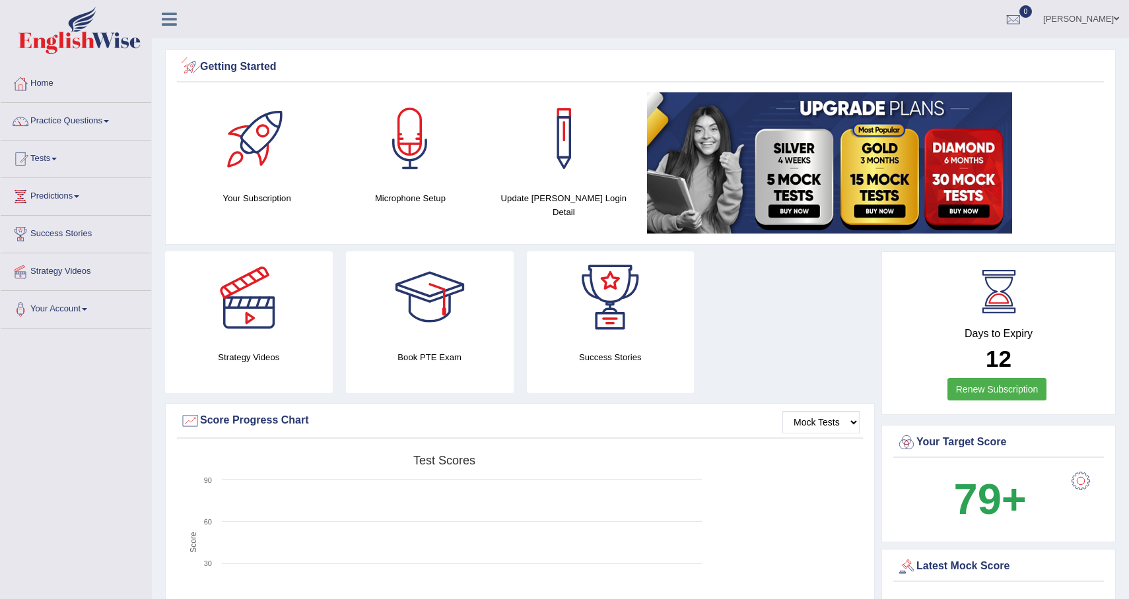
click at [170, 34] on div "Nilesh Chaudhary Toggle navigation Username: Nilesh2025 Access Type: Online Sub…" at bounding box center [640, 19] width 977 height 38
click at [170, 8] on link at bounding box center [169, 18] width 35 height 20
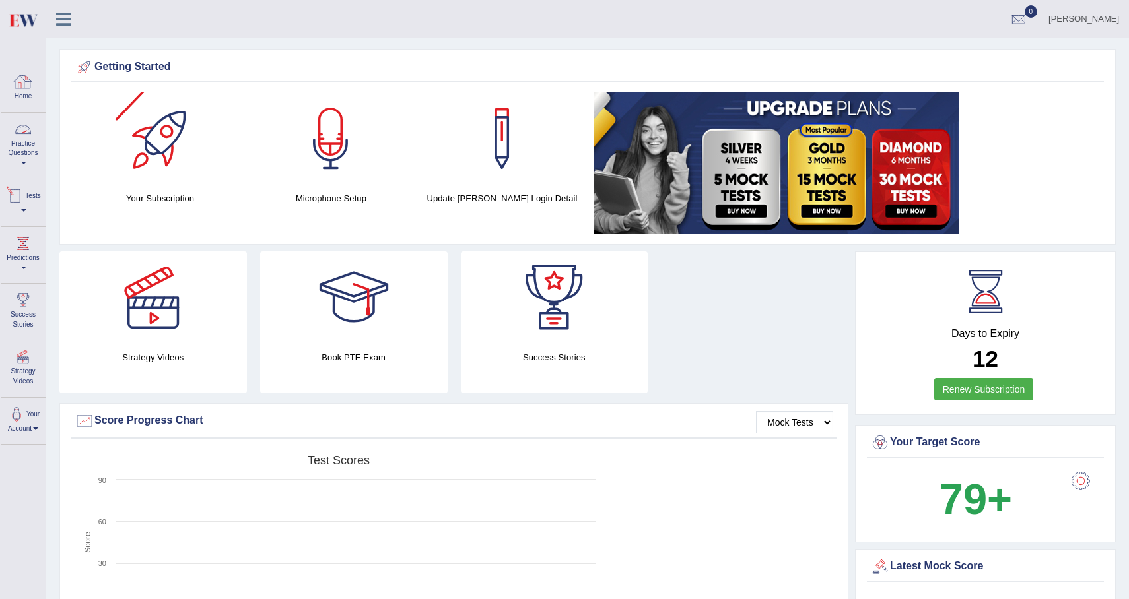
click at [16, 84] on div at bounding box center [23, 82] width 20 height 20
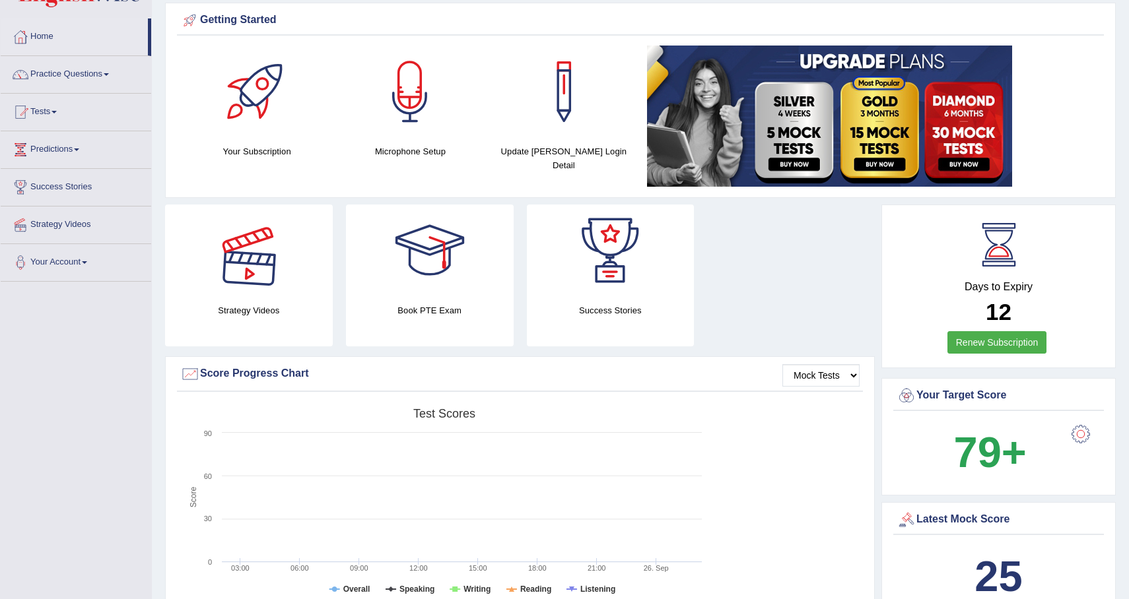
scroll to position [53, 0]
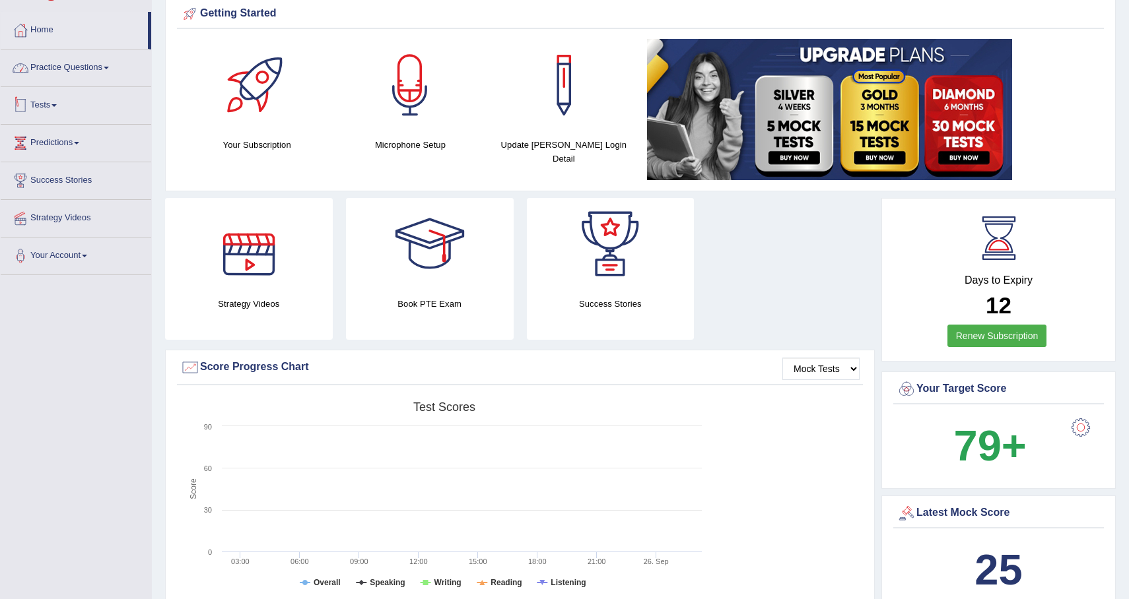
click at [92, 72] on link "Practice Questions" at bounding box center [76, 66] width 151 height 33
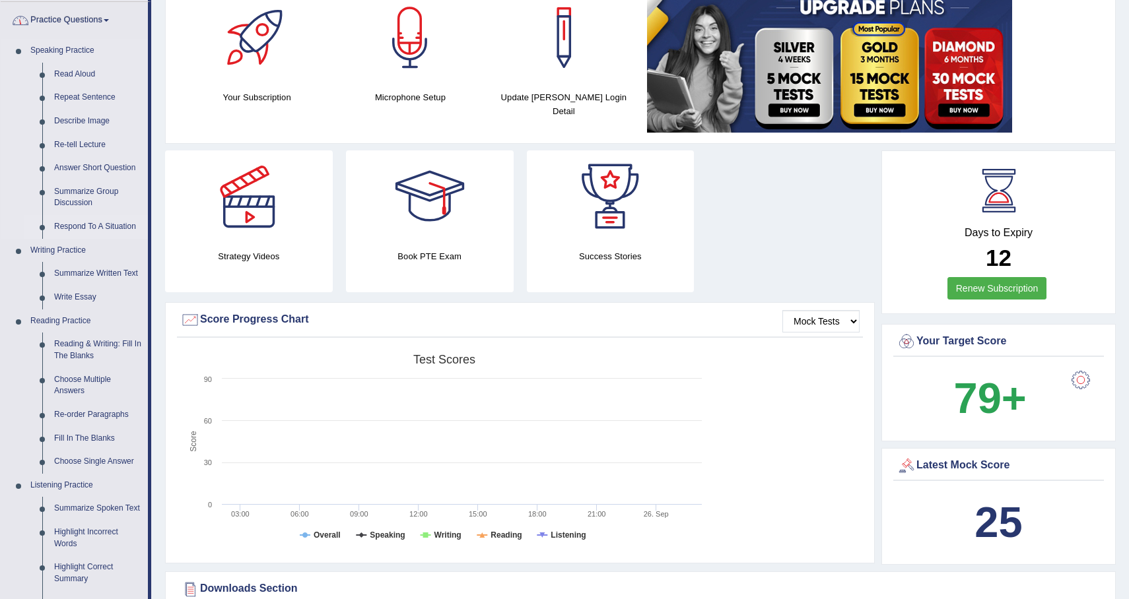
scroll to position [102, 0]
click at [93, 118] on link "Describe Image" at bounding box center [98, 121] width 100 height 24
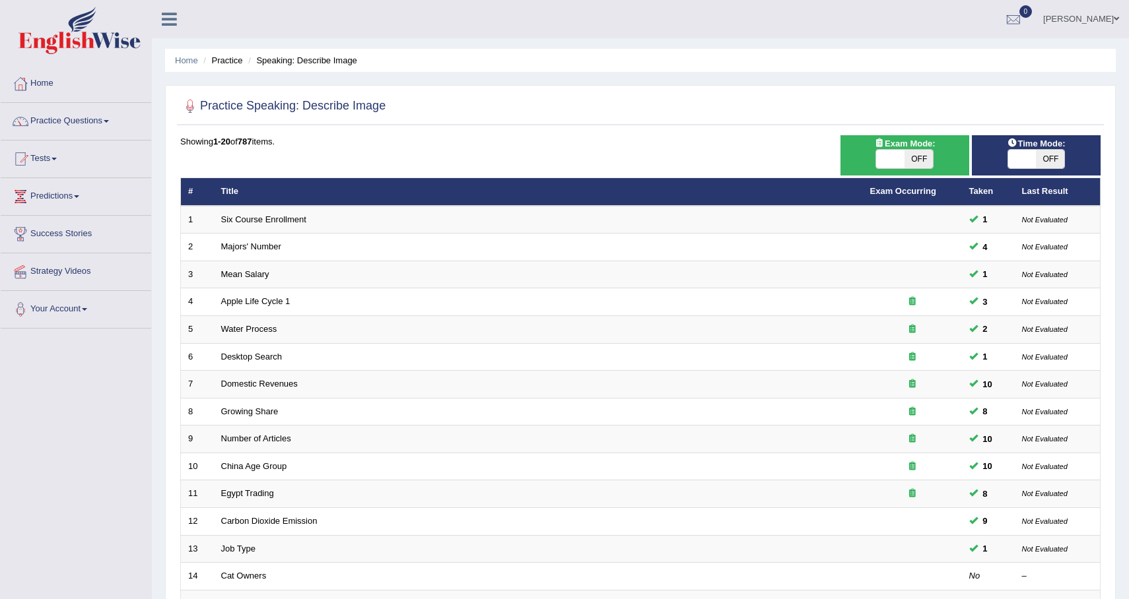
click at [919, 159] on span "OFF" at bounding box center [918, 159] width 28 height 18
checkbox input "true"
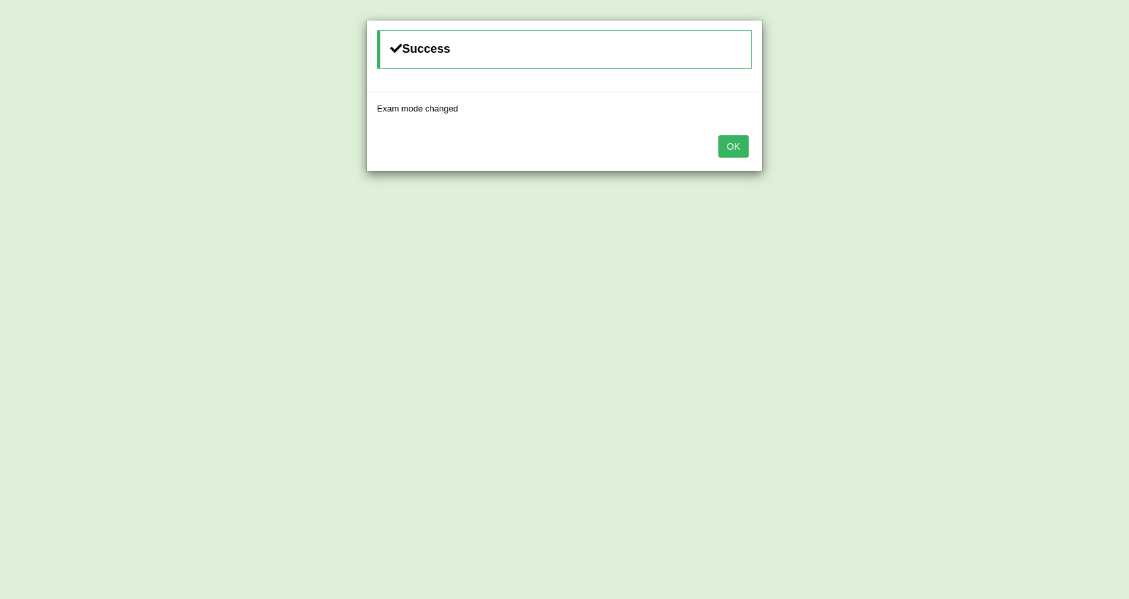
click at [743, 146] on button "OK" at bounding box center [733, 146] width 30 height 22
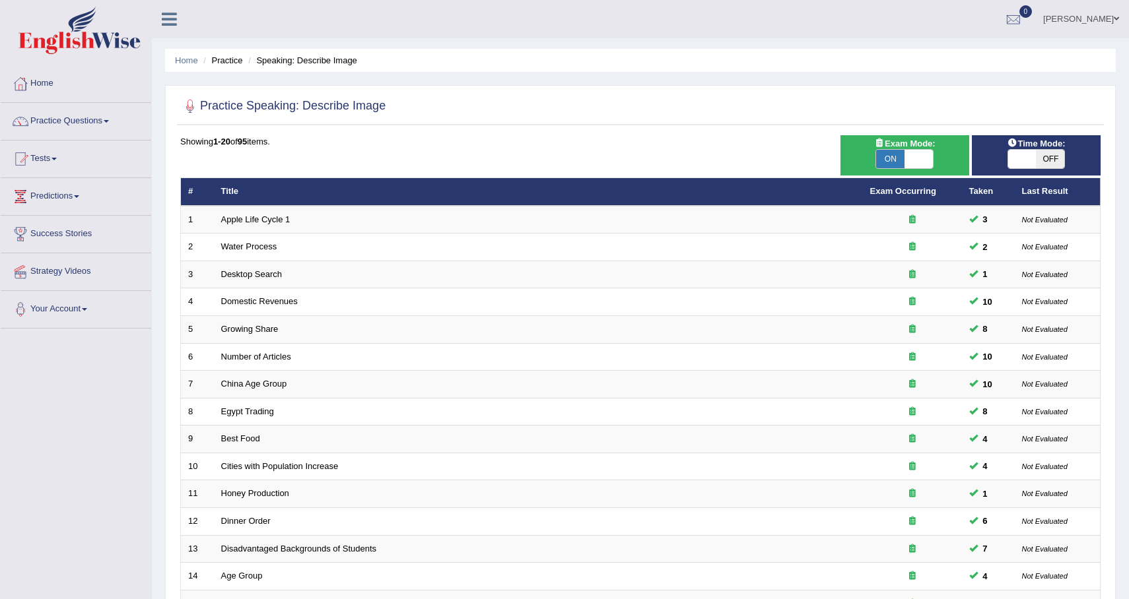
click at [1052, 159] on span "OFF" at bounding box center [1050, 159] width 28 height 18
checkbox input "true"
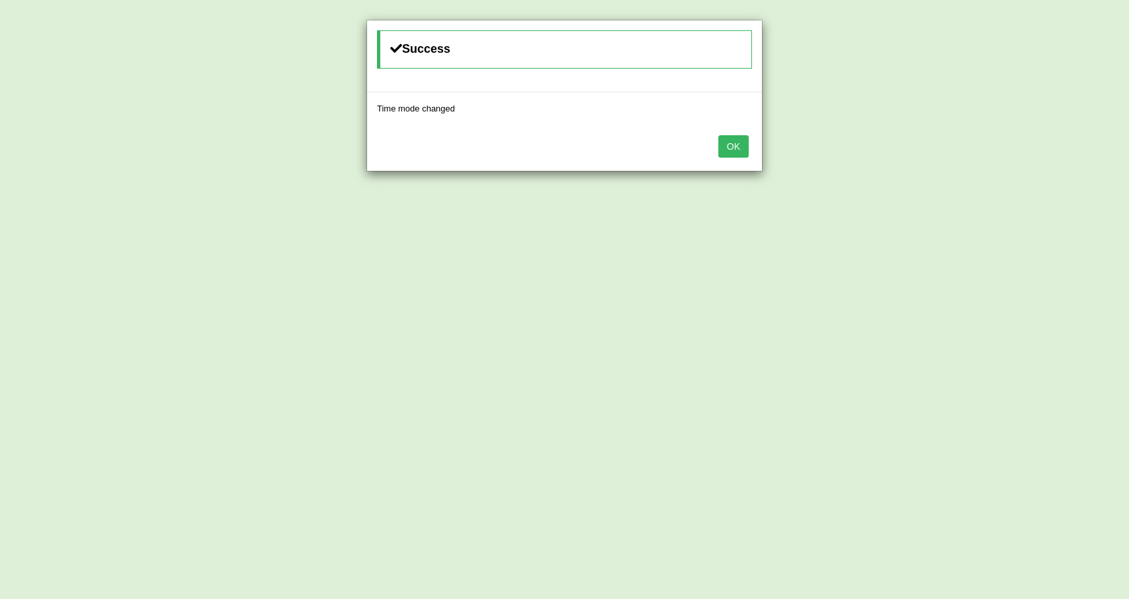
click at [739, 144] on button "OK" at bounding box center [733, 146] width 30 height 22
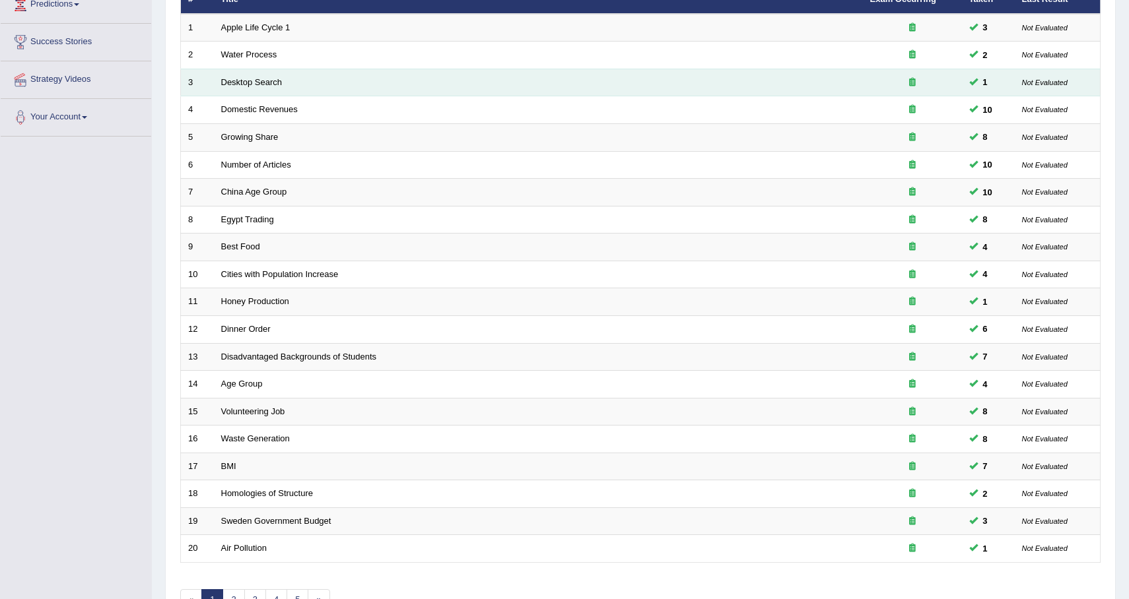
scroll to position [275, 0]
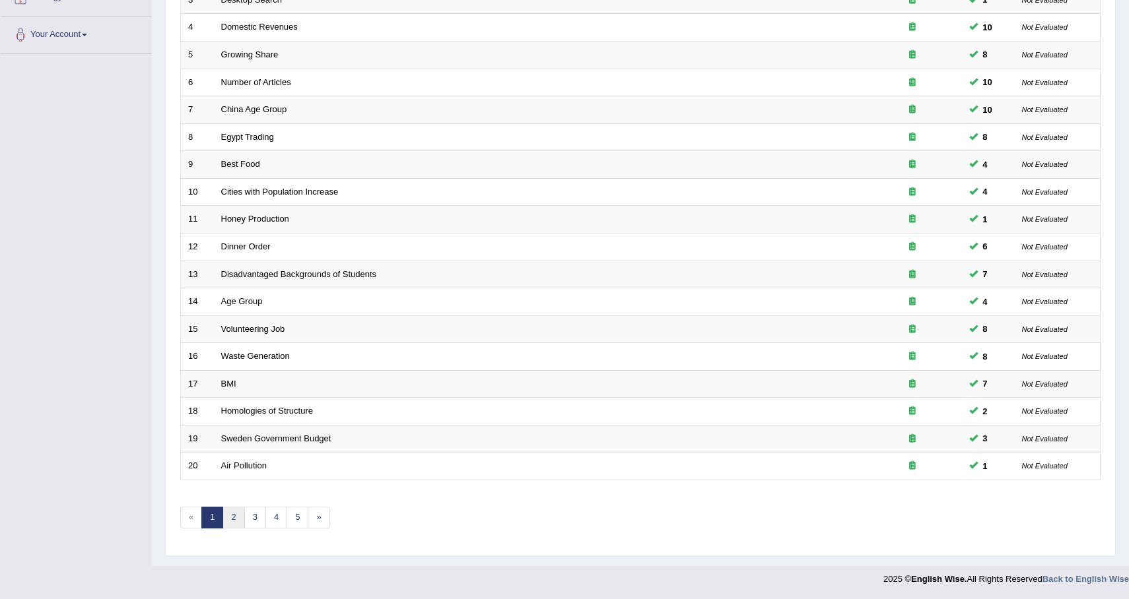
click at [234, 524] on link "2" at bounding box center [233, 518] width 22 height 22
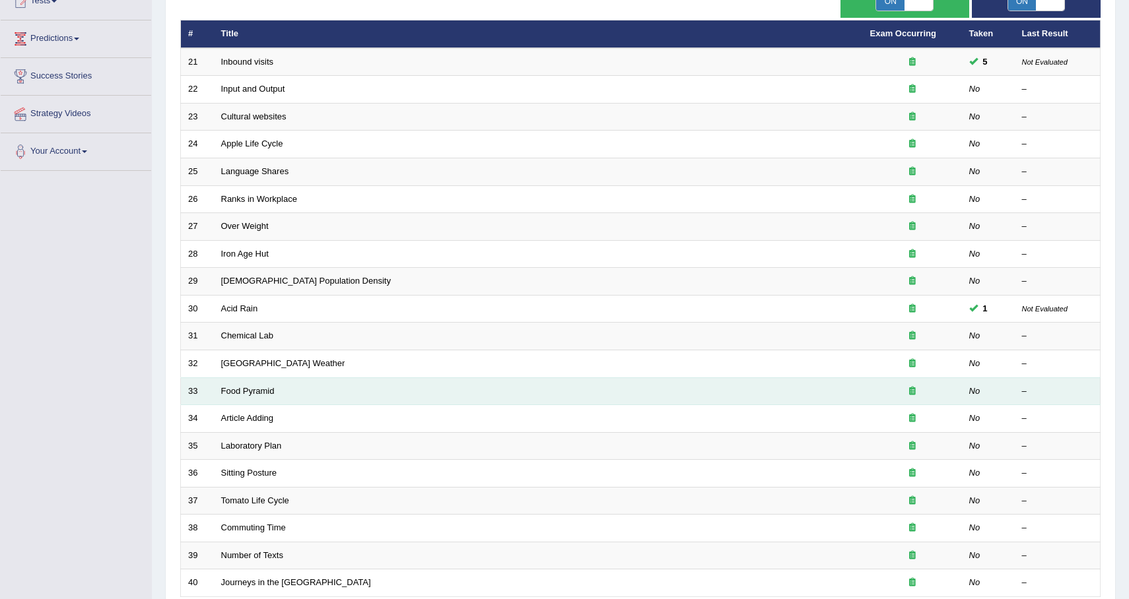
scroll to position [153, 0]
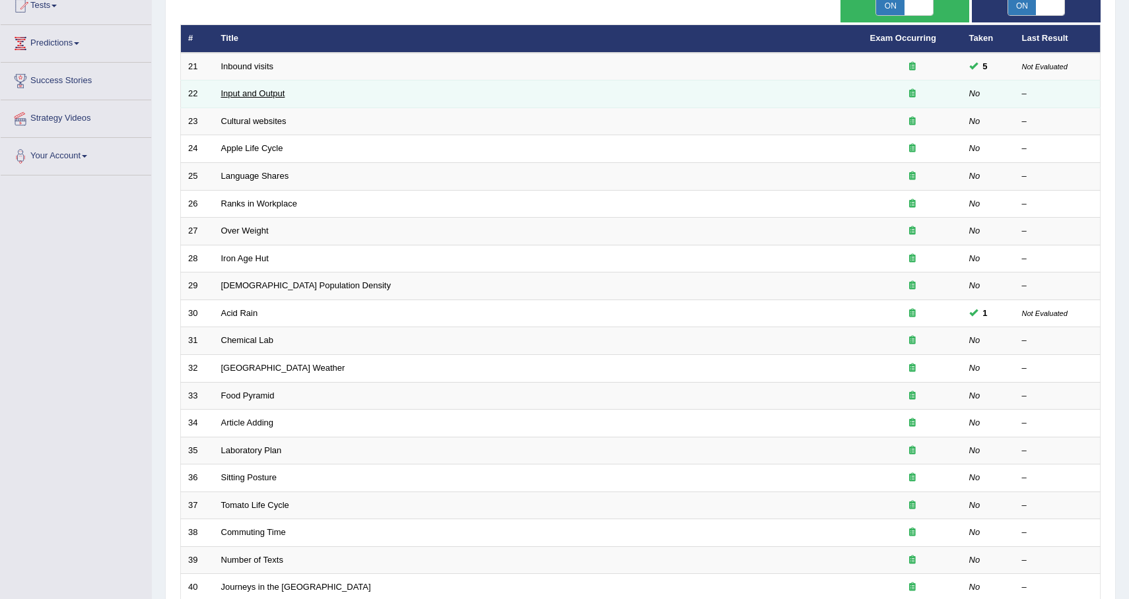
click at [246, 94] on link "Input and Output" at bounding box center [253, 93] width 64 height 10
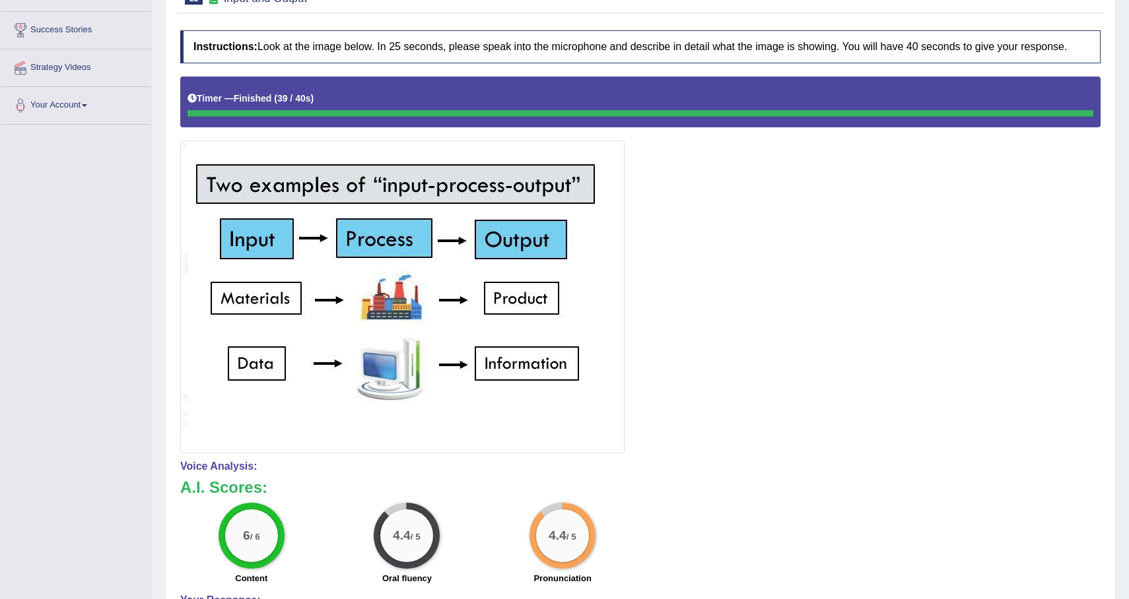
scroll to position [107, 0]
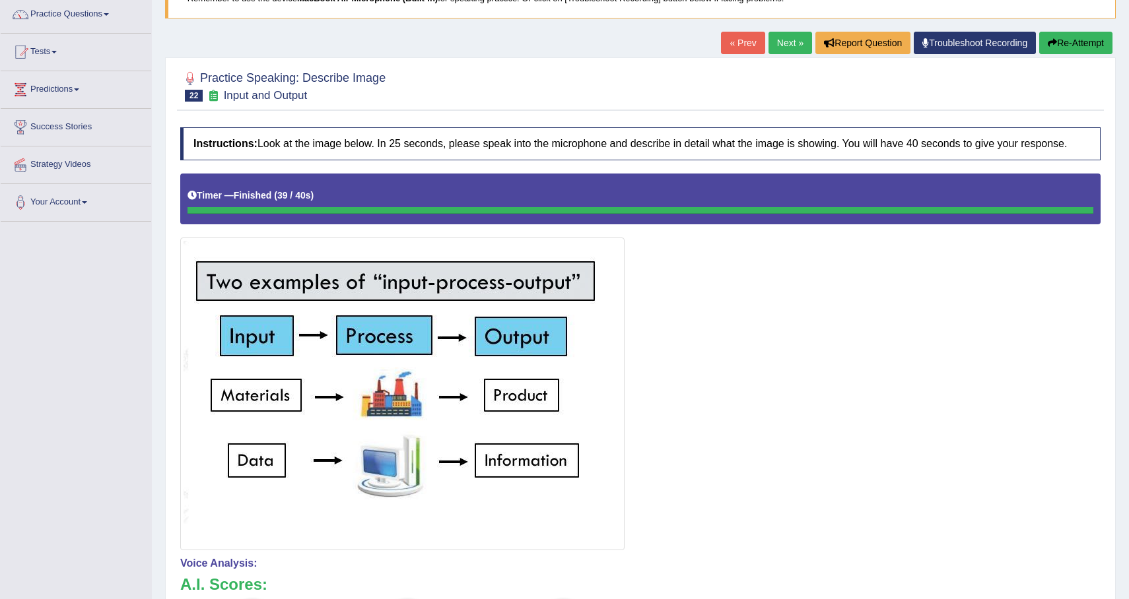
click at [770, 40] on link "Next »" at bounding box center [790, 43] width 44 height 22
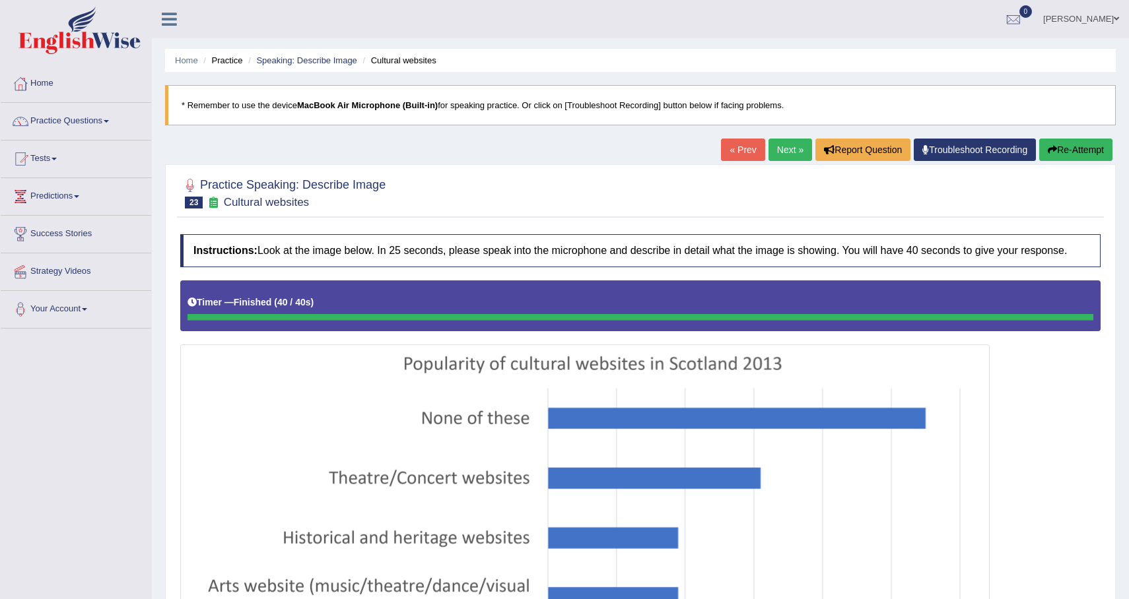
click at [1064, 150] on button "Re-Attempt" at bounding box center [1075, 150] width 73 height 22
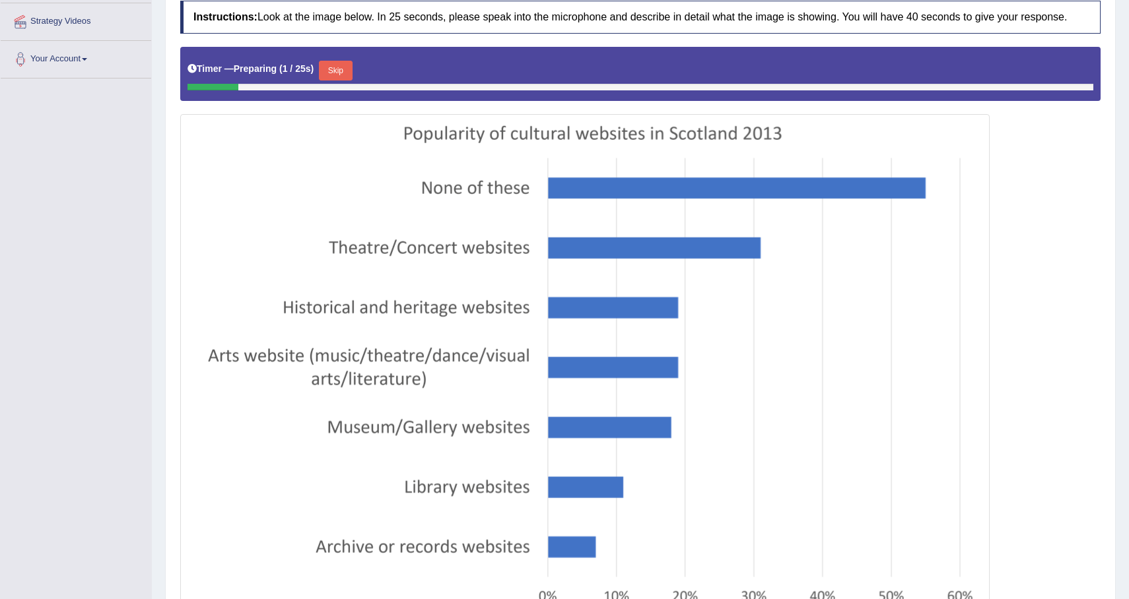
scroll to position [237, 0]
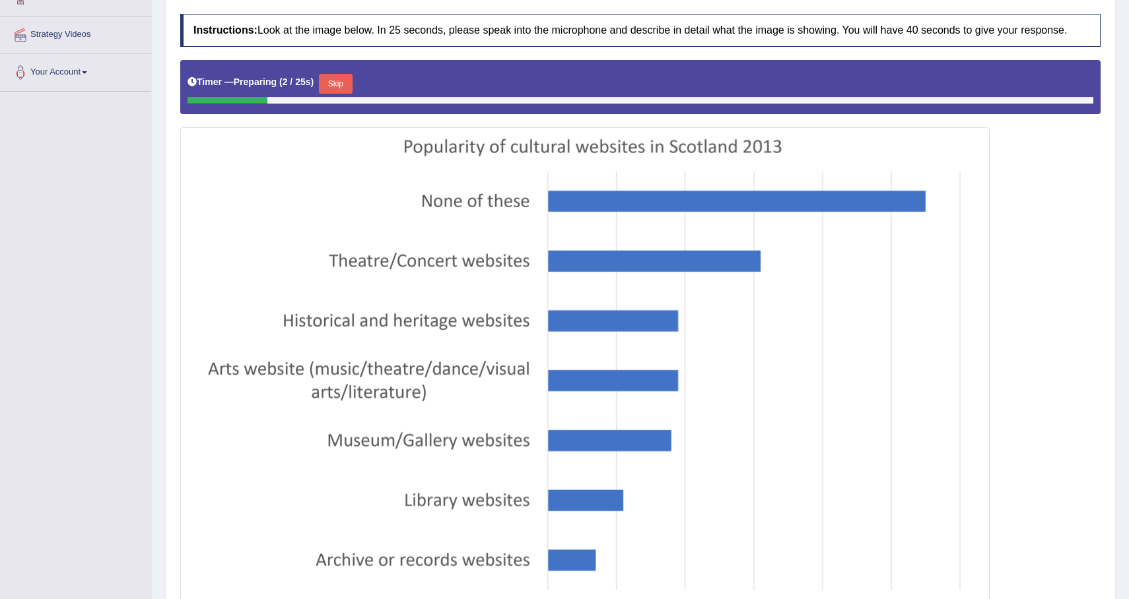
click at [332, 90] on button "Skip" at bounding box center [335, 84] width 33 height 20
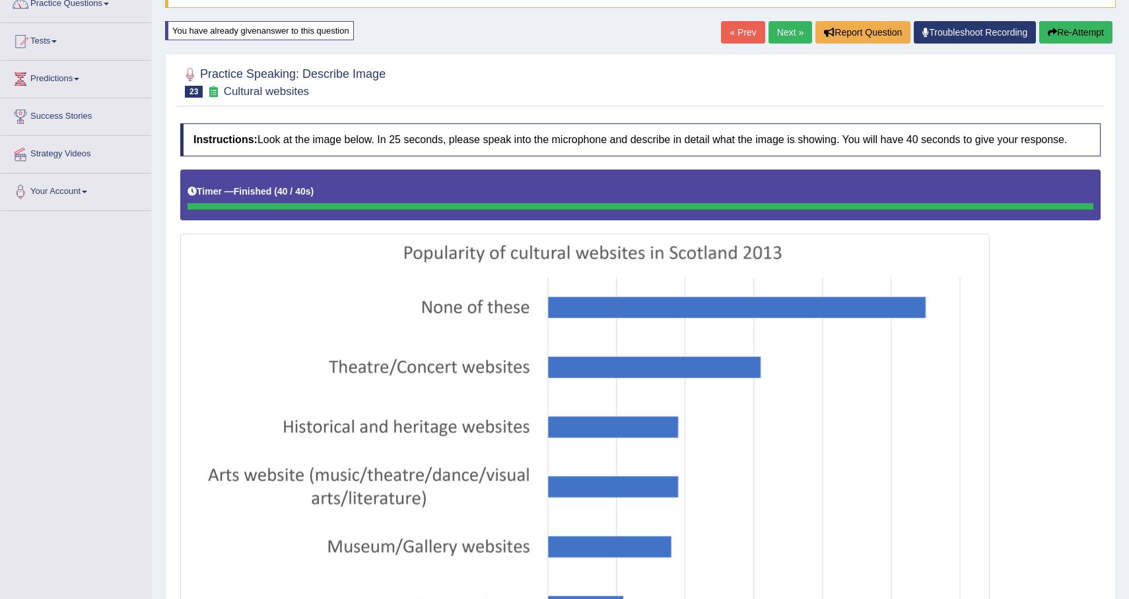
scroll to position [0, 0]
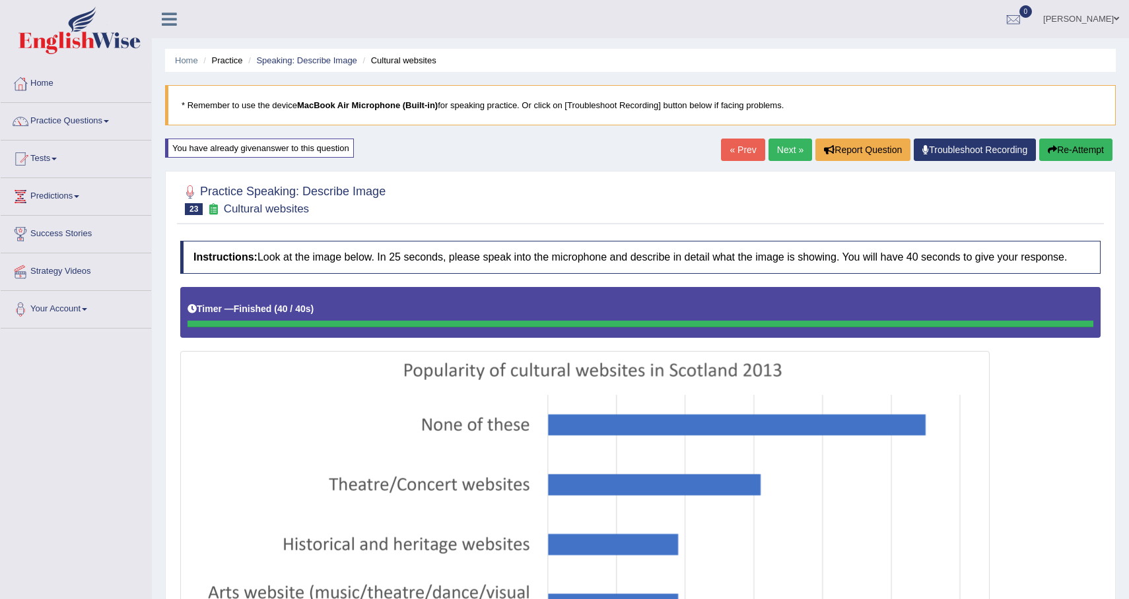
click at [777, 149] on link "Next »" at bounding box center [790, 150] width 44 height 22
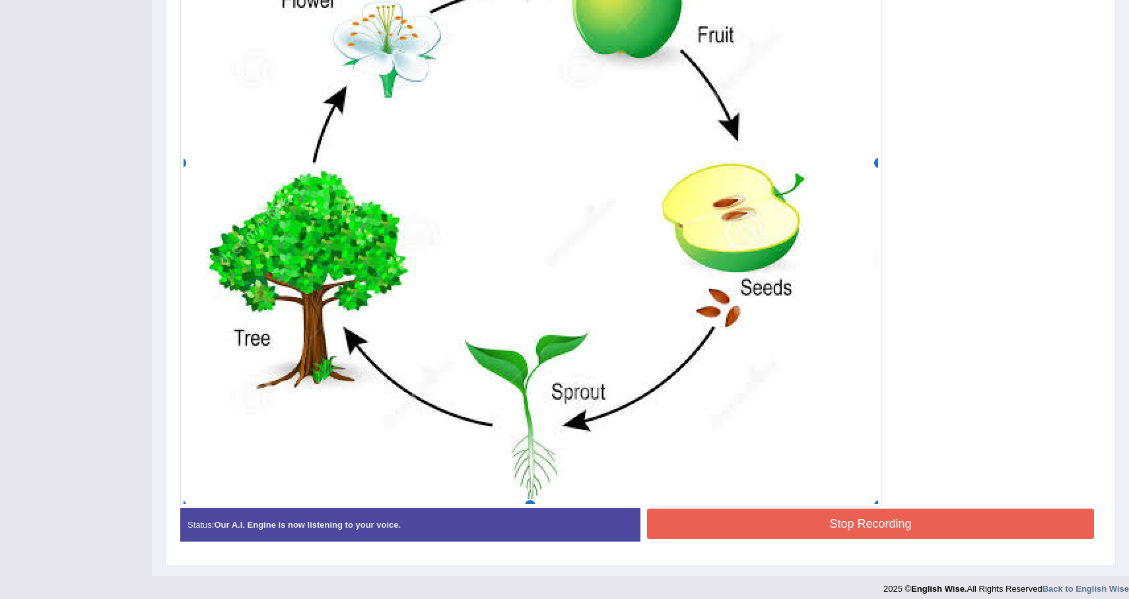
scroll to position [544, 0]
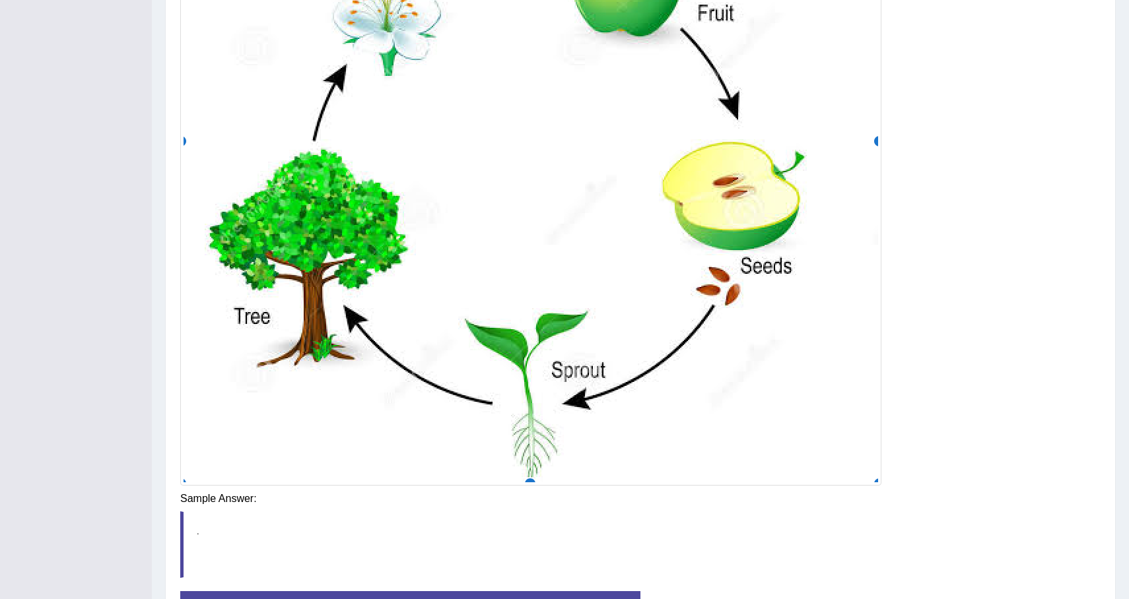
click at [0, 0] on div "Saving your answer..." at bounding box center [0, 0] width 0 height 0
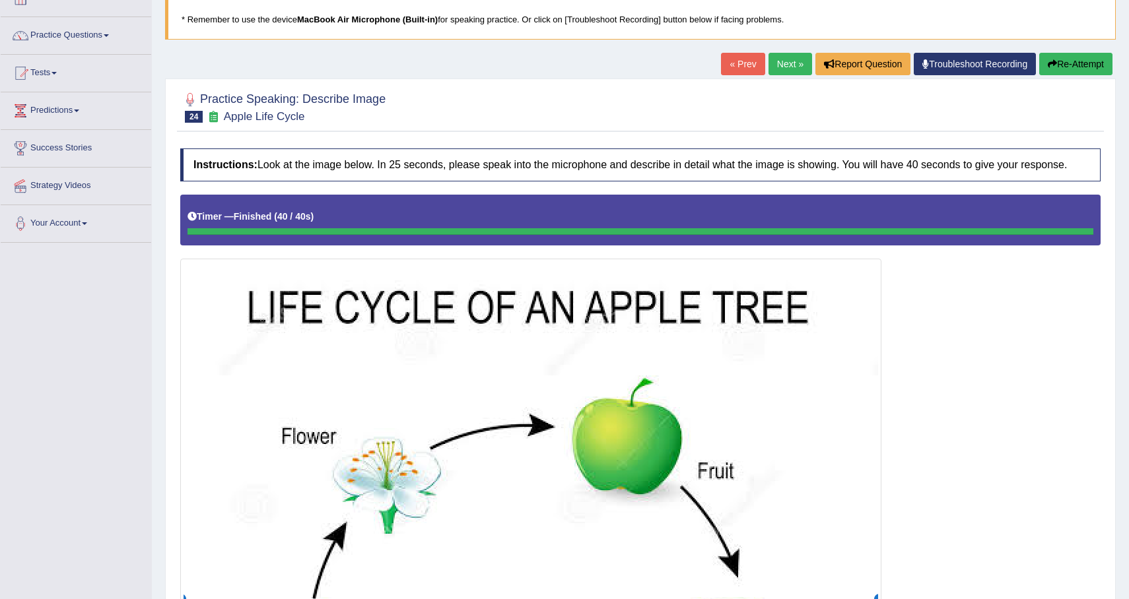
scroll to position [0, 0]
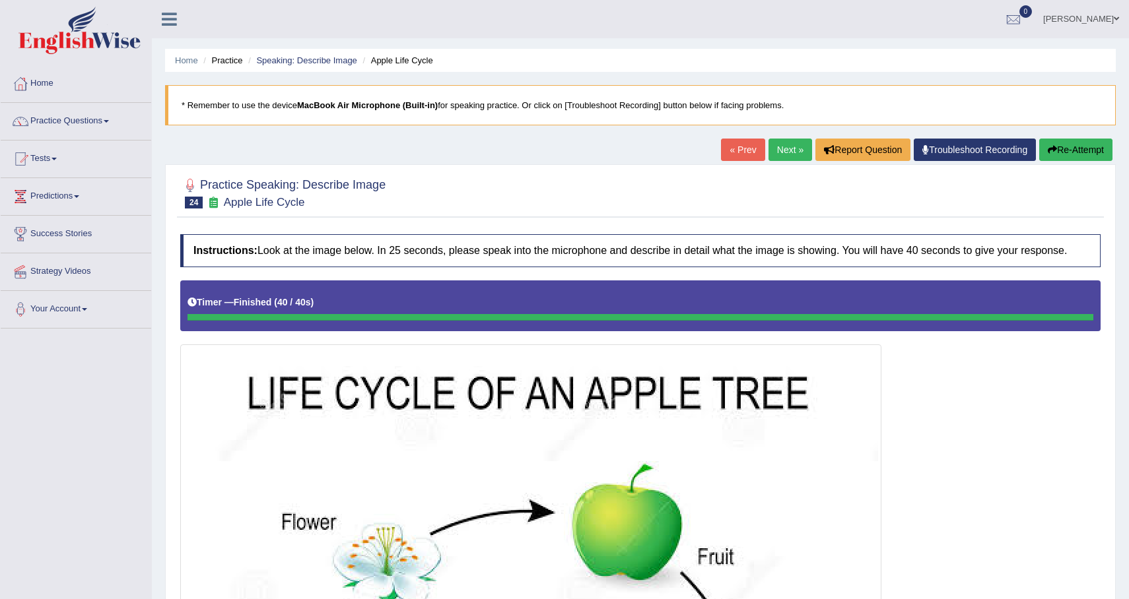
click at [1074, 148] on button "Re-Attempt" at bounding box center [1075, 150] width 73 height 22
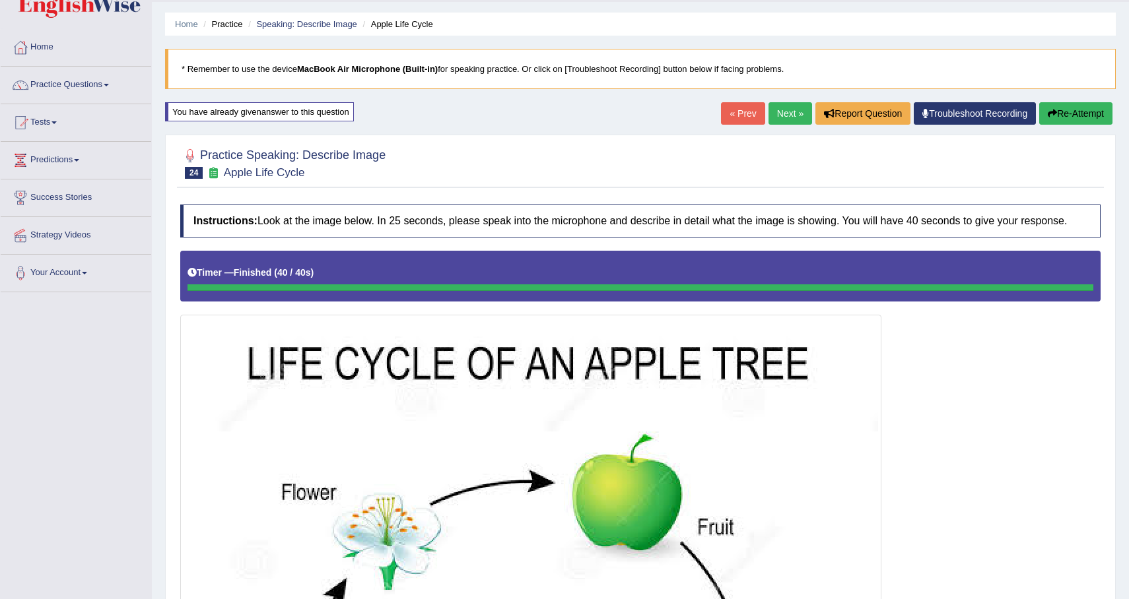
scroll to position [4, 0]
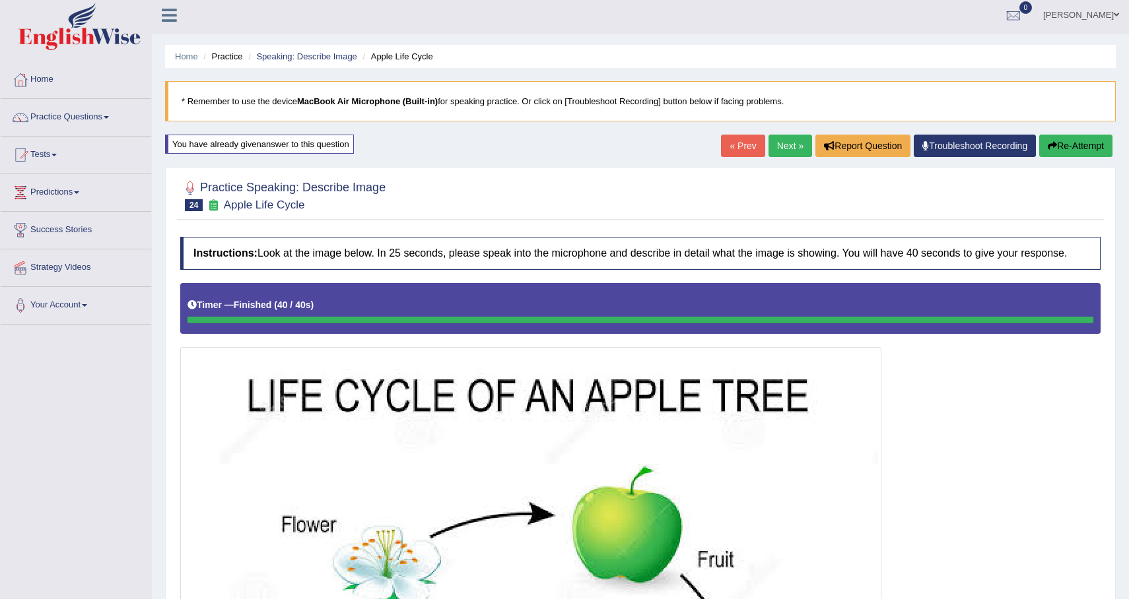
click at [1054, 147] on button "Re-Attempt" at bounding box center [1075, 146] width 73 height 22
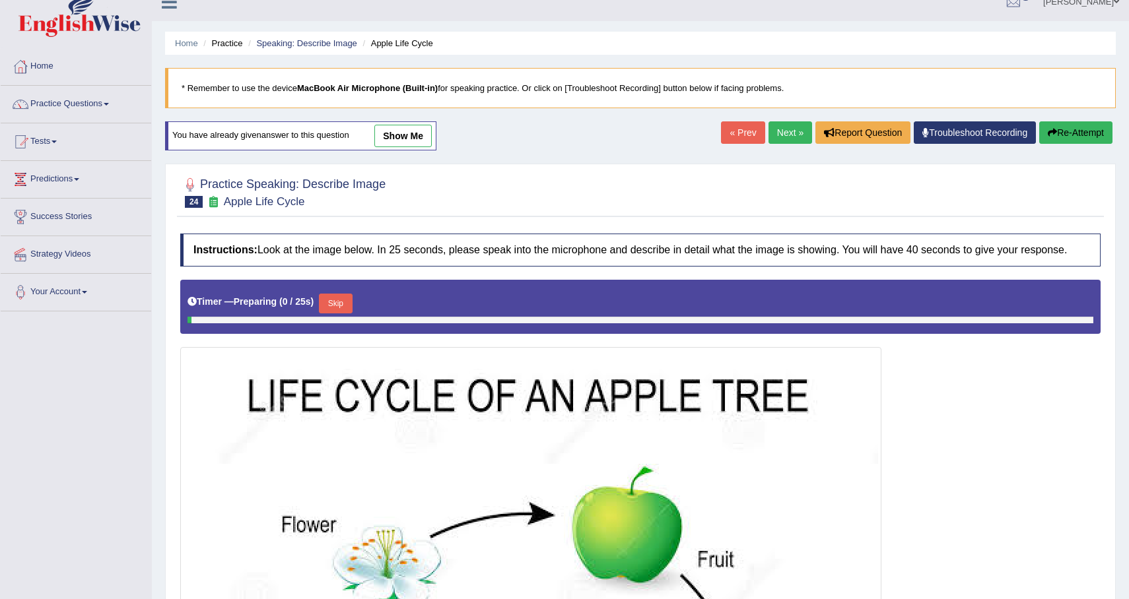
scroll to position [24, 0]
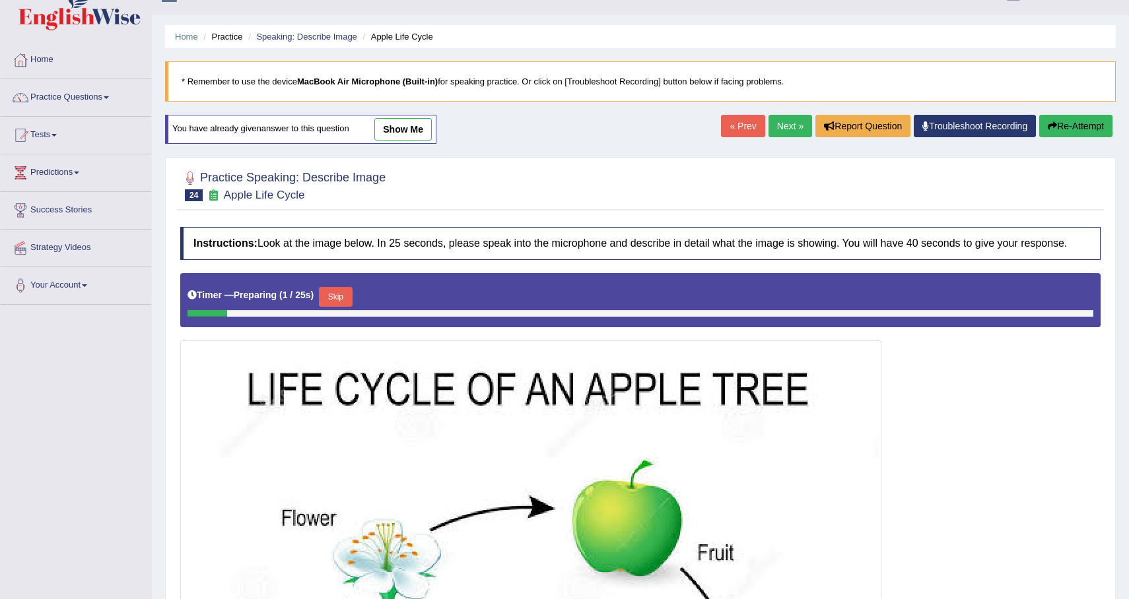
click at [341, 307] on button "Skip" at bounding box center [335, 297] width 33 height 20
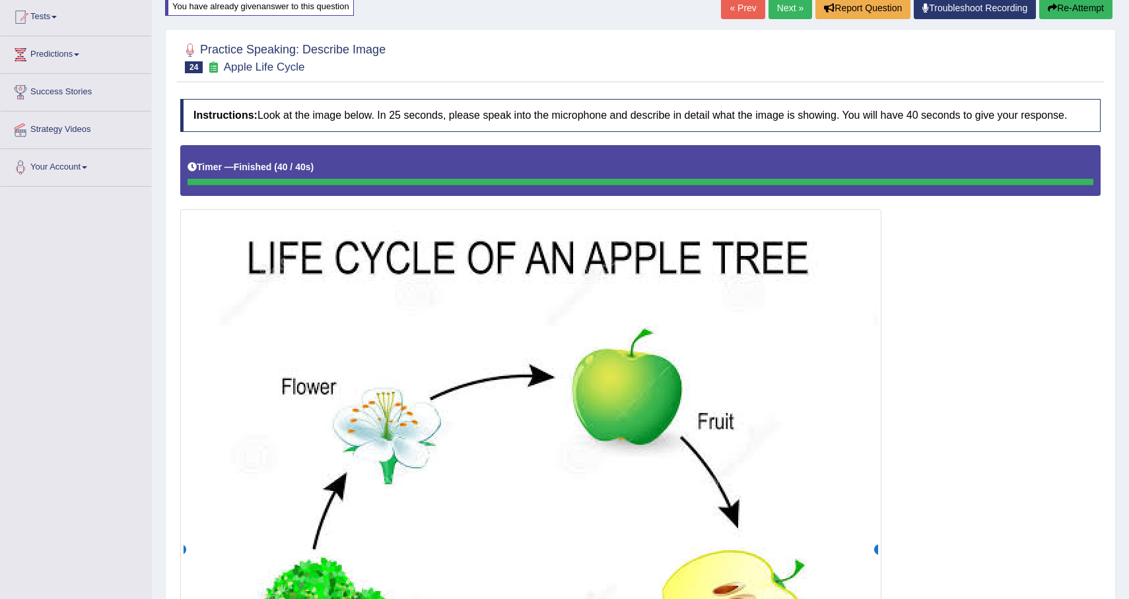
scroll to position [0, 0]
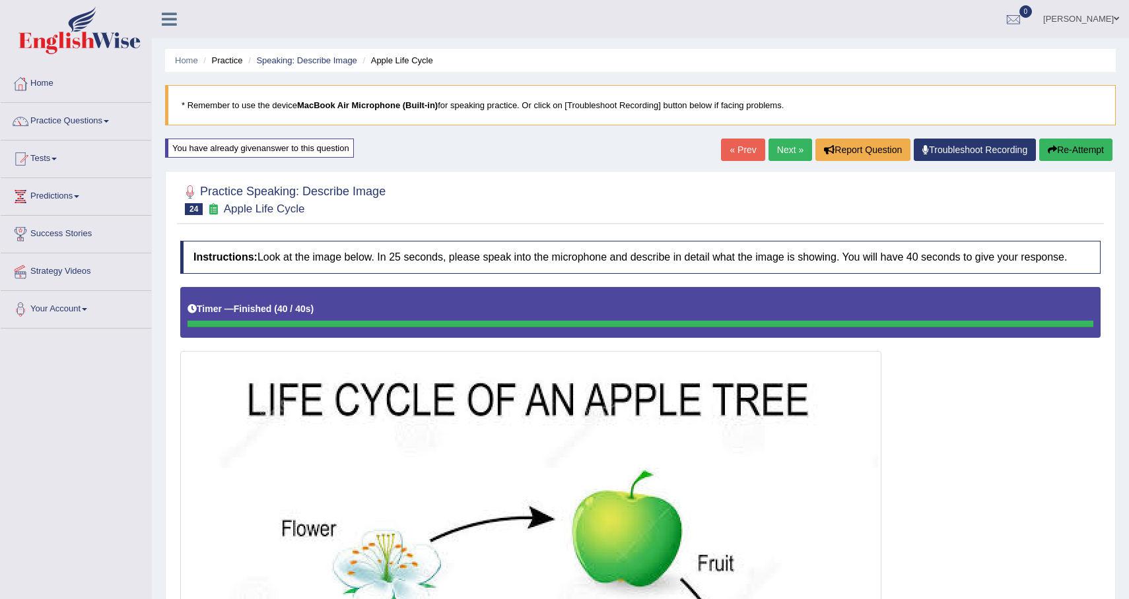
click at [1045, 157] on button "Re-Attempt" at bounding box center [1075, 150] width 73 height 22
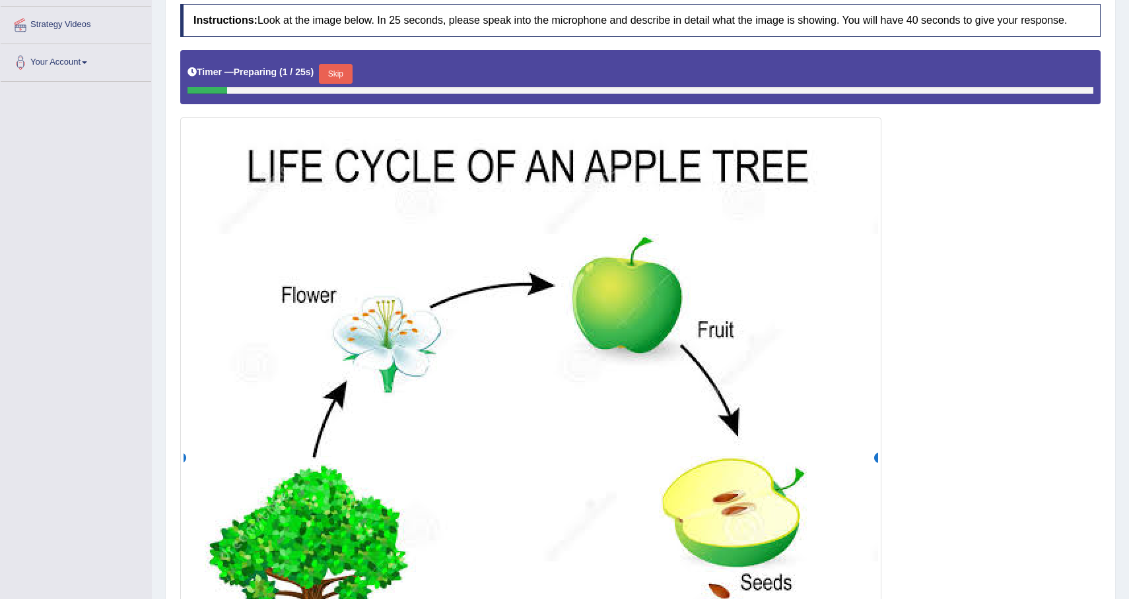
scroll to position [219, 0]
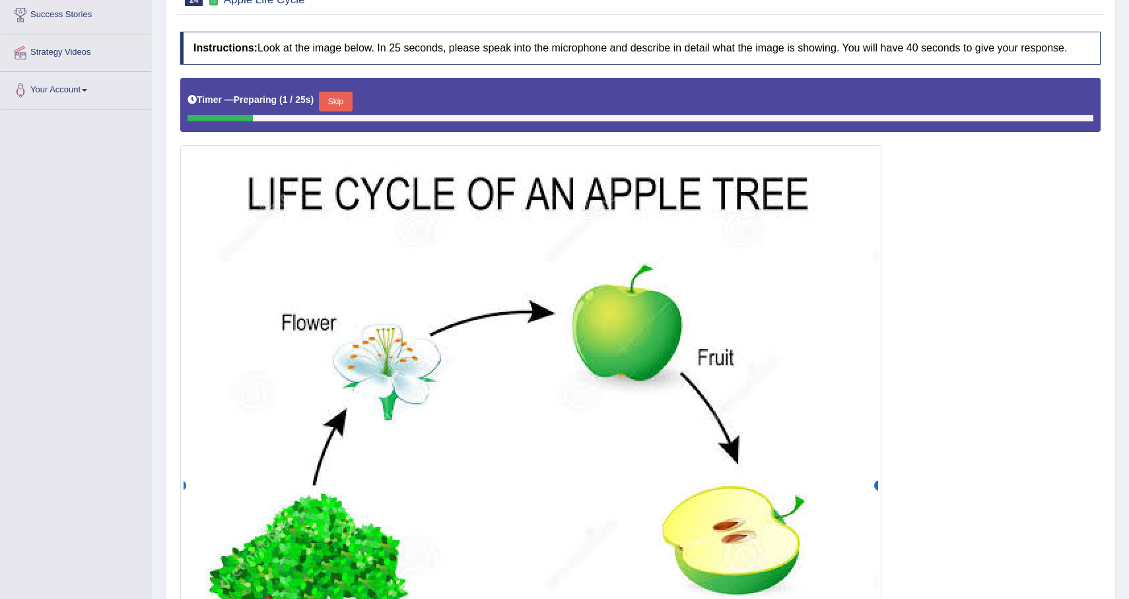
click at [331, 107] on button "Skip" at bounding box center [335, 102] width 33 height 20
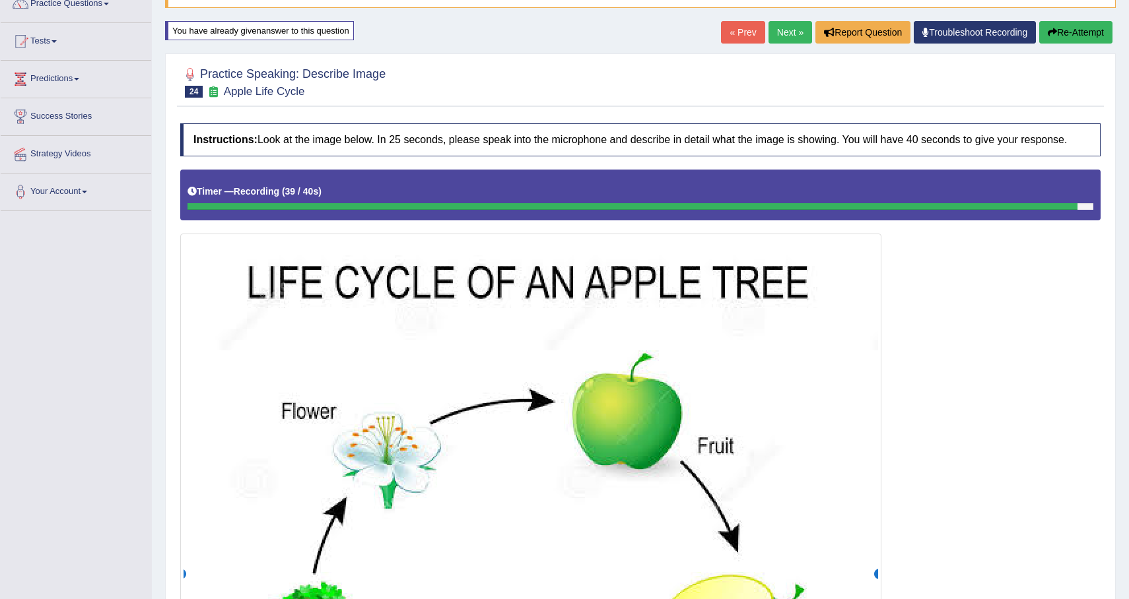
scroll to position [551, 0]
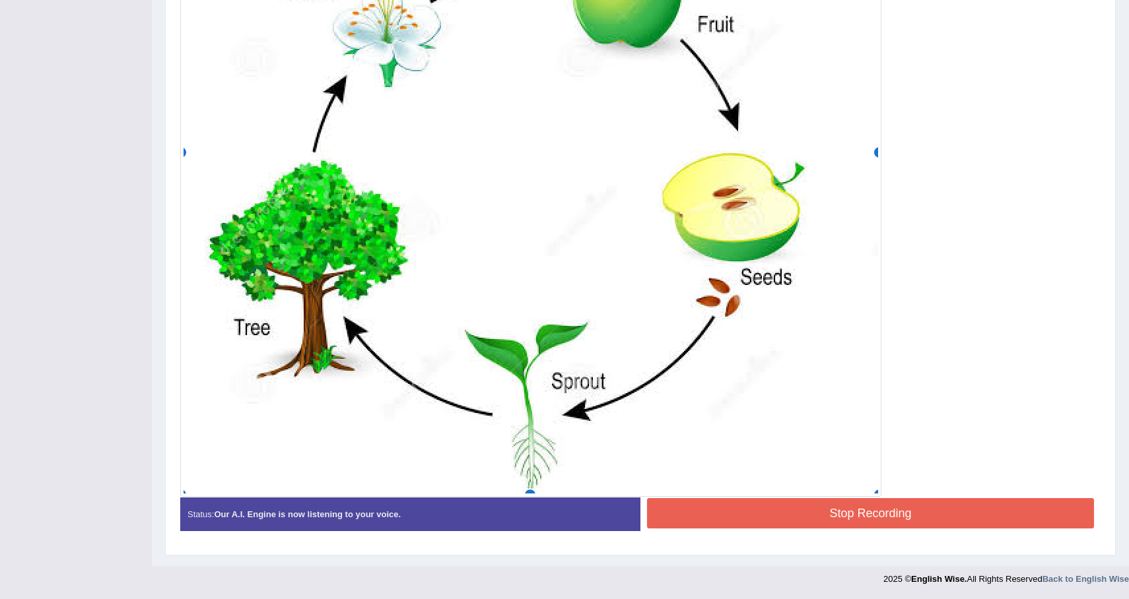
click at [0, 0] on blockquote "." at bounding box center [0, 0] width 0 height 0
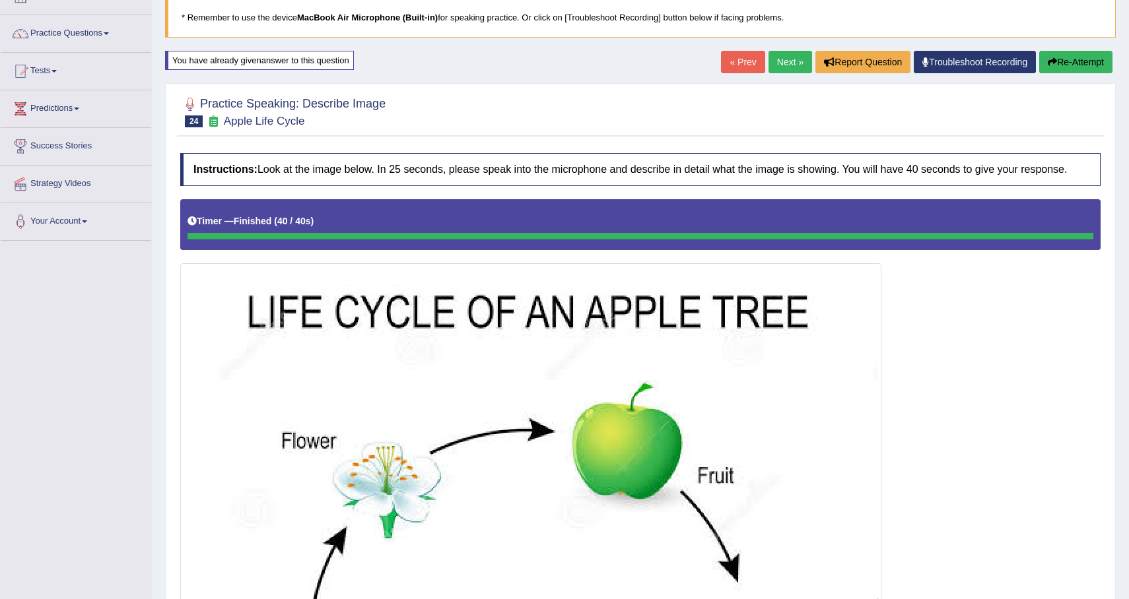
scroll to position [0, 0]
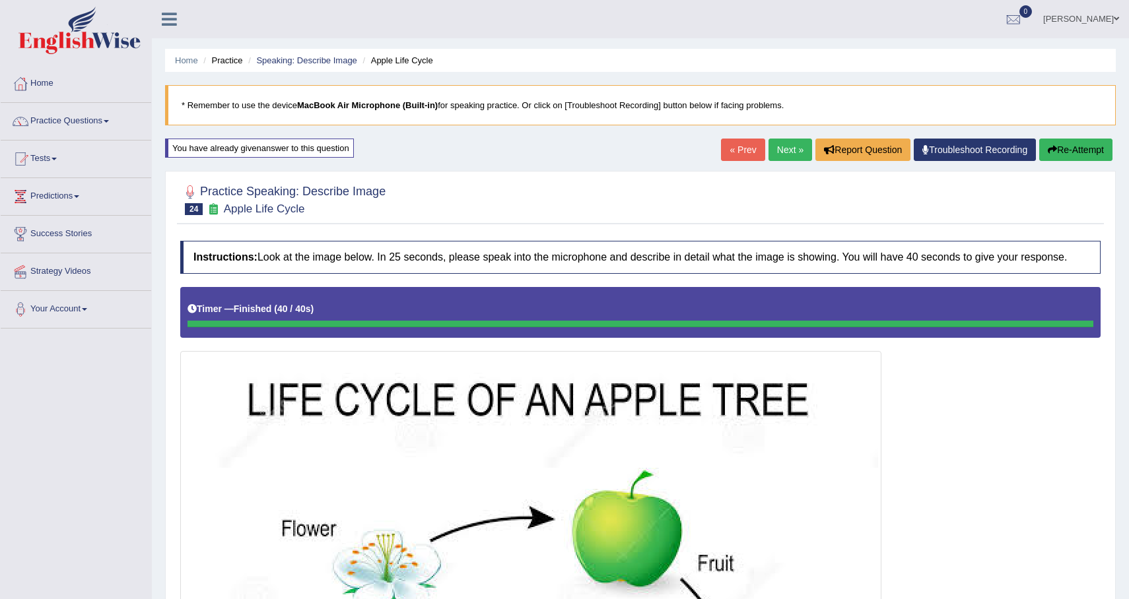
click at [783, 151] on link "Next »" at bounding box center [790, 150] width 44 height 22
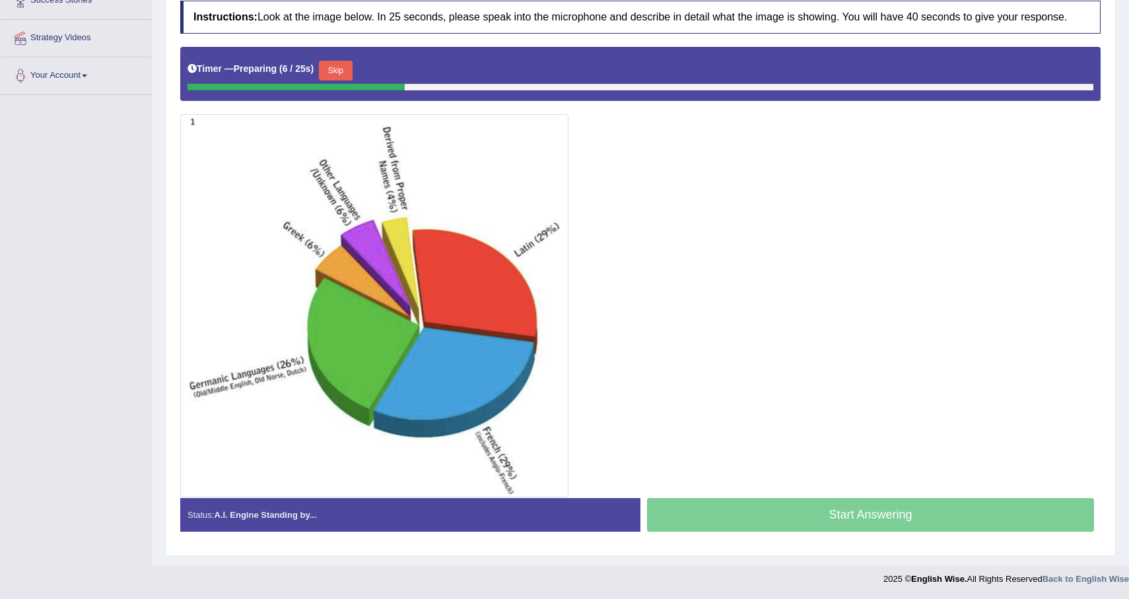
scroll to position [240, 0]
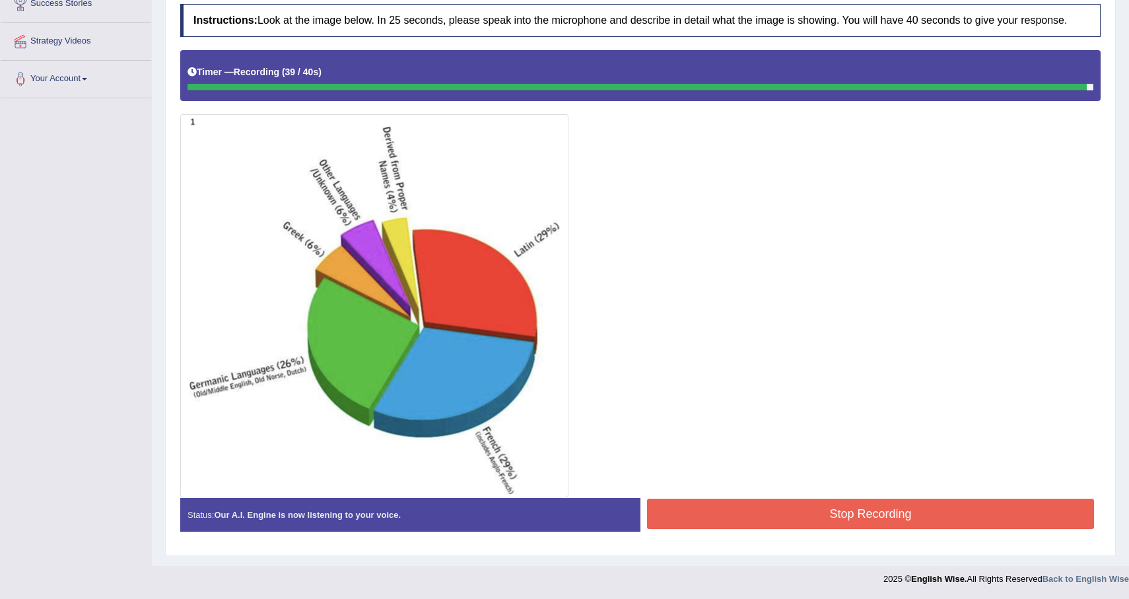
click at [927, 521] on button "Stop Recording" at bounding box center [870, 514] width 447 height 30
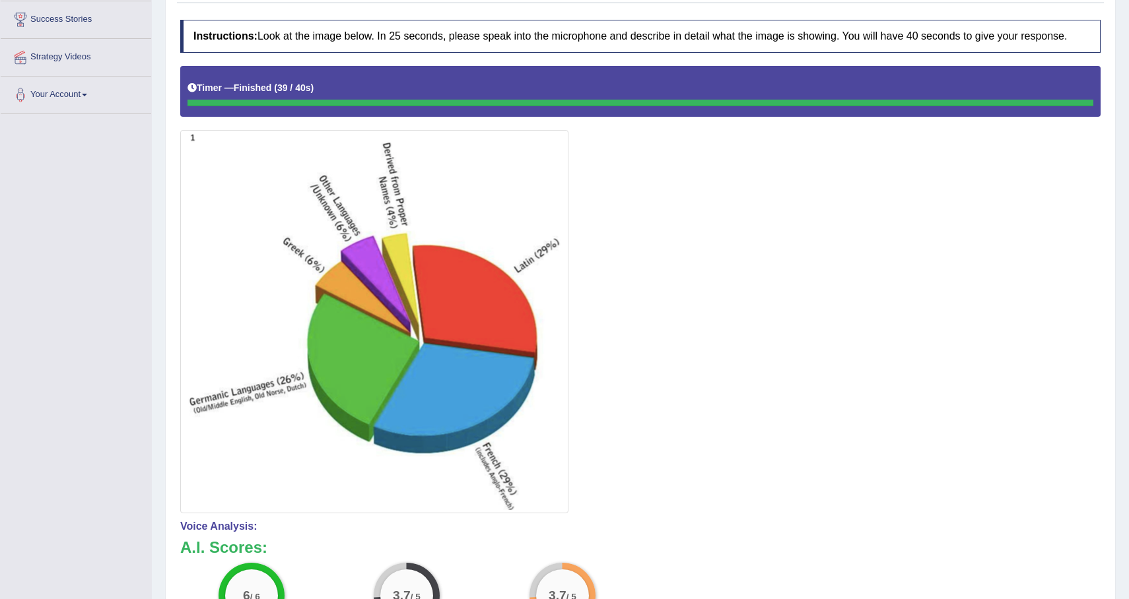
scroll to position [75, 0]
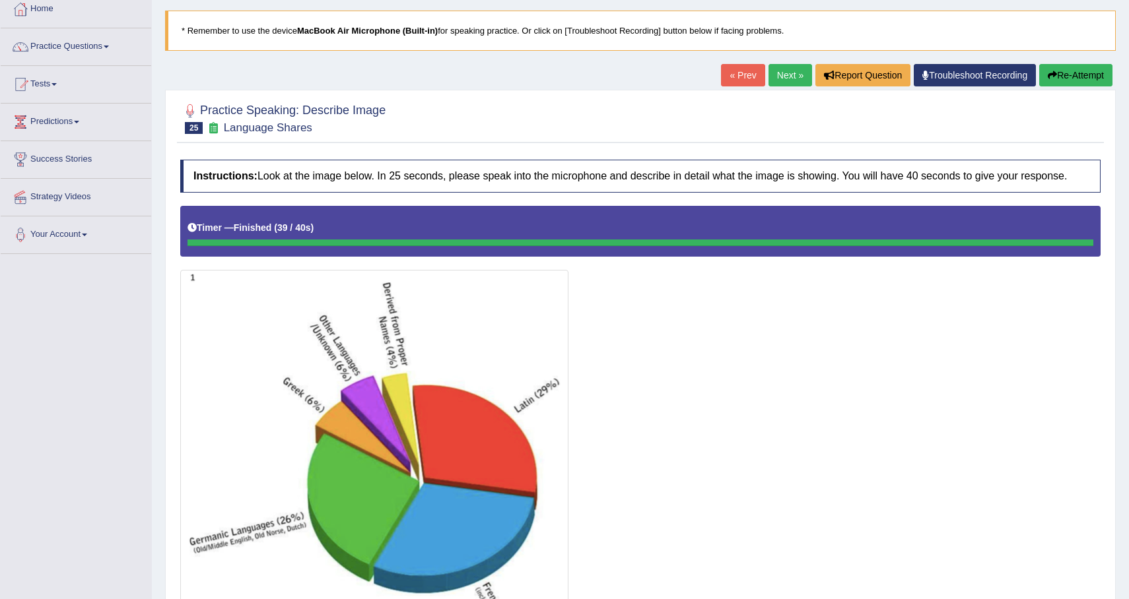
click at [1067, 75] on button "Re-Attempt" at bounding box center [1075, 75] width 73 height 22
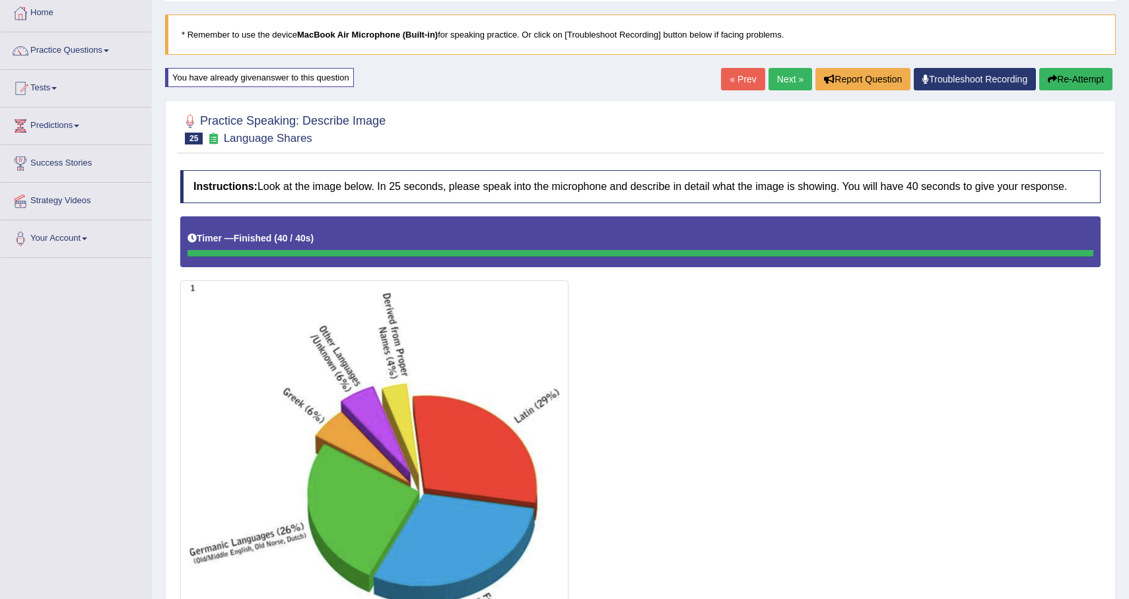
scroll to position [48, 0]
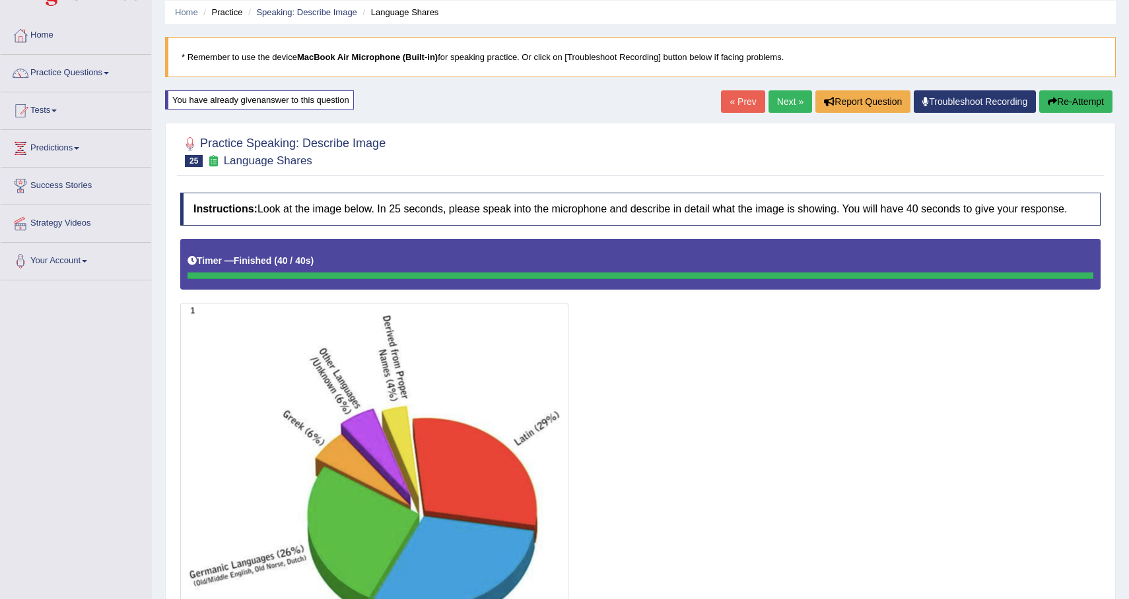
click at [1085, 98] on button "Re-Attempt" at bounding box center [1075, 101] width 73 height 22
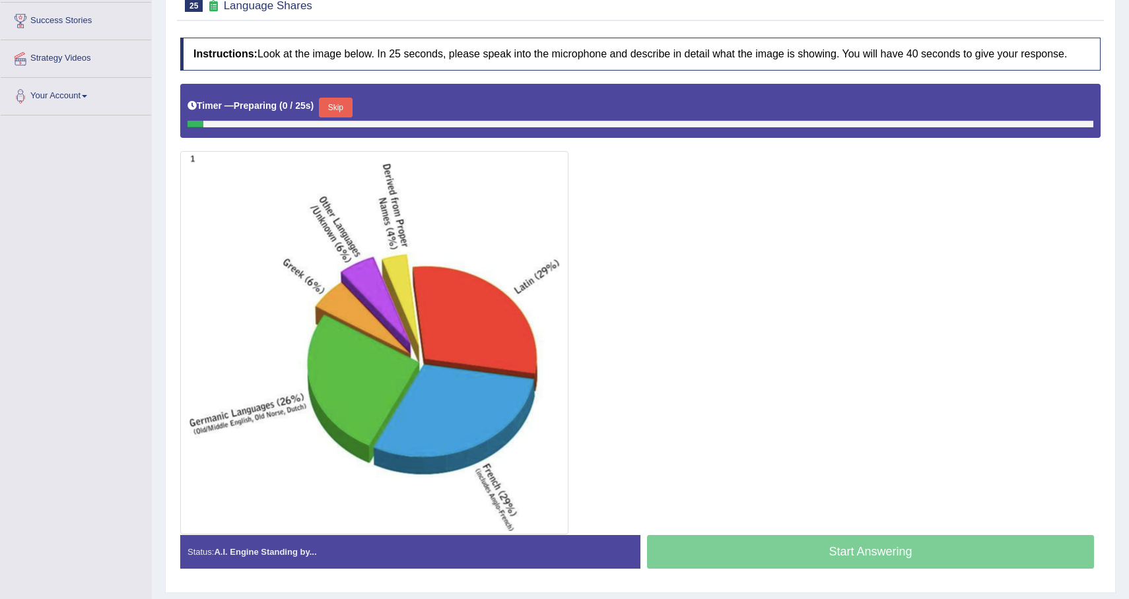
scroll to position [262, 0]
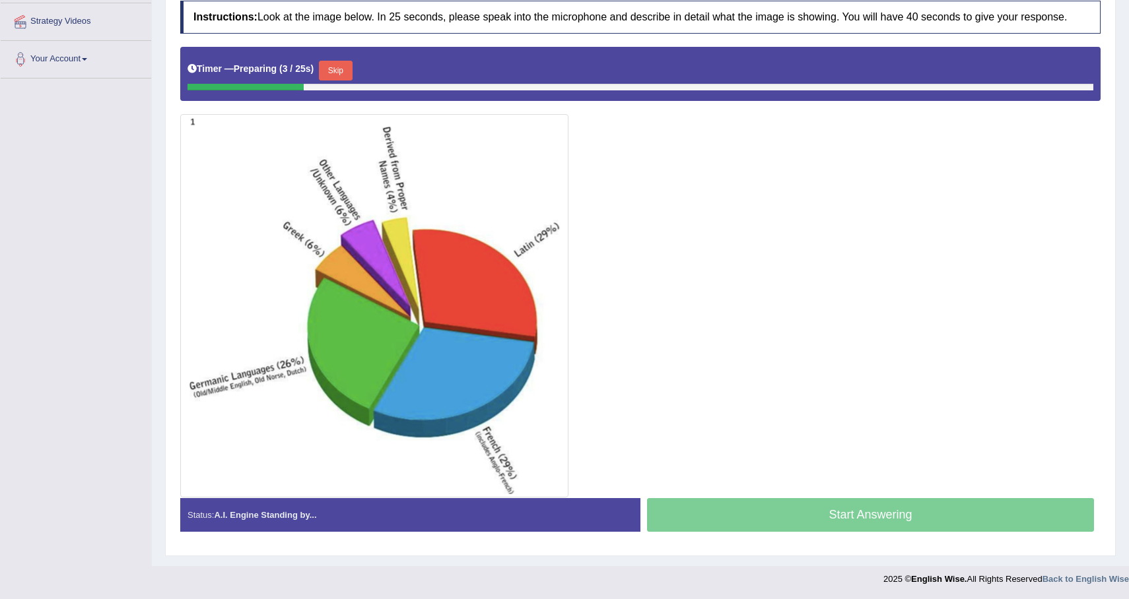
click at [343, 63] on button "Skip" at bounding box center [335, 71] width 33 height 20
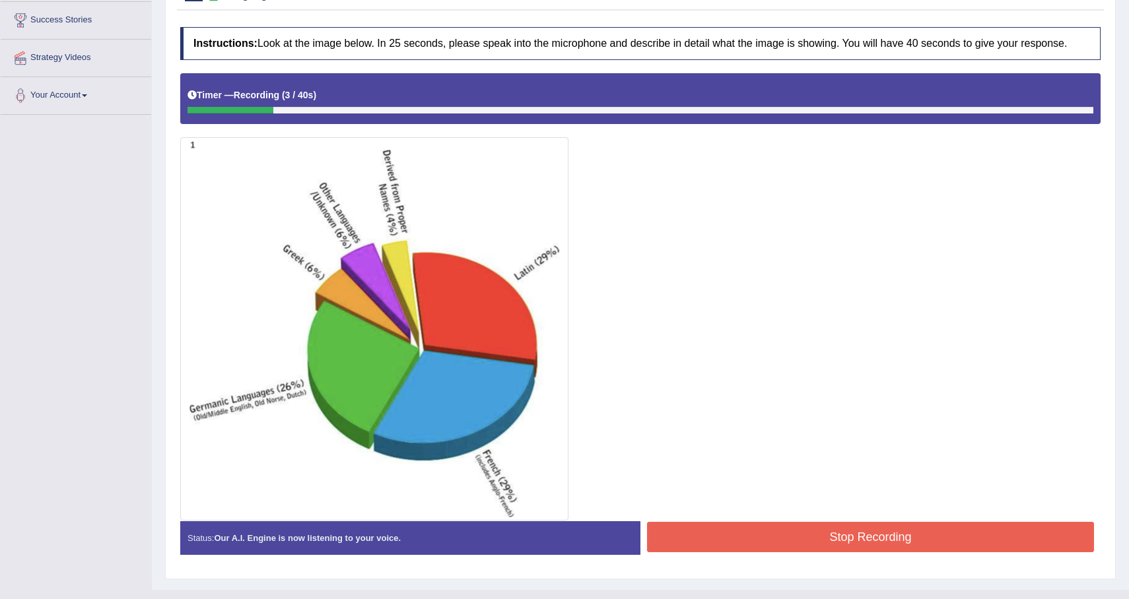
scroll to position [216, 0]
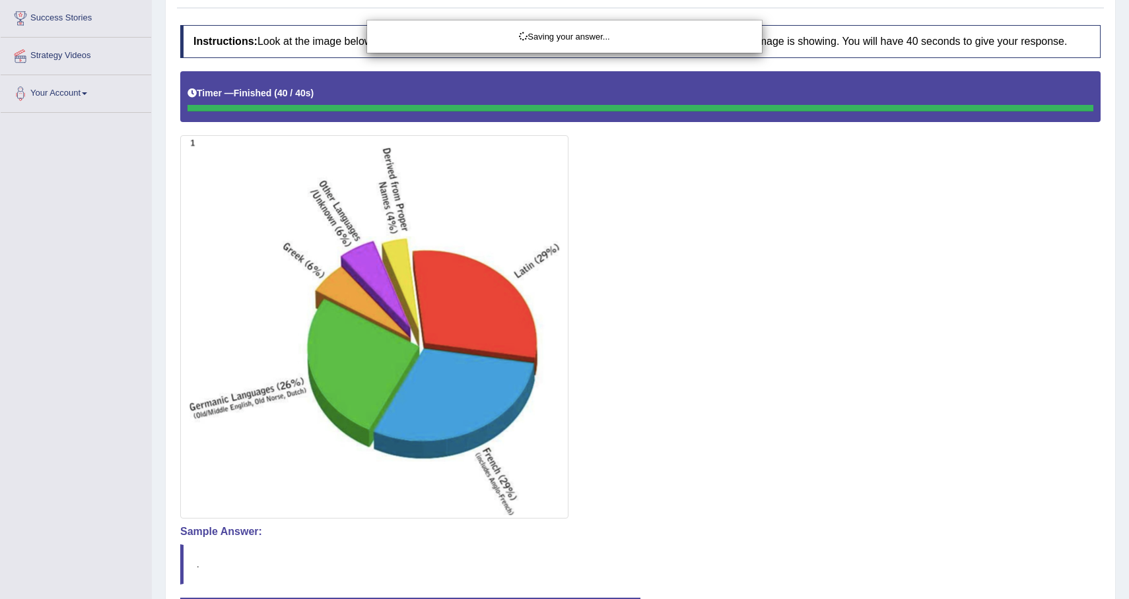
click at [812, 543] on div "Saving your answer..." at bounding box center [564, 299] width 1129 height 599
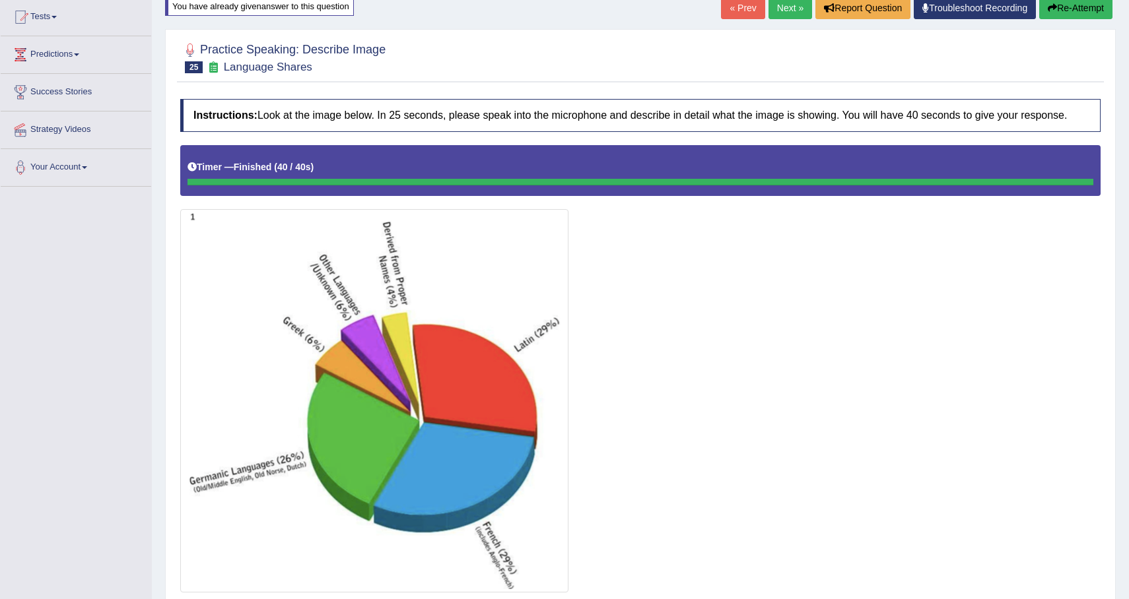
scroll to position [0, 0]
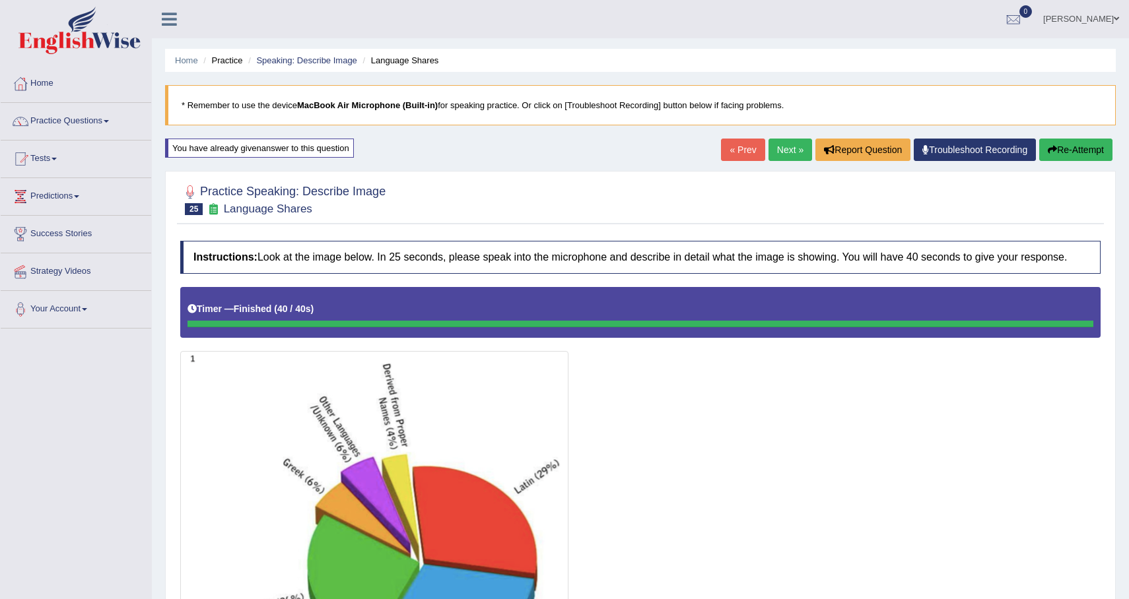
click at [1077, 148] on button "Re-Attempt" at bounding box center [1075, 150] width 73 height 22
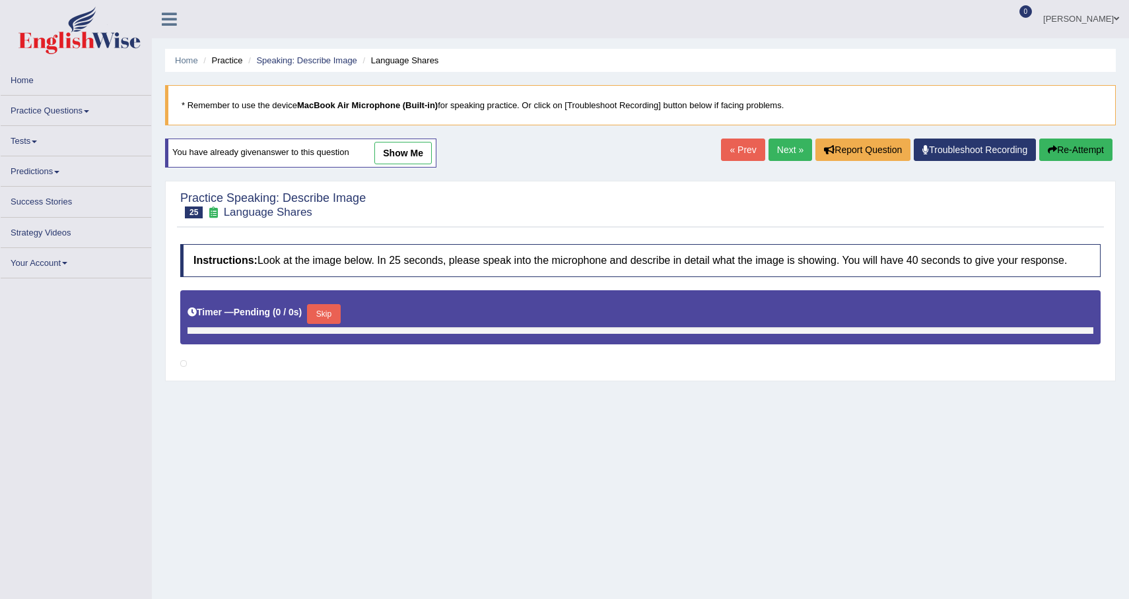
click at [325, 320] on button "Skip" at bounding box center [323, 314] width 33 height 20
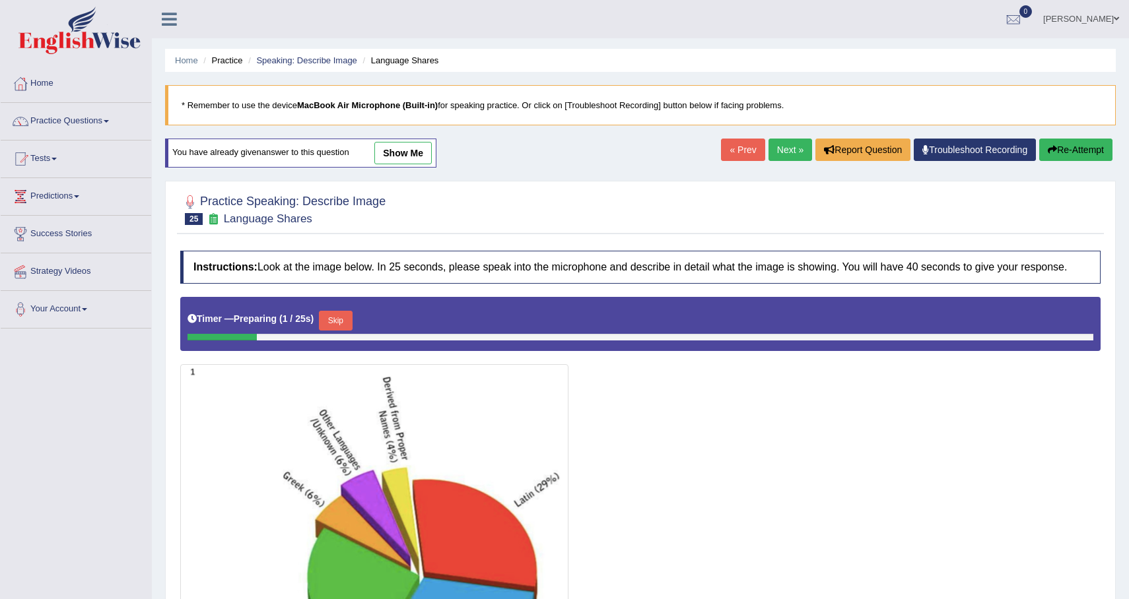
click at [345, 331] on button "Skip" at bounding box center [335, 321] width 33 height 20
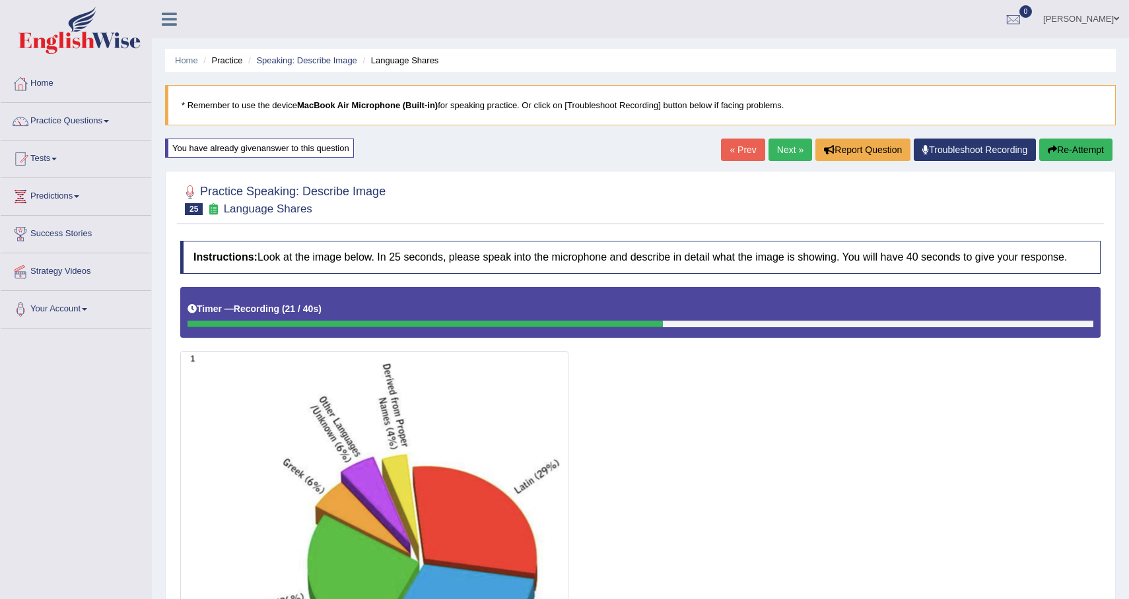
click at [1099, 143] on button "Re-Attempt" at bounding box center [1075, 150] width 73 height 22
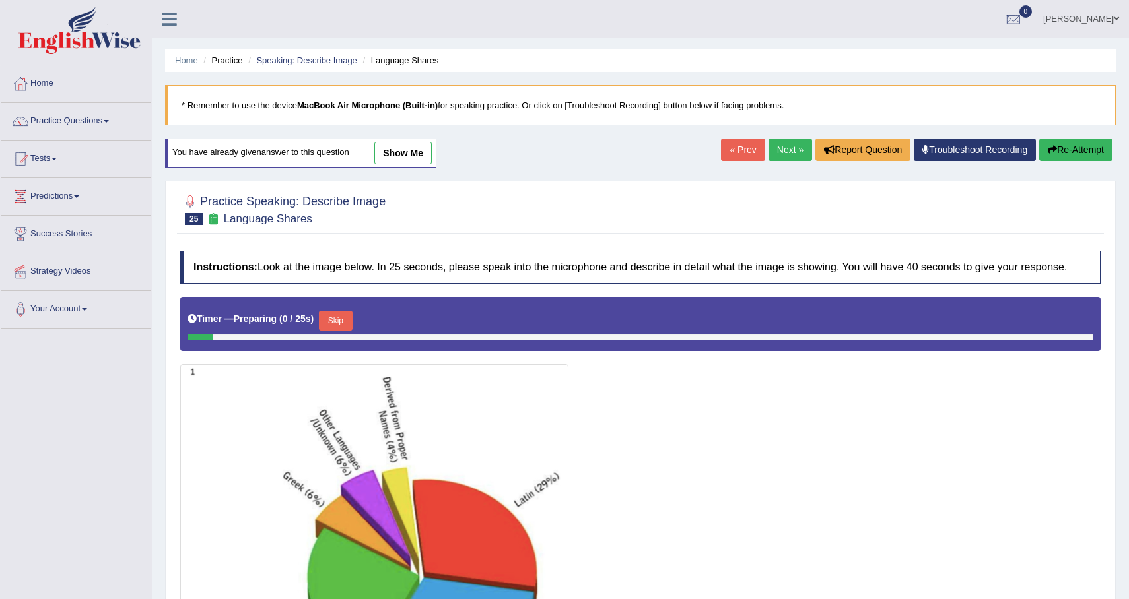
click at [343, 331] on button "Skip" at bounding box center [335, 321] width 33 height 20
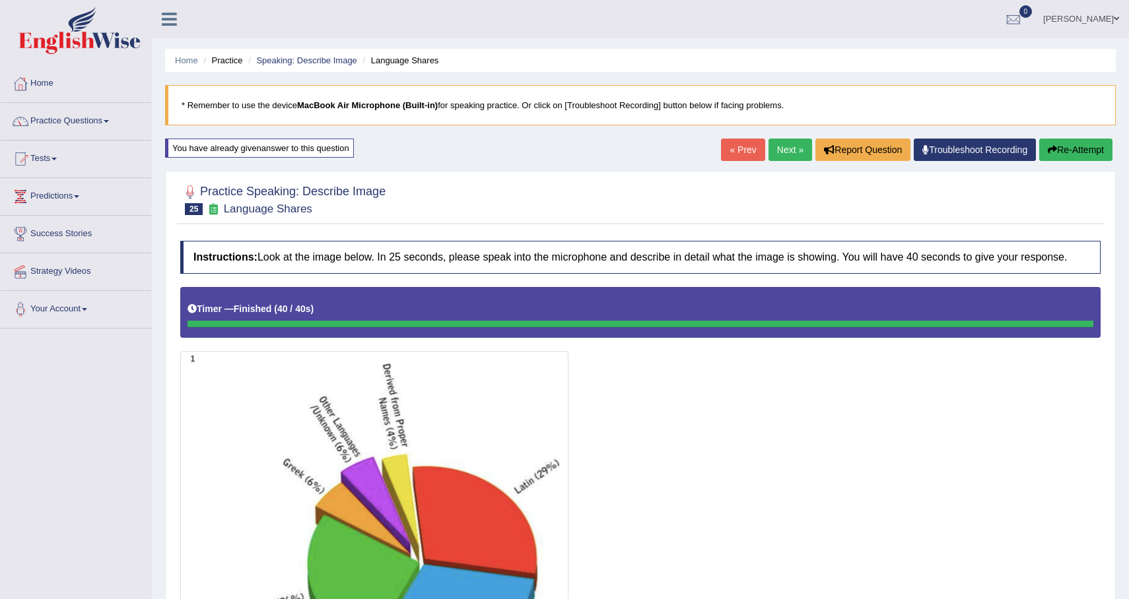
click at [778, 157] on link "Next »" at bounding box center [790, 150] width 44 height 22
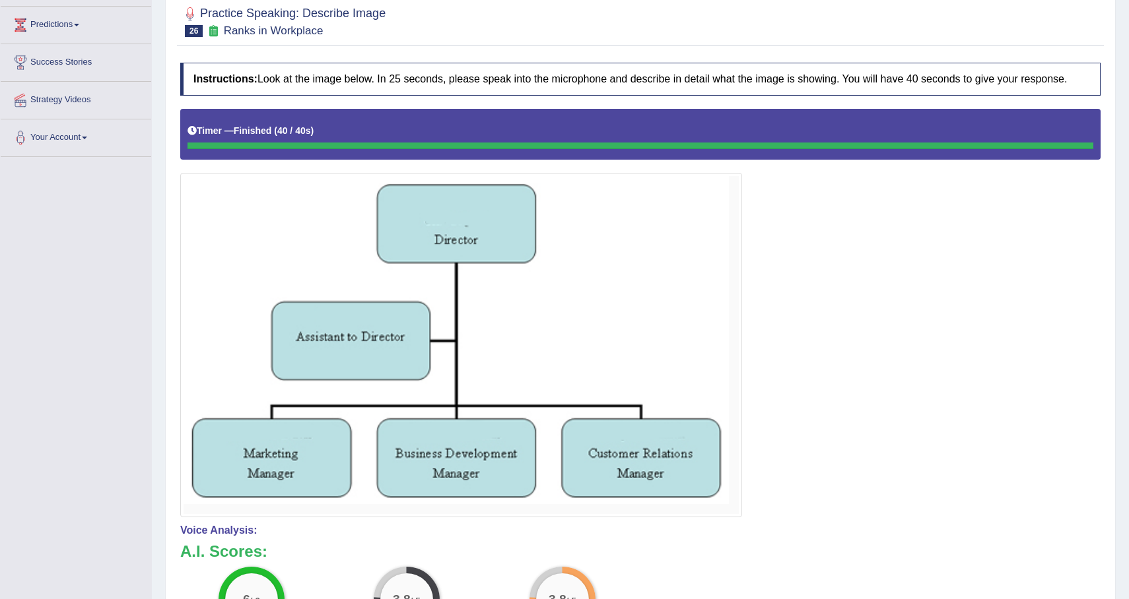
scroll to position [52, 0]
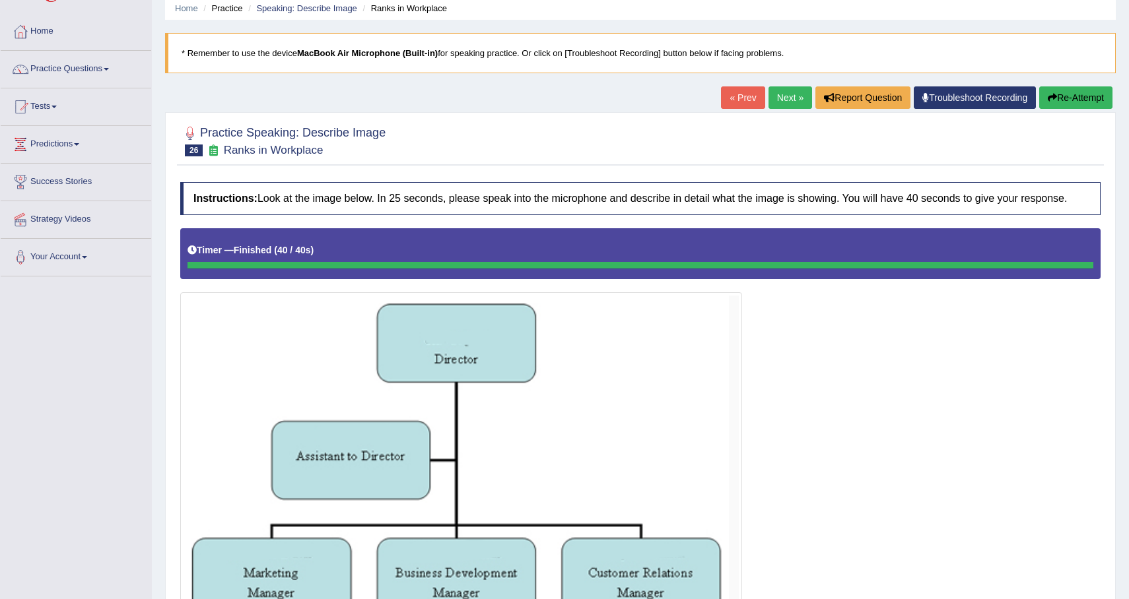
click at [1080, 92] on button "Re-Attempt" at bounding box center [1075, 97] width 73 height 22
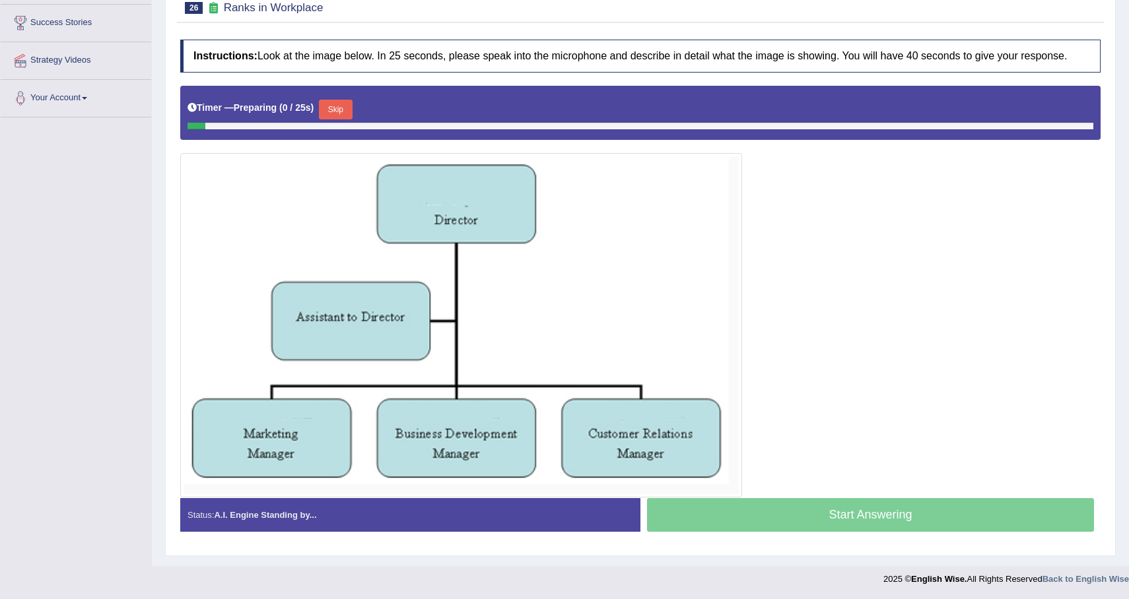
scroll to position [223, 0]
click at [348, 106] on button "Skip" at bounding box center [335, 110] width 33 height 20
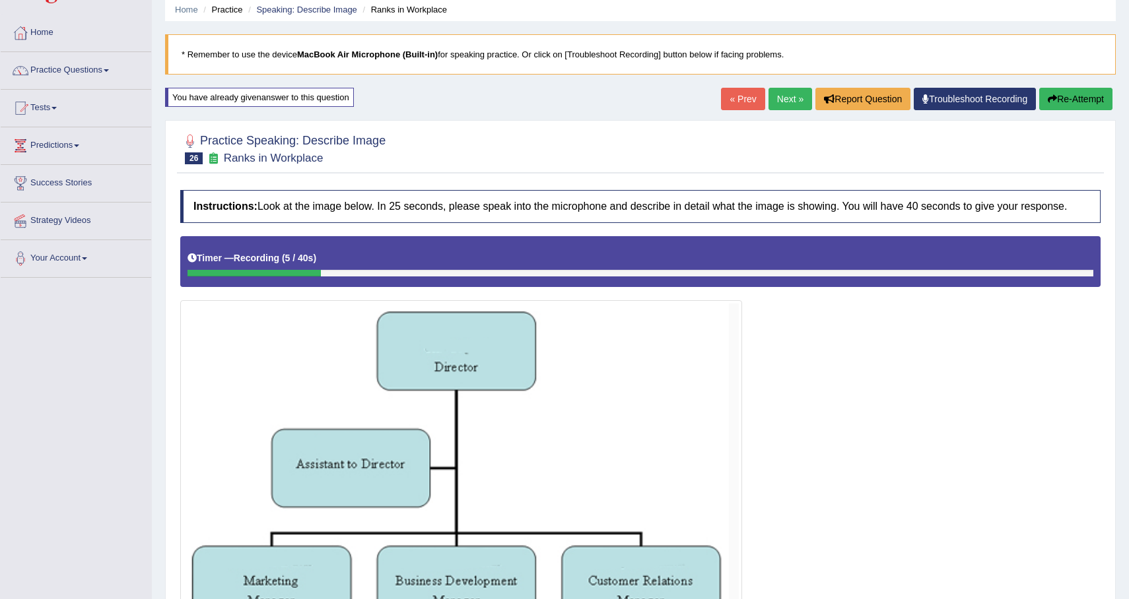
scroll to position [0, 0]
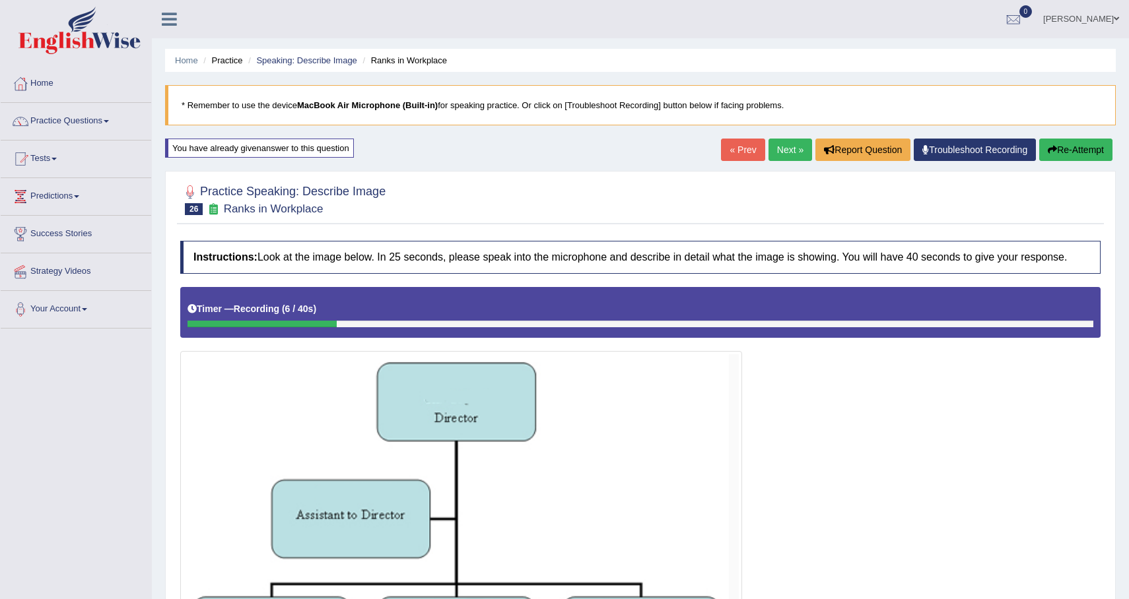
click at [1054, 145] on button "Re-Attempt" at bounding box center [1075, 150] width 73 height 22
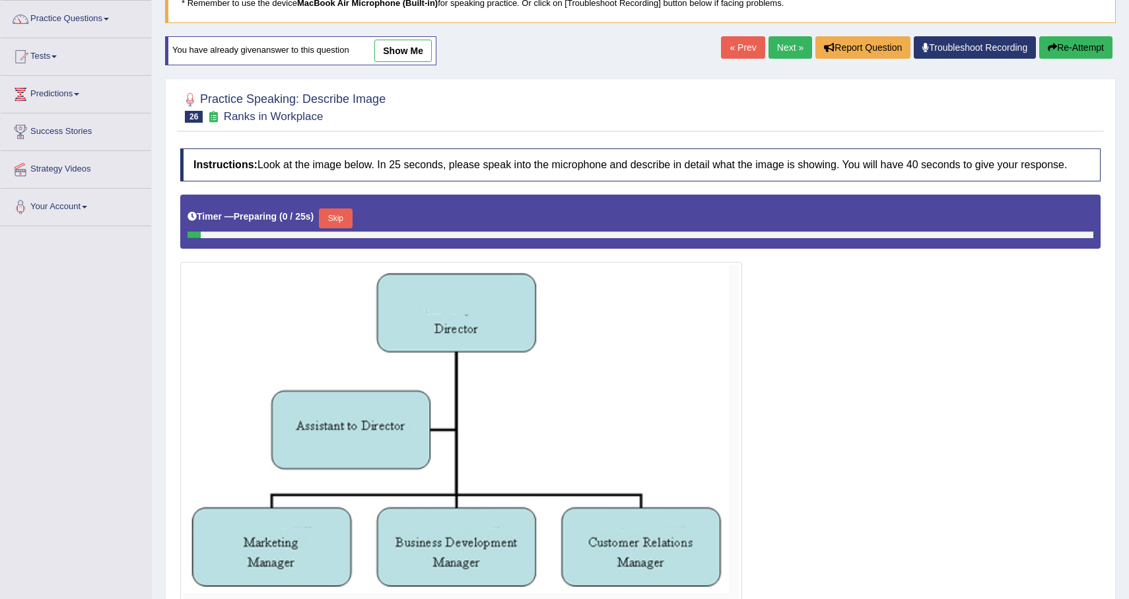
scroll to position [223, 0]
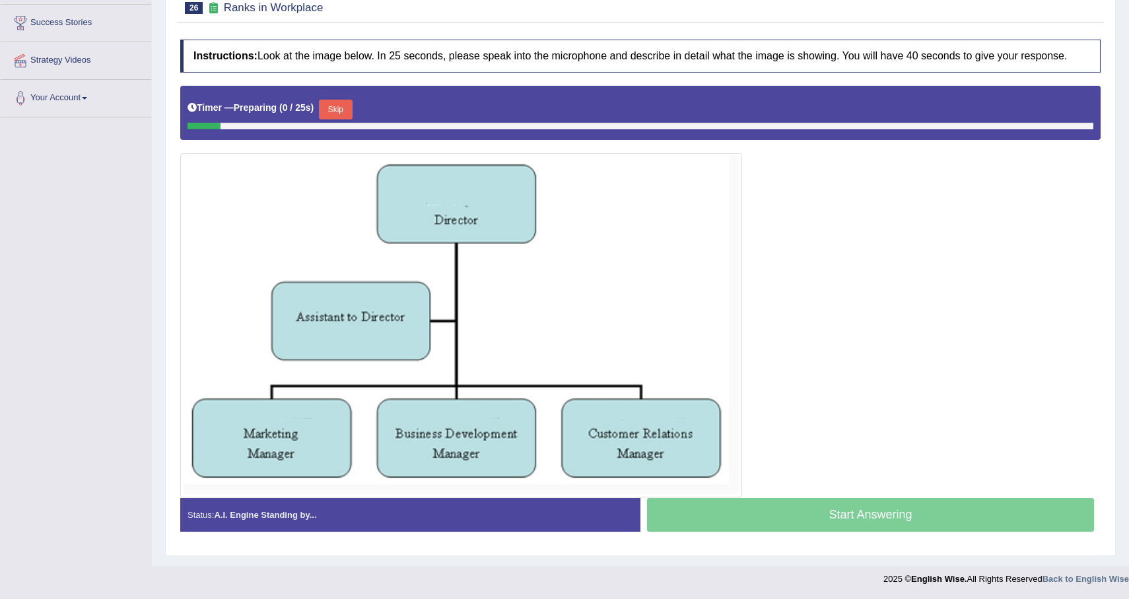
click at [335, 107] on button "Skip" at bounding box center [335, 110] width 33 height 20
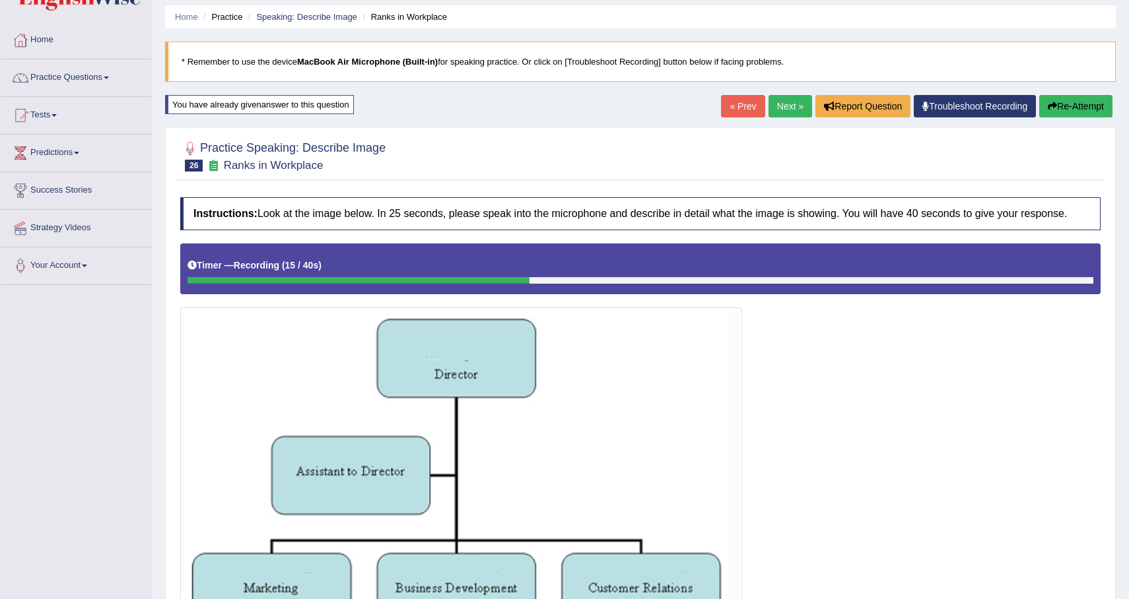
scroll to position [0, 0]
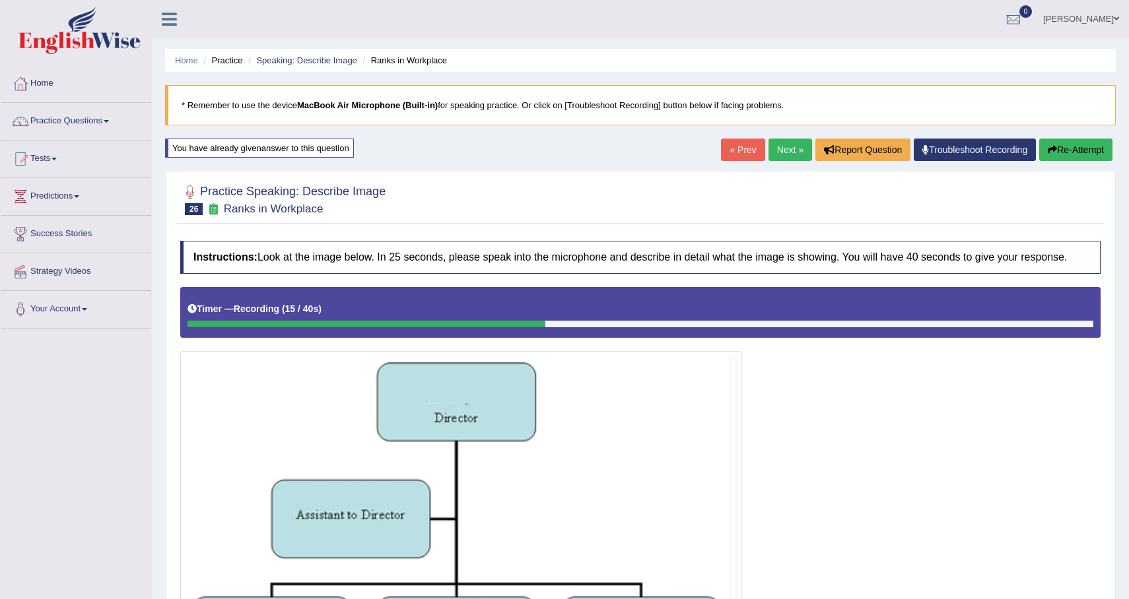
click at [1103, 151] on button "Re-Attempt" at bounding box center [1075, 150] width 73 height 22
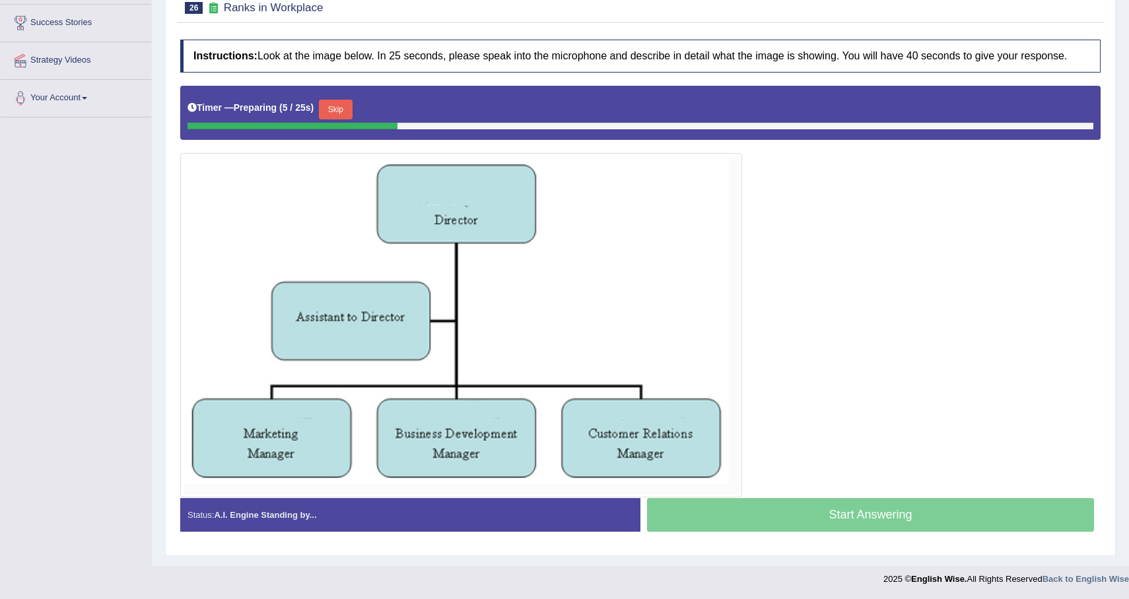
click at [348, 116] on button "Skip" at bounding box center [335, 110] width 33 height 20
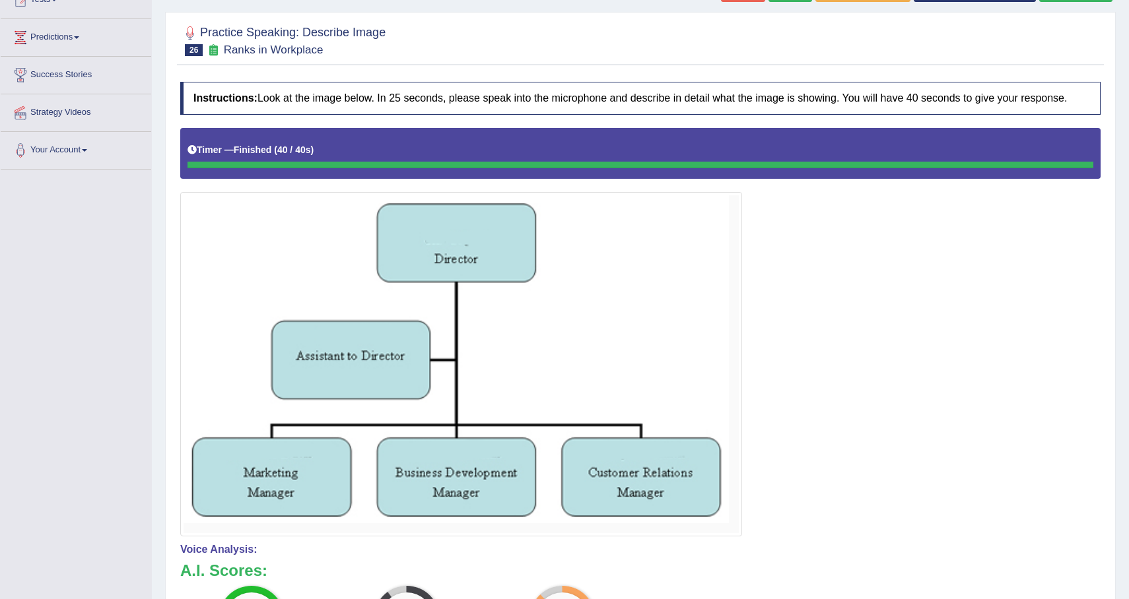
scroll to position [2, 0]
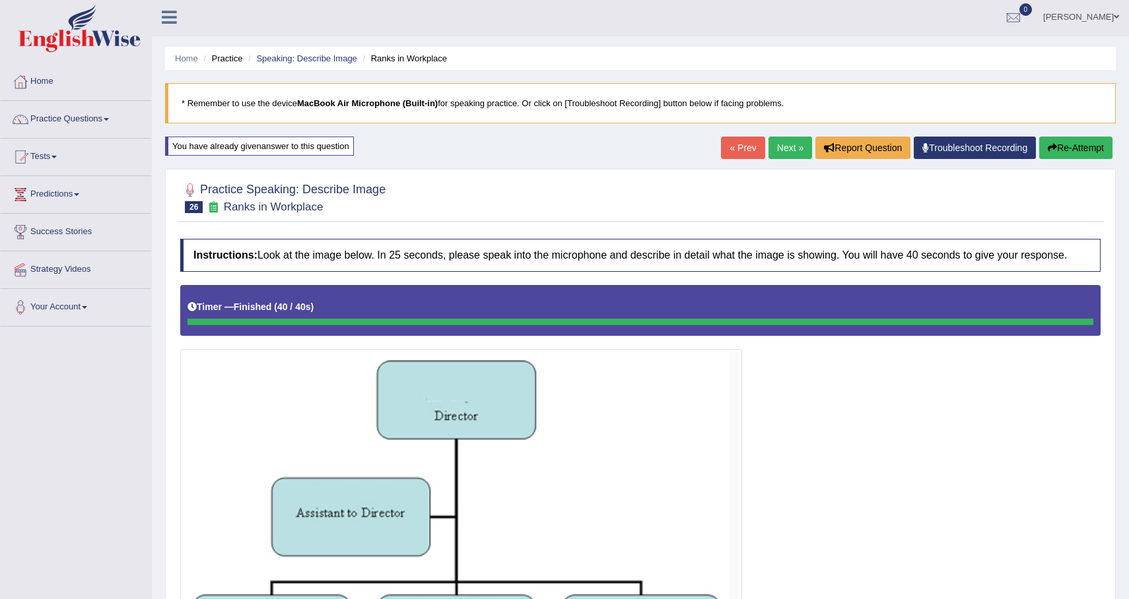
click at [1050, 149] on icon "button" at bounding box center [1052, 147] width 9 height 9
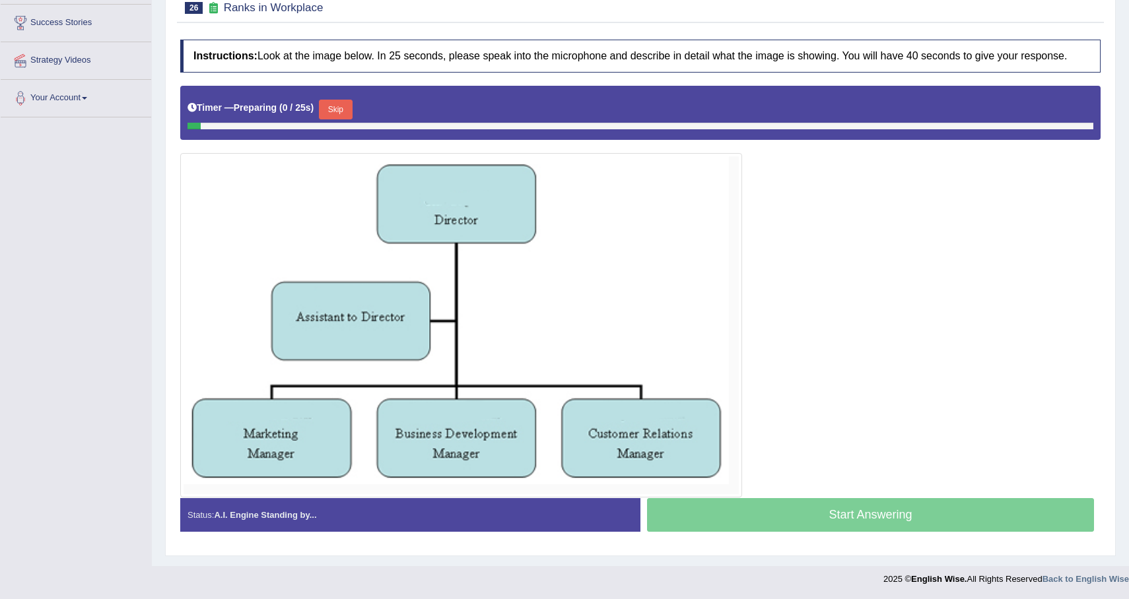
scroll to position [223, 0]
click at [347, 106] on button "Skip" at bounding box center [335, 110] width 33 height 20
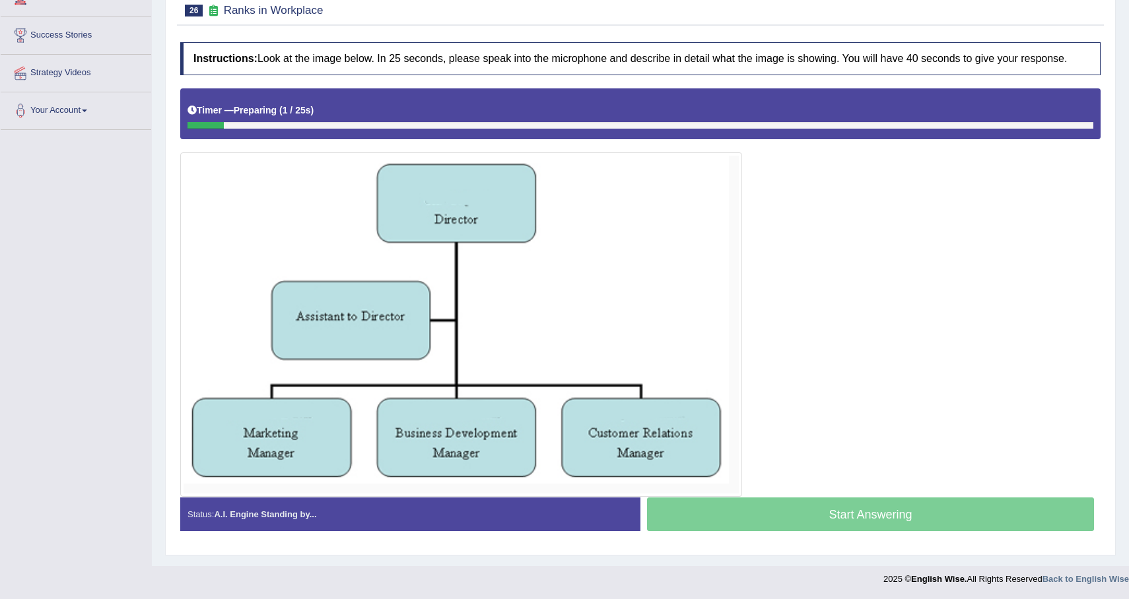
scroll to position [210, 0]
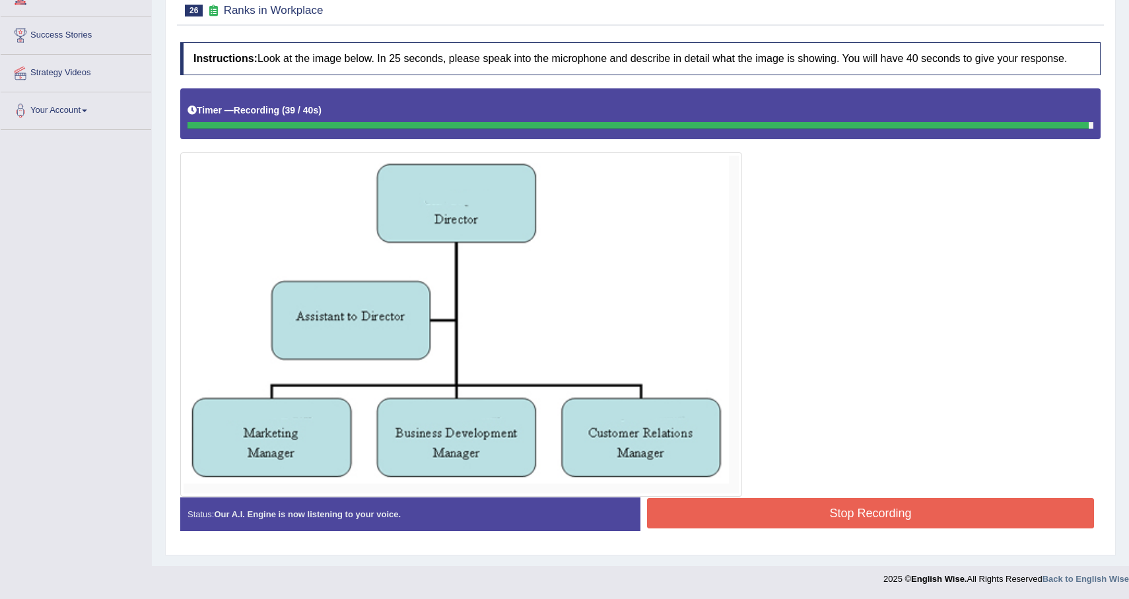
click at [1041, 495] on div at bounding box center [640, 292] width 920 height 409
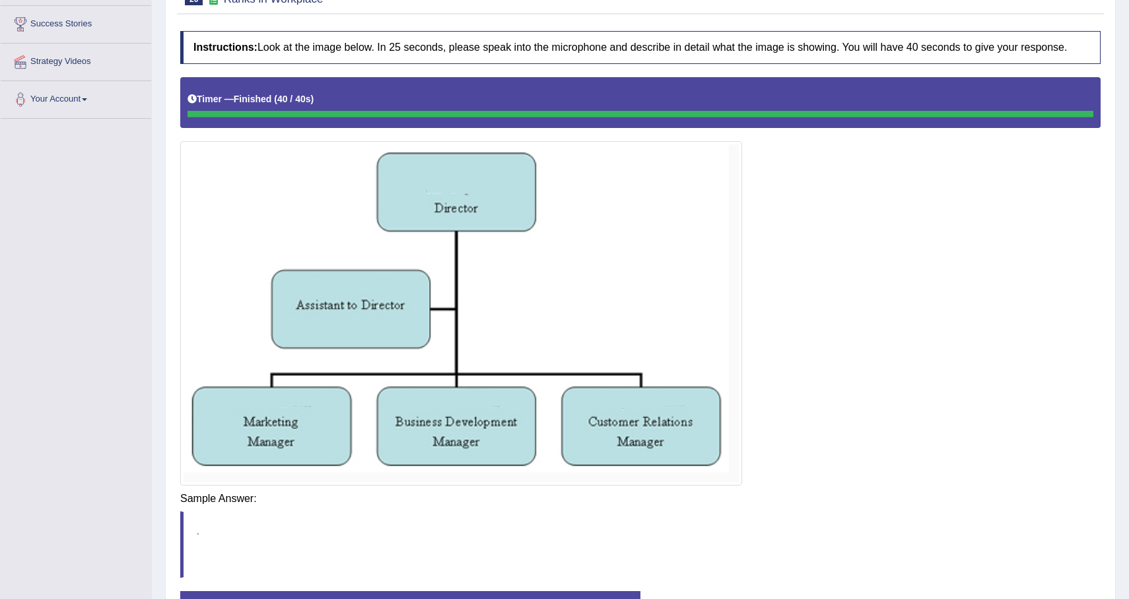
scroll to position [223, 0]
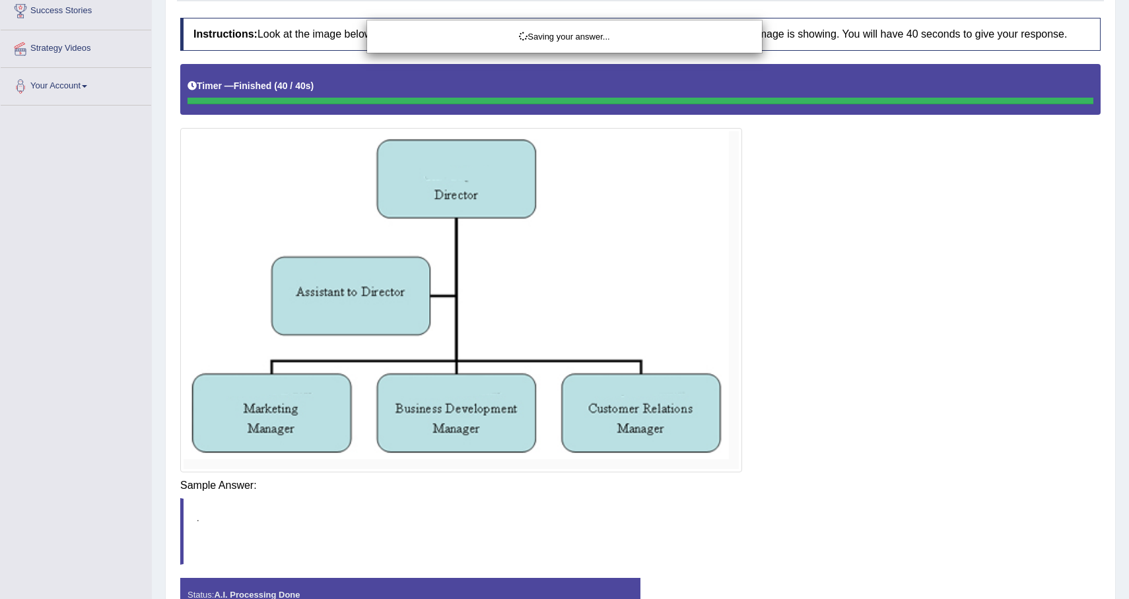
click at [1038, 508] on div "Saving your answer..." at bounding box center [564, 299] width 1129 height 599
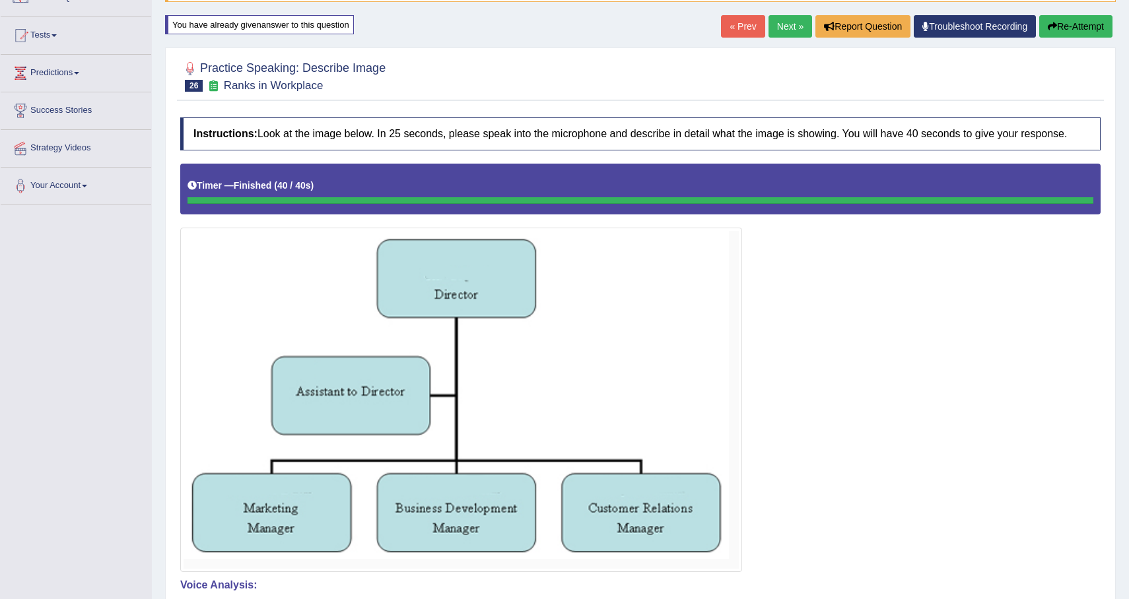
scroll to position [0, 0]
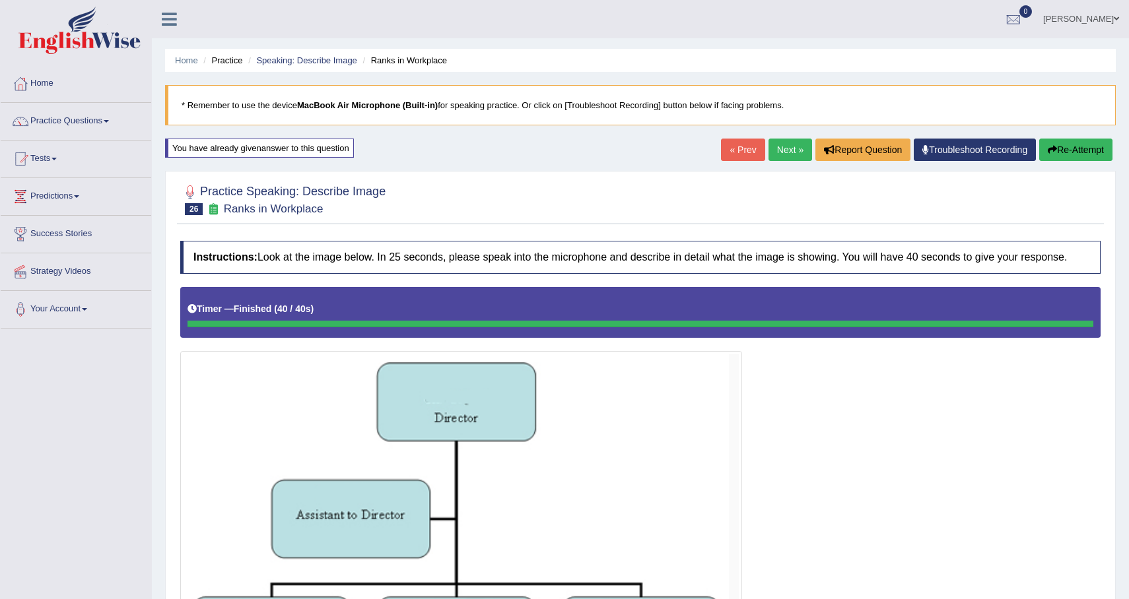
click at [1081, 153] on button "Re-Attempt" at bounding box center [1075, 150] width 73 height 22
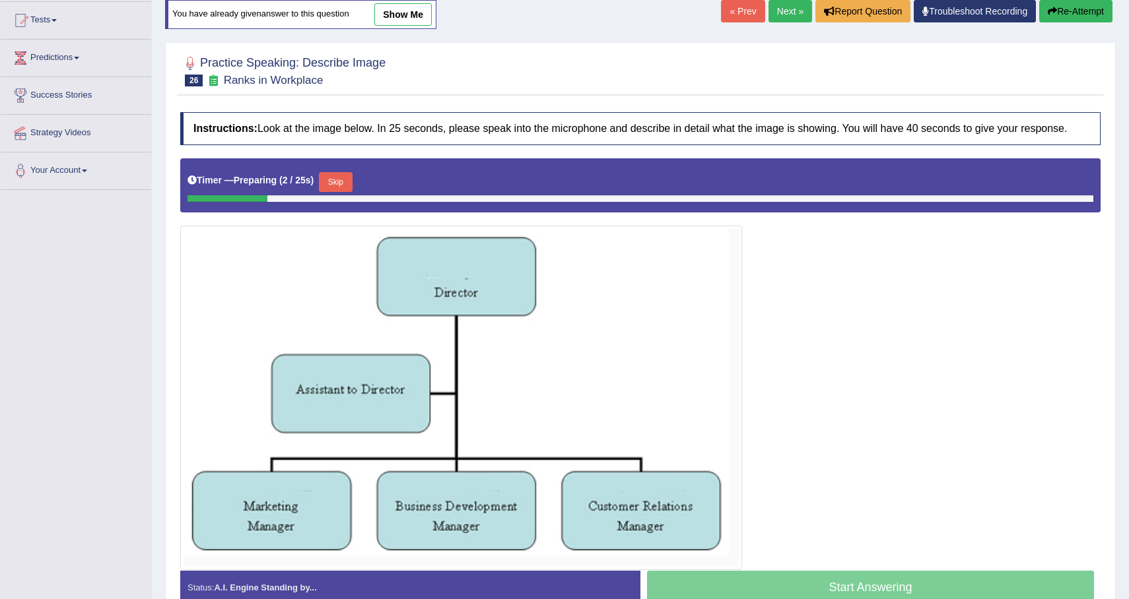
scroll to position [152, 0]
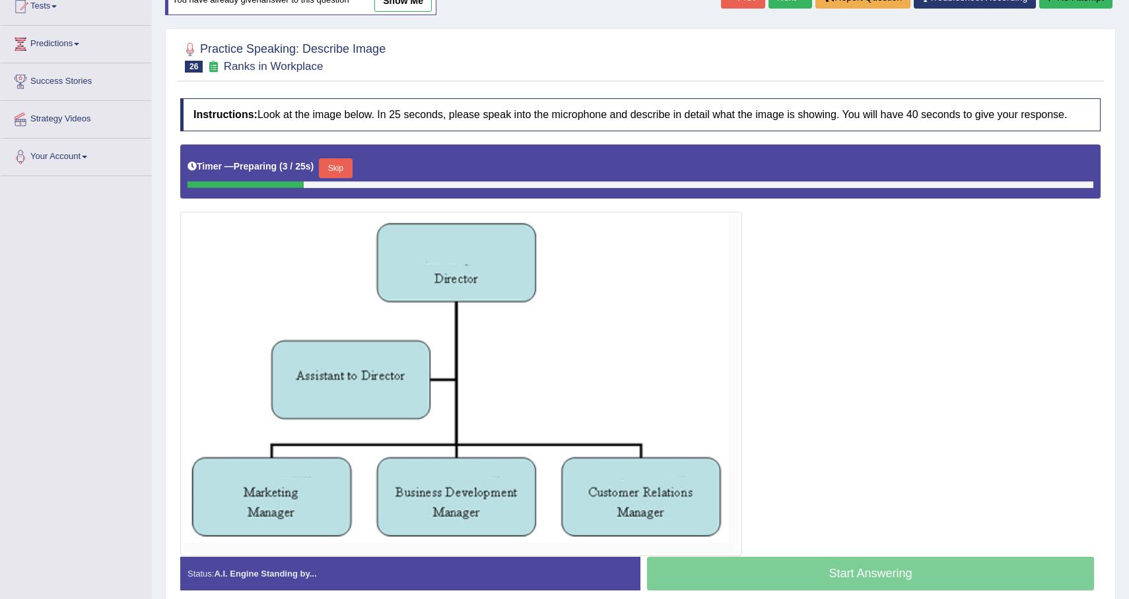
click at [352, 182] on div "Skip" at bounding box center [335, 169] width 33 height 23
click at [358, 182] on div "Timer — Preparing ( 4 / 25s ) Skip" at bounding box center [640, 168] width 906 height 26
drag, startPoint x: 318, startPoint y: 178, endPoint x: 325, endPoint y: 178, distance: 7.3
click at [324, 178] on div "Timer — Preparing ( 5 / 25s ) Skip" at bounding box center [640, 168] width 906 height 26
click at [331, 178] on button "Skip" at bounding box center [335, 168] width 33 height 20
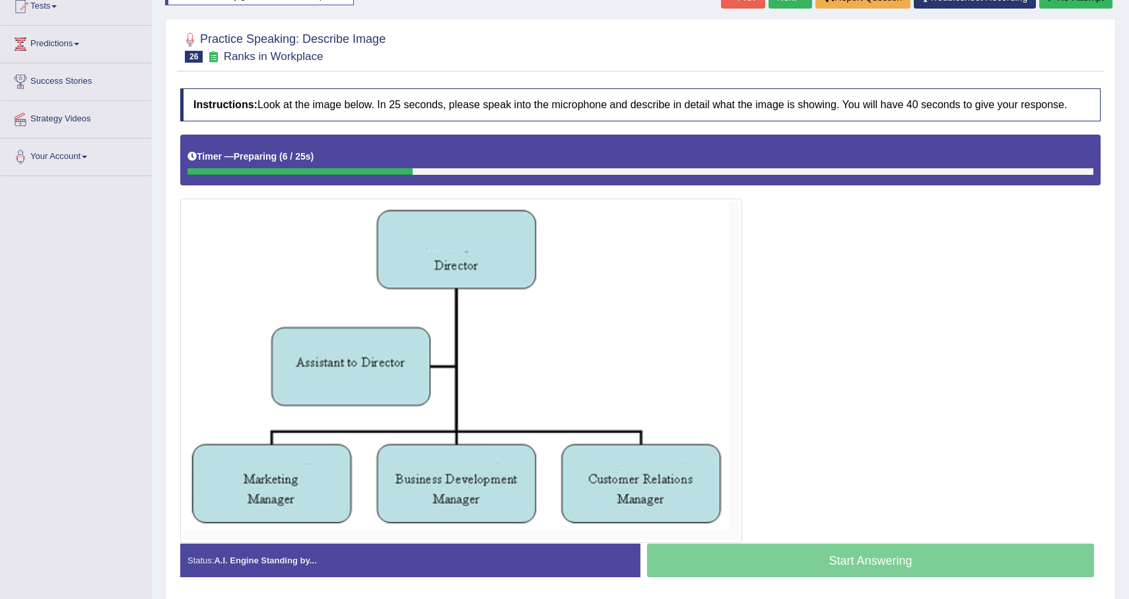
scroll to position [210, 0]
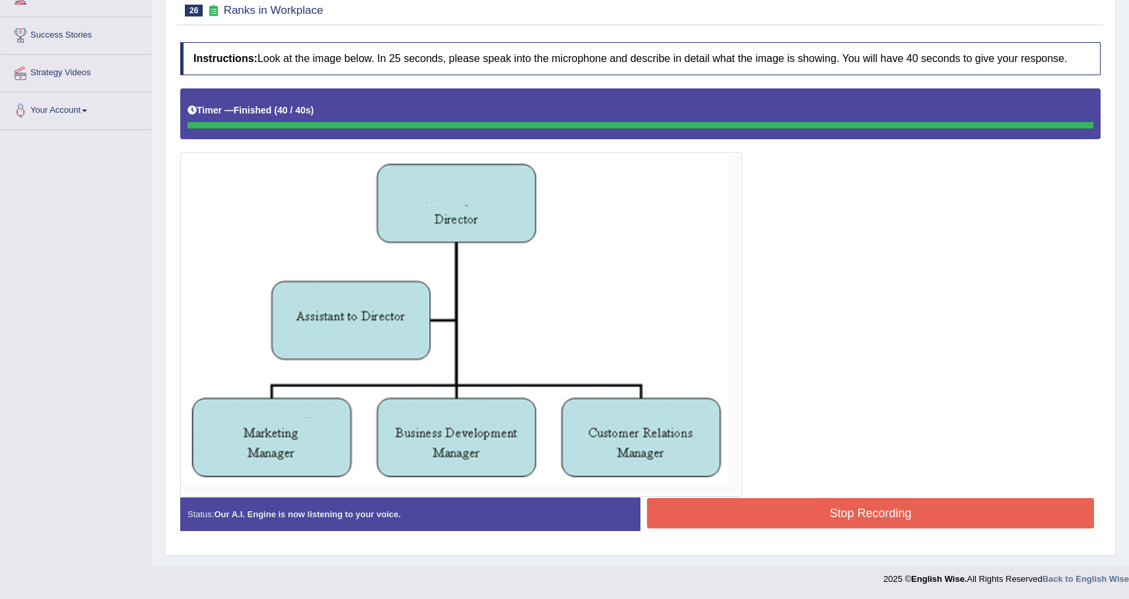
click at [0, 0] on blockquote "." at bounding box center [0, 0] width 0 height 0
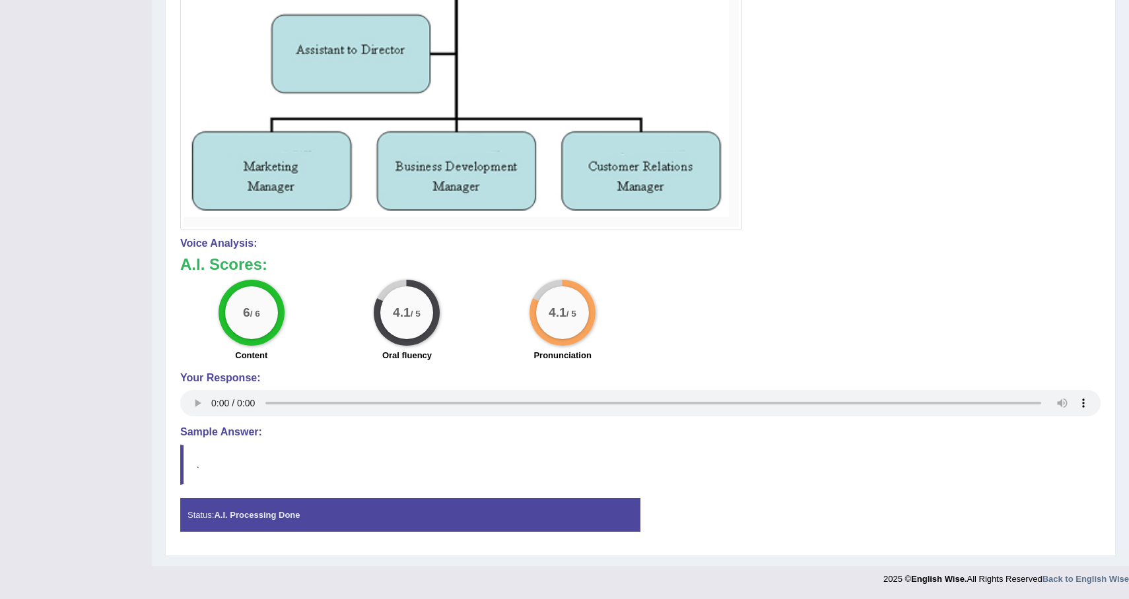
scroll to position [0, 0]
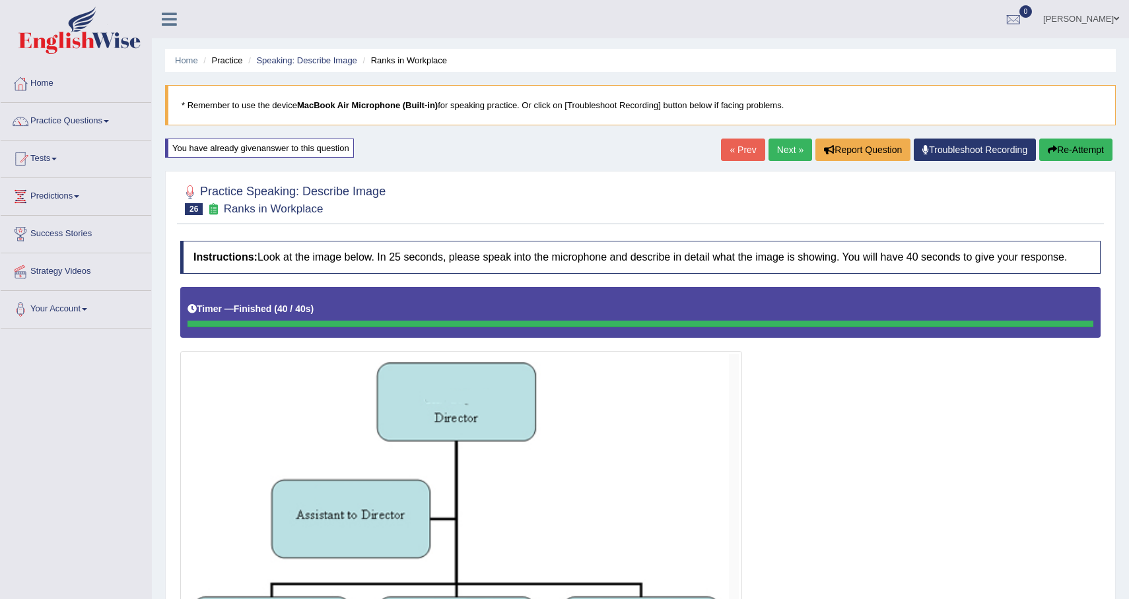
click at [784, 156] on link "Next »" at bounding box center [790, 150] width 44 height 22
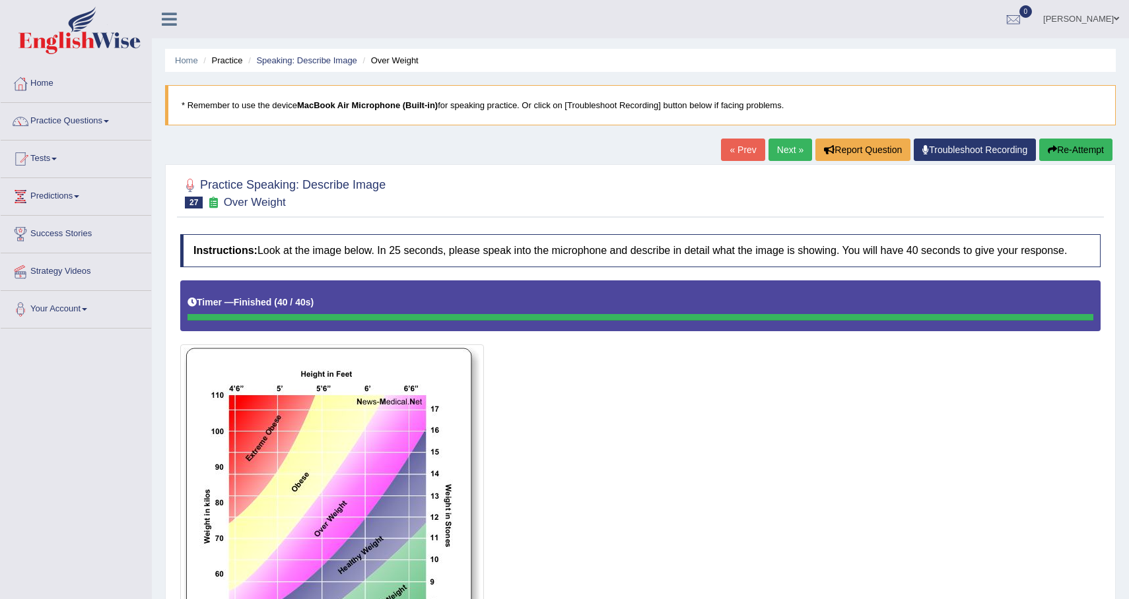
click at [1060, 144] on button "Re-Attempt" at bounding box center [1075, 150] width 73 height 22
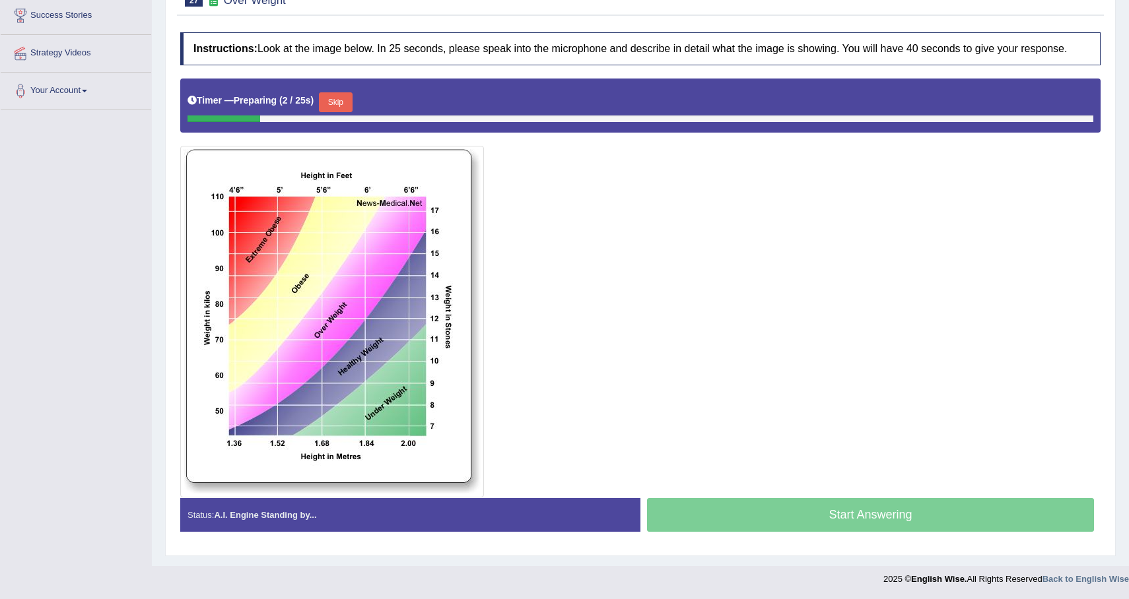
click at [342, 101] on button "Skip" at bounding box center [335, 102] width 33 height 20
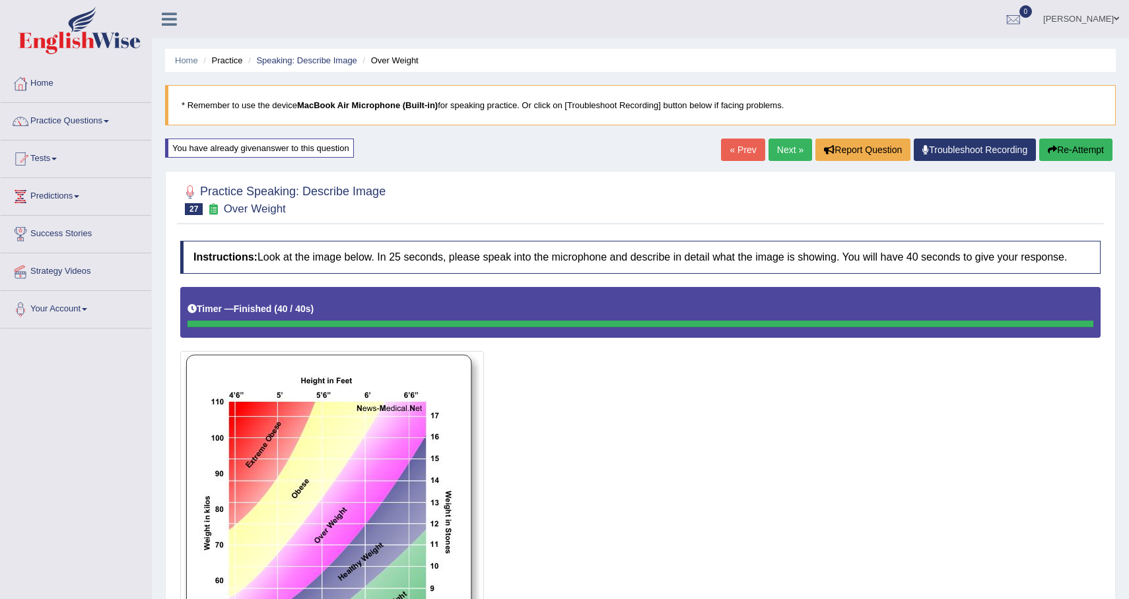
click at [784, 142] on link "Next »" at bounding box center [790, 150] width 44 height 22
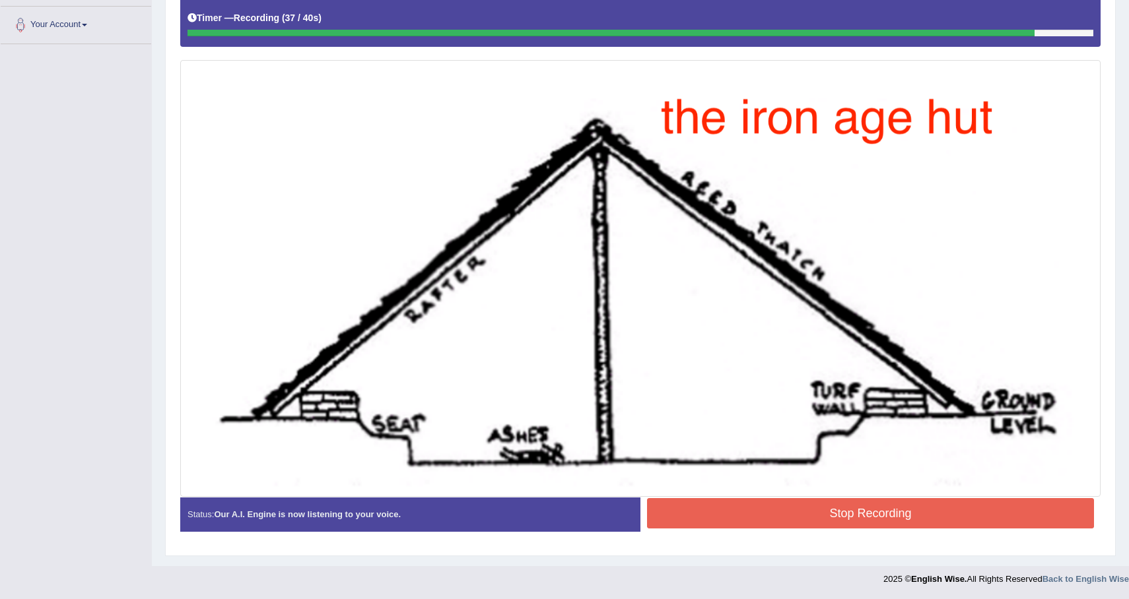
scroll to position [296, 0]
click at [868, 510] on button "Stop Recording" at bounding box center [870, 513] width 447 height 30
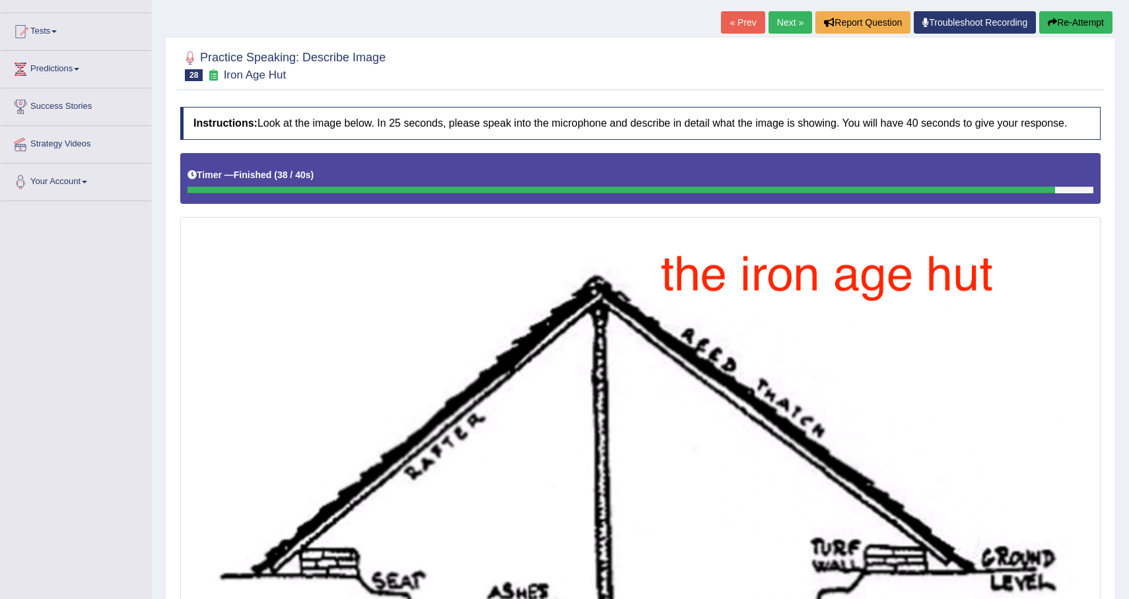
scroll to position [0, 0]
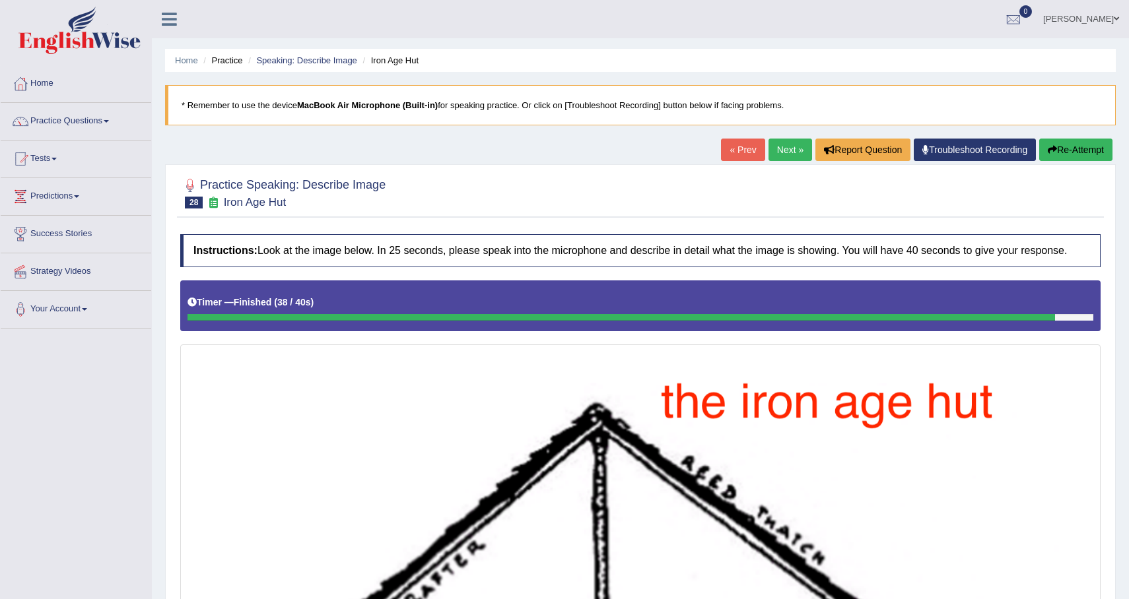
click at [1077, 151] on button "Re-Attempt" at bounding box center [1075, 150] width 73 height 22
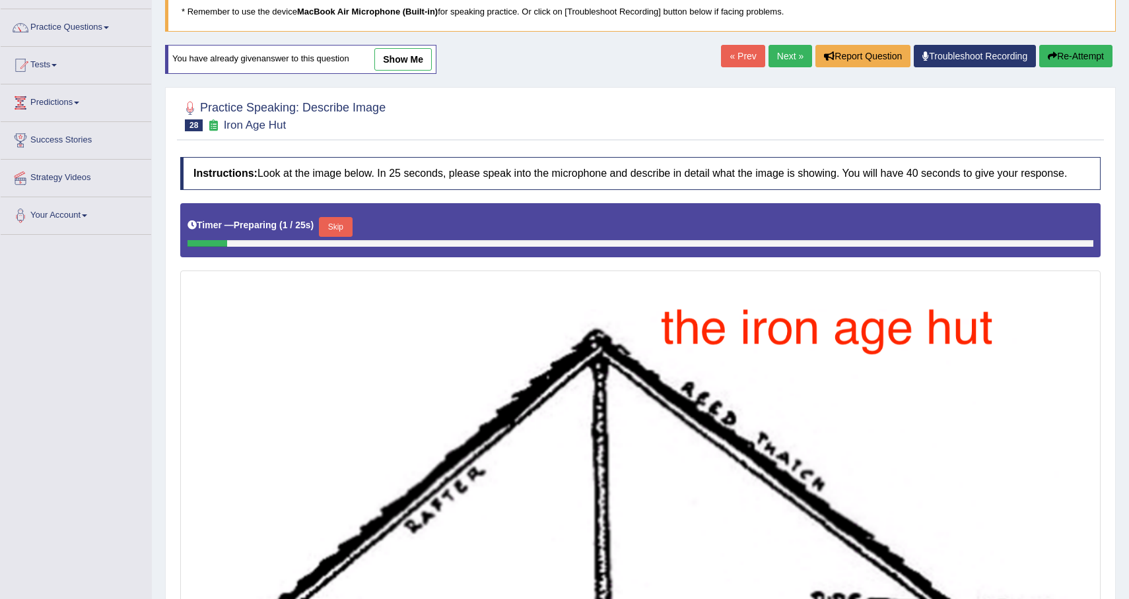
click at [342, 223] on div "Timer — Preparing ( 1 / 25s ) Skip" at bounding box center [640, 230] width 920 height 54
click at [341, 237] on button "Skip" at bounding box center [335, 227] width 33 height 20
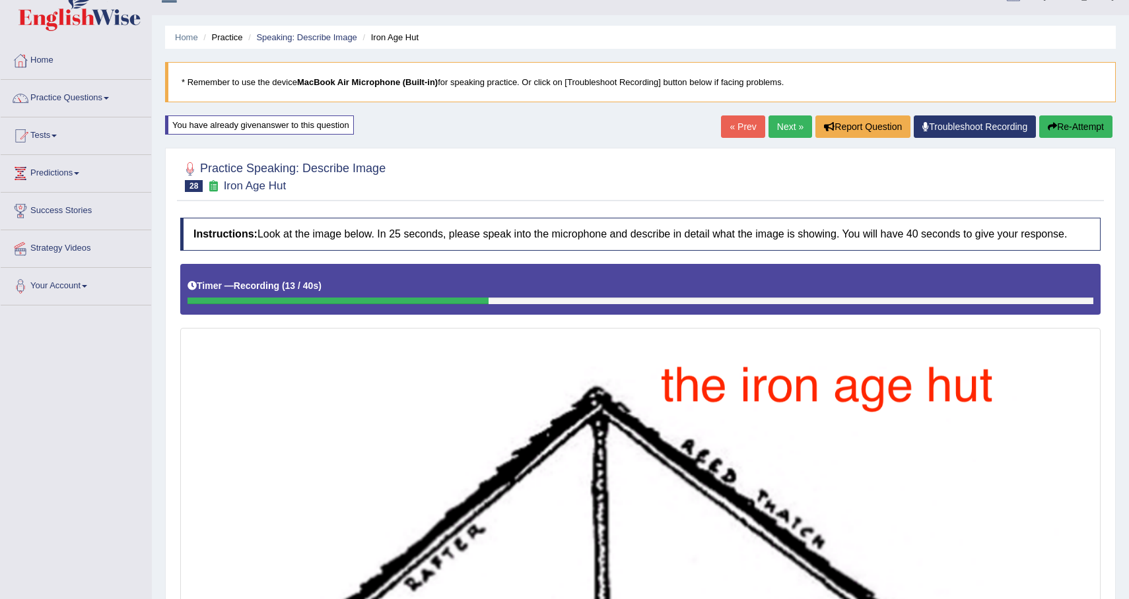
scroll to position [5, 0]
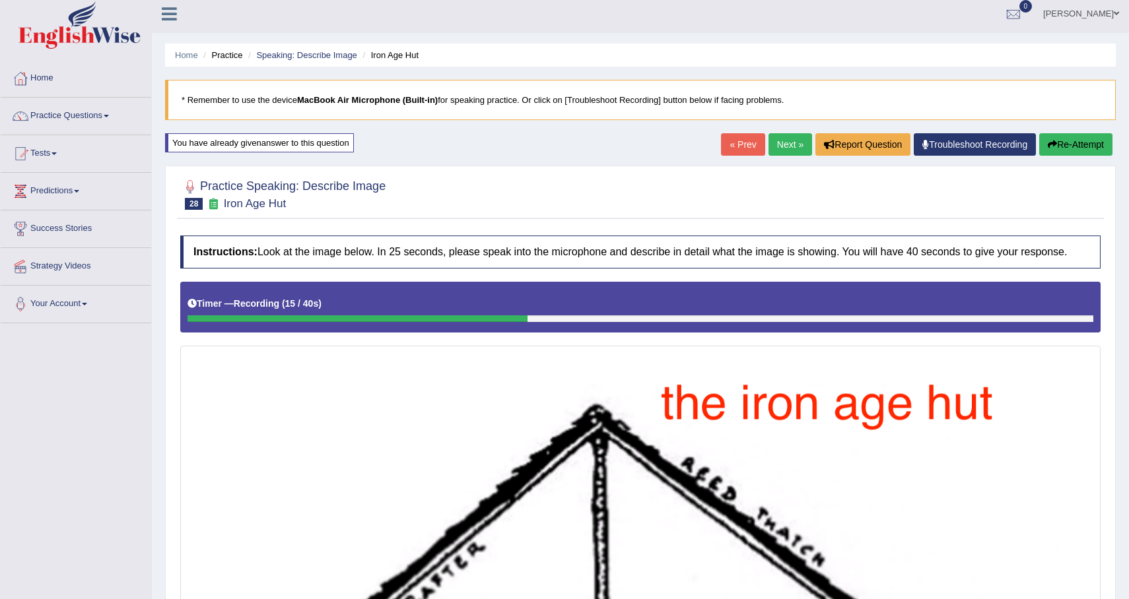
click at [1081, 151] on button "Re-Attempt" at bounding box center [1075, 144] width 73 height 22
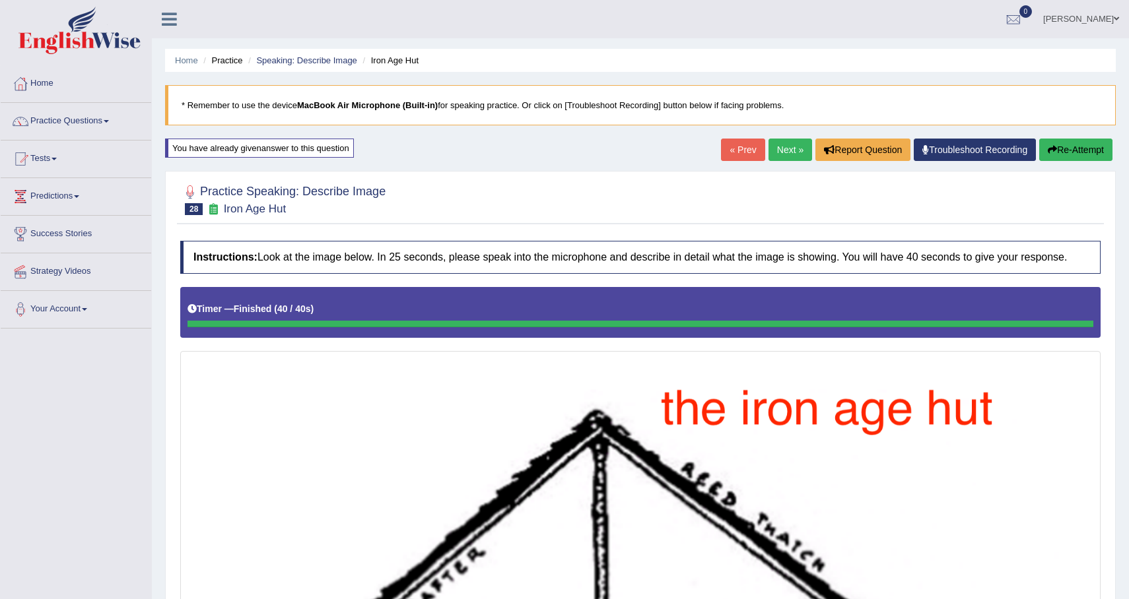
click at [1073, 149] on button "Re-Attempt" at bounding box center [1075, 150] width 73 height 22
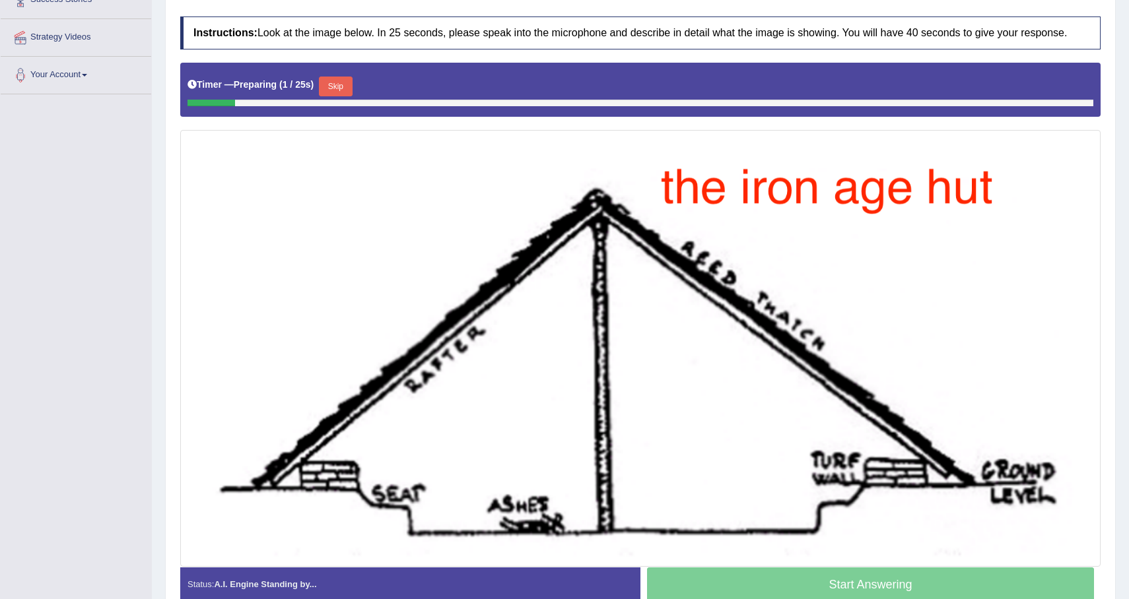
scroll to position [261, 0]
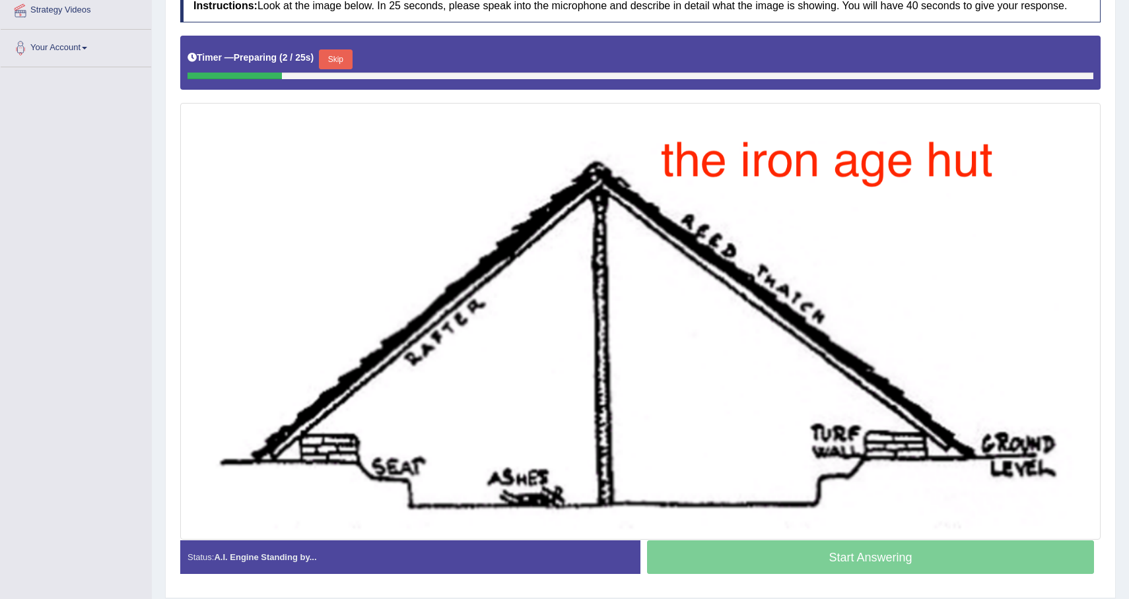
click at [347, 69] on button "Skip" at bounding box center [335, 60] width 33 height 20
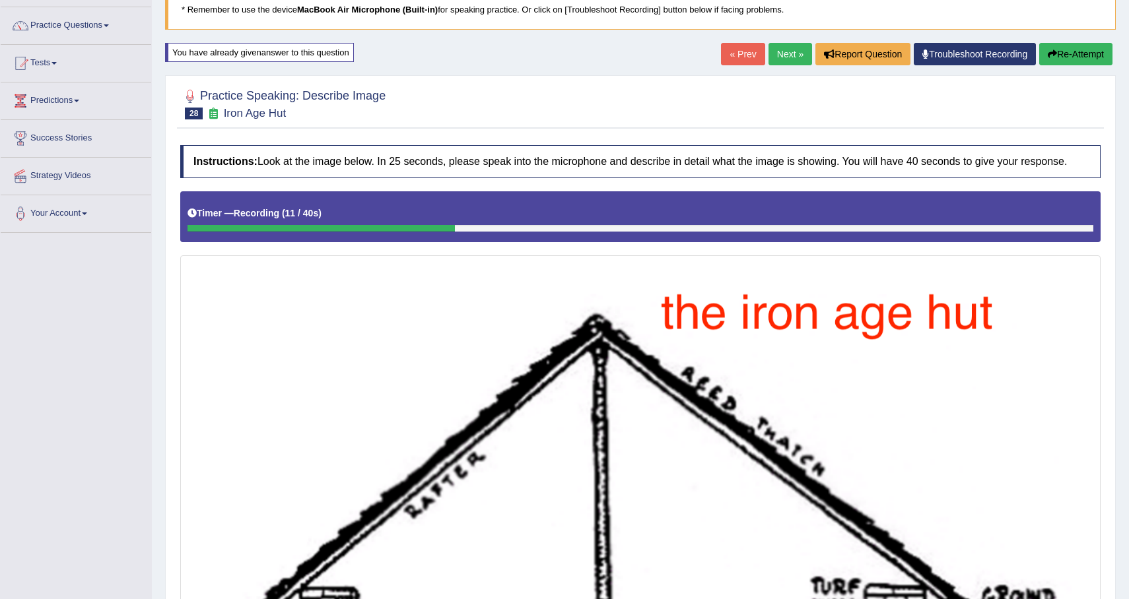
scroll to position [0, 0]
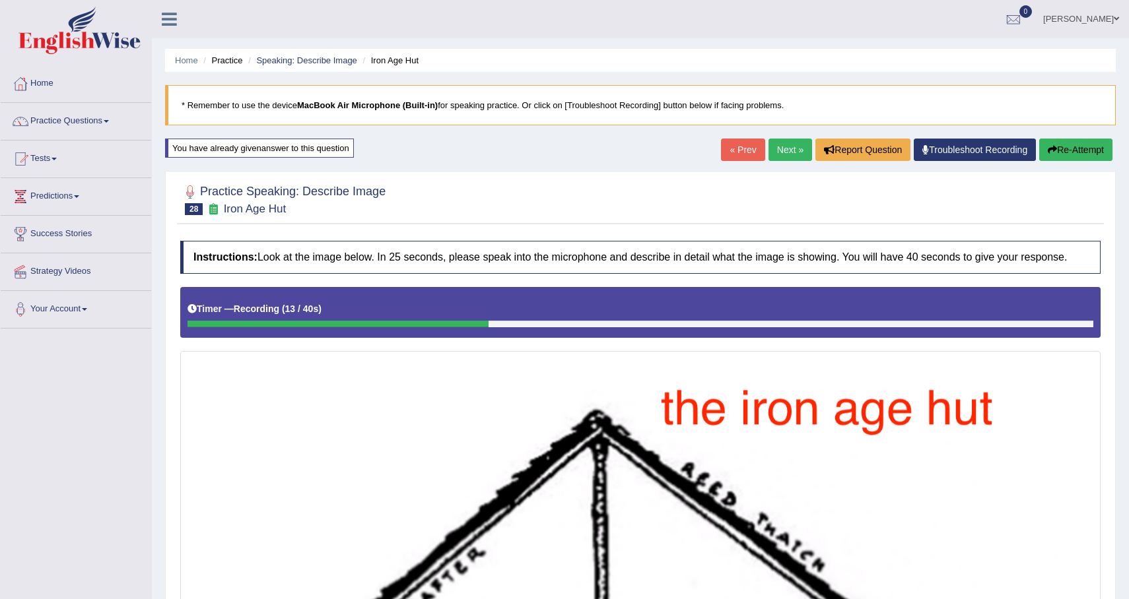
click at [1048, 152] on icon "button" at bounding box center [1052, 149] width 9 height 9
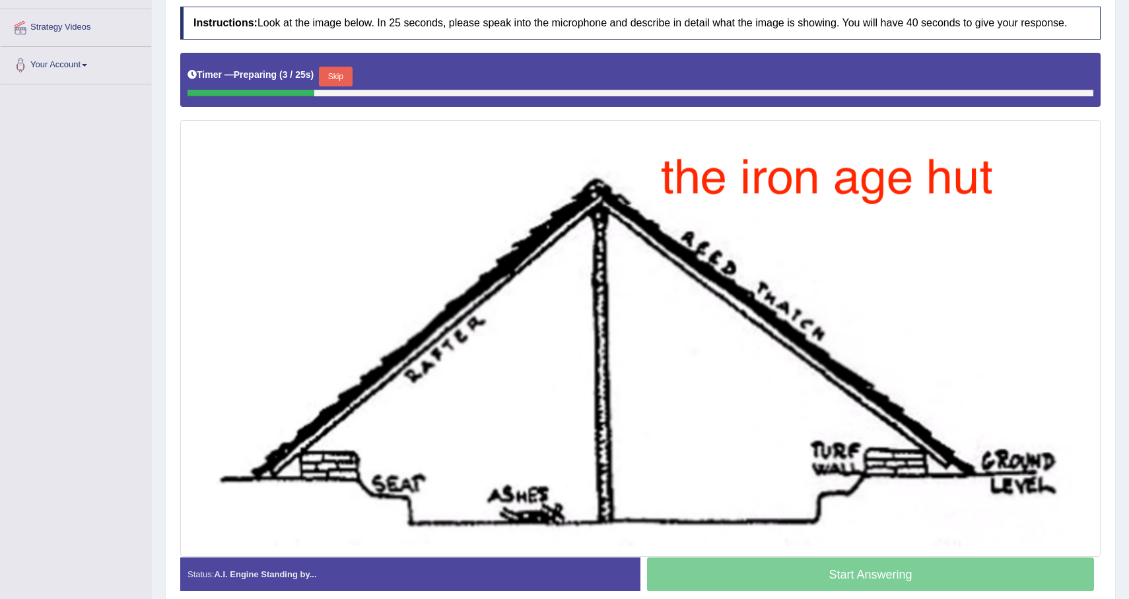
scroll to position [255, 0]
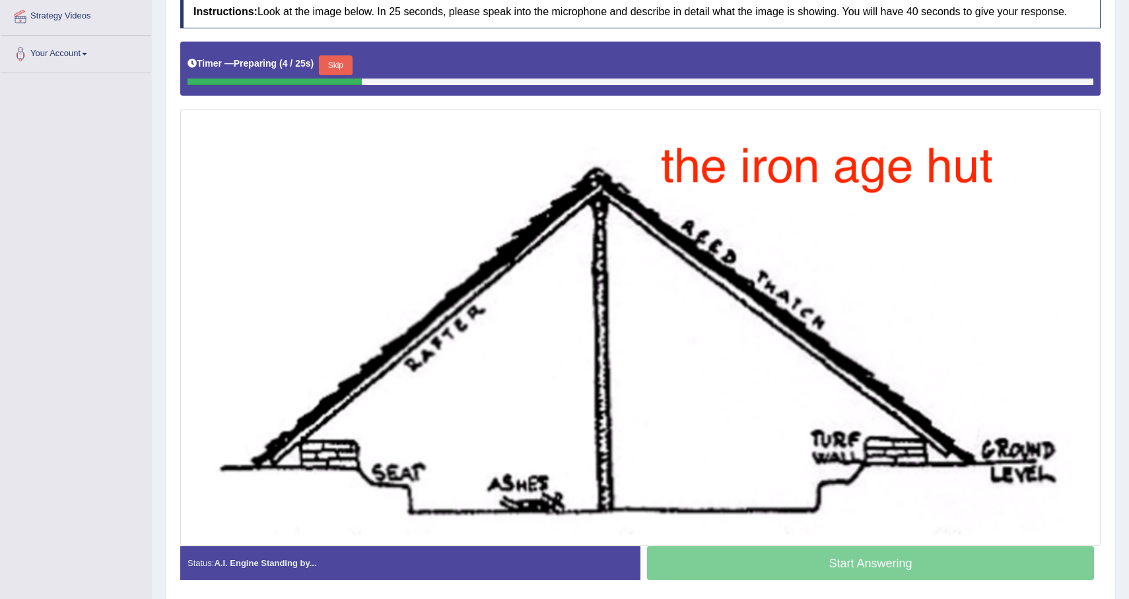
click at [334, 75] on button "Skip" at bounding box center [335, 65] width 33 height 20
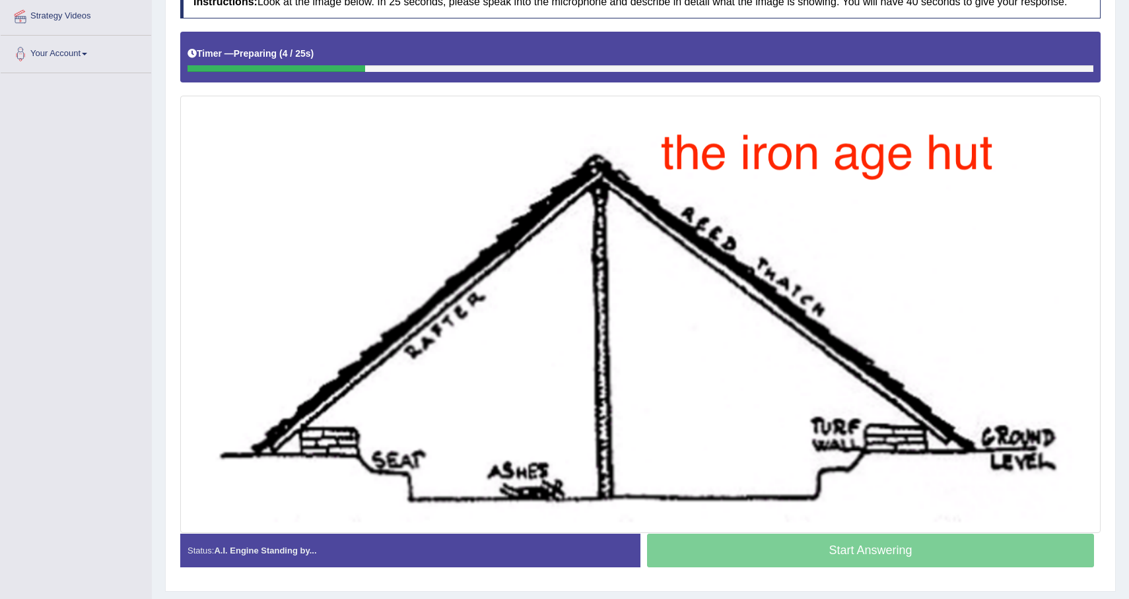
scroll to position [303, 0]
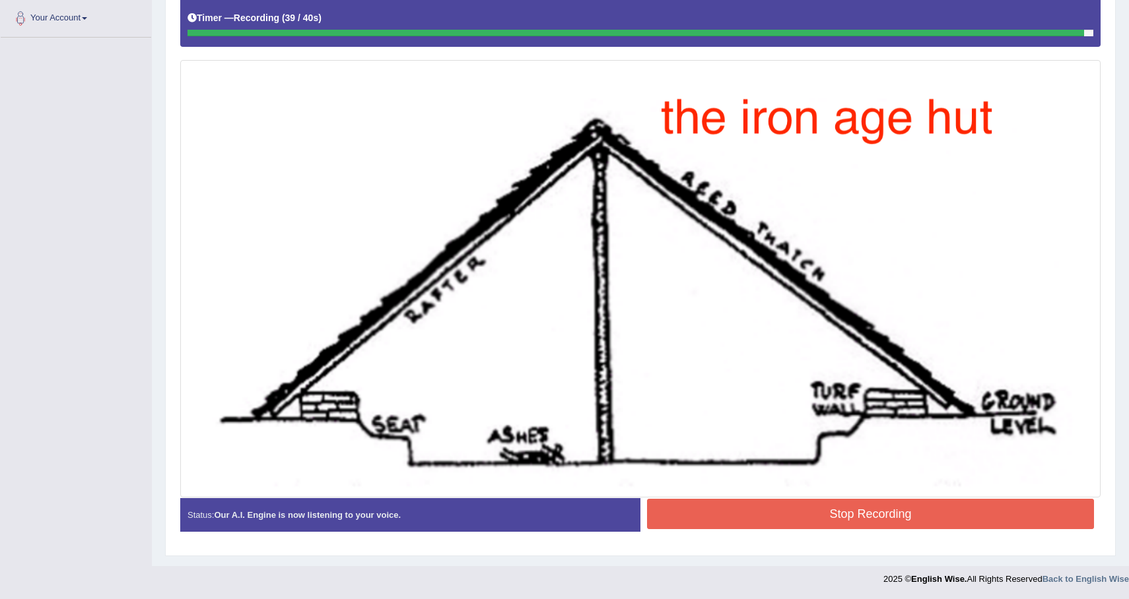
click at [852, 508] on button "Stop Recording" at bounding box center [870, 514] width 447 height 30
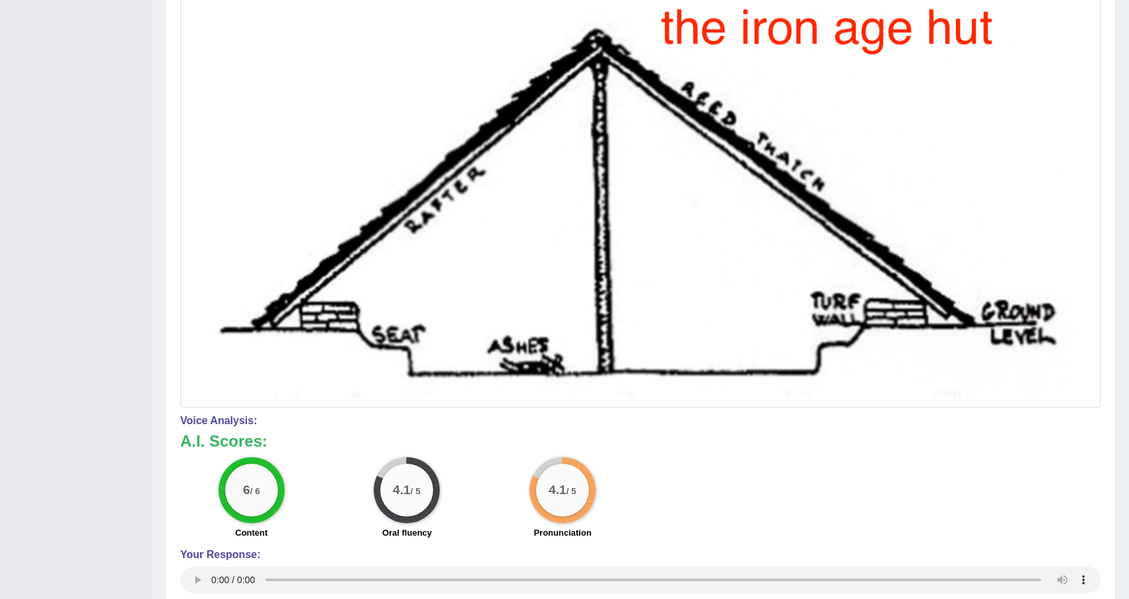
scroll to position [0, 0]
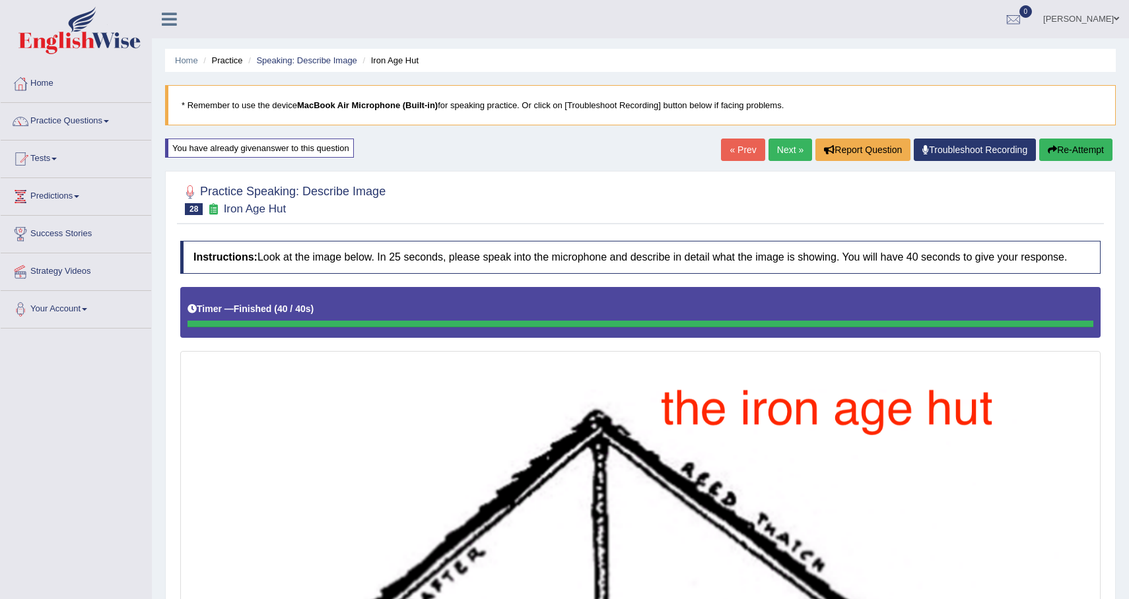
click at [782, 154] on link "Next »" at bounding box center [790, 150] width 44 height 22
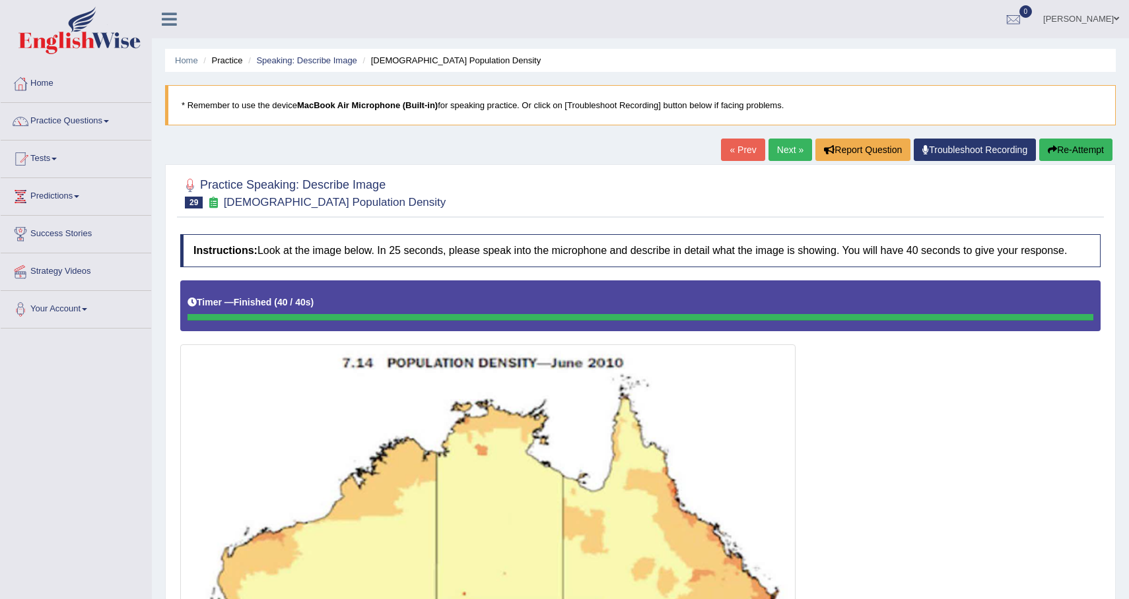
click at [1064, 154] on button "Re-Attempt" at bounding box center [1075, 150] width 73 height 22
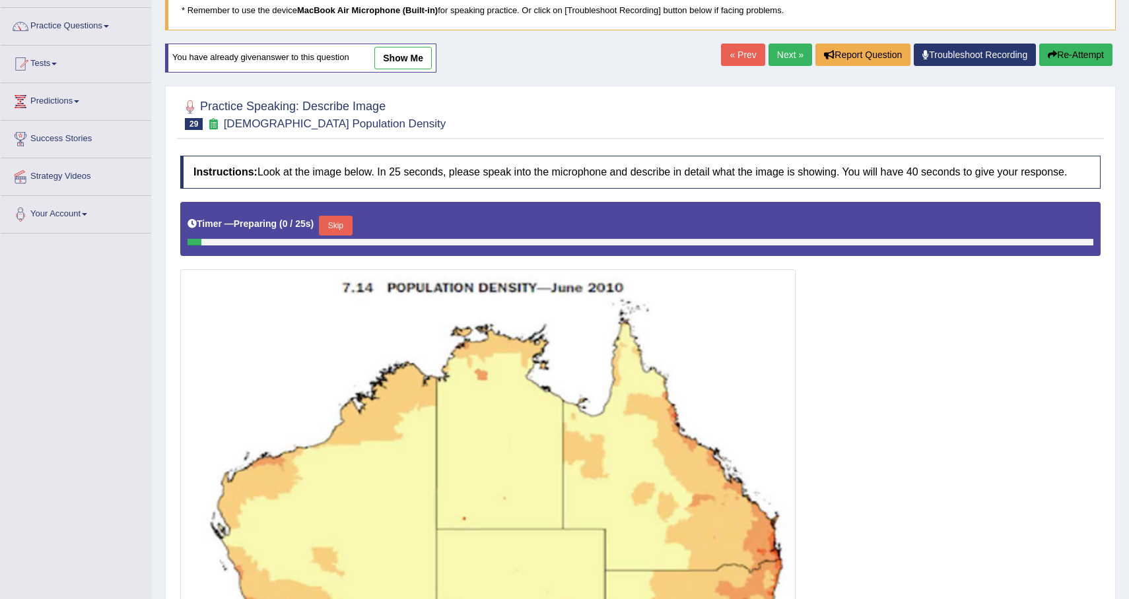
scroll to position [97, 0]
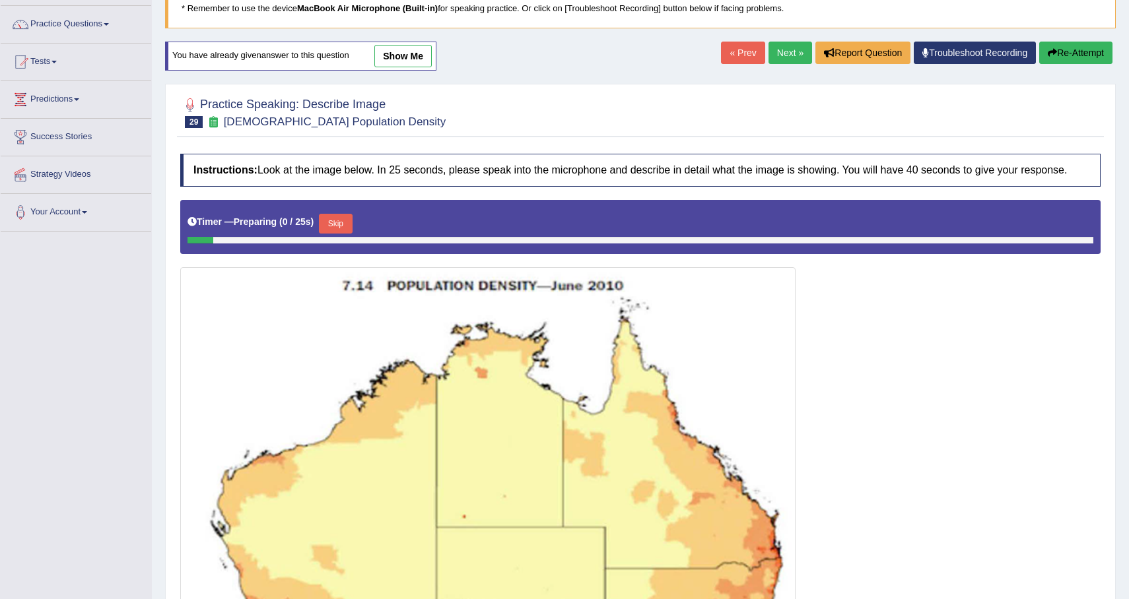
click at [351, 233] on button "Skip" at bounding box center [335, 224] width 33 height 20
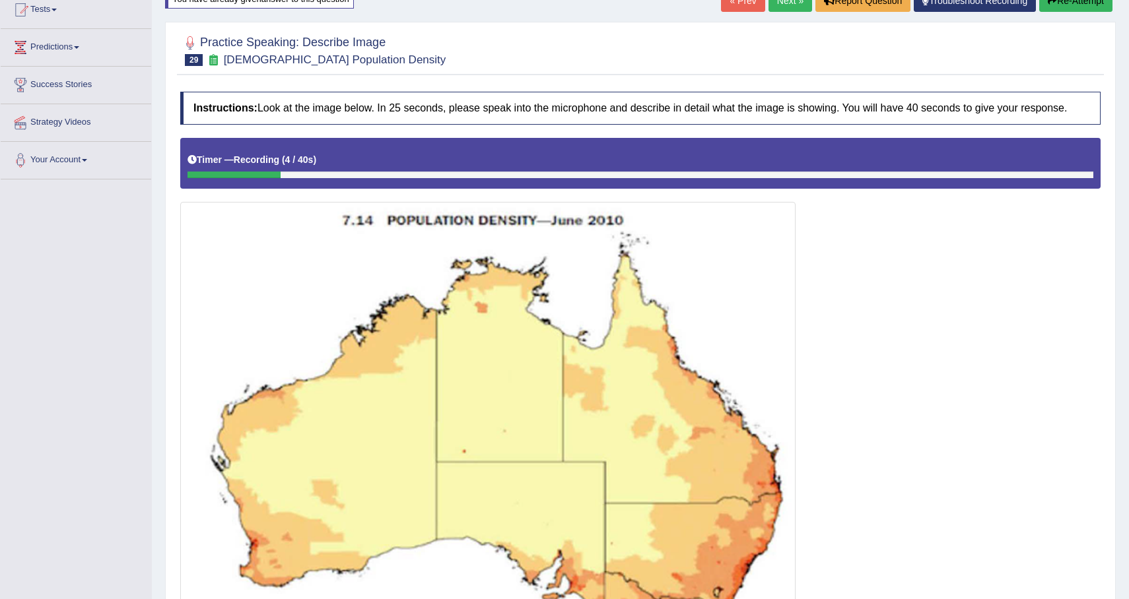
scroll to position [0, 0]
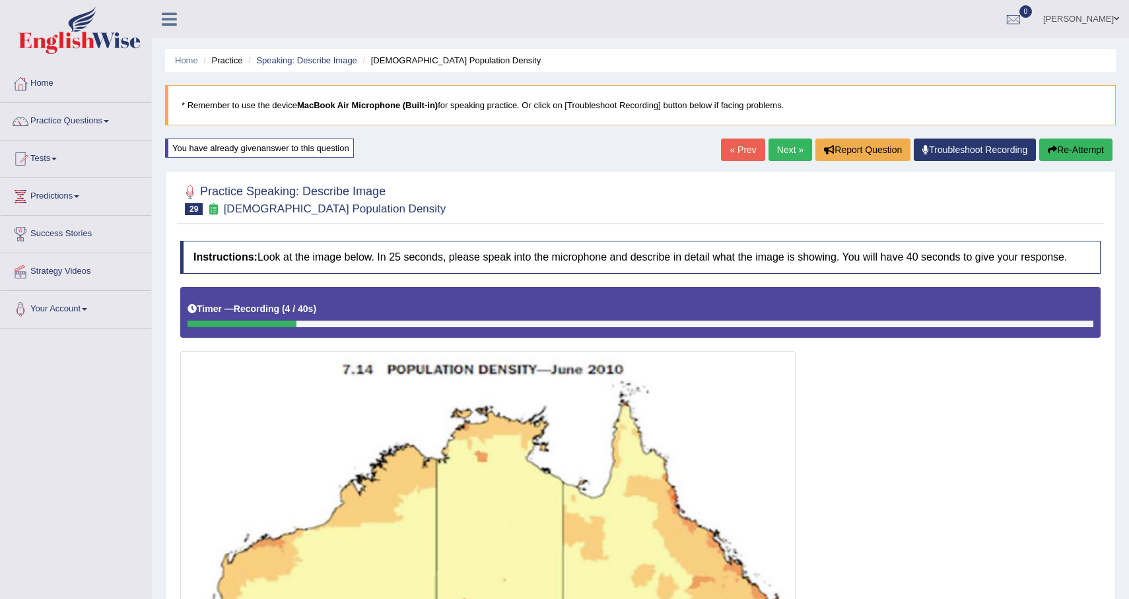
click at [1067, 151] on button "Re-Attempt" at bounding box center [1075, 150] width 73 height 22
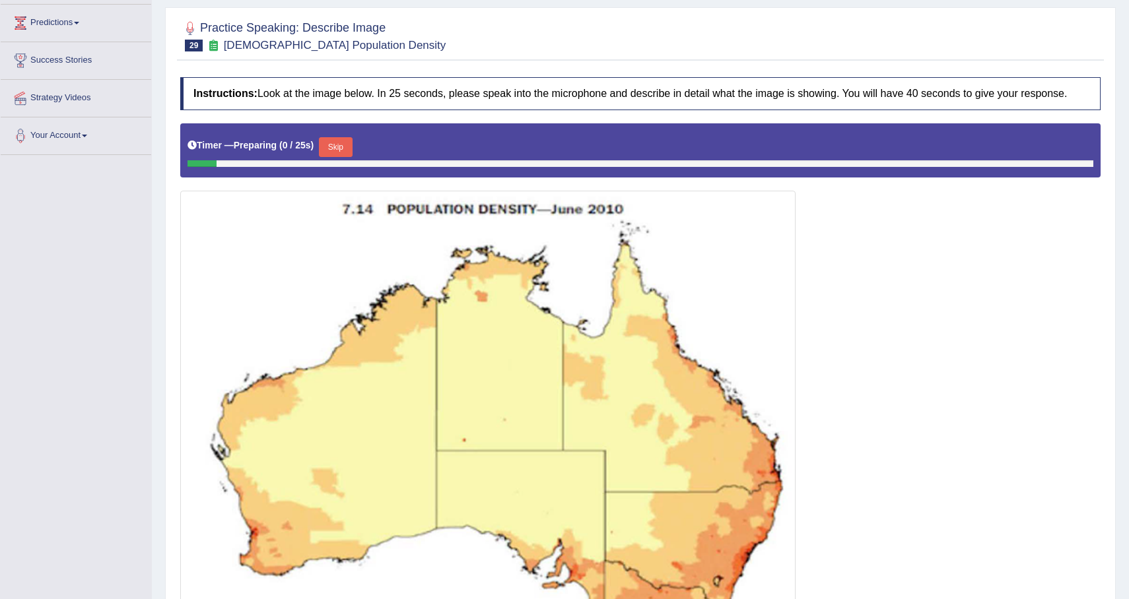
click at [339, 154] on button "Skip" at bounding box center [335, 147] width 33 height 20
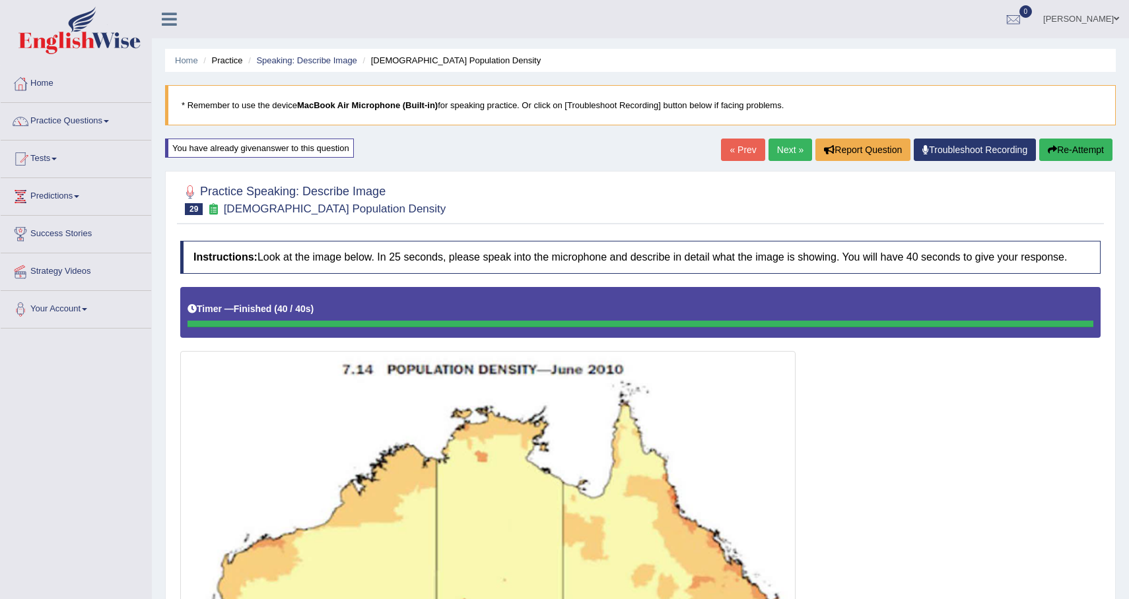
click at [1074, 151] on button "Re-Attempt" at bounding box center [1075, 150] width 73 height 22
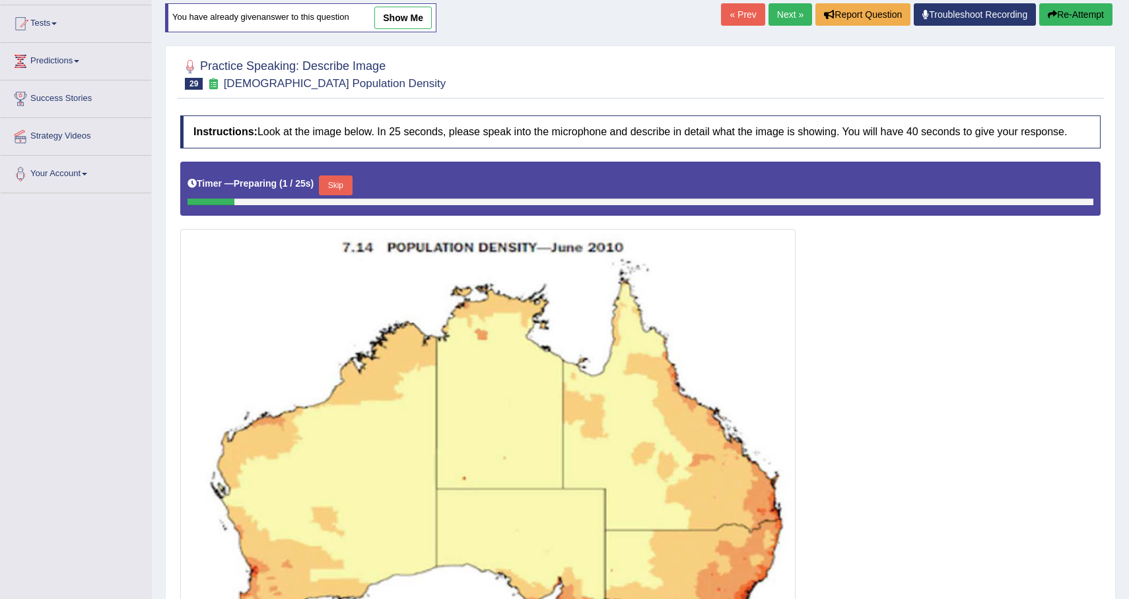
scroll to position [137, 0]
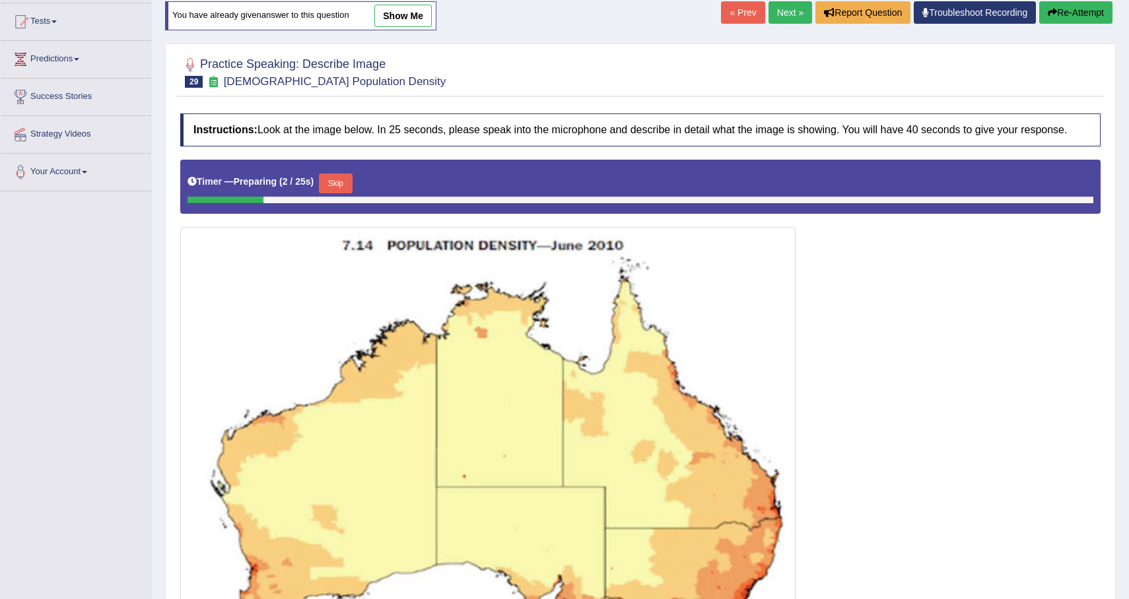
click at [328, 187] on button "Skip" at bounding box center [335, 184] width 33 height 20
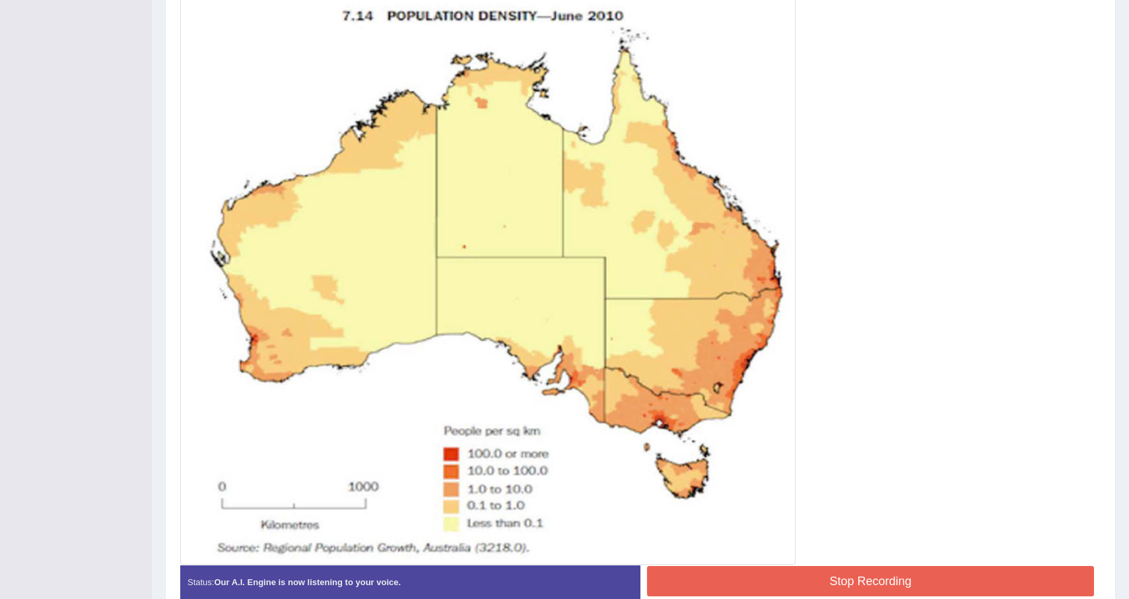
scroll to position [433, 0]
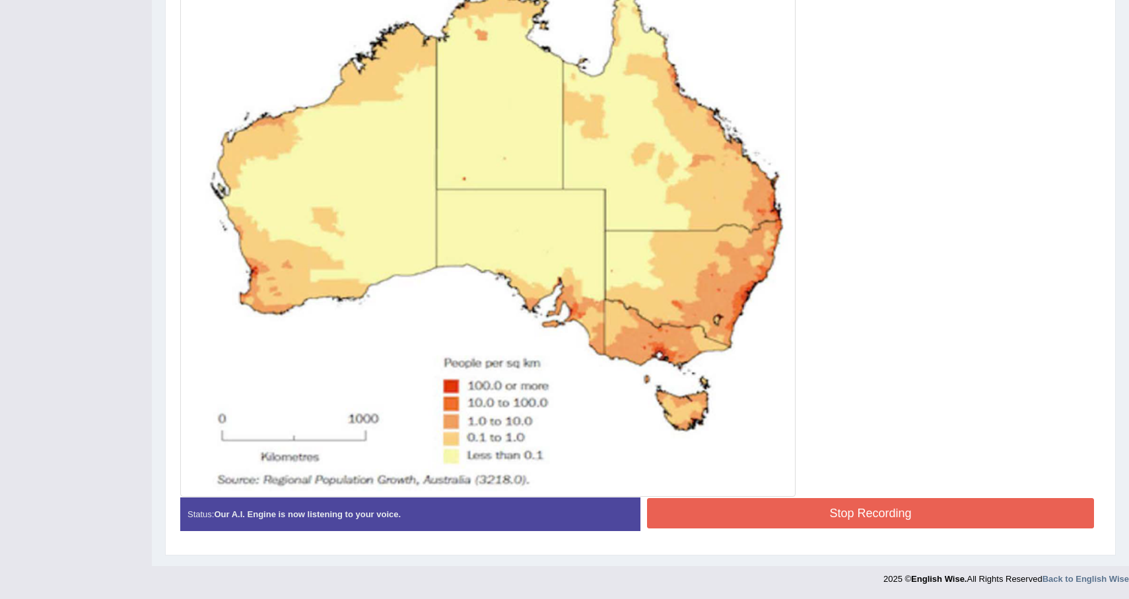
click at [869, 520] on button "Stop Recording" at bounding box center [870, 513] width 447 height 30
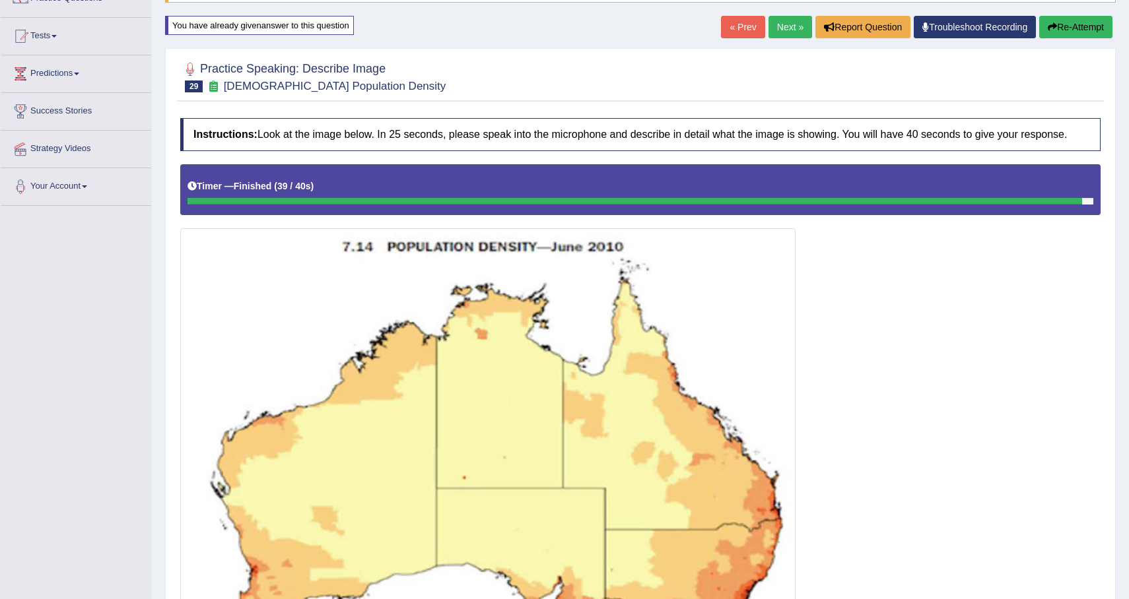
scroll to position [0, 0]
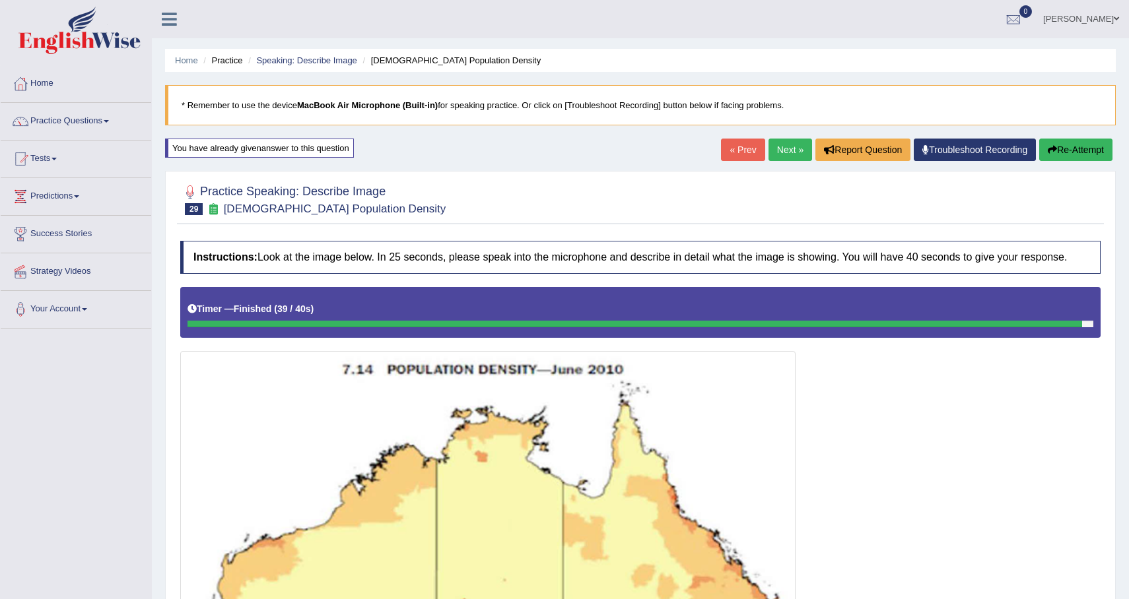
click at [772, 148] on link "Next »" at bounding box center [790, 150] width 44 height 22
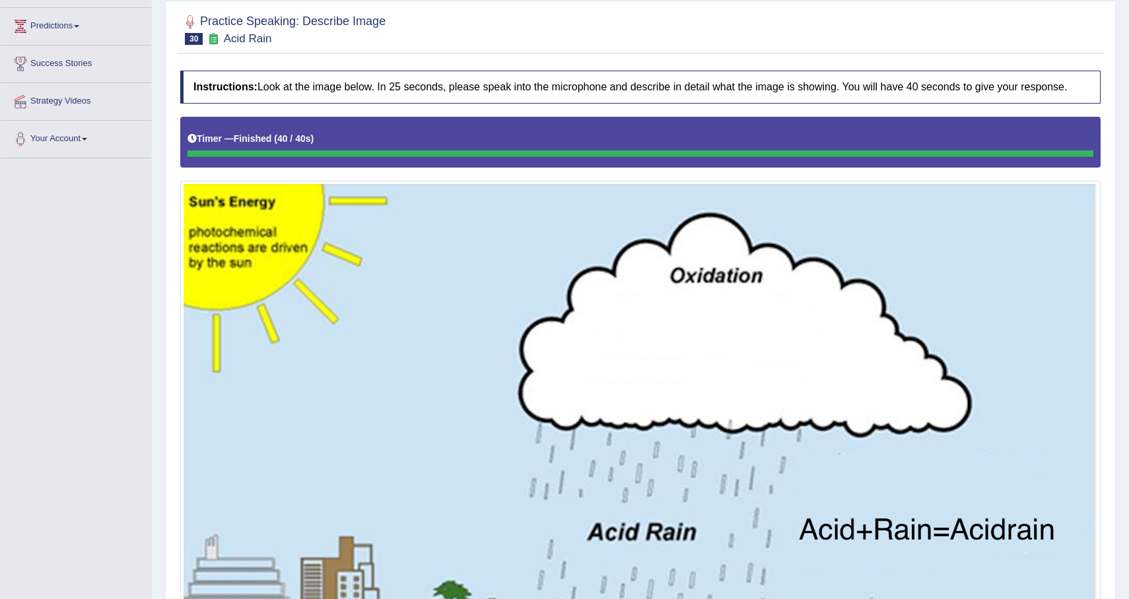
scroll to position [32, 0]
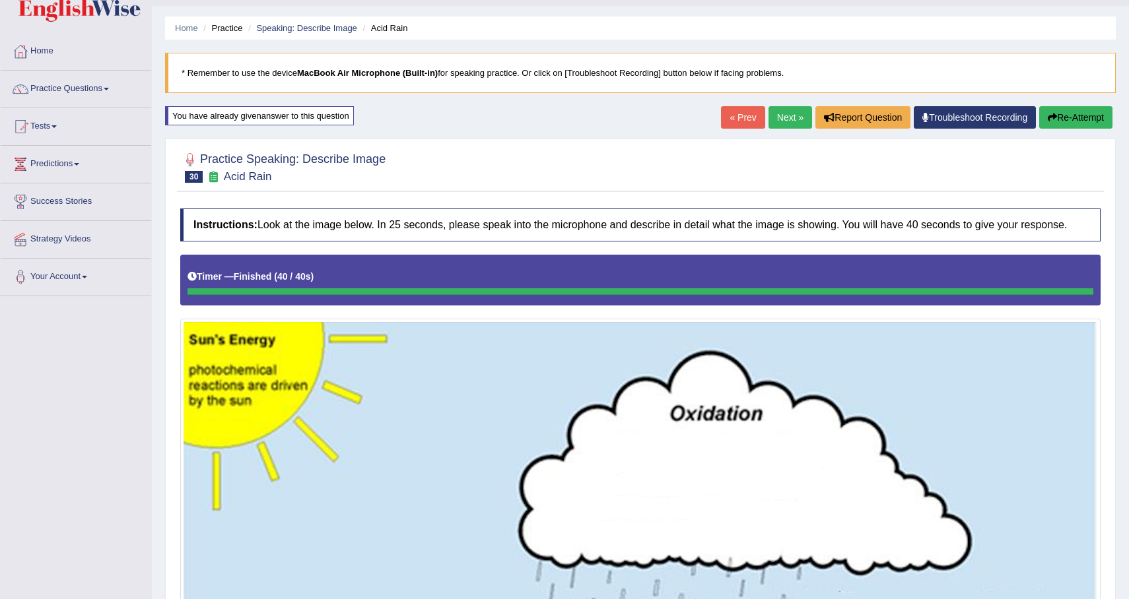
click at [1091, 110] on button "Re-Attempt" at bounding box center [1075, 117] width 73 height 22
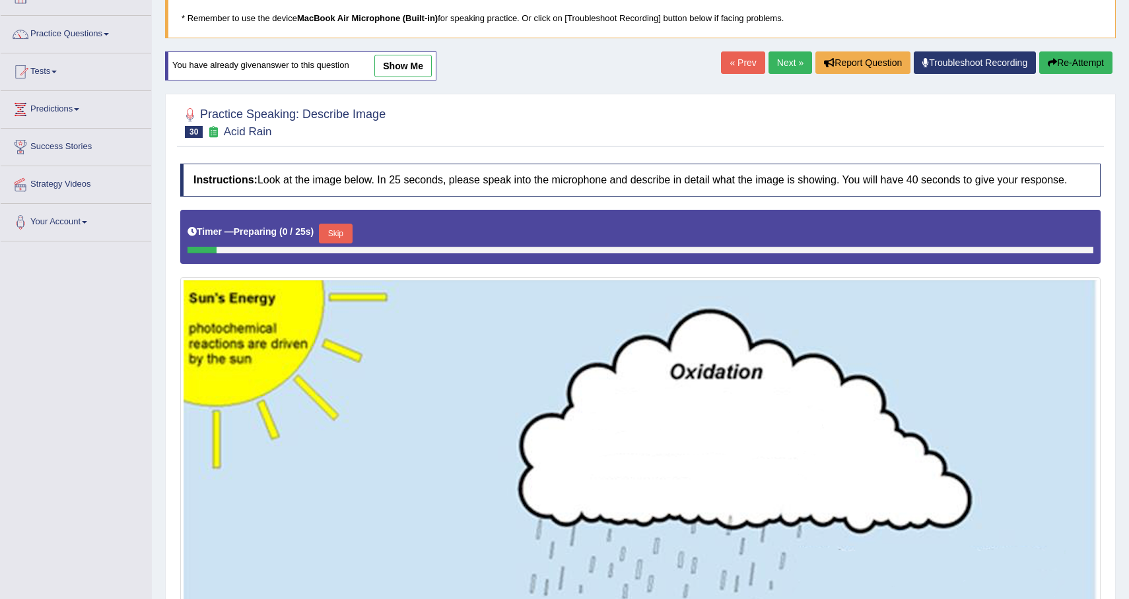
click at [345, 244] on button "Skip" at bounding box center [335, 234] width 33 height 20
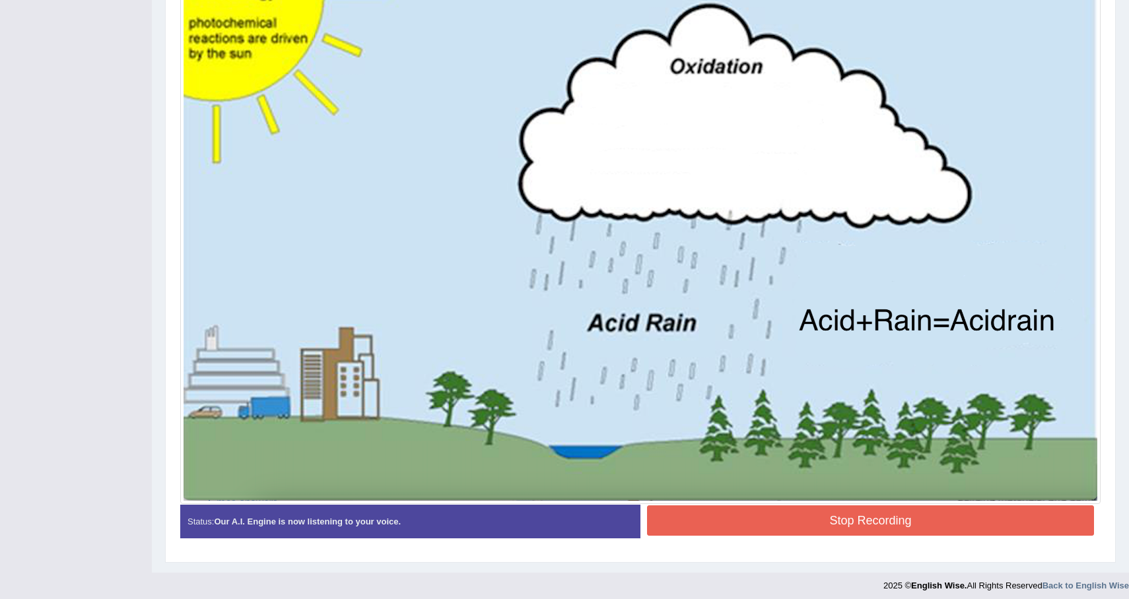
scroll to position [398, 0]
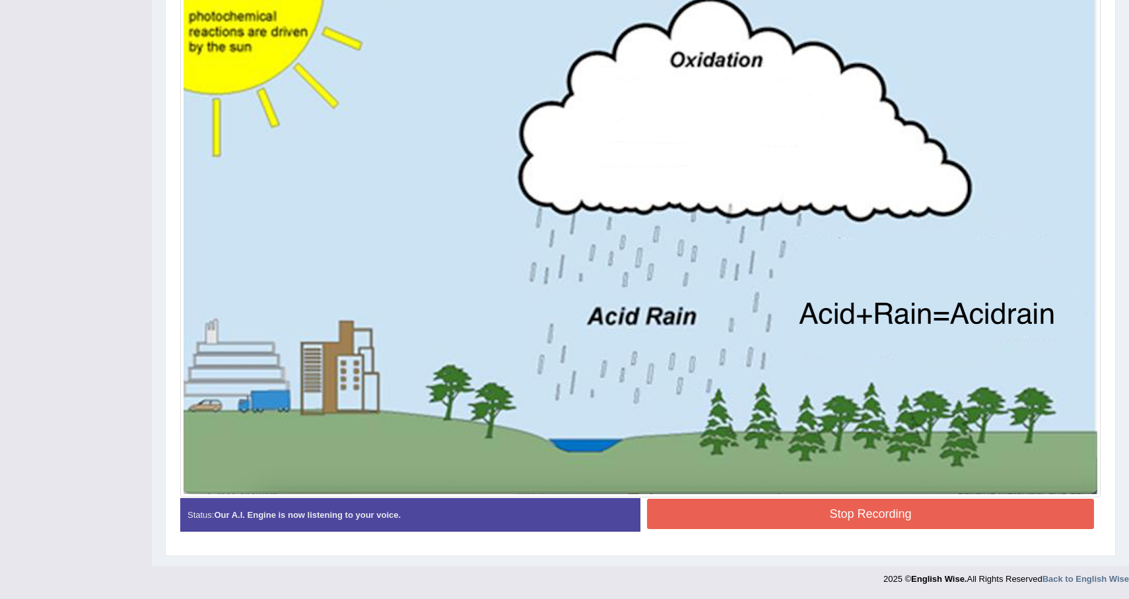
click at [839, 508] on button "Stop Recording" at bounding box center [870, 514] width 447 height 30
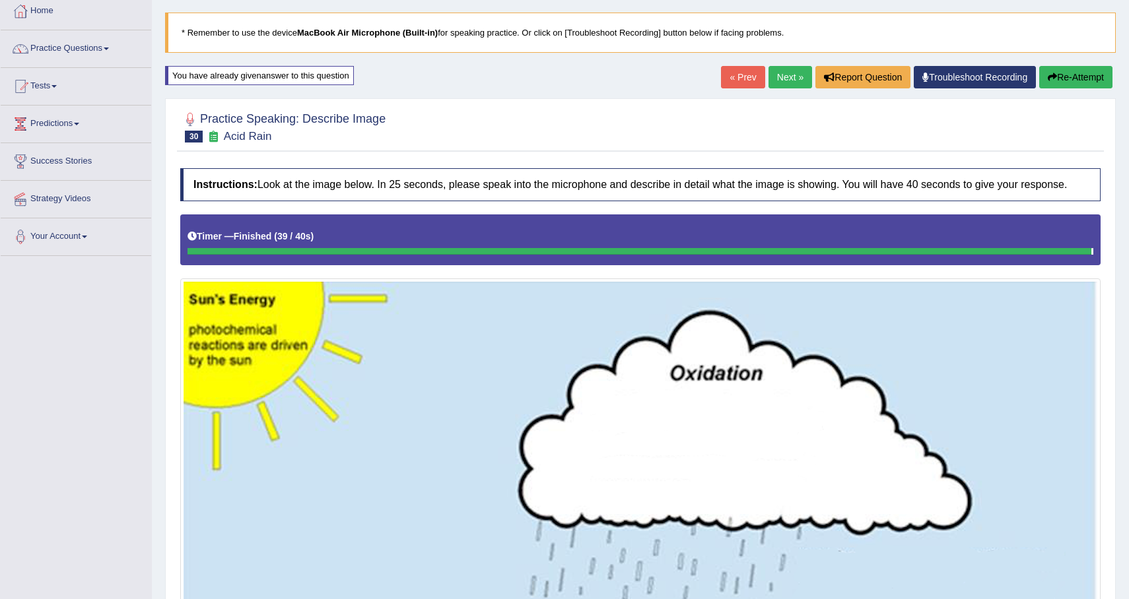
scroll to position [0, 0]
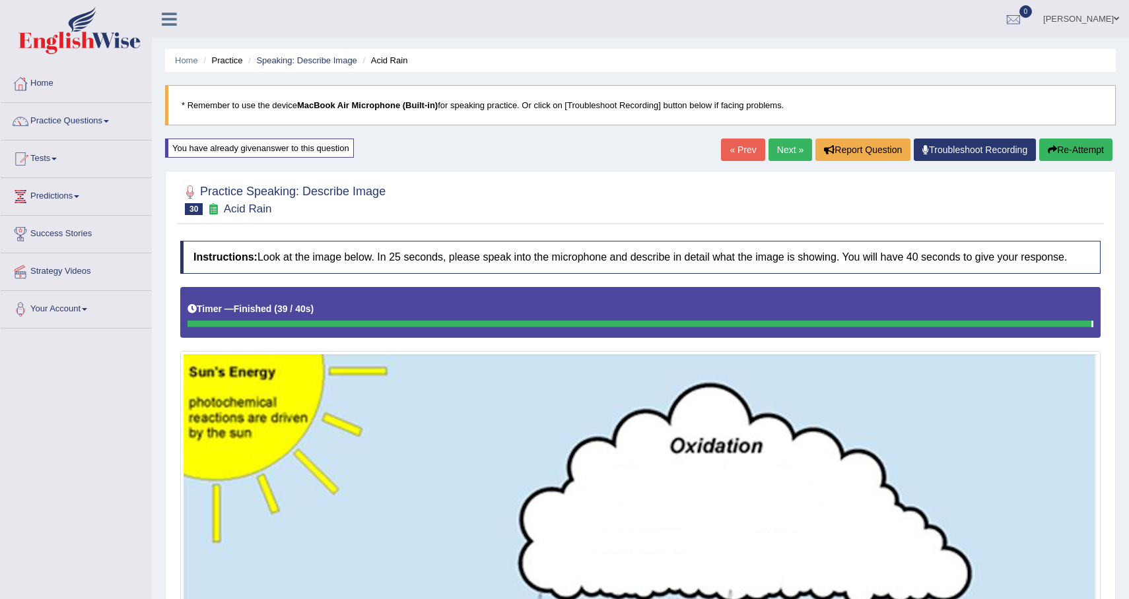
click at [1069, 143] on button "Re-Attempt" at bounding box center [1075, 150] width 73 height 22
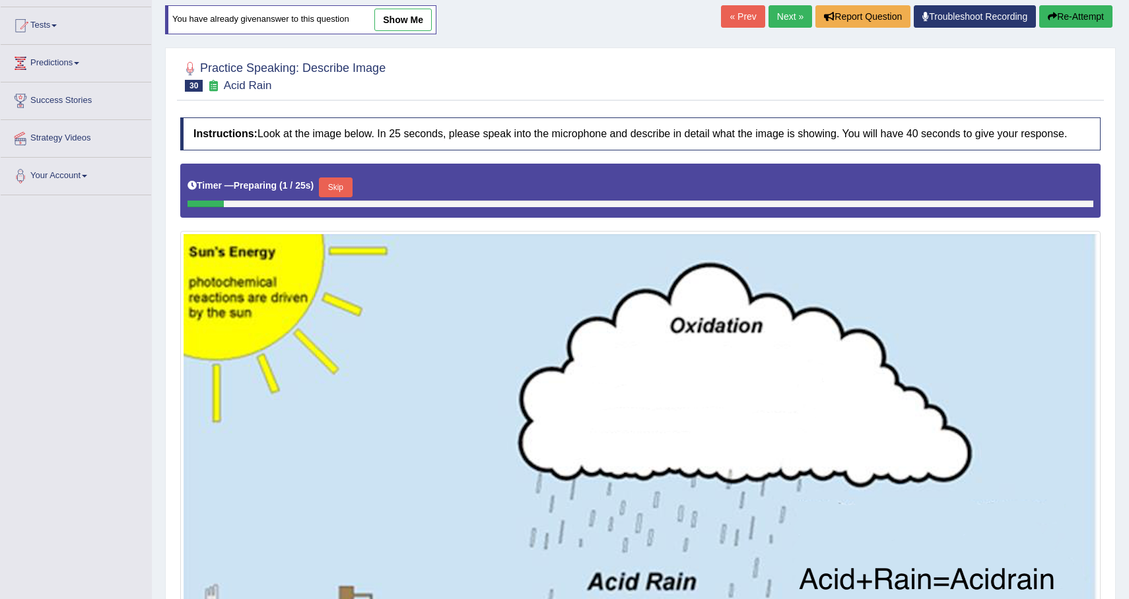
scroll to position [135, 0]
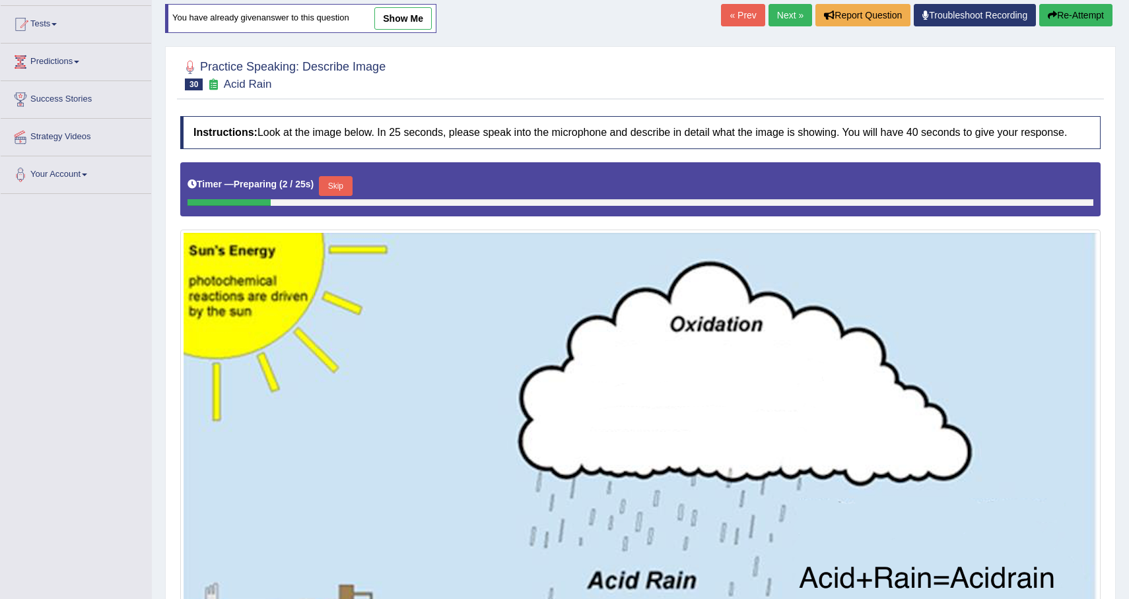
click at [345, 196] on button "Skip" at bounding box center [335, 186] width 33 height 20
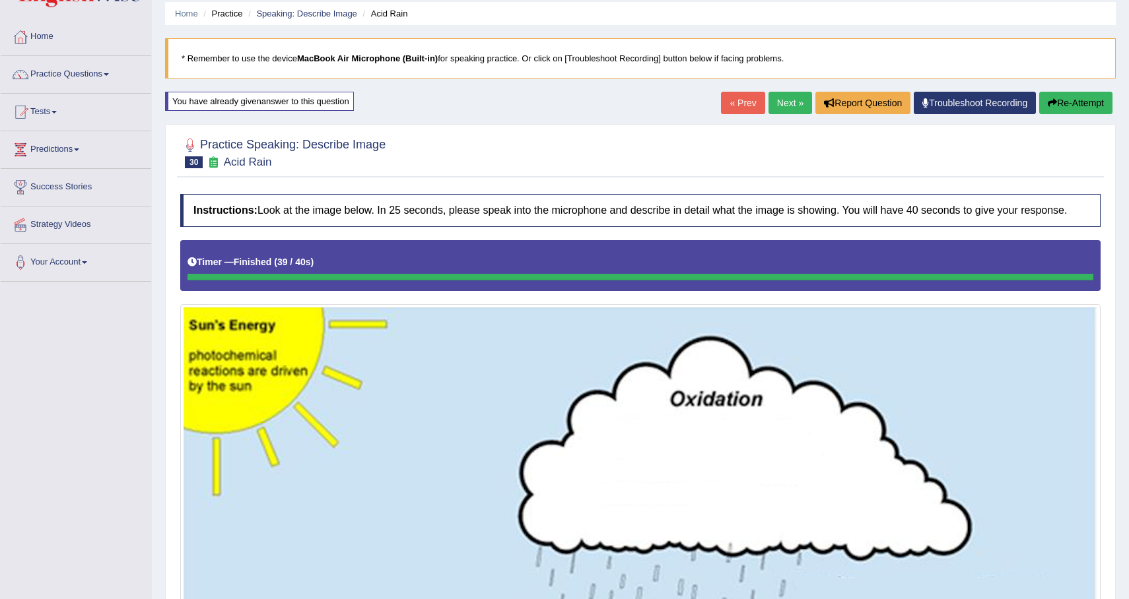
scroll to position [0, 0]
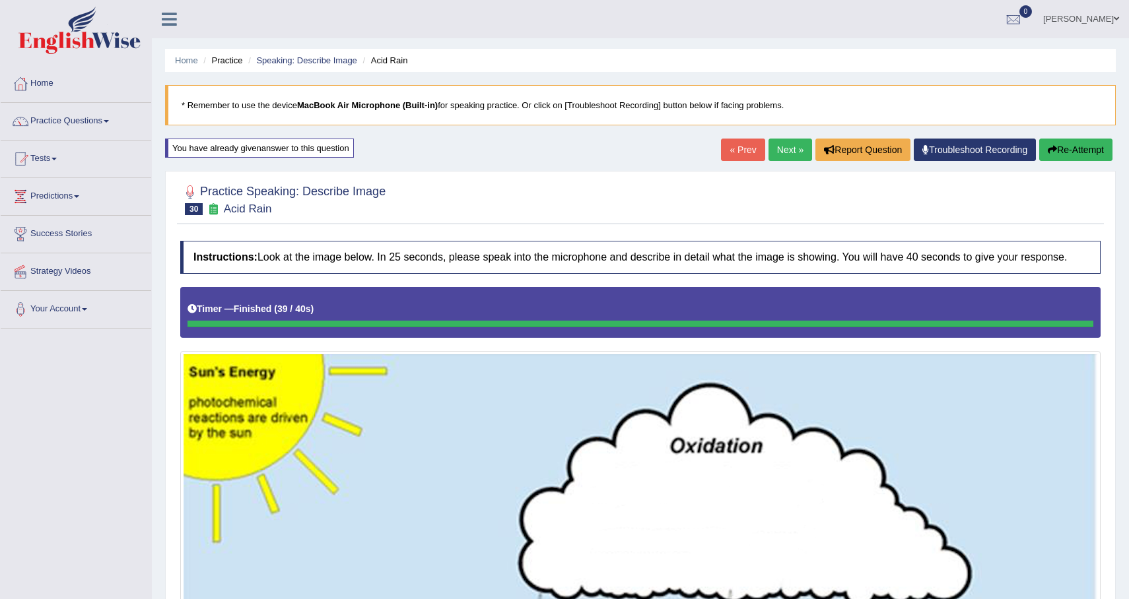
click at [1081, 158] on button "Re-Attempt" at bounding box center [1075, 150] width 73 height 22
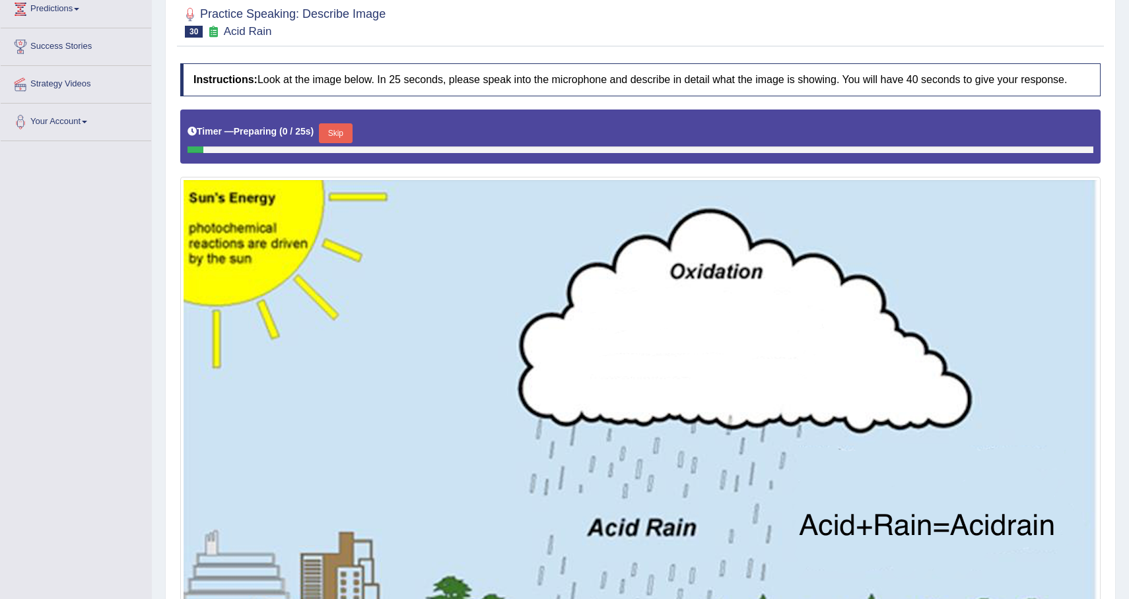
scroll to position [221, 0]
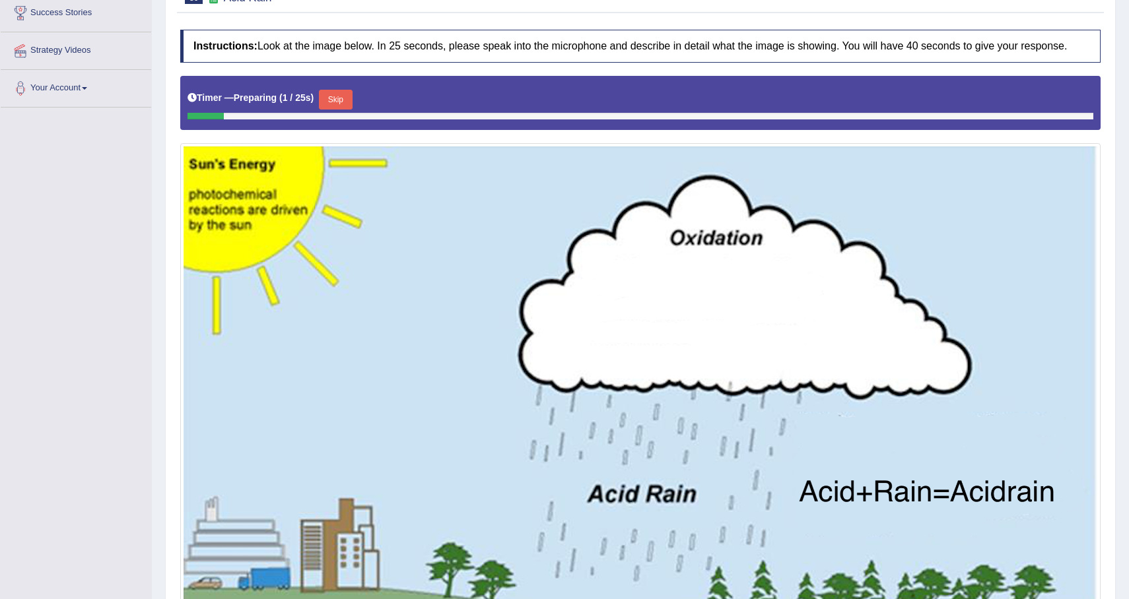
click at [344, 106] on button "Skip" at bounding box center [335, 100] width 33 height 20
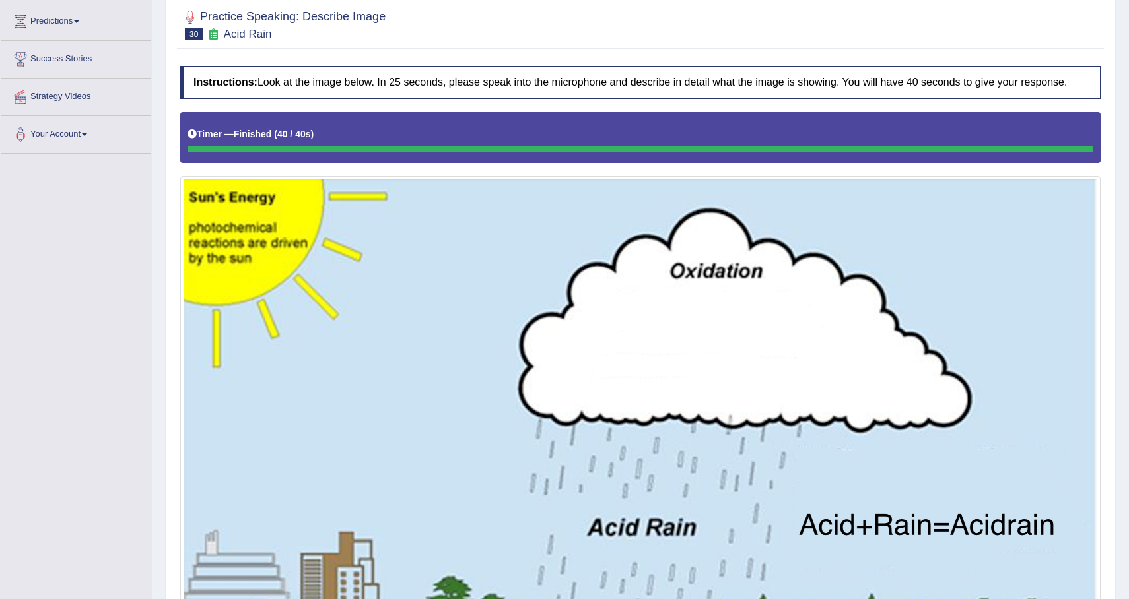
scroll to position [0, 0]
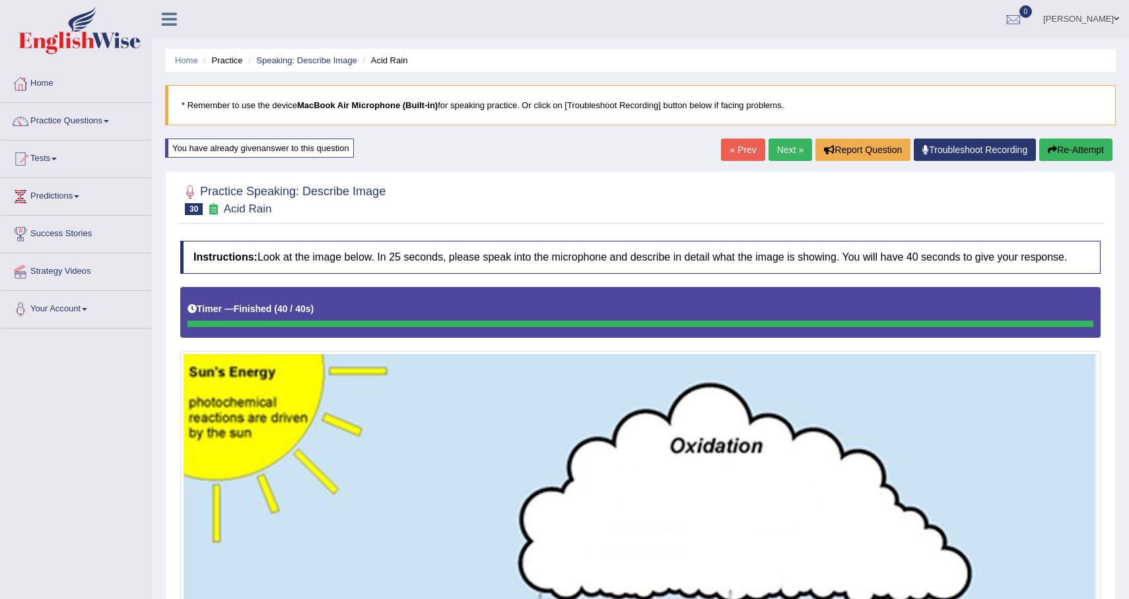
click at [792, 153] on link "Next »" at bounding box center [790, 150] width 44 height 22
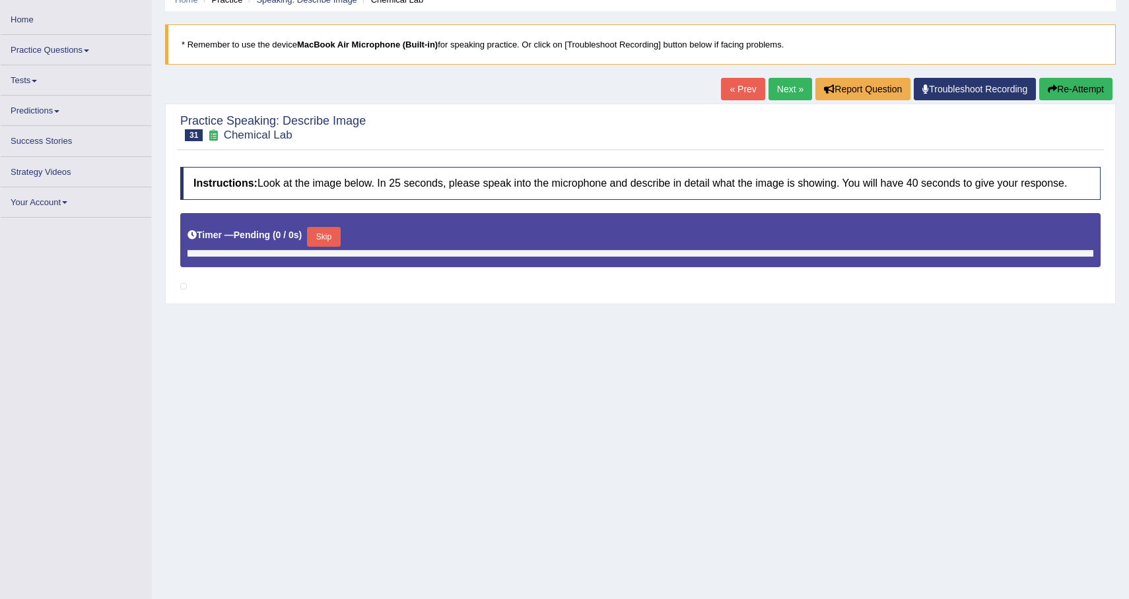
scroll to position [94, 0]
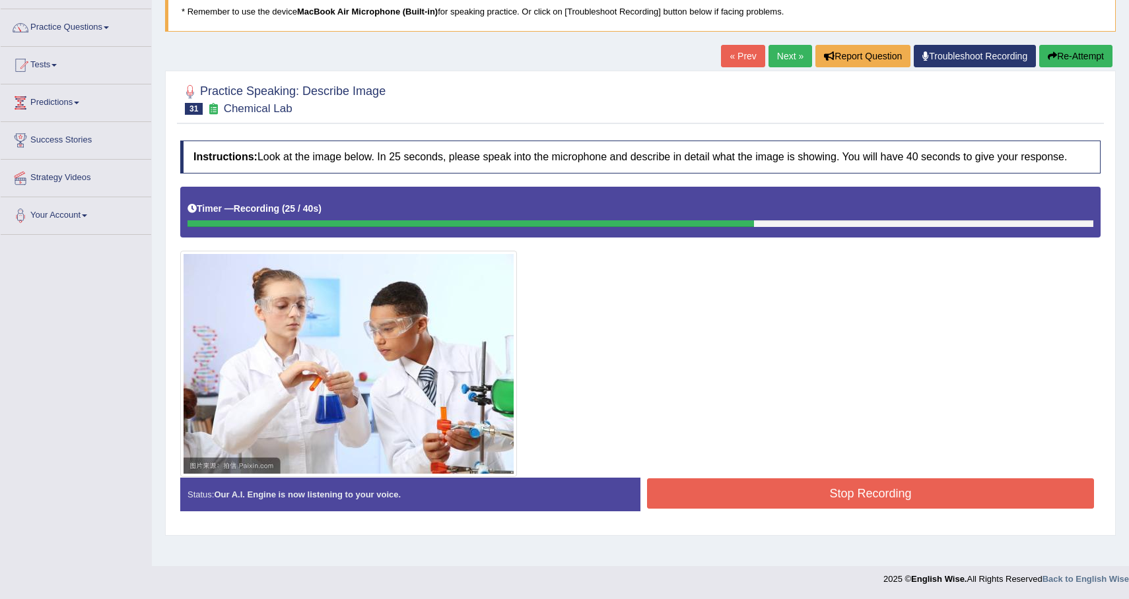
click at [1093, 52] on button "Re-Attempt" at bounding box center [1075, 56] width 73 height 22
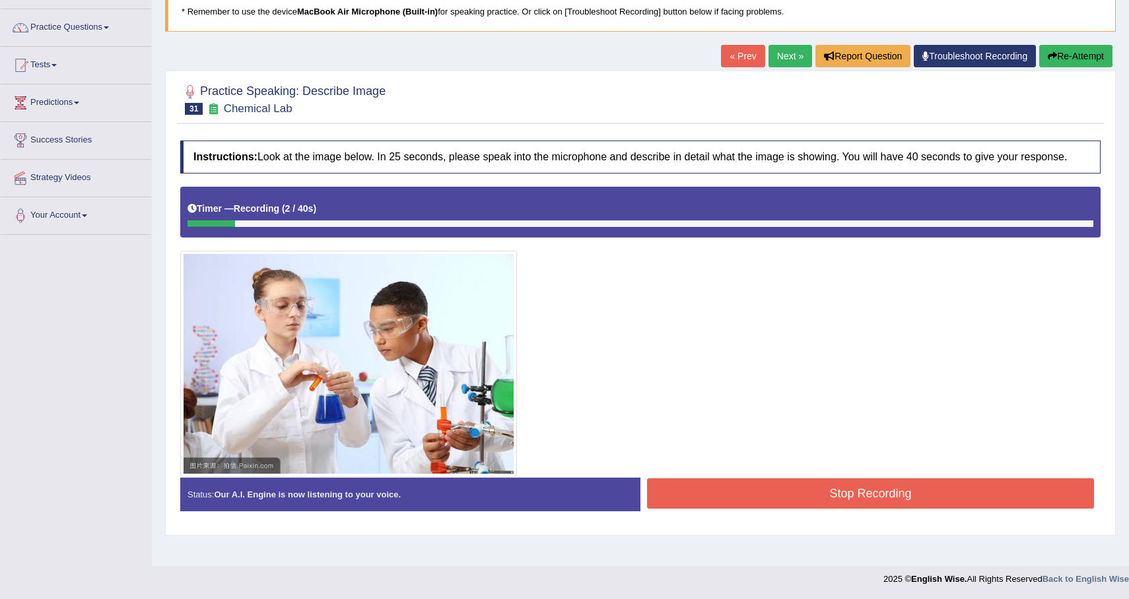
scroll to position [92, 0]
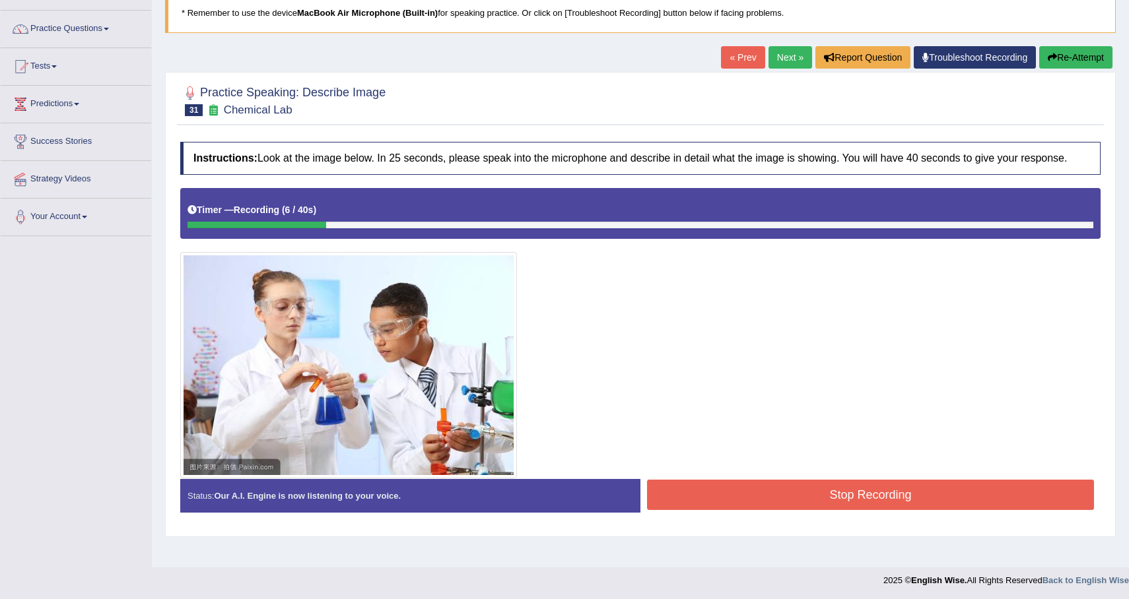
click at [992, 67] on link "Troubleshoot Recording" at bounding box center [975, 57] width 122 height 22
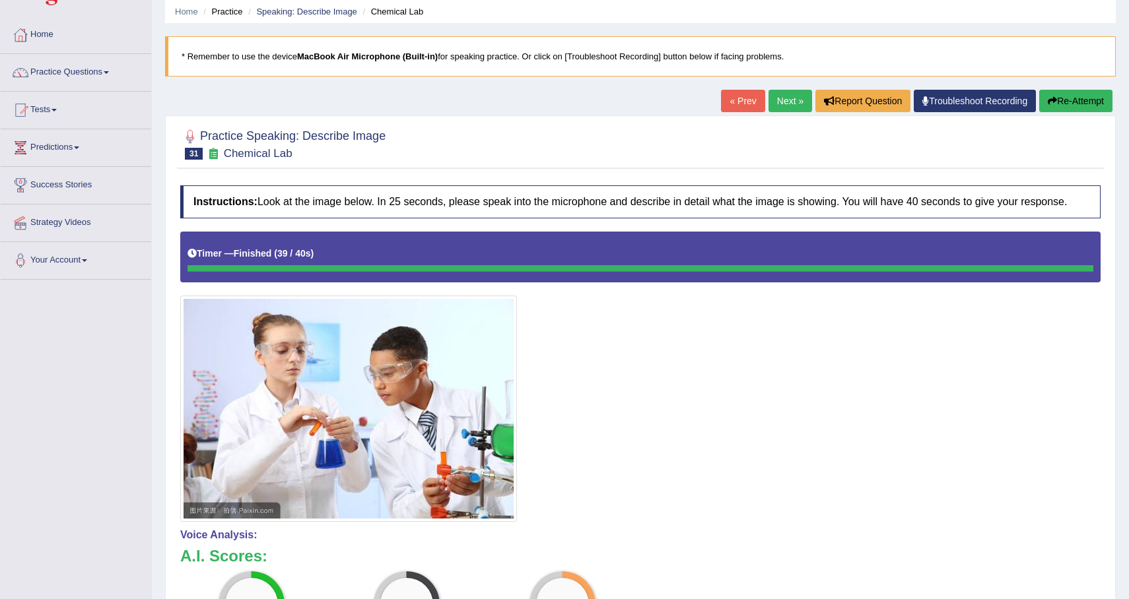
scroll to position [40, 0]
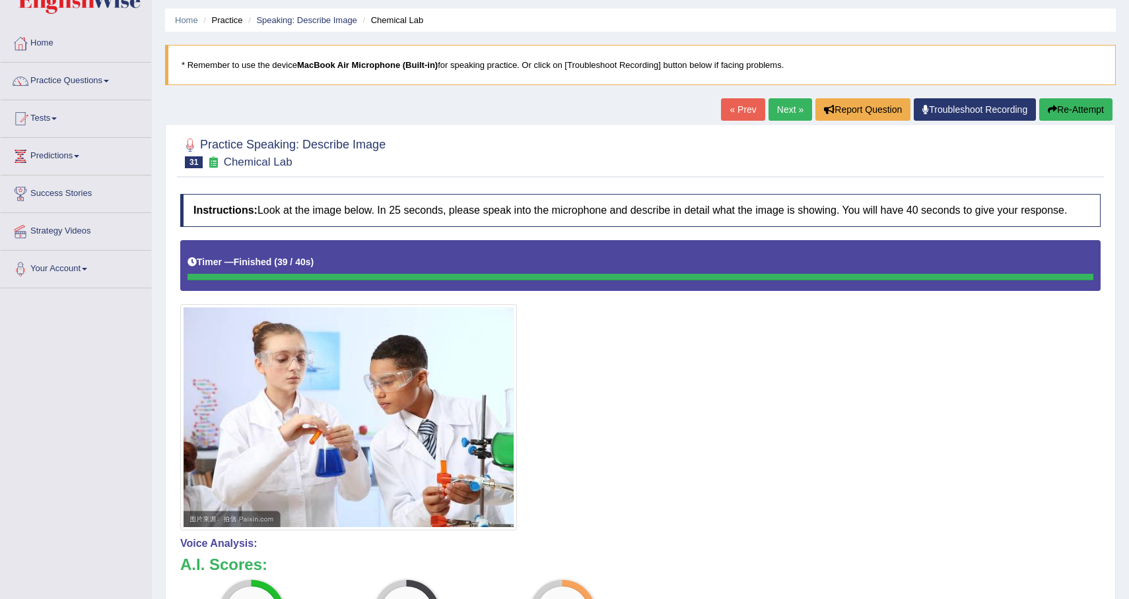
click at [1083, 105] on button "Re-Attempt" at bounding box center [1075, 109] width 73 height 22
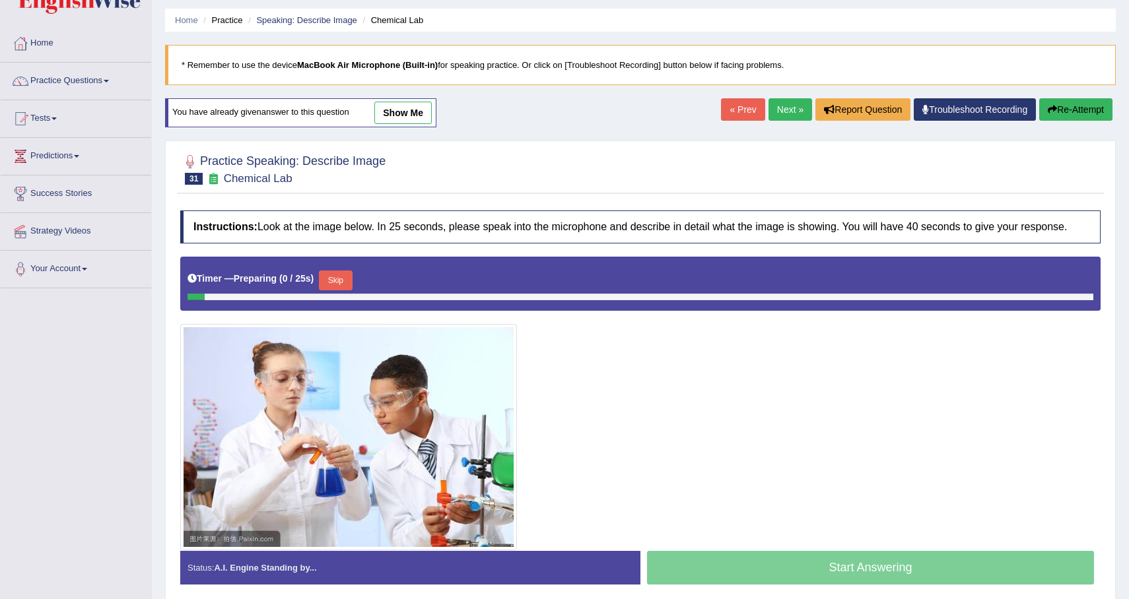
click at [348, 290] on button "Skip" at bounding box center [335, 281] width 33 height 20
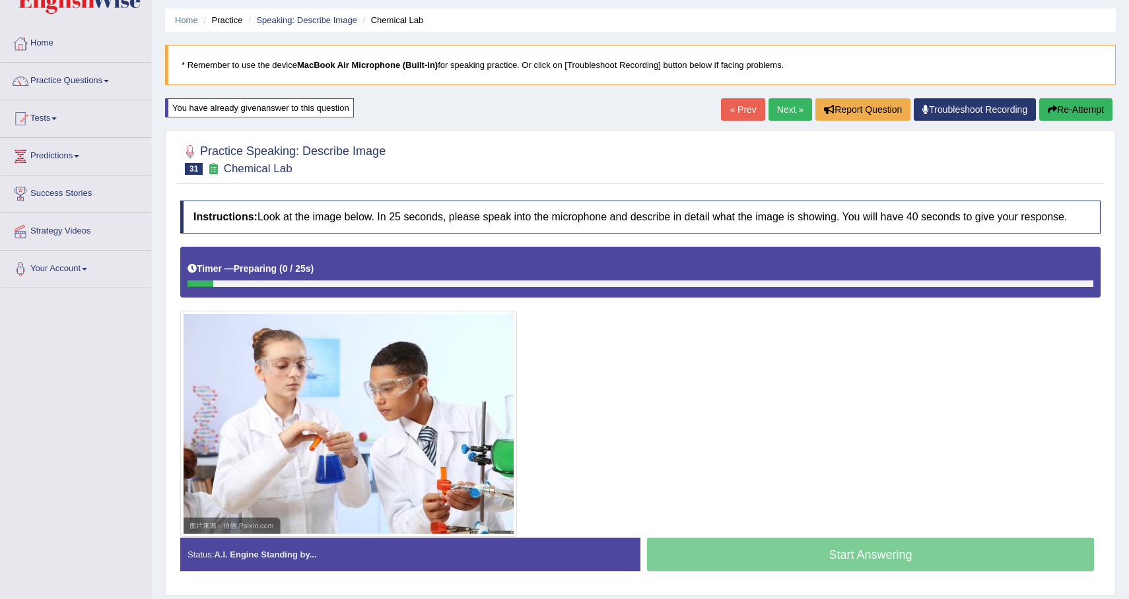
scroll to position [94, 0]
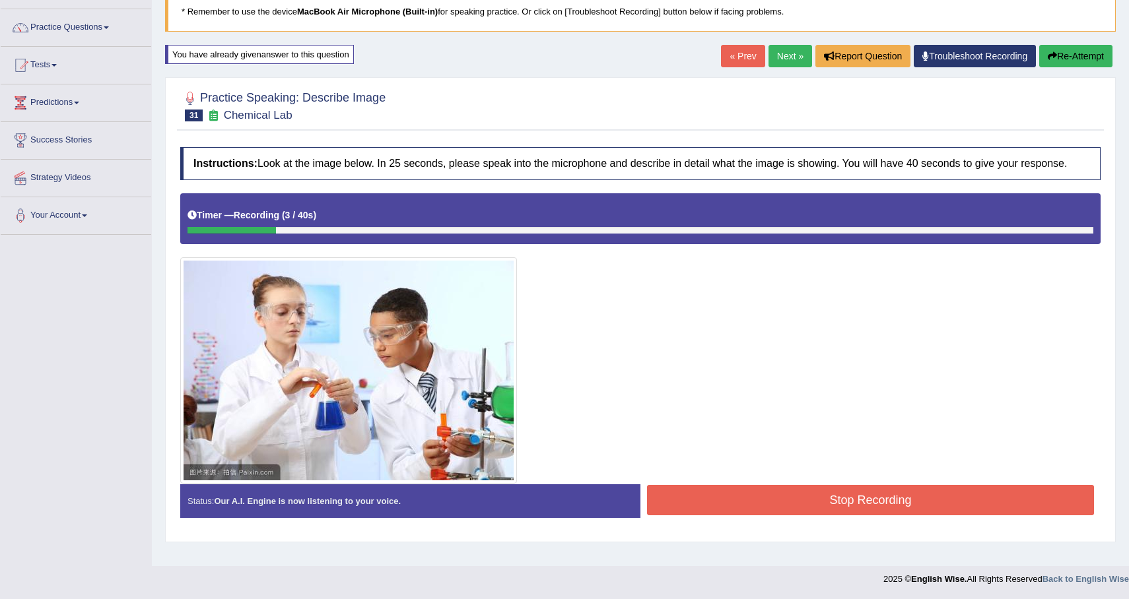
click at [1058, 55] on button "Re-Attempt" at bounding box center [1075, 56] width 73 height 22
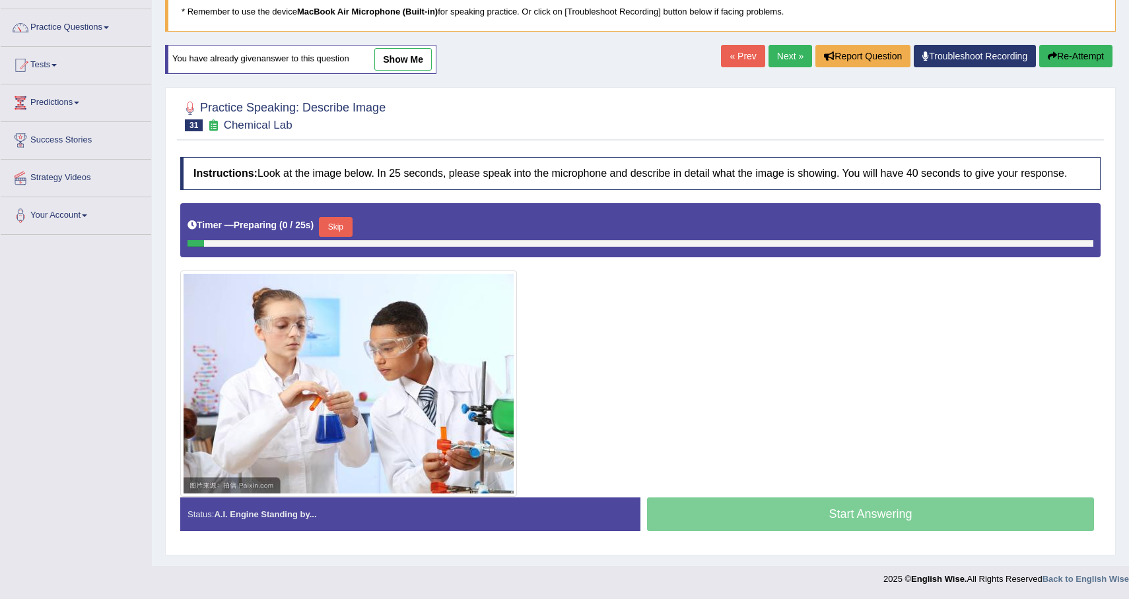
scroll to position [94, 0]
click at [345, 237] on button "Skip" at bounding box center [335, 227] width 33 height 20
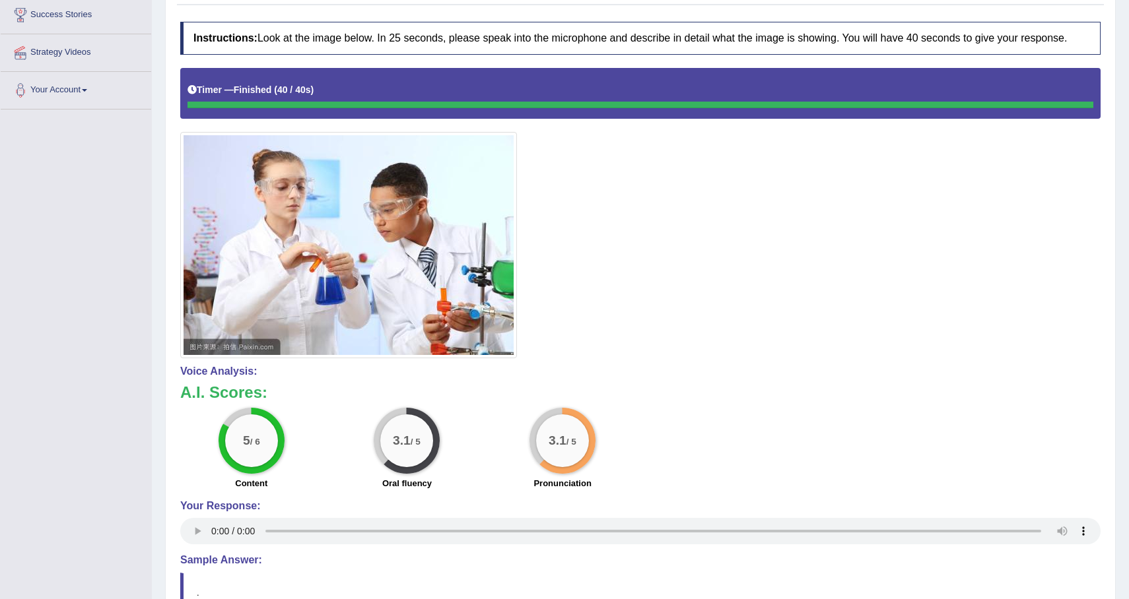
scroll to position [0, 0]
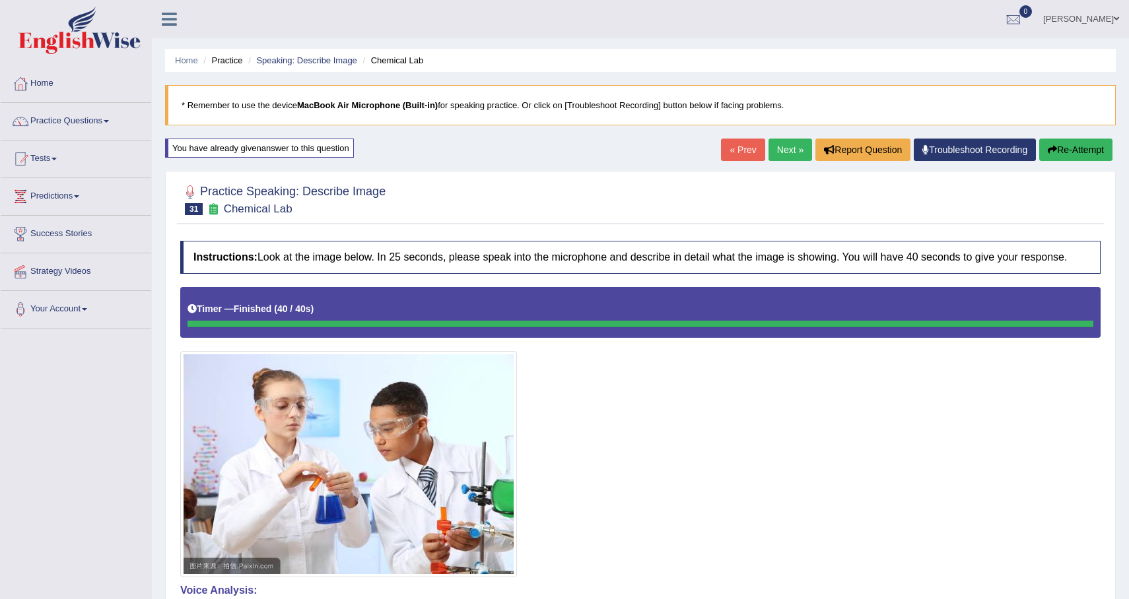
click at [1069, 143] on button "Re-Attempt" at bounding box center [1075, 150] width 73 height 22
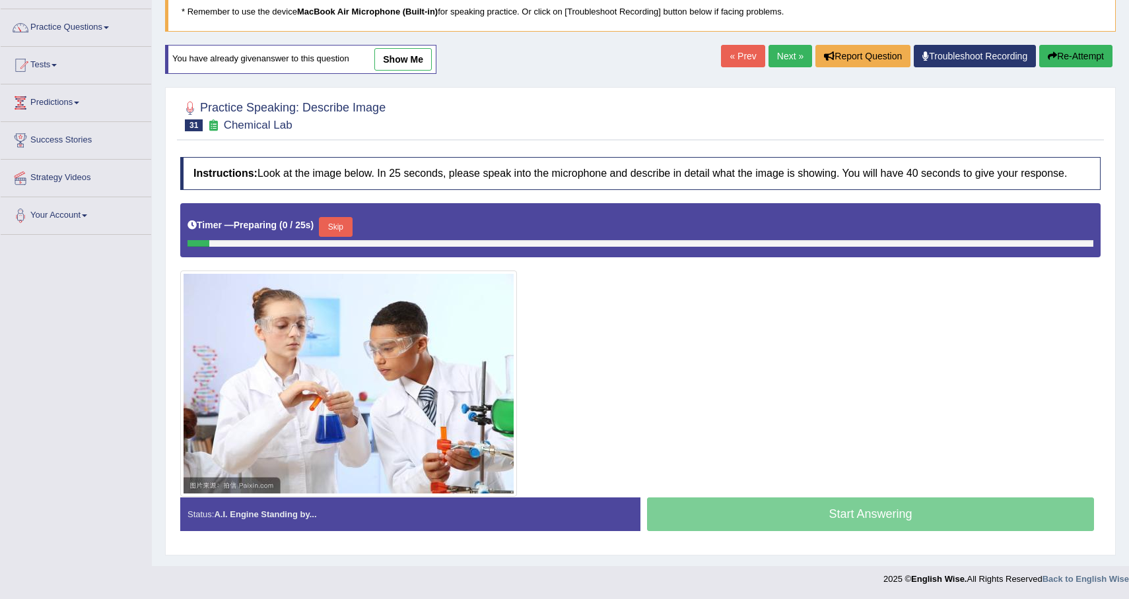
click at [343, 228] on button "Skip" at bounding box center [335, 227] width 33 height 20
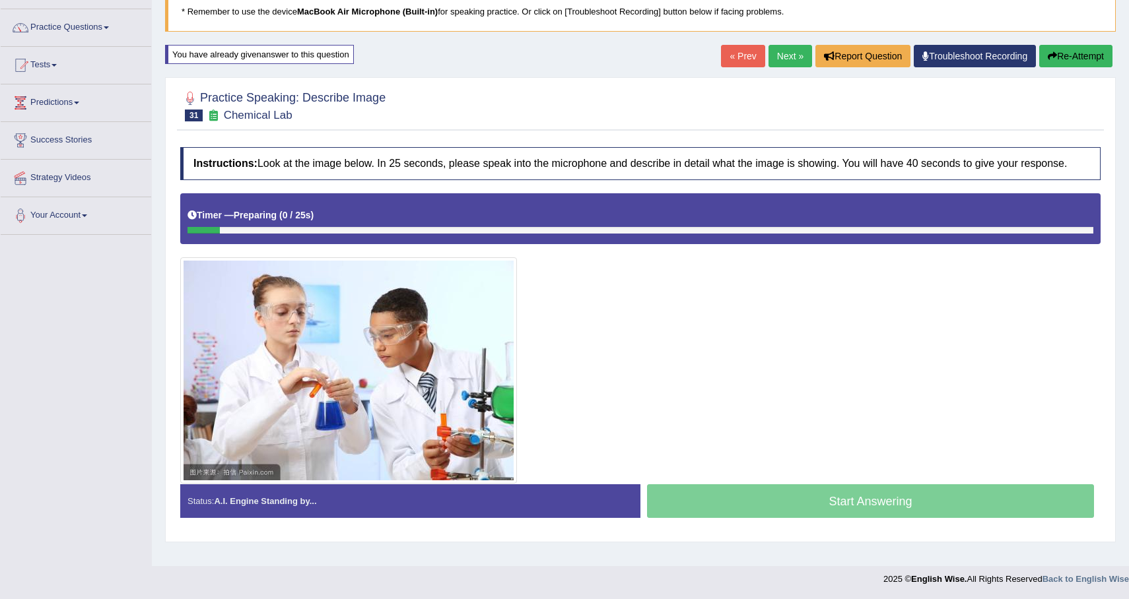
scroll to position [94, 0]
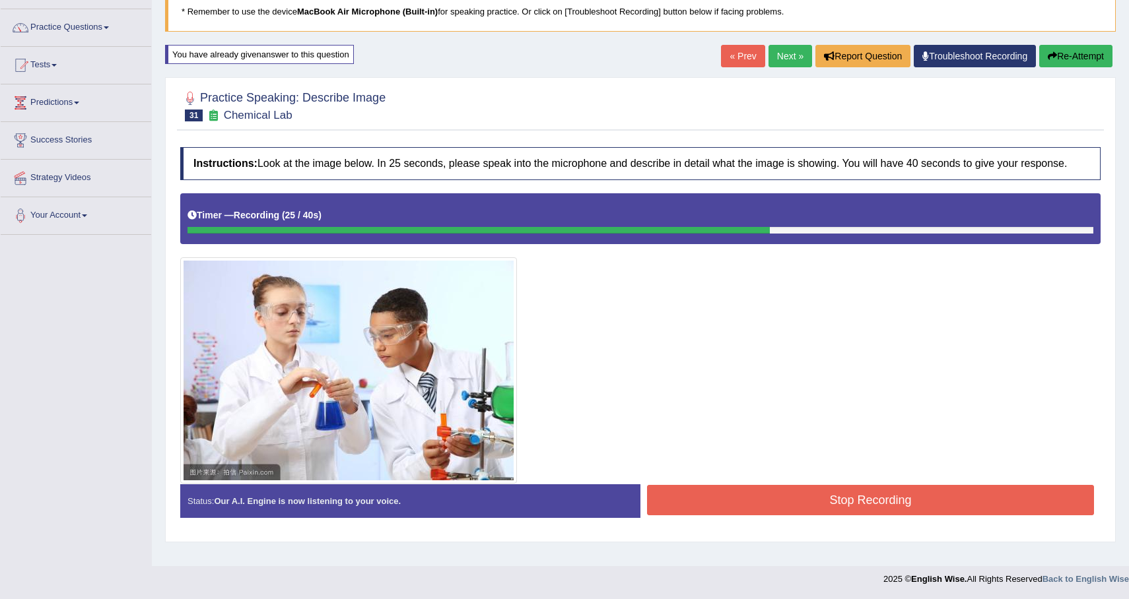
click at [1046, 63] on button "Re-Attempt" at bounding box center [1075, 56] width 73 height 22
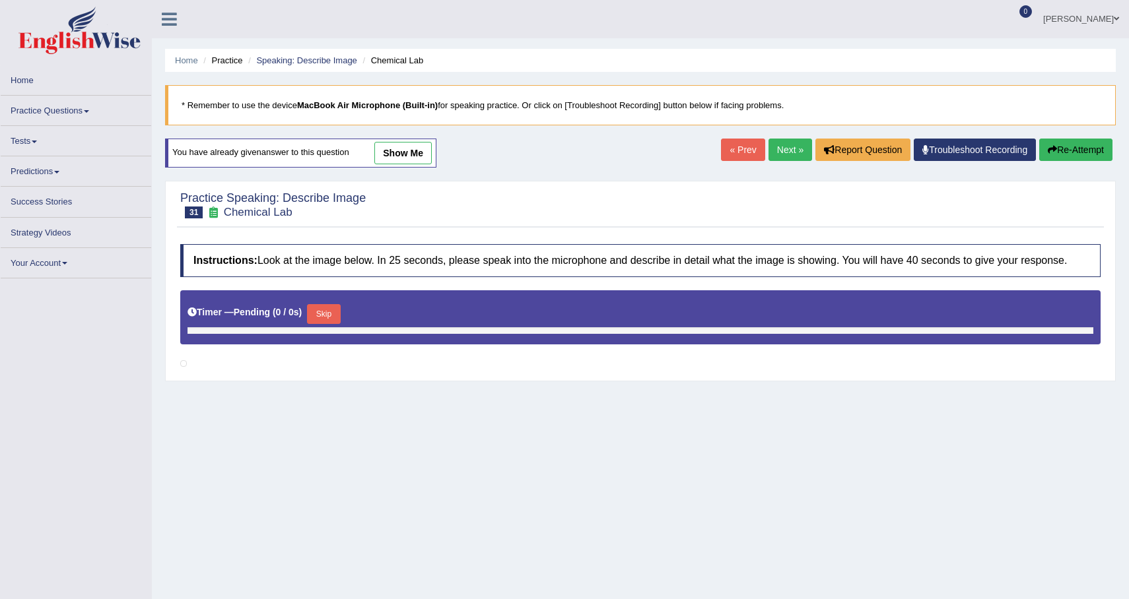
scroll to position [94, 0]
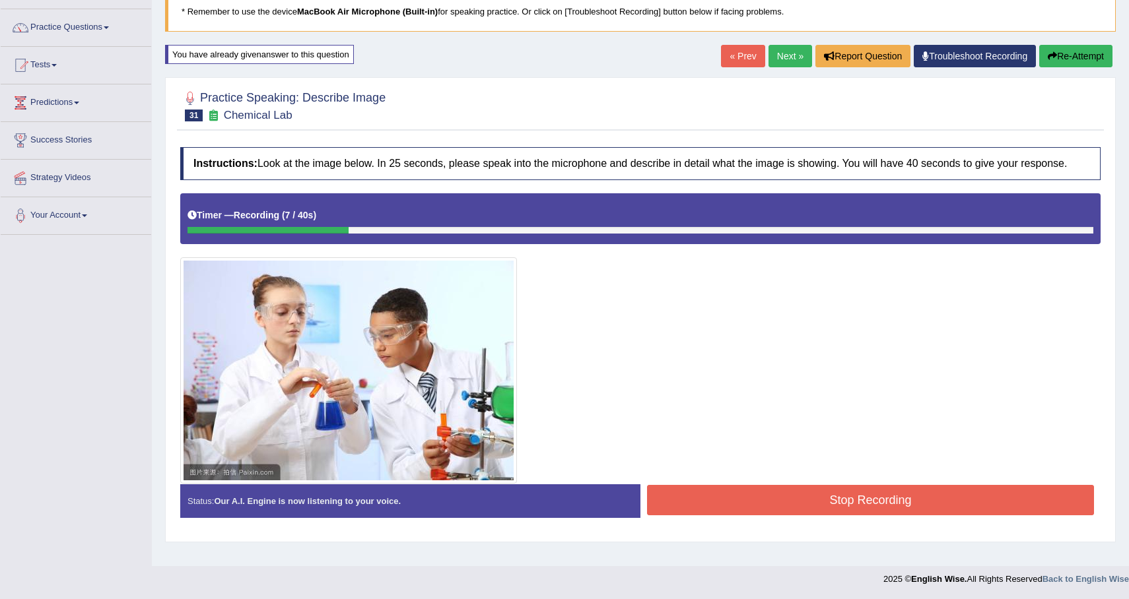
click at [953, 51] on link "Troubleshoot Recording" at bounding box center [975, 56] width 122 height 22
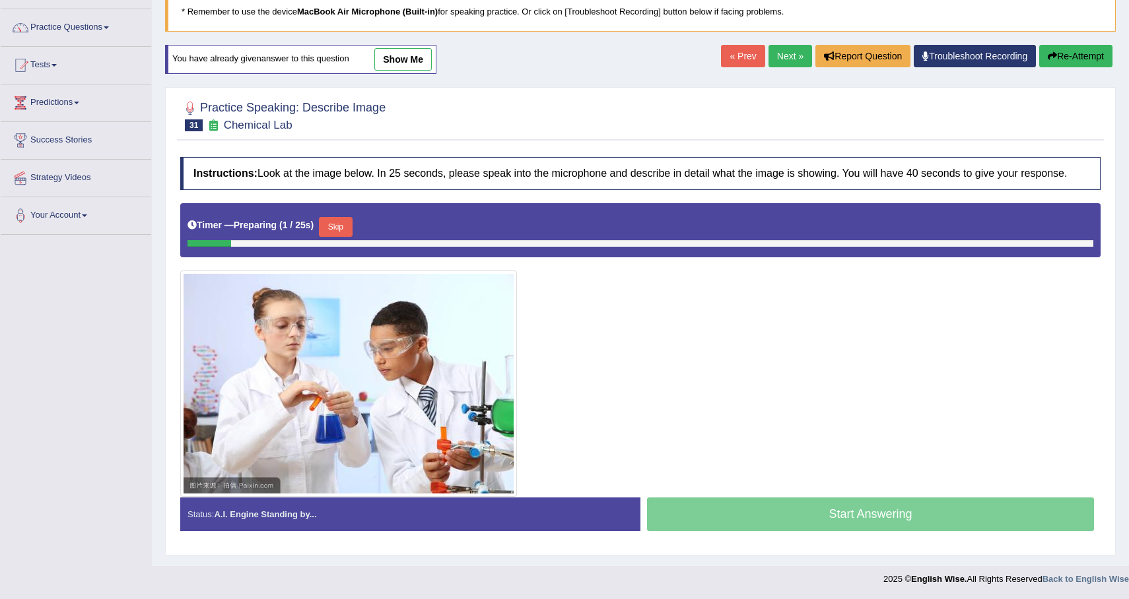
click at [339, 234] on button "Skip" at bounding box center [335, 227] width 33 height 20
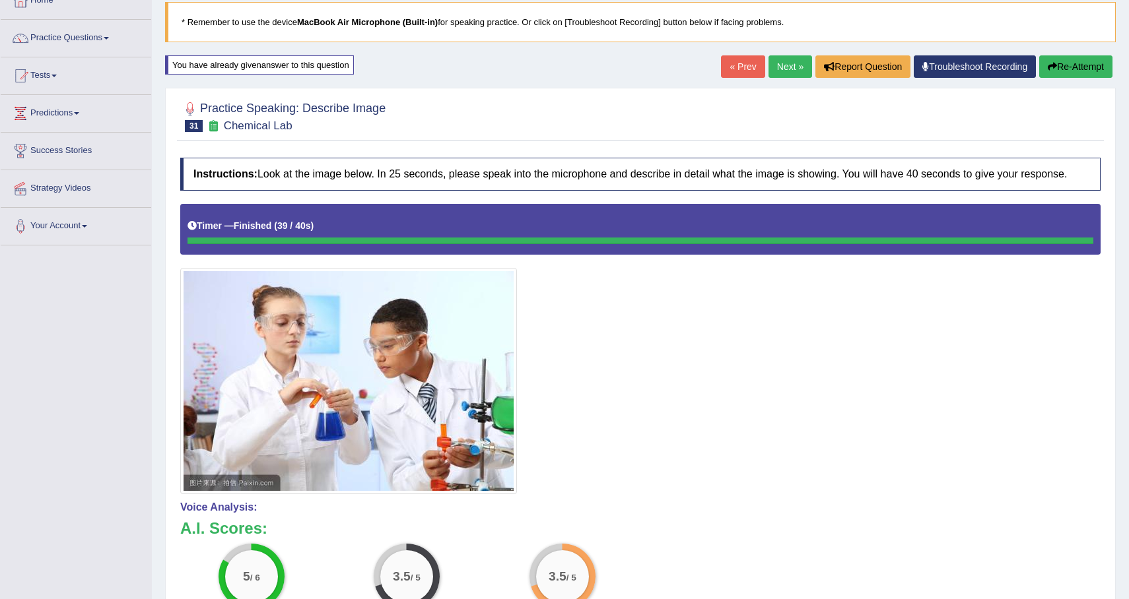
scroll to position [32, 0]
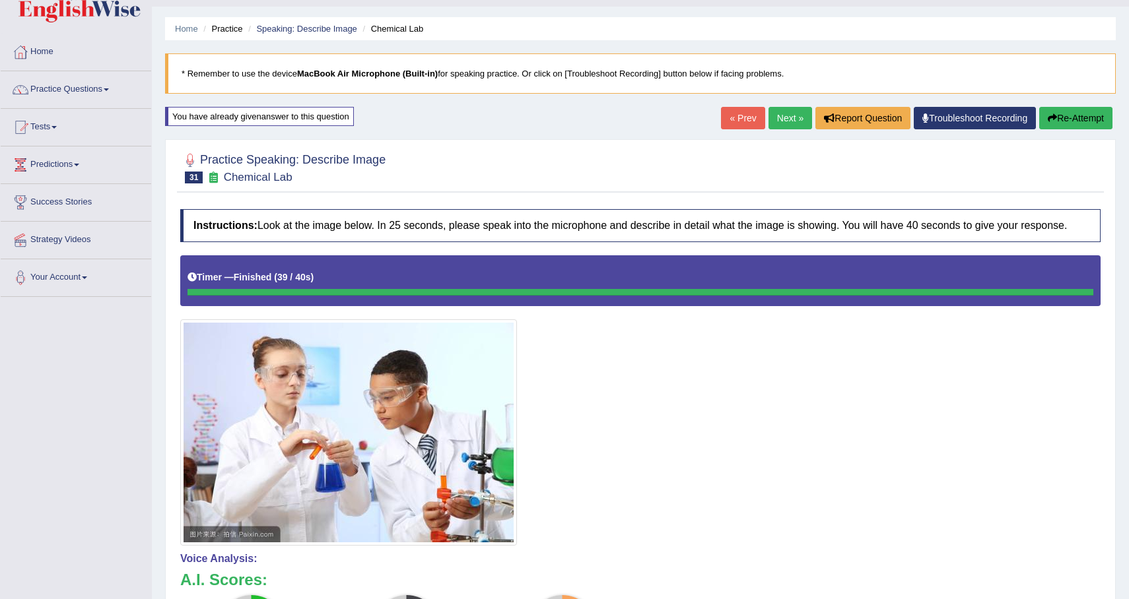
click at [1086, 117] on button "Re-Attempt" at bounding box center [1075, 118] width 73 height 22
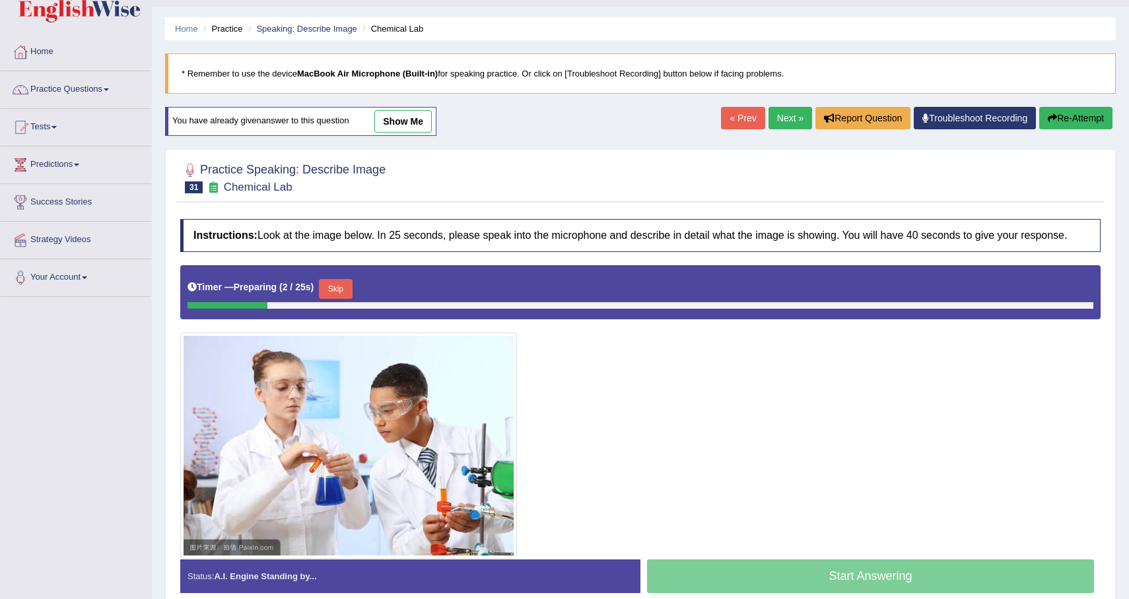
scroll to position [105, 0]
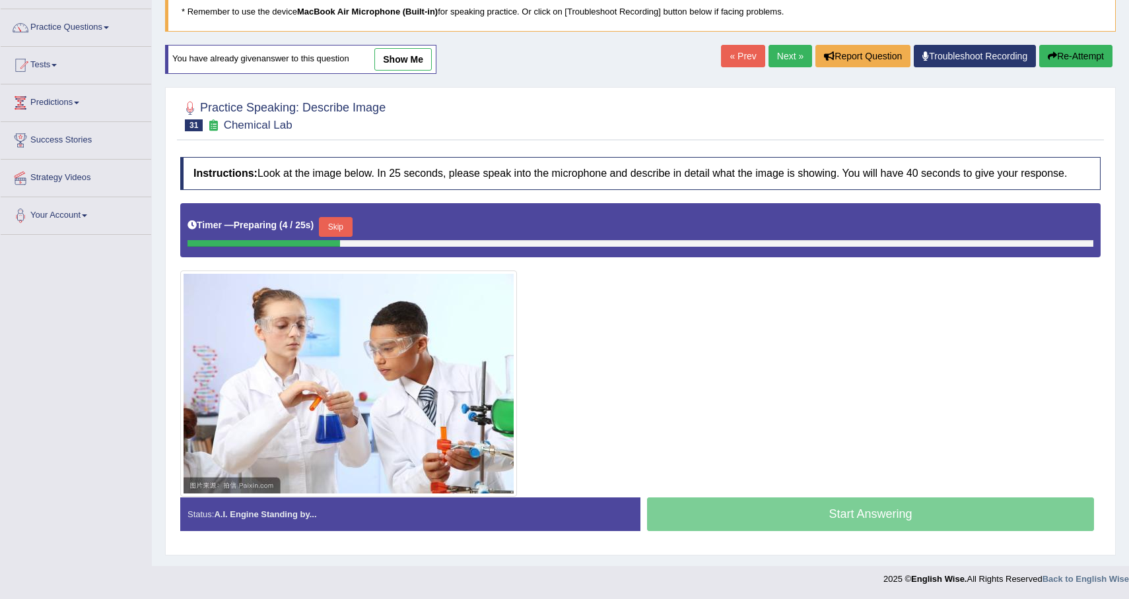
click at [347, 232] on button "Skip" at bounding box center [335, 227] width 33 height 20
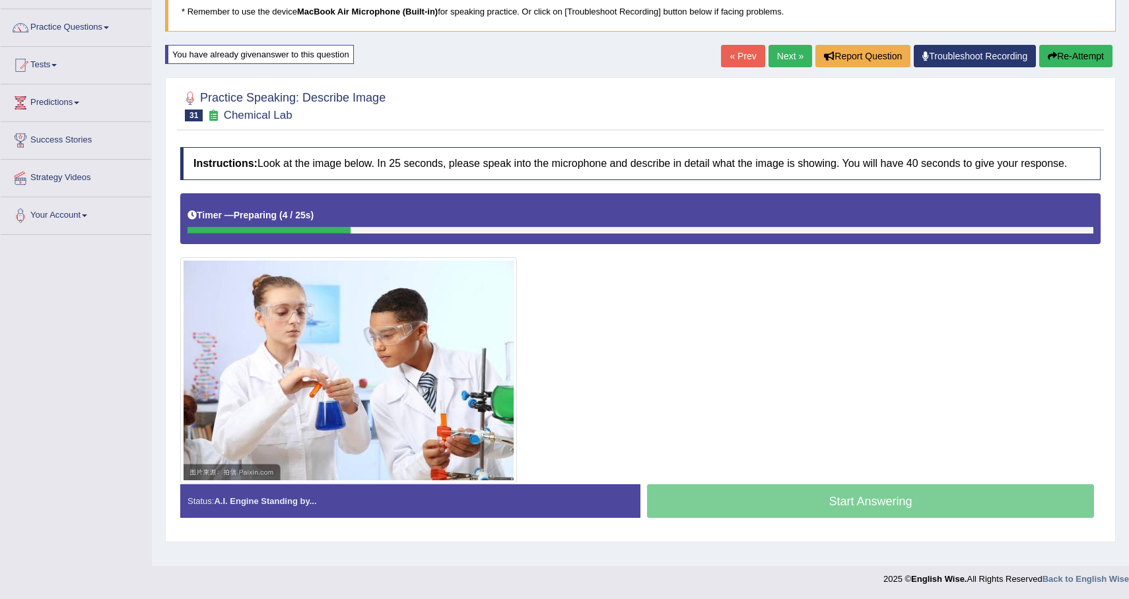
scroll to position [94, 0]
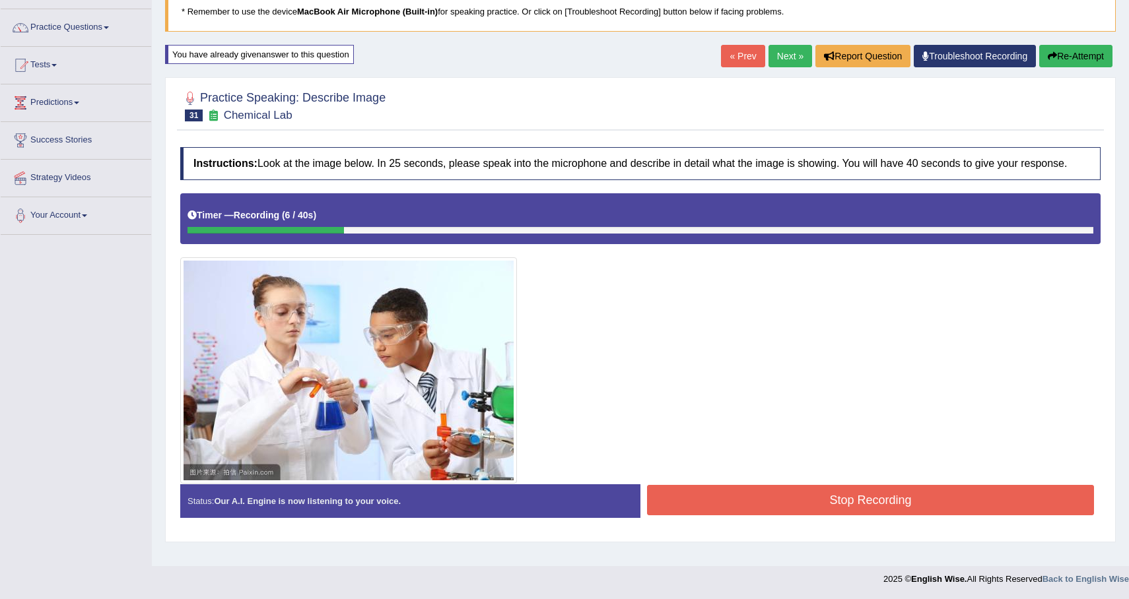
click at [1085, 49] on button "Re-Attempt" at bounding box center [1075, 56] width 73 height 22
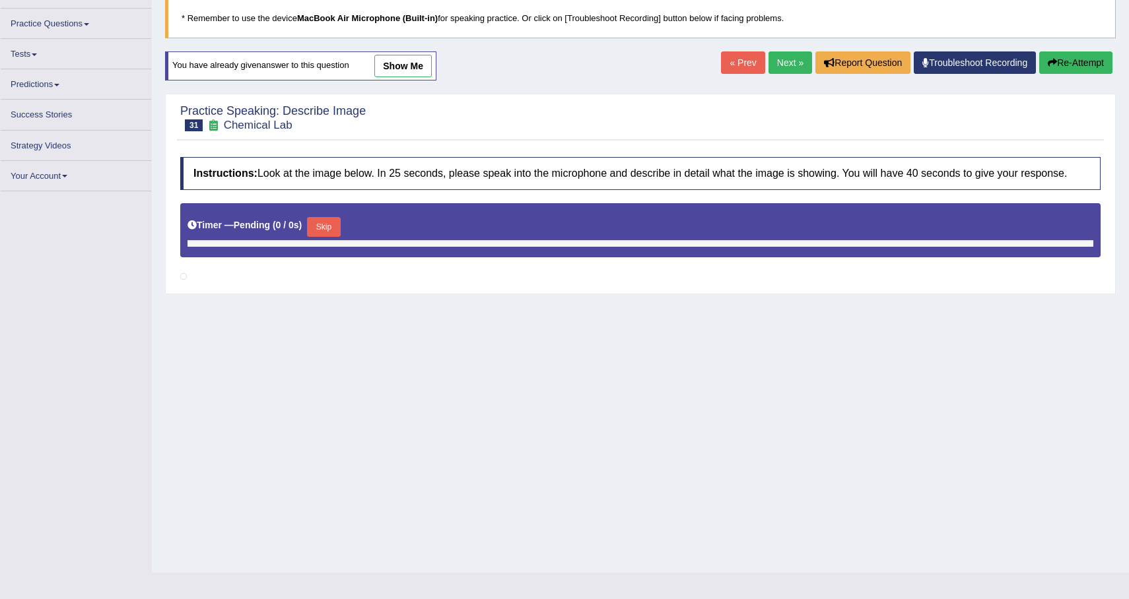
scroll to position [94, 0]
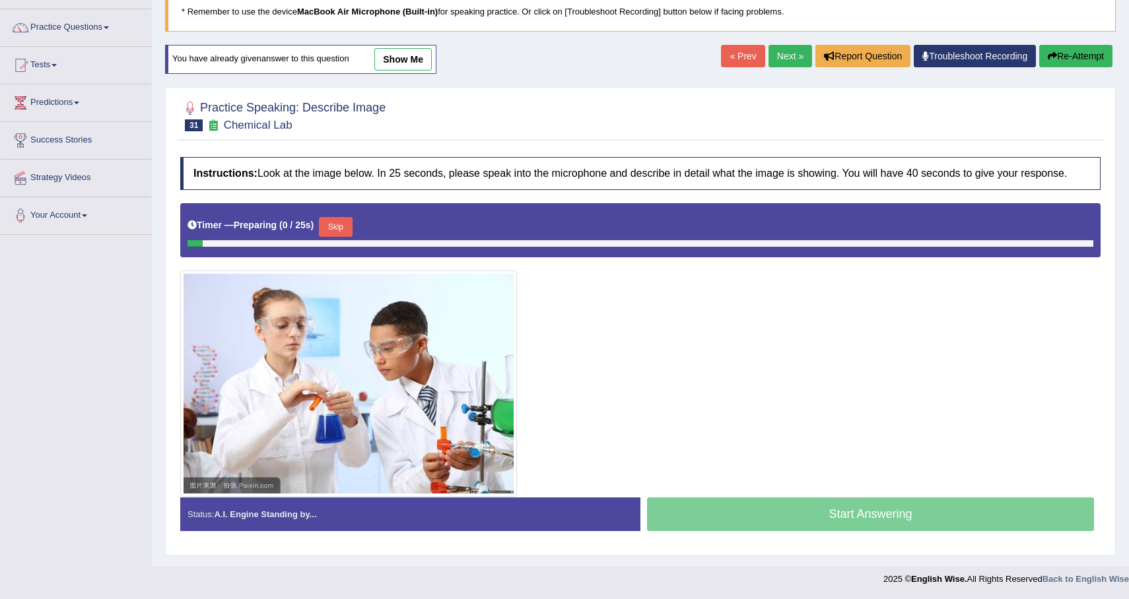
click at [339, 237] on button "Skip" at bounding box center [335, 227] width 33 height 20
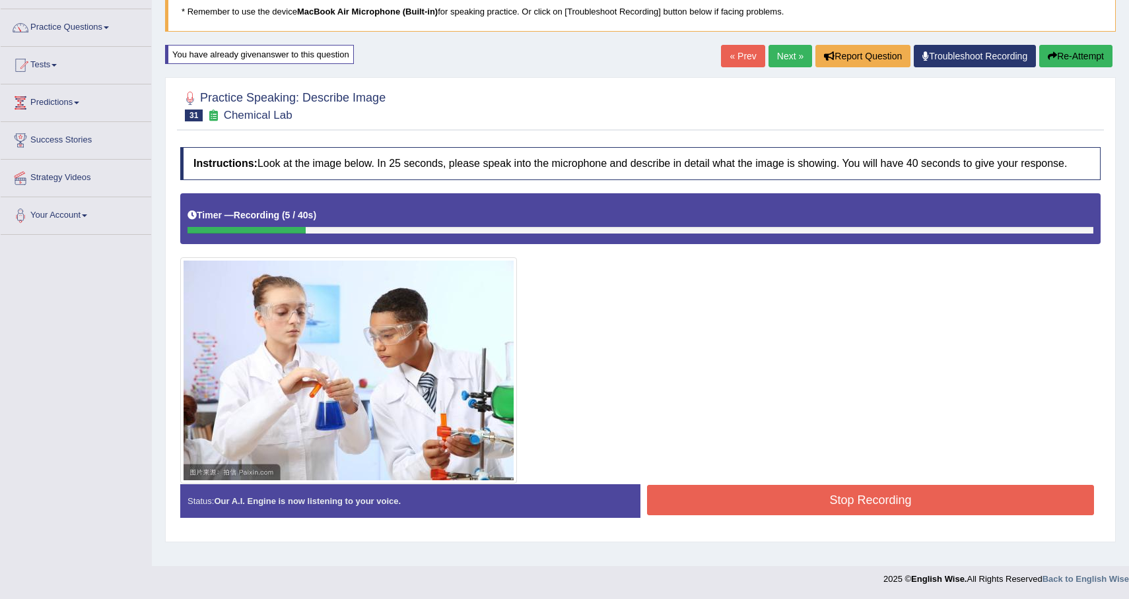
click at [1064, 63] on button "Re-Attempt" at bounding box center [1075, 56] width 73 height 22
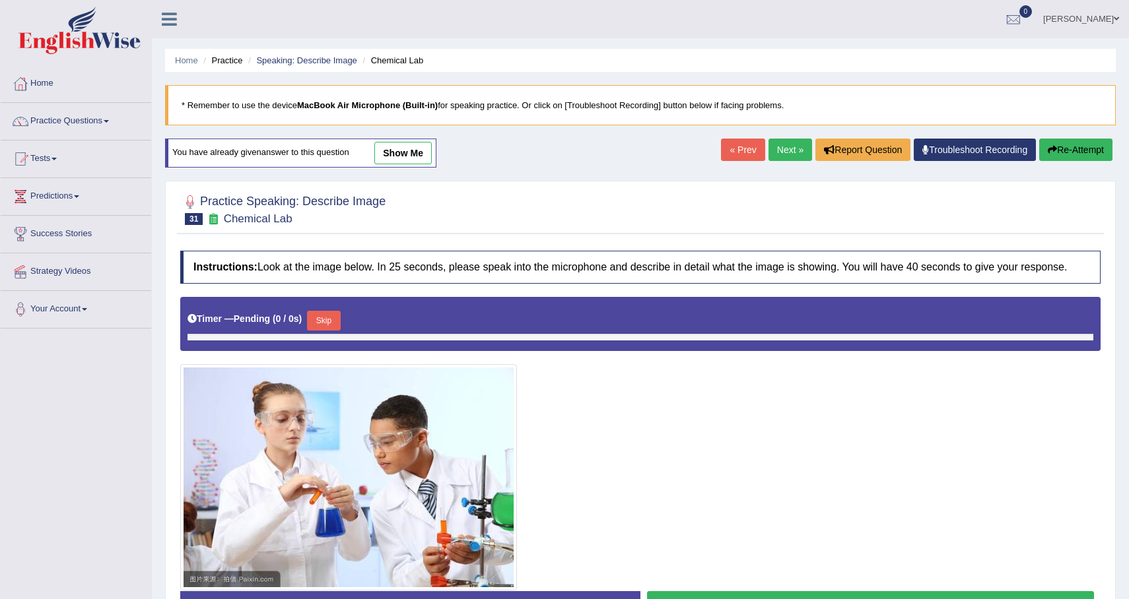
scroll to position [94, 0]
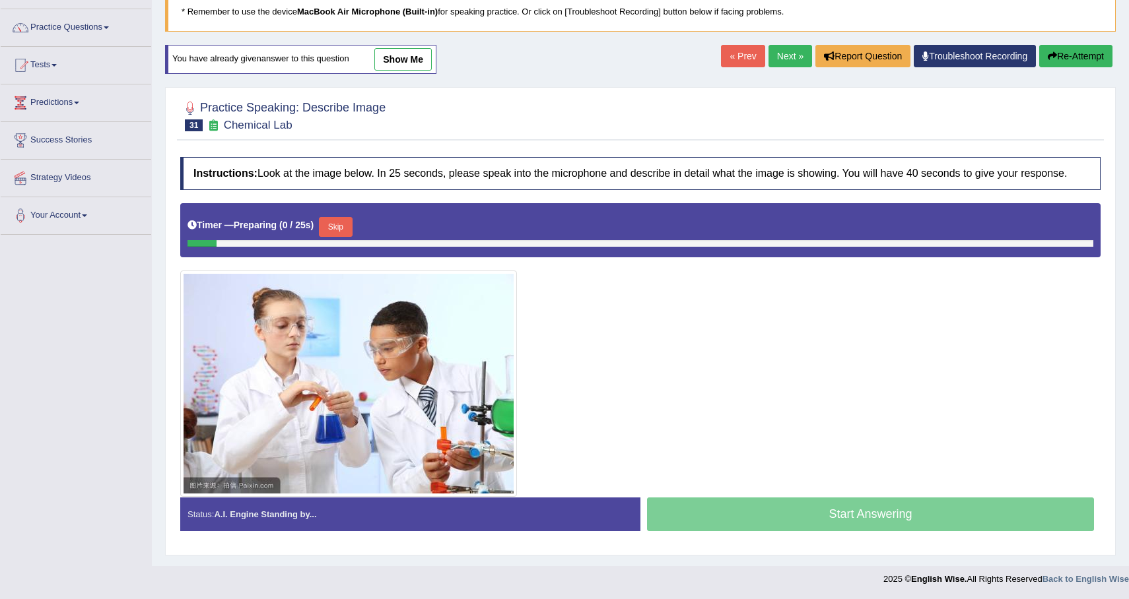
click at [336, 237] on button "Skip" at bounding box center [335, 227] width 33 height 20
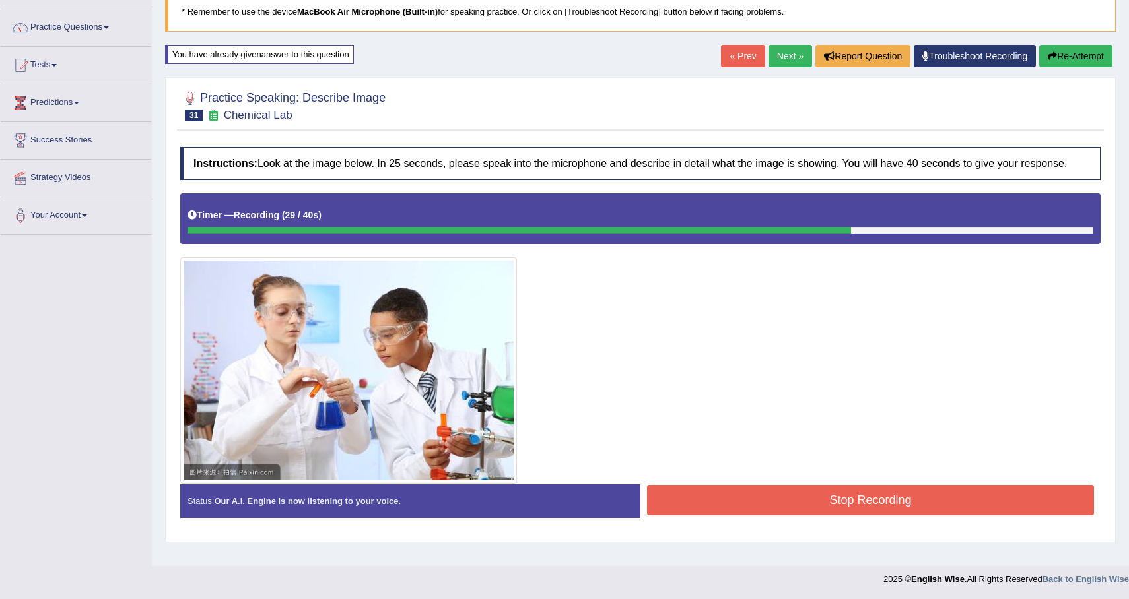
click at [1054, 53] on button "Re-Attempt" at bounding box center [1075, 56] width 73 height 22
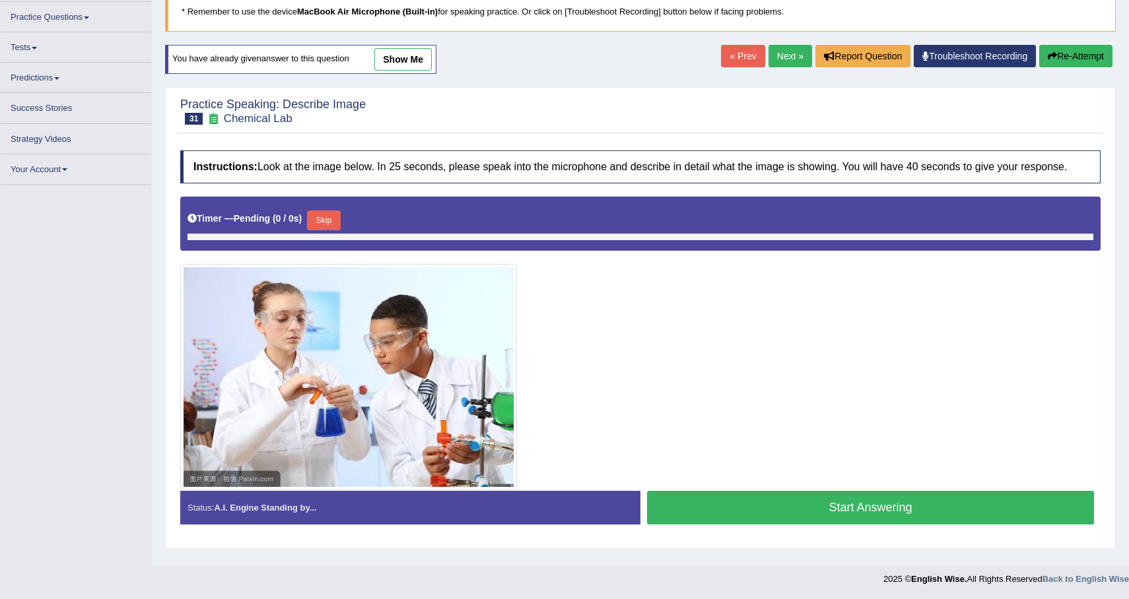
scroll to position [94, 0]
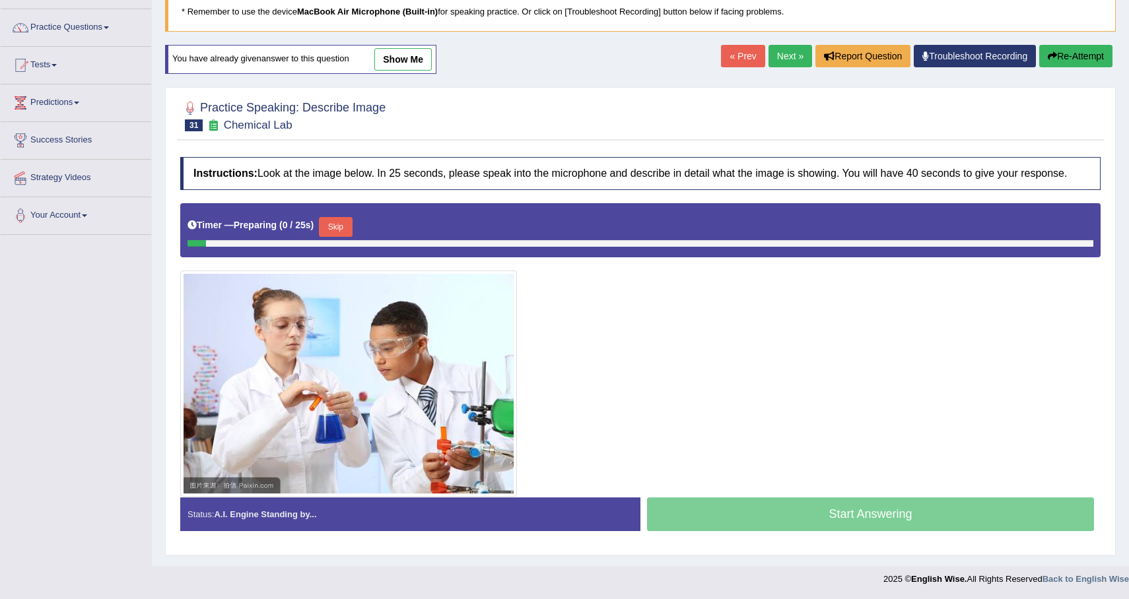
click at [336, 234] on button "Skip" at bounding box center [335, 227] width 33 height 20
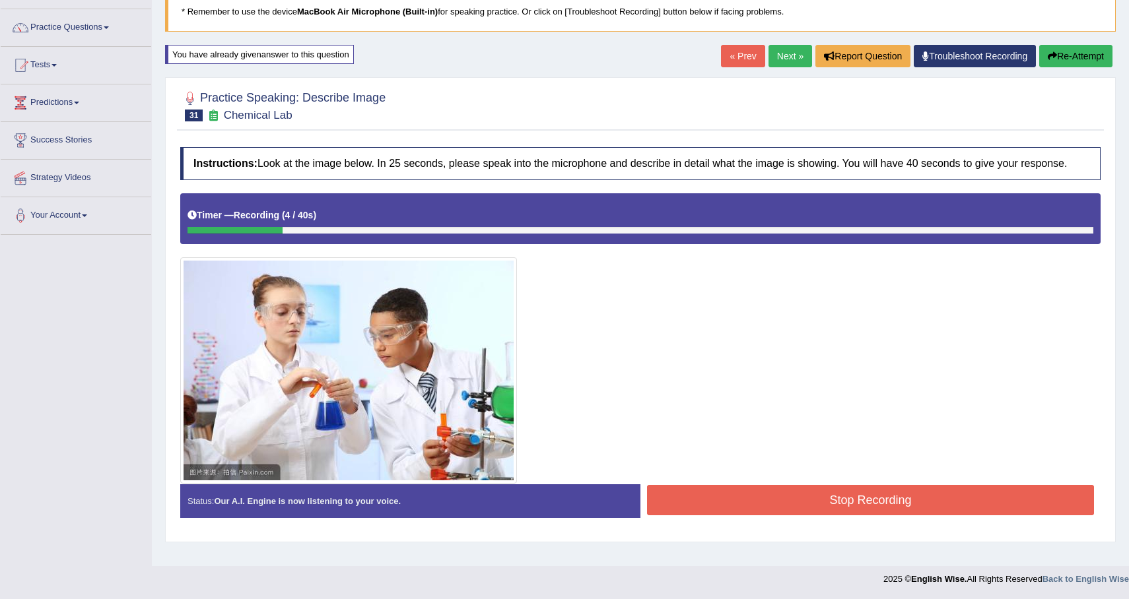
click at [1091, 48] on button "Re-Attempt" at bounding box center [1075, 56] width 73 height 22
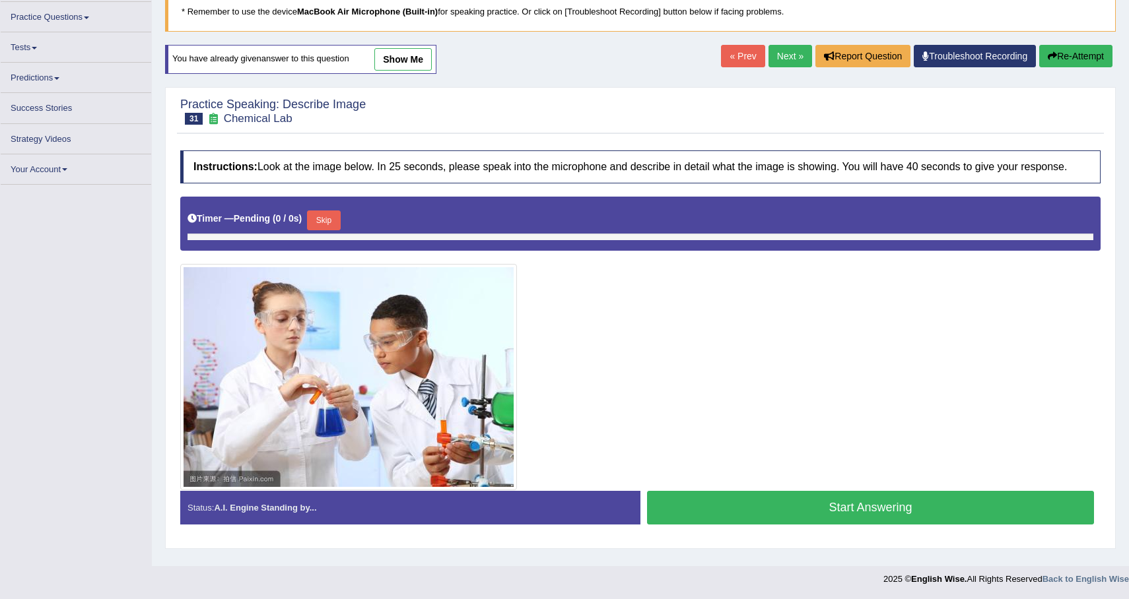
scroll to position [94, 0]
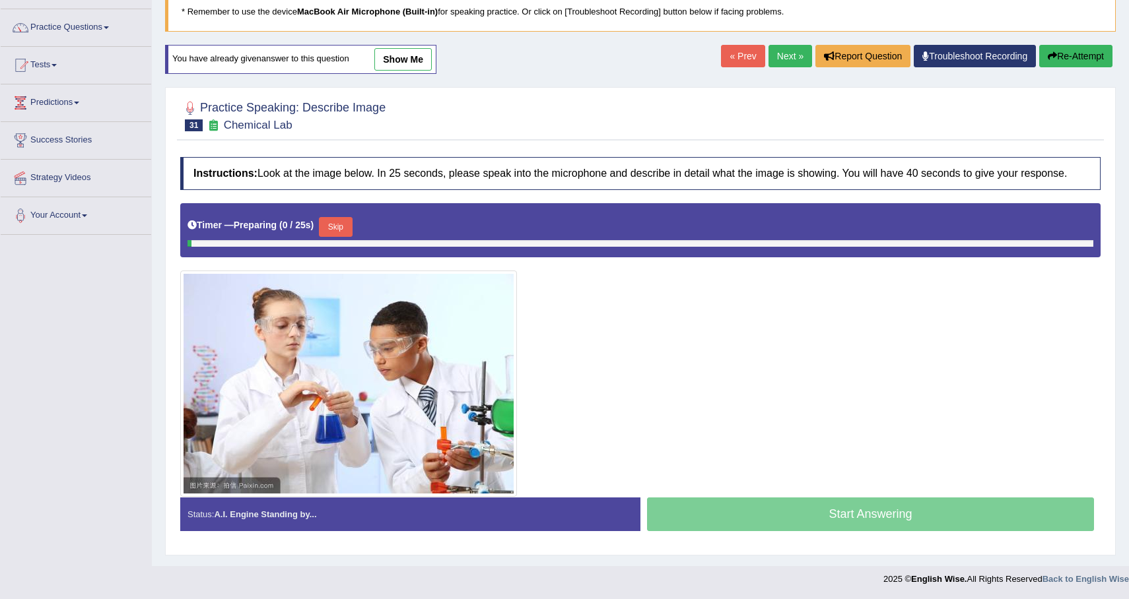
click at [335, 234] on button "Skip" at bounding box center [335, 227] width 33 height 20
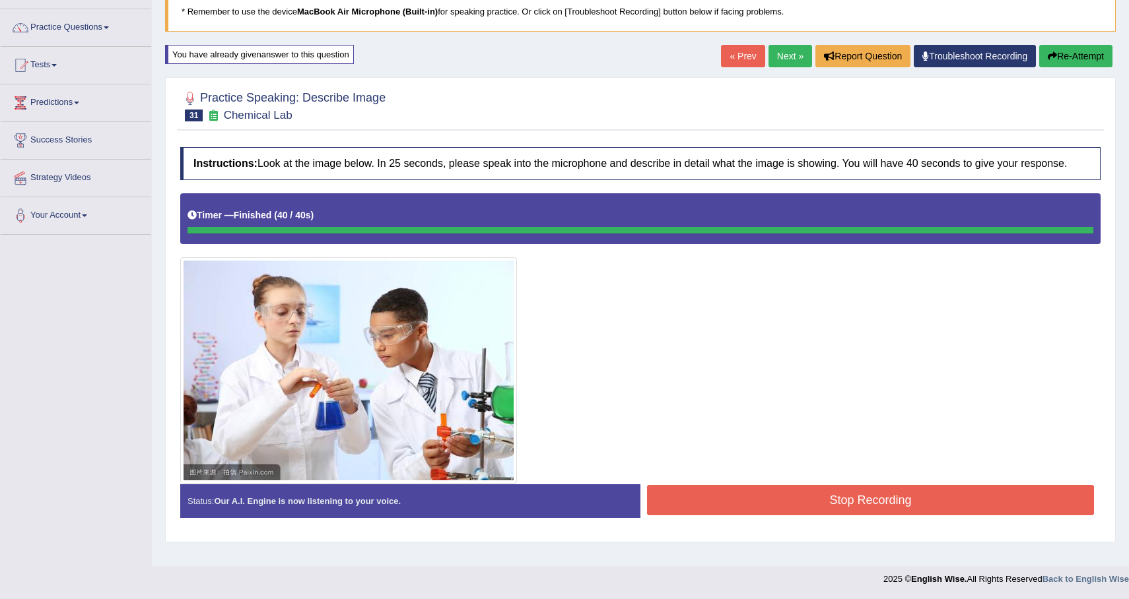
click at [807, 518] on div "Instructions: Look at the image below. In 25 seconds, please speak into the mic…" at bounding box center [640, 338] width 927 height 395
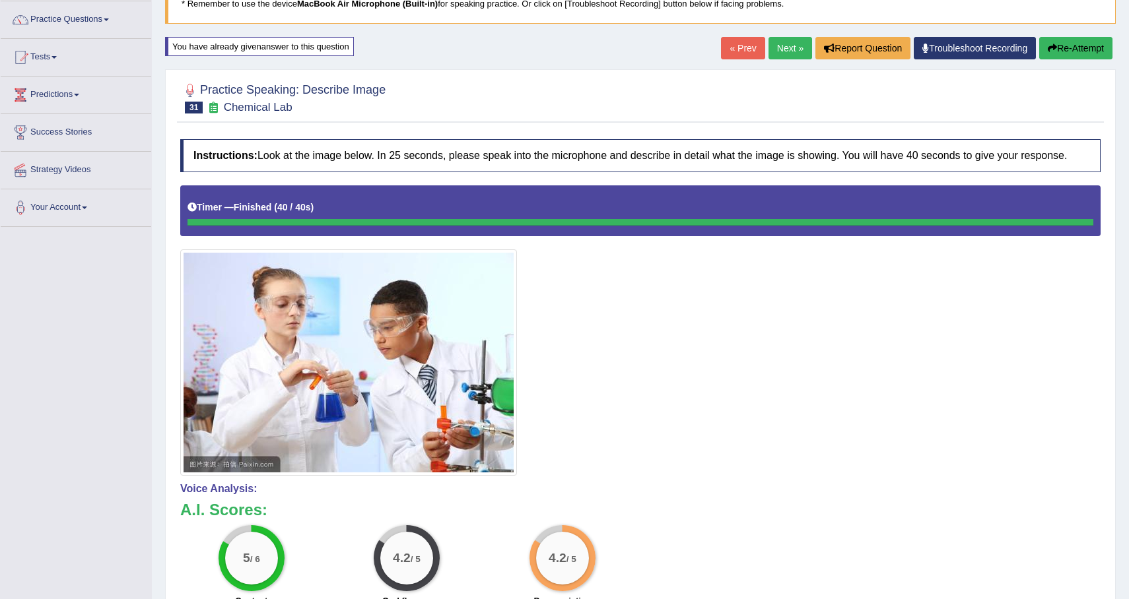
scroll to position [0, 0]
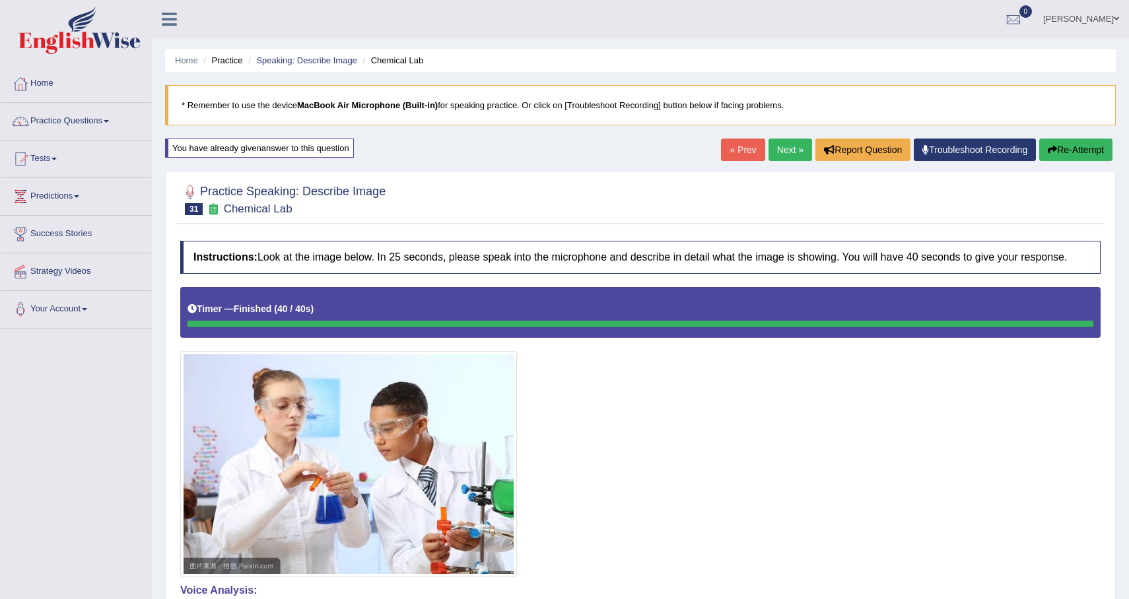
click at [775, 162] on div "« Prev Next » Report Question Troubleshoot Recording Re-Attempt" at bounding box center [918, 152] width 395 height 26
click at [783, 144] on link "Next »" at bounding box center [790, 150] width 44 height 22
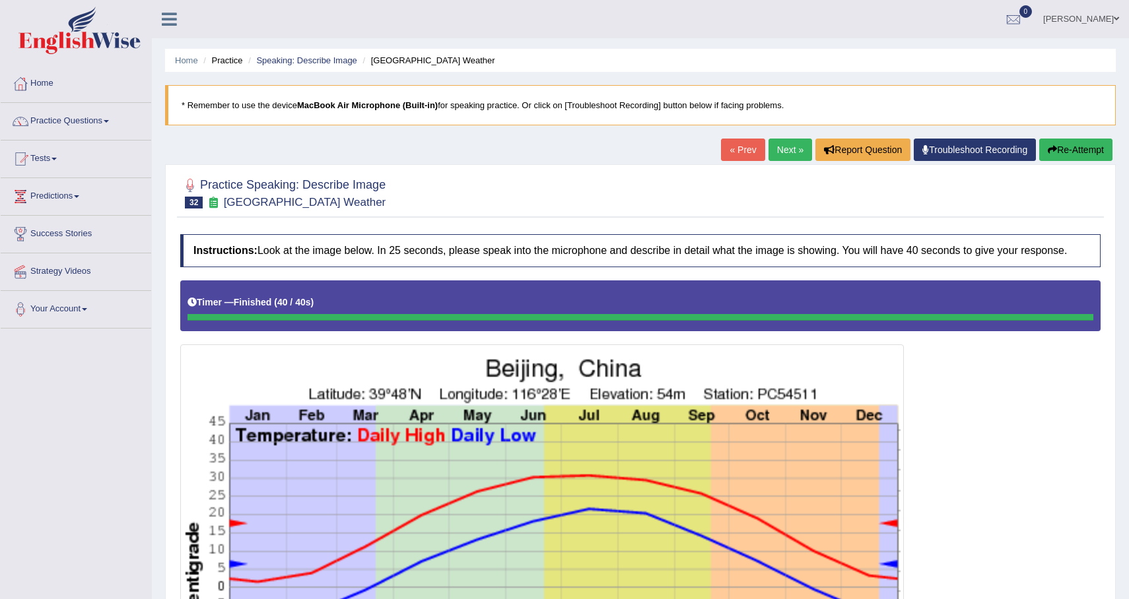
click at [1076, 150] on button "Re-Attempt" at bounding box center [1075, 150] width 73 height 22
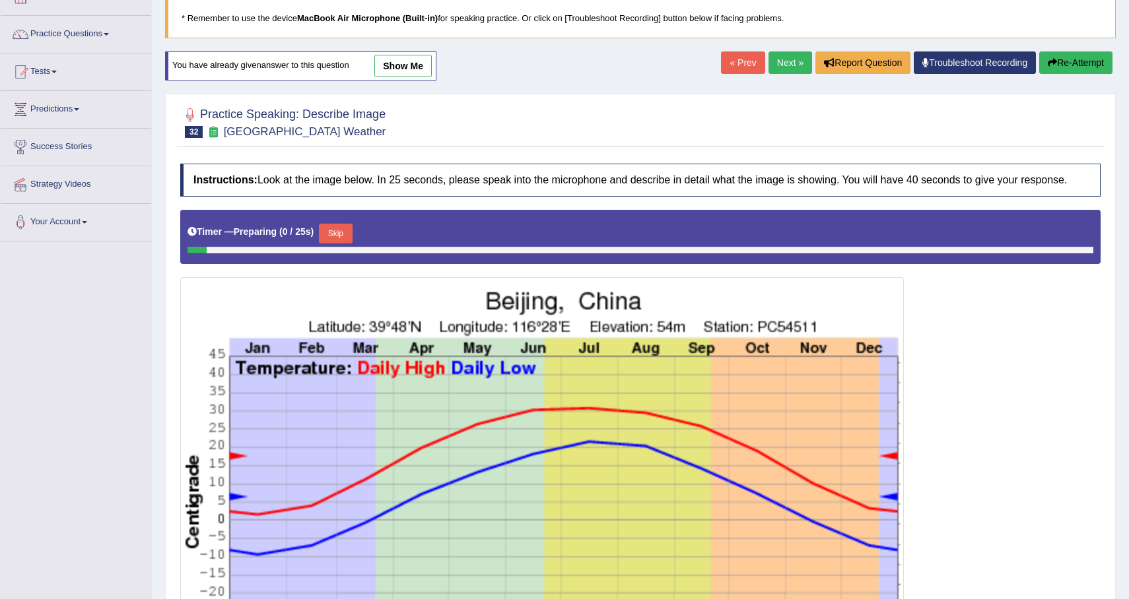
click at [338, 244] on button "Skip" at bounding box center [335, 234] width 33 height 20
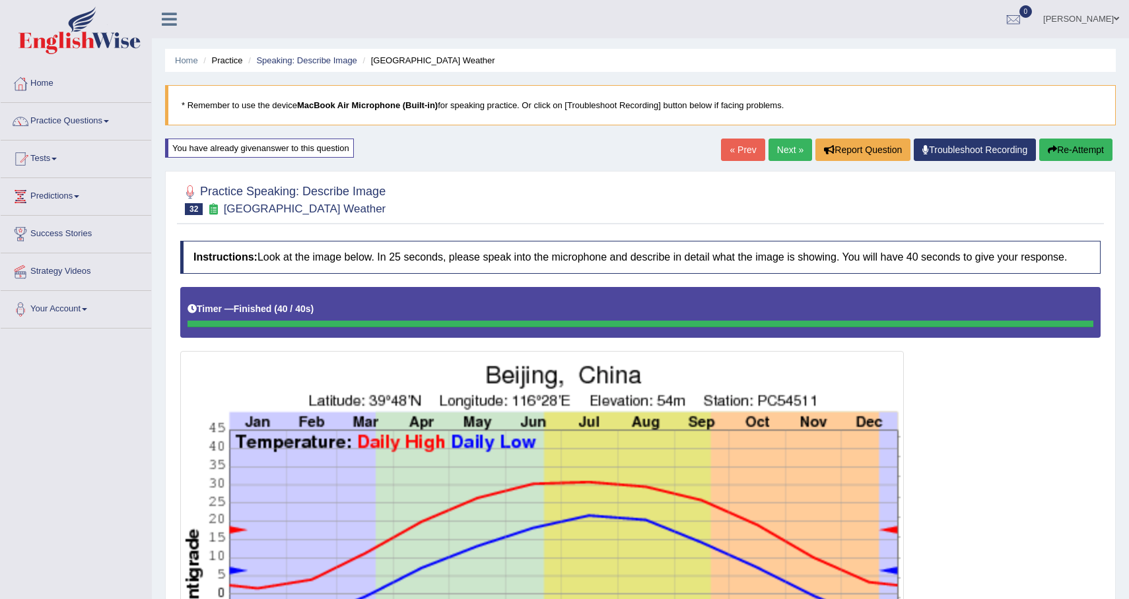
click at [1082, 150] on button "Re-Attempt" at bounding box center [1075, 150] width 73 height 22
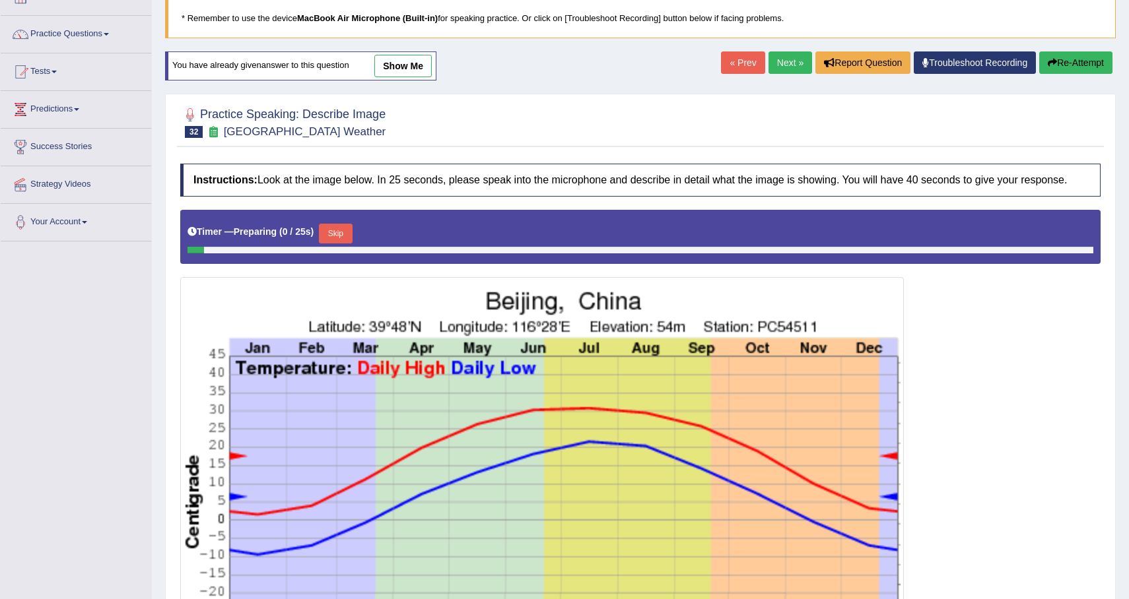
click at [341, 244] on button "Skip" at bounding box center [335, 234] width 33 height 20
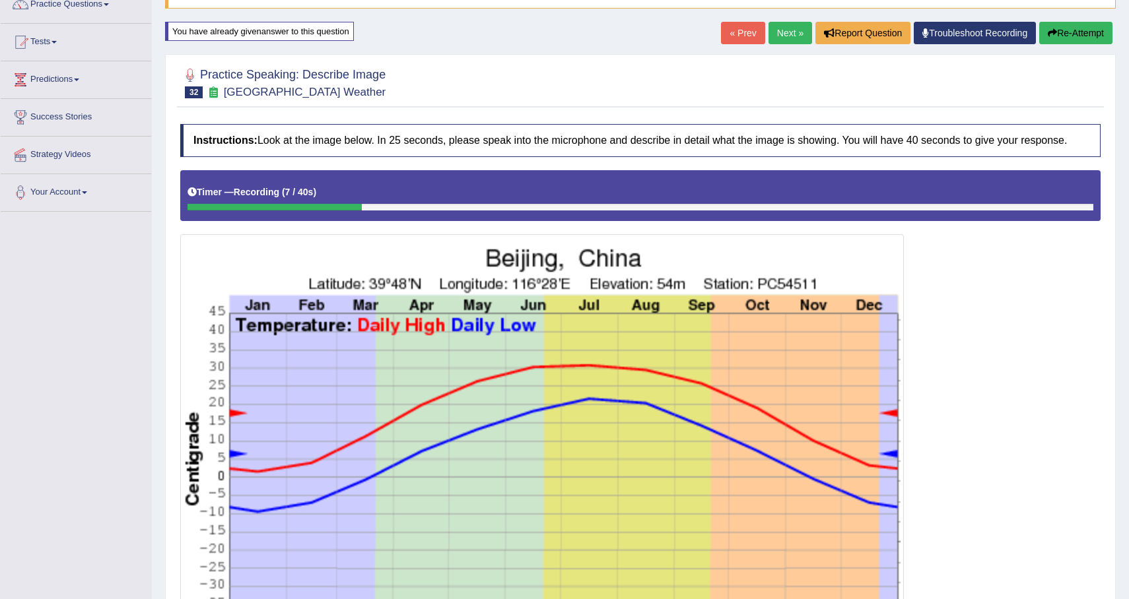
scroll to position [94, 0]
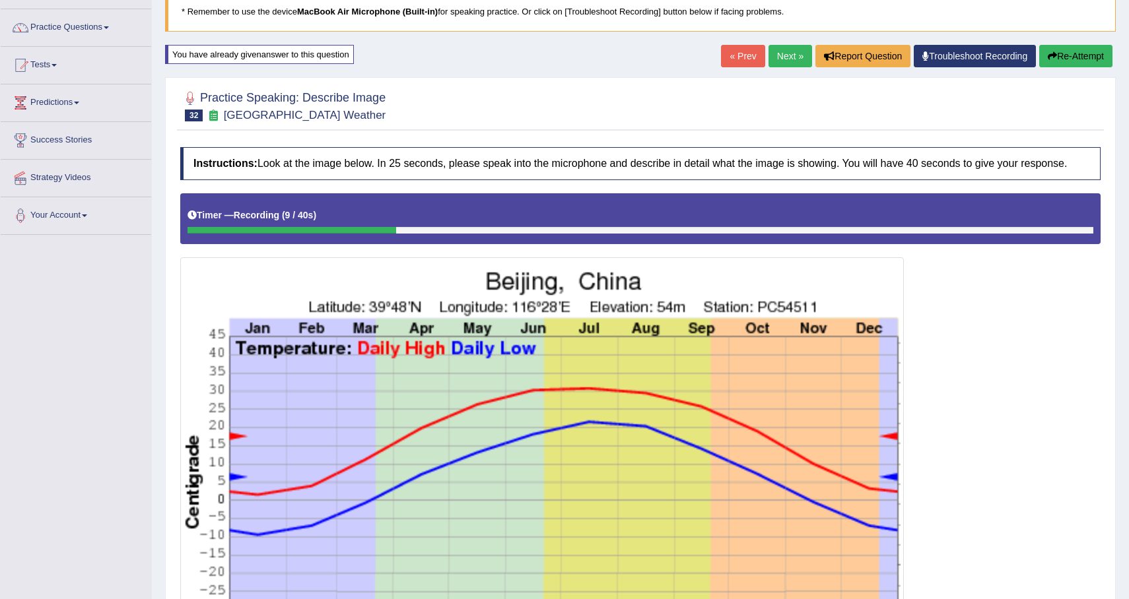
click at [1067, 54] on button "Re-Attempt" at bounding box center [1075, 56] width 73 height 22
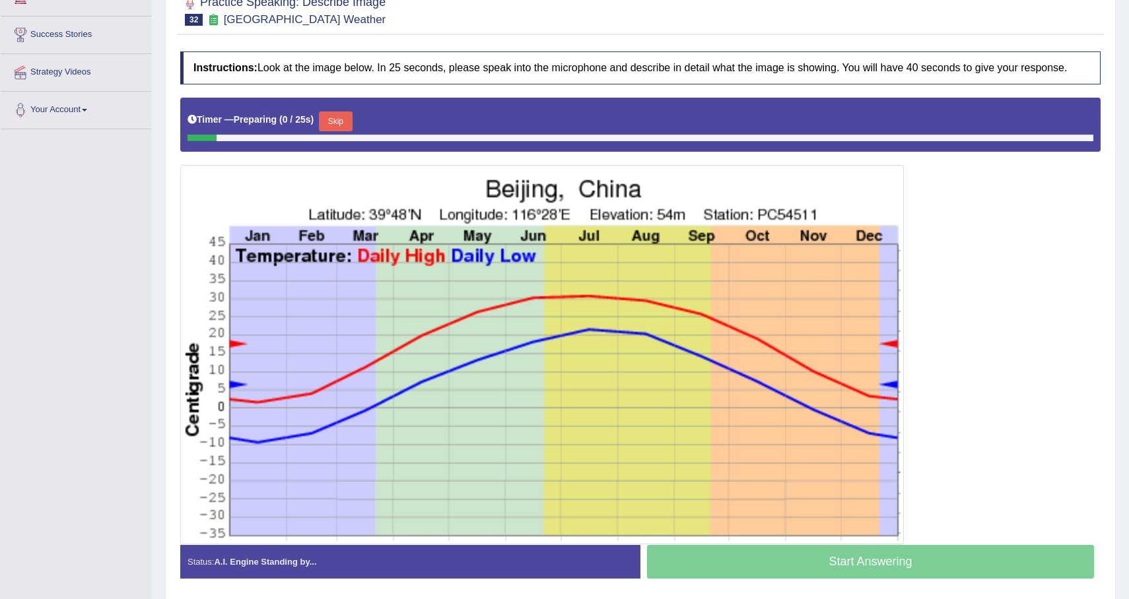
scroll to position [200, 0]
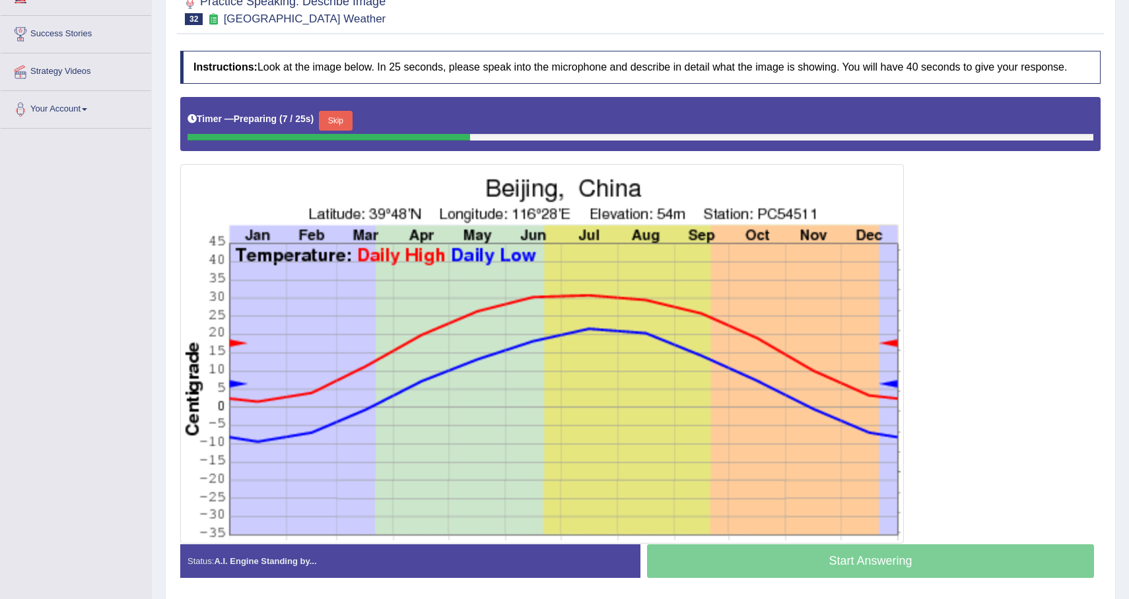
click at [338, 131] on button "Skip" at bounding box center [335, 121] width 33 height 20
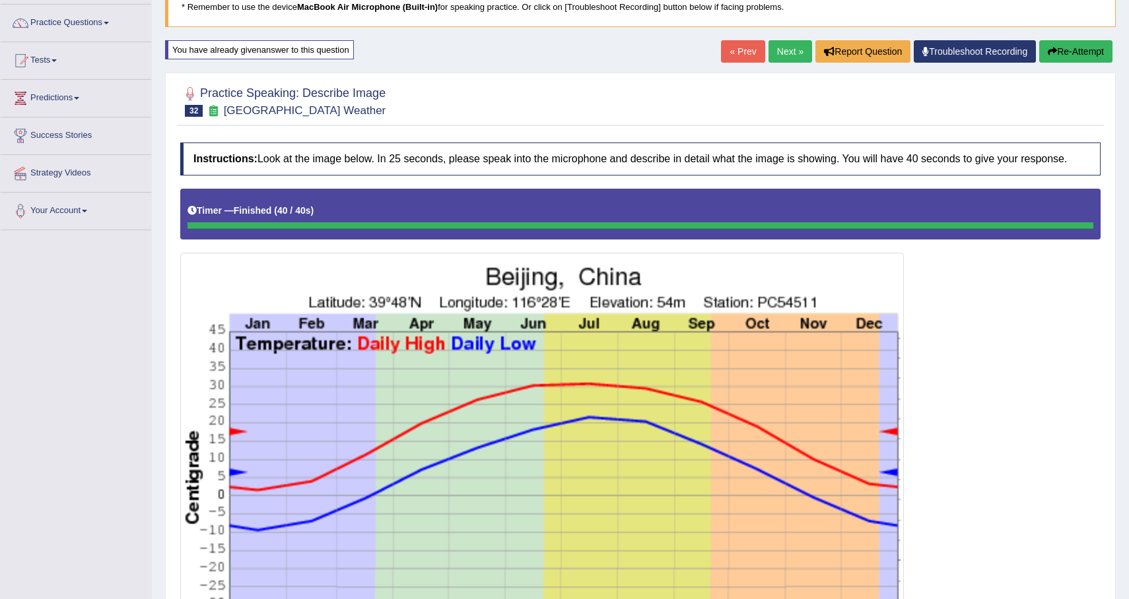
scroll to position [0, 0]
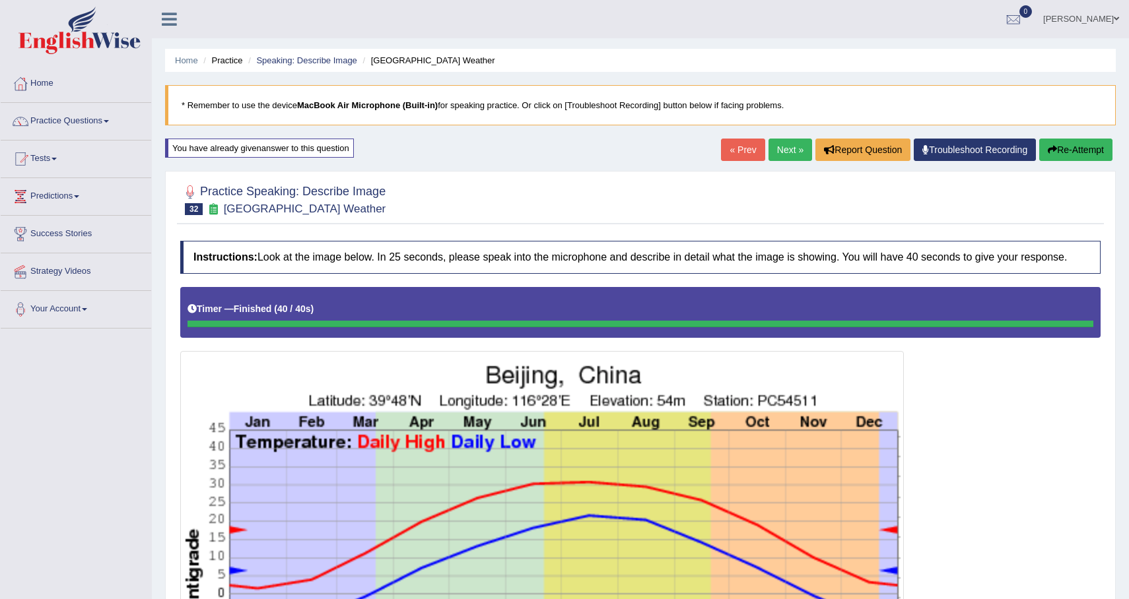
click at [1061, 151] on button "Re-Attempt" at bounding box center [1075, 150] width 73 height 22
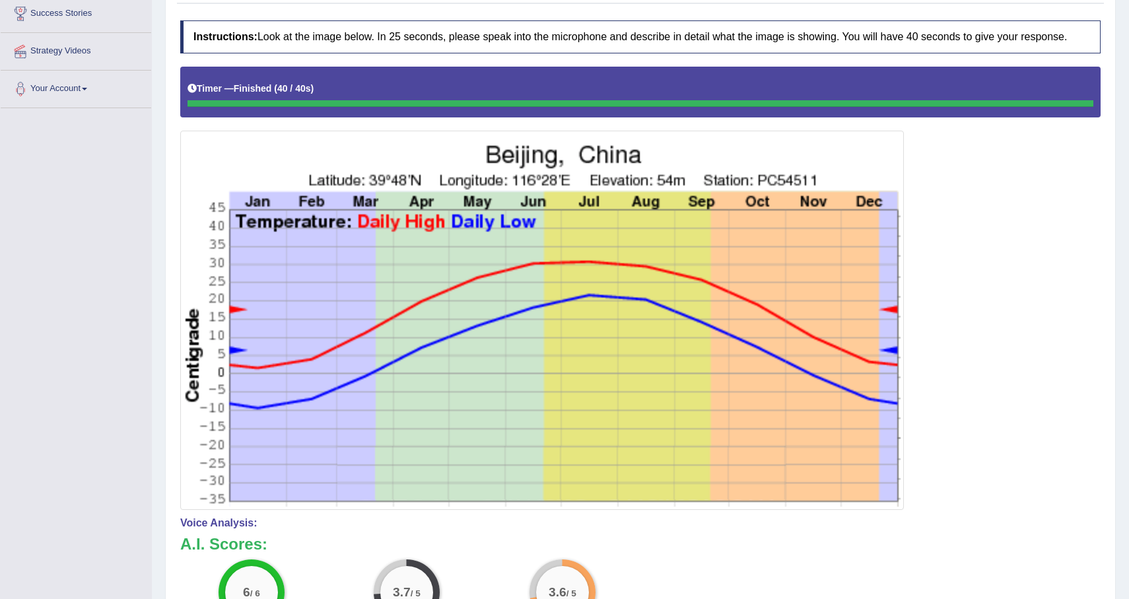
scroll to position [71, 0]
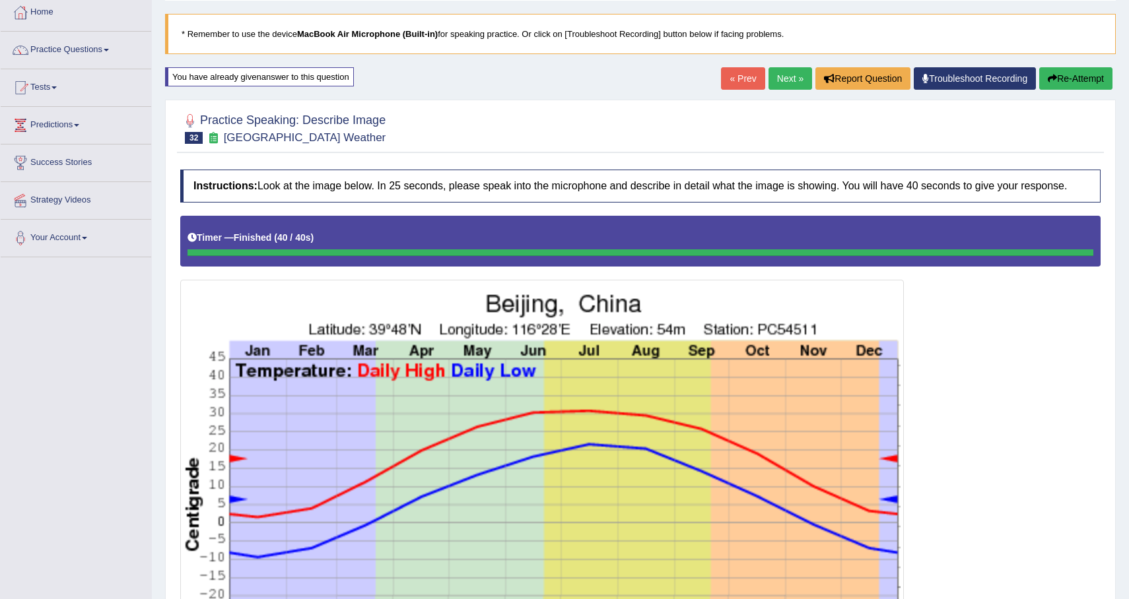
click at [1086, 78] on button "Re-Attempt" at bounding box center [1075, 78] width 73 height 22
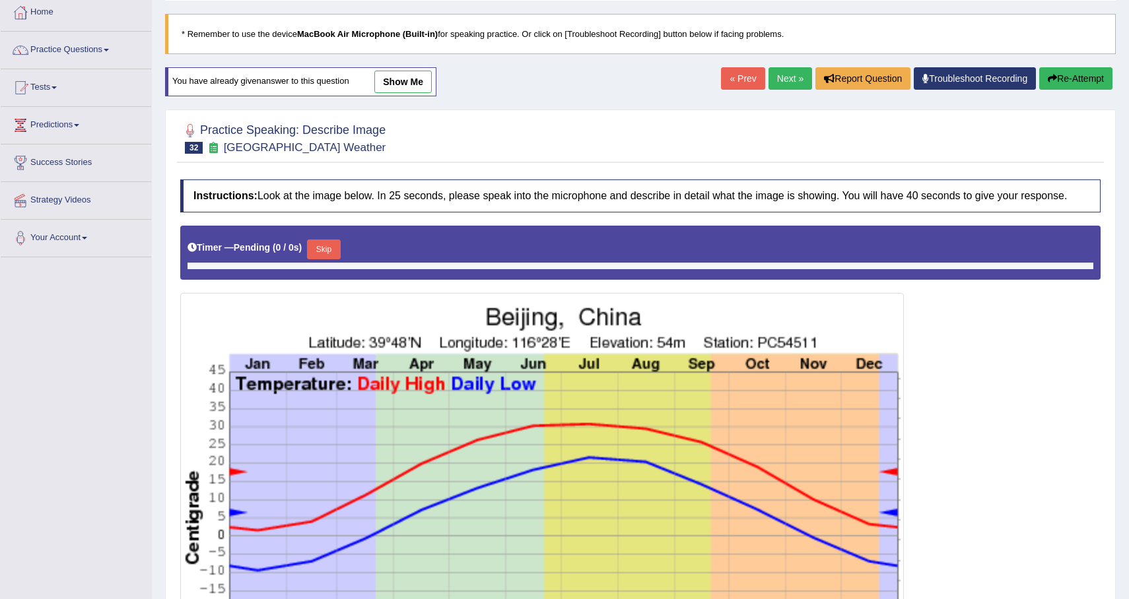
click at [329, 259] on button "Skip" at bounding box center [323, 250] width 33 height 20
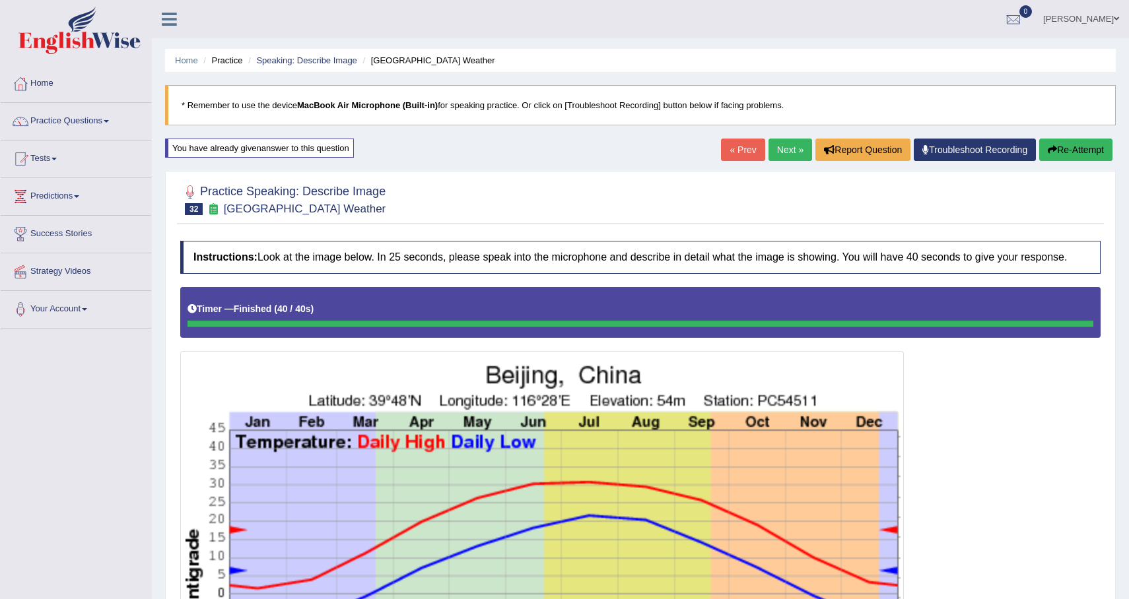
click at [781, 145] on link "Next »" at bounding box center [790, 150] width 44 height 22
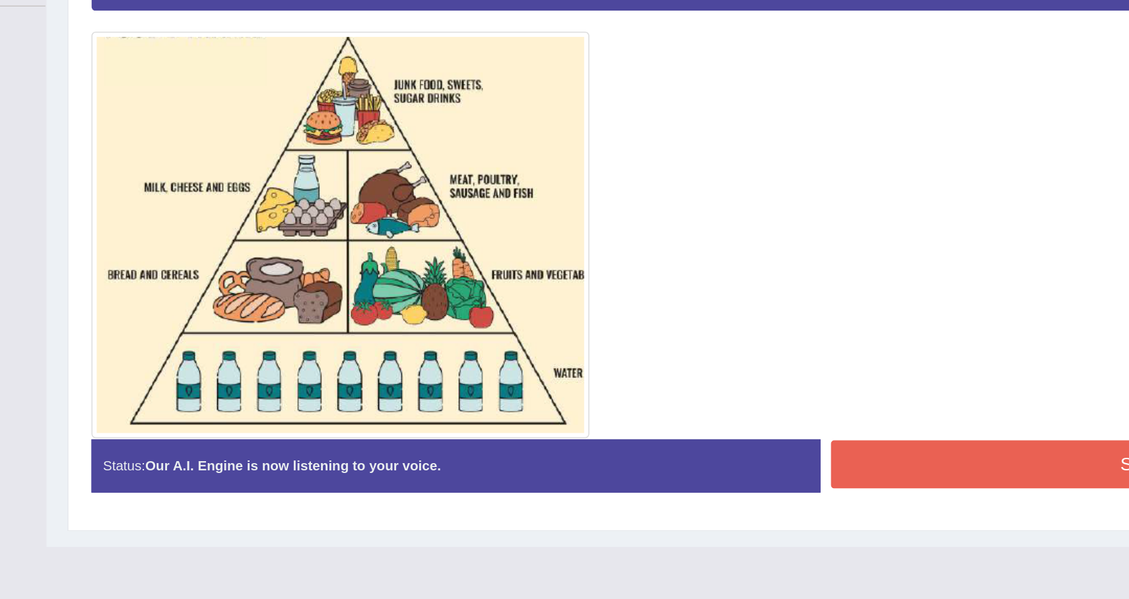
scroll to position [116, 0]
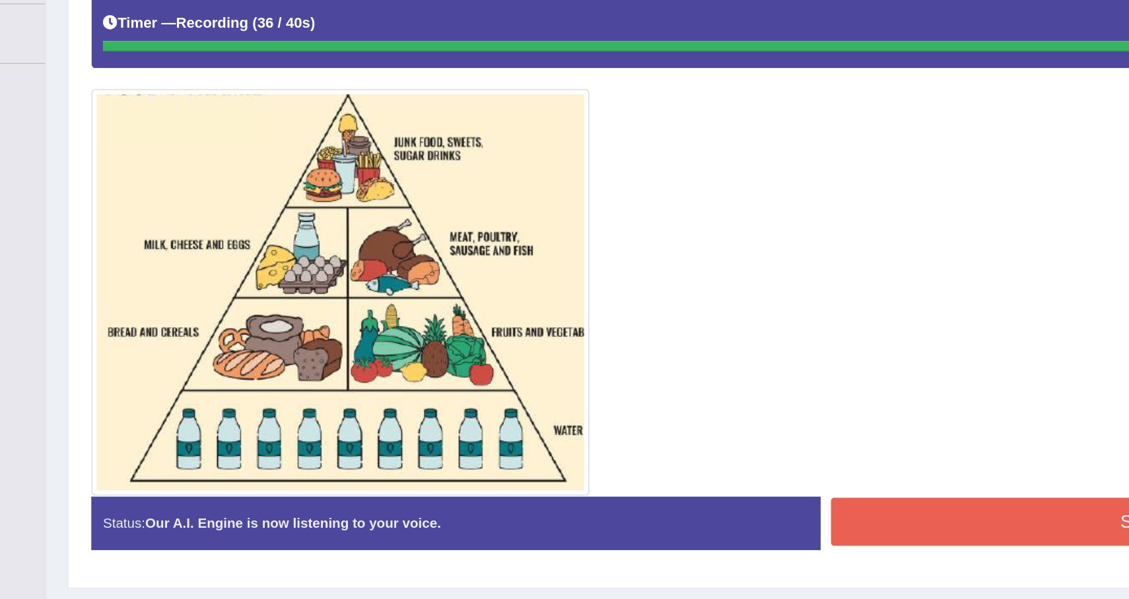
click at [757, 516] on button "Stop Recording" at bounding box center [870, 514] width 447 height 30
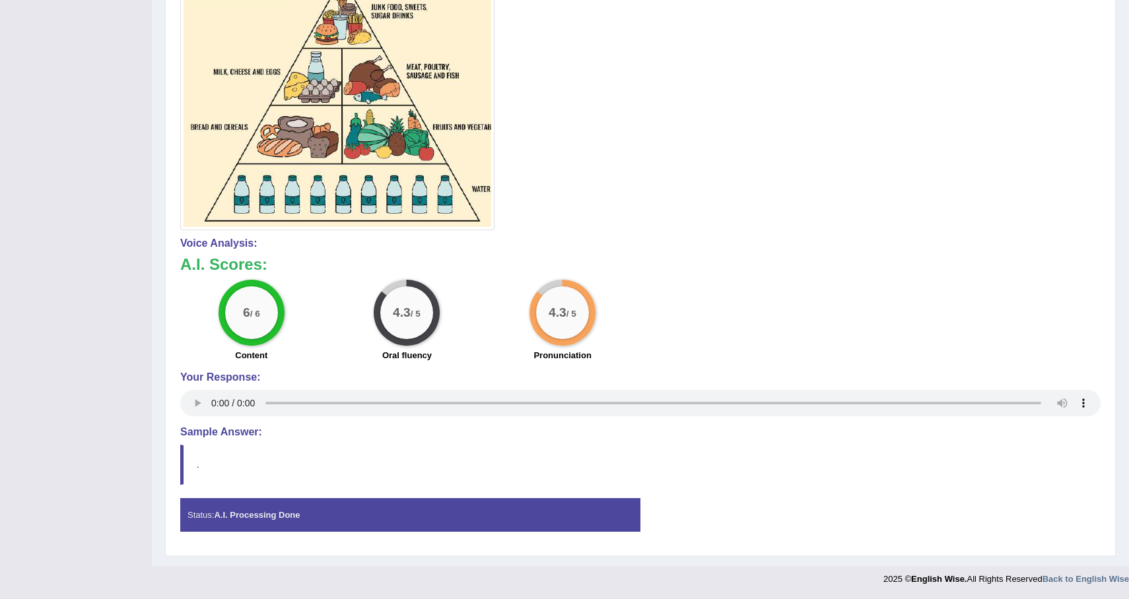
scroll to position [0, 0]
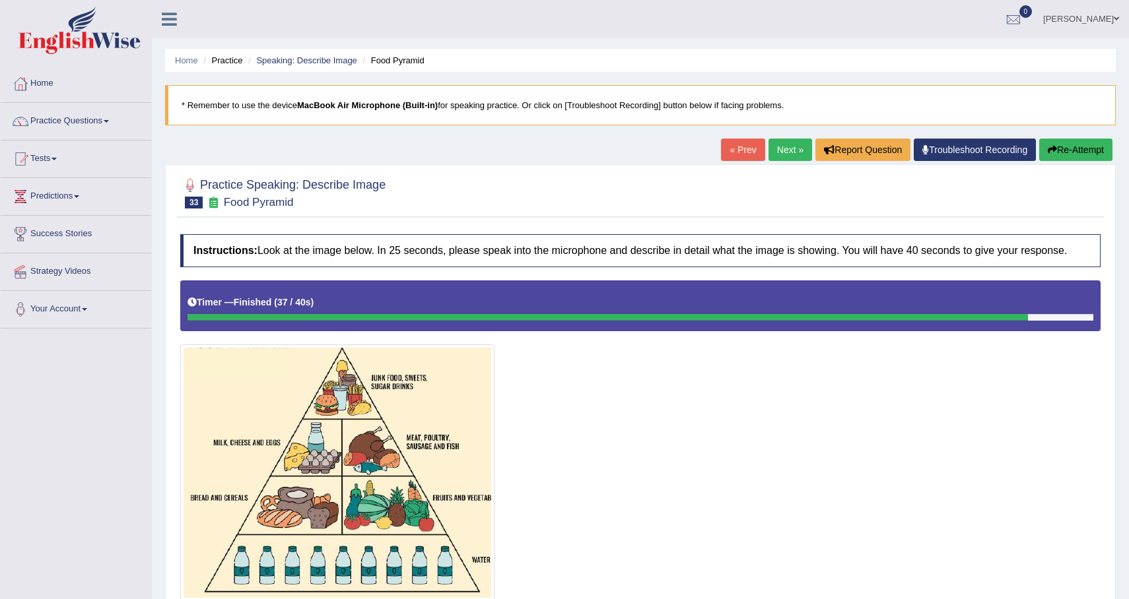
click at [1077, 153] on button "Re-Attempt" at bounding box center [1075, 150] width 73 height 22
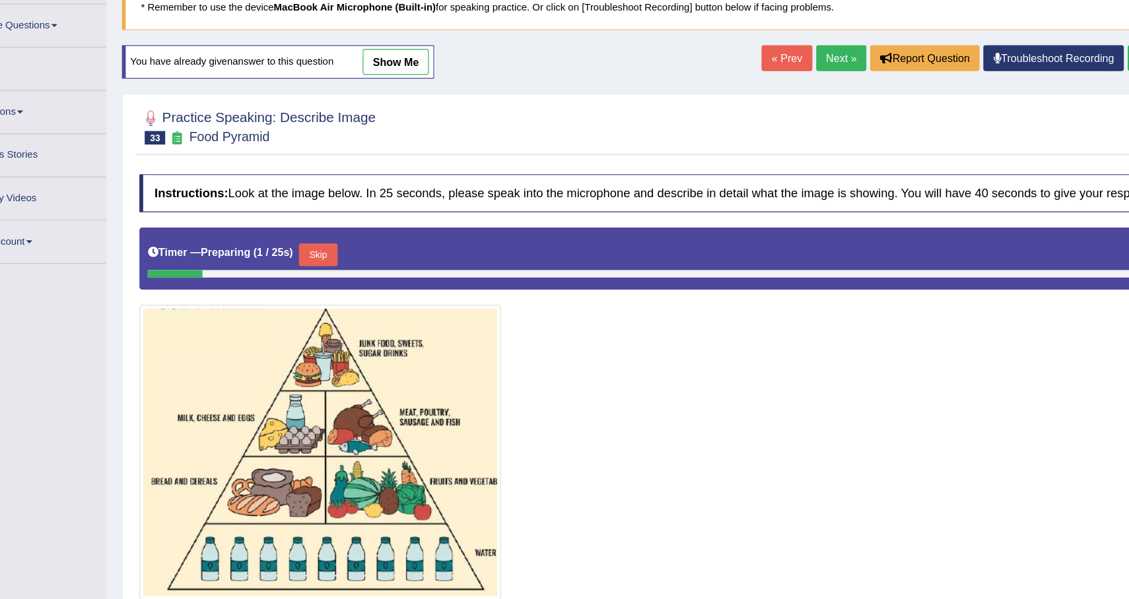
scroll to position [26, 0]
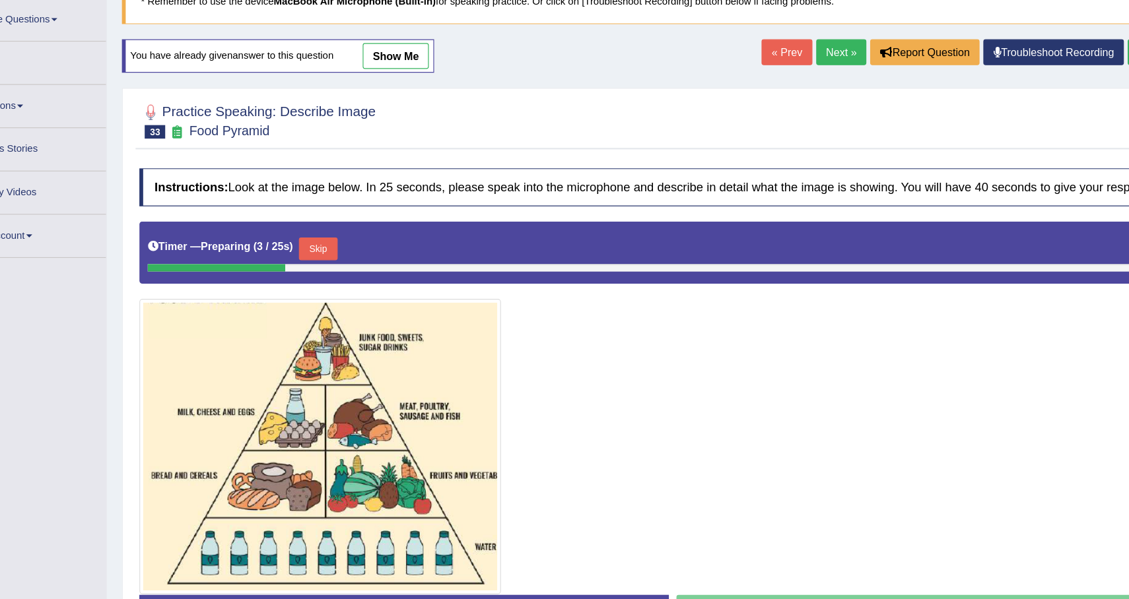
click at [343, 304] on button "Skip" at bounding box center [335, 295] width 33 height 20
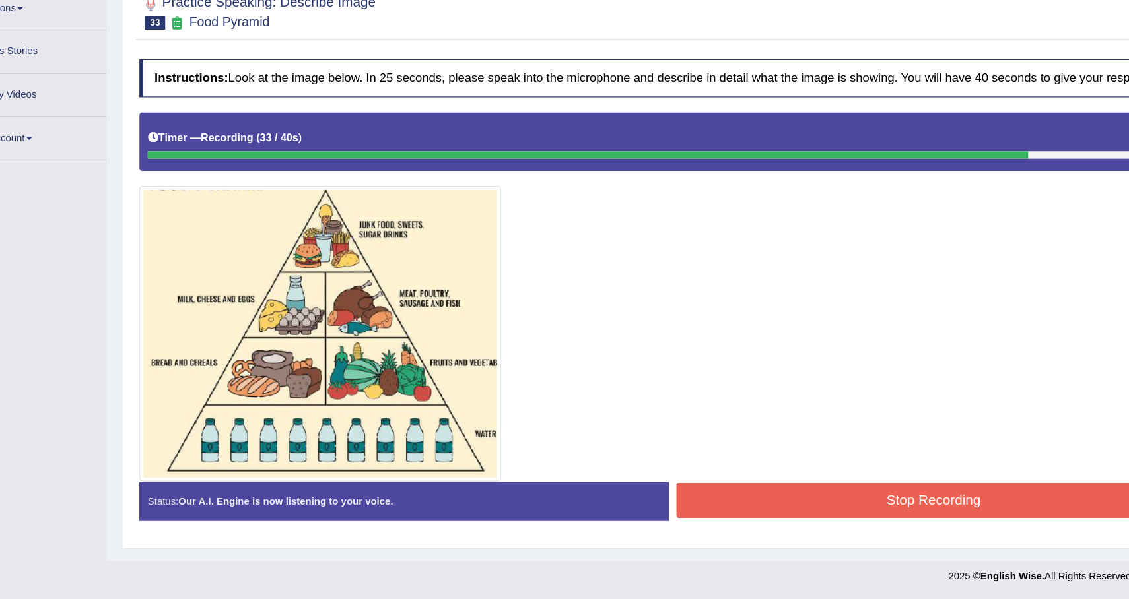
scroll to position [122, 0]
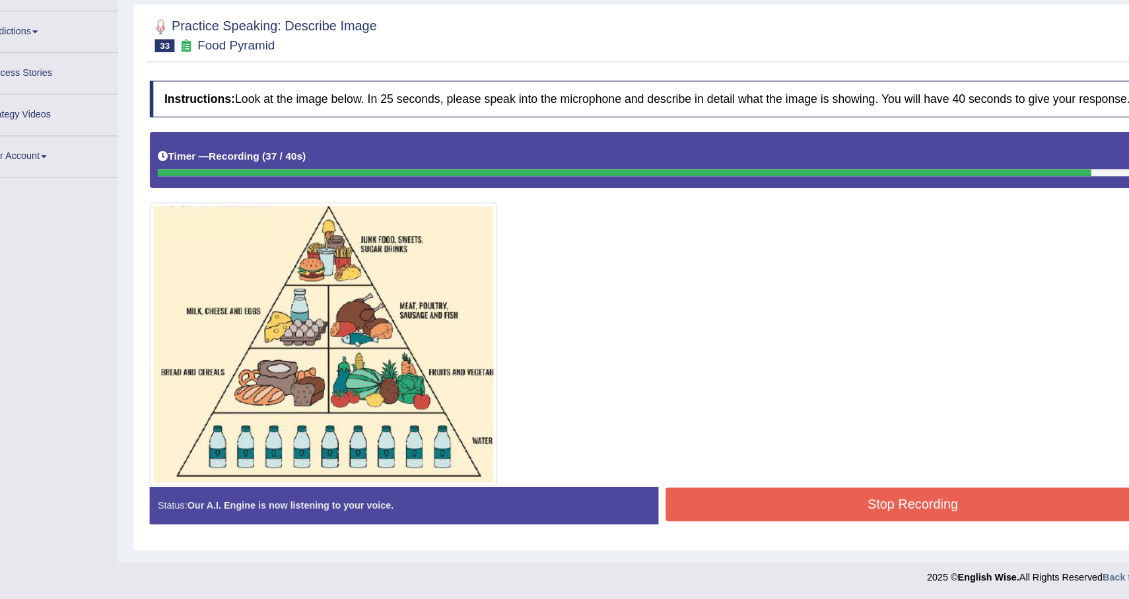
click at [752, 509] on button "Stop Recording" at bounding box center [870, 513] width 447 height 30
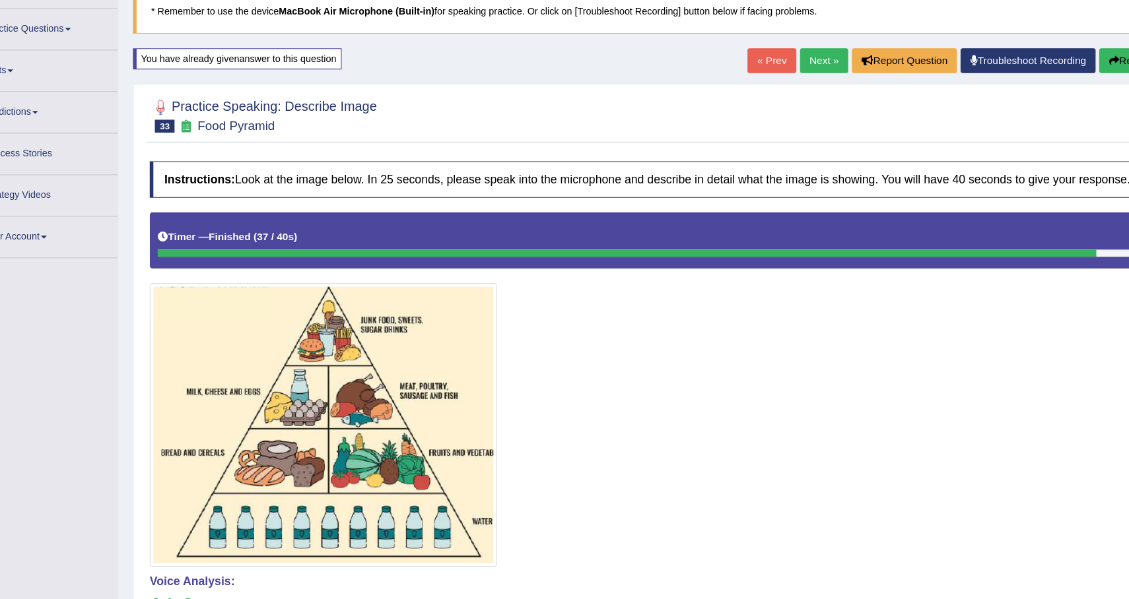
scroll to position [0, 0]
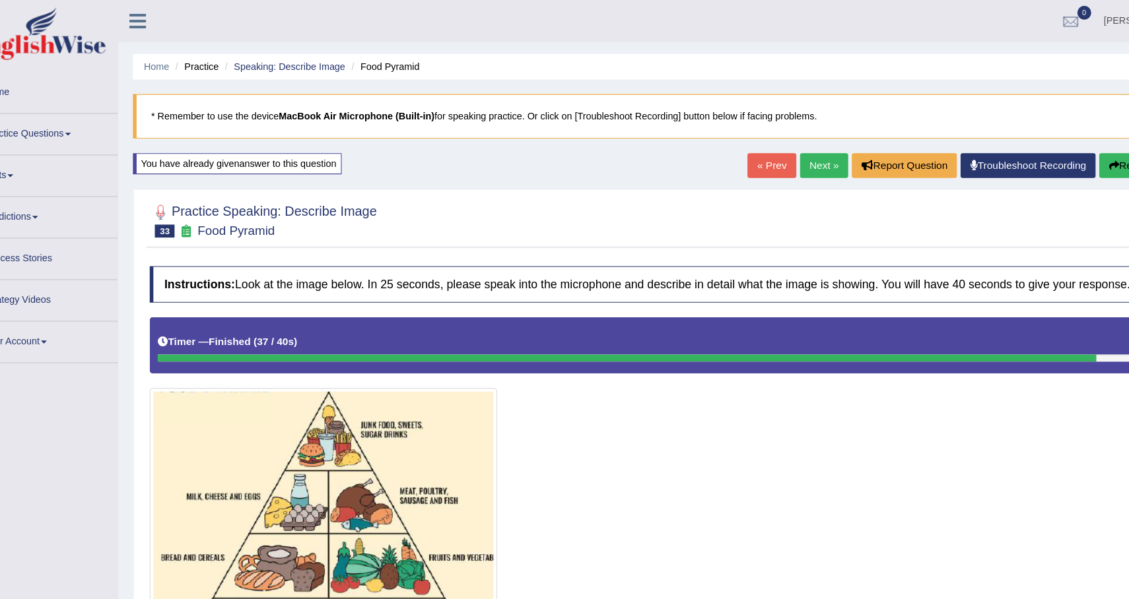
click at [787, 152] on link "Next »" at bounding box center [790, 150] width 44 height 22
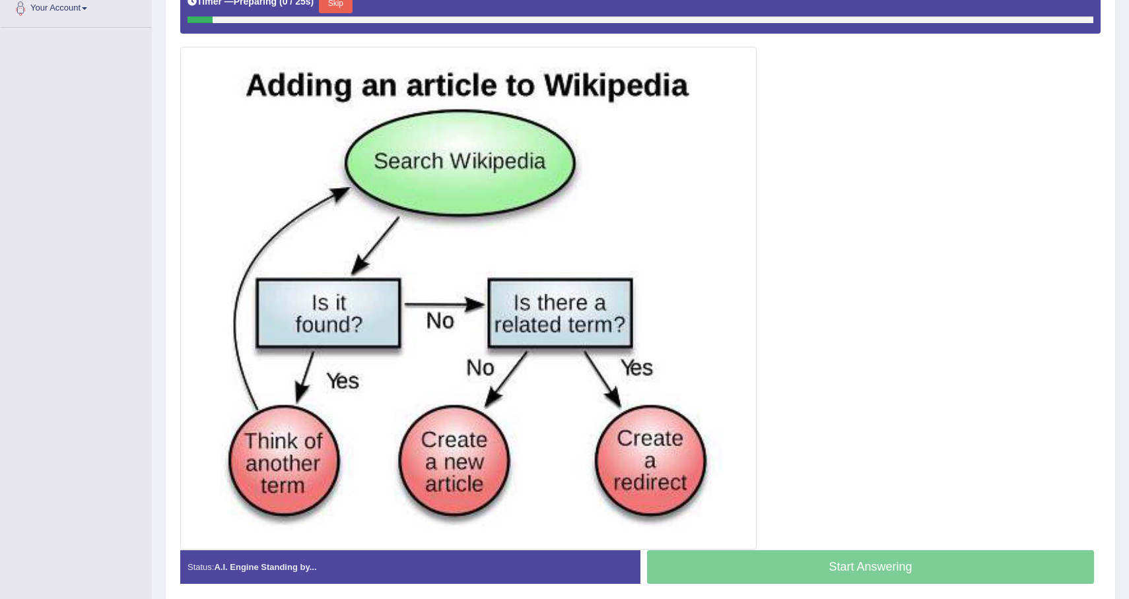
scroll to position [303, 0]
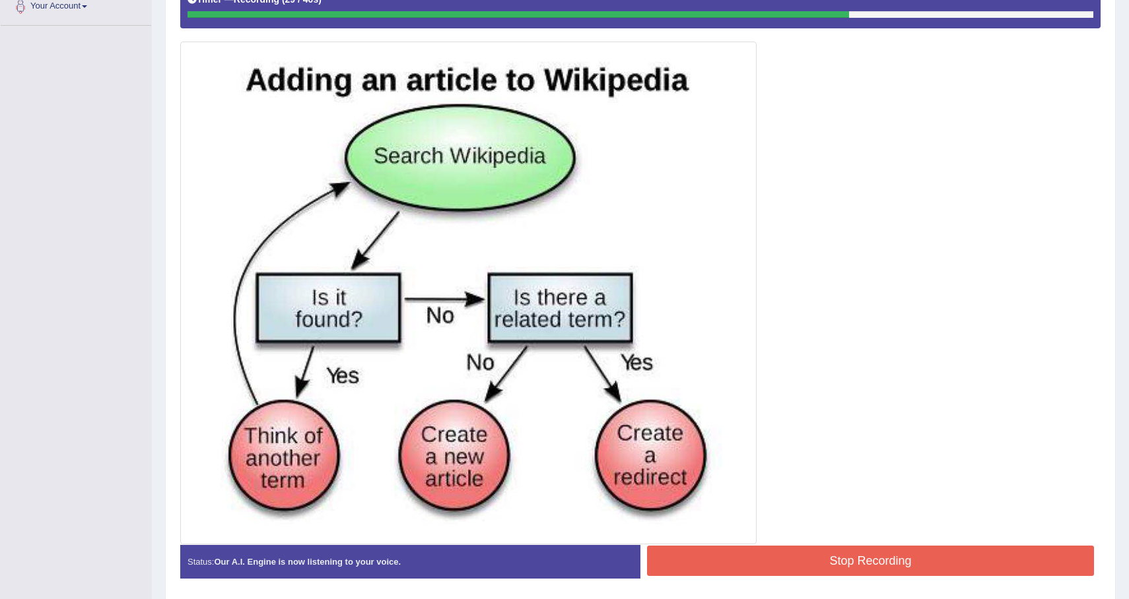
click at [801, 568] on button "Stop Recording" at bounding box center [870, 561] width 447 height 30
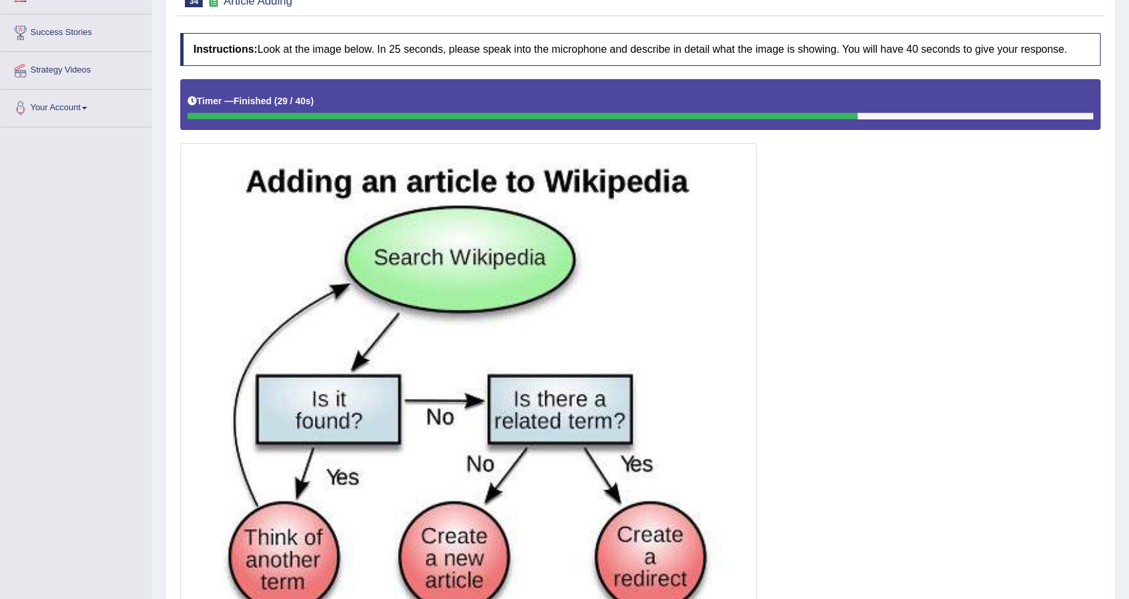
scroll to position [0, 0]
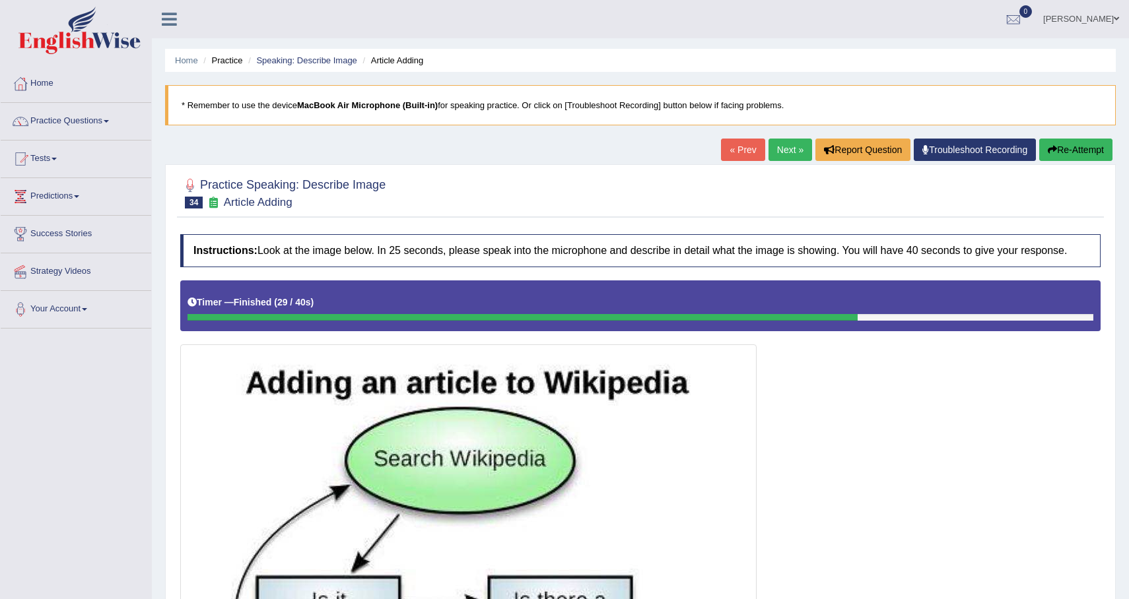
click at [1074, 152] on button "Re-Attempt" at bounding box center [1075, 150] width 73 height 22
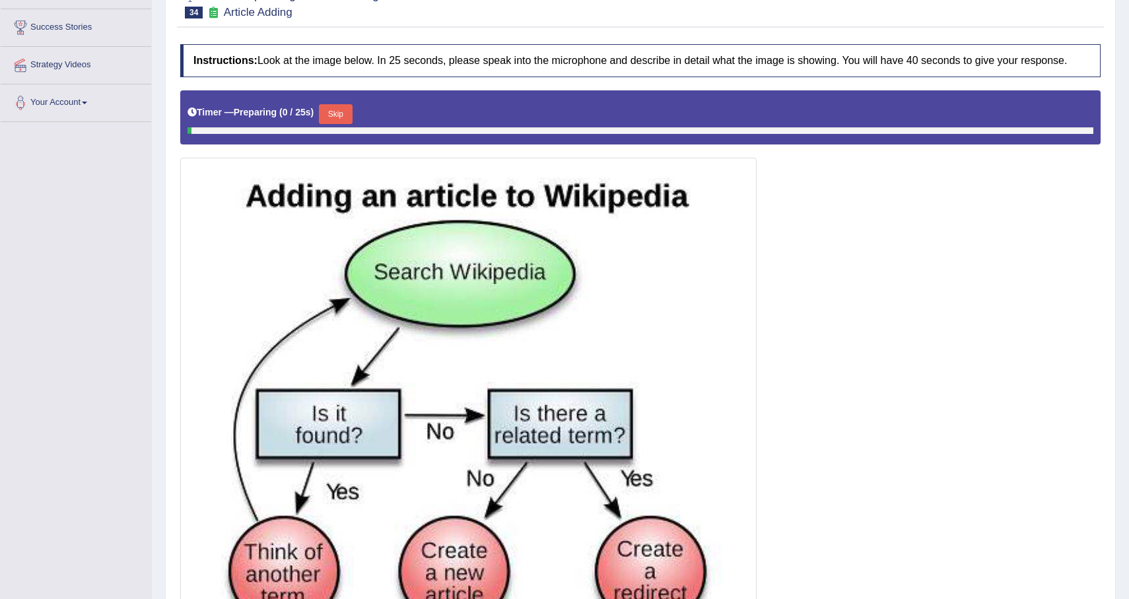
scroll to position [209, 0]
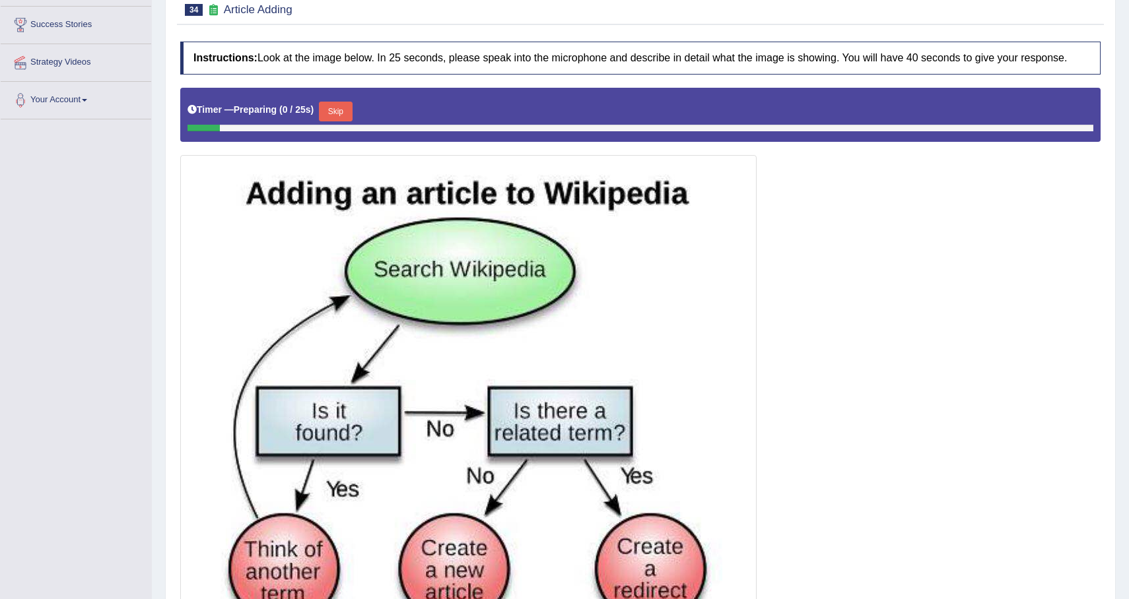
click at [349, 121] on button "Skip" at bounding box center [335, 112] width 33 height 20
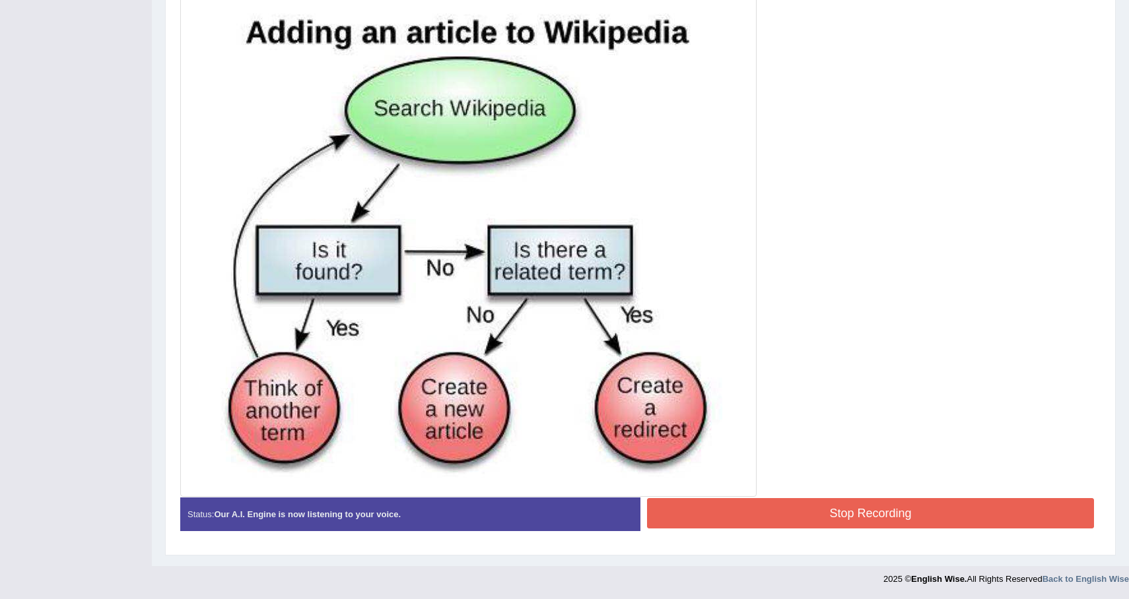
scroll to position [368, 0]
click at [823, 513] on button "Stop Recording" at bounding box center [870, 513] width 447 height 30
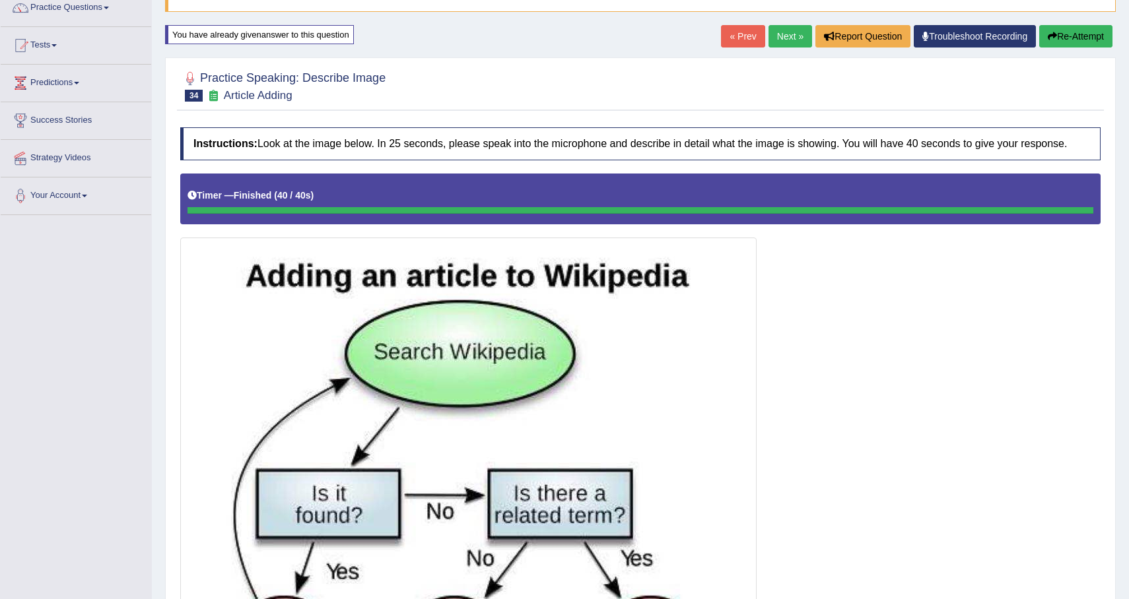
scroll to position [55, 0]
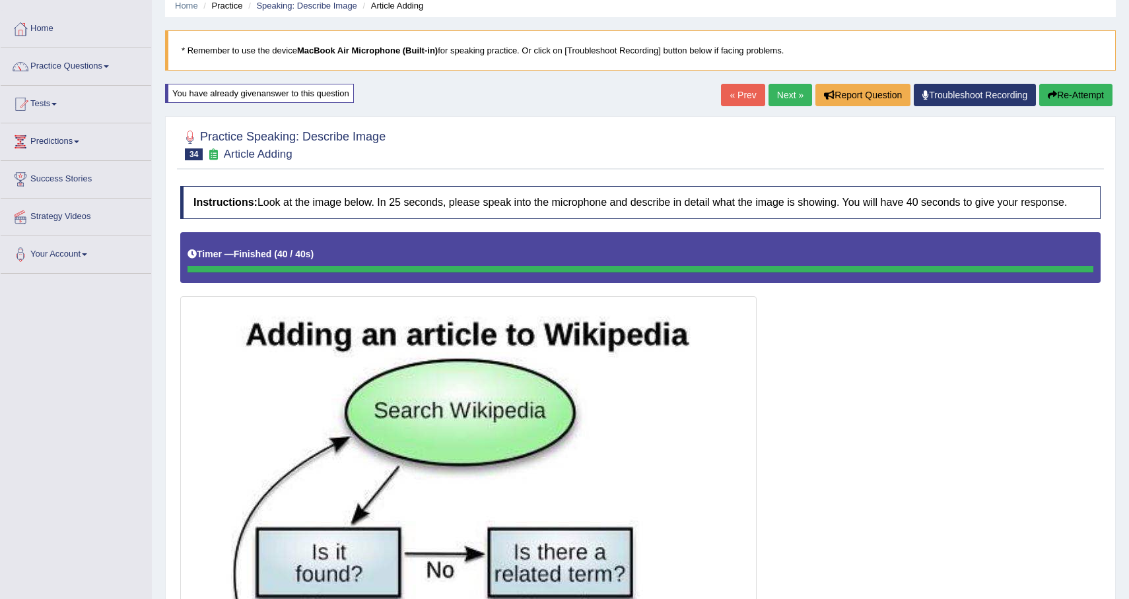
click at [788, 93] on link "Next »" at bounding box center [790, 95] width 44 height 22
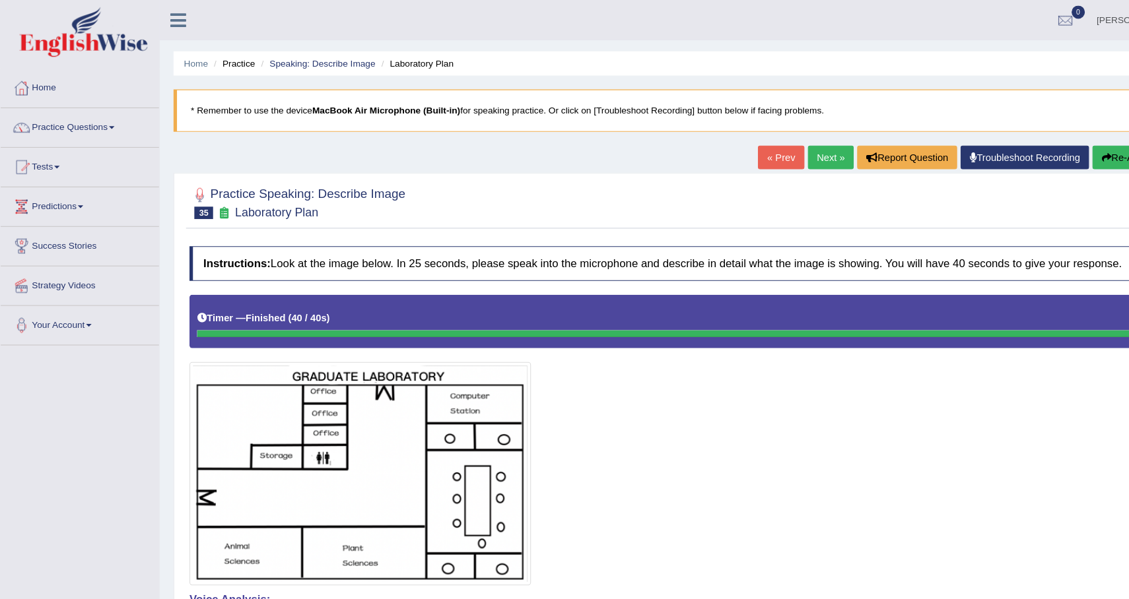
click at [1070, 147] on button "Re-Attempt" at bounding box center [1075, 150] width 73 height 22
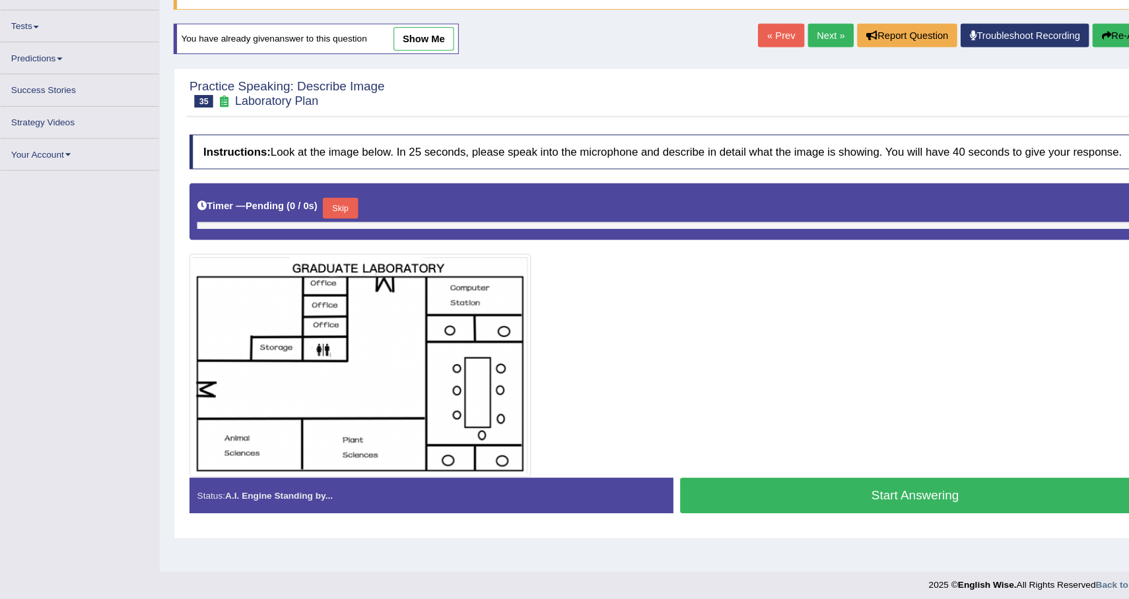
scroll to position [94, 0]
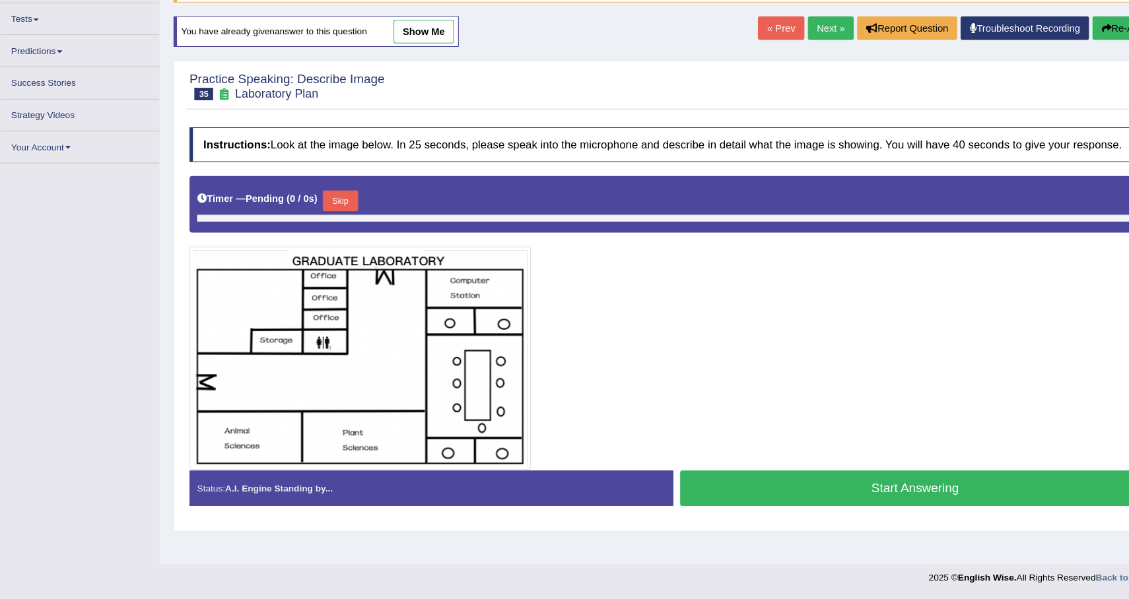
click at [326, 230] on button "Skip" at bounding box center [323, 221] width 33 height 20
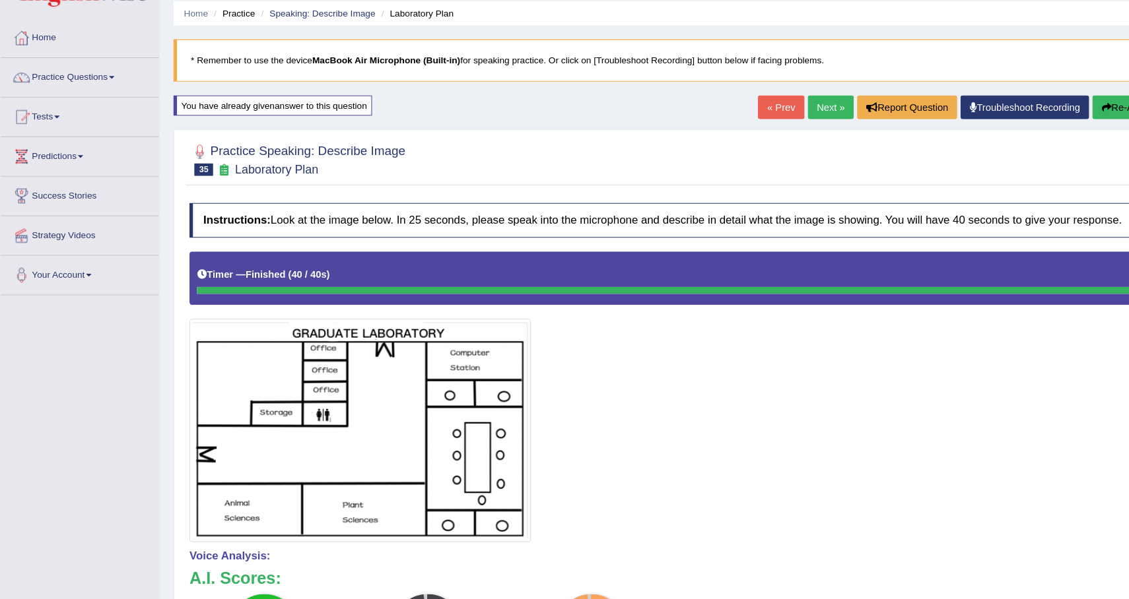
scroll to position [0, 0]
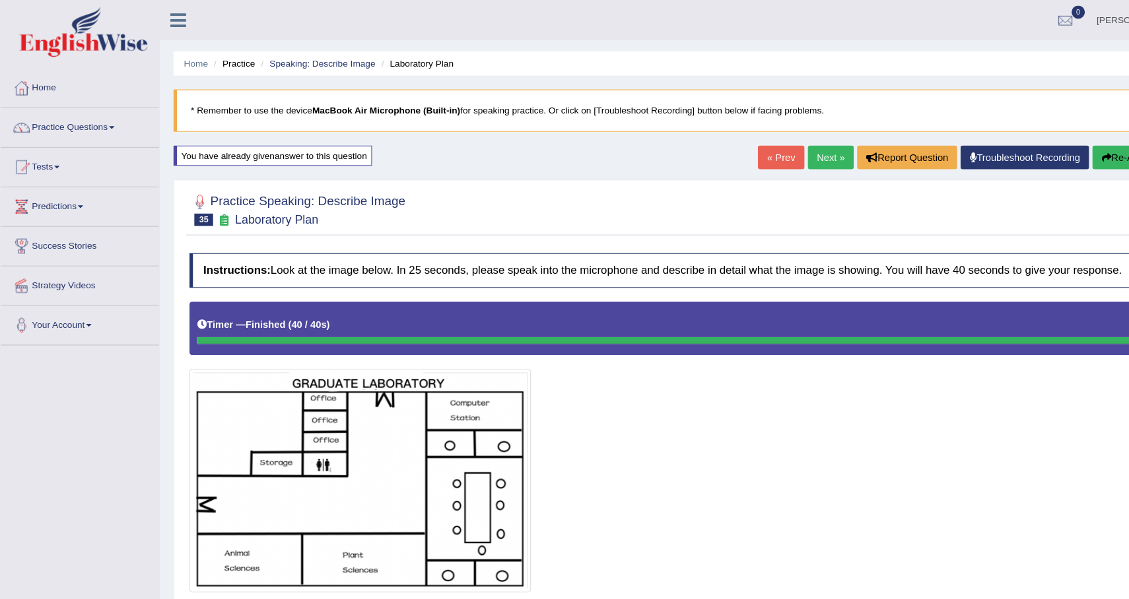
click at [784, 160] on link "Next »" at bounding box center [790, 150] width 44 height 22
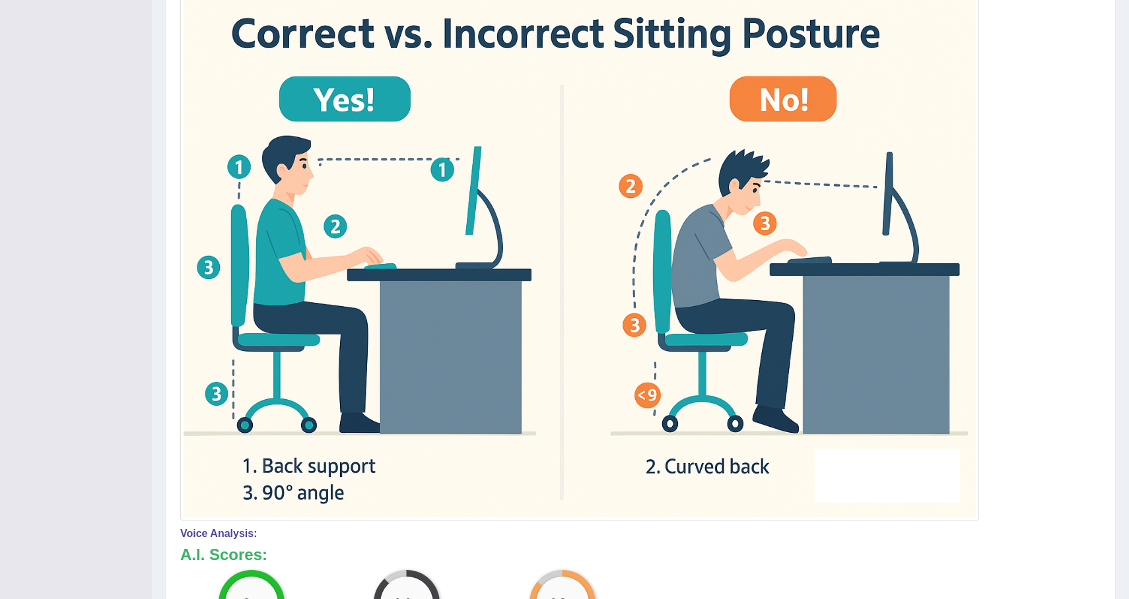
scroll to position [84, 0]
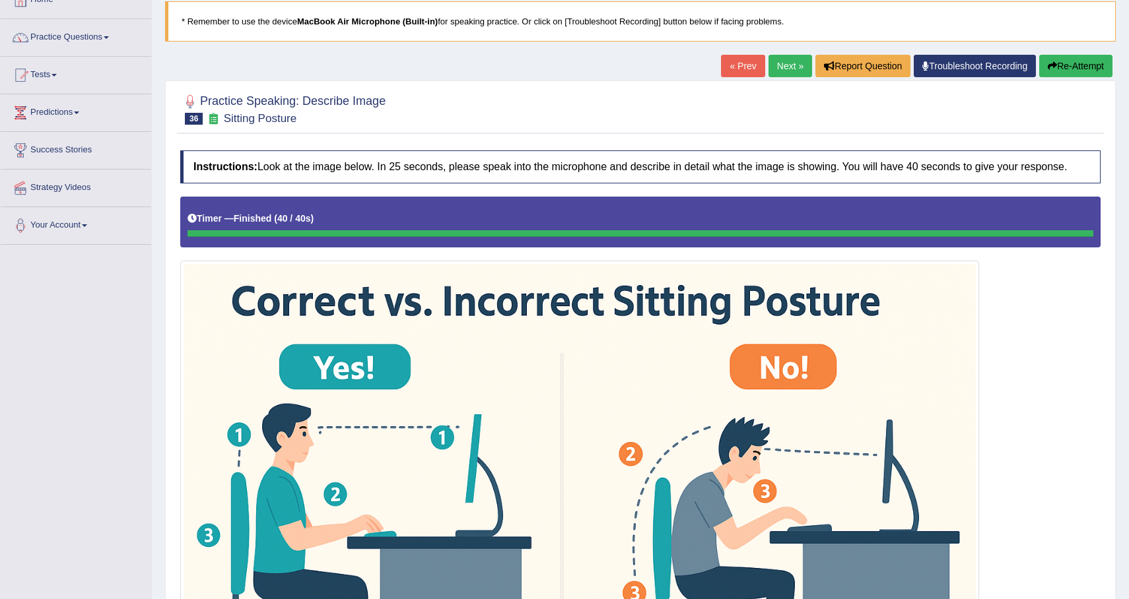
click at [1076, 71] on button "Re-Attempt" at bounding box center [1075, 66] width 73 height 22
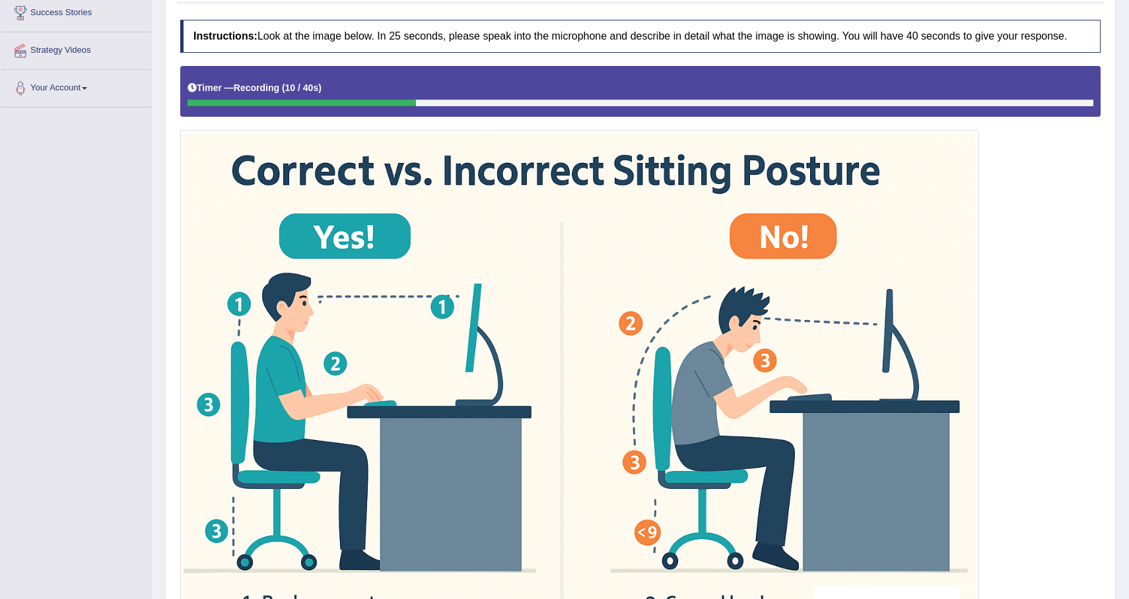
scroll to position [144, 0]
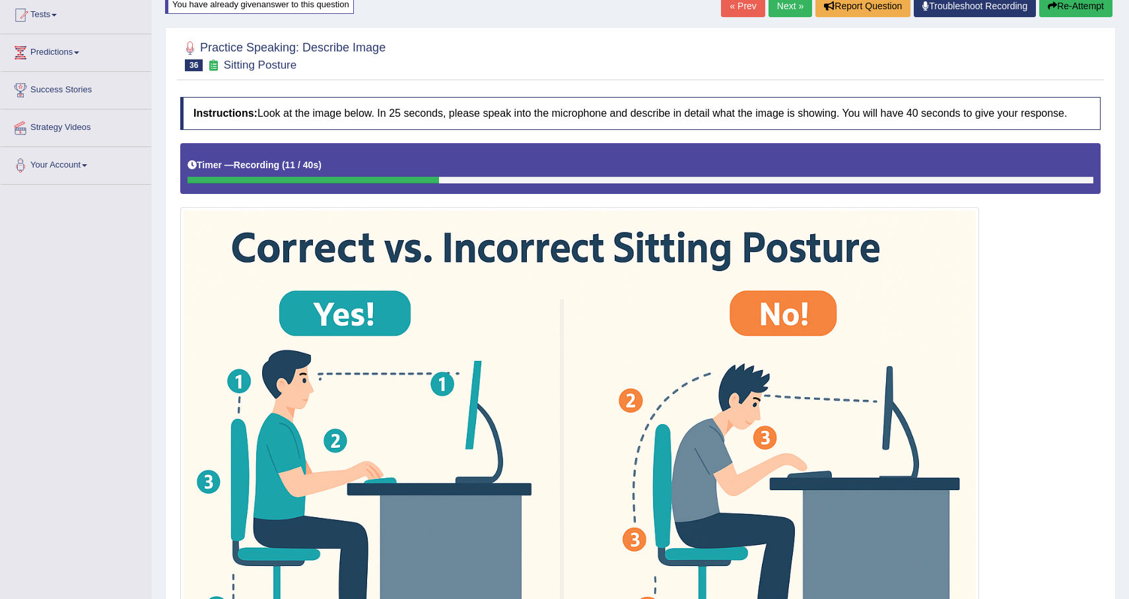
click at [1055, 10] on button "Re-Attempt" at bounding box center [1075, 6] width 73 height 22
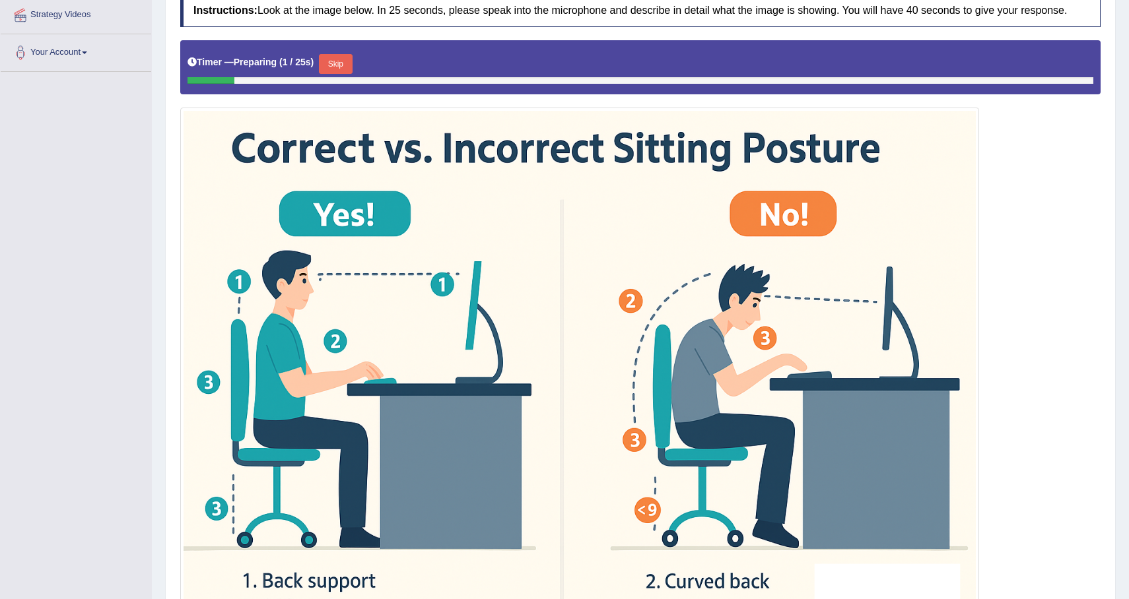
scroll to position [253, 0]
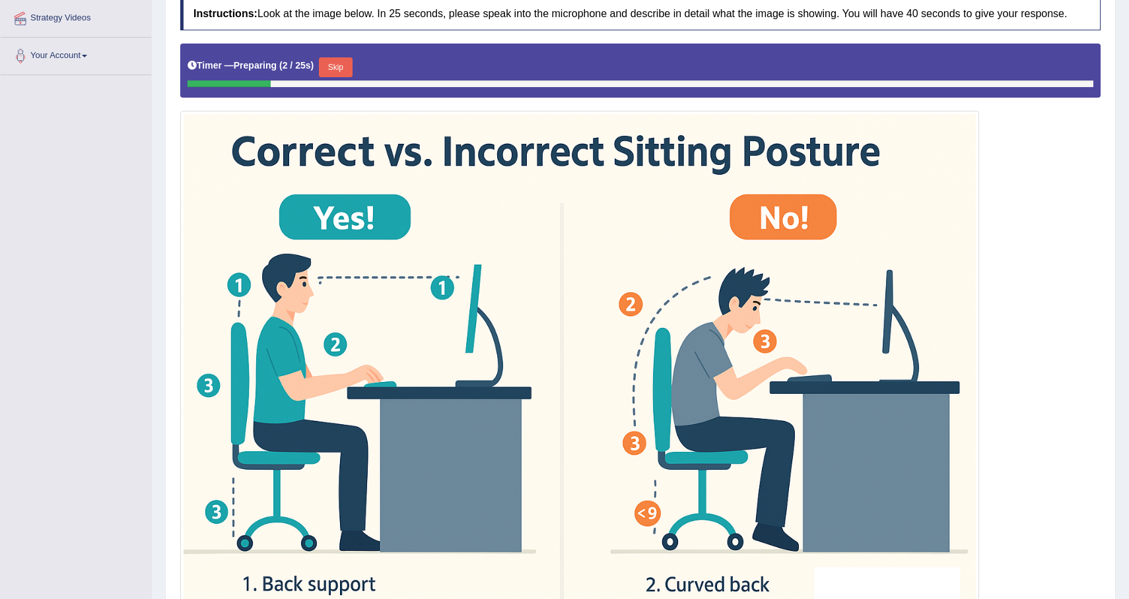
click at [343, 77] on button "Skip" at bounding box center [335, 67] width 33 height 20
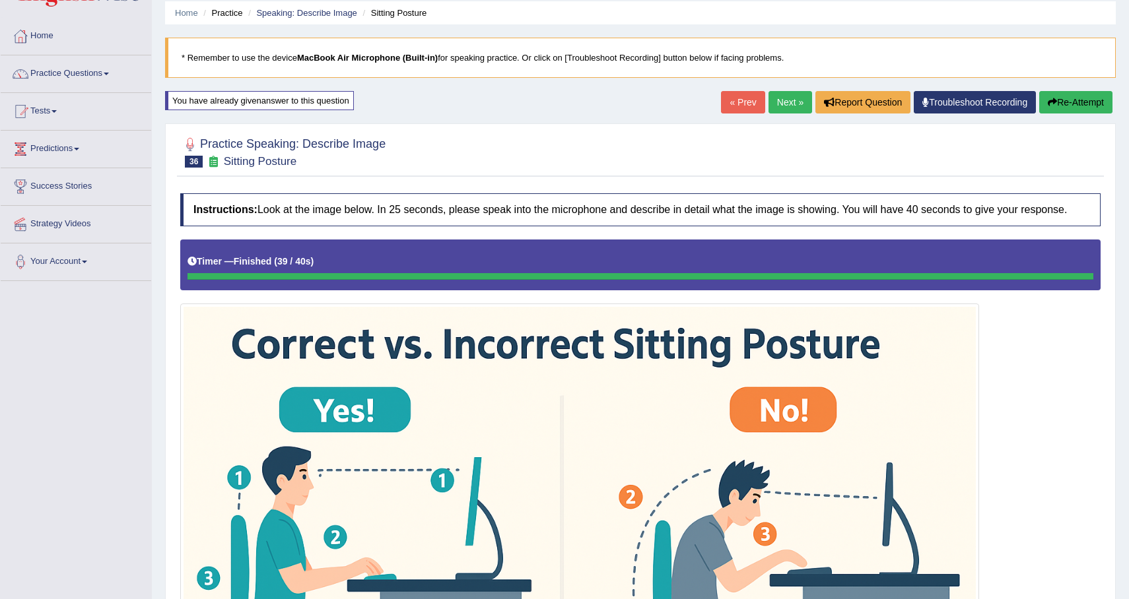
scroll to position [0, 0]
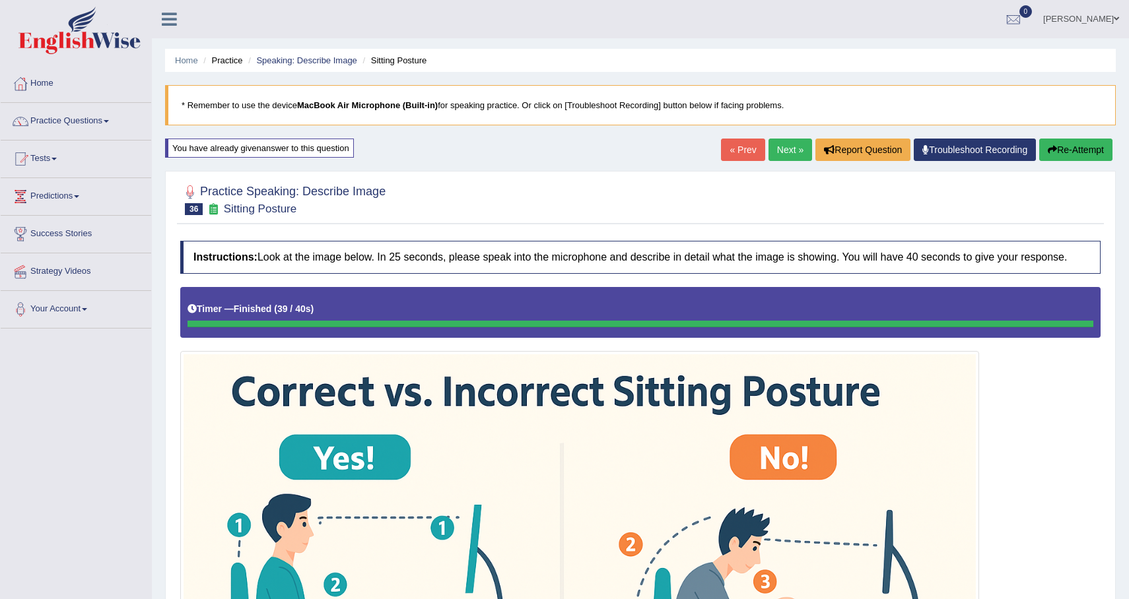
click at [1093, 149] on button "Re-Attempt" at bounding box center [1075, 150] width 73 height 22
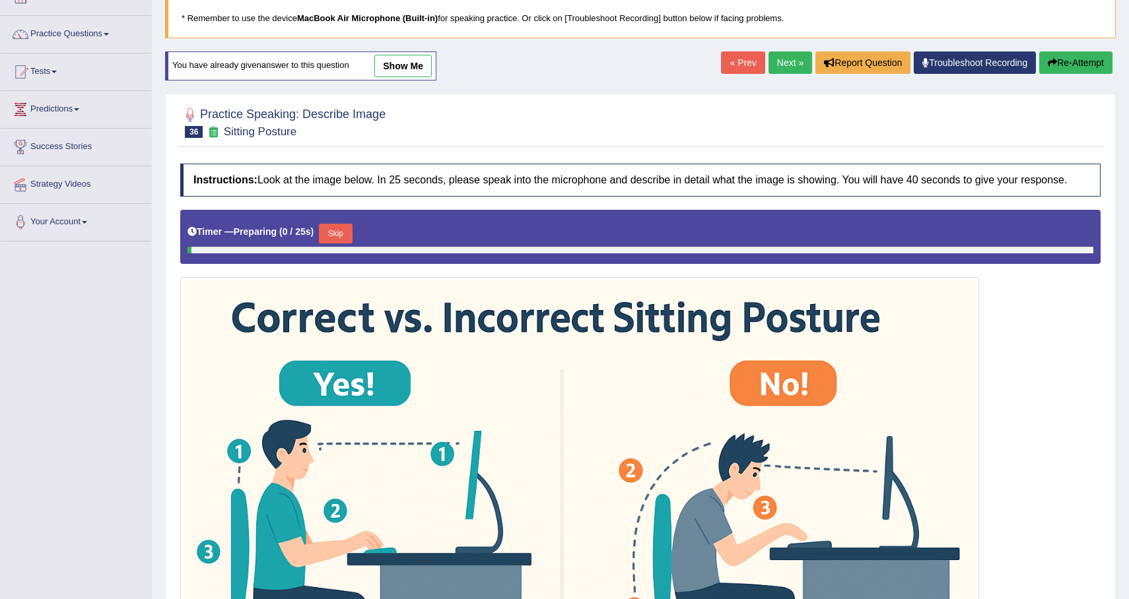
click at [327, 236] on button "Skip" at bounding box center [335, 234] width 33 height 20
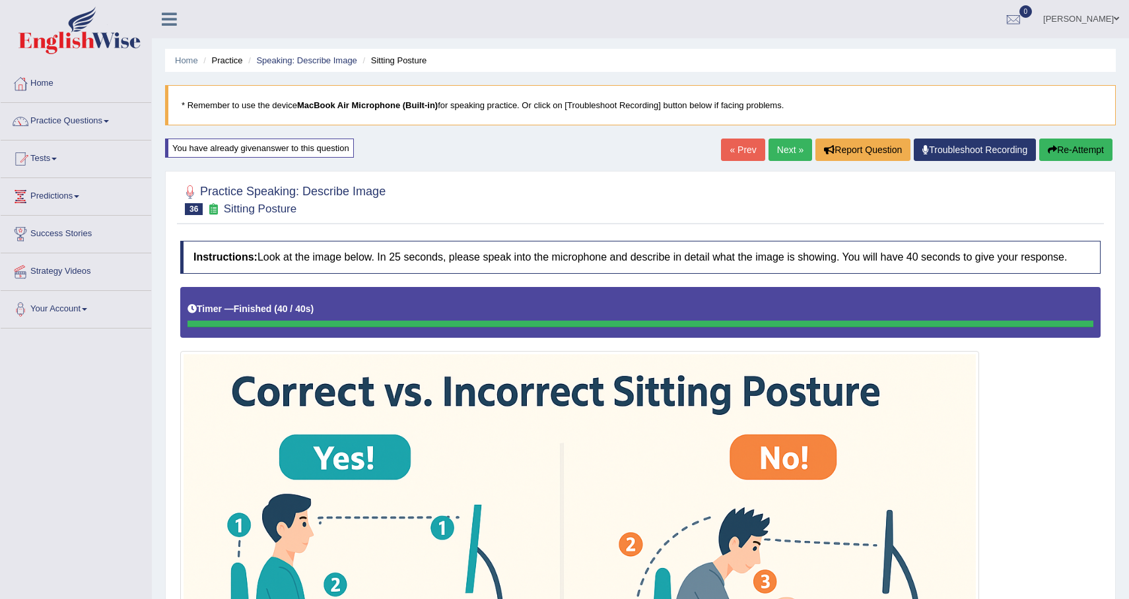
click at [1077, 147] on button "Re-Attempt" at bounding box center [1075, 150] width 73 height 22
click at [1061, 155] on button "Re-Attempt" at bounding box center [1075, 150] width 73 height 22
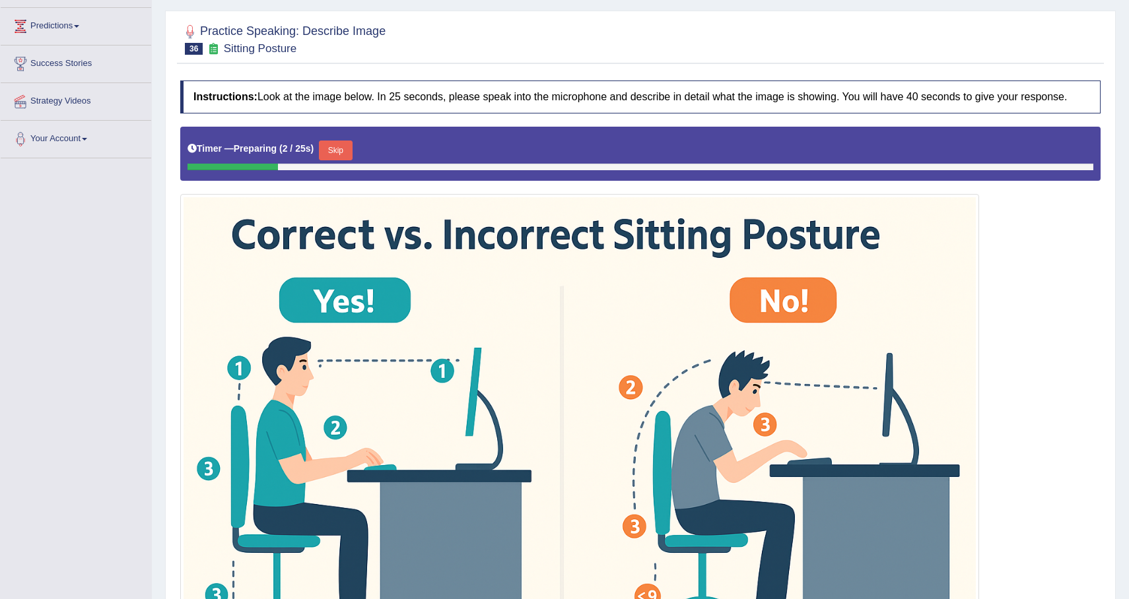
scroll to position [171, 0]
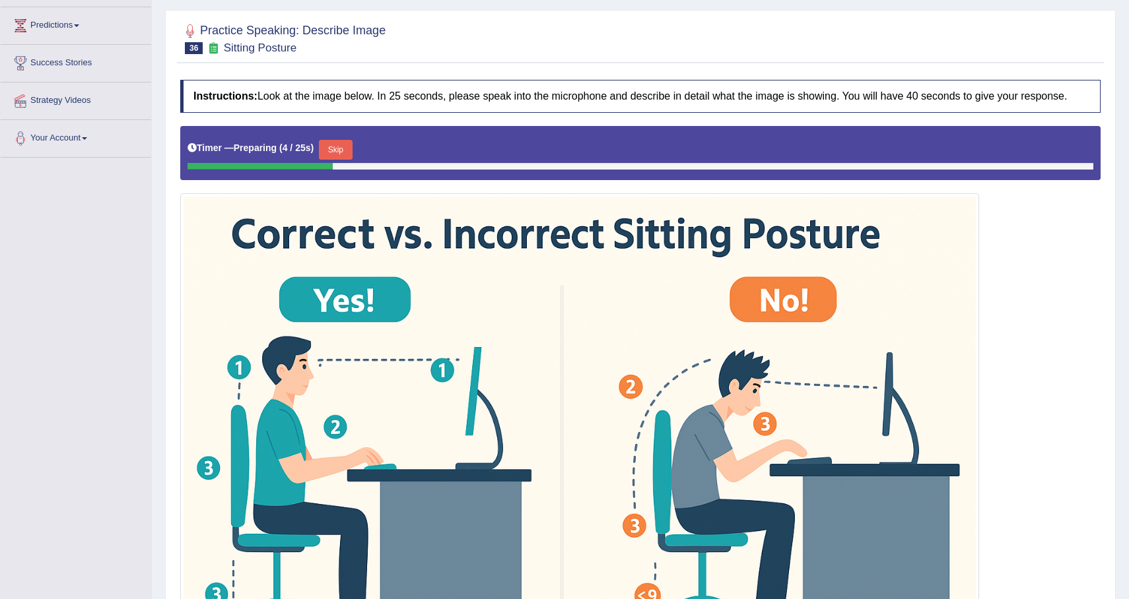
click at [344, 156] on button "Skip" at bounding box center [335, 150] width 33 height 20
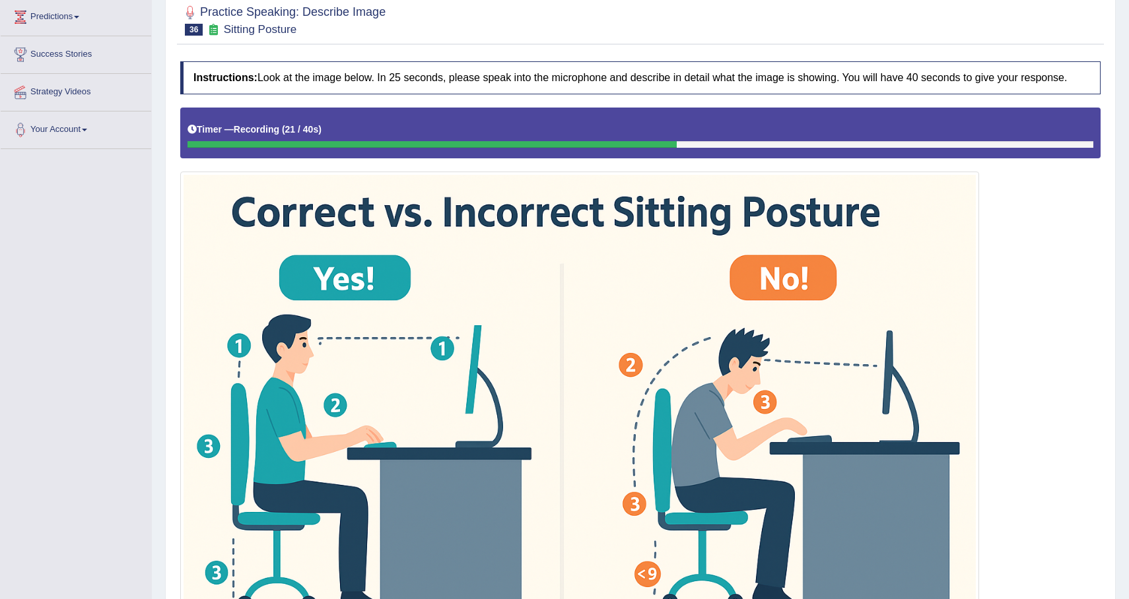
scroll to position [0, 0]
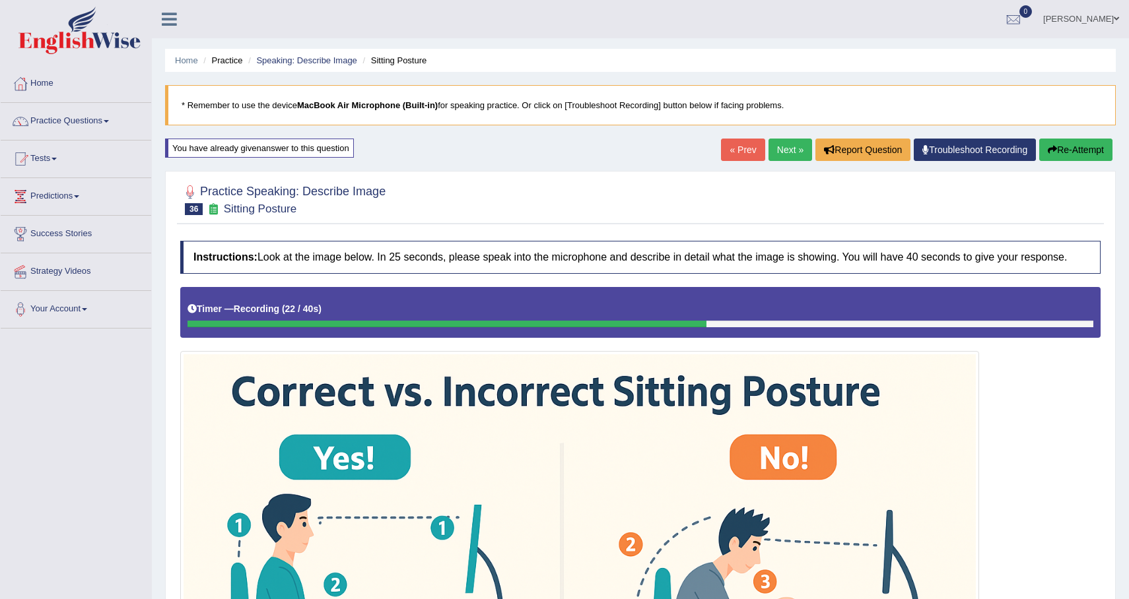
click at [1069, 162] on div "« Prev Next » Report Question Troubleshoot Recording Re-Attempt" at bounding box center [918, 152] width 395 height 26
click at [1075, 150] on button "Re-Attempt" at bounding box center [1075, 150] width 73 height 22
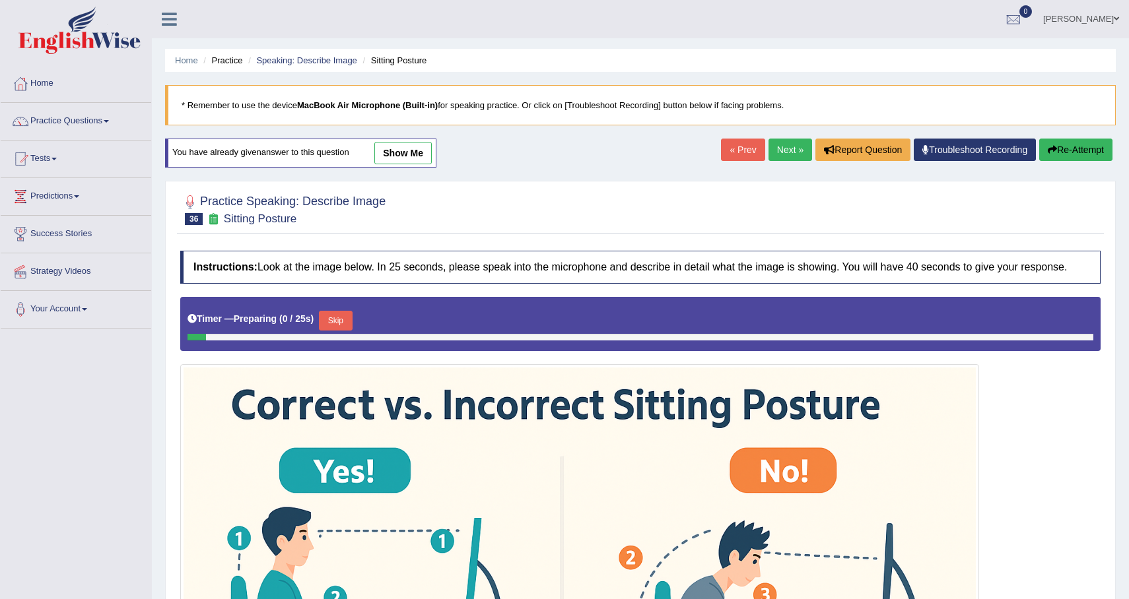
click at [337, 331] on button "Skip" at bounding box center [335, 321] width 33 height 20
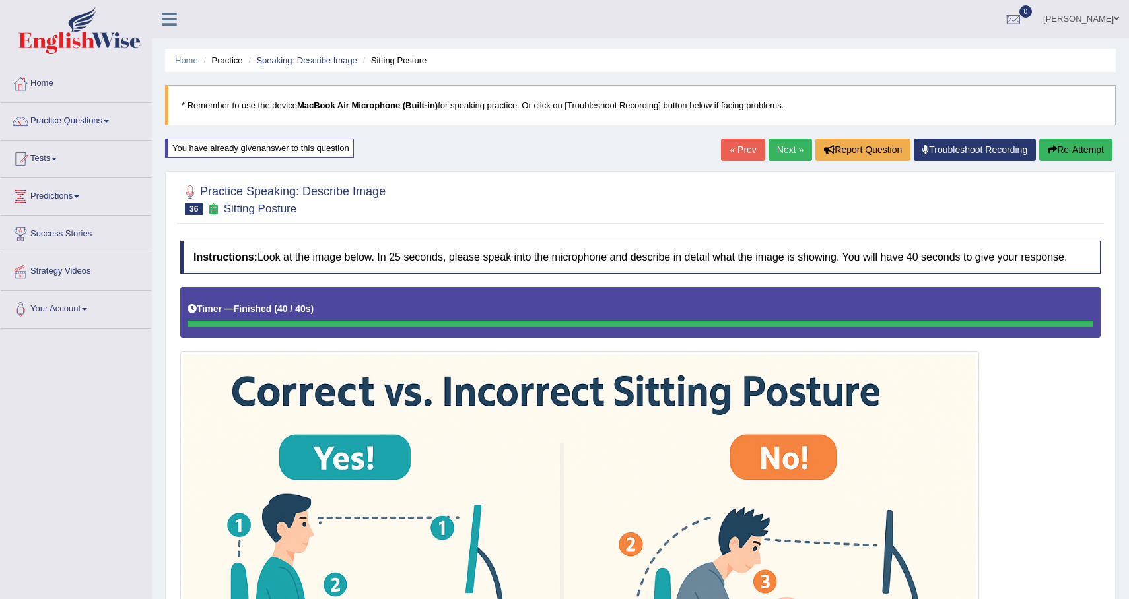
click at [1077, 145] on button "Re-Attempt" at bounding box center [1075, 150] width 73 height 22
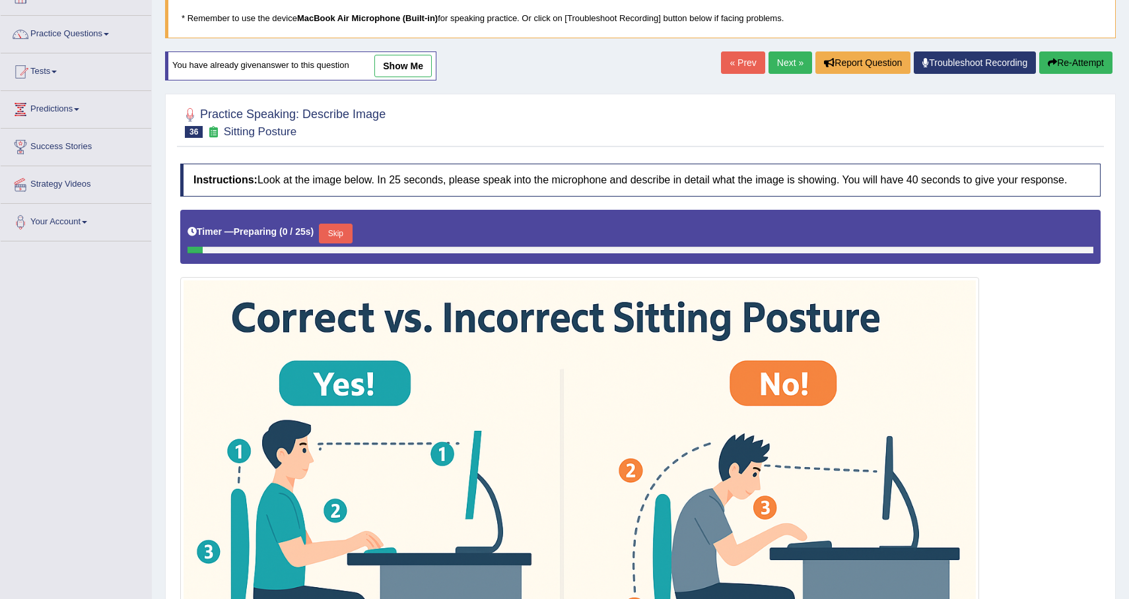
click at [324, 240] on button "Skip" at bounding box center [335, 234] width 33 height 20
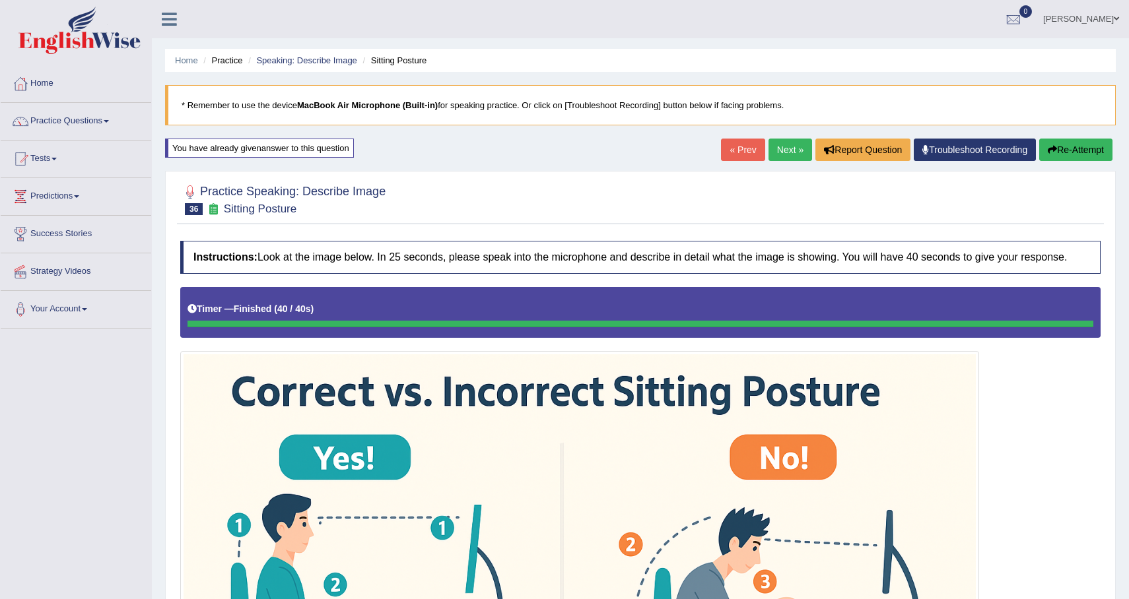
click at [774, 147] on link "Next »" at bounding box center [790, 150] width 44 height 22
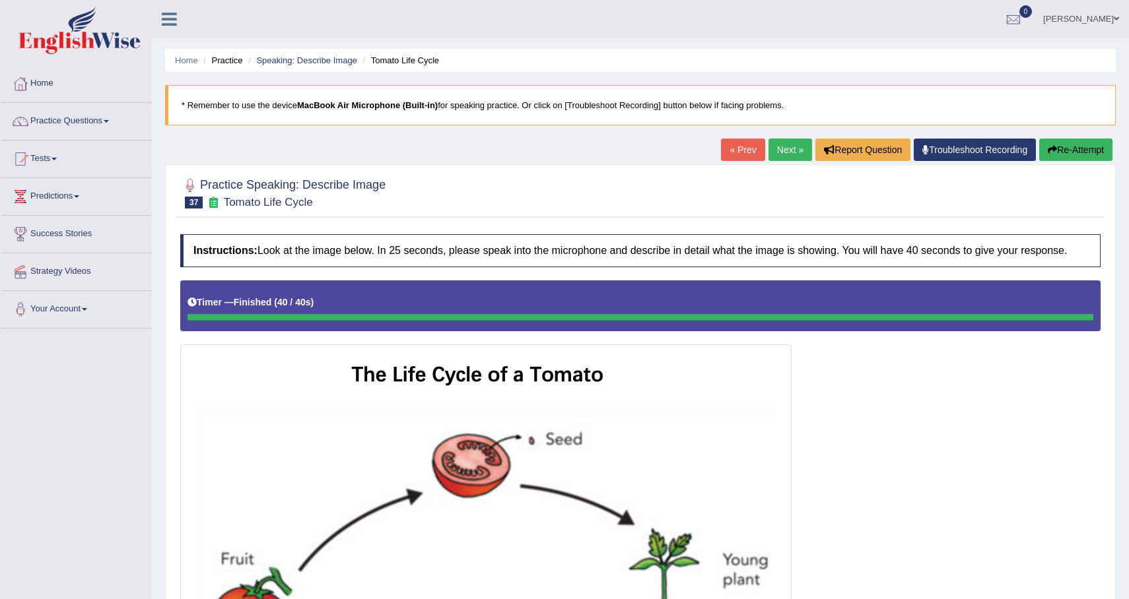
click at [1089, 149] on button "Re-Attempt" at bounding box center [1075, 150] width 73 height 22
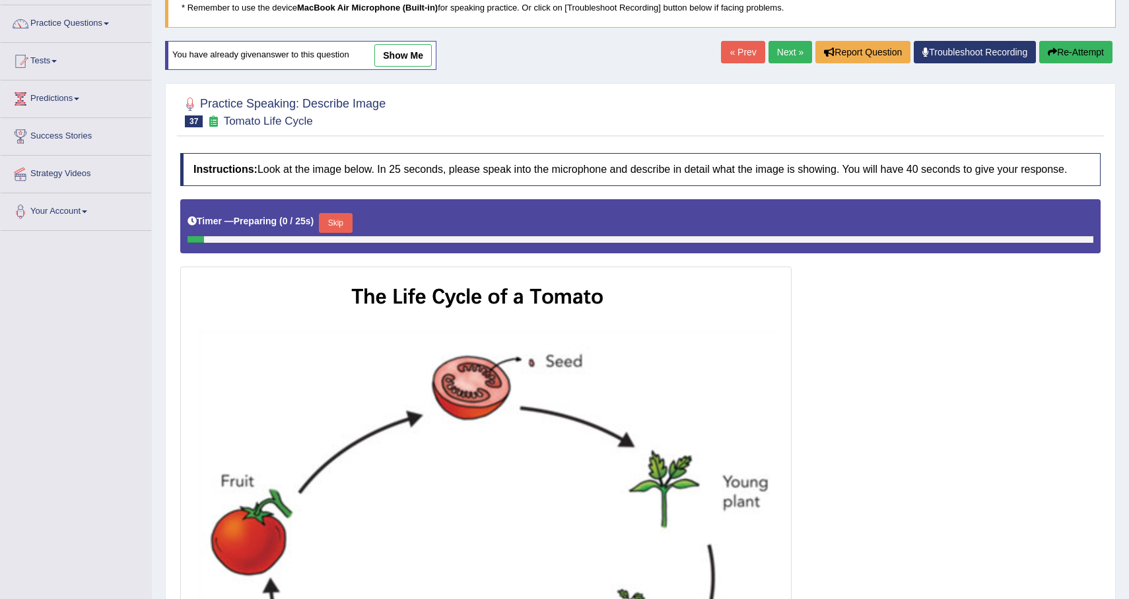
scroll to position [98, 0]
click at [339, 232] on button "Skip" at bounding box center [335, 223] width 33 height 20
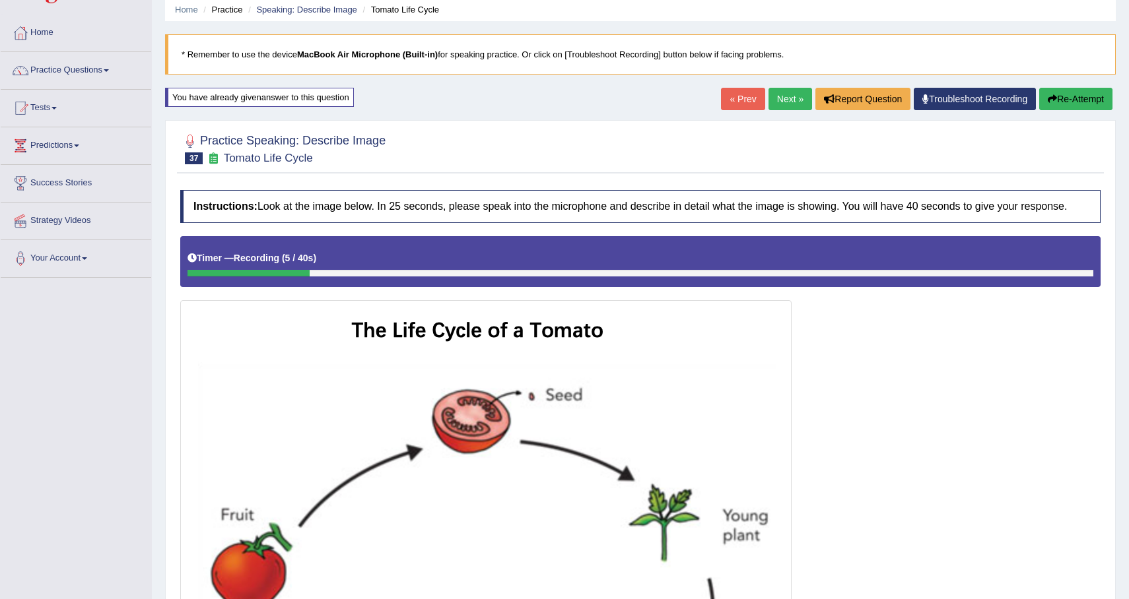
scroll to position [0, 0]
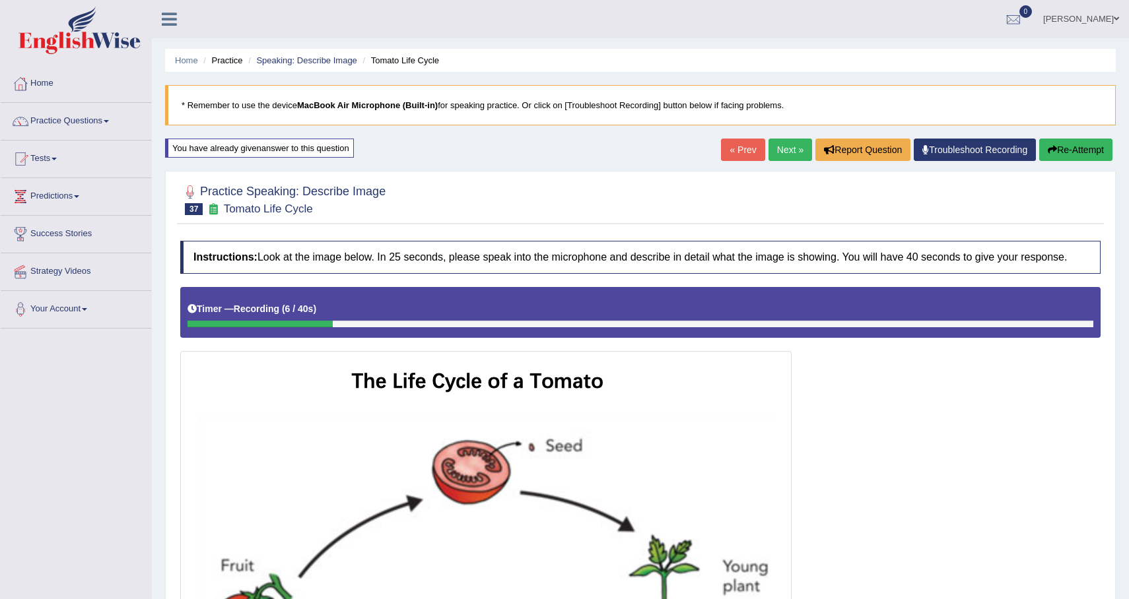
click at [1077, 145] on button "Re-Attempt" at bounding box center [1075, 150] width 73 height 22
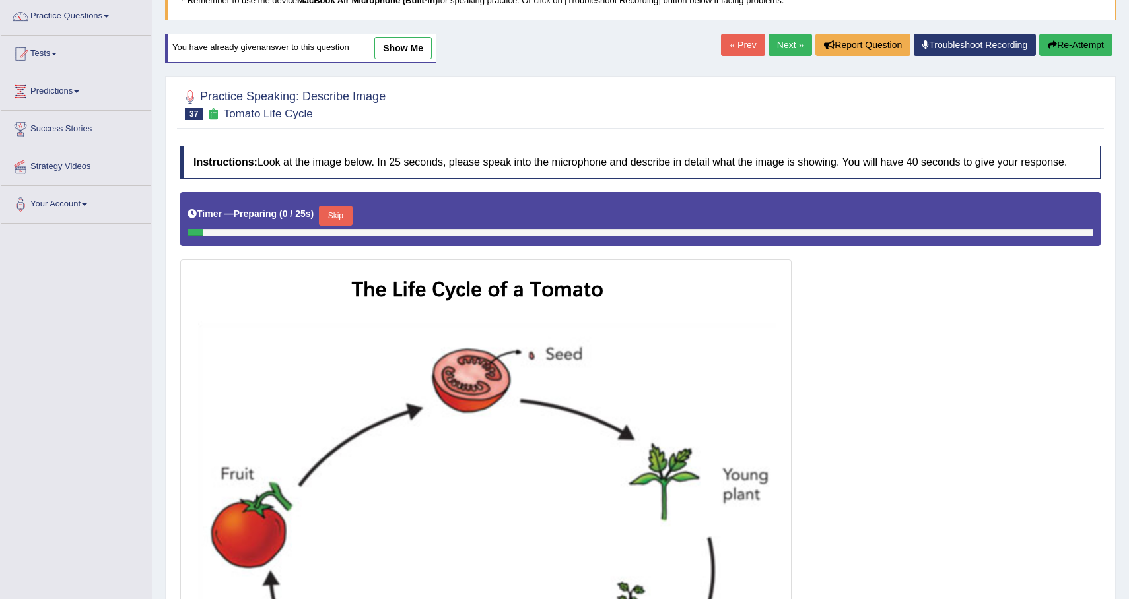
scroll to position [108, 0]
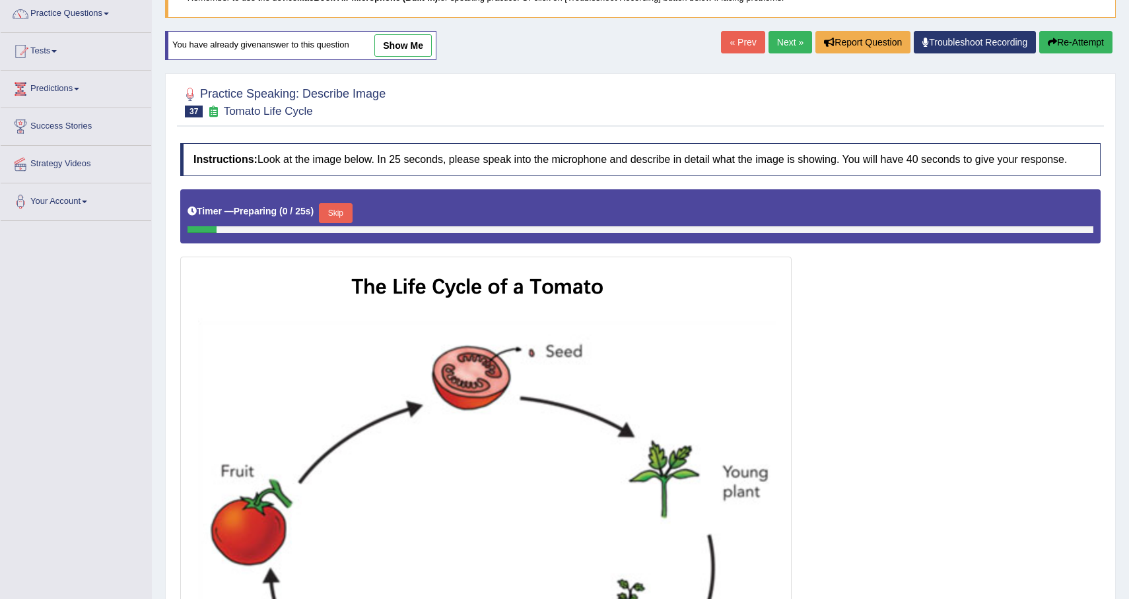
click at [345, 223] on button "Skip" at bounding box center [335, 213] width 33 height 20
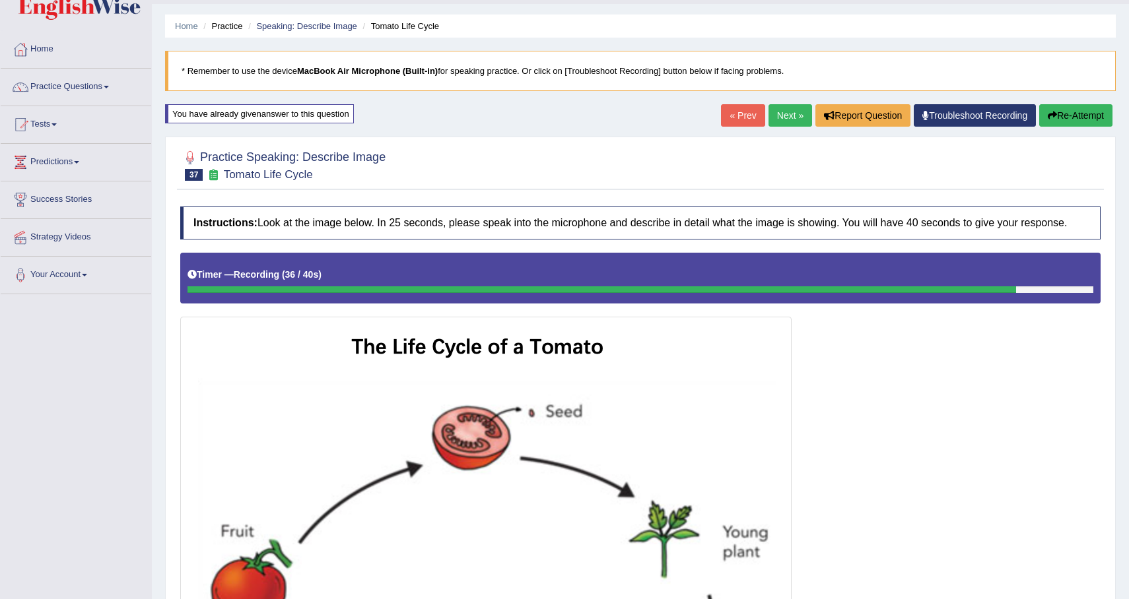
scroll to position [0, 0]
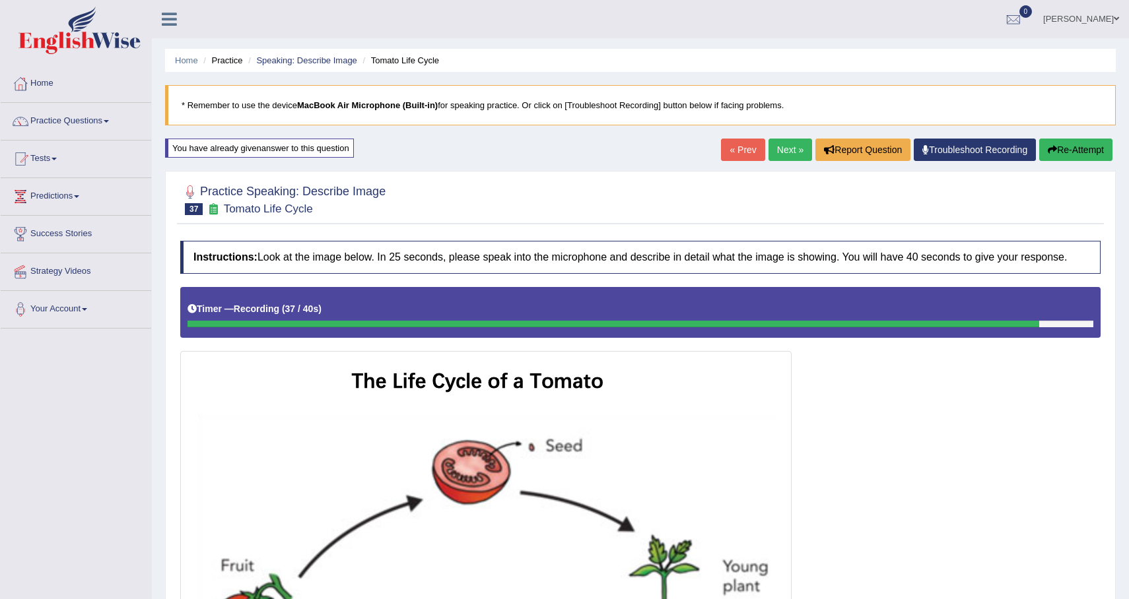
click at [1088, 151] on button "Re-Attempt" at bounding box center [1075, 150] width 73 height 22
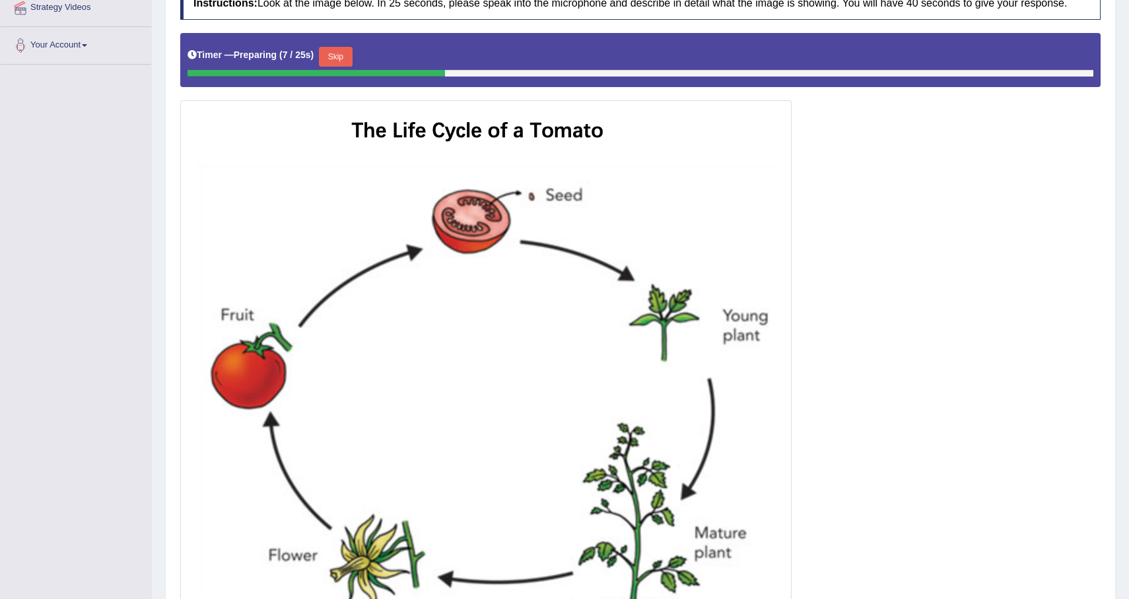
scroll to position [256, 0]
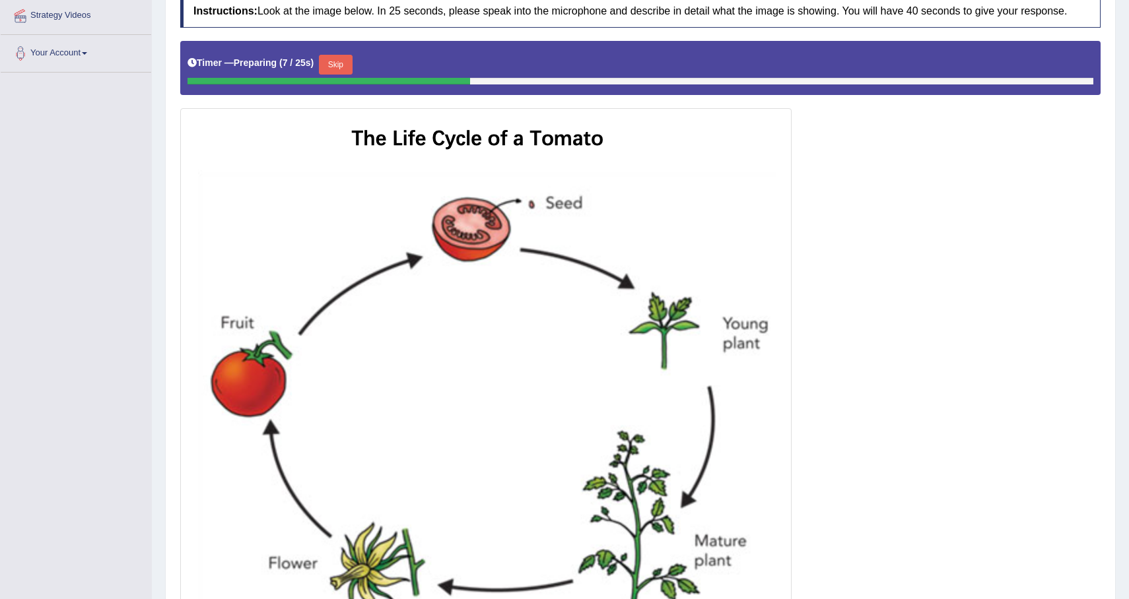
click at [335, 75] on button "Skip" at bounding box center [335, 65] width 33 height 20
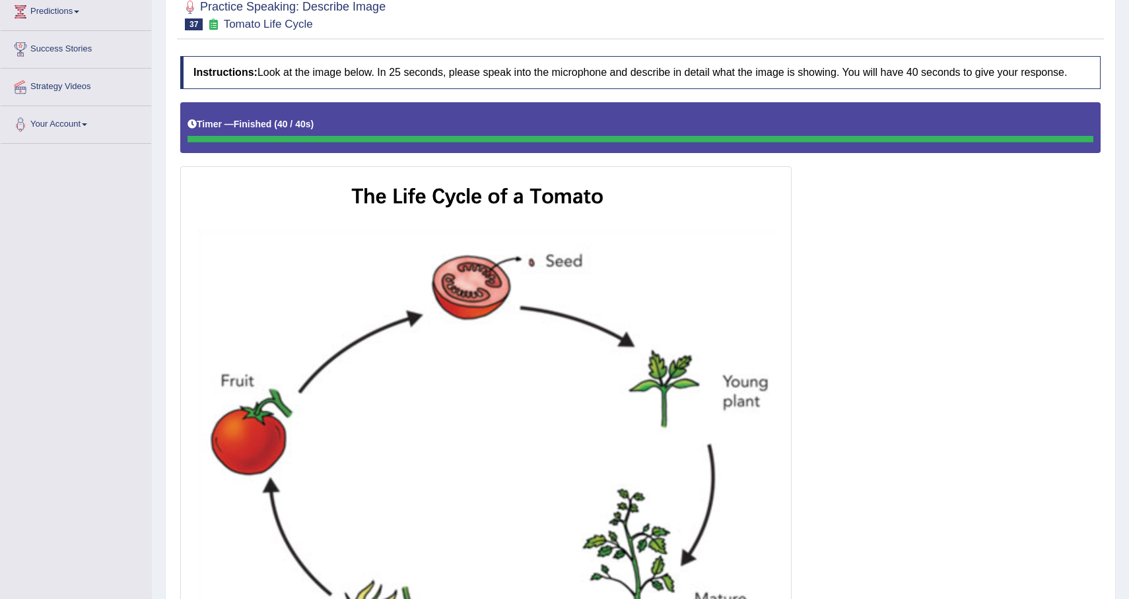
scroll to position [0, 0]
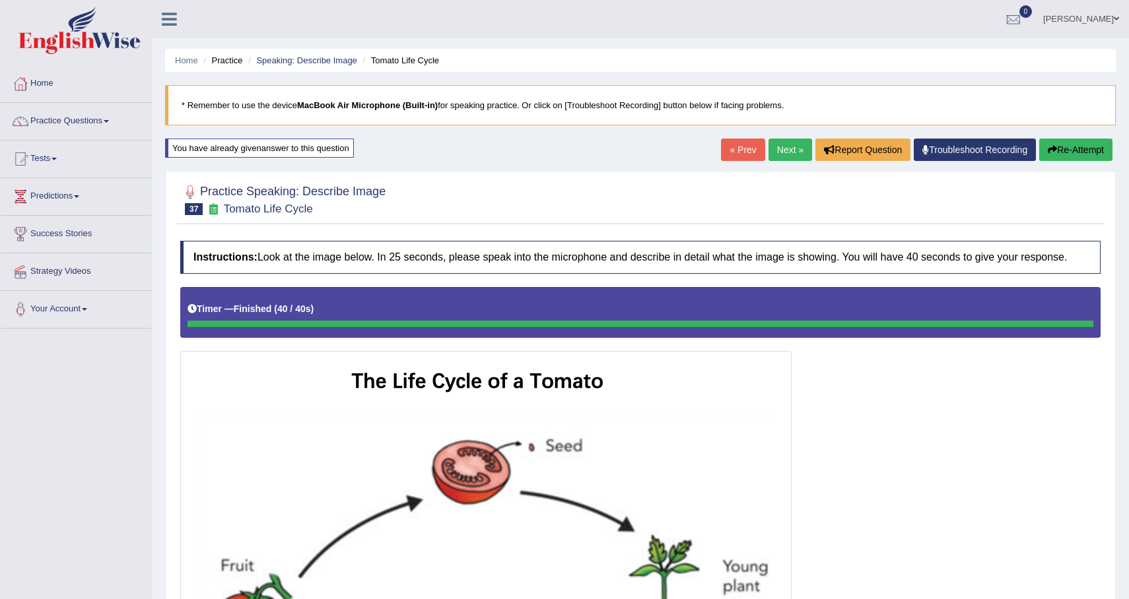
drag, startPoint x: 1126, startPoint y: 151, endPoint x: 1118, endPoint y: 151, distance: 8.6
click at [1095, 151] on button "Re-Attempt" at bounding box center [1075, 150] width 73 height 22
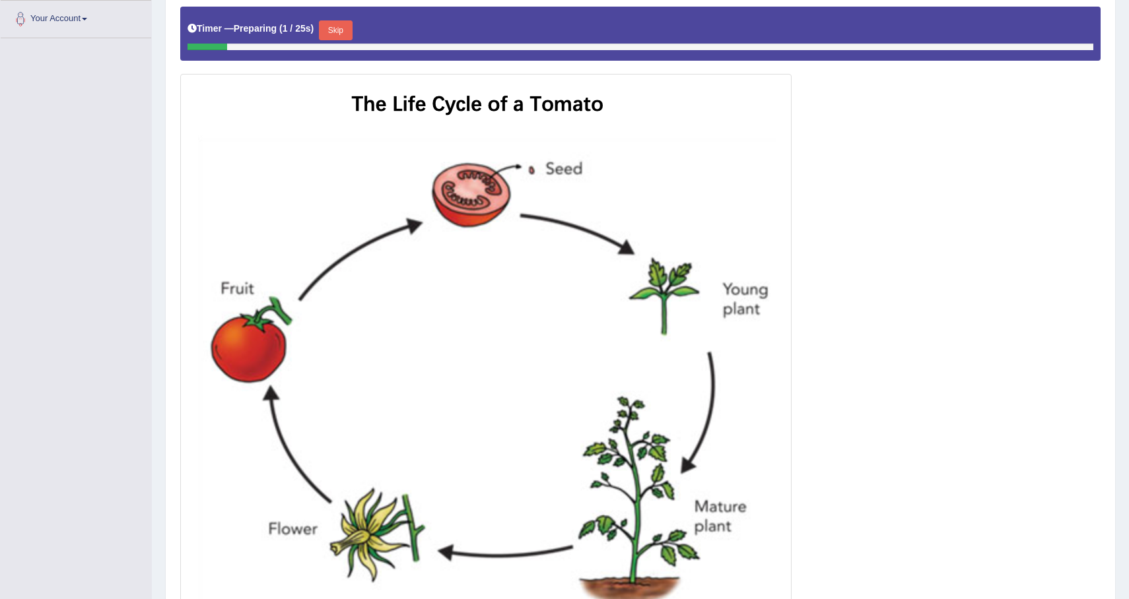
scroll to position [280, 0]
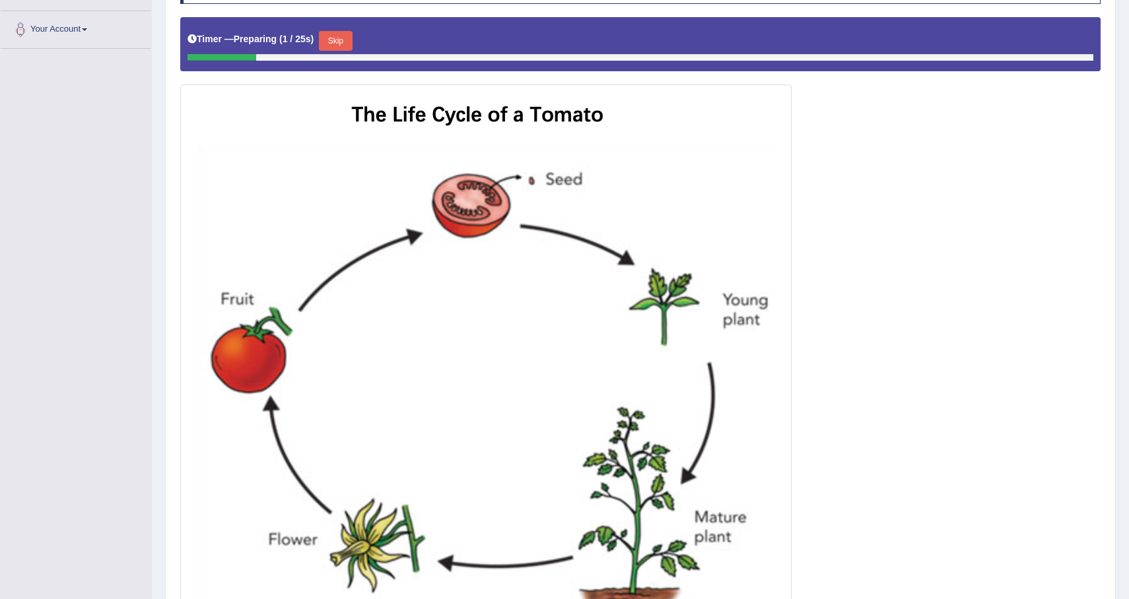
click at [339, 51] on button "Skip" at bounding box center [335, 41] width 33 height 20
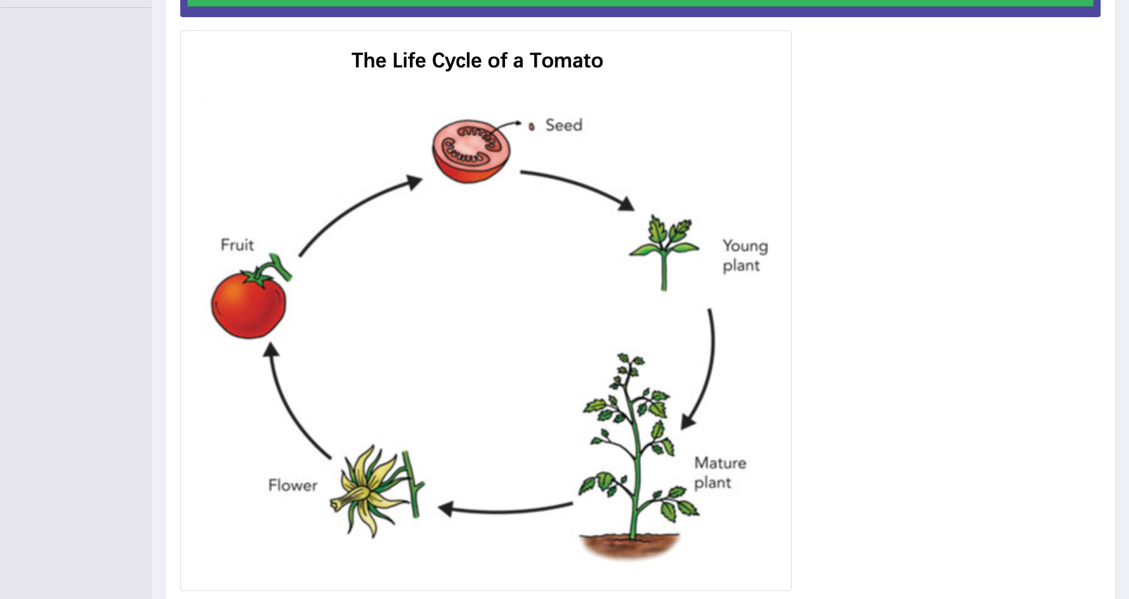
scroll to position [52, 0]
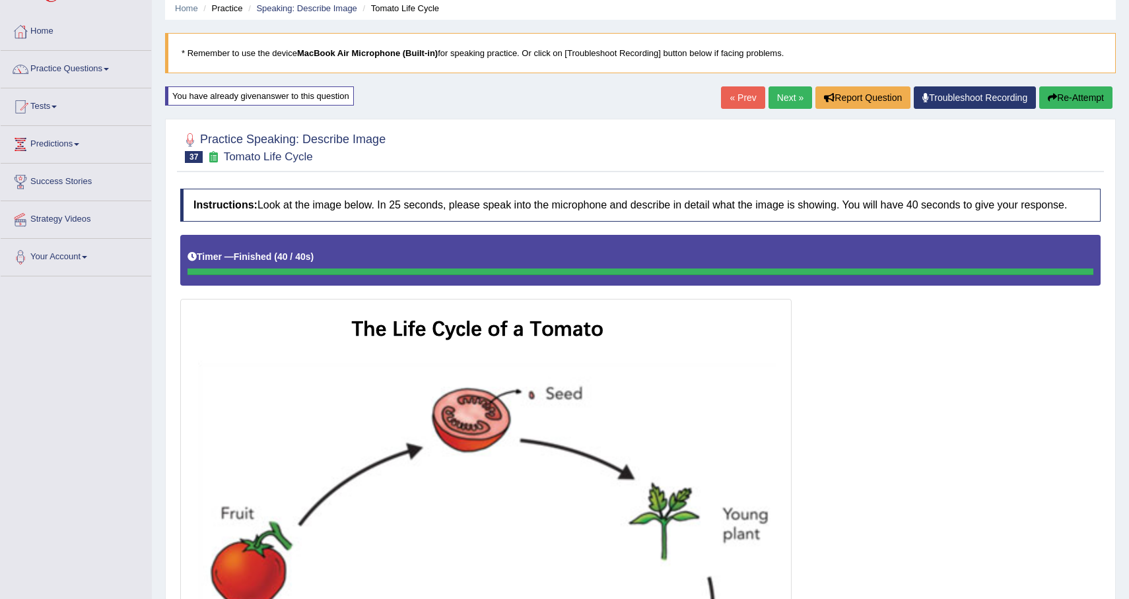
click at [1075, 91] on button "Re-Attempt" at bounding box center [1075, 97] width 73 height 22
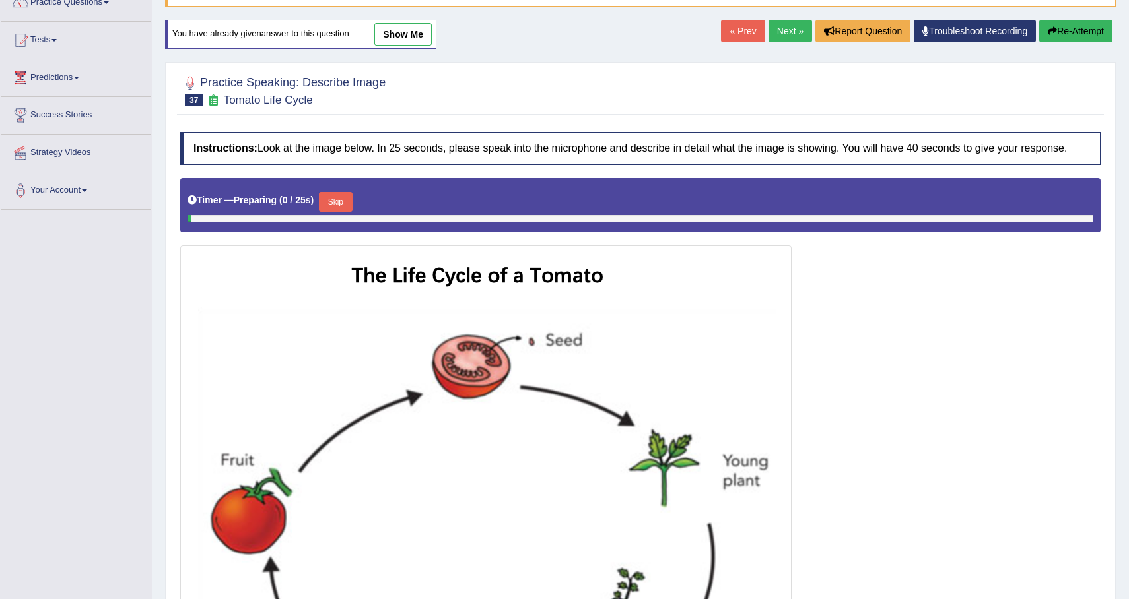
scroll to position [122, 0]
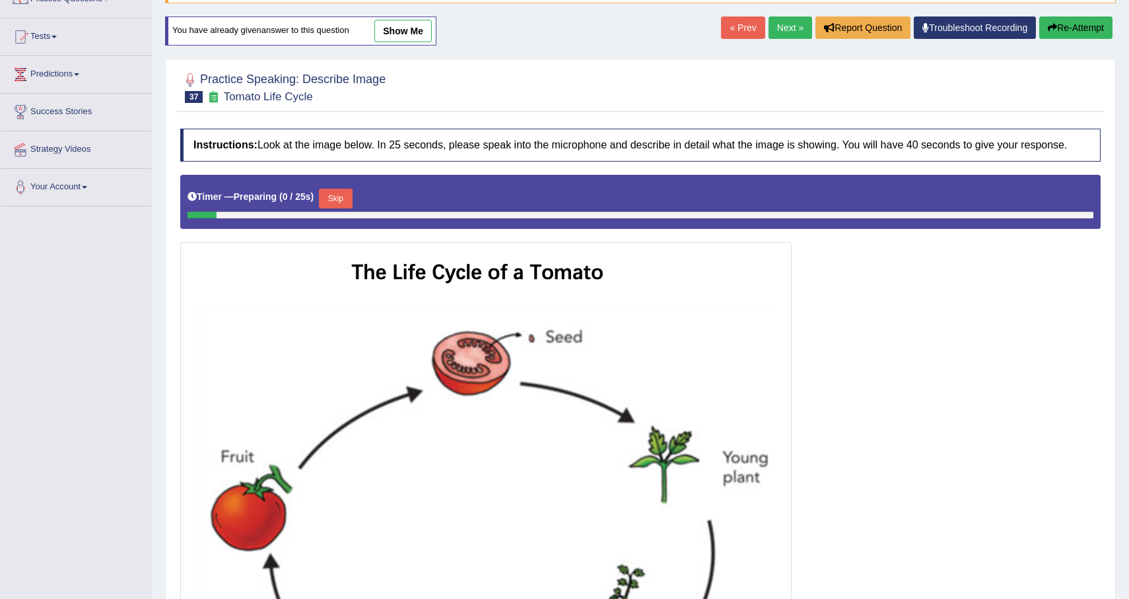
click at [345, 212] on div "Skip" at bounding box center [335, 200] width 33 height 23
click at [337, 209] on button "Skip" at bounding box center [335, 199] width 33 height 20
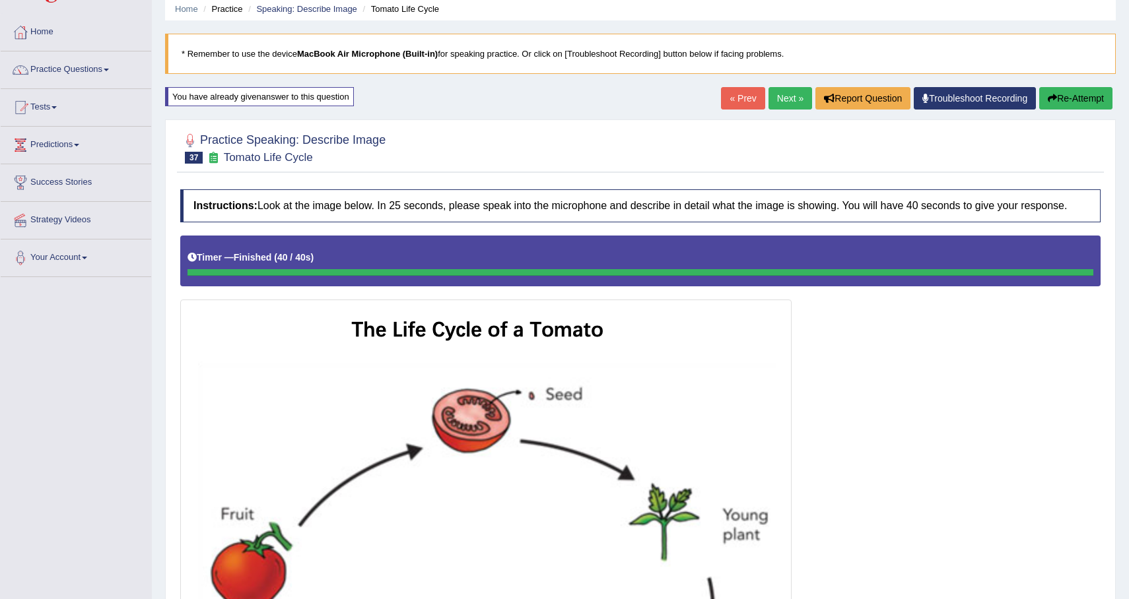
scroll to position [0, 0]
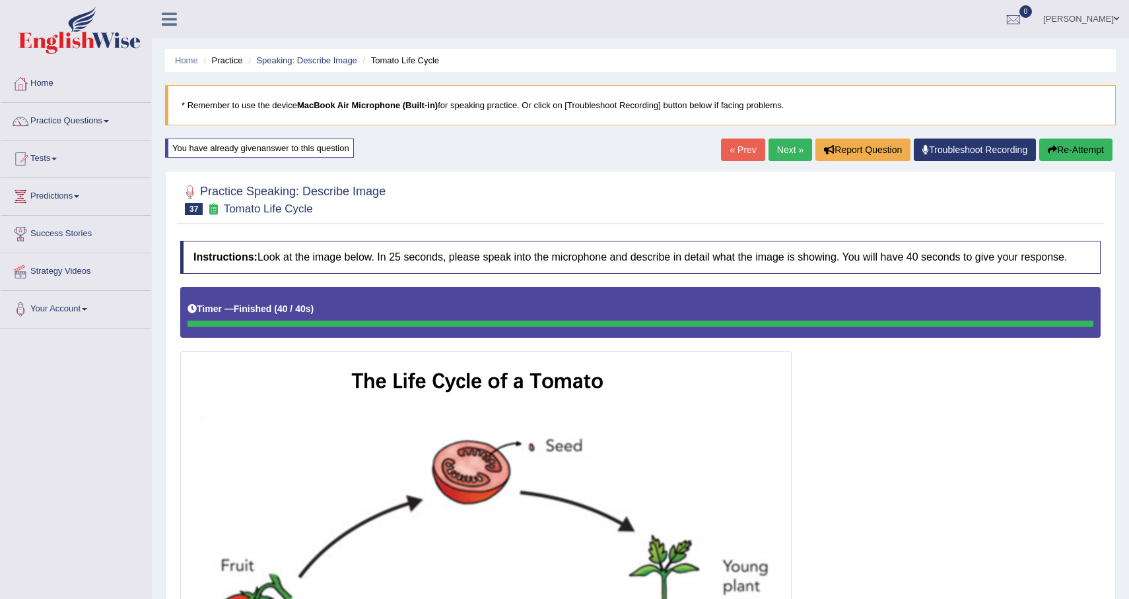
click at [788, 152] on link "Next »" at bounding box center [790, 150] width 44 height 22
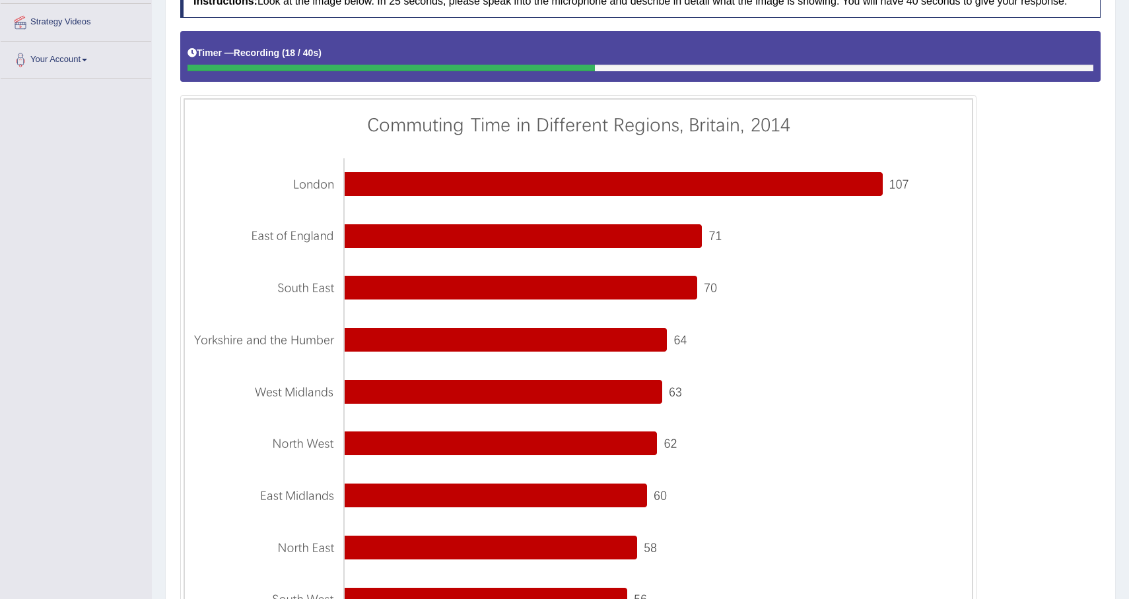
scroll to position [51, 0]
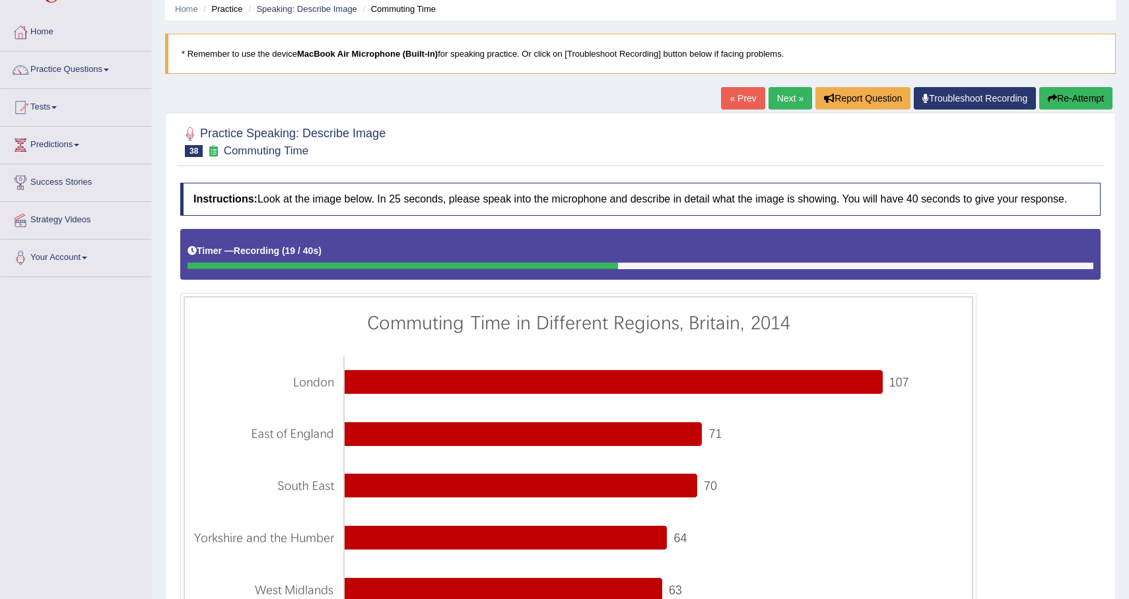
click at [1076, 100] on button "Re-Attempt" at bounding box center [1075, 98] width 73 height 22
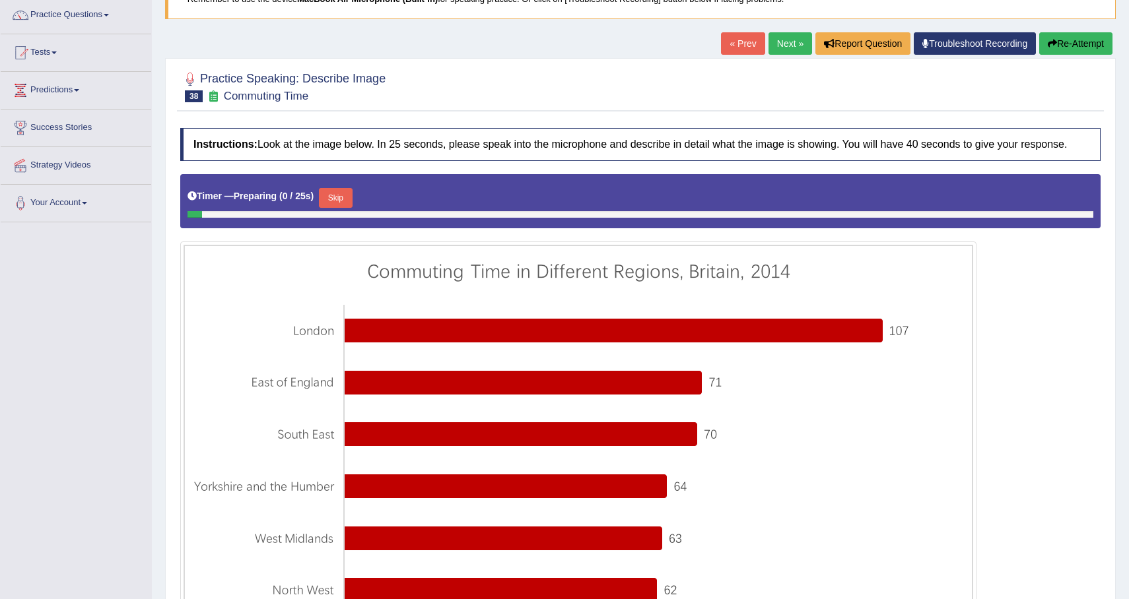
scroll to position [166, 0]
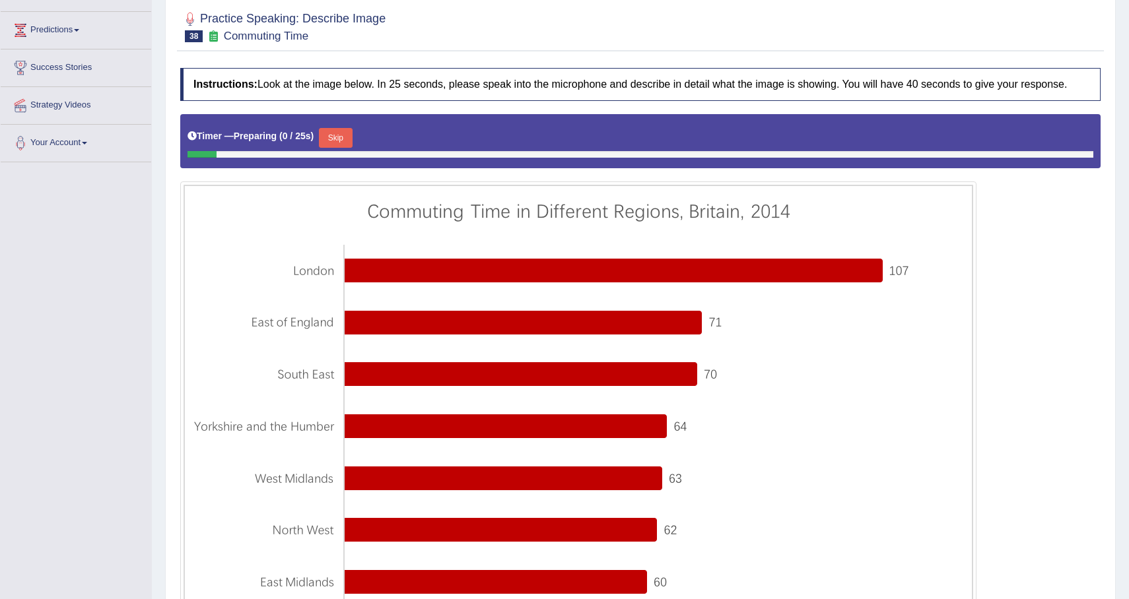
click at [325, 148] on button "Skip" at bounding box center [335, 138] width 33 height 20
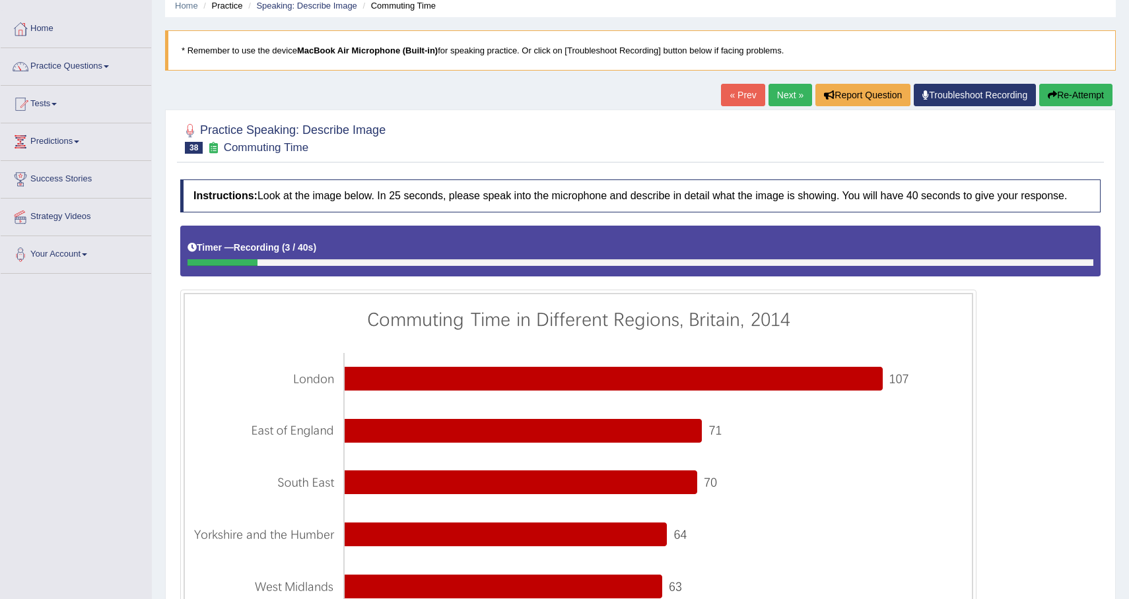
scroll to position [0, 0]
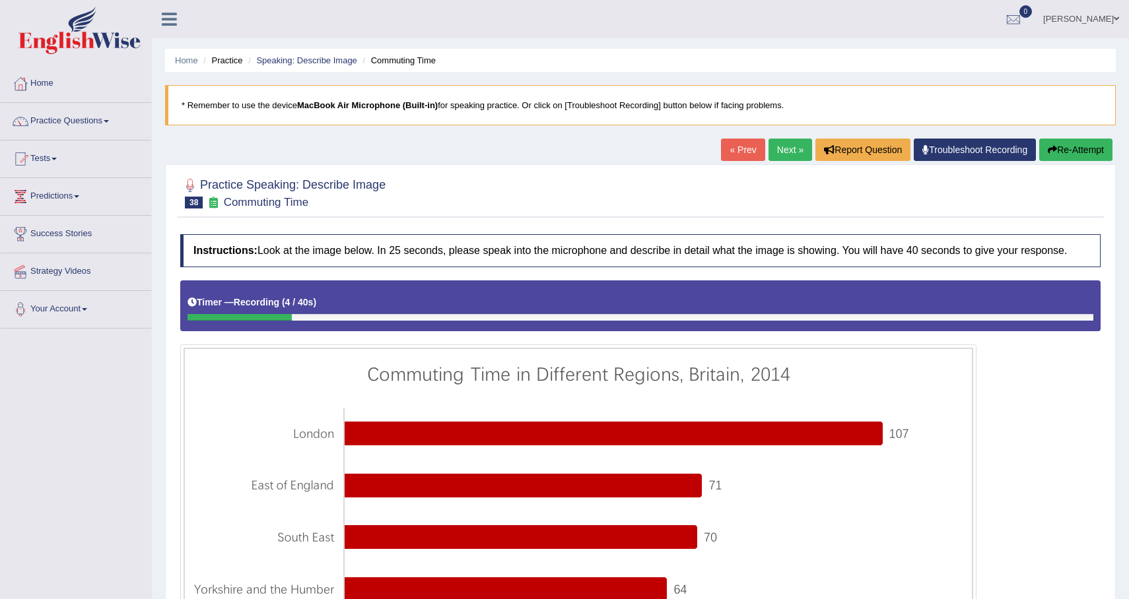
click at [1064, 151] on button "Re-Attempt" at bounding box center [1075, 150] width 73 height 22
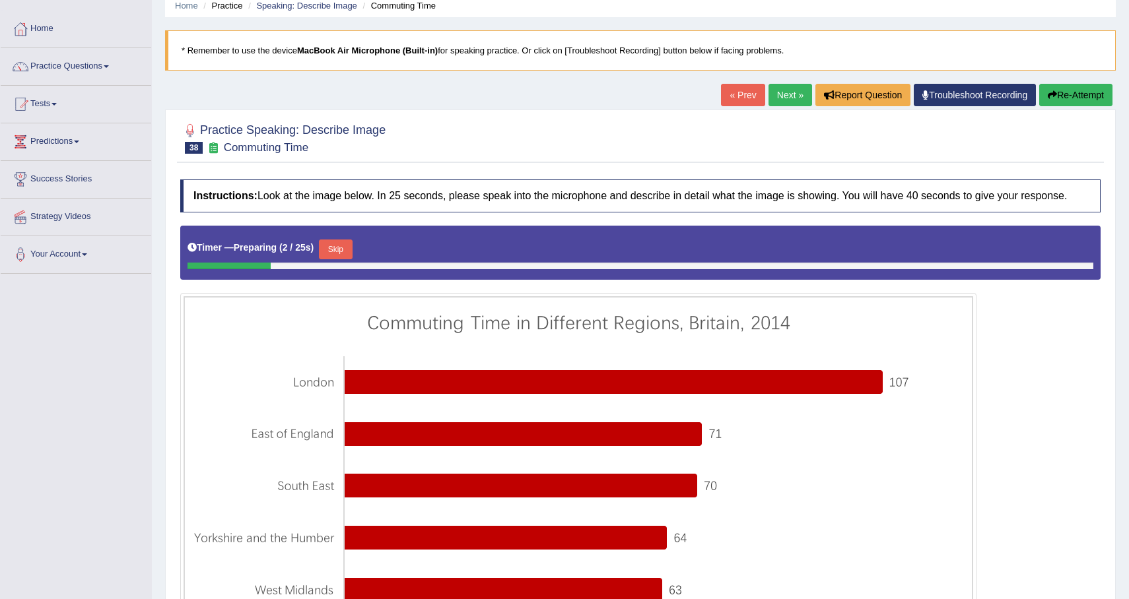
scroll to position [41, 0]
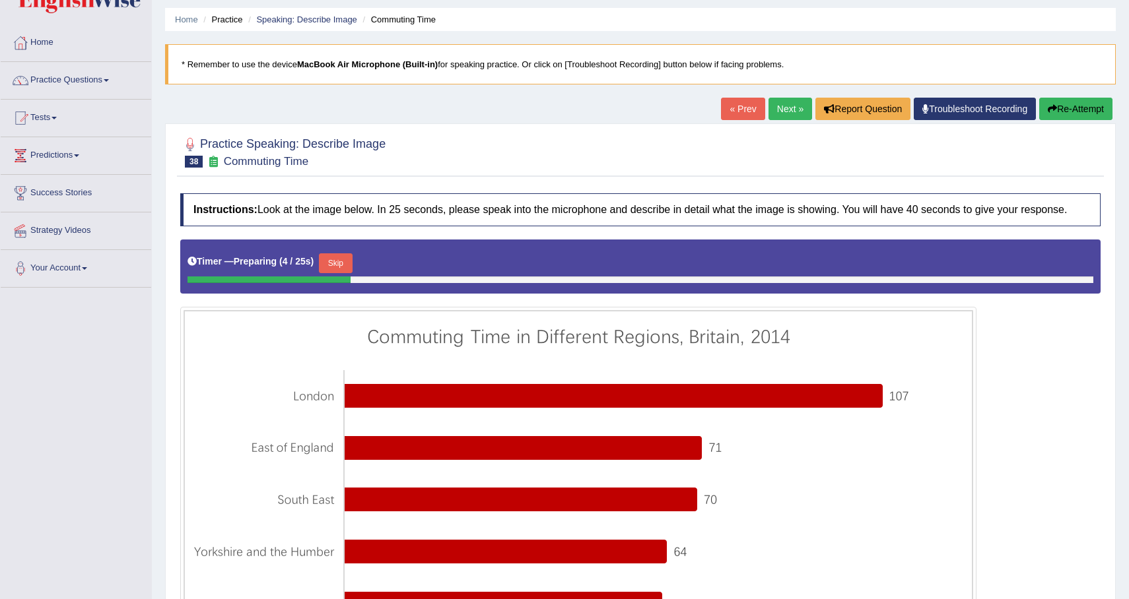
click at [337, 273] on button "Skip" at bounding box center [335, 263] width 33 height 20
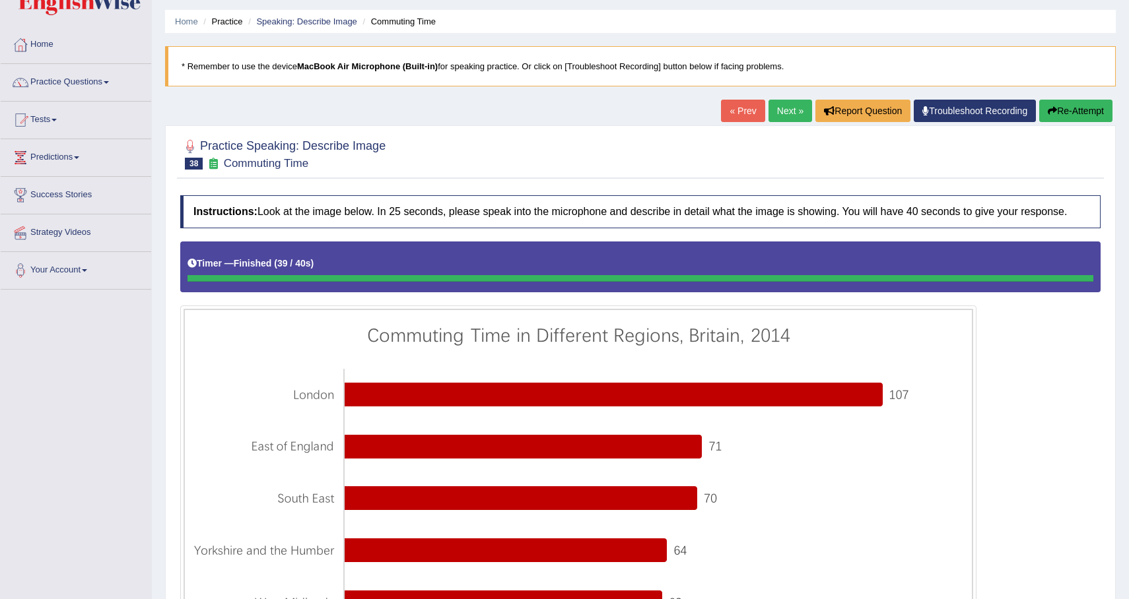
scroll to position [14, 0]
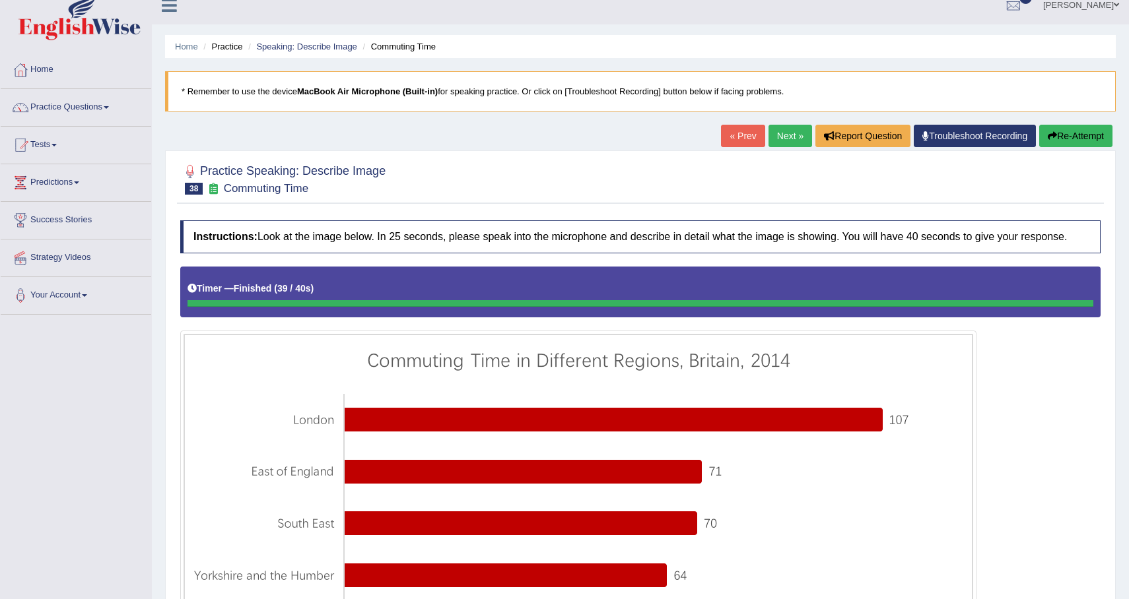
click at [1078, 135] on button "Re-Attempt" at bounding box center [1075, 136] width 73 height 22
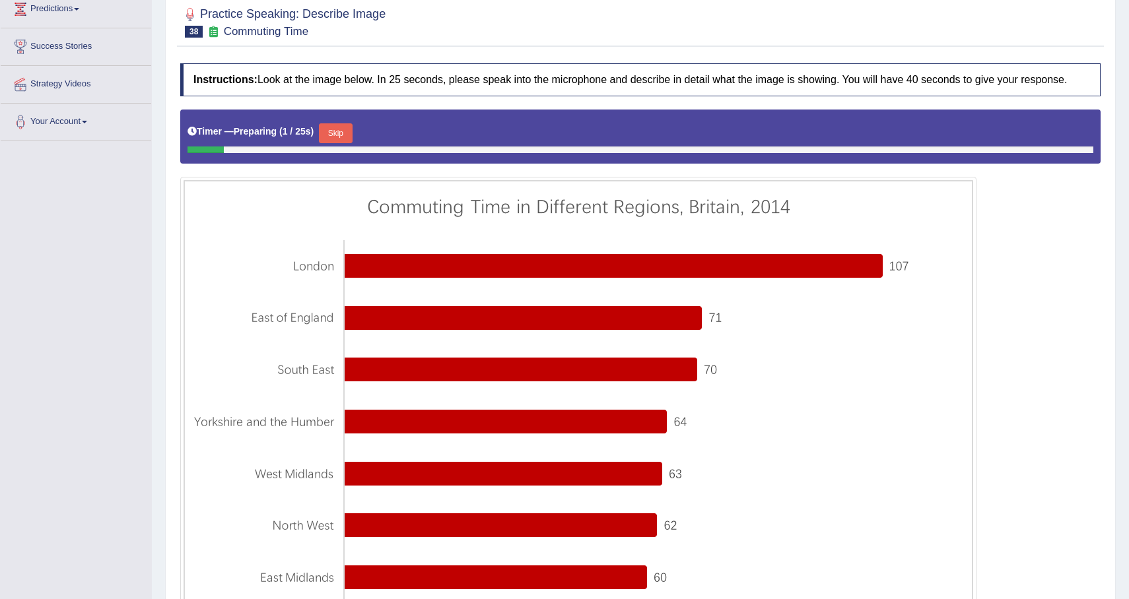
click at [352, 141] on button "Skip" at bounding box center [335, 133] width 33 height 20
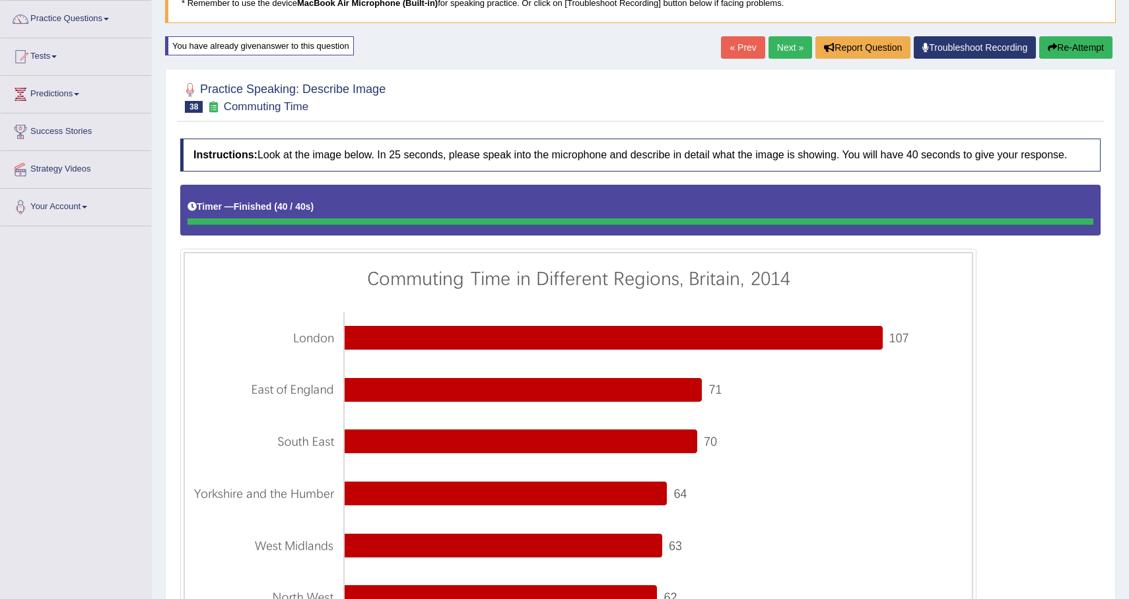
scroll to position [75, 0]
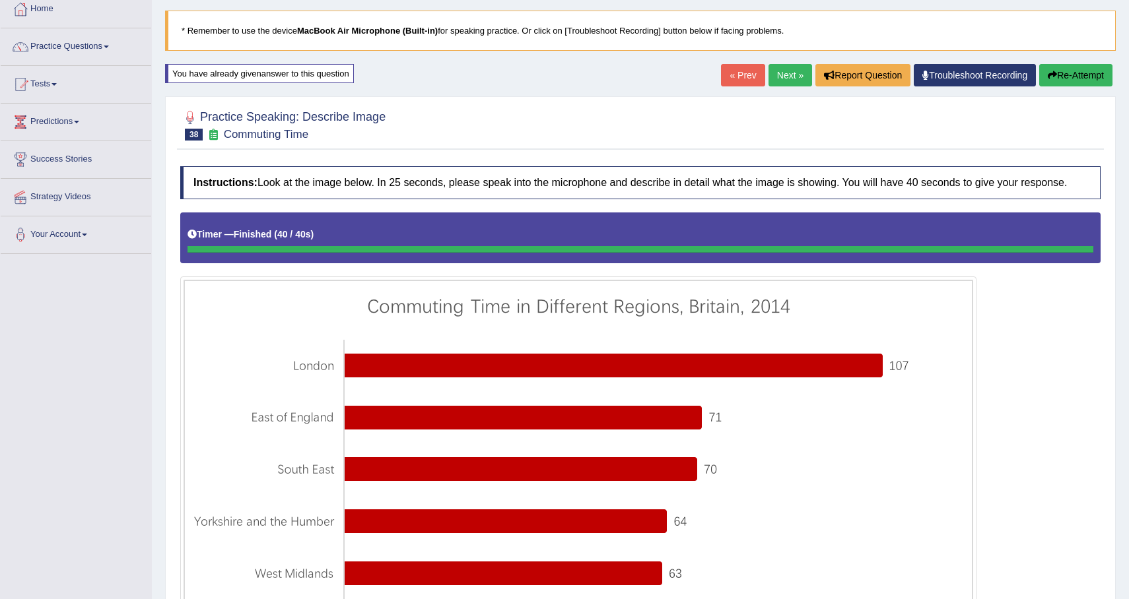
click at [1067, 75] on button "Re-Attempt" at bounding box center [1075, 75] width 73 height 22
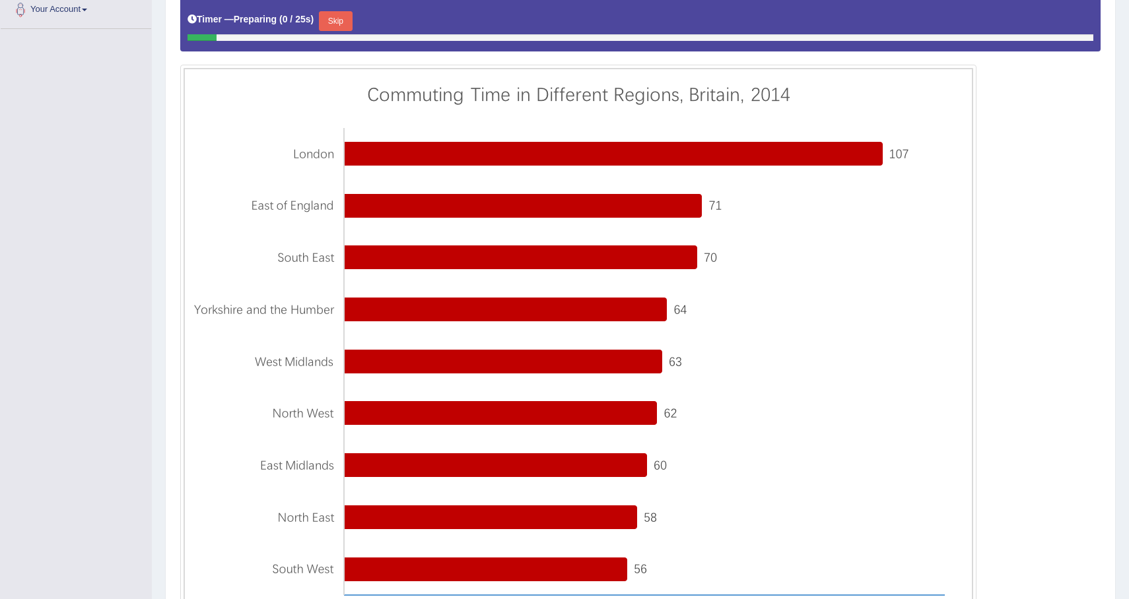
scroll to position [300, 0]
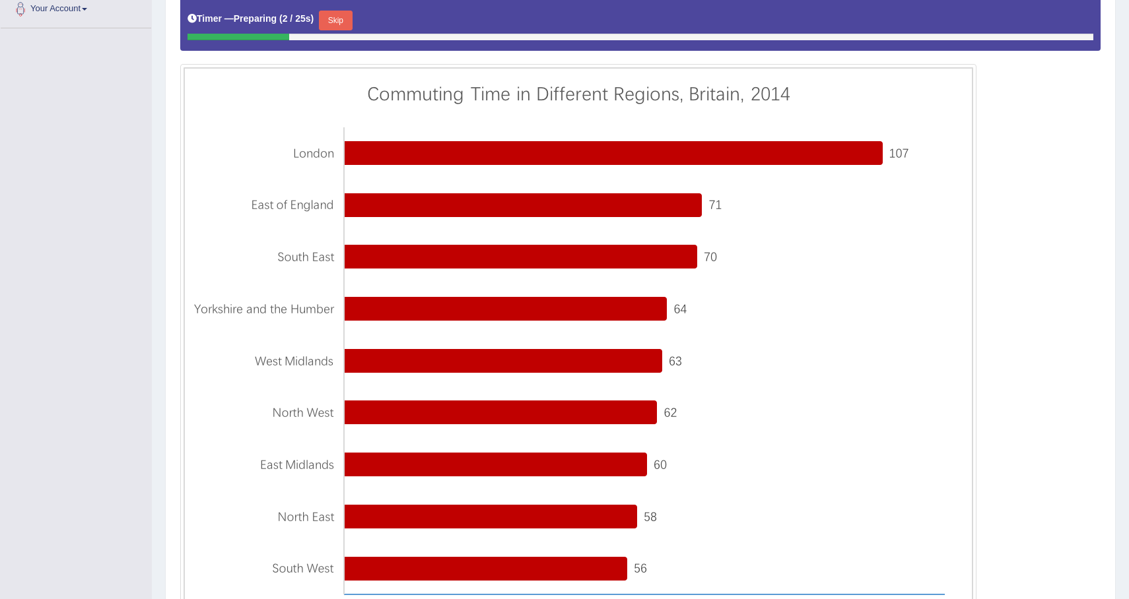
click at [347, 28] on button "Skip" at bounding box center [335, 21] width 33 height 20
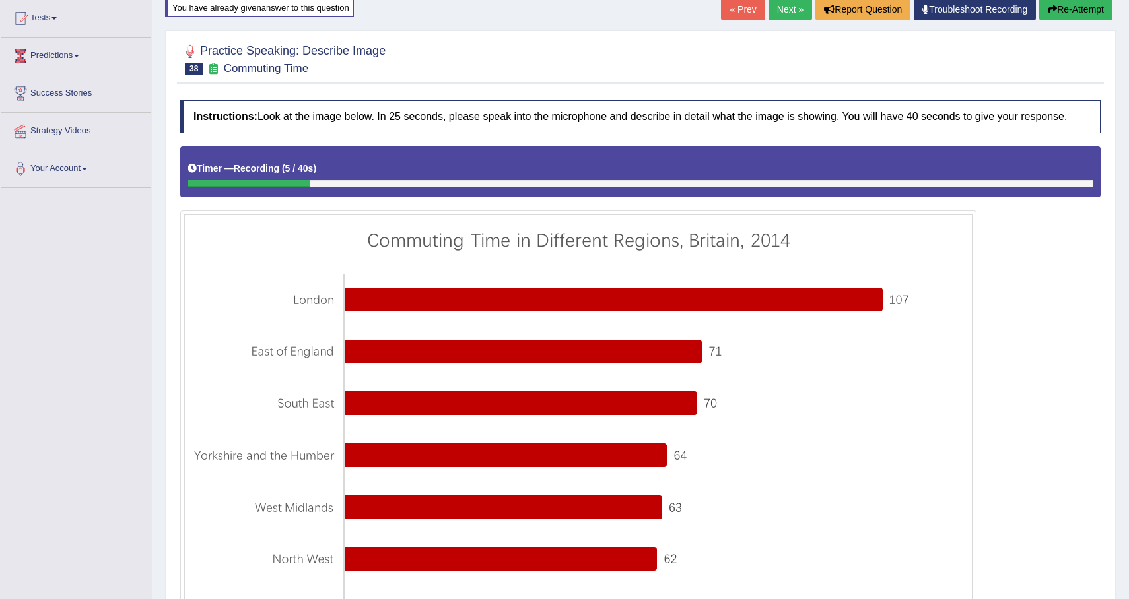
scroll to position [125, 0]
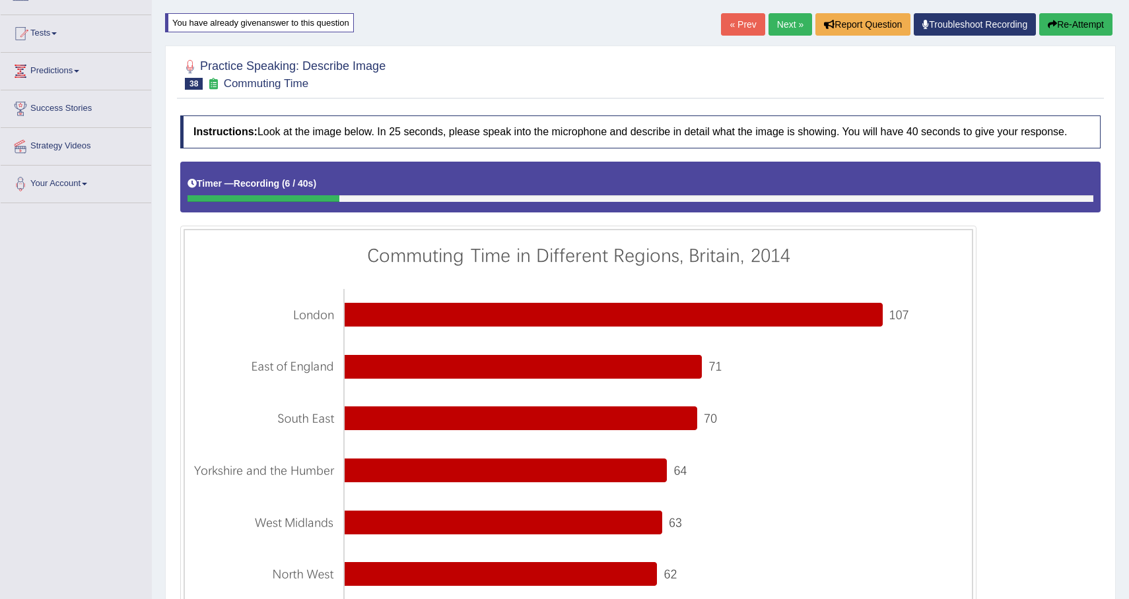
click at [1049, 23] on icon "button" at bounding box center [1052, 24] width 9 height 9
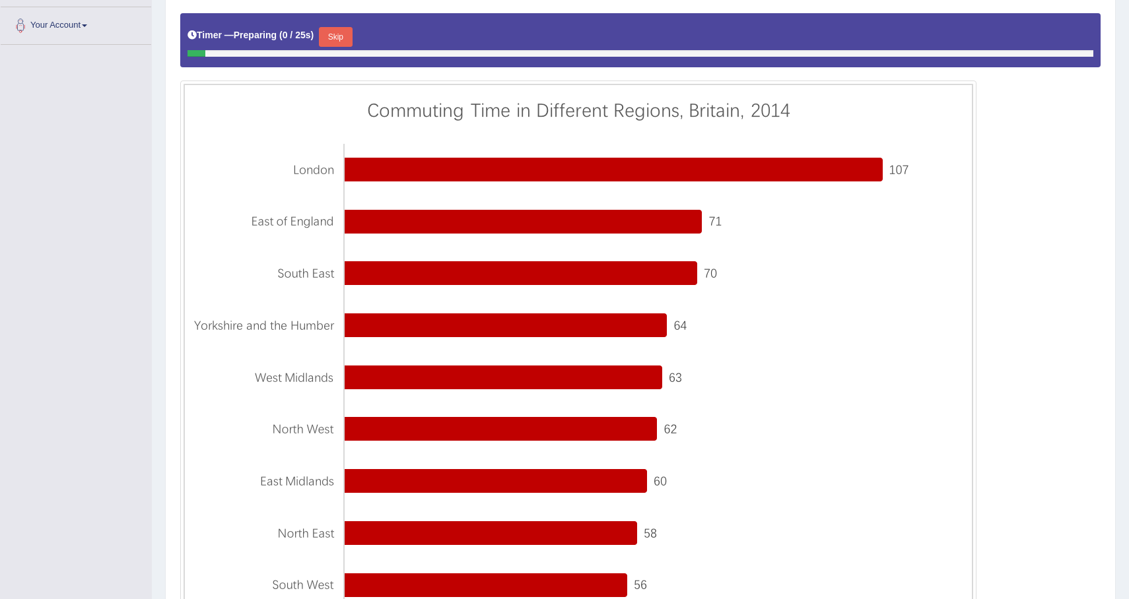
scroll to position [303, 0]
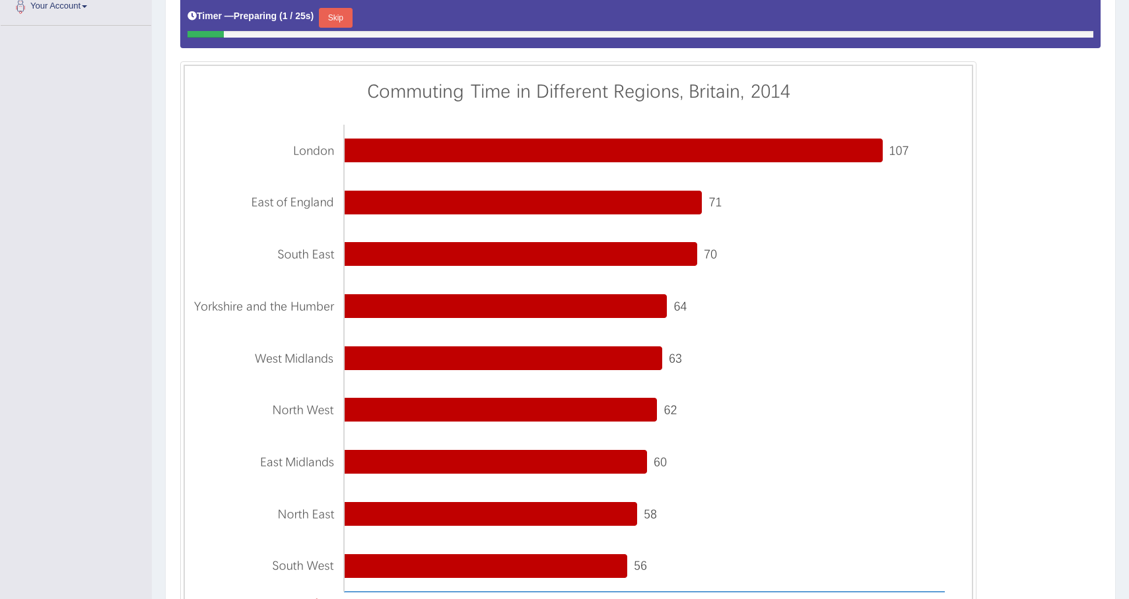
click at [340, 28] on button "Skip" at bounding box center [335, 18] width 33 height 20
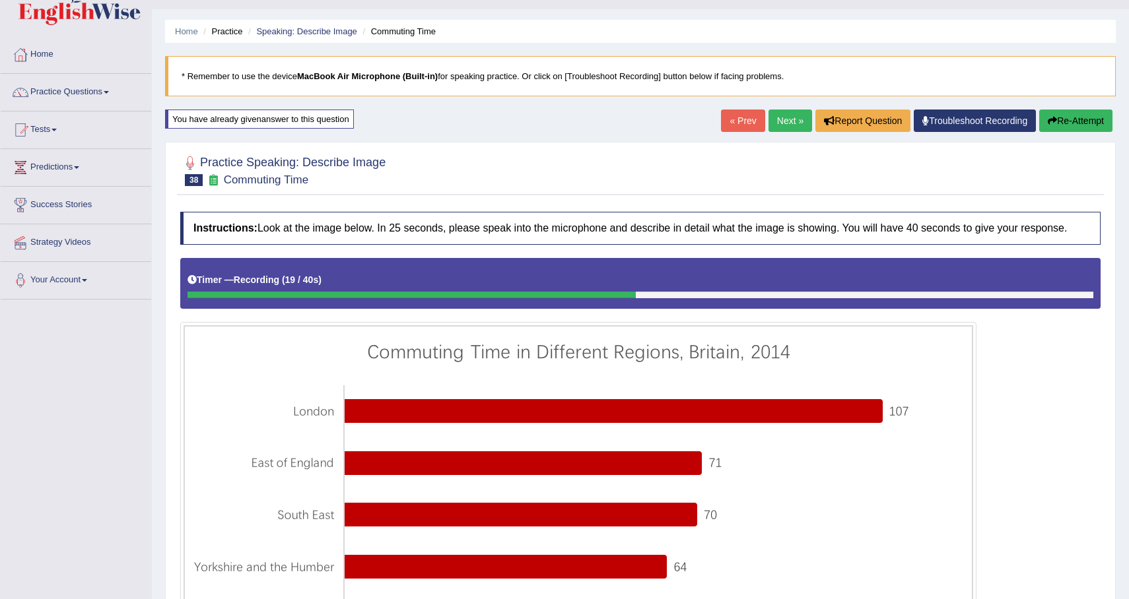
scroll to position [0, 0]
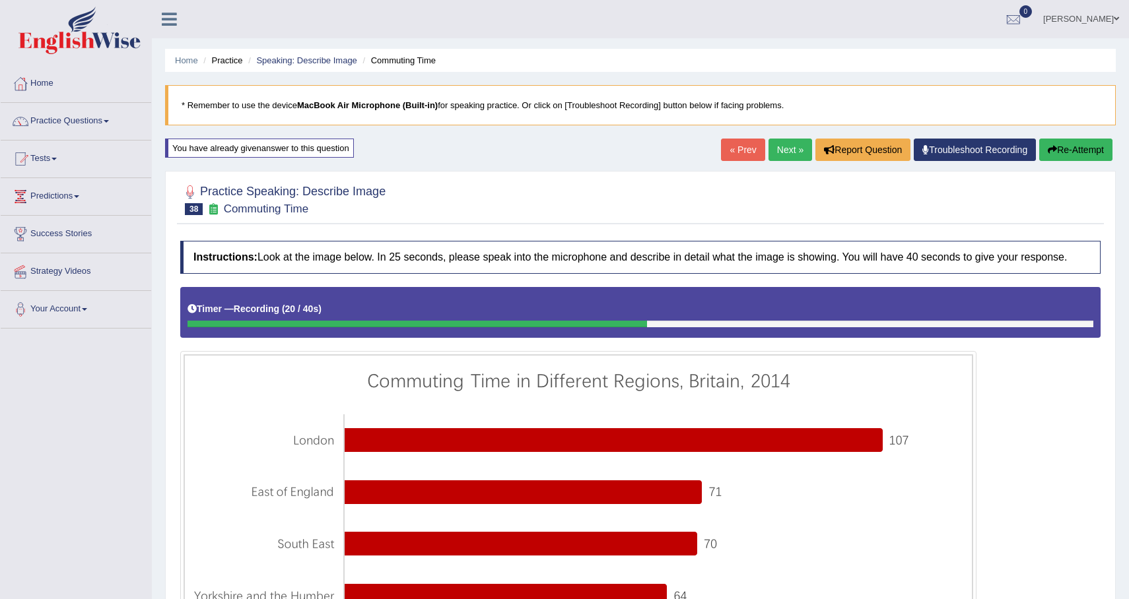
click at [1073, 158] on button "Re-Attempt" at bounding box center [1075, 150] width 73 height 22
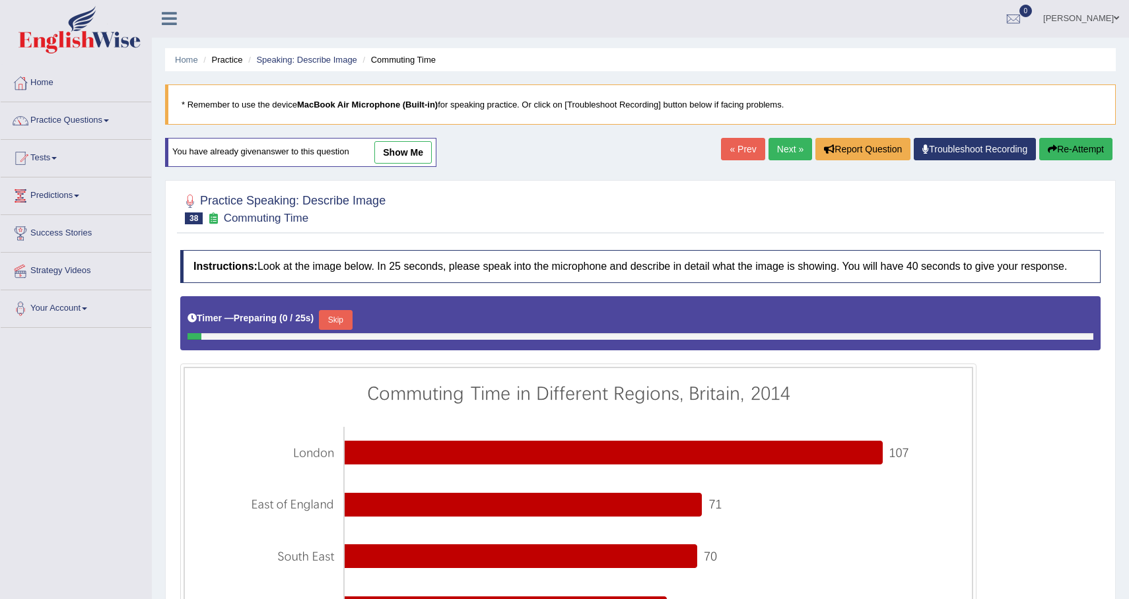
scroll to position [106, 0]
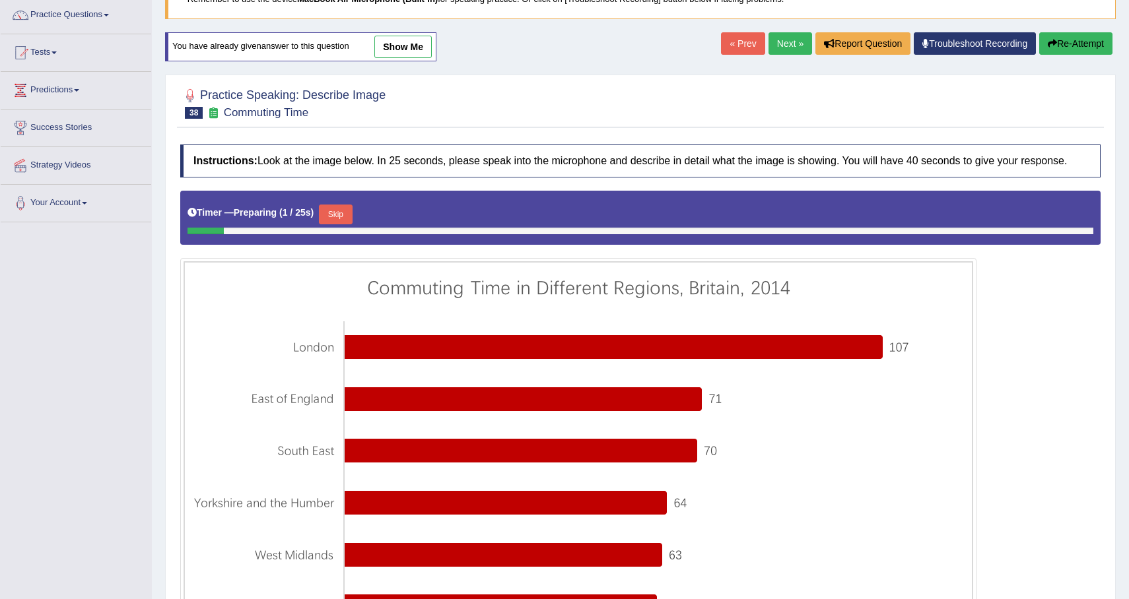
click at [345, 224] on button "Skip" at bounding box center [335, 215] width 33 height 20
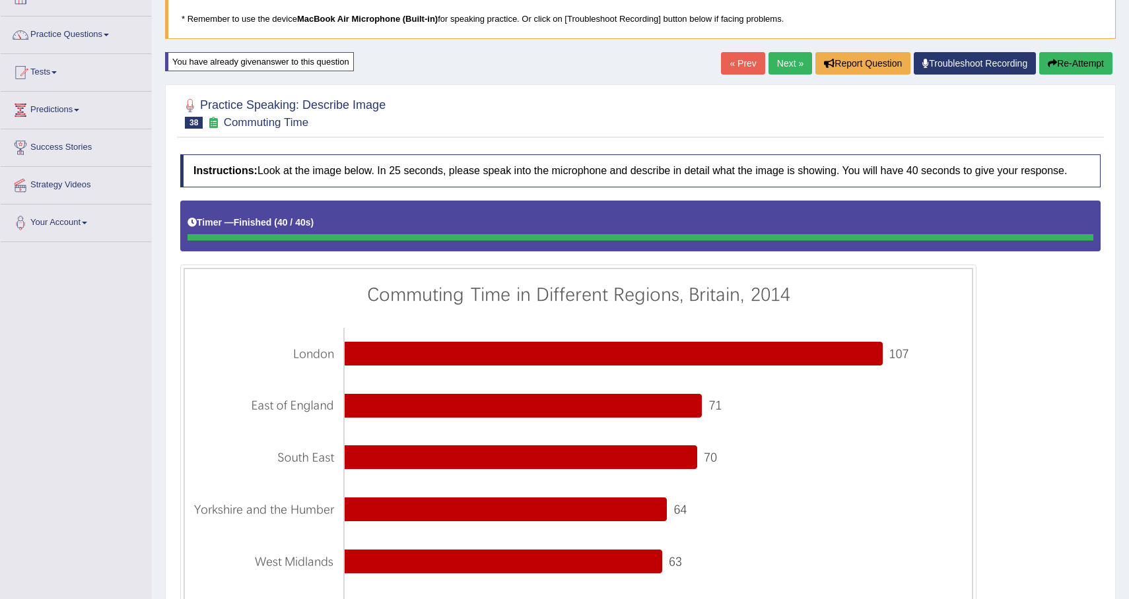
scroll to position [0, 0]
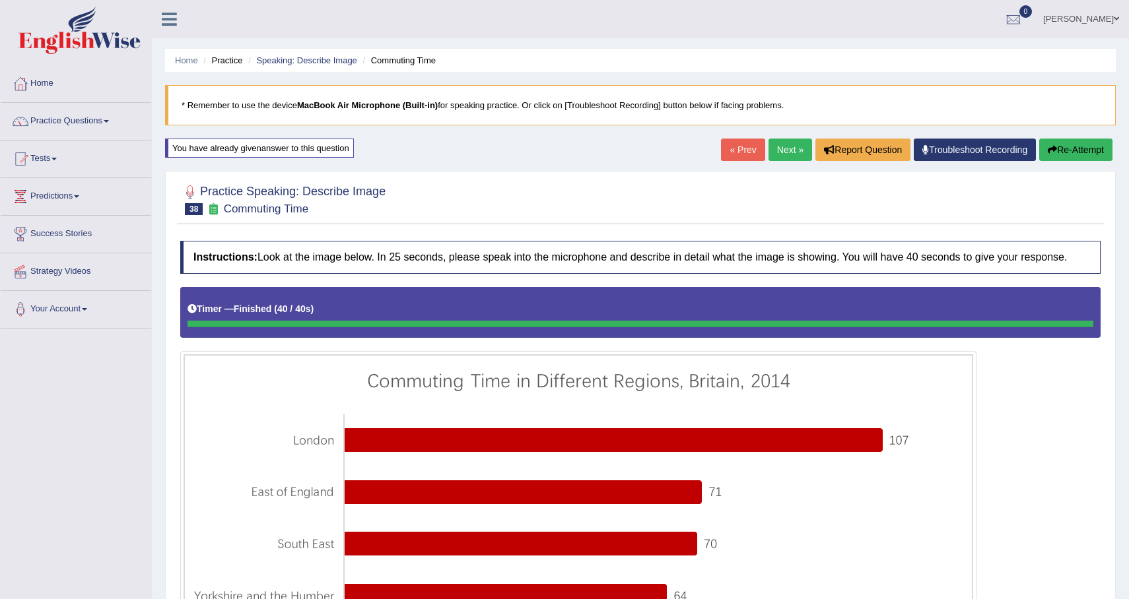
click at [1087, 143] on button "Re-Attempt" at bounding box center [1075, 150] width 73 height 22
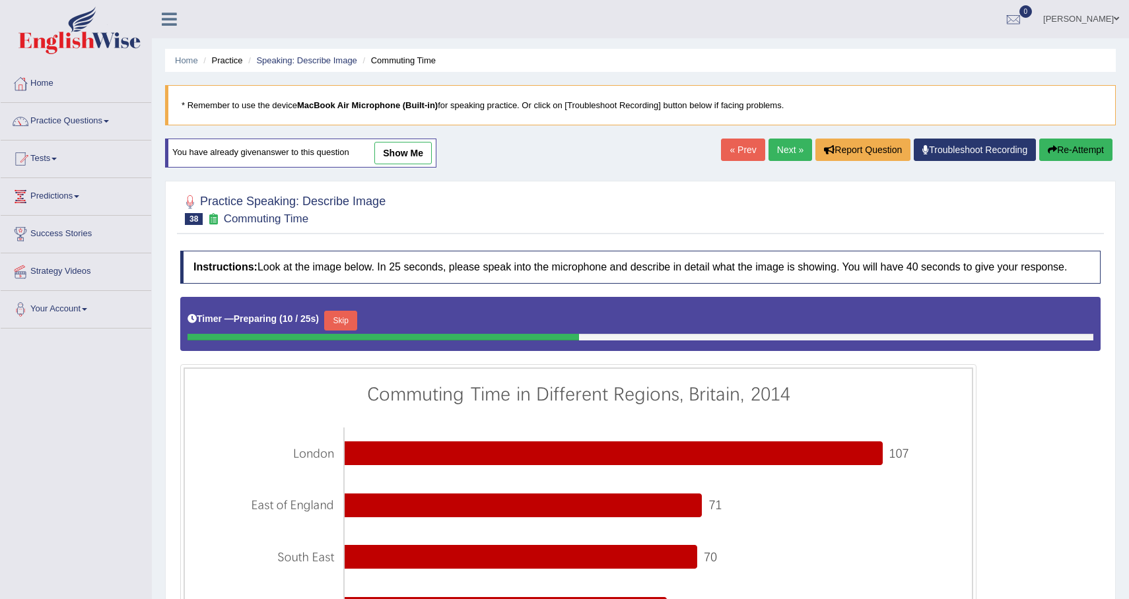
click at [338, 327] on button "Skip" at bounding box center [340, 321] width 33 height 20
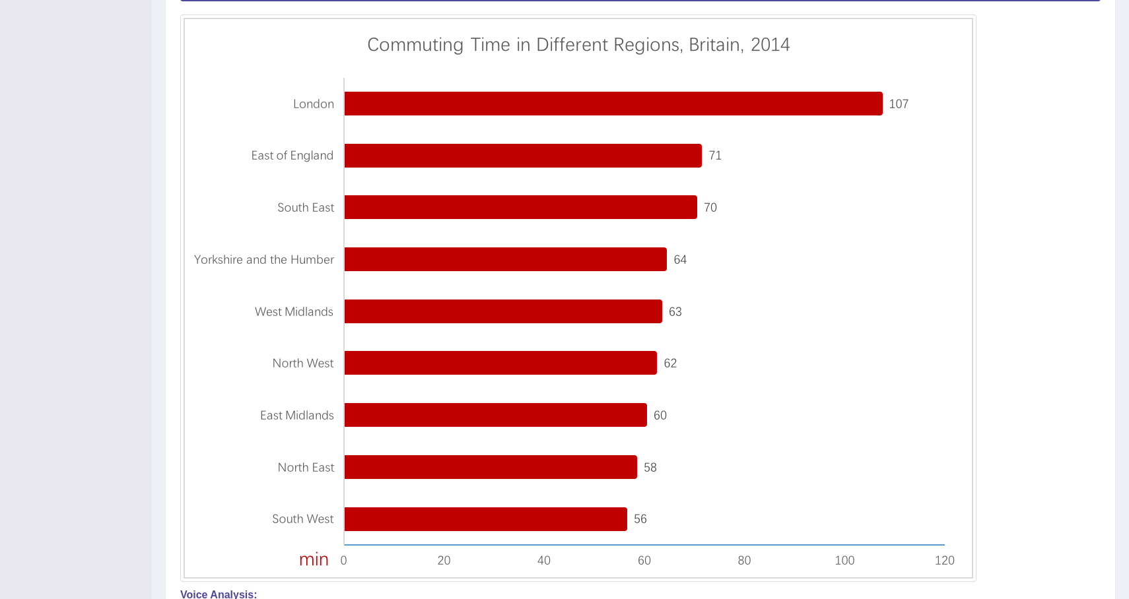
scroll to position [135, 0]
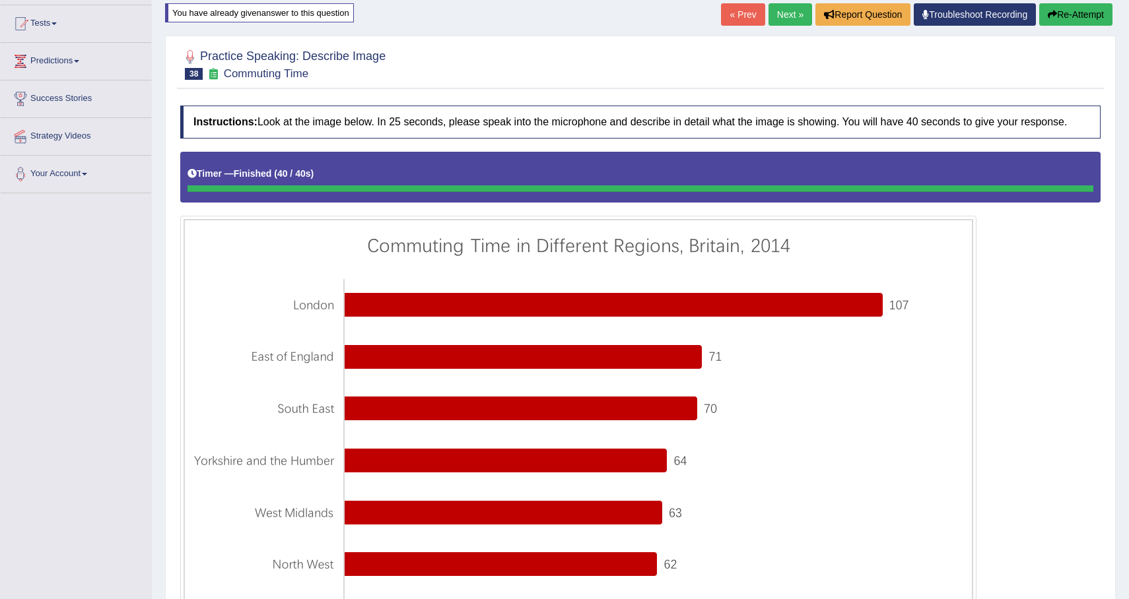
click at [1078, 19] on button "Re-Attempt" at bounding box center [1075, 14] width 73 height 22
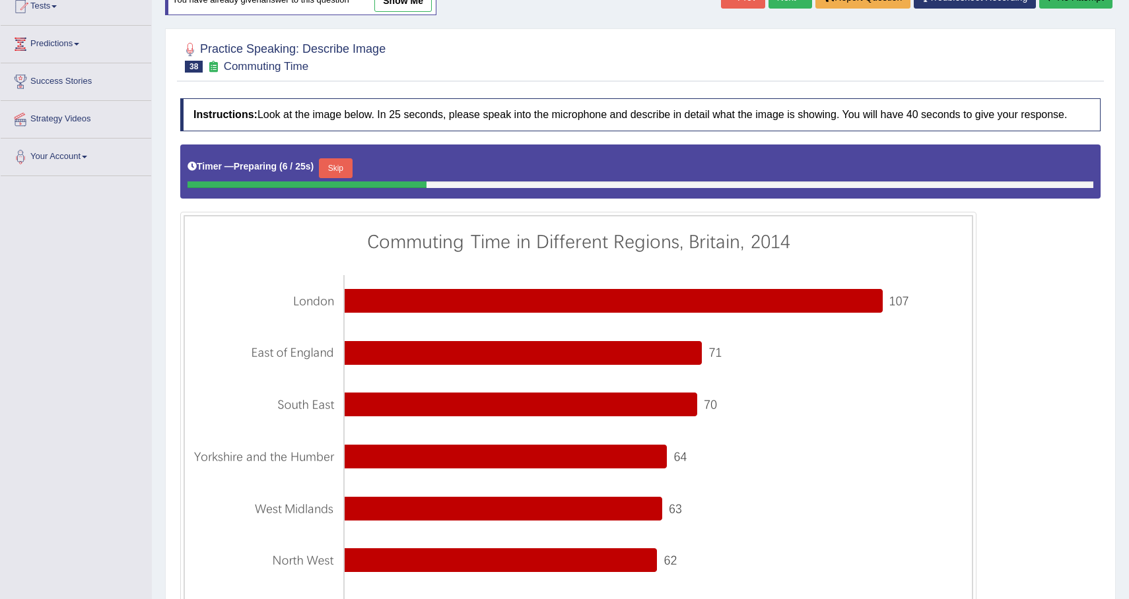
scroll to position [158, 0]
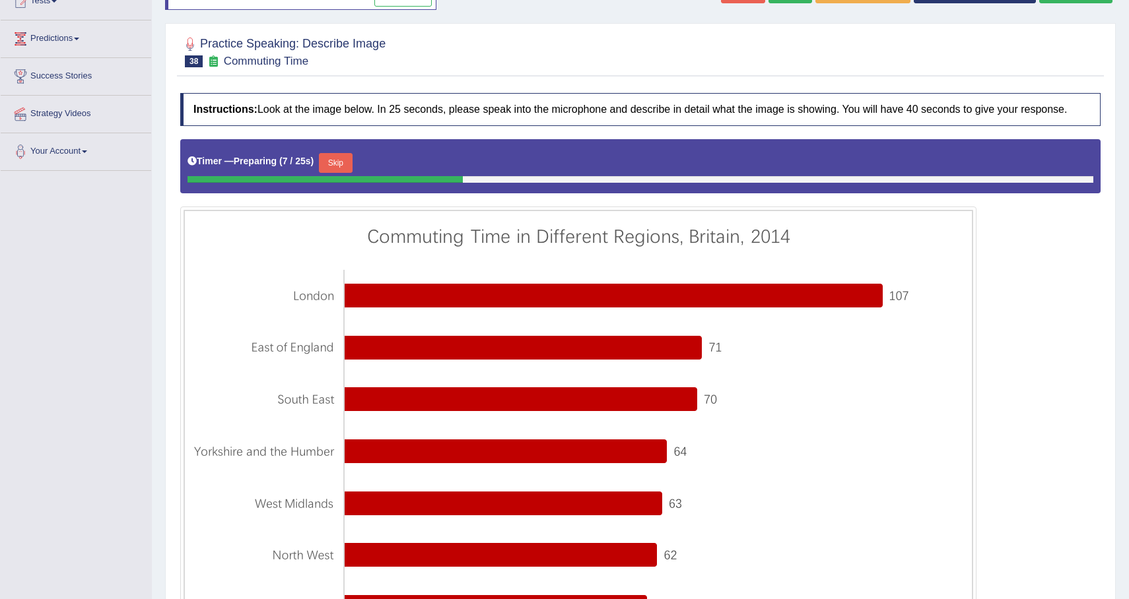
click at [331, 173] on button "Skip" at bounding box center [335, 163] width 33 height 20
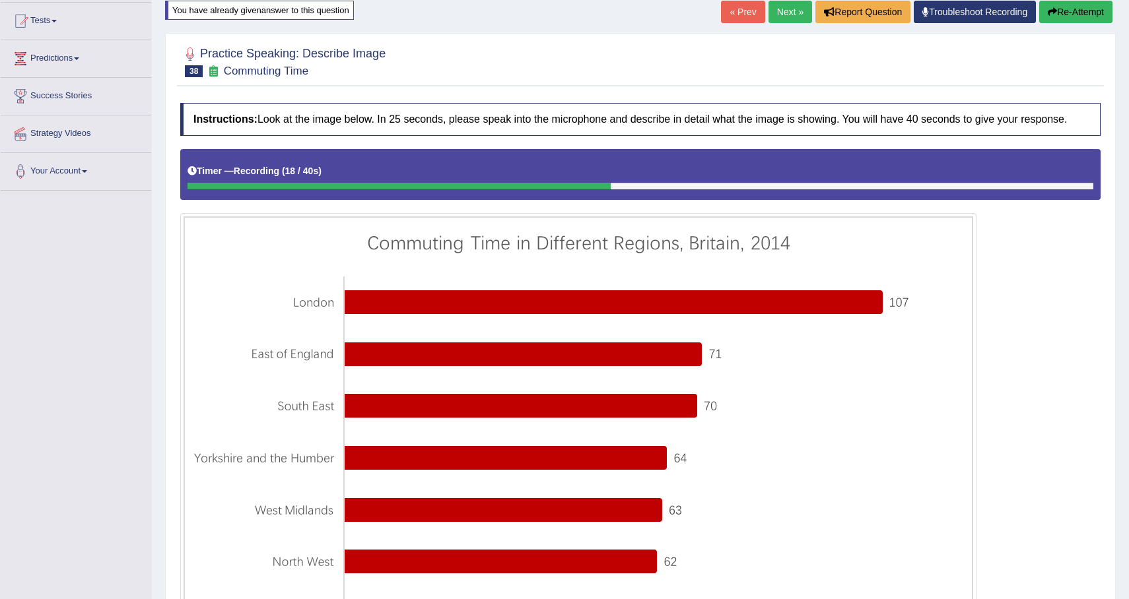
scroll to position [116, 0]
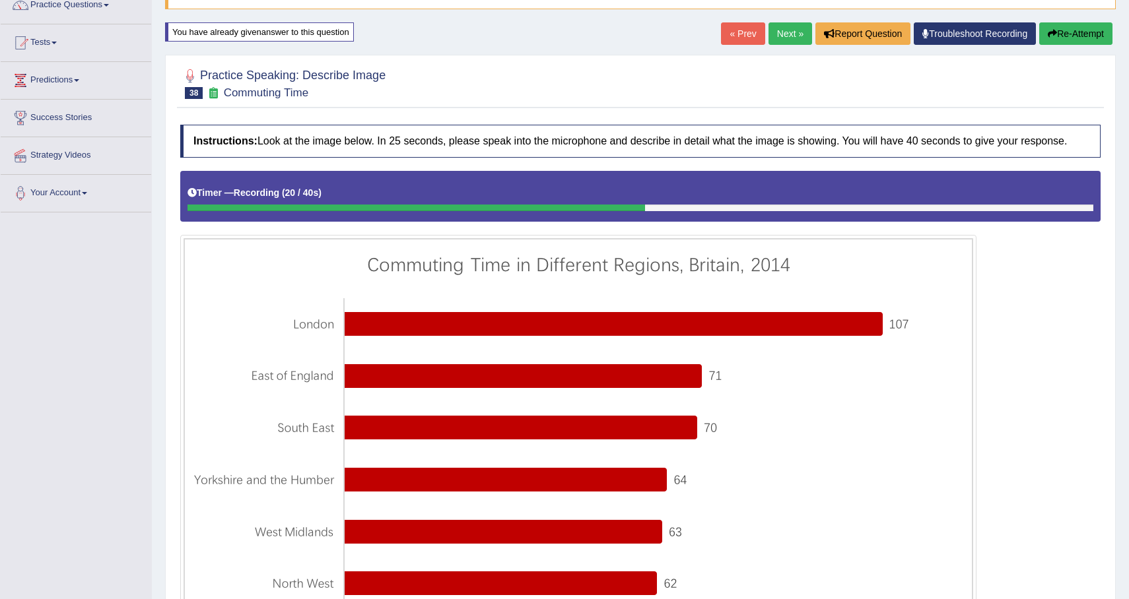
click at [1082, 34] on button "Re-Attempt" at bounding box center [1075, 33] width 73 height 22
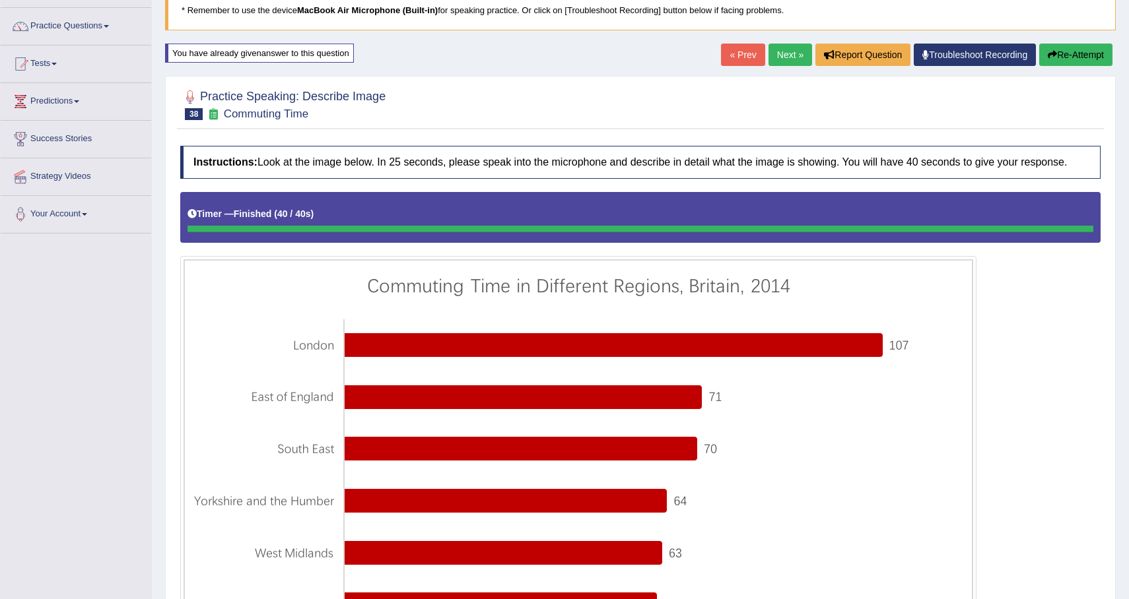
scroll to position [94, 0]
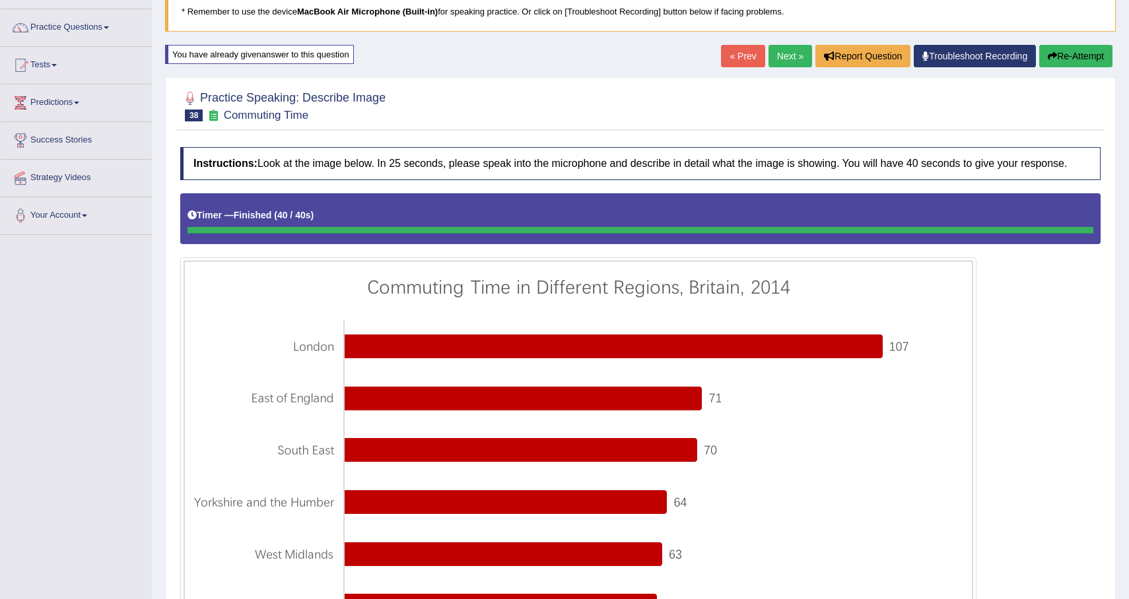
click at [1072, 50] on button "Re-Attempt" at bounding box center [1075, 56] width 73 height 22
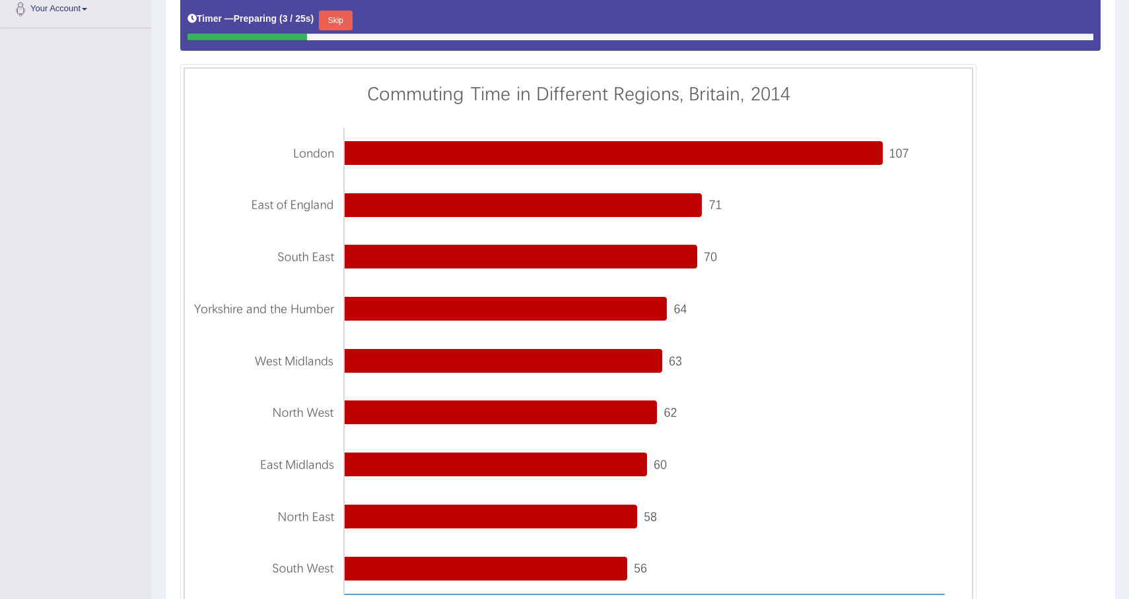
scroll to position [302, 0]
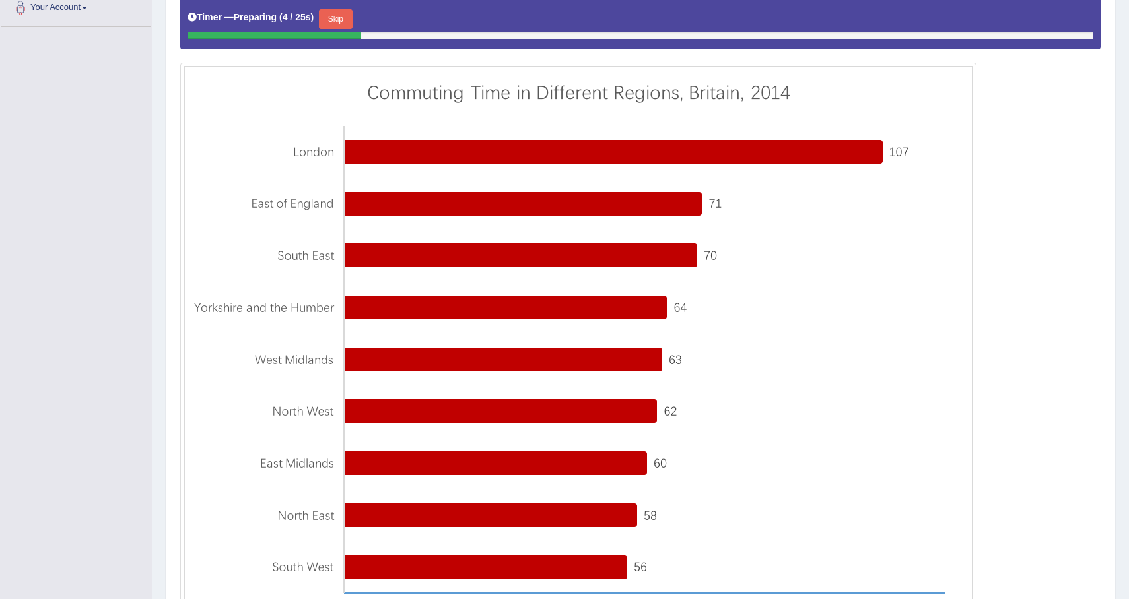
click at [343, 29] on button "Skip" at bounding box center [335, 19] width 33 height 20
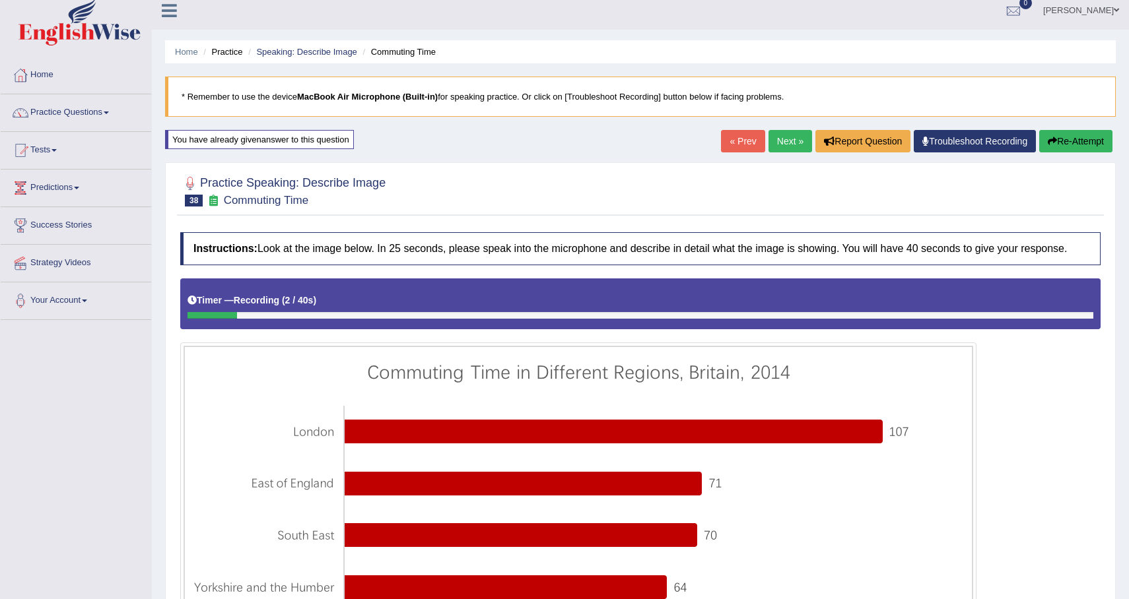
scroll to position [0, 0]
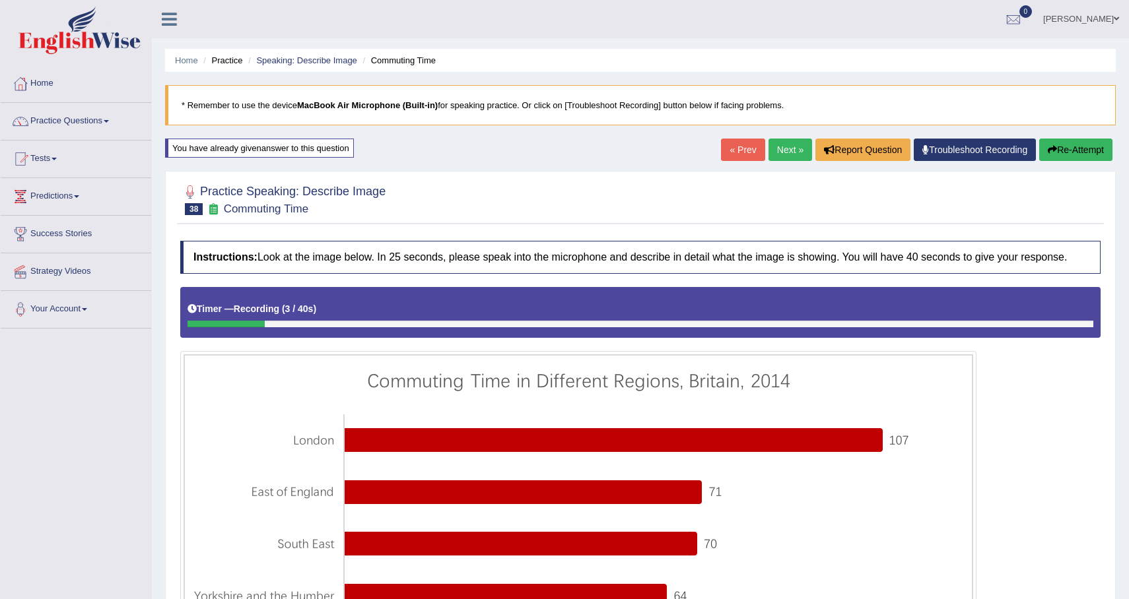
click at [1073, 155] on button "Re-Attempt" at bounding box center [1075, 150] width 73 height 22
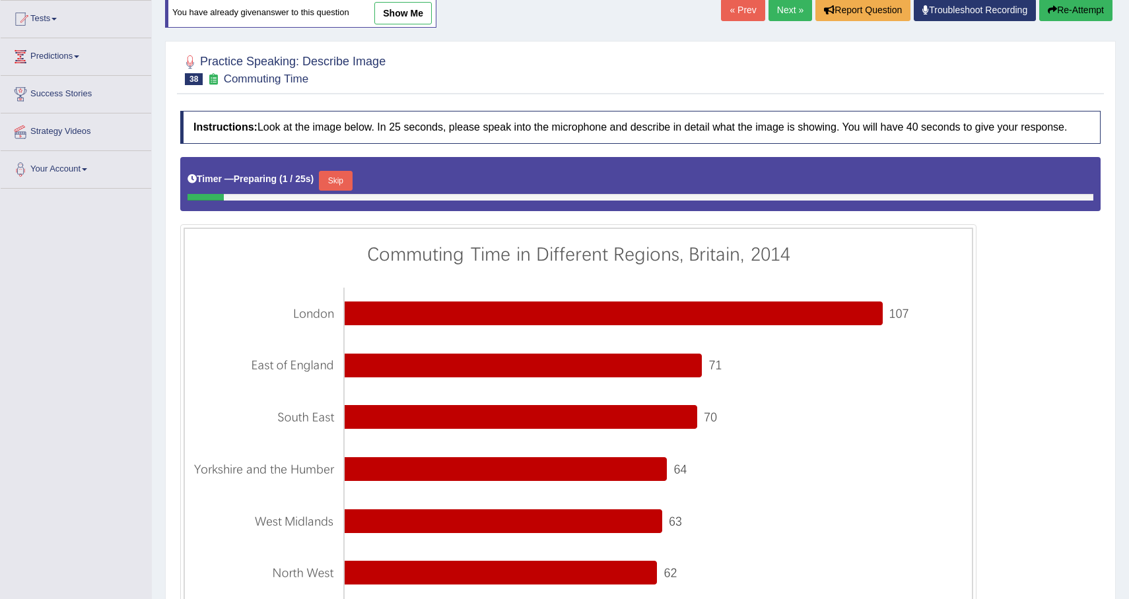
click at [347, 191] on button "Skip" at bounding box center [335, 181] width 33 height 20
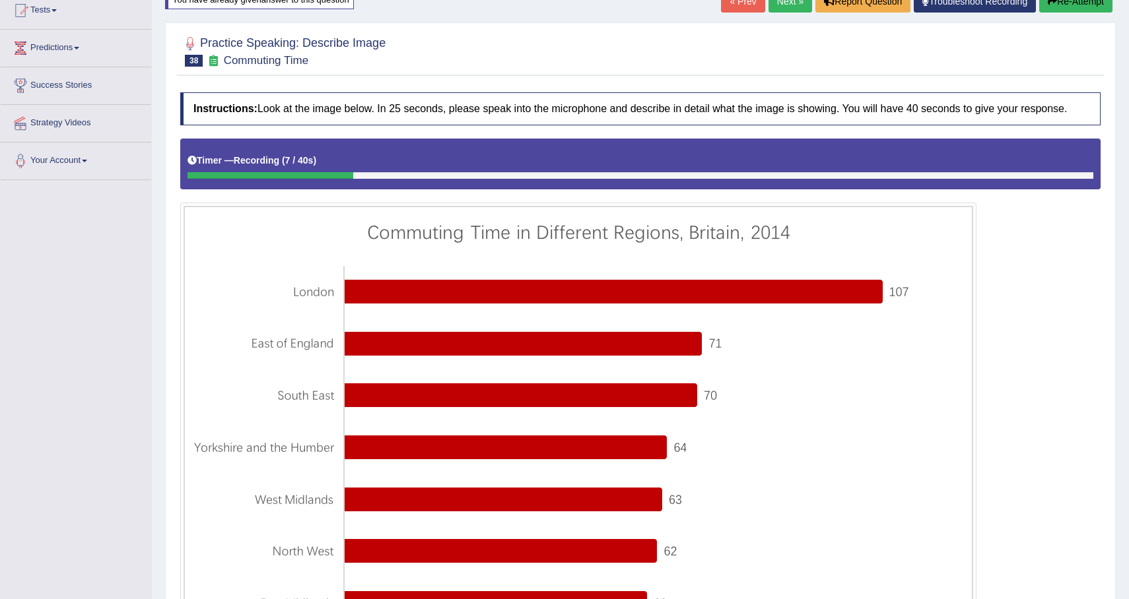
scroll to position [143, 0]
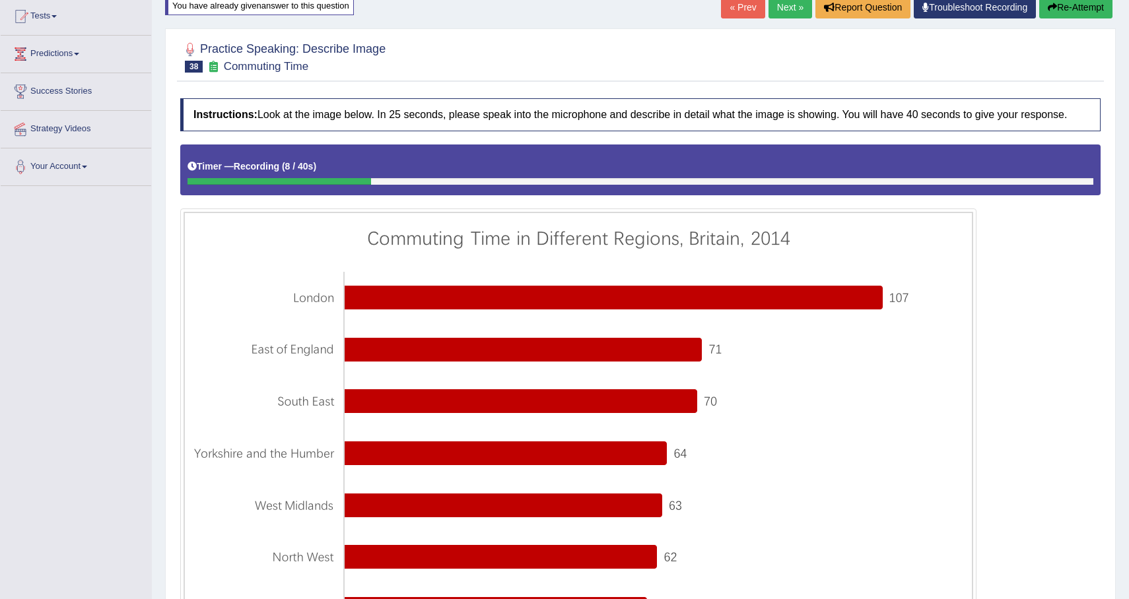
click at [1085, 15] on button "Re-Attempt" at bounding box center [1075, 7] width 73 height 22
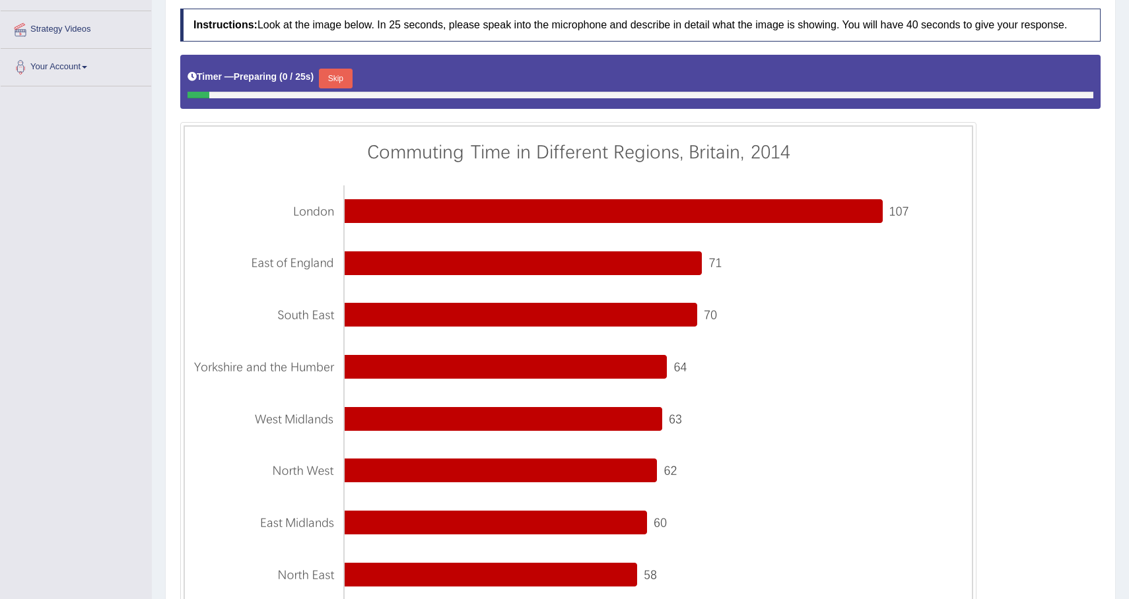
scroll to position [251, 0]
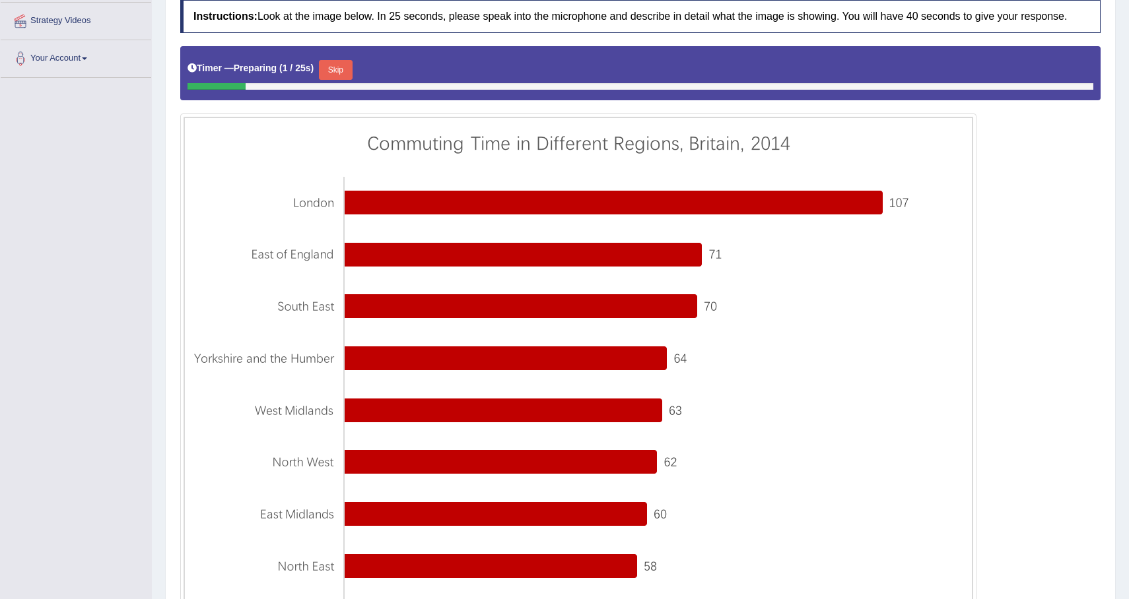
click at [341, 80] on button "Skip" at bounding box center [335, 70] width 33 height 20
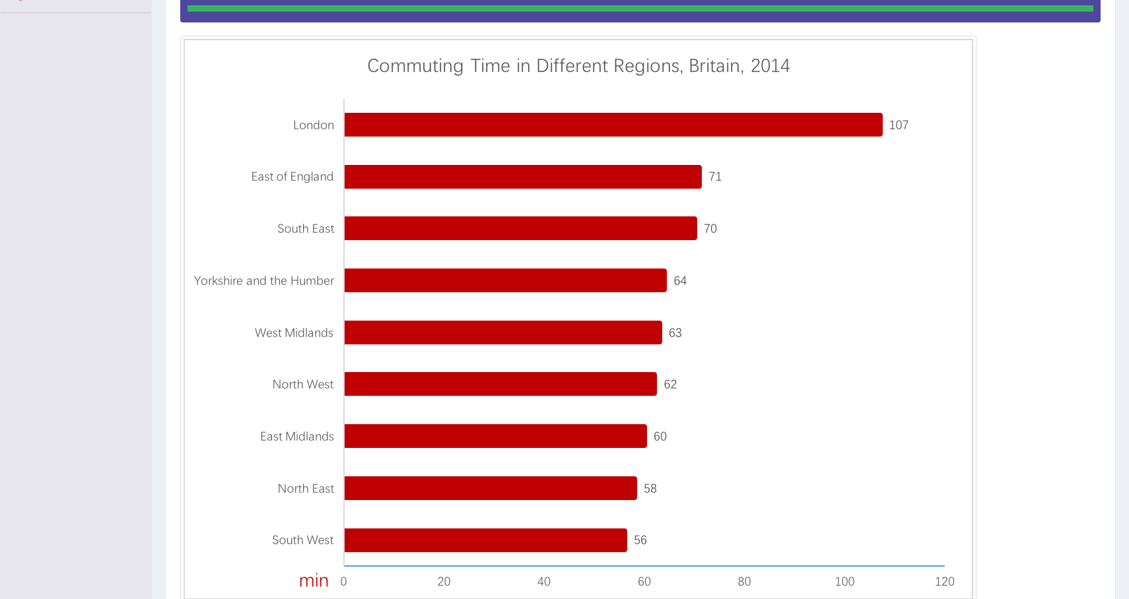
scroll to position [0, 0]
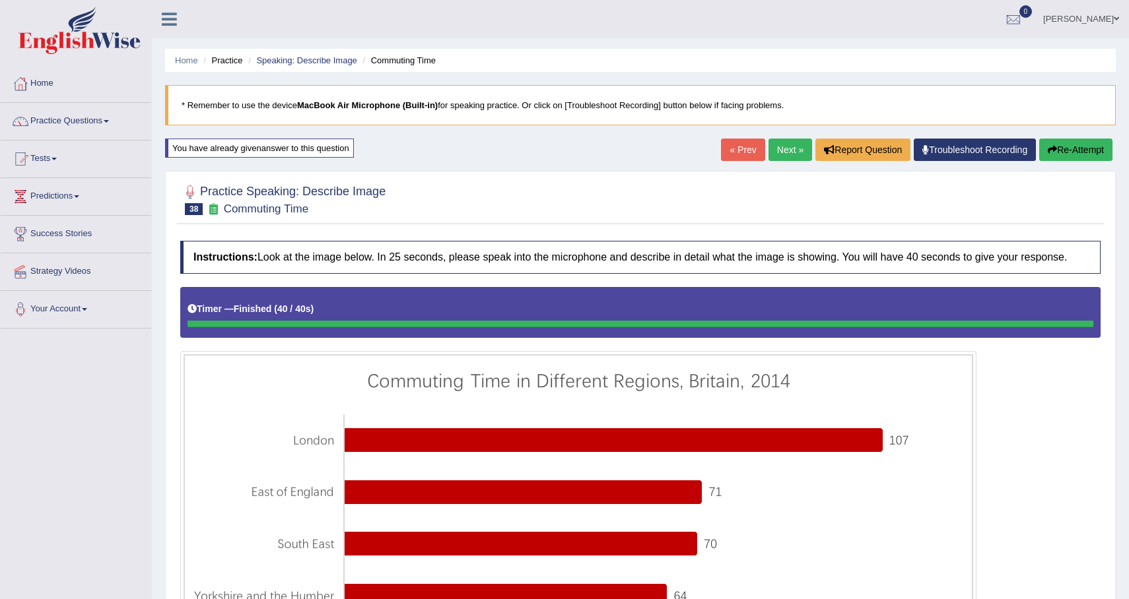
click at [776, 149] on link "Next »" at bounding box center [790, 150] width 44 height 22
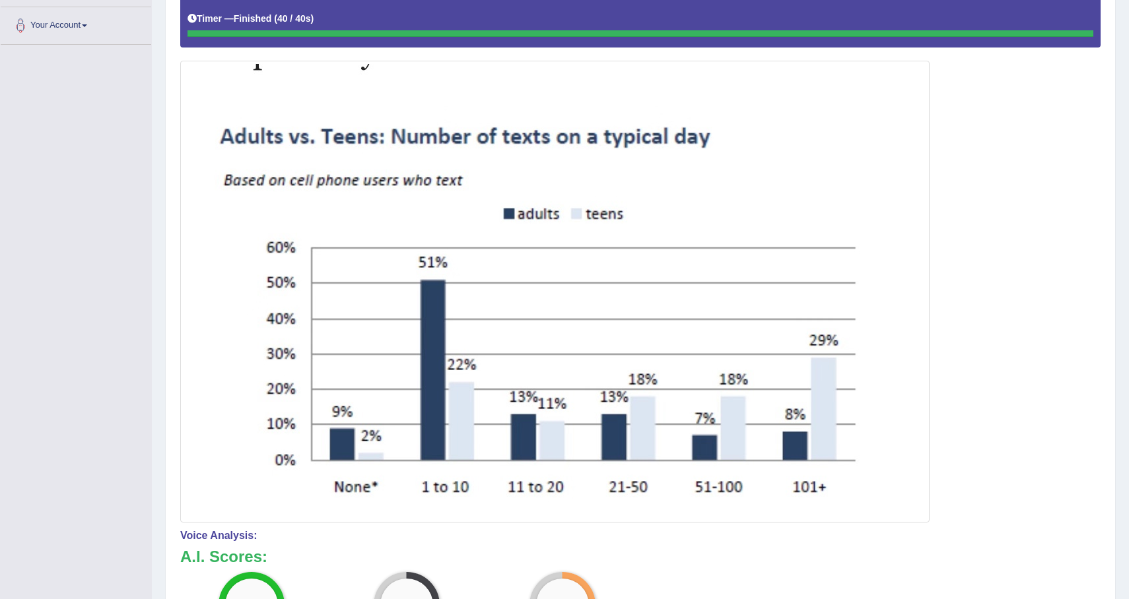
scroll to position [57, 0]
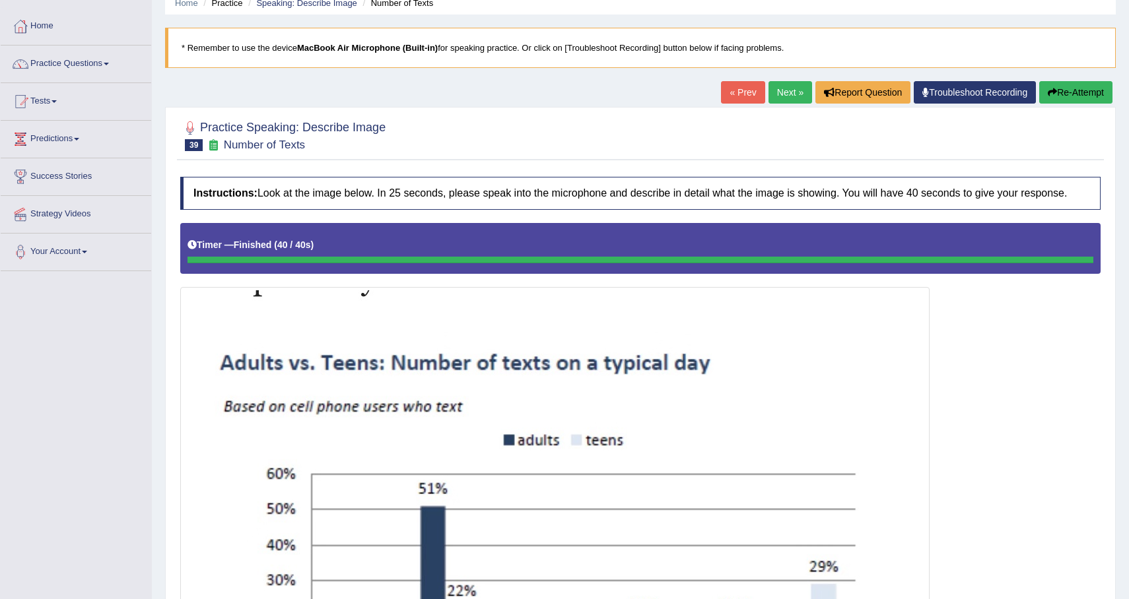
click at [1054, 88] on button "Re-Attempt" at bounding box center [1075, 92] width 73 height 22
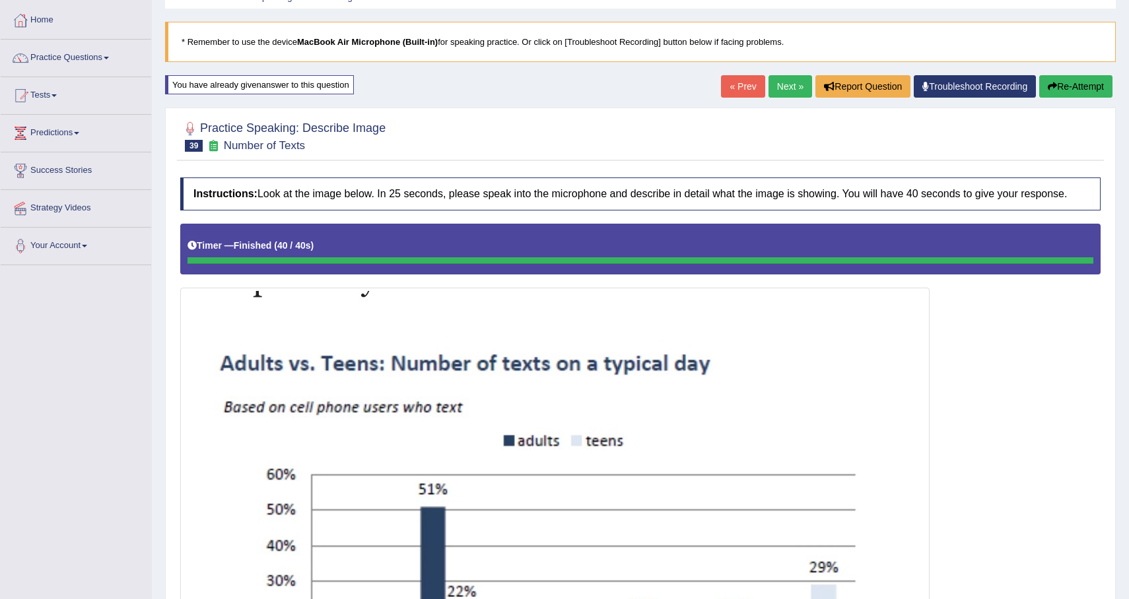
scroll to position [52, 0]
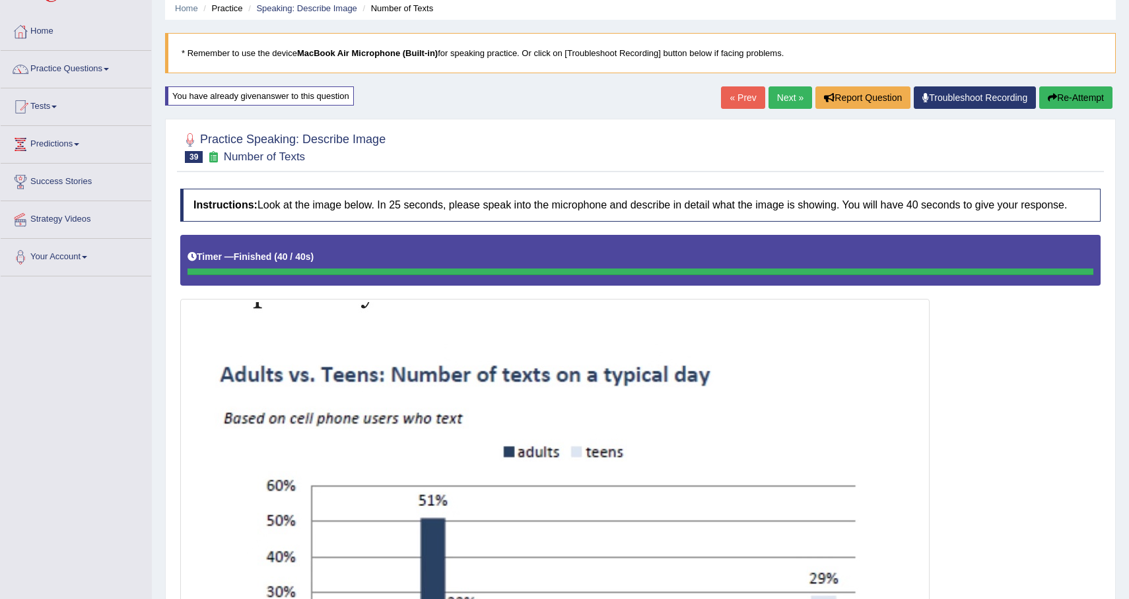
click at [1060, 94] on button "Re-Attempt" at bounding box center [1075, 97] width 73 height 22
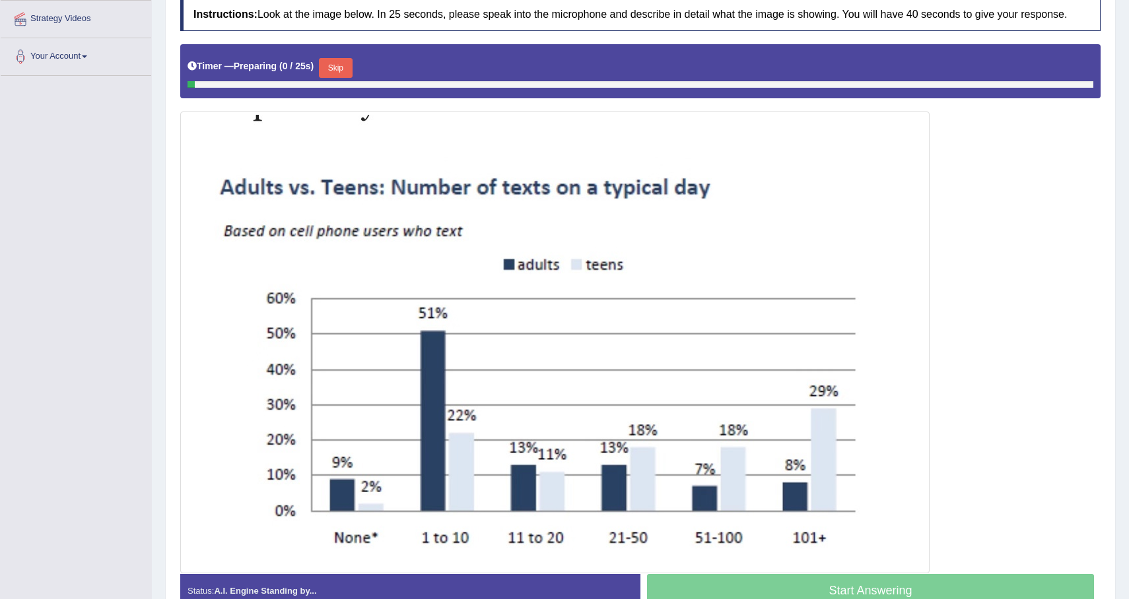
scroll to position [277, 0]
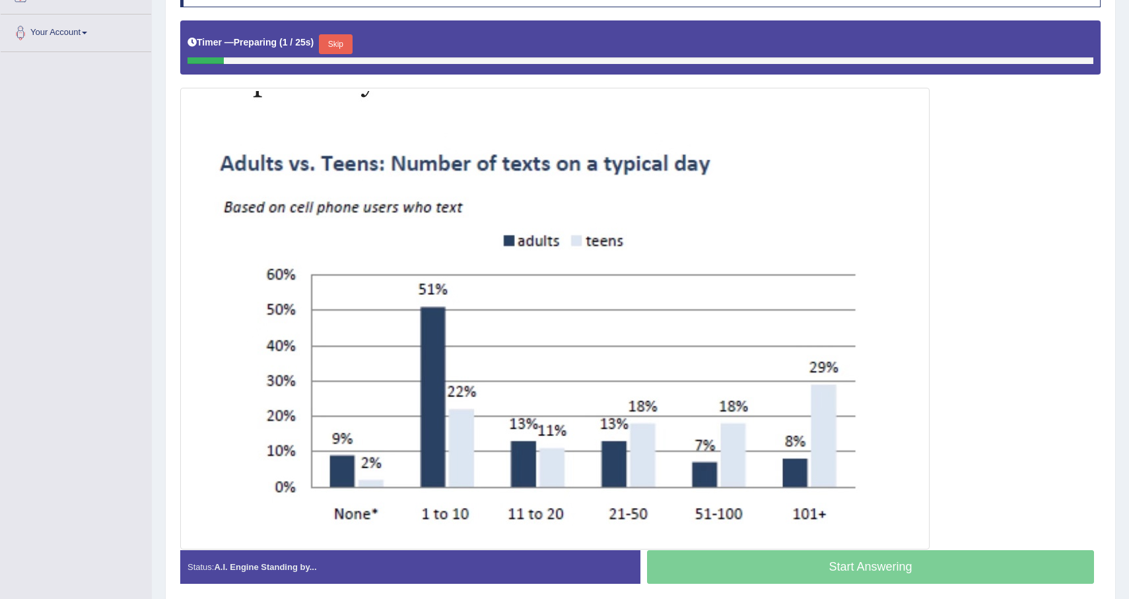
click at [349, 54] on button "Skip" at bounding box center [335, 44] width 33 height 20
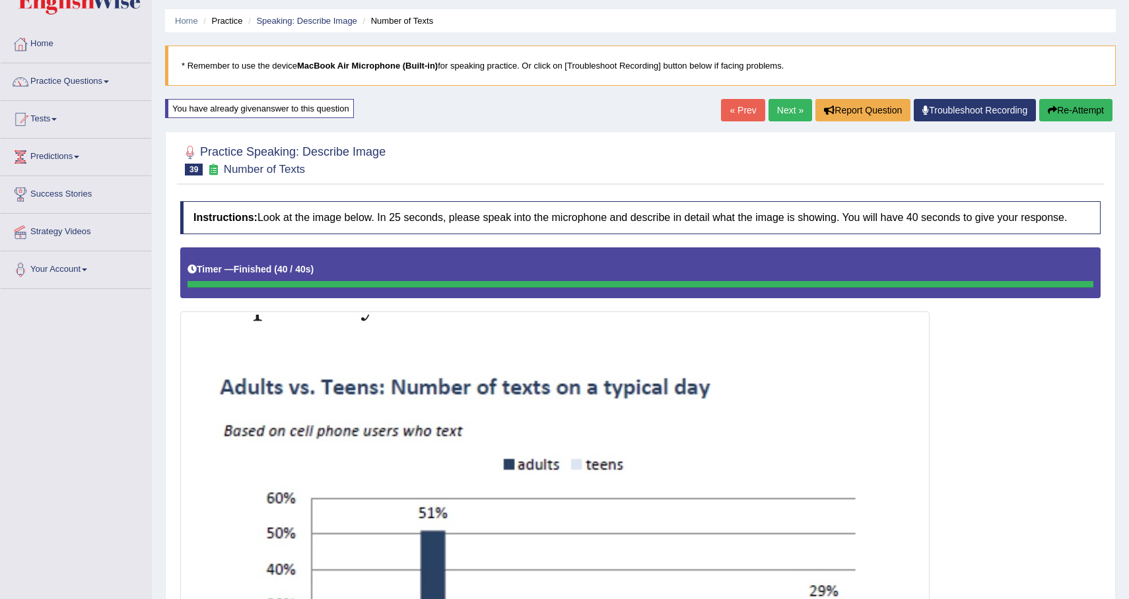
scroll to position [25, 0]
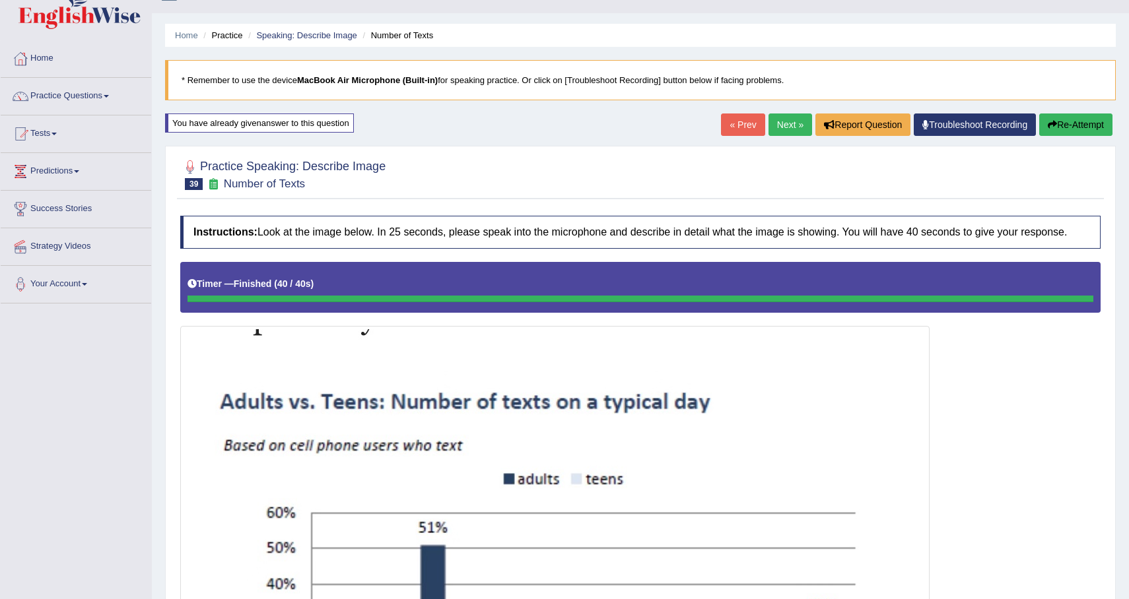
click at [1075, 123] on button "Re-Attempt" at bounding box center [1075, 125] width 73 height 22
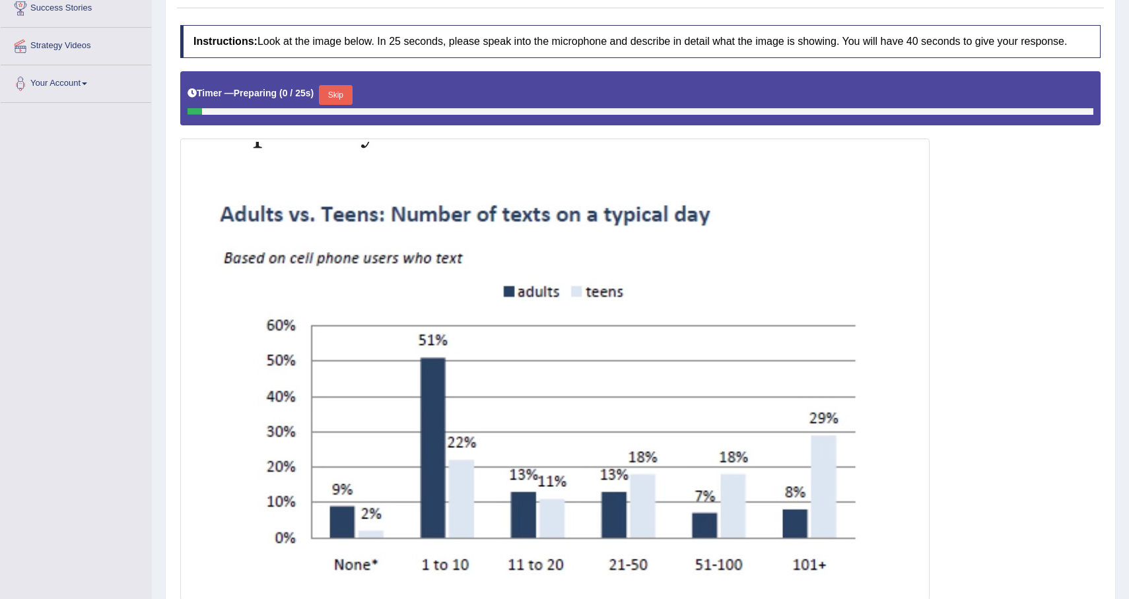
scroll to position [229, 0]
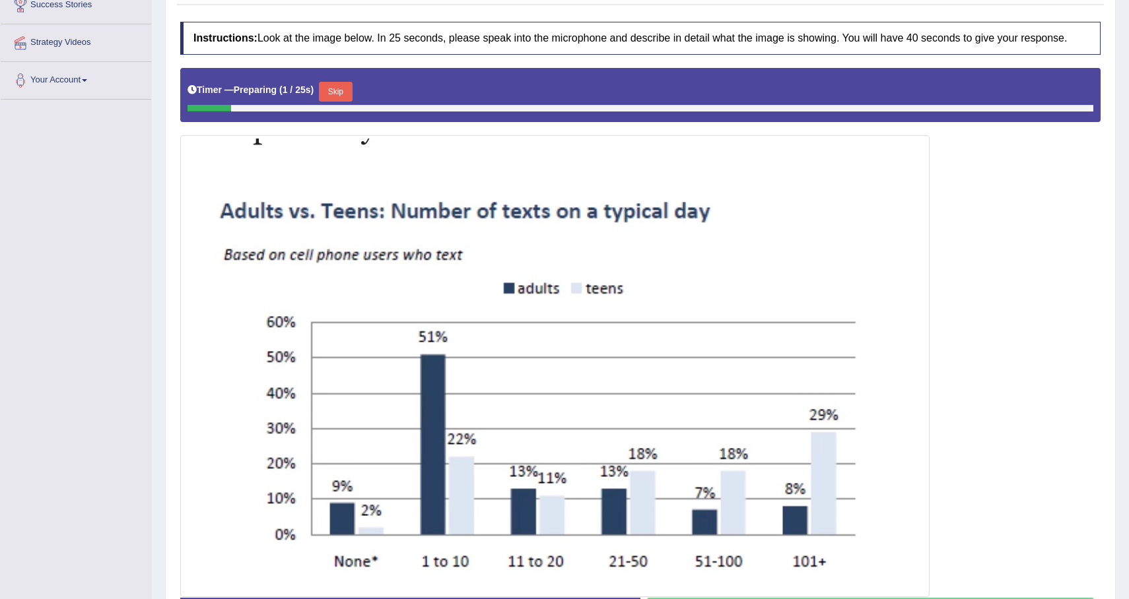
click at [343, 102] on button "Skip" at bounding box center [335, 92] width 33 height 20
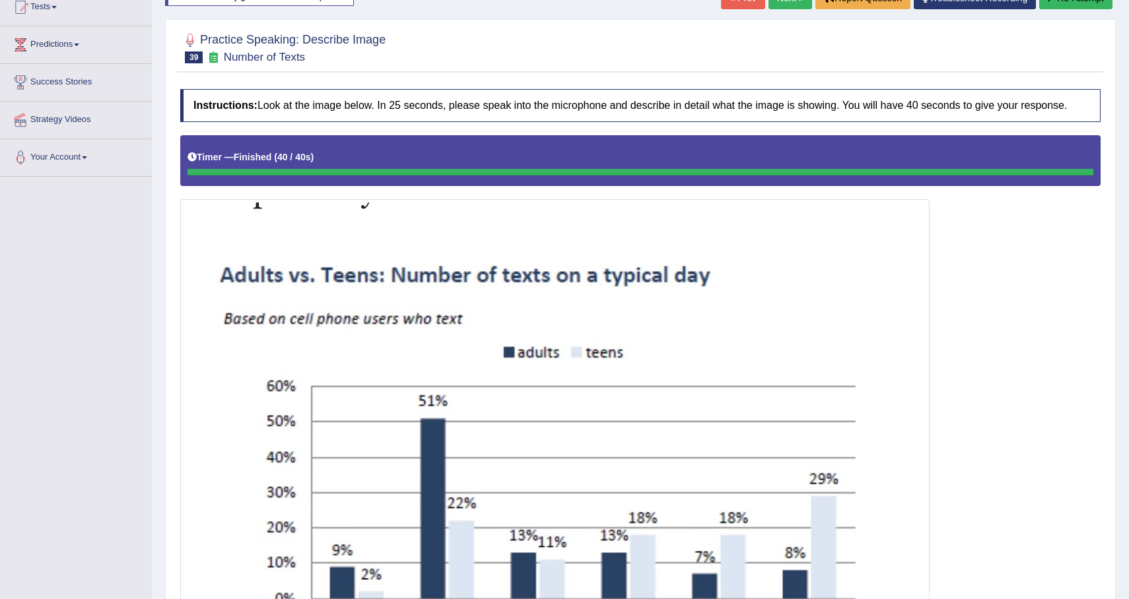
scroll to position [24, 0]
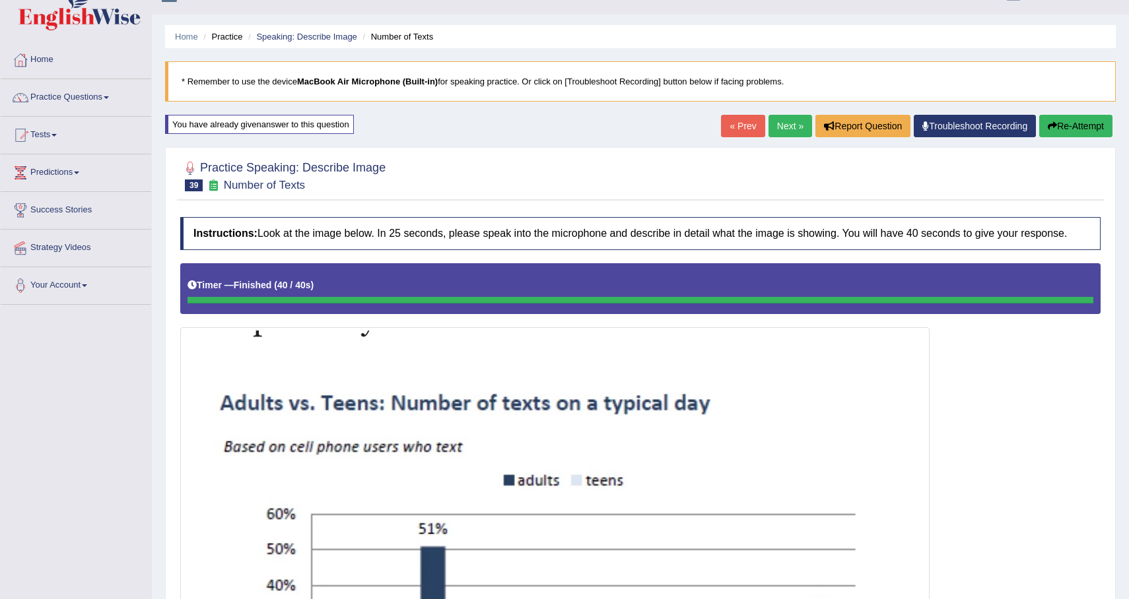
click at [782, 120] on link "Next »" at bounding box center [790, 126] width 44 height 22
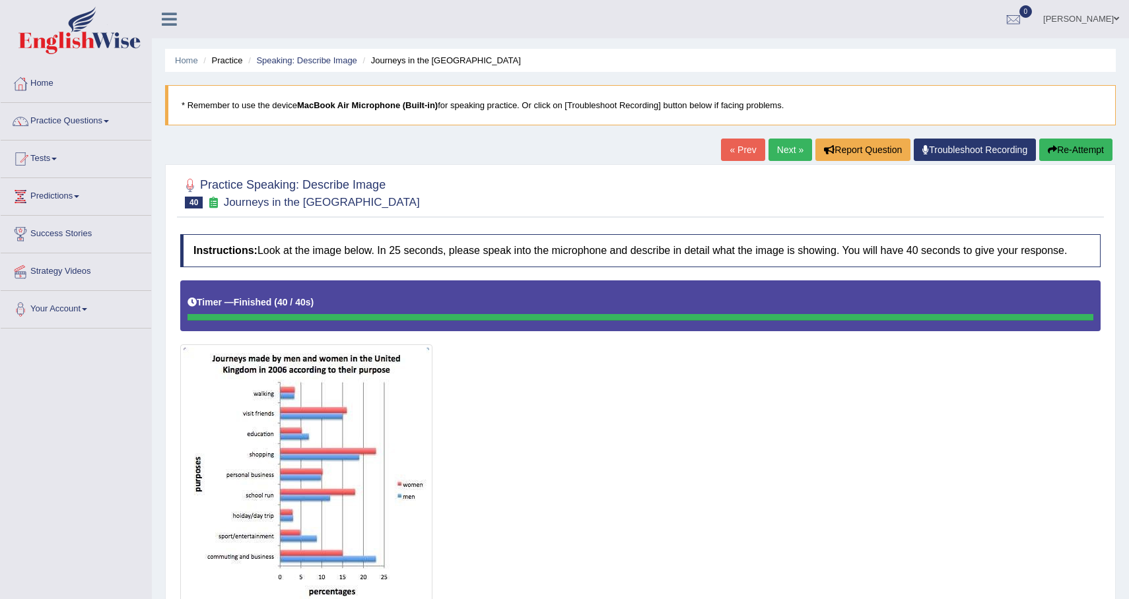
click at [1080, 154] on button "Re-Attempt" at bounding box center [1075, 150] width 73 height 22
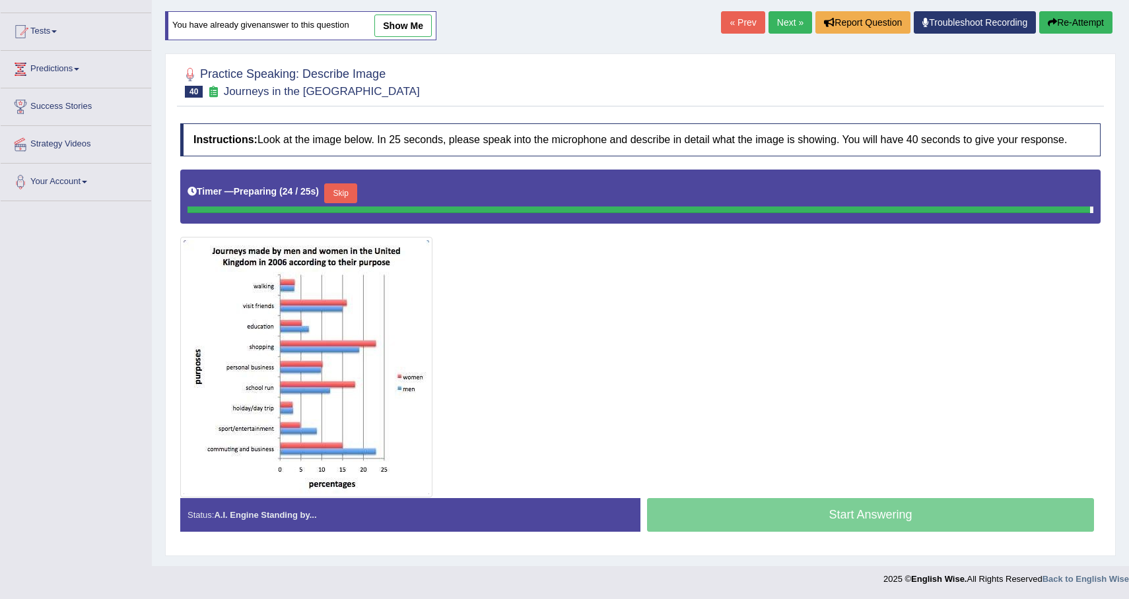
scroll to position [126, 0]
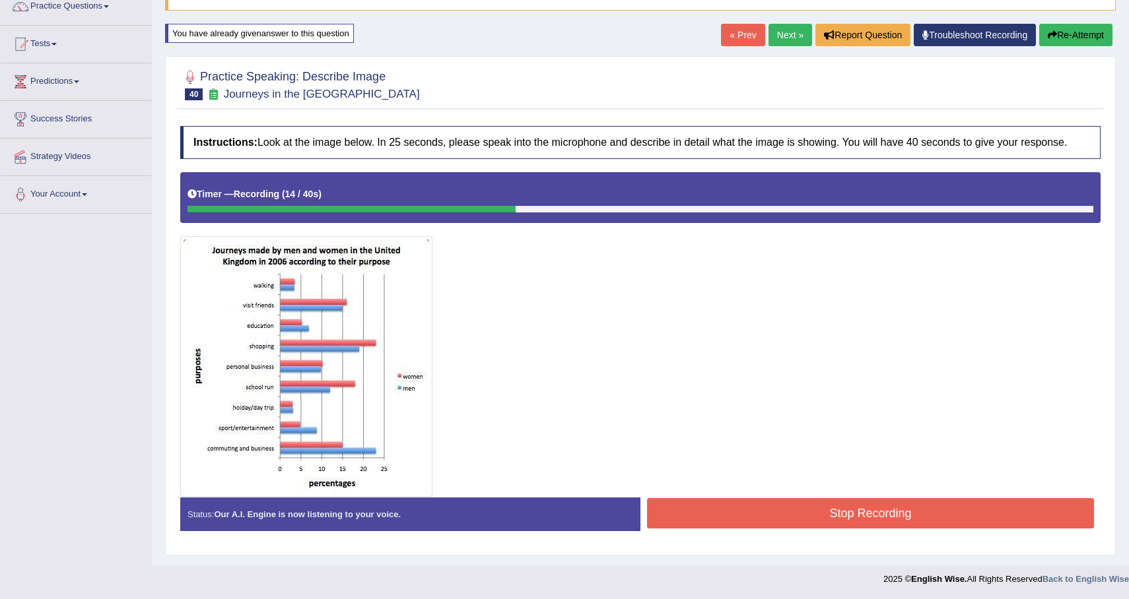
click at [1091, 24] on button "Re-Attempt" at bounding box center [1075, 35] width 73 height 22
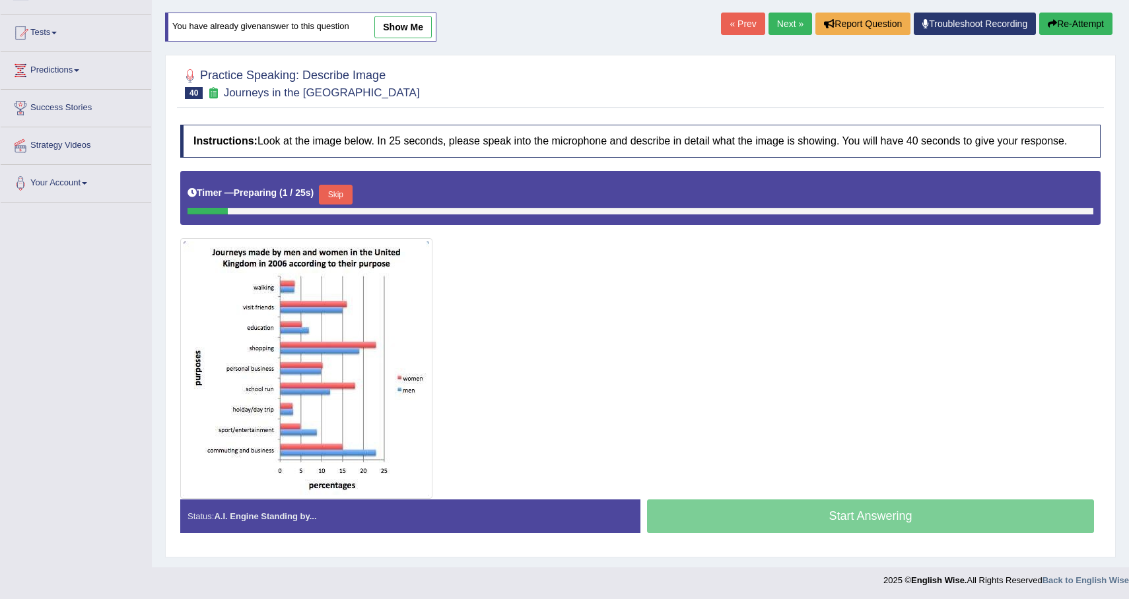
click at [343, 205] on button "Skip" at bounding box center [335, 195] width 33 height 20
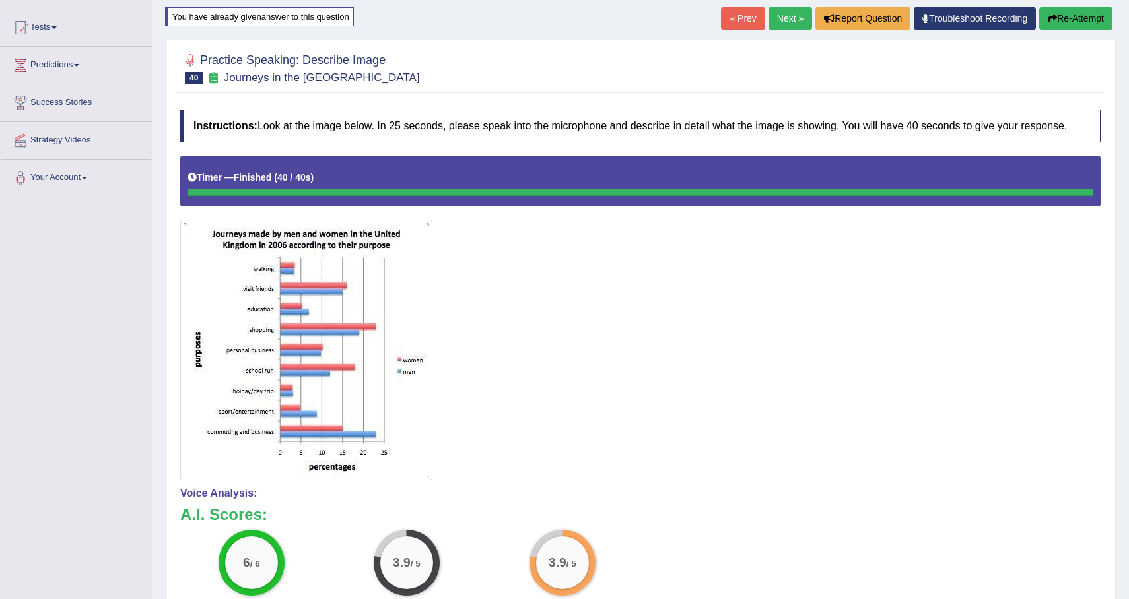
scroll to position [90, 0]
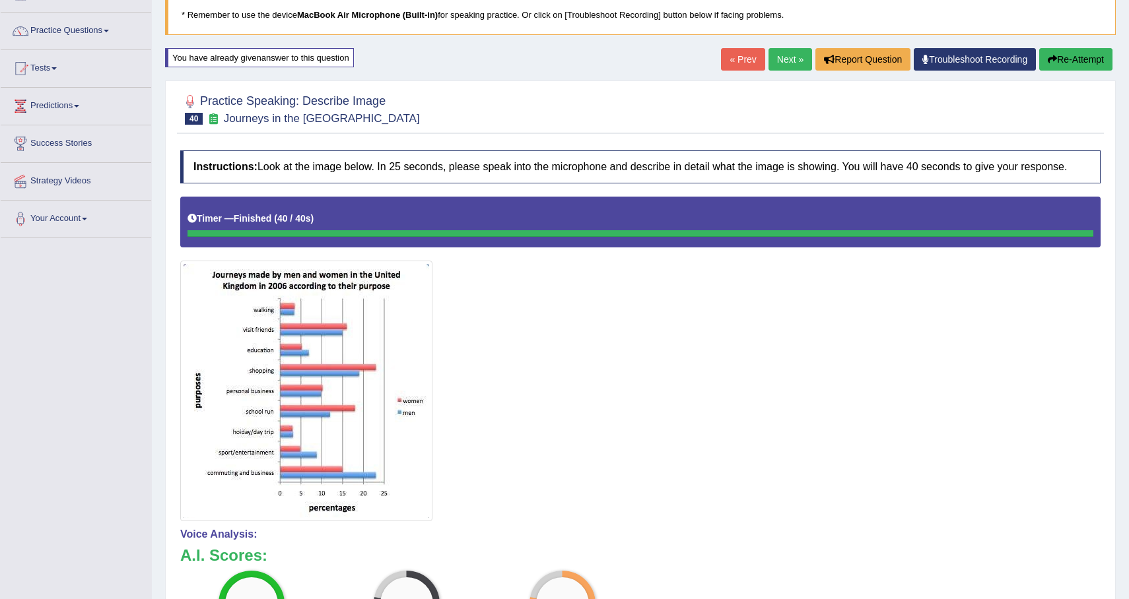
click at [1091, 66] on button "Re-Attempt" at bounding box center [1075, 59] width 73 height 22
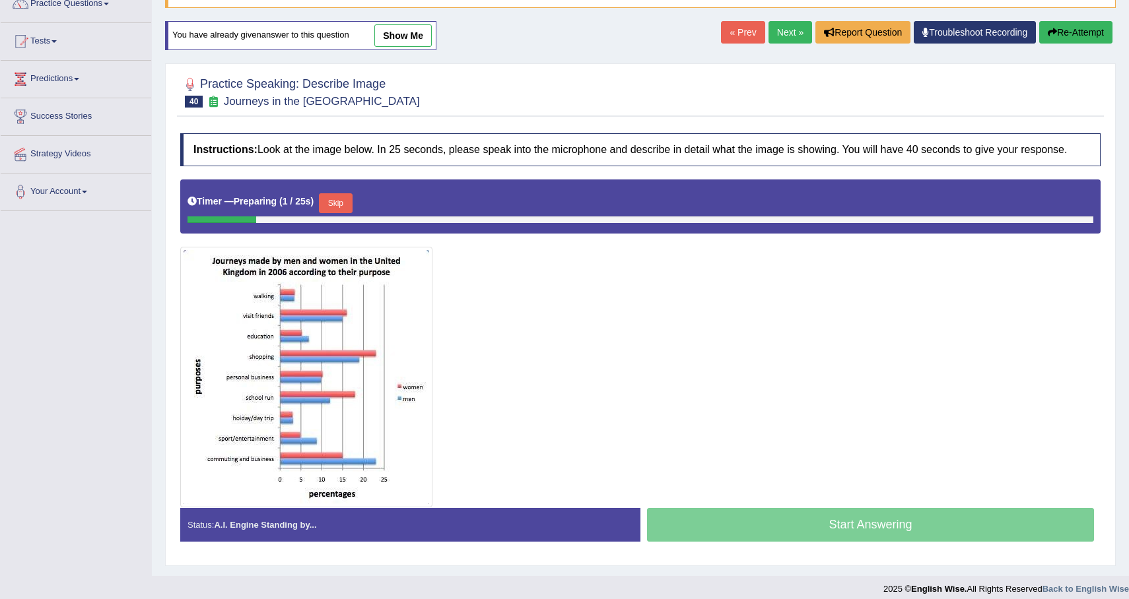
click at [344, 213] on button "Skip" at bounding box center [335, 203] width 33 height 20
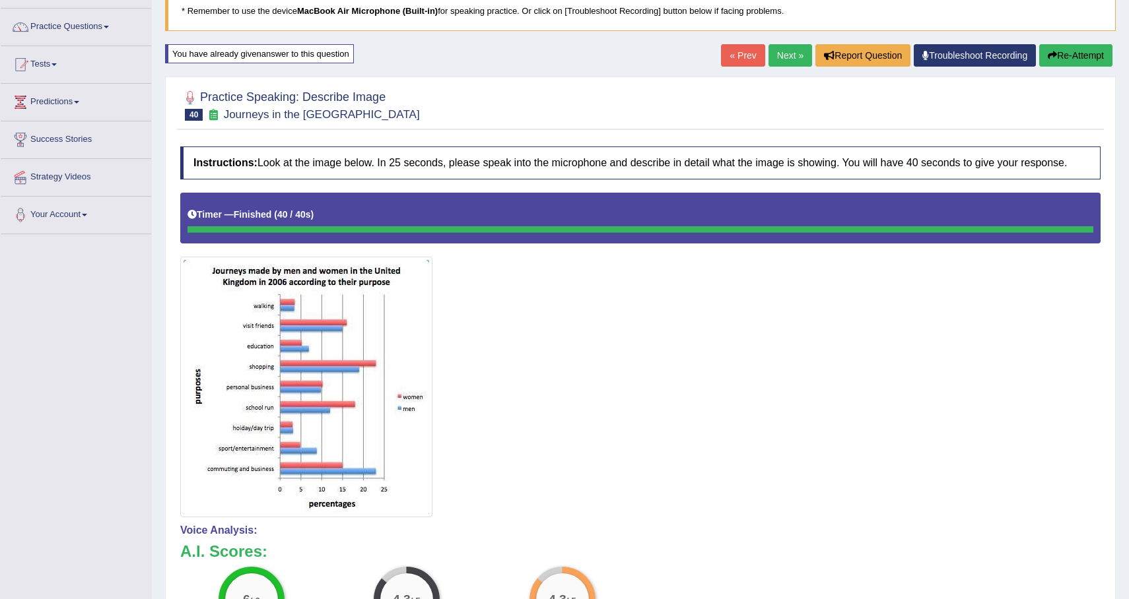
scroll to position [79, 0]
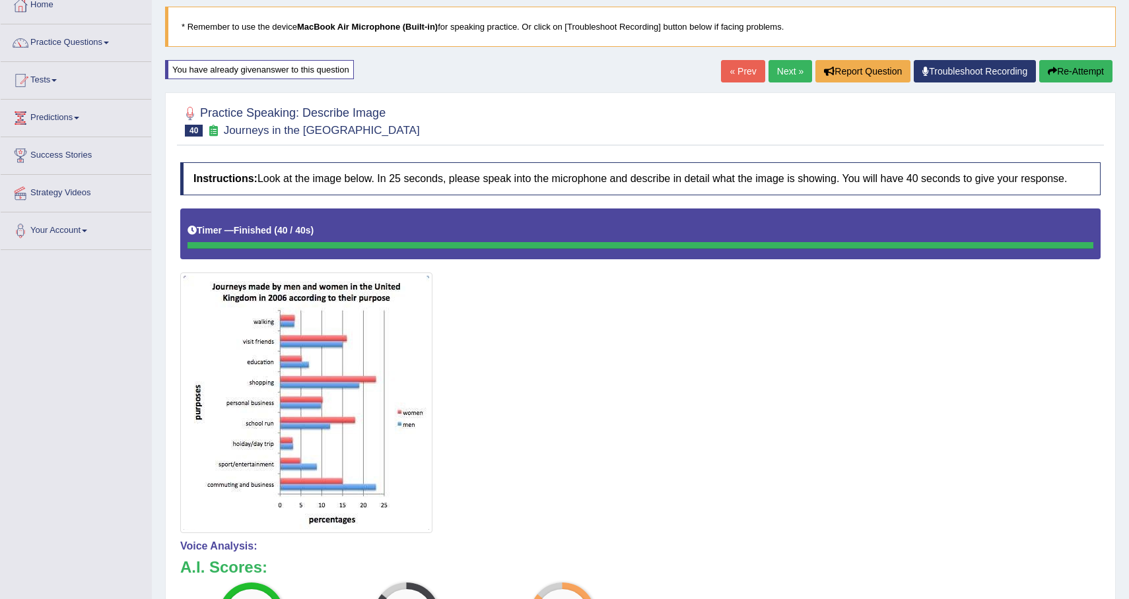
click at [788, 67] on link "Next »" at bounding box center [790, 71] width 44 height 22
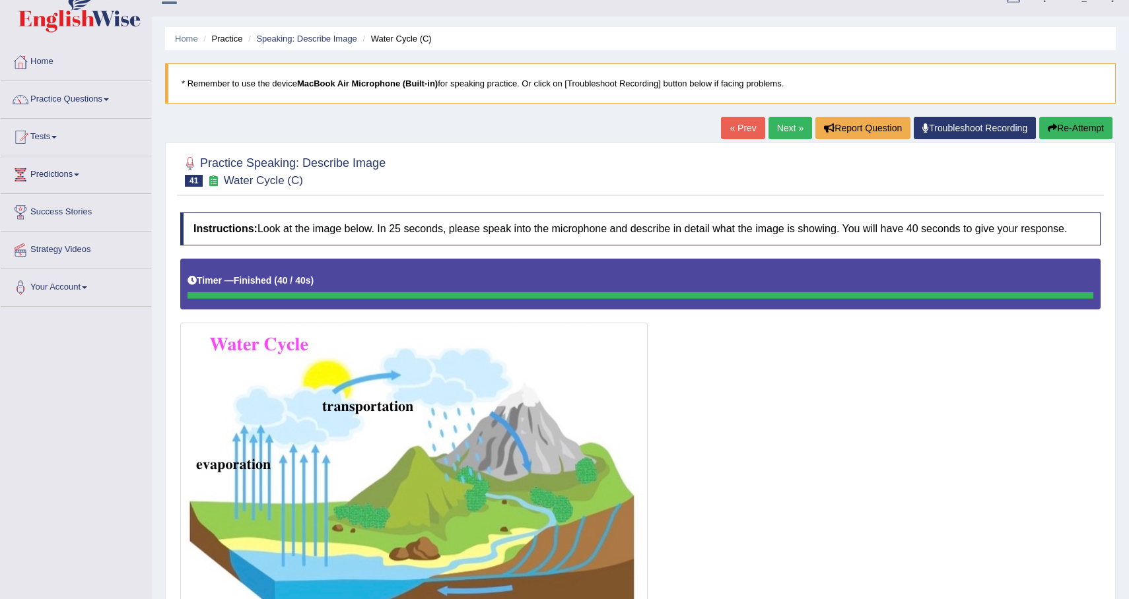
scroll to position [7, 0]
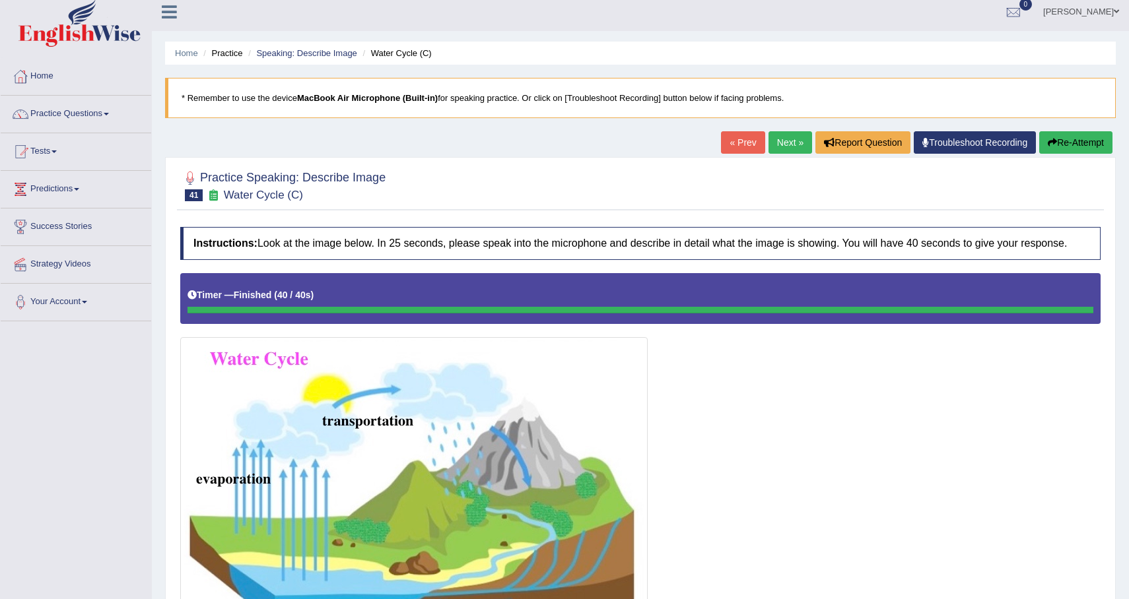
click at [1094, 143] on button "Re-Attempt" at bounding box center [1075, 142] width 73 height 22
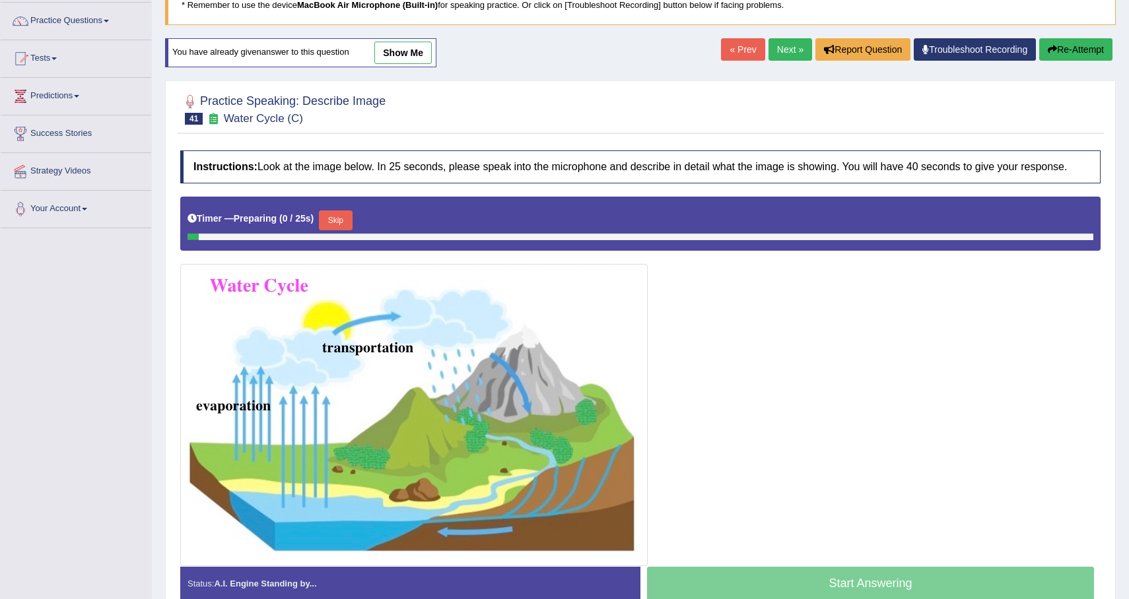
scroll to position [181, 0]
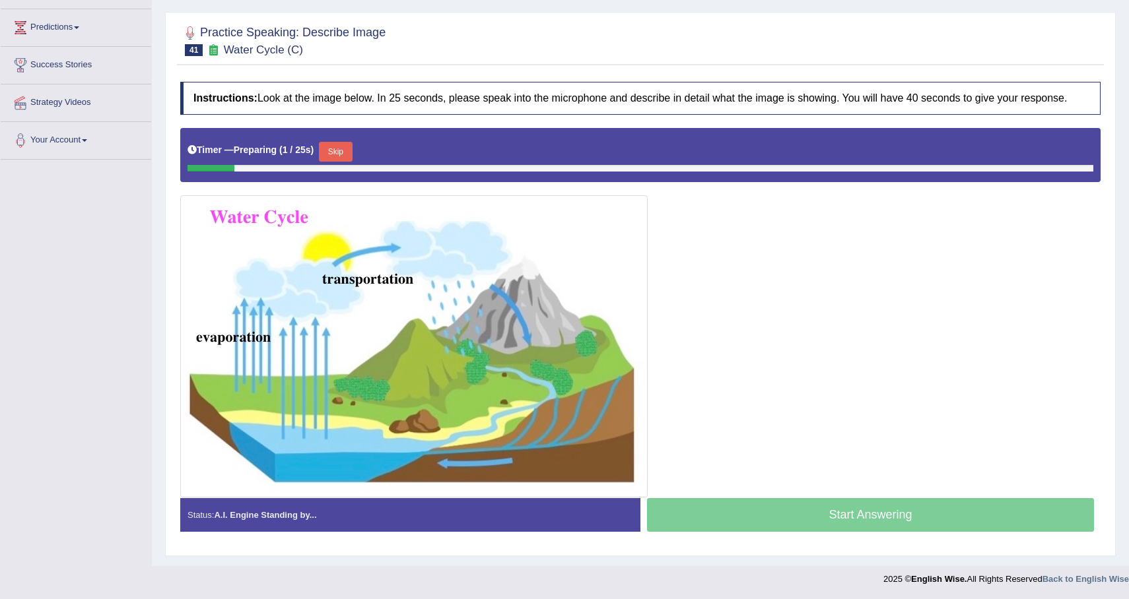
click at [339, 145] on button "Skip" at bounding box center [335, 152] width 33 height 20
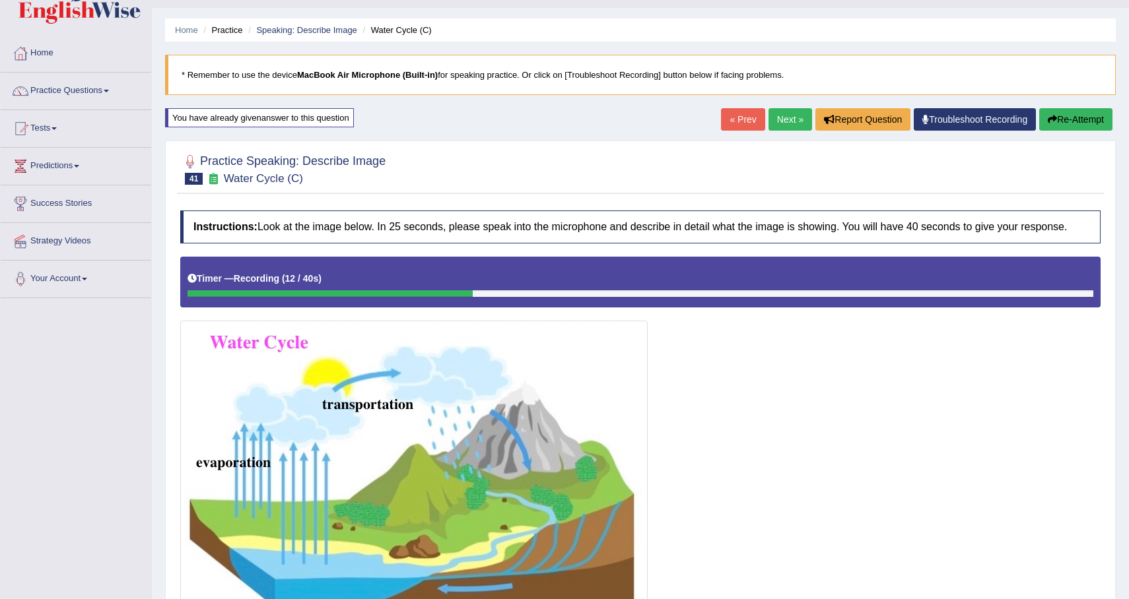
scroll to position [0, 0]
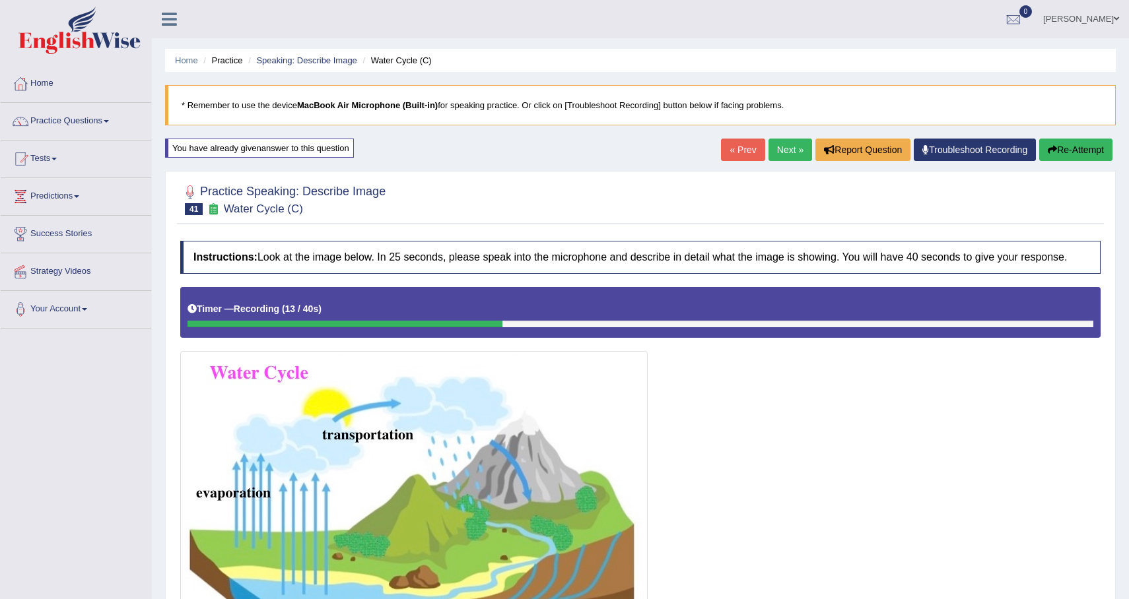
click at [1064, 155] on button "Re-Attempt" at bounding box center [1075, 150] width 73 height 22
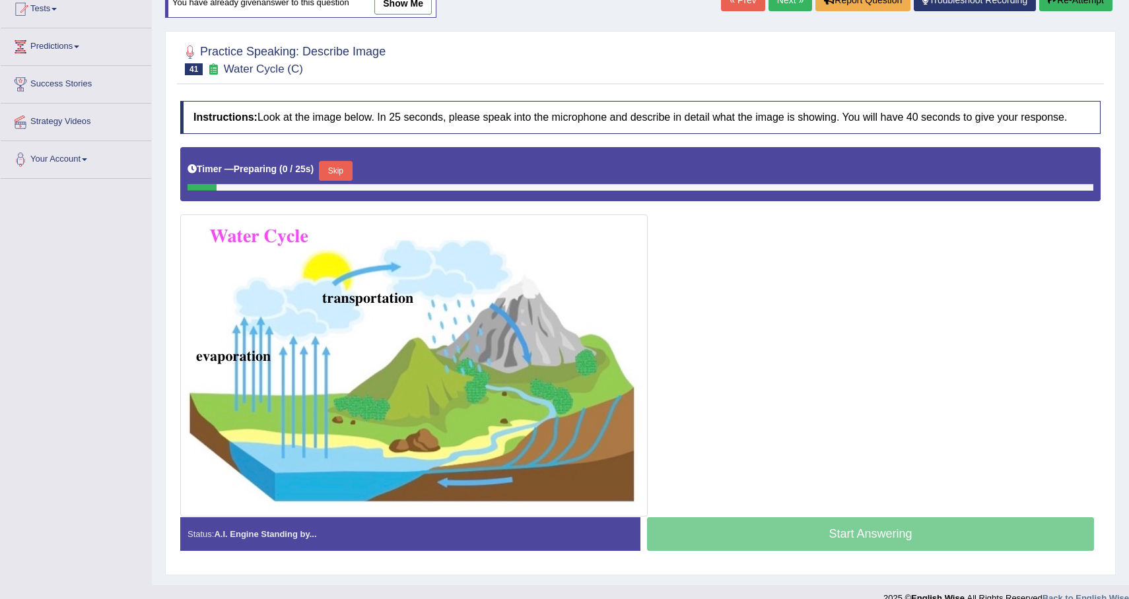
scroll to position [152, 0]
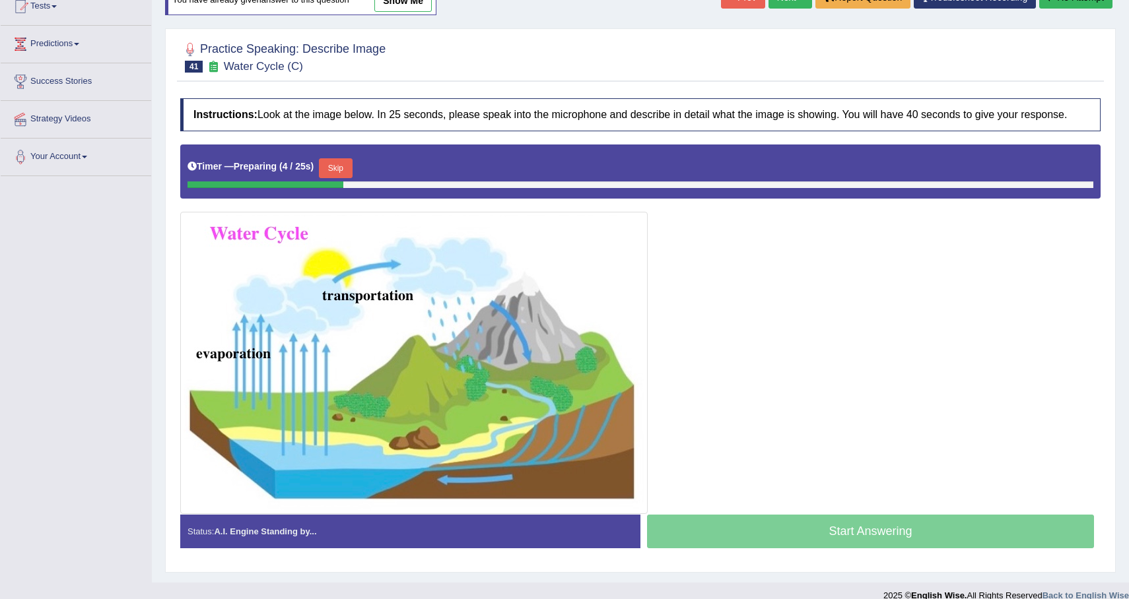
click at [349, 174] on button "Skip" at bounding box center [335, 168] width 33 height 20
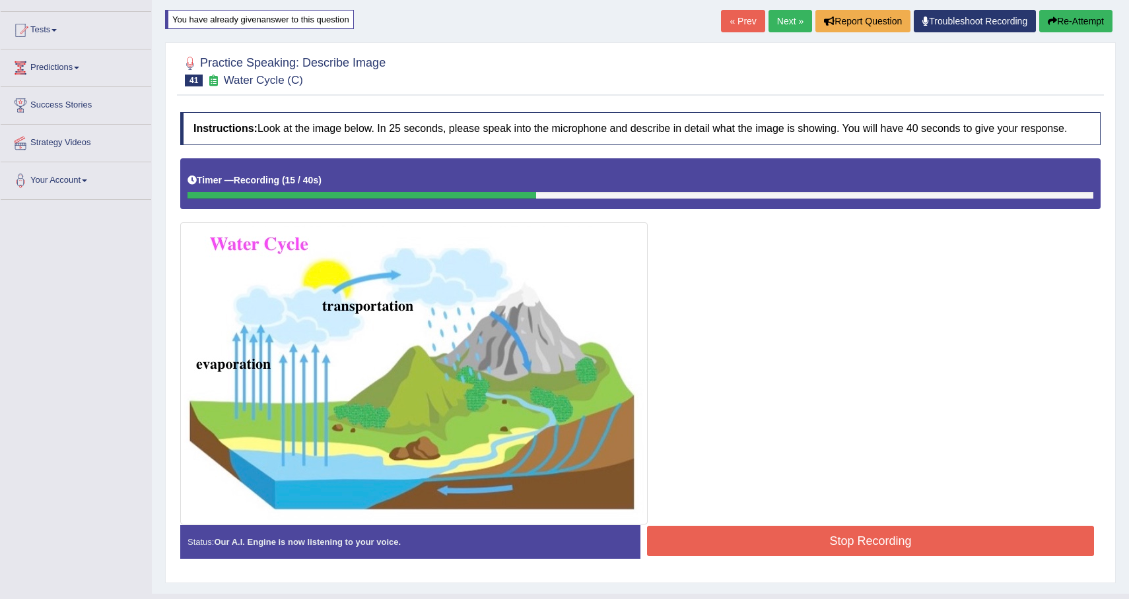
scroll to position [0, 0]
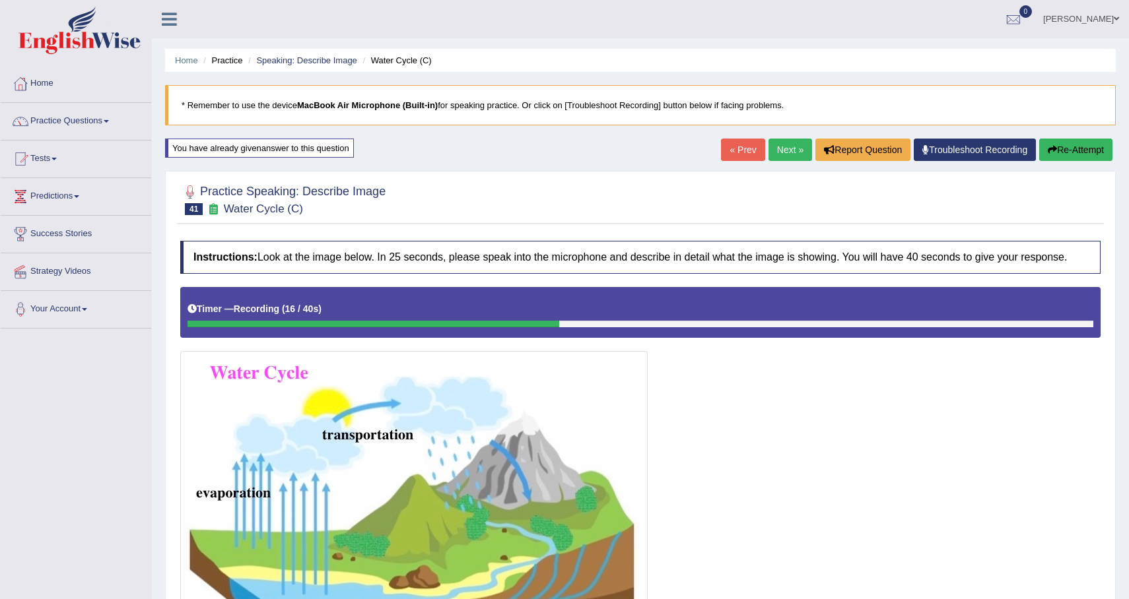
click at [1089, 152] on button "Re-Attempt" at bounding box center [1075, 150] width 73 height 22
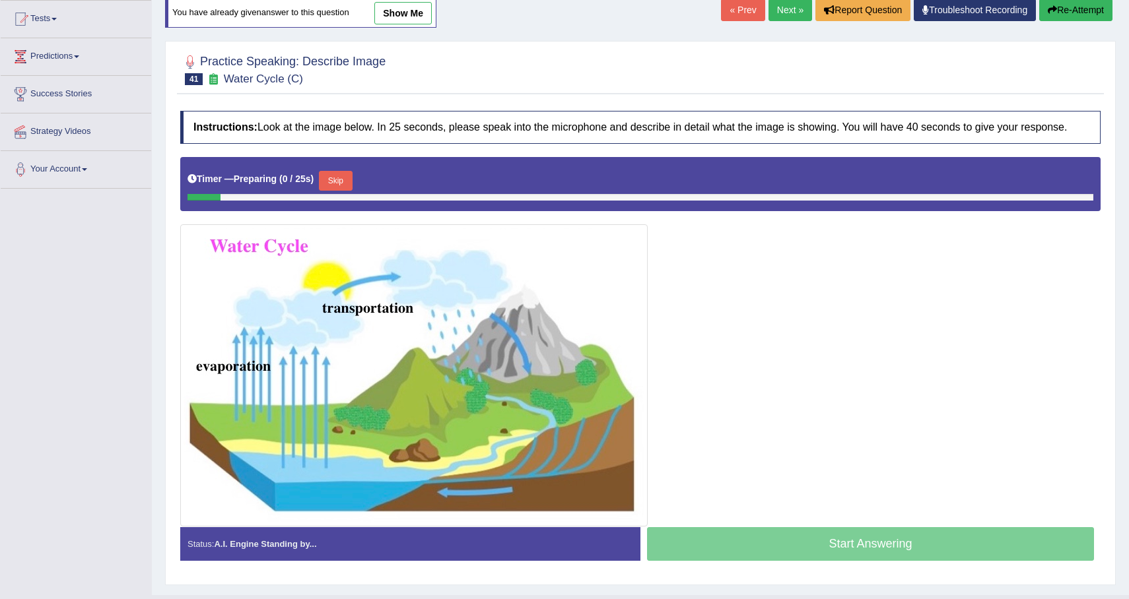
scroll to position [156, 0]
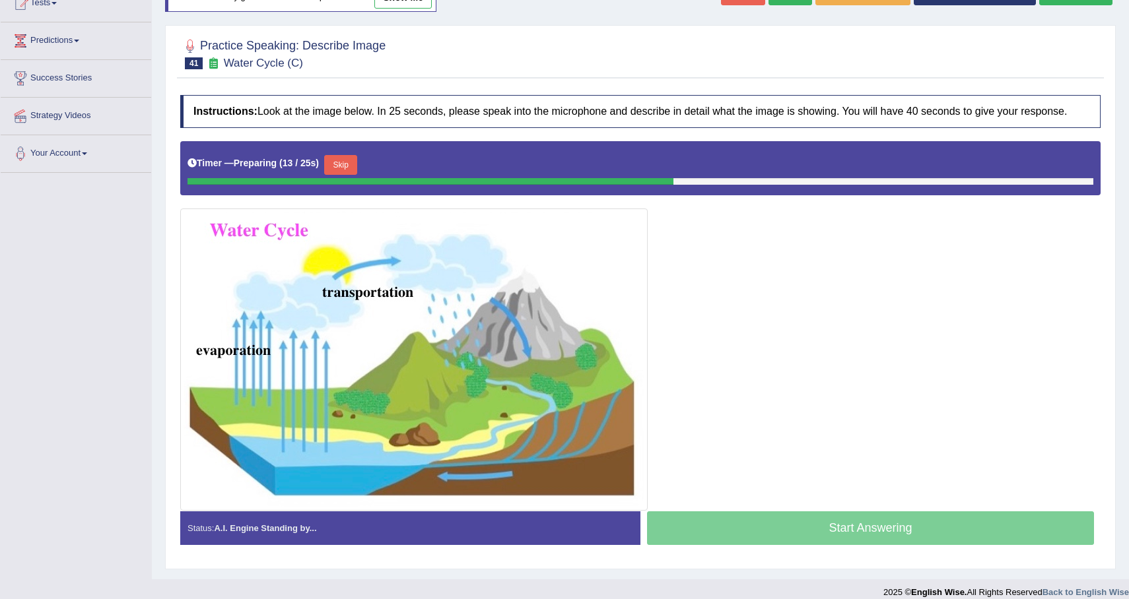
click at [338, 175] on button "Skip" at bounding box center [340, 165] width 33 height 20
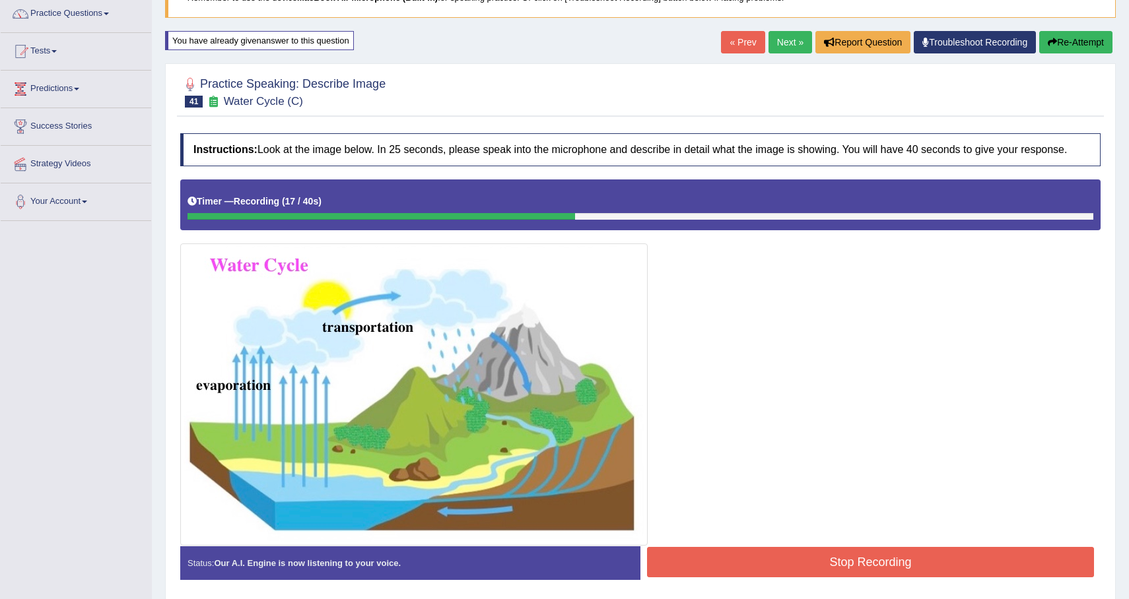
scroll to position [0, 0]
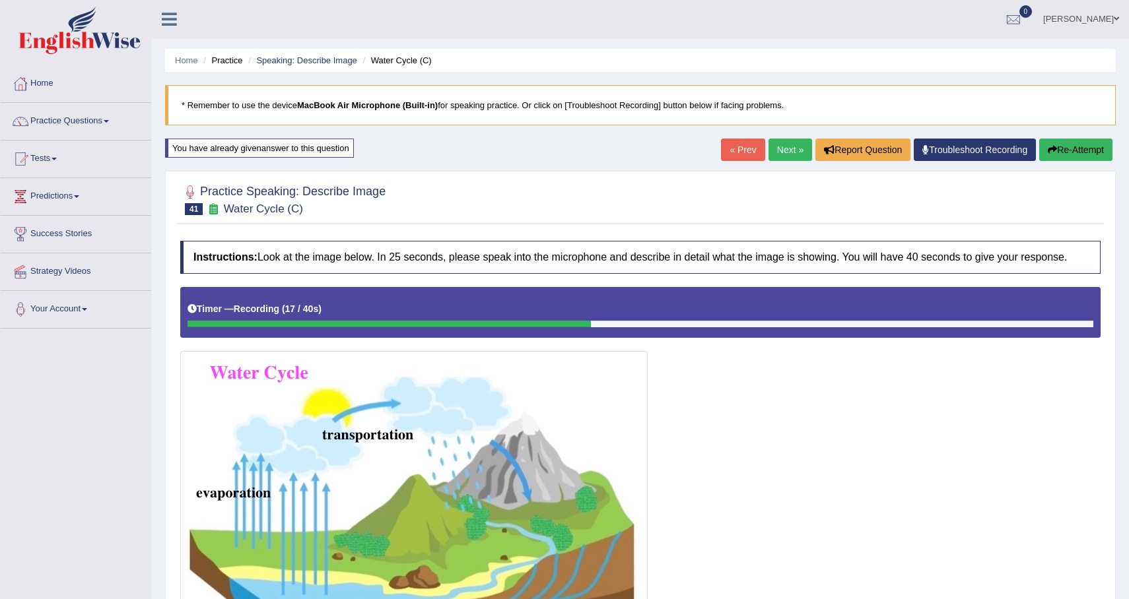
click at [1104, 152] on button "Re-Attempt" at bounding box center [1075, 150] width 73 height 22
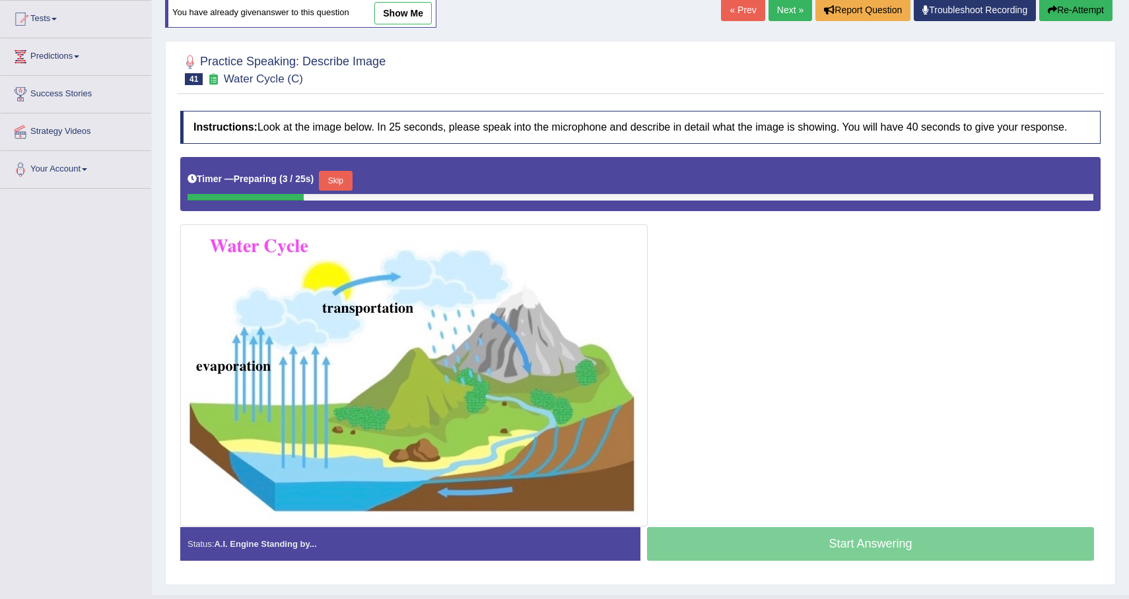
scroll to position [141, 0]
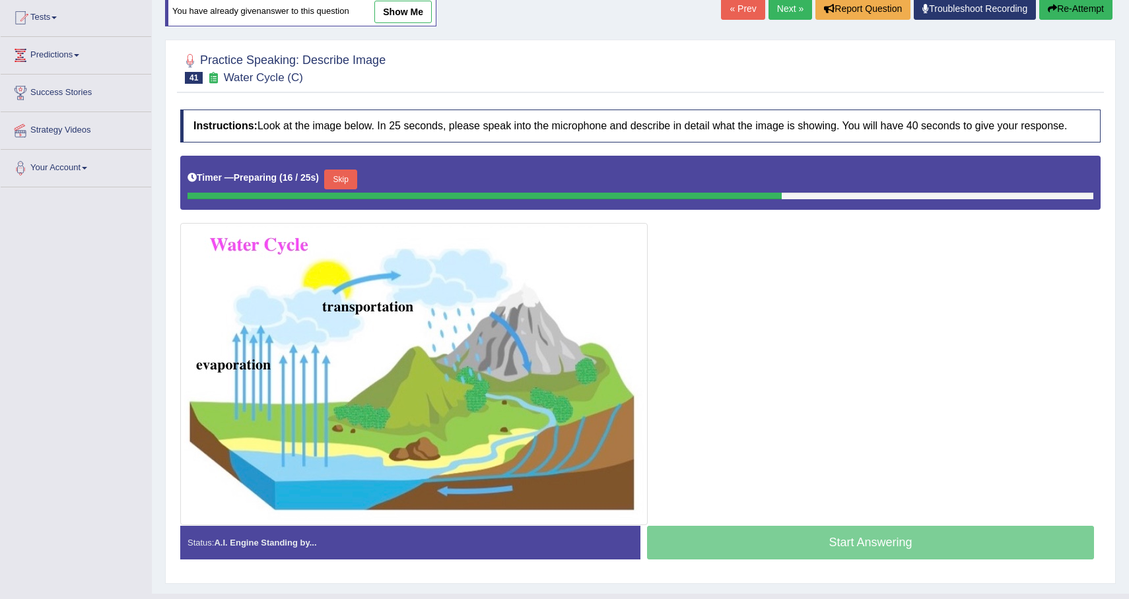
click at [339, 189] on button "Skip" at bounding box center [340, 180] width 33 height 20
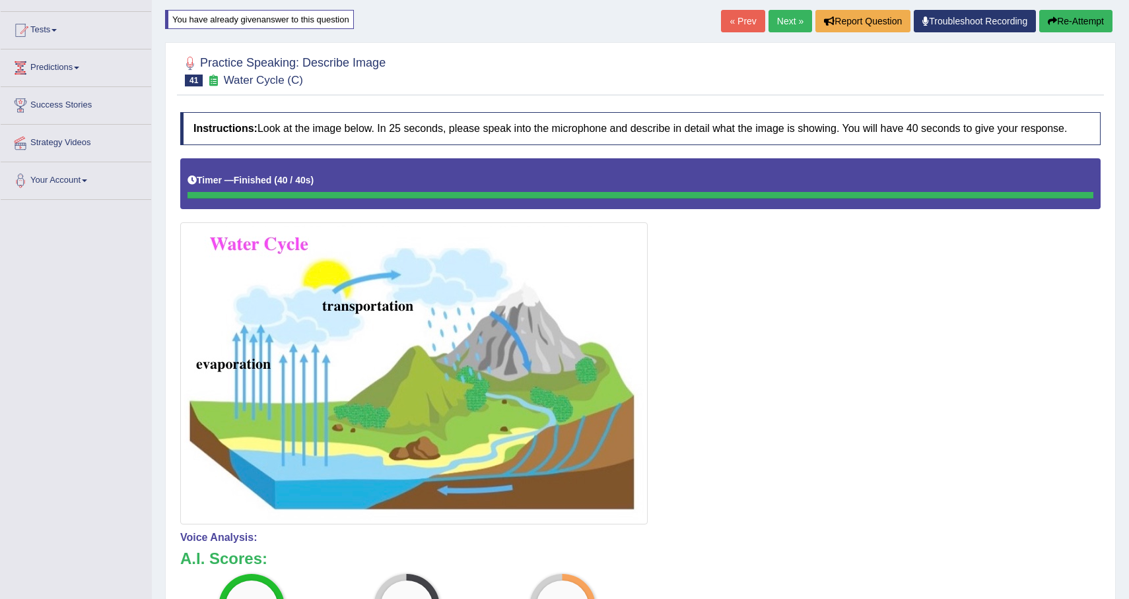
scroll to position [34, 0]
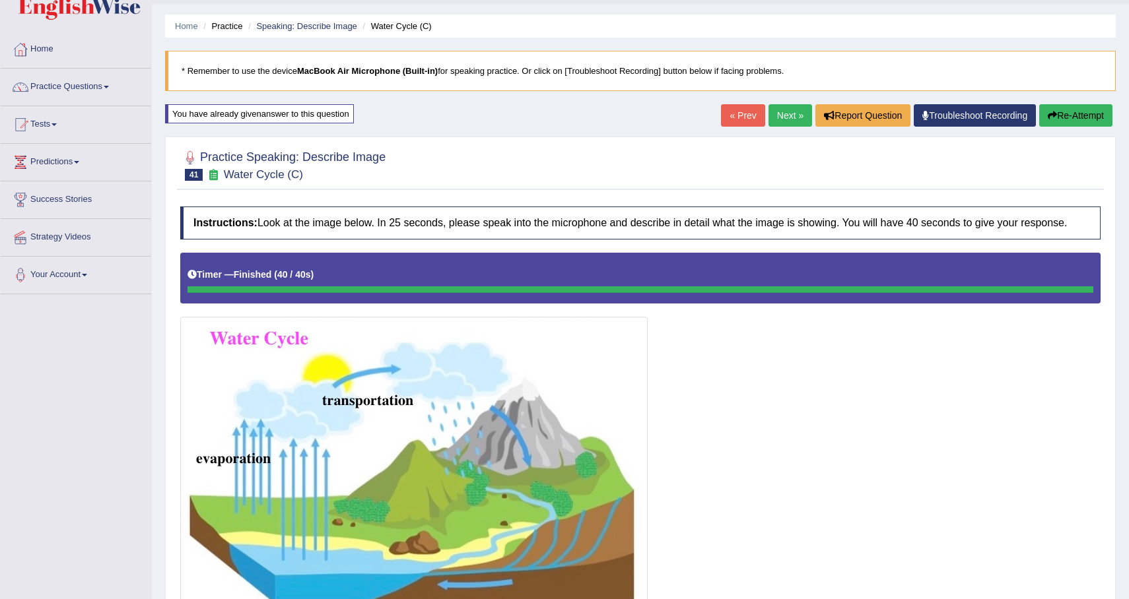
click at [1067, 116] on button "Re-Attempt" at bounding box center [1075, 115] width 73 height 22
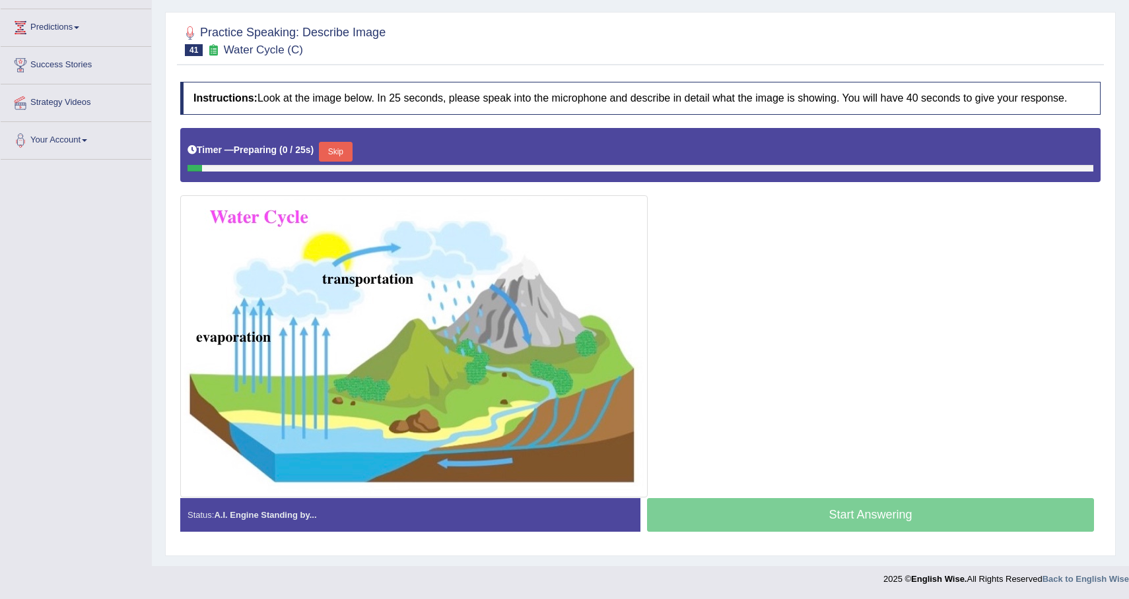
scroll to position [181, 0]
click at [349, 151] on button "Skip" at bounding box center [335, 152] width 33 height 20
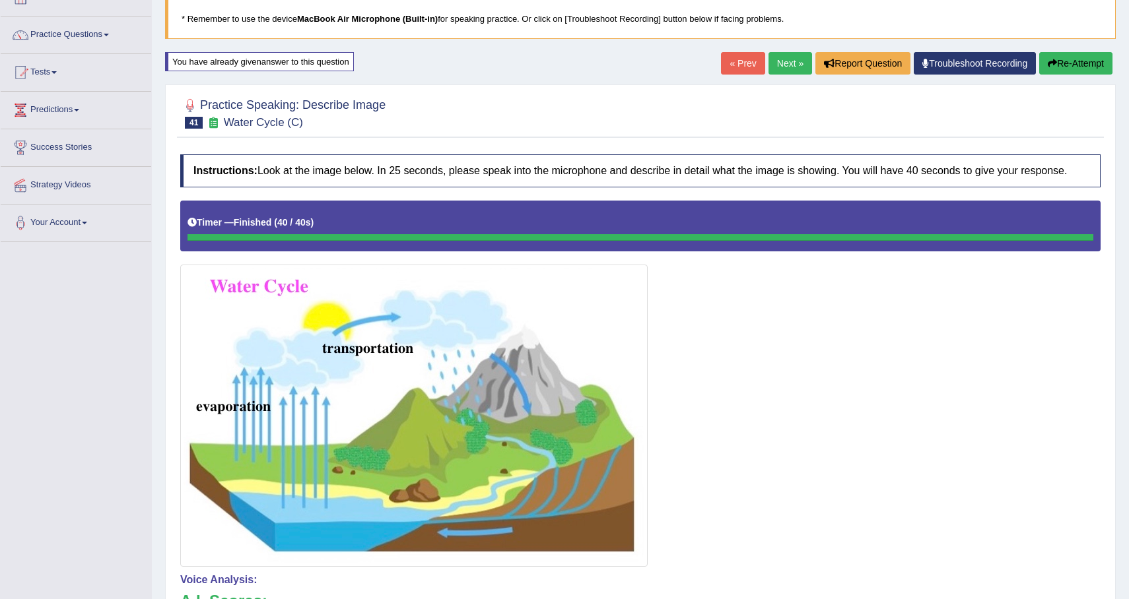
scroll to position [0, 0]
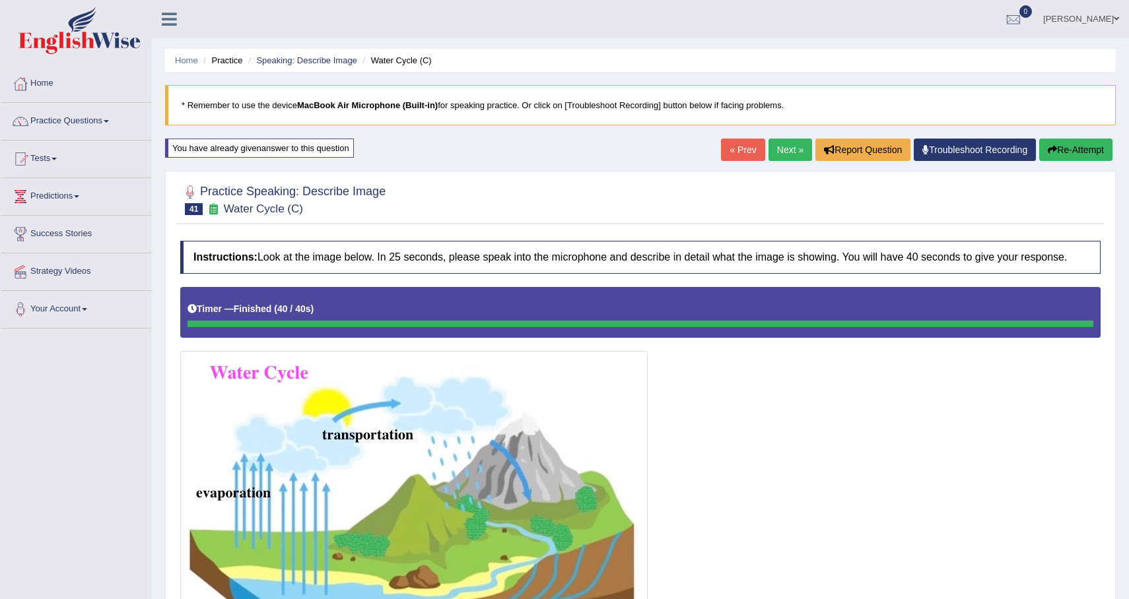
click at [1065, 148] on button "Re-Attempt" at bounding box center [1075, 150] width 73 height 22
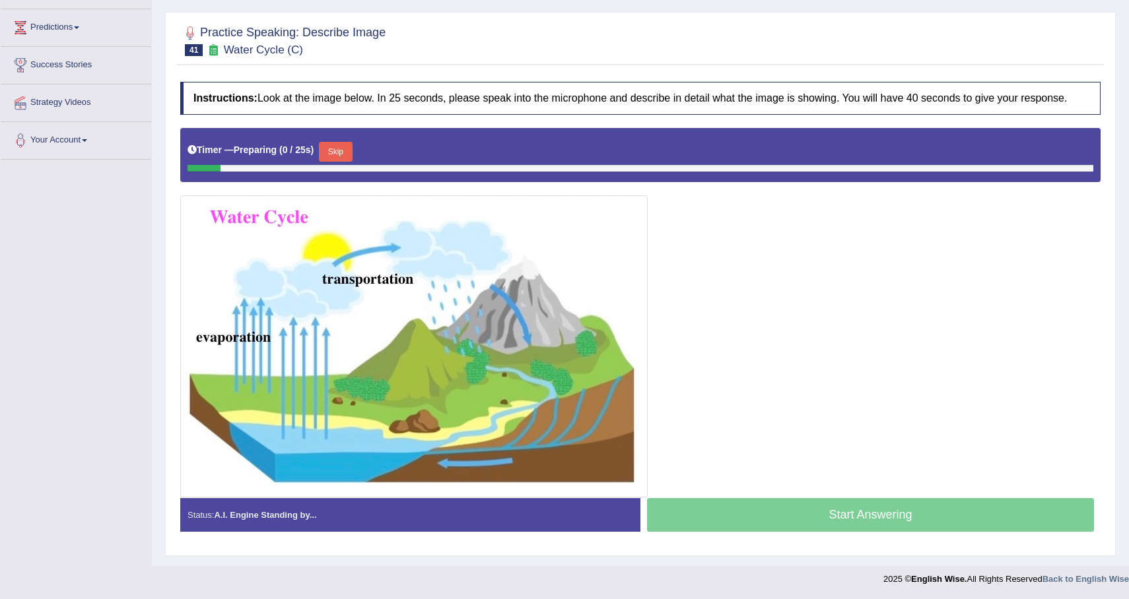
click at [339, 141] on div "Timer — Preparing ( 0 / 25s ) Skip" at bounding box center [640, 152] width 906 height 26
click at [346, 152] on button "Skip" at bounding box center [335, 152] width 33 height 20
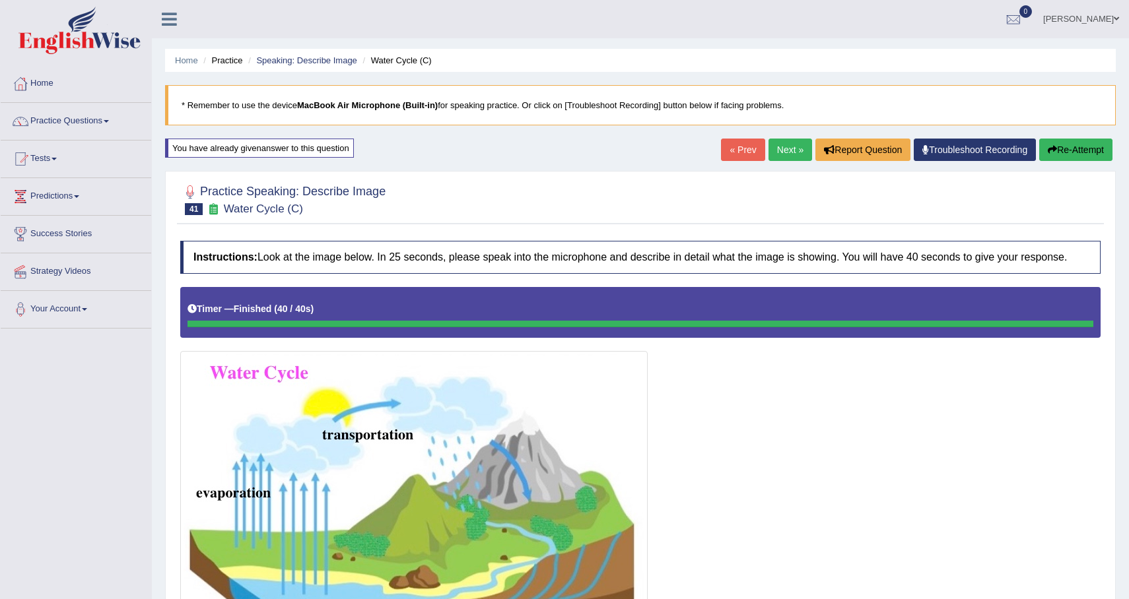
click at [792, 145] on link "Next »" at bounding box center [790, 150] width 44 height 22
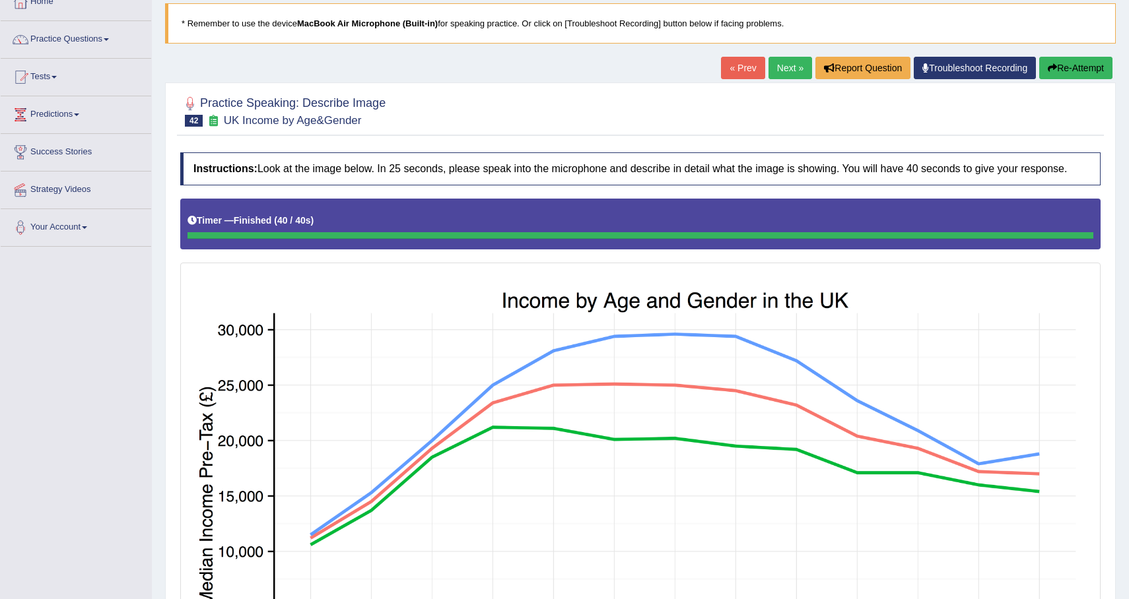
scroll to position [79, 0]
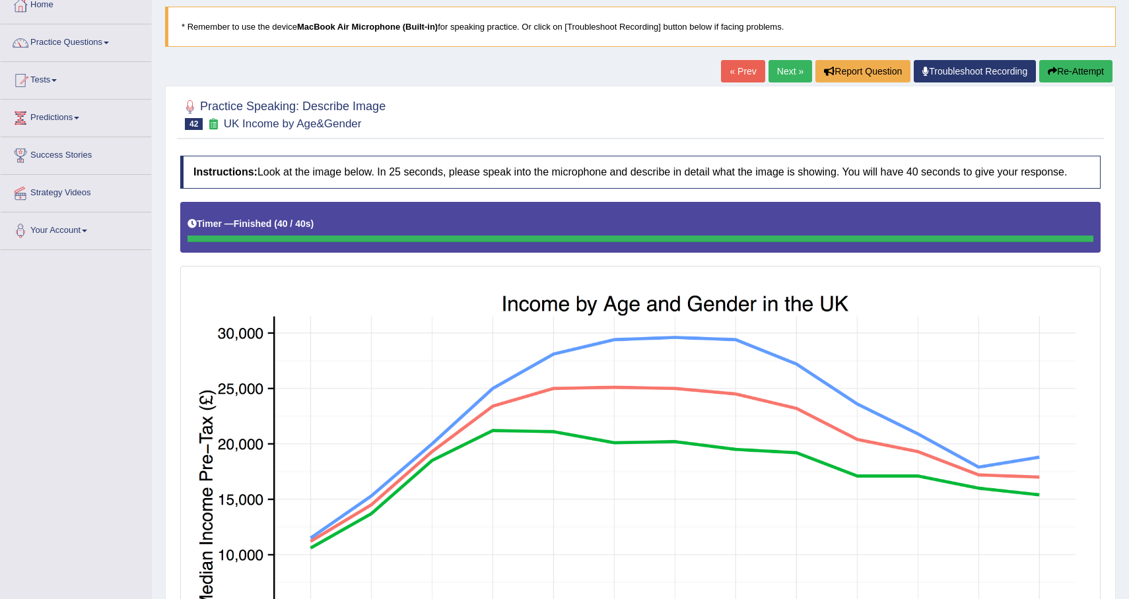
click at [1079, 81] on button "Re-Attempt" at bounding box center [1075, 71] width 73 height 22
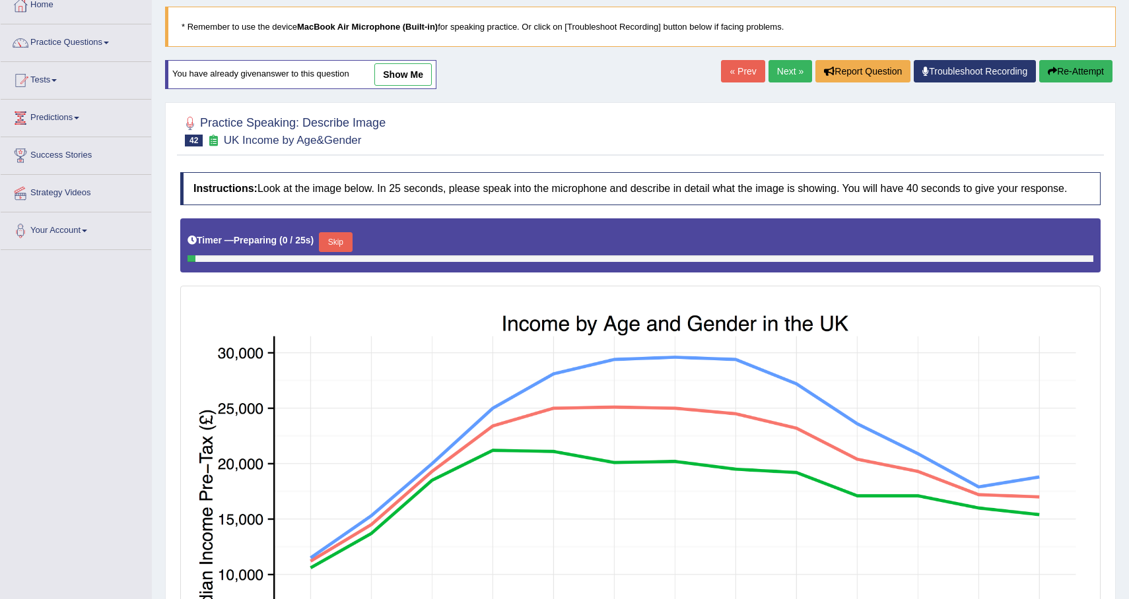
scroll to position [156, 0]
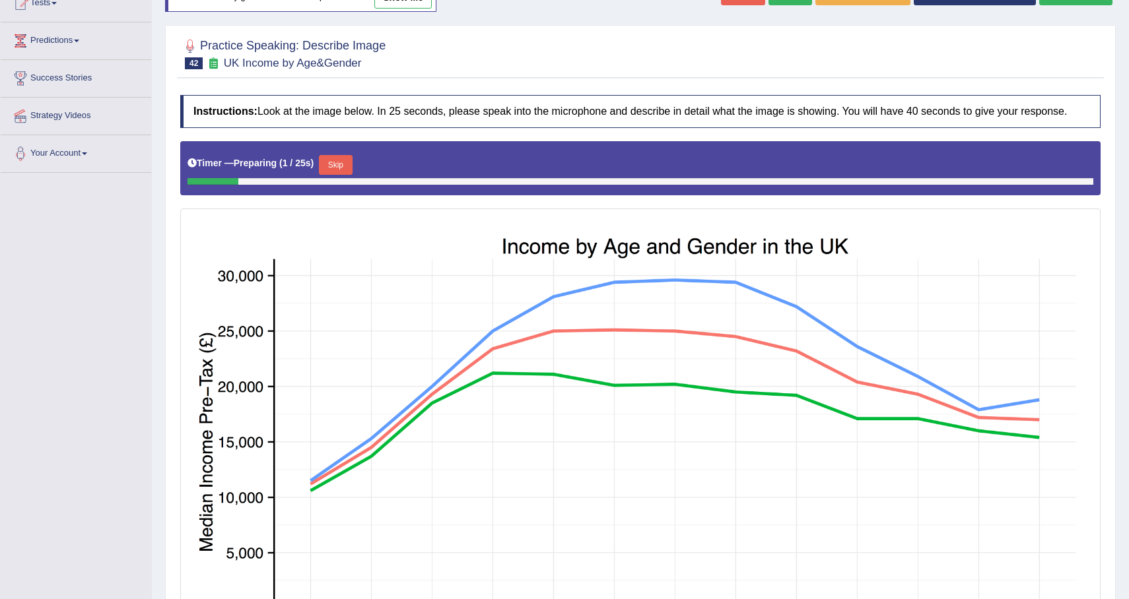
click at [343, 175] on button "Skip" at bounding box center [335, 165] width 33 height 20
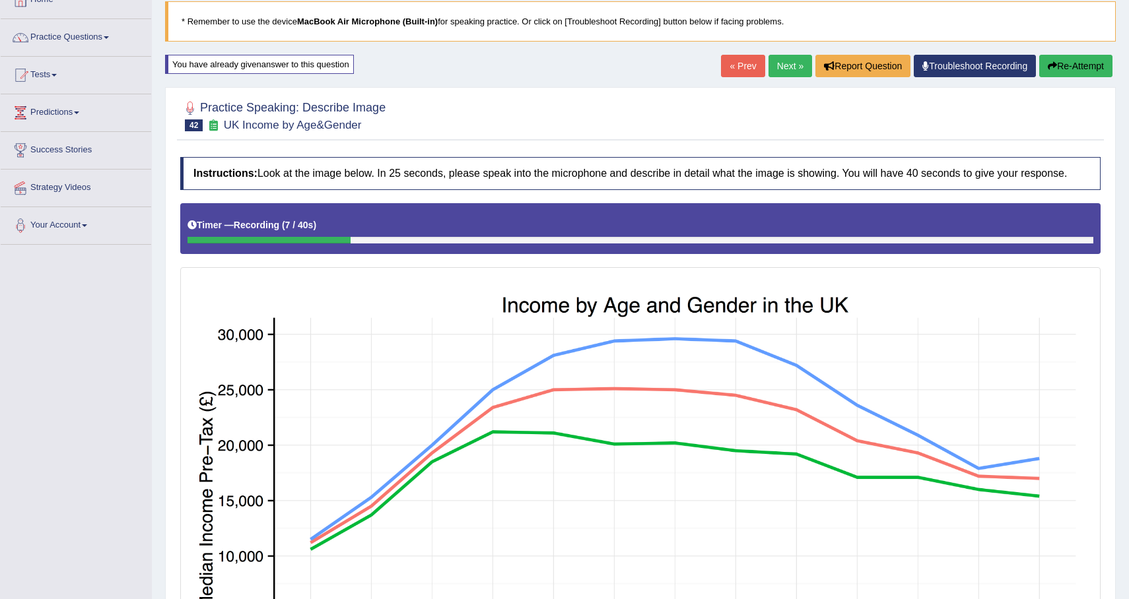
scroll to position [0, 0]
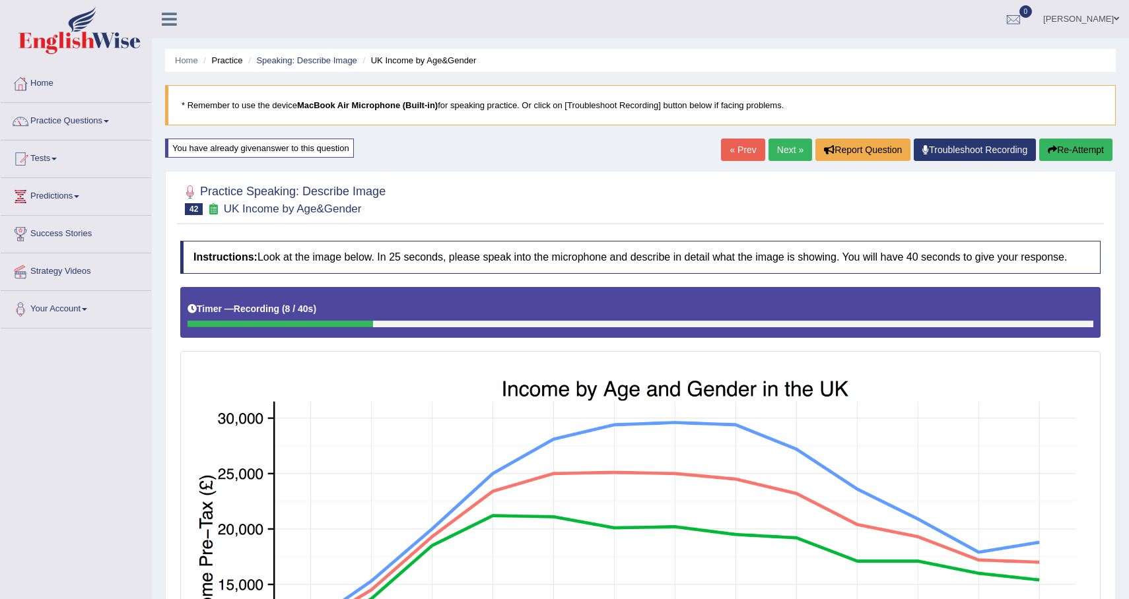
click at [1048, 151] on icon "button" at bounding box center [1052, 149] width 9 height 9
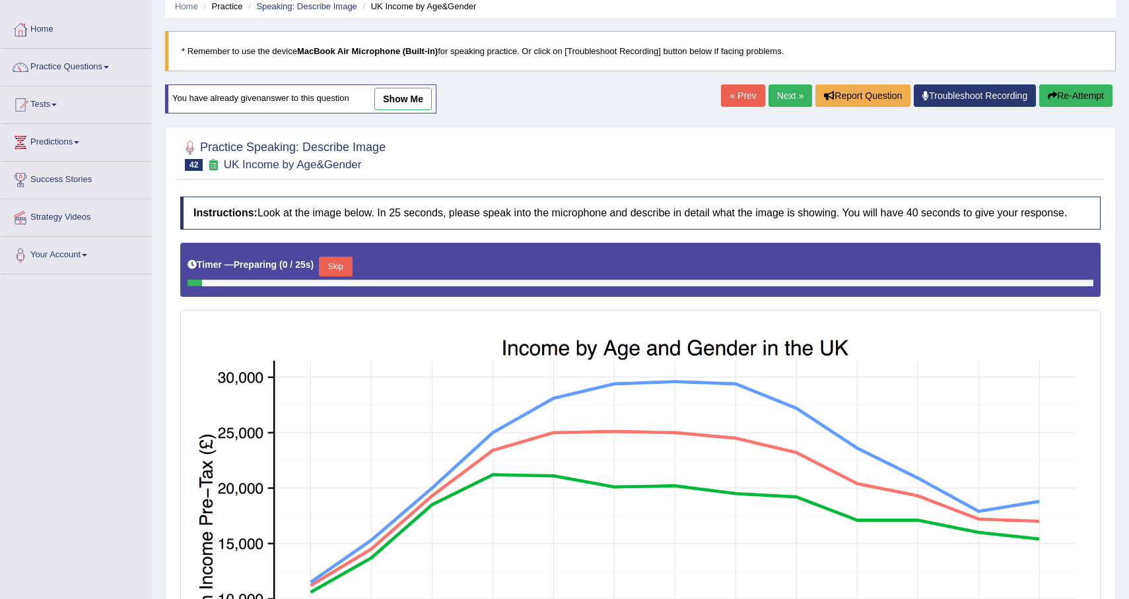
click at [335, 277] on button "Skip" at bounding box center [335, 267] width 33 height 20
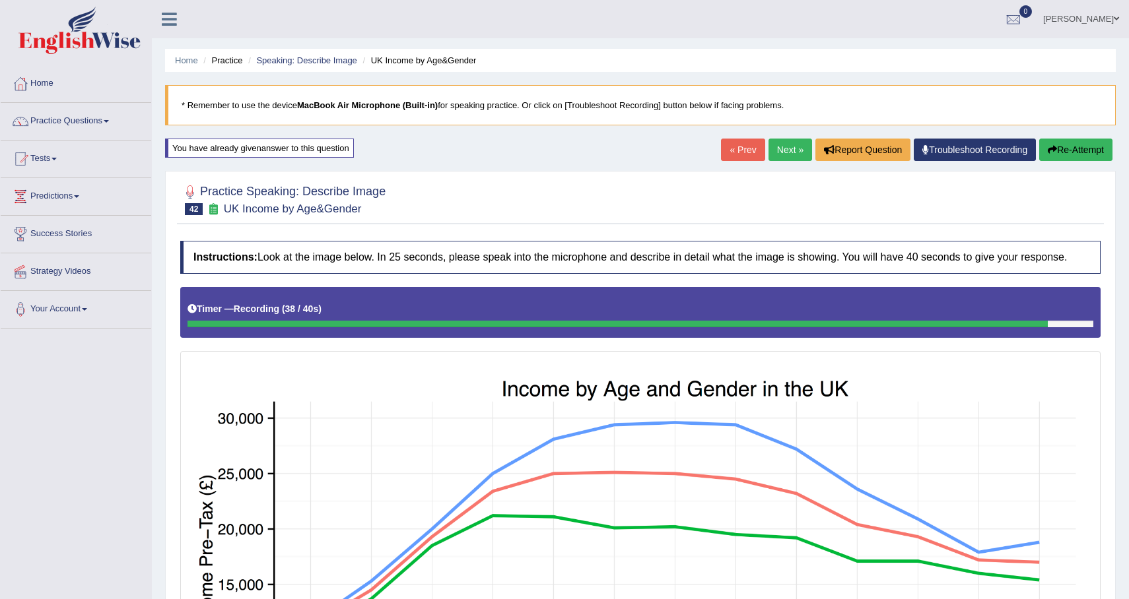
click at [1081, 146] on button "Re-Attempt" at bounding box center [1075, 150] width 73 height 22
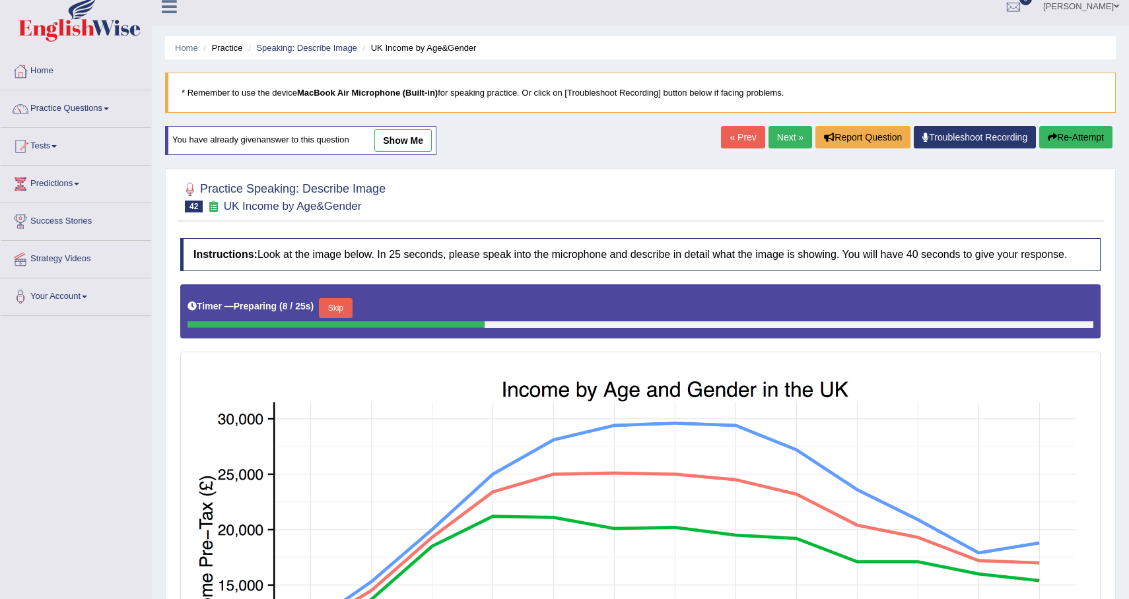
scroll to position [14, 0]
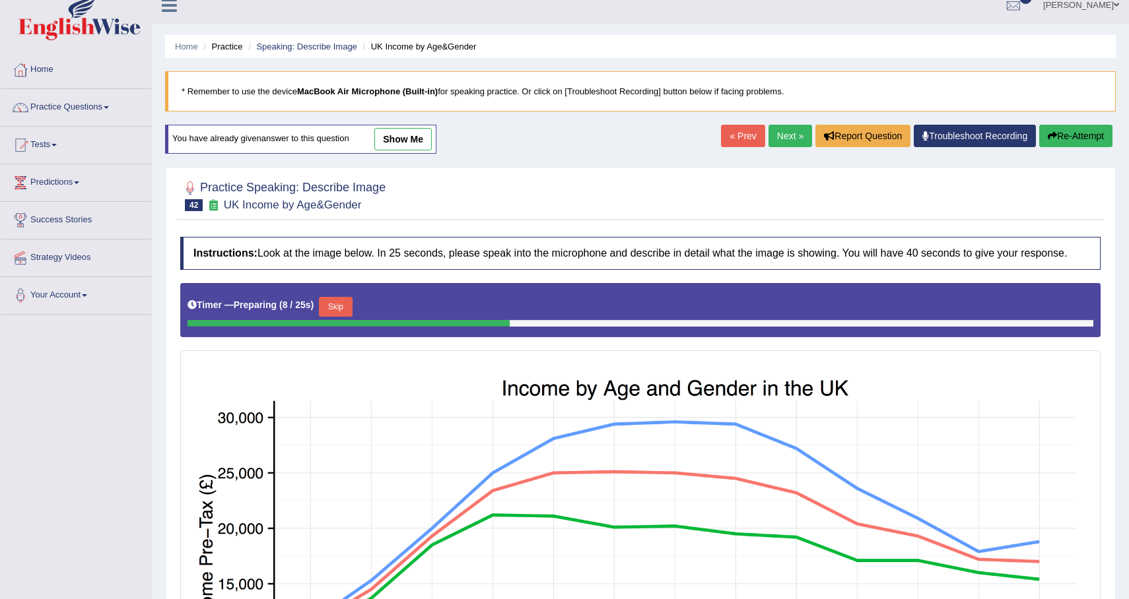
click at [1052, 139] on icon "button" at bounding box center [1052, 135] width 9 height 9
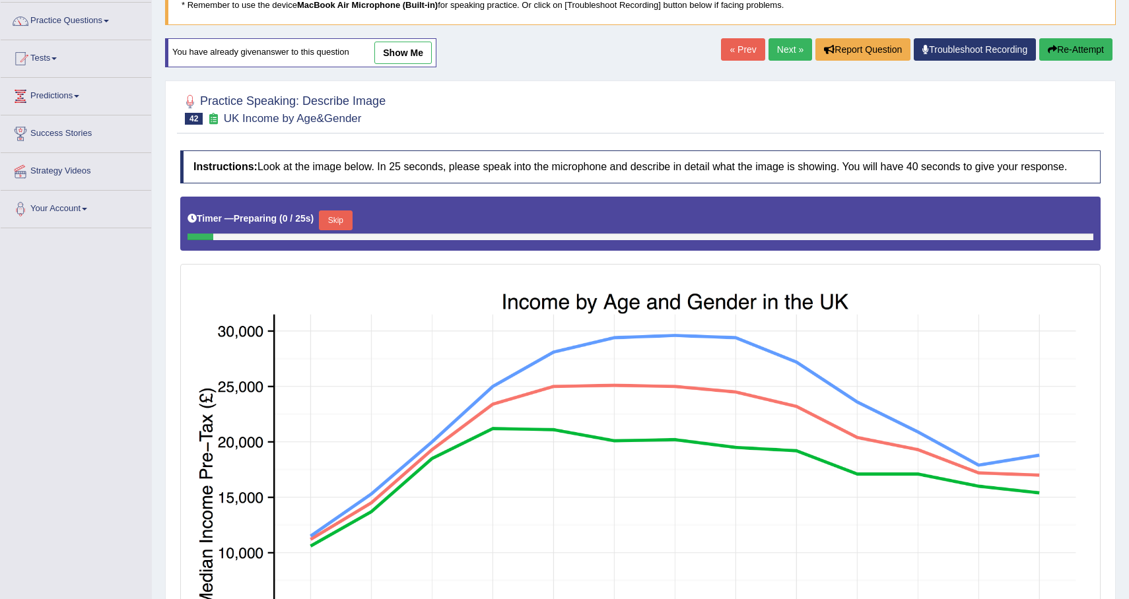
click at [336, 230] on button "Skip" at bounding box center [335, 221] width 33 height 20
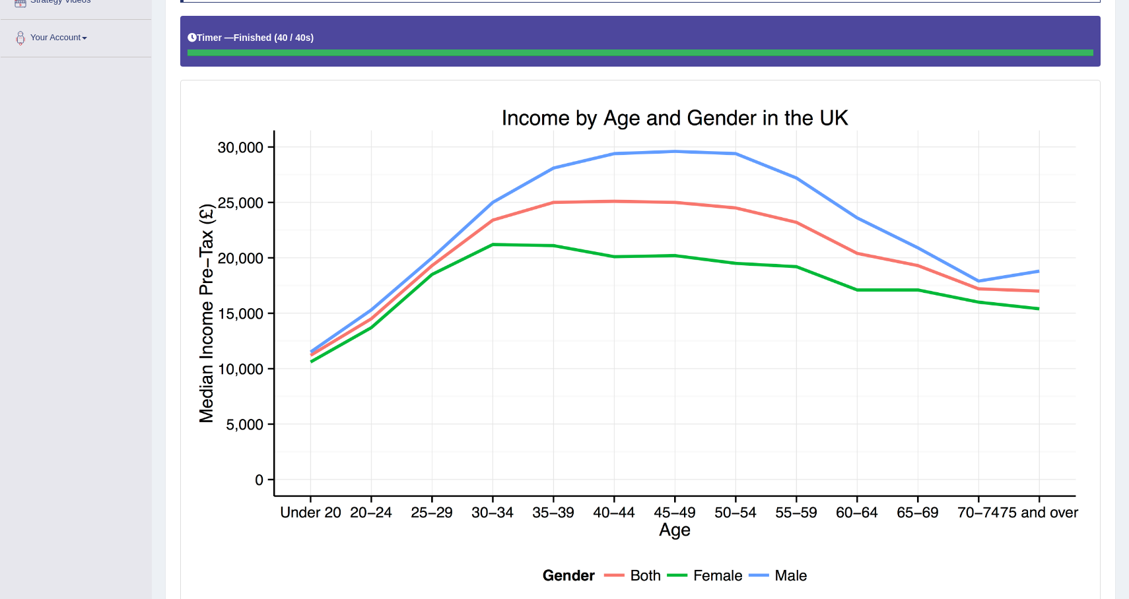
scroll to position [210, 0]
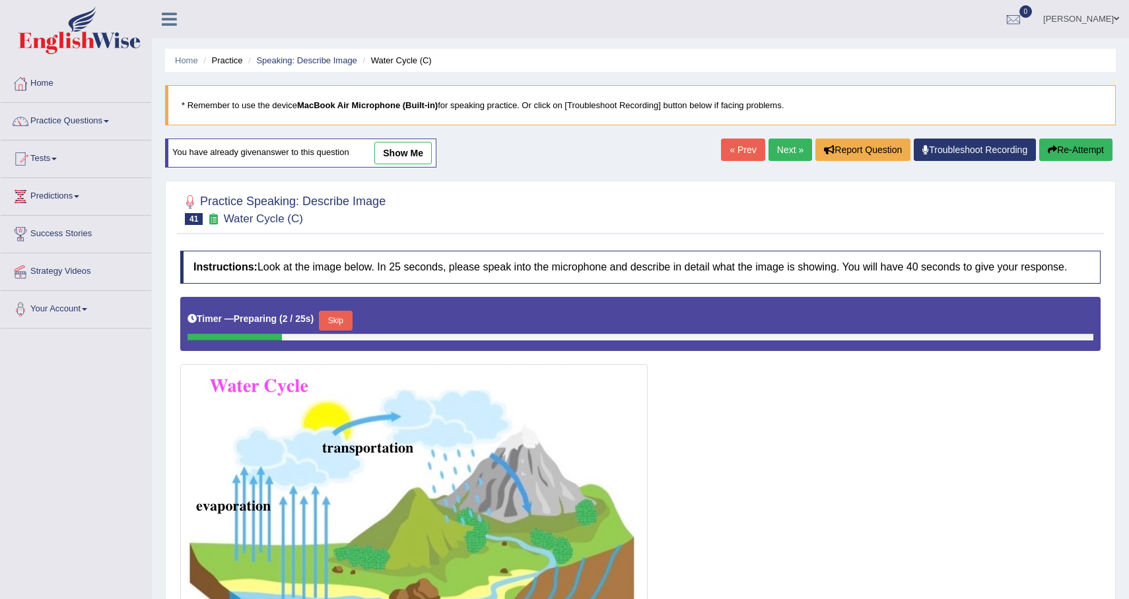
click at [781, 149] on link "Next »" at bounding box center [790, 150] width 44 height 22
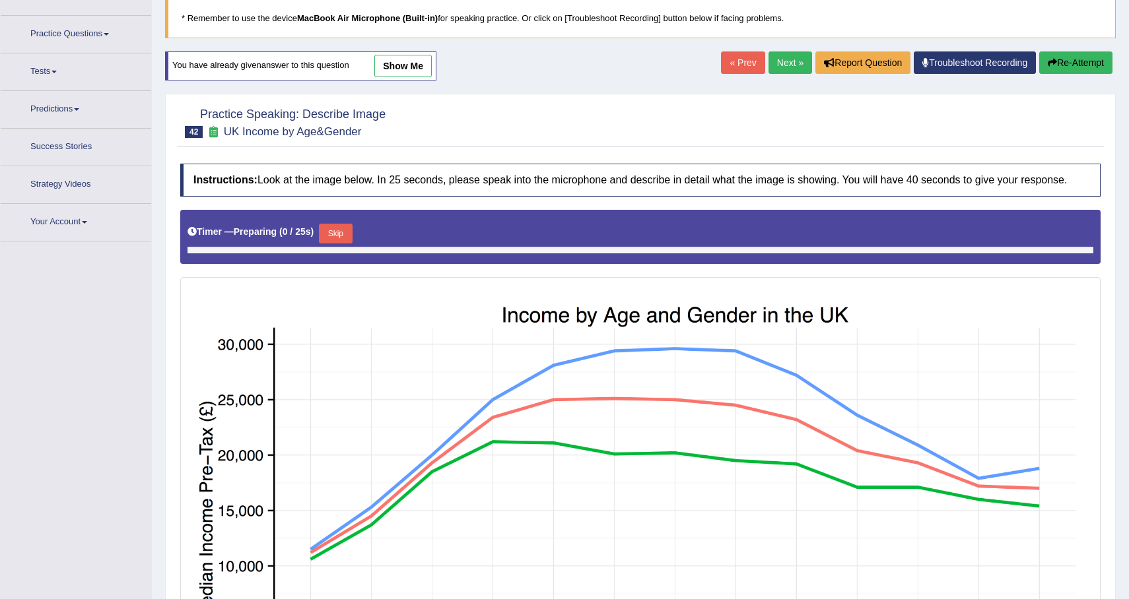
scroll to position [88, 0]
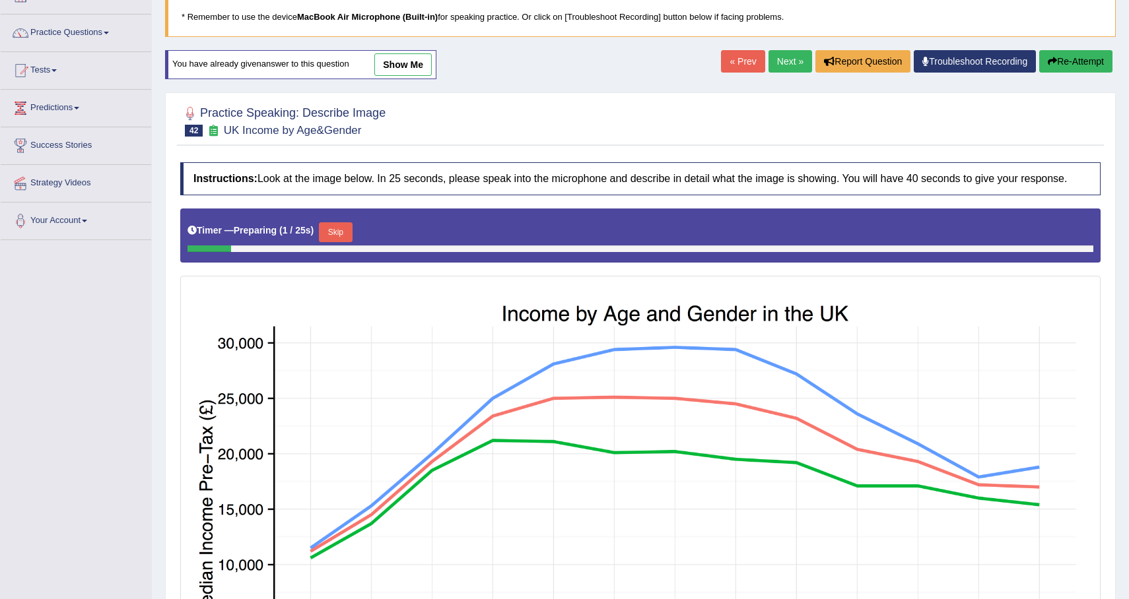
click at [348, 242] on button "Skip" at bounding box center [335, 232] width 33 height 20
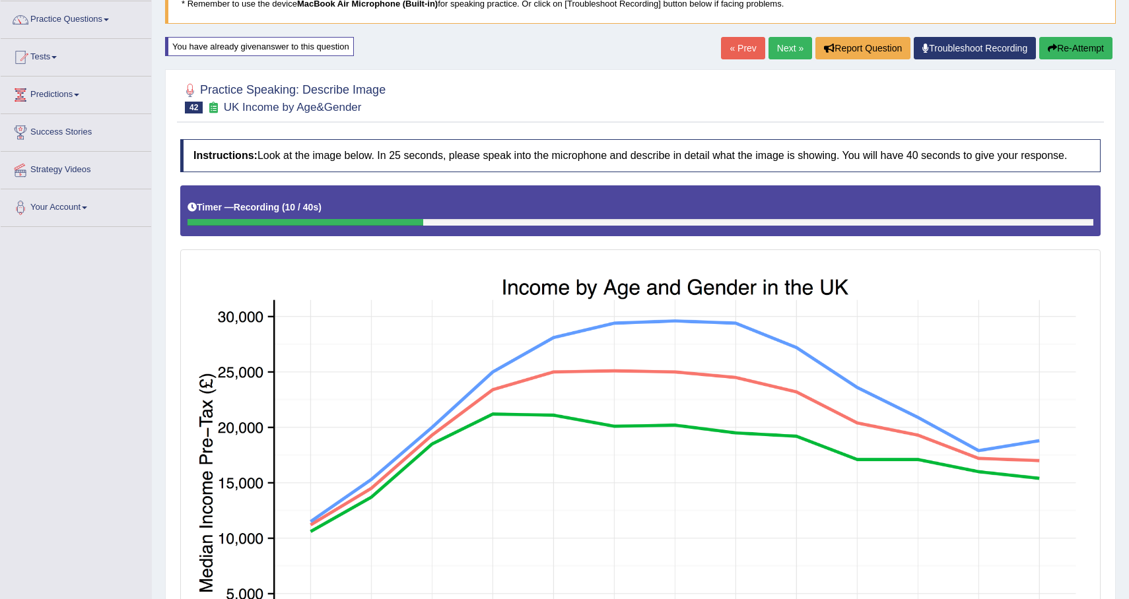
scroll to position [35, 0]
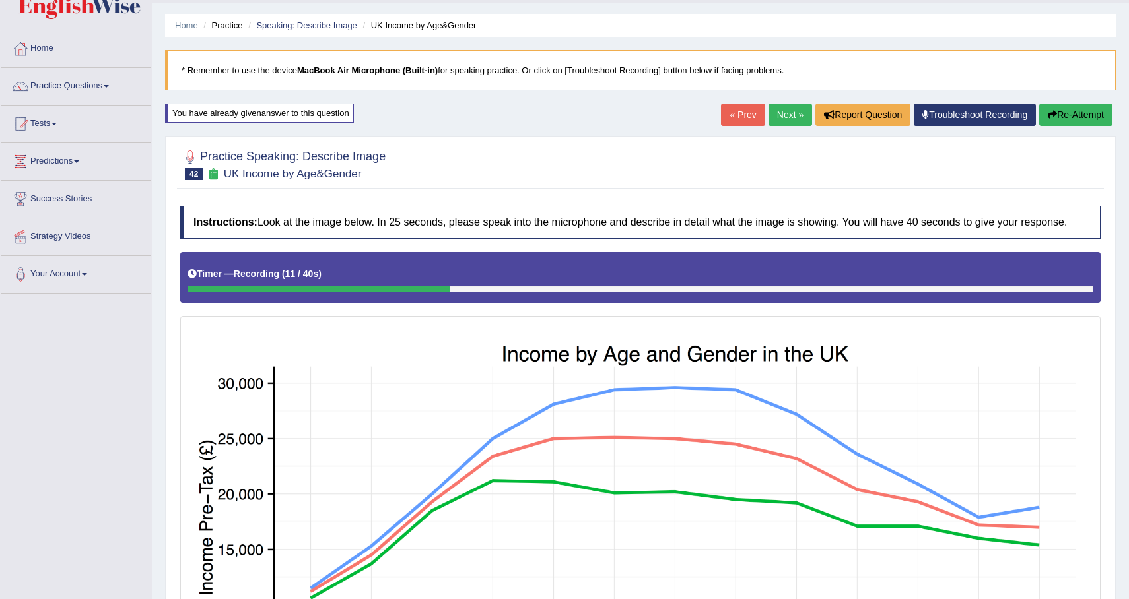
click at [1069, 124] on button "Re-Attempt" at bounding box center [1075, 115] width 73 height 22
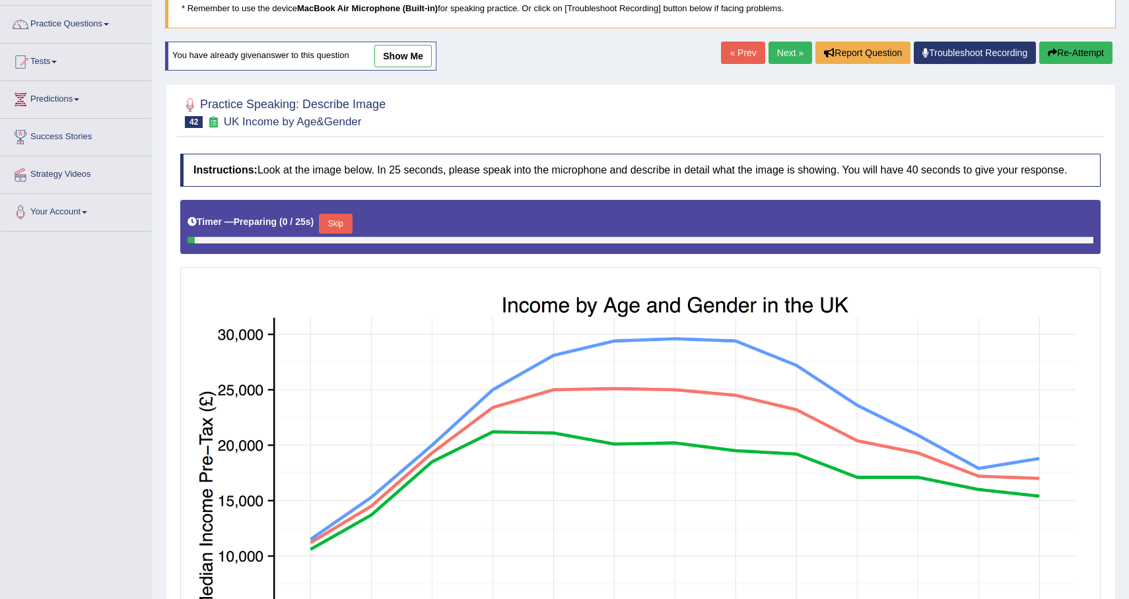
scroll to position [98, 0]
click at [352, 233] on button "Skip" at bounding box center [335, 223] width 33 height 20
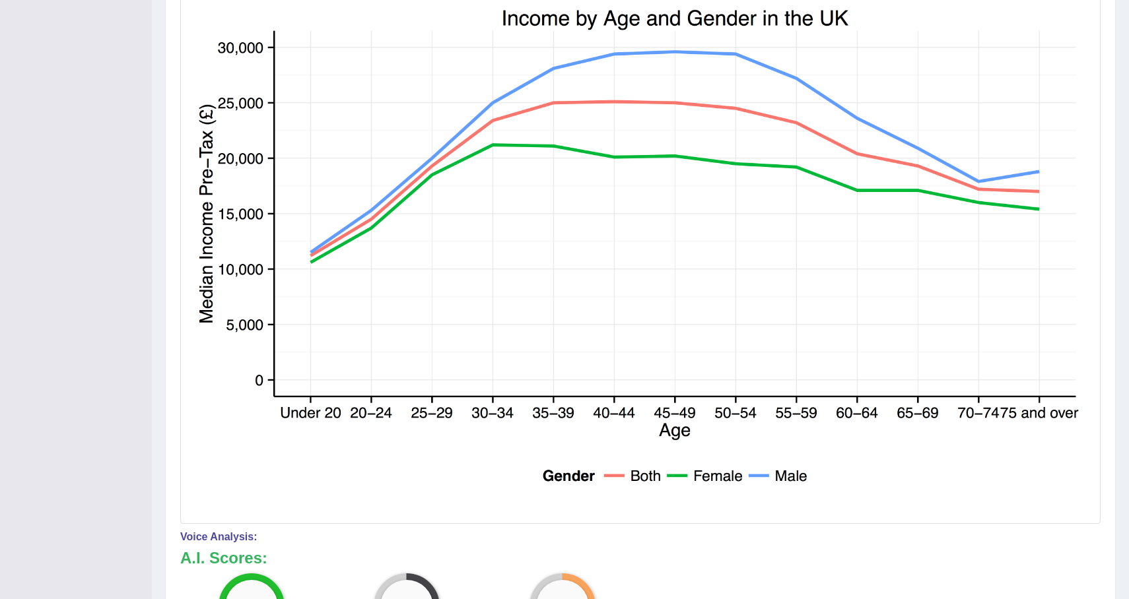
scroll to position [0, 0]
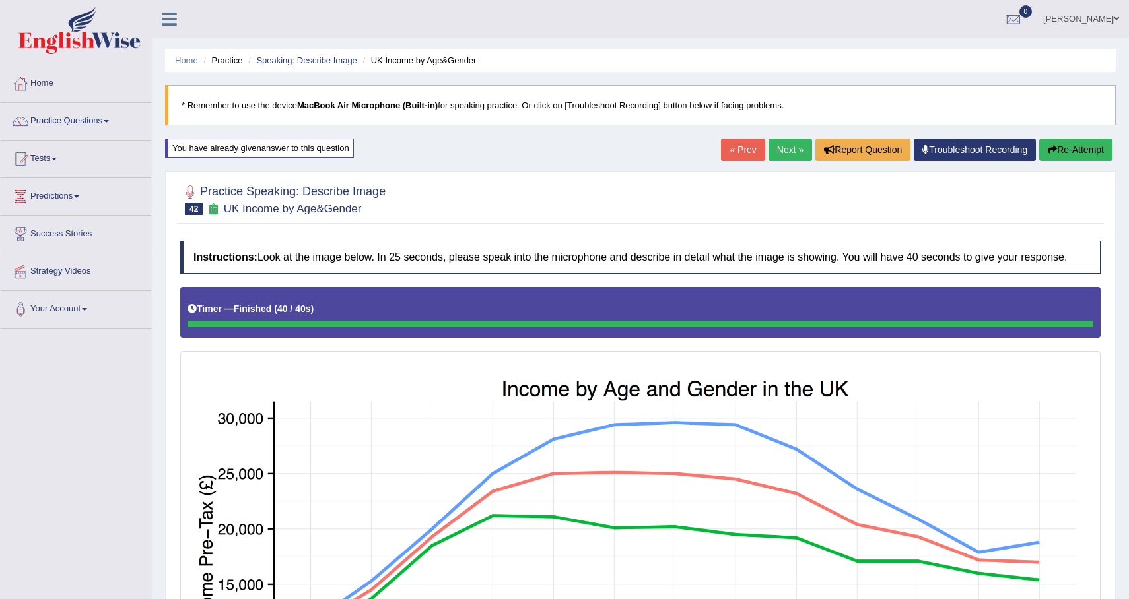
click at [1065, 147] on button "Re-Attempt" at bounding box center [1075, 150] width 73 height 22
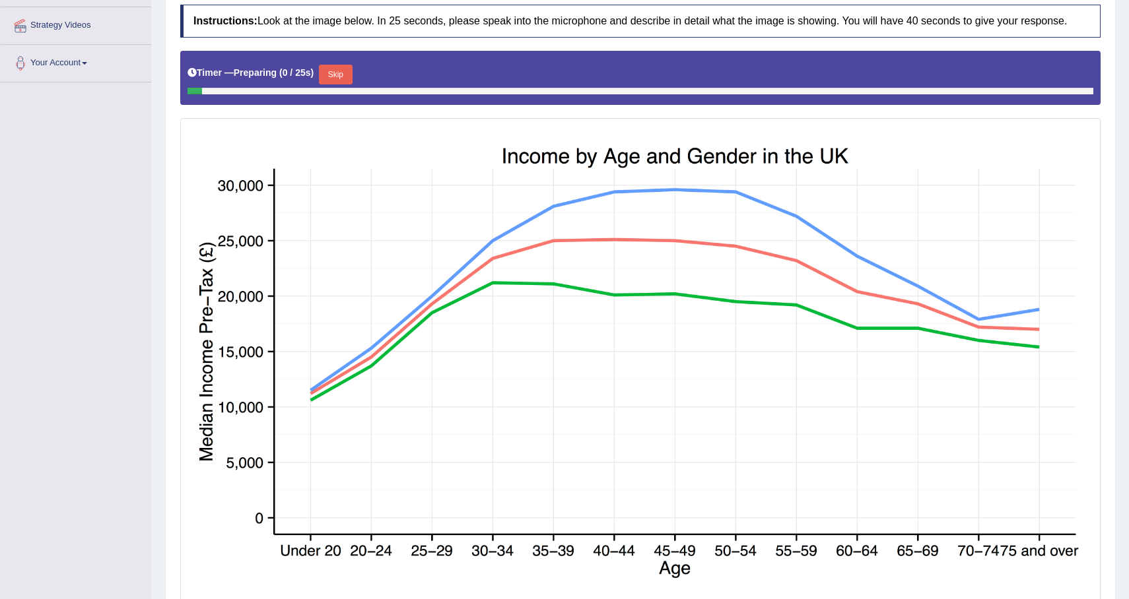
scroll to position [255, 0]
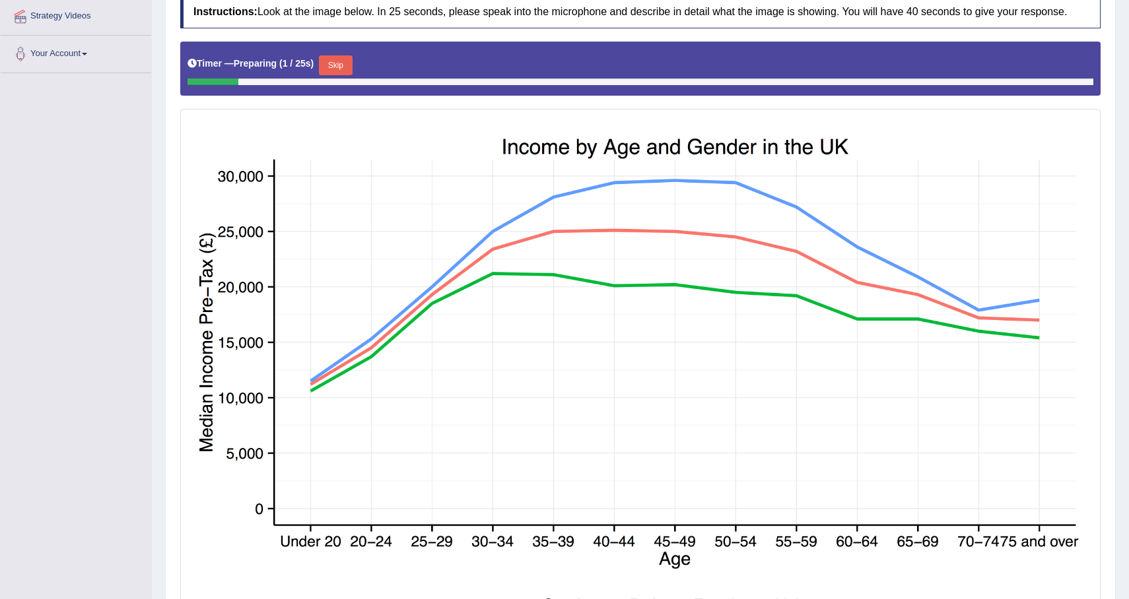
click at [345, 75] on button "Skip" at bounding box center [335, 65] width 33 height 20
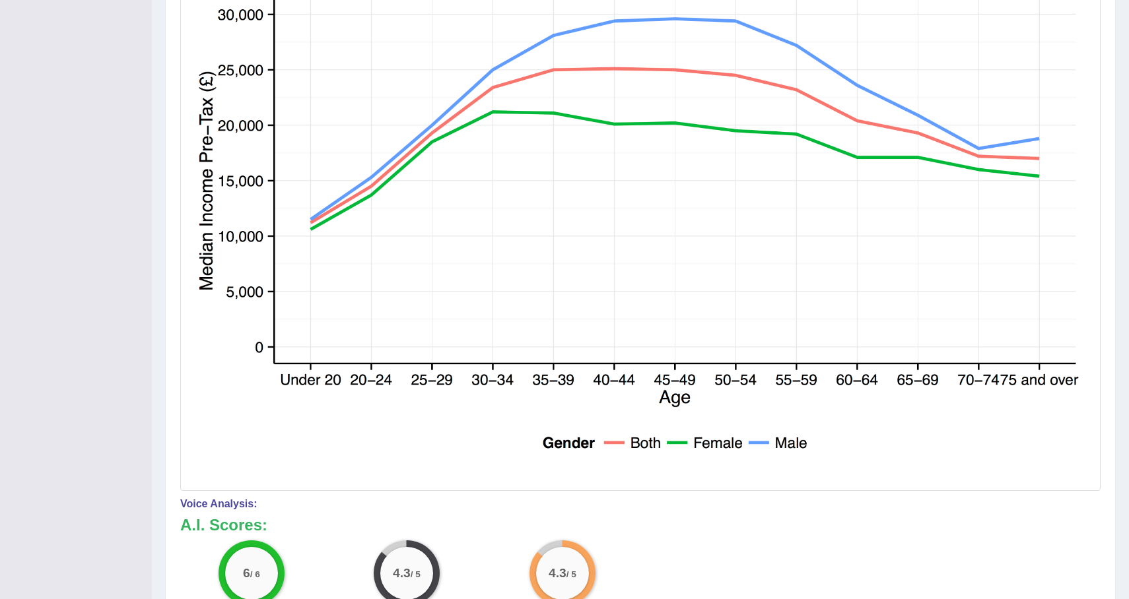
scroll to position [0, 0]
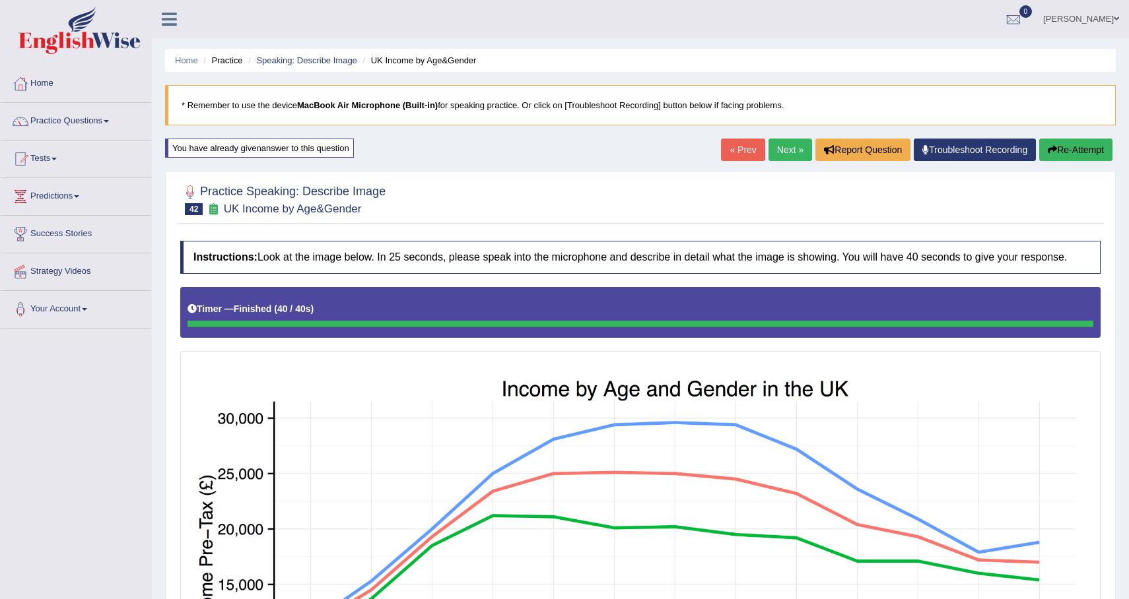
click at [786, 143] on link "Next »" at bounding box center [790, 150] width 44 height 22
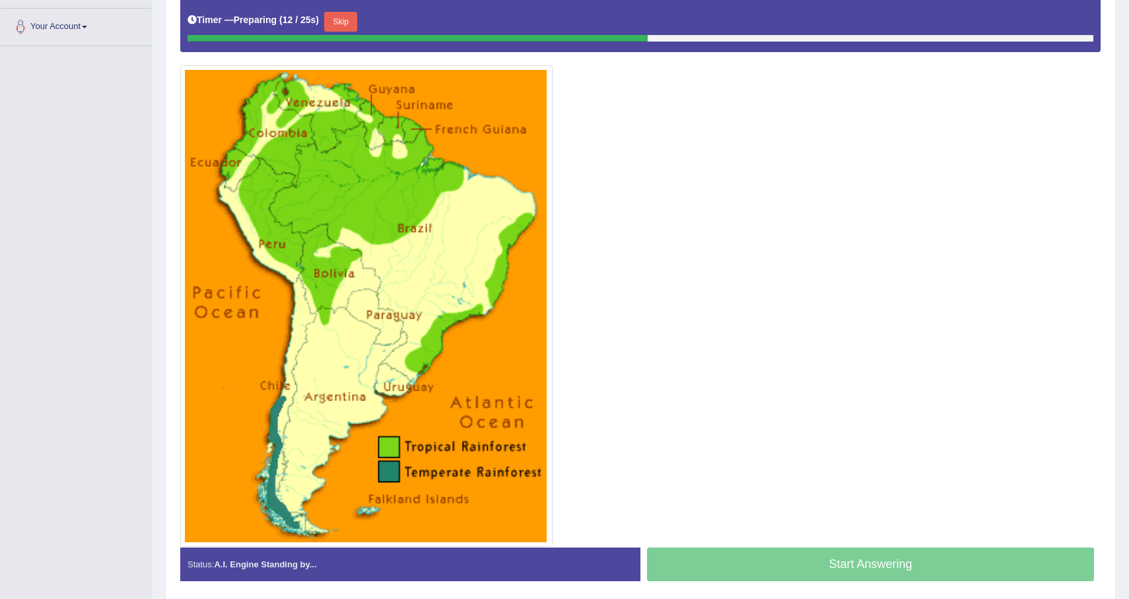
scroll to position [284, 0]
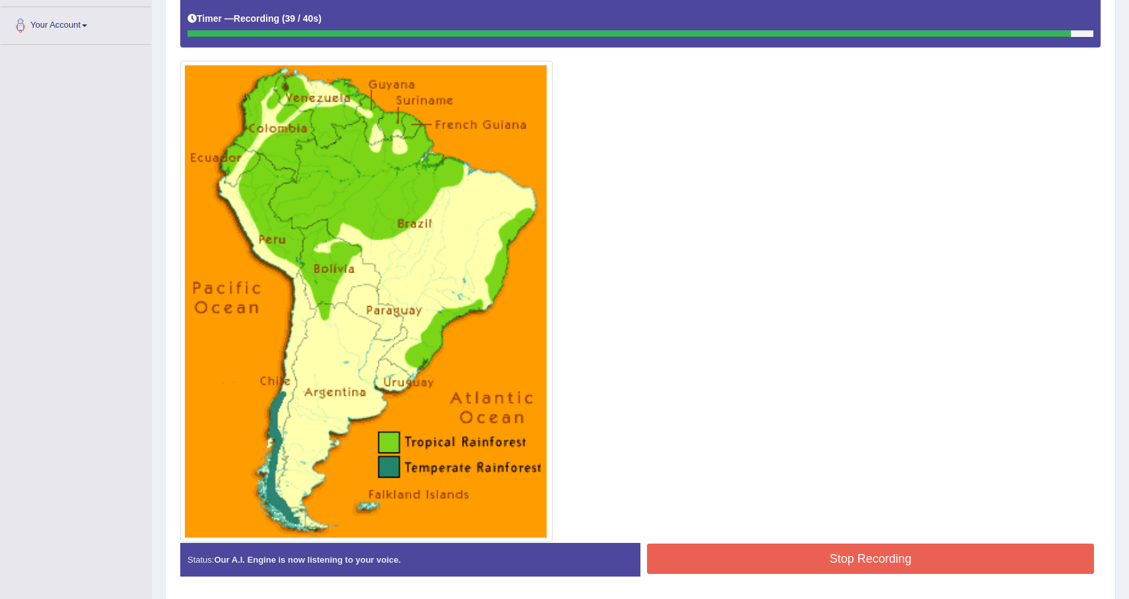
click at [912, 574] on button "Stop Recording" at bounding box center [870, 559] width 447 height 30
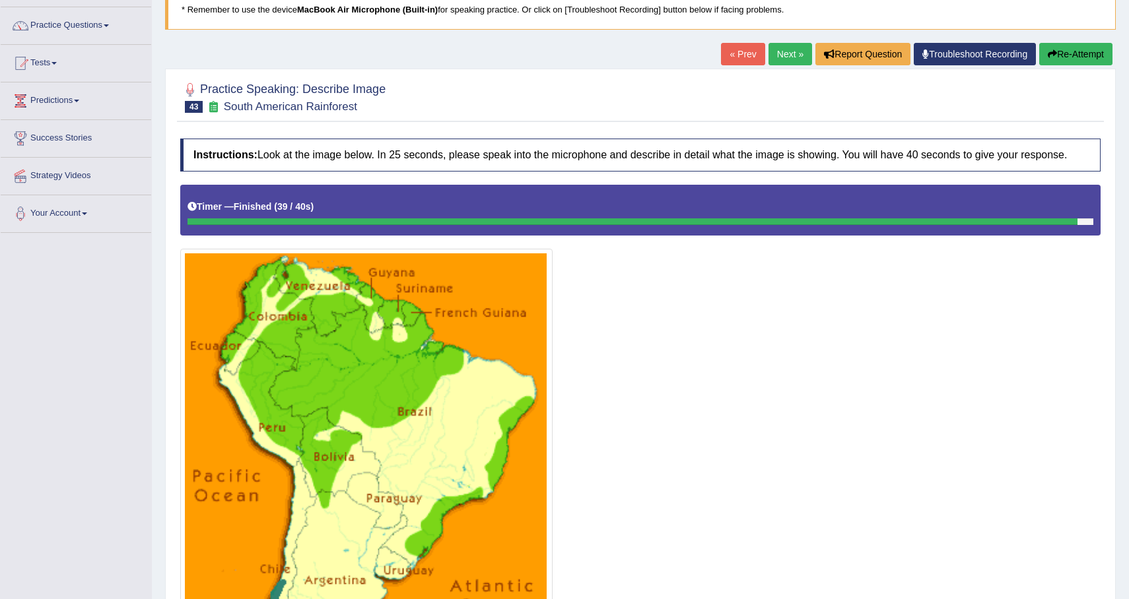
scroll to position [96, 0]
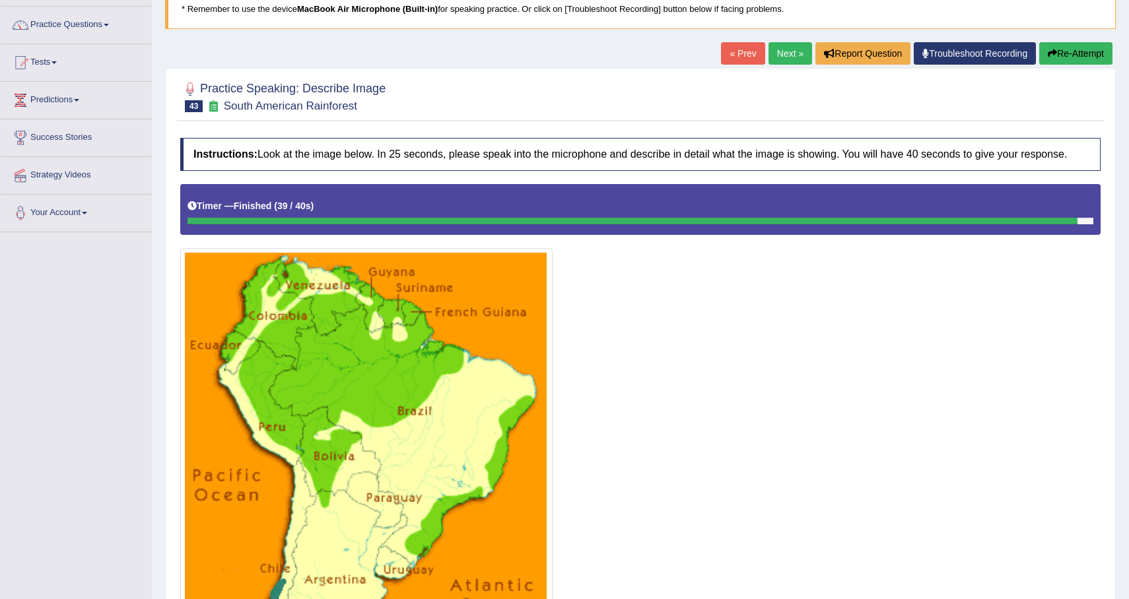
click at [1092, 62] on button "Re-Attempt" at bounding box center [1075, 53] width 73 height 22
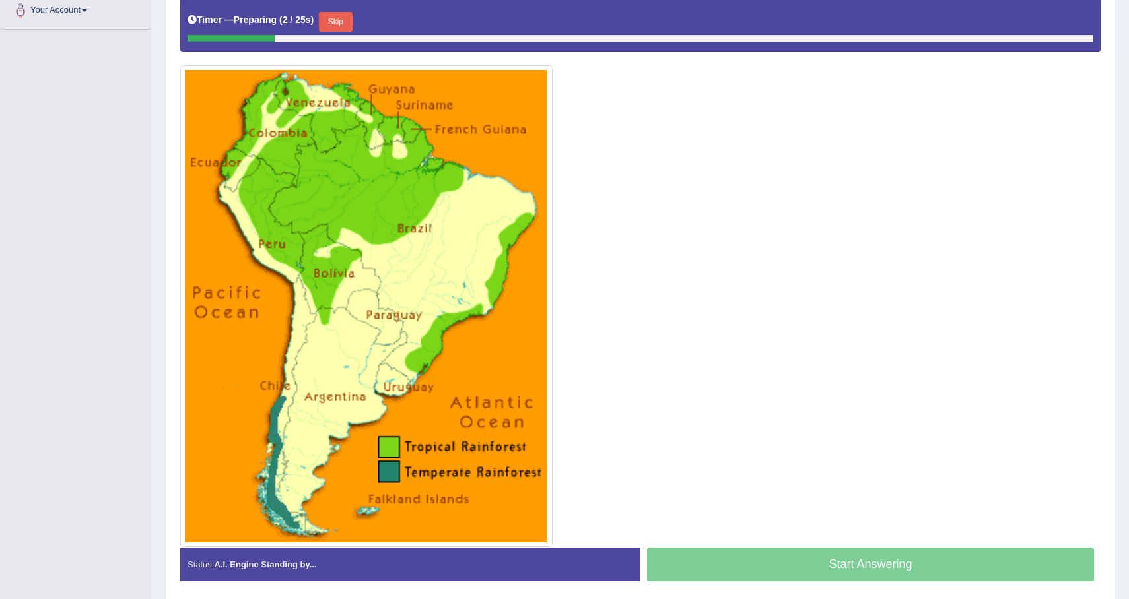
scroll to position [294, 0]
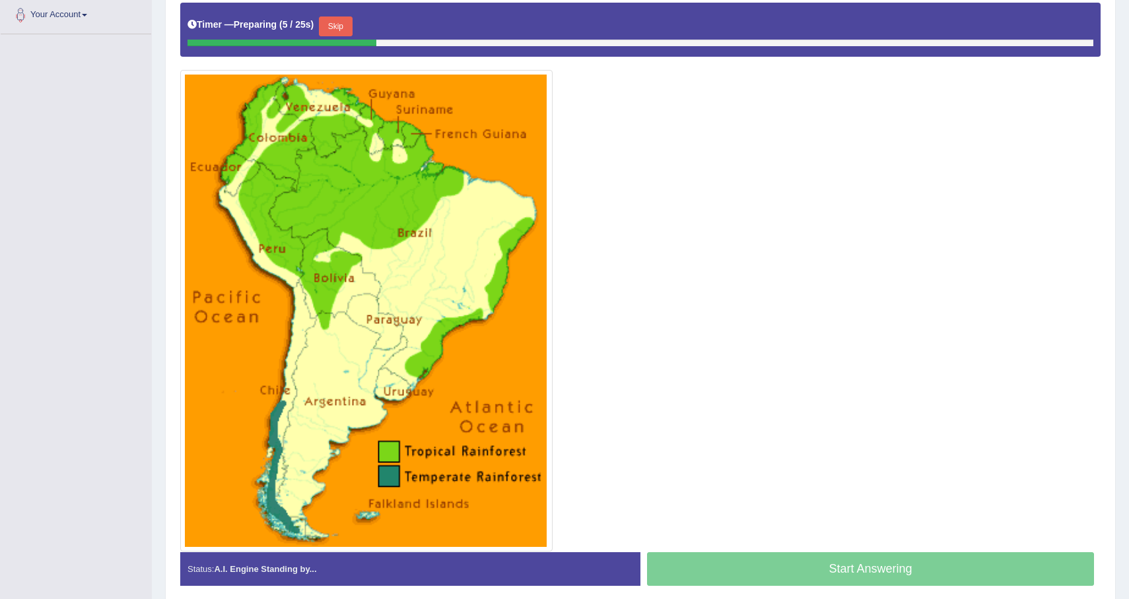
click at [343, 32] on button "Skip" at bounding box center [335, 27] width 33 height 20
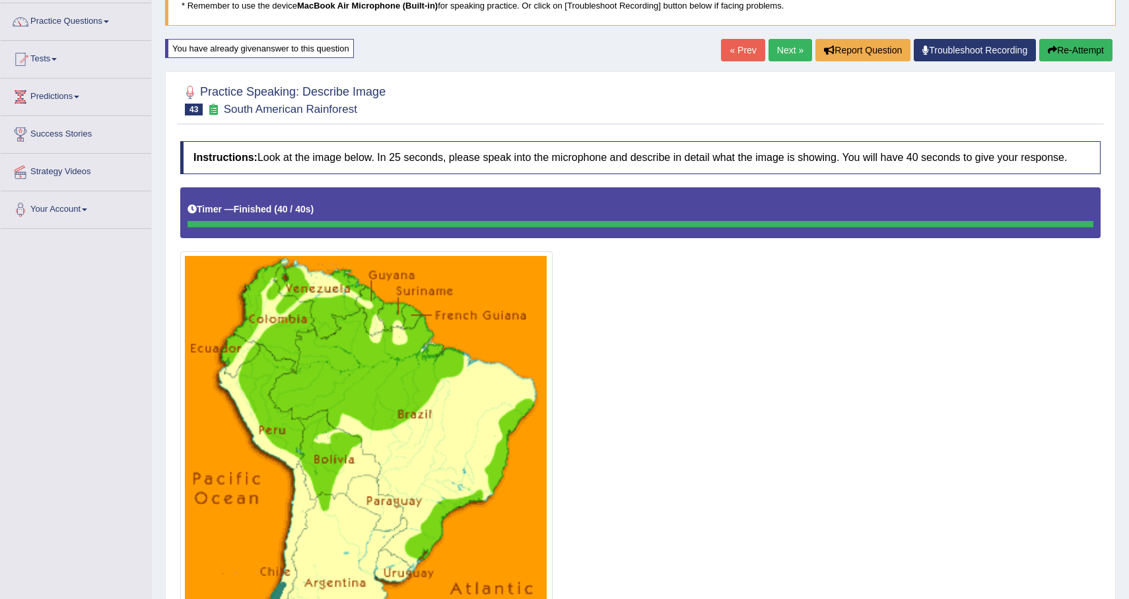
scroll to position [92, 0]
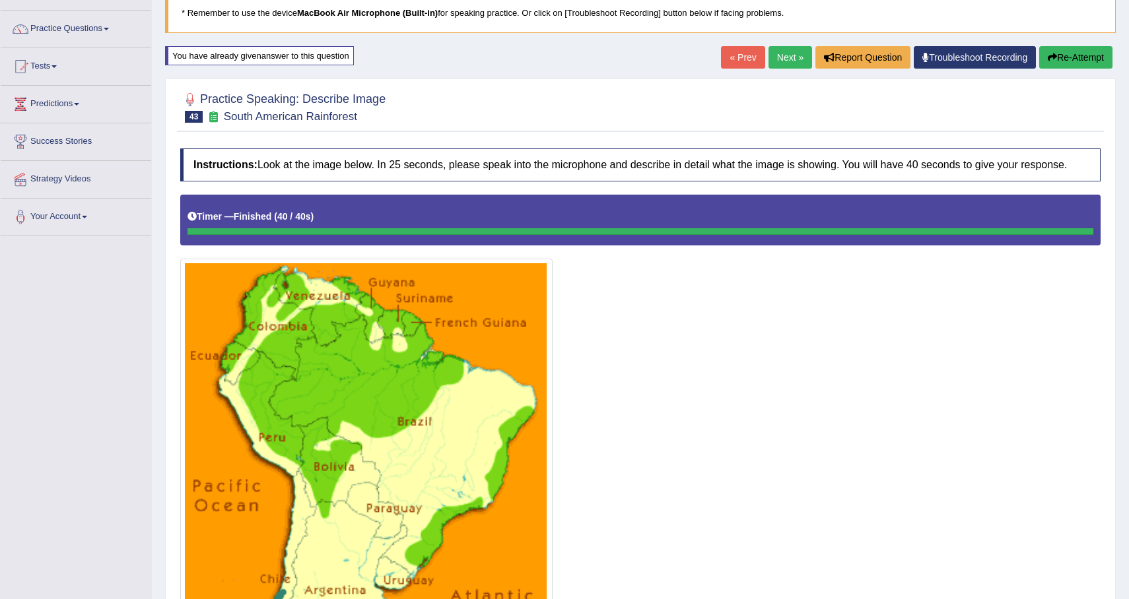
click at [1068, 50] on button "Re-Attempt" at bounding box center [1075, 57] width 73 height 22
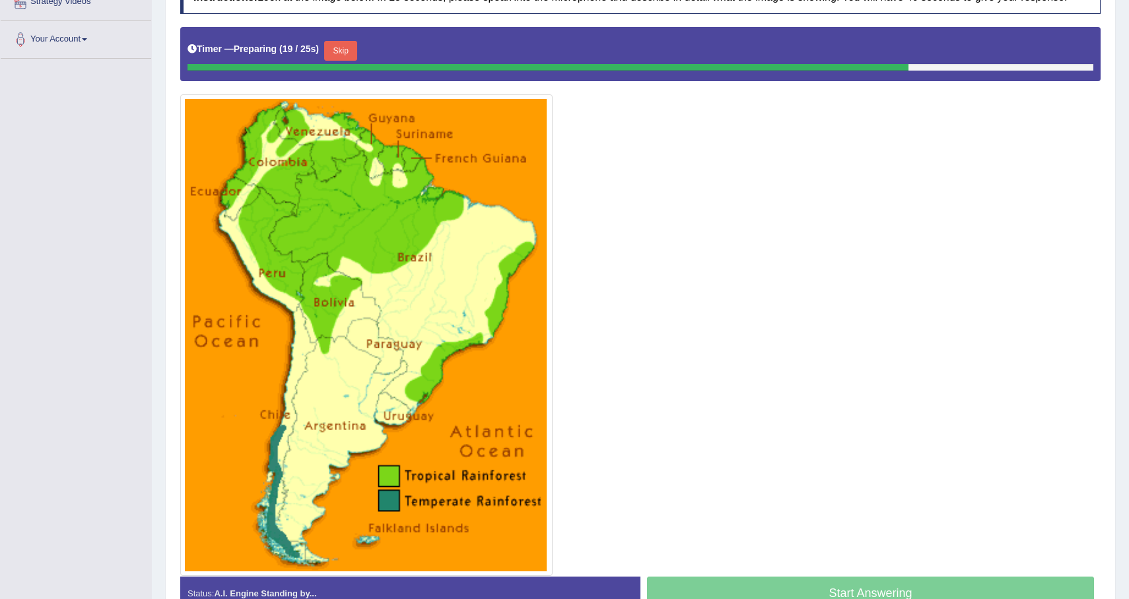
scroll to position [269, 0]
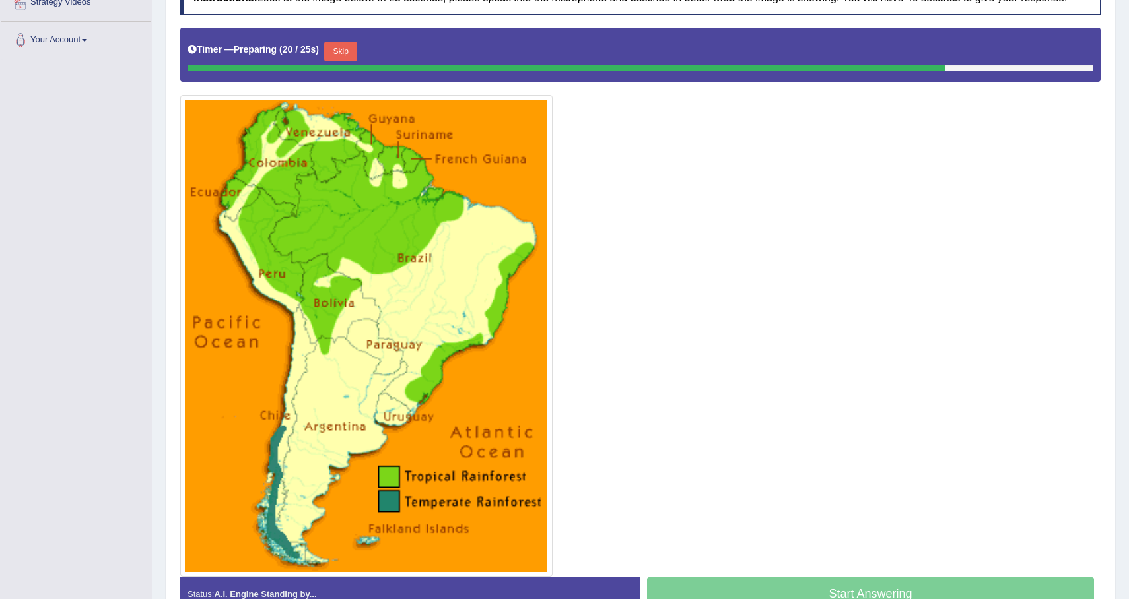
click at [347, 61] on button "Skip" at bounding box center [340, 52] width 33 height 20
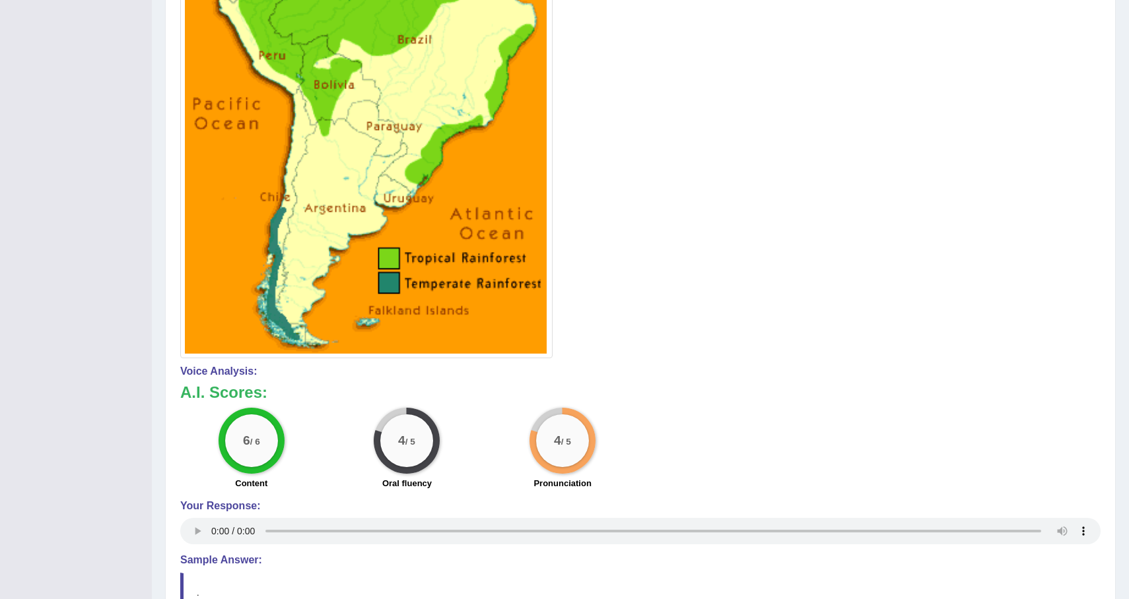
scroll to position [0, 0]
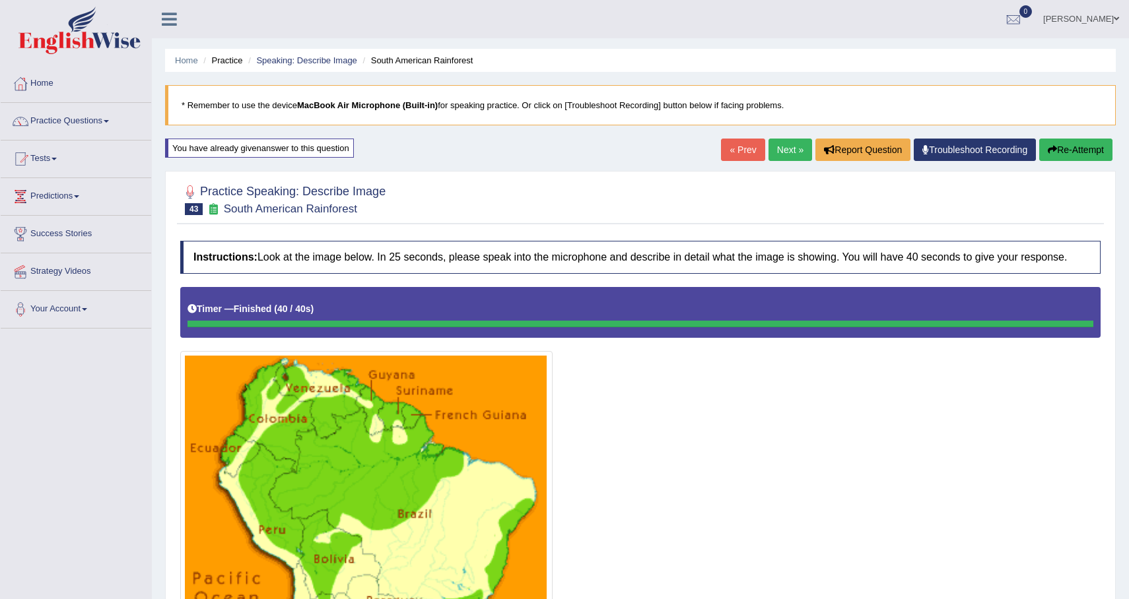
click at [1071, 147] on button "Re-Attempt" at bounding box center [1075, 150] width 73 height 22
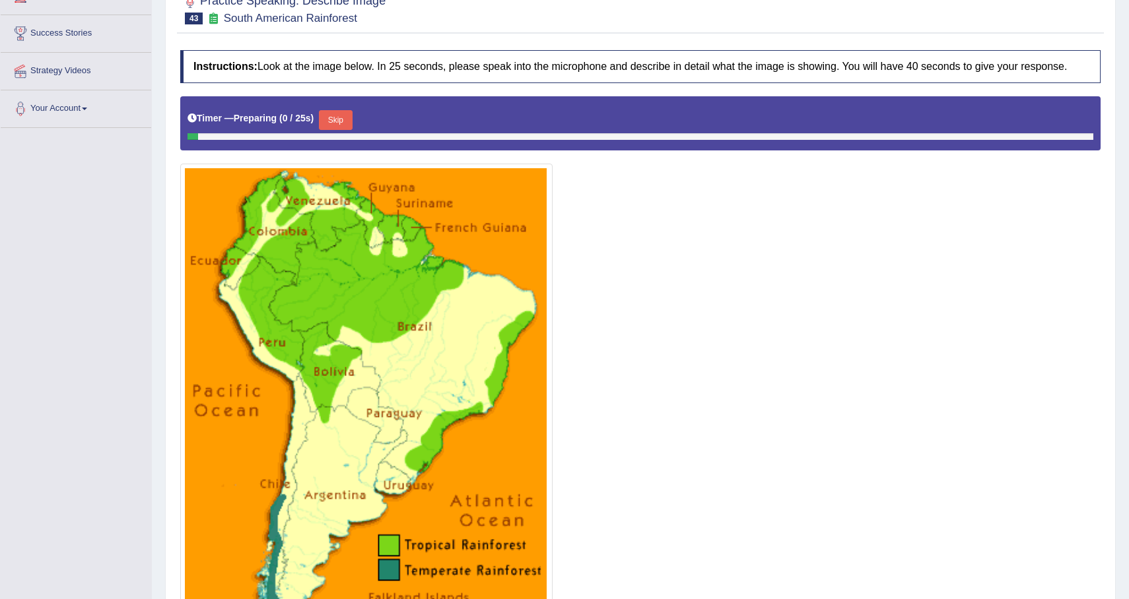
scroll to position [202, 0]
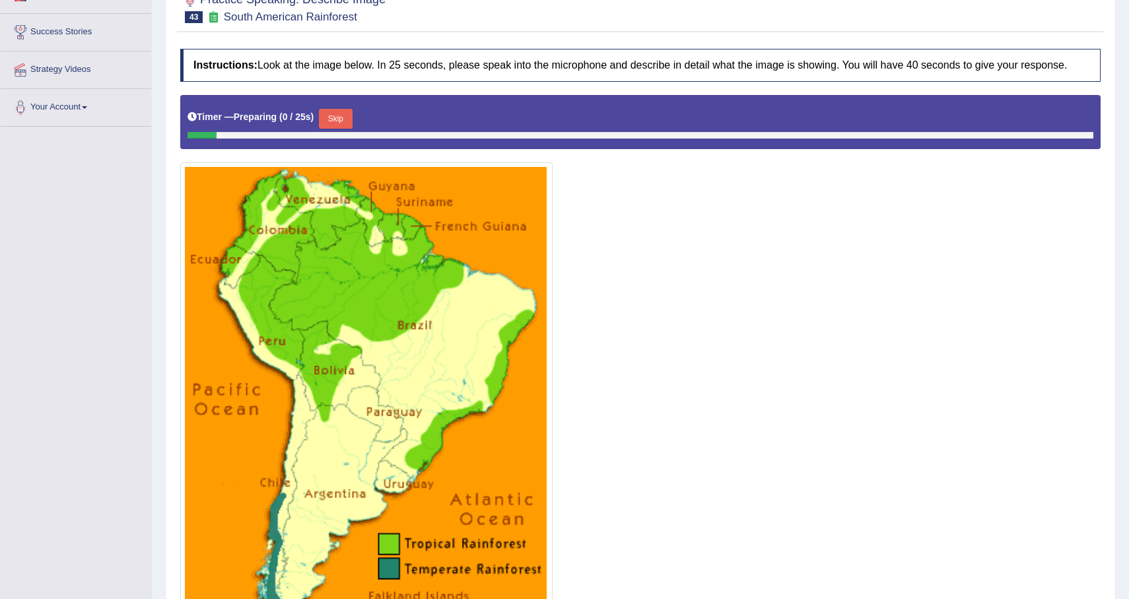
click at [335, 129] on button "Skip" at bounding box center [335, 119] width 33 height 20
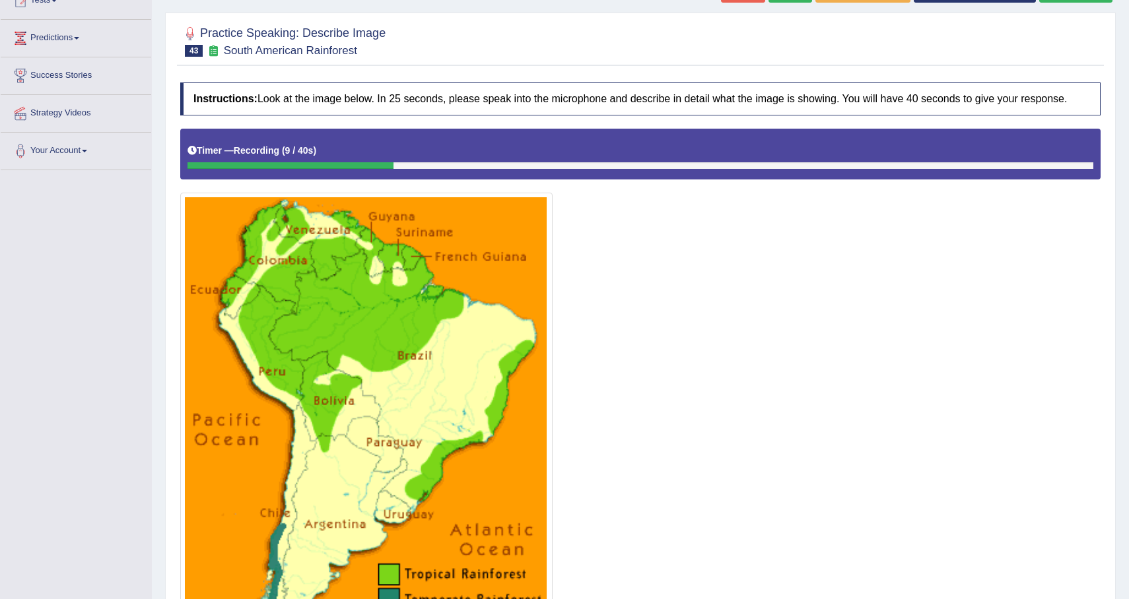
scroll to position [96, 0]
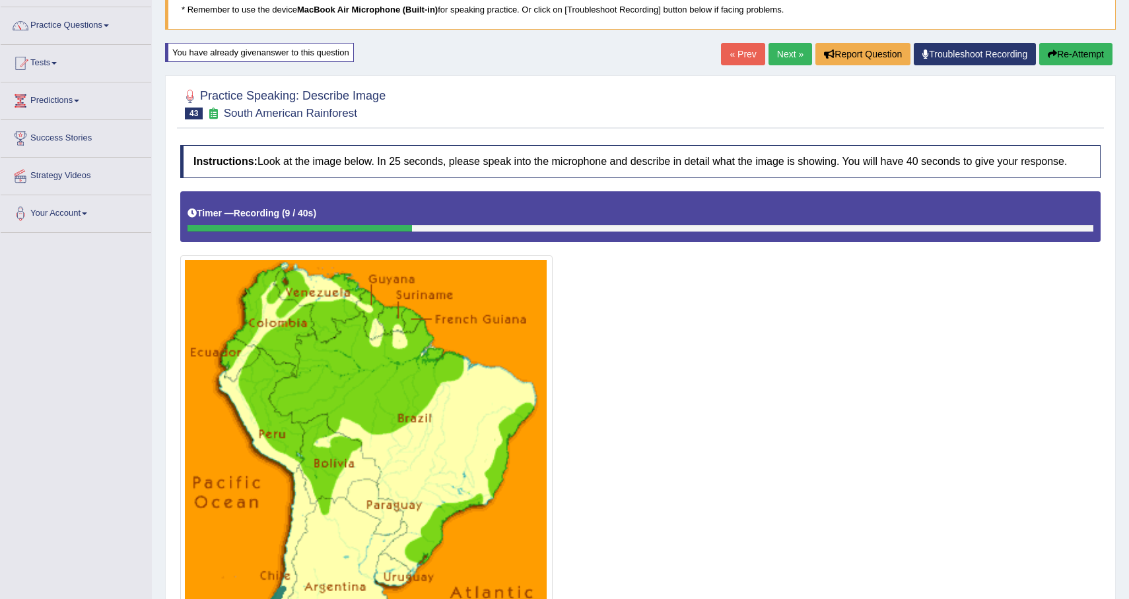
click at [1079, 48] on button "Re-Attempt" at bounding box center [1075, 54] width 73 height 22
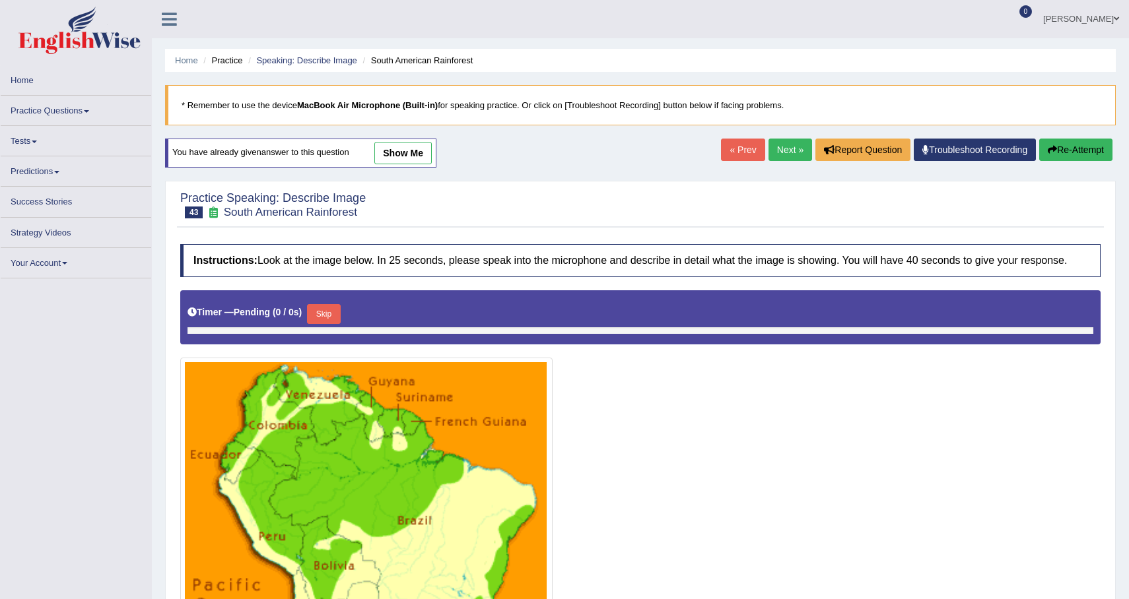
scroll to position [106, 0]
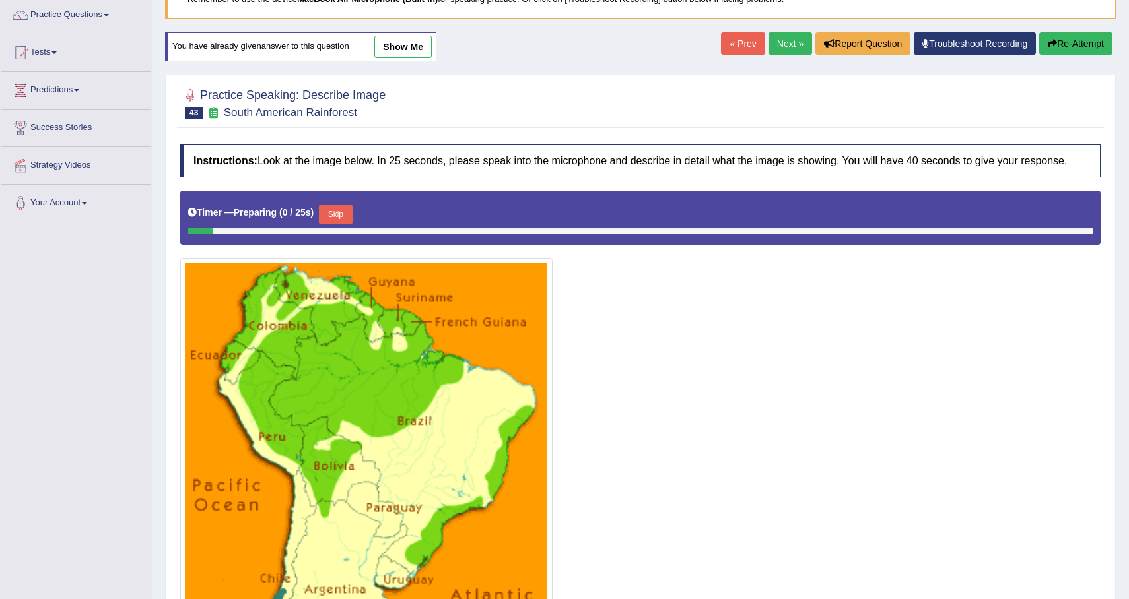
click at [352, 222] on button "Skip" at bounding box center [335, 215] width 33 height 20
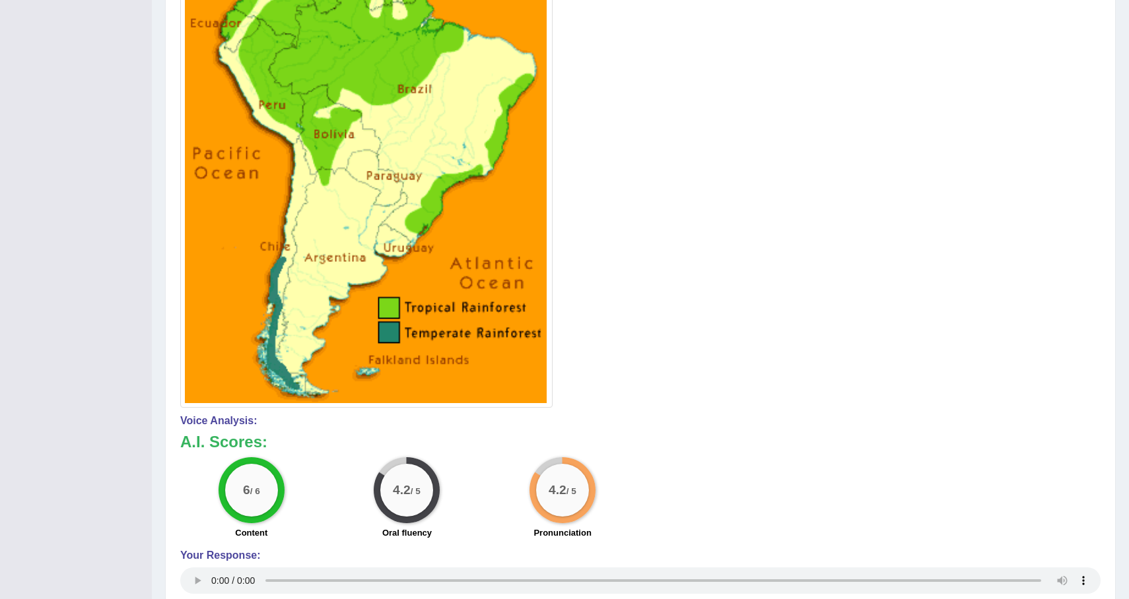
scroll to position [0, 0]
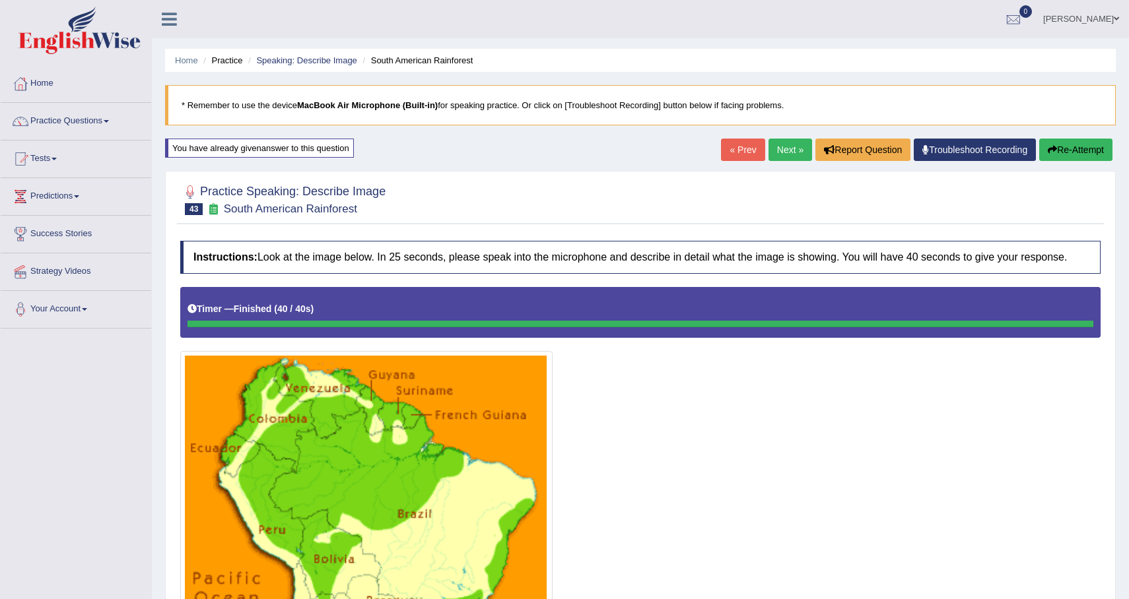
click at [784, 150] on link "Next »" at bounding box center [790, 150] width 44 height 22
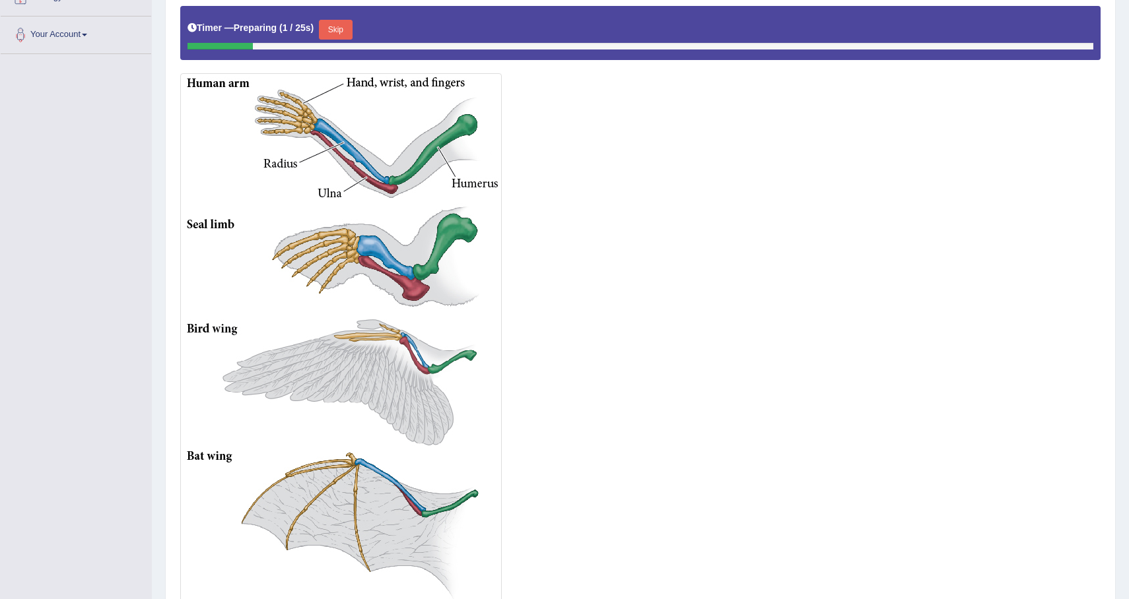
scroll to position [277, 0]
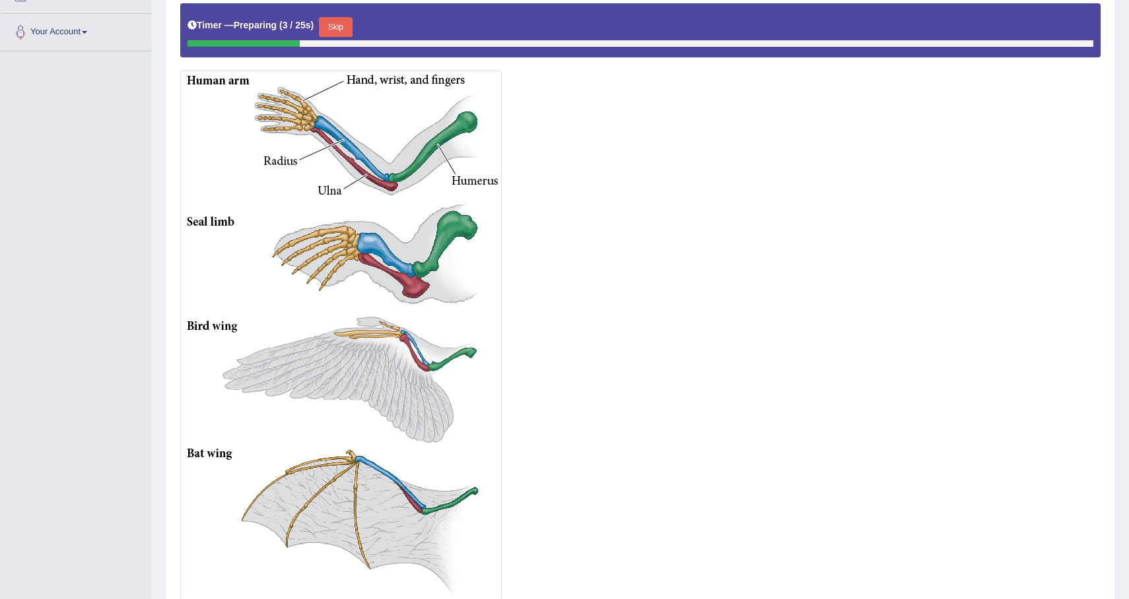
click at [351, 36] on button "Skip" at bounding box center [335, 27] width 33 height 20
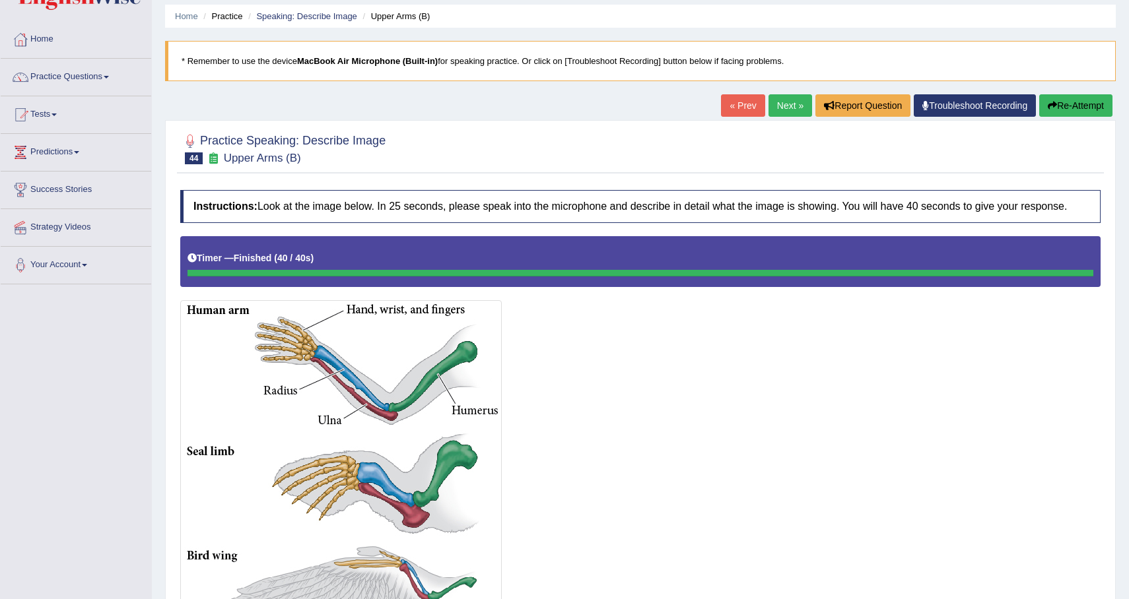
scroll to position [38, 0]
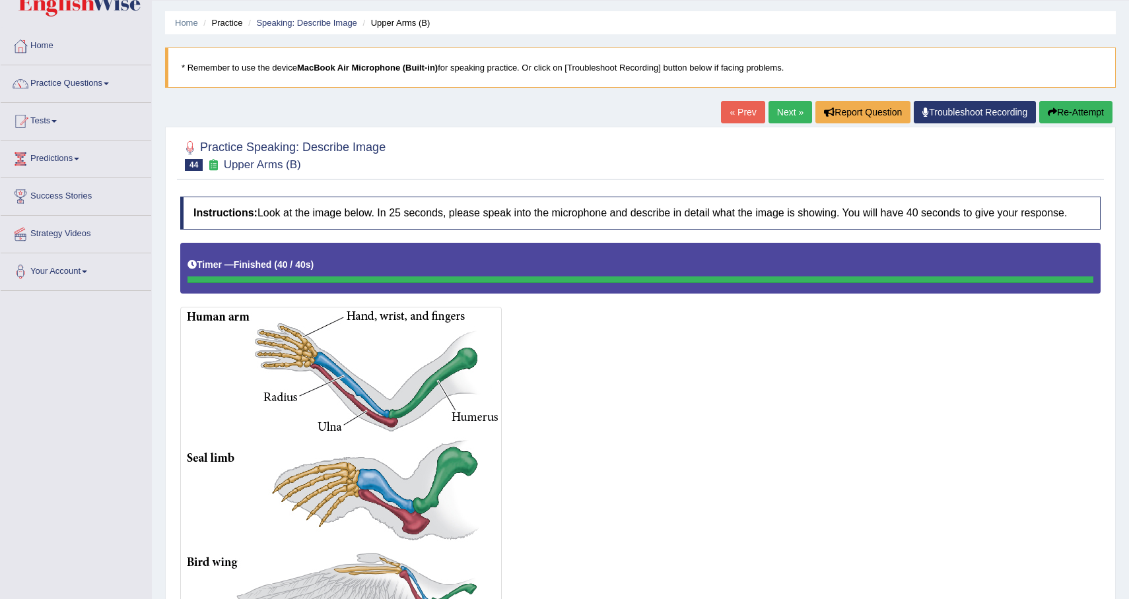
click at [1060, 114] on button "Re-Attempt" at bounding box center [1075, 112] width 73 height 22
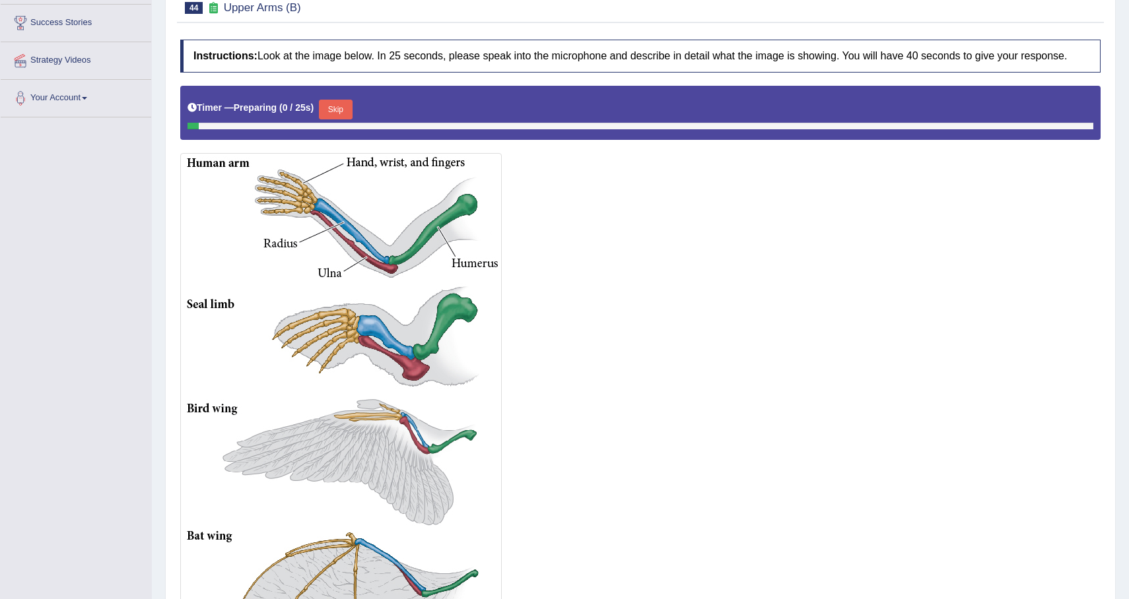
scroll to position [219, 0]
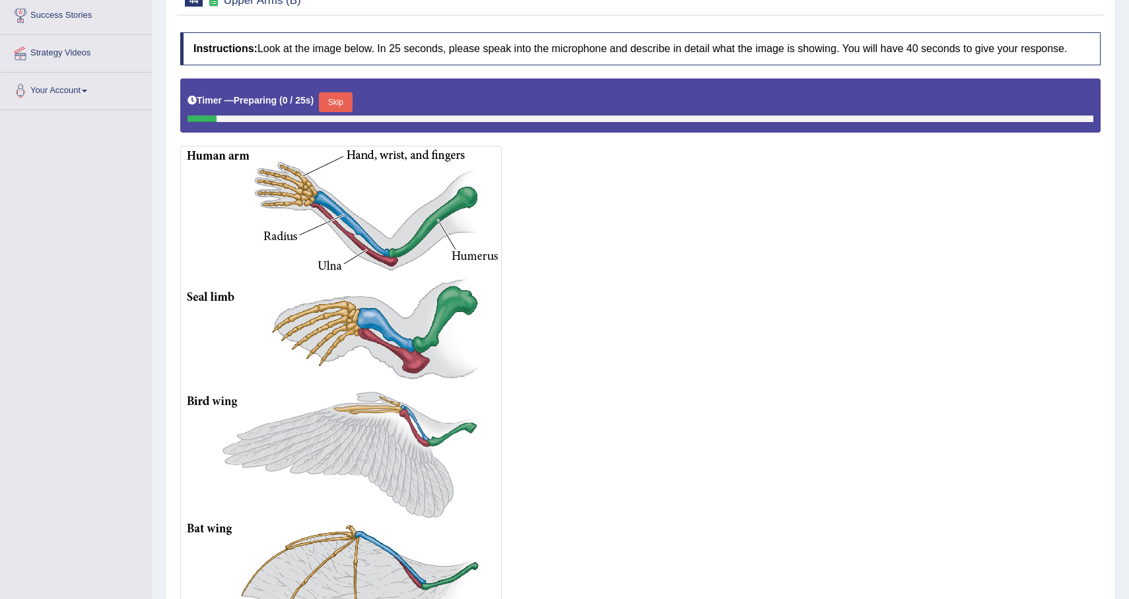
click at [337, 112] on button "Skip" at bounding box center [335, 102] width 33 height 20
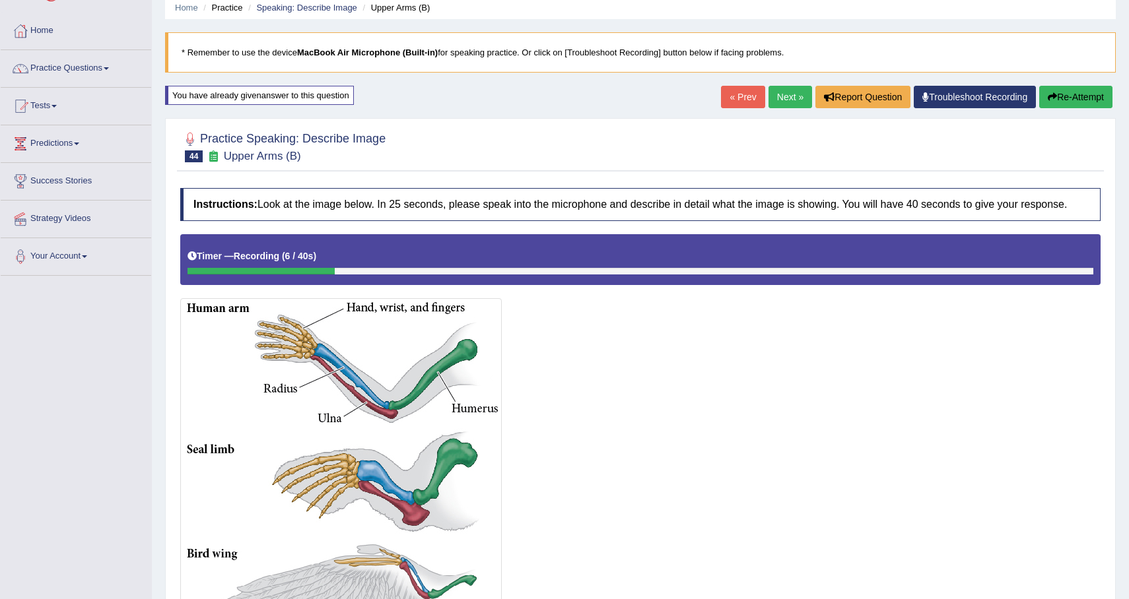
scroll to position [34, 0]
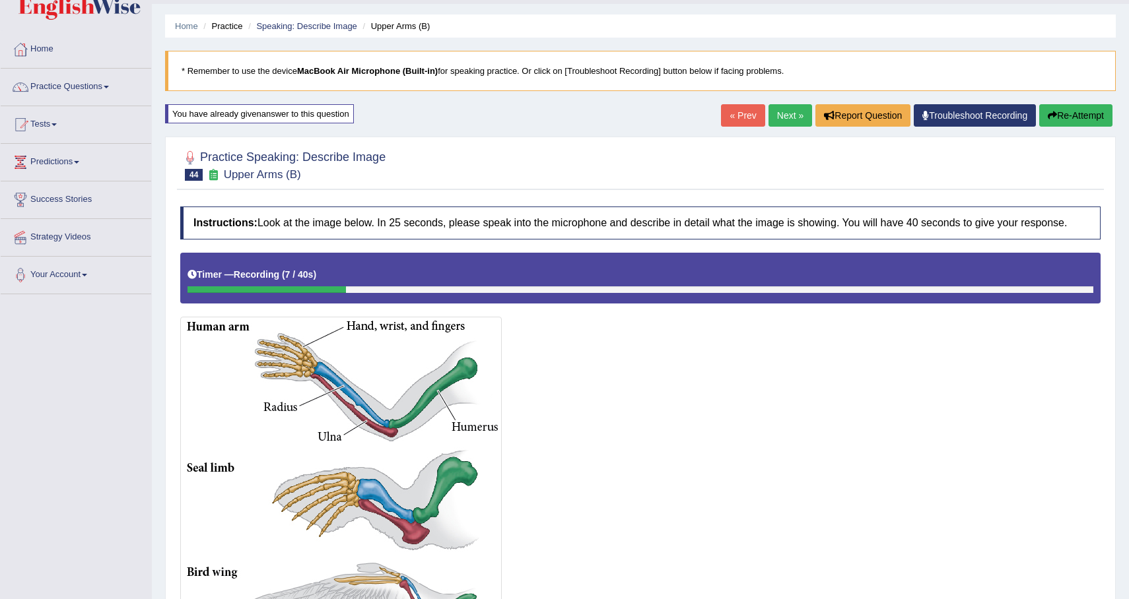
click at [1061, 117] on button "Re-Attempt" at bounding box center [1075, 115] width 73 height 22
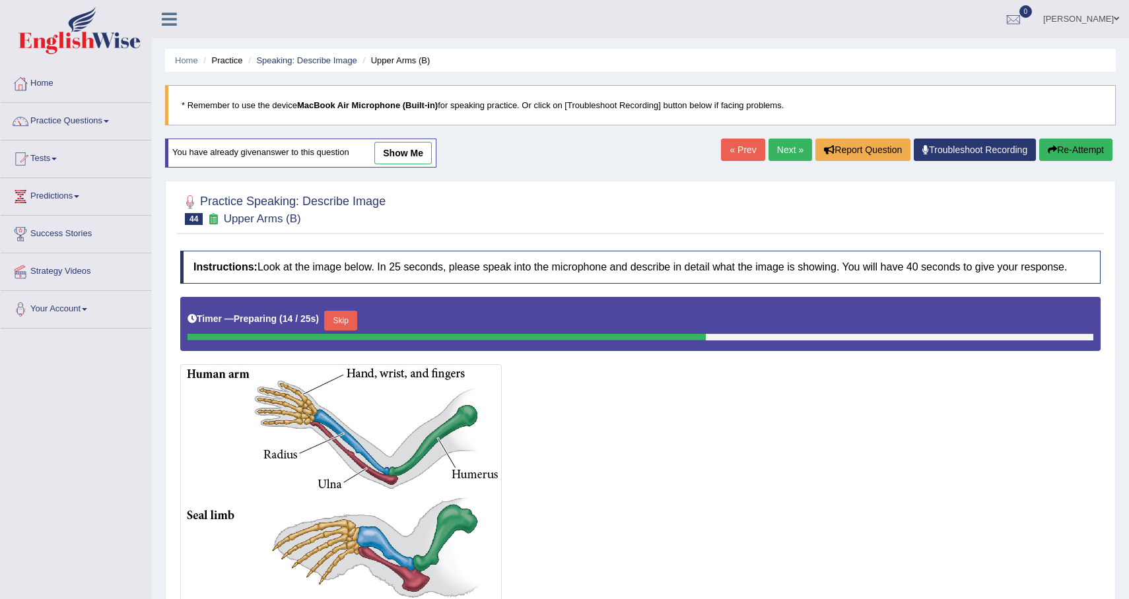
click at [937, 149] on link "Troubleshoot Recording" at bounding box center [975, 150] width 122 height 22
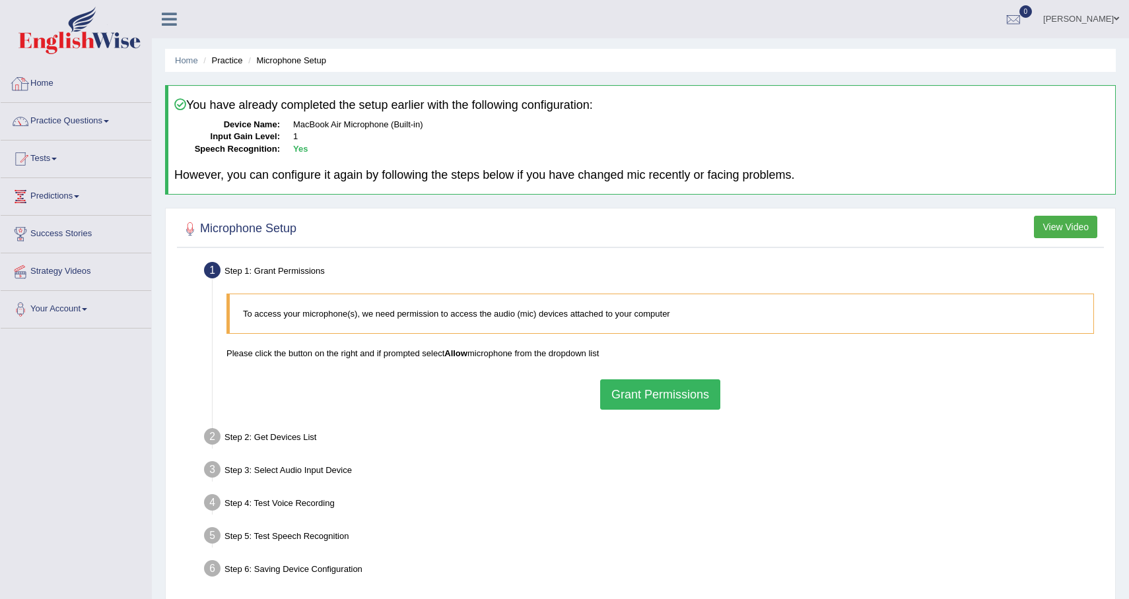
click at [69, 88] on link "Home" at bounding box center [76, 81] width 151 height 33
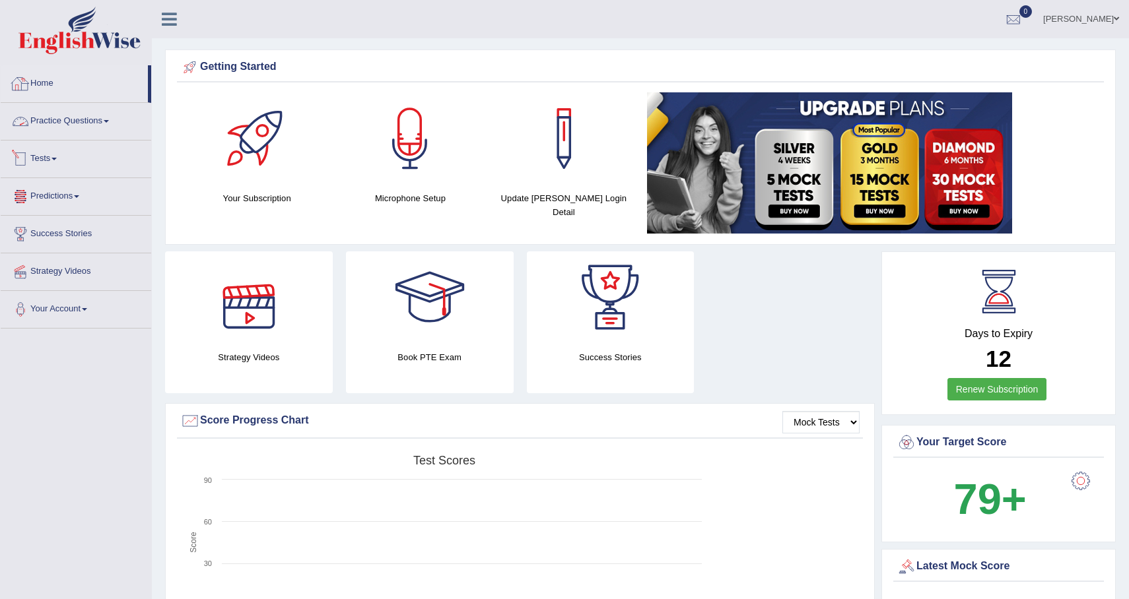
click at [84, 131] on link "Practice Questions" at bounding box center [76, 119] width 151 height 33
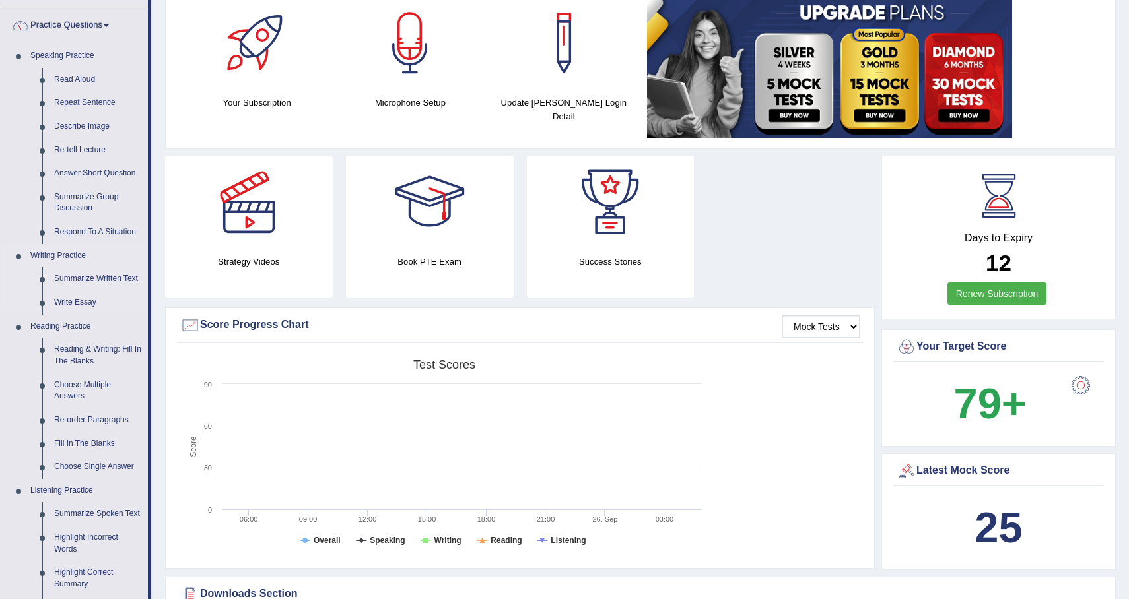
scroll to position [97, 0]
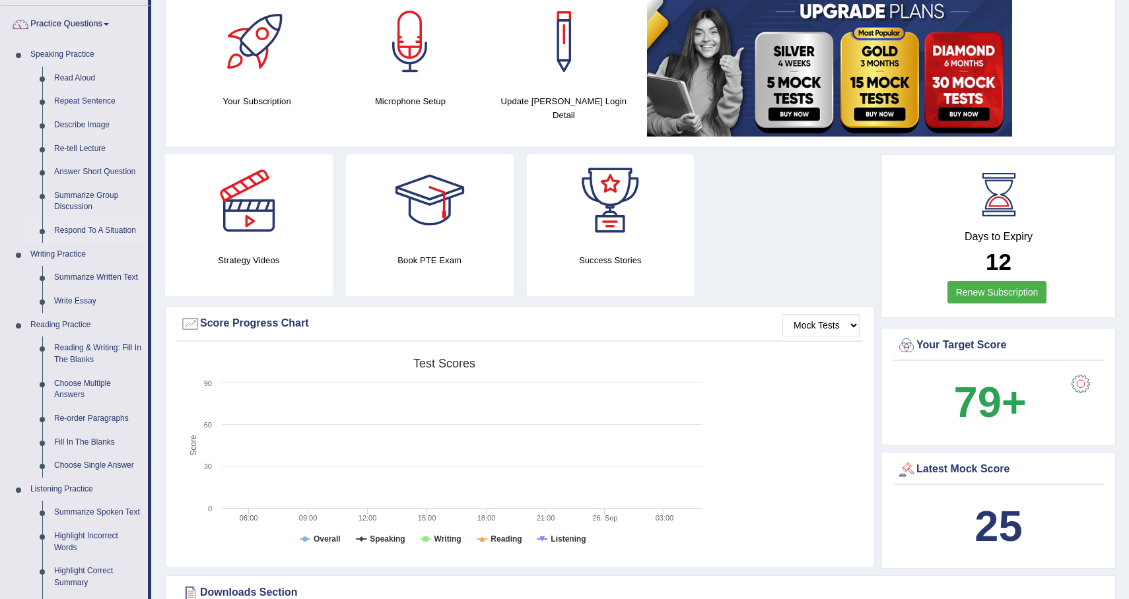
click at [93, 232] on link "Respond To A Situation" at bounding box center [98, 231] width 100 height 24
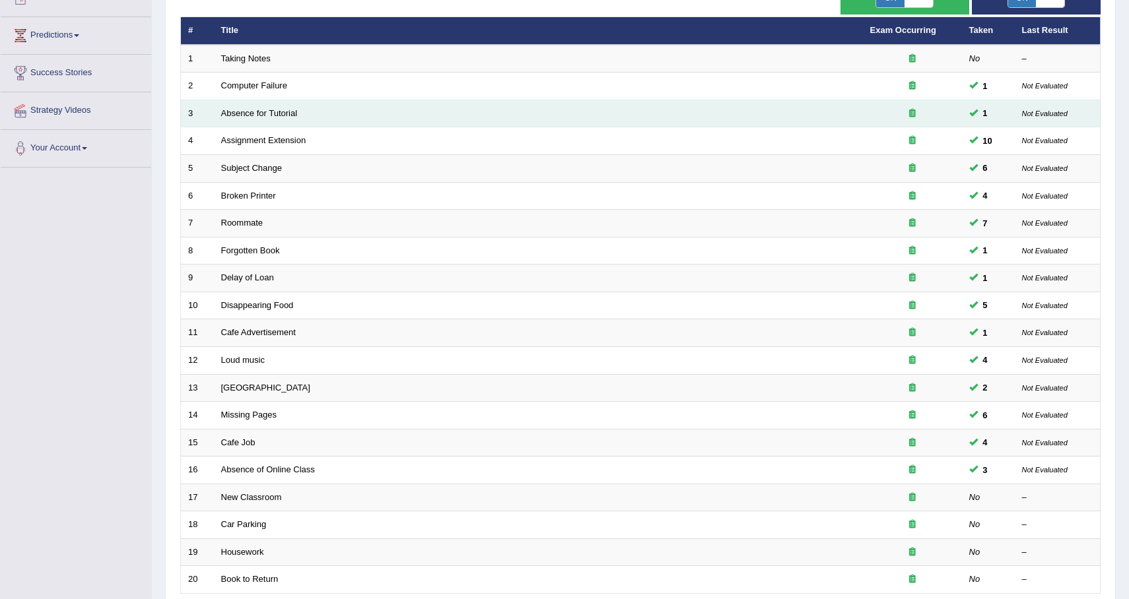
scroll to position [275, 0]
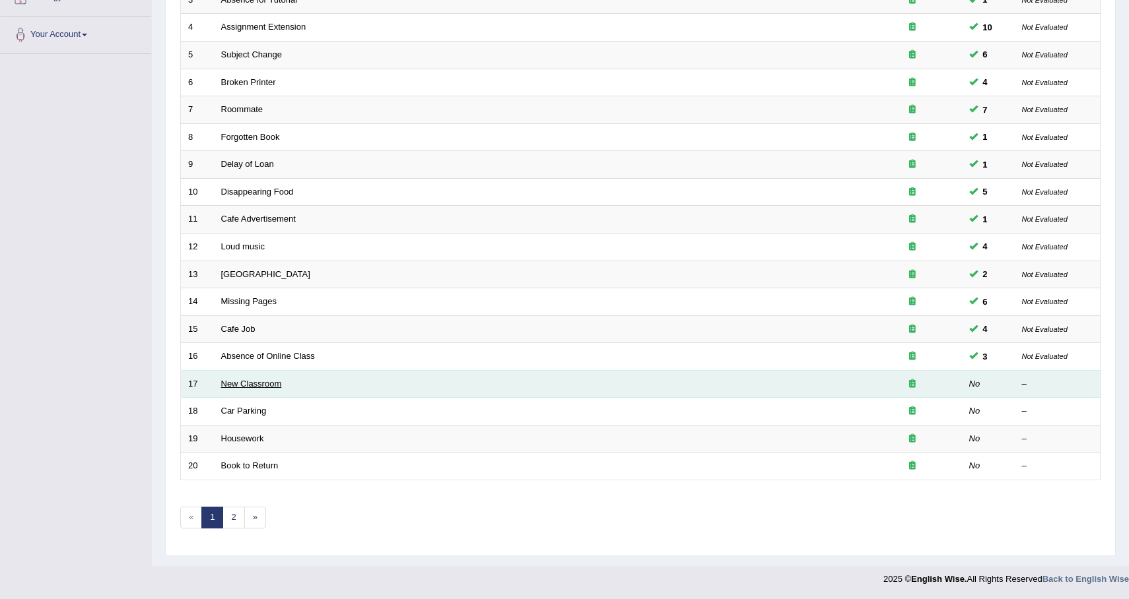
click at [271, 384] on link "New Classroom" at bounding box center [251, 384] width 61 height 10
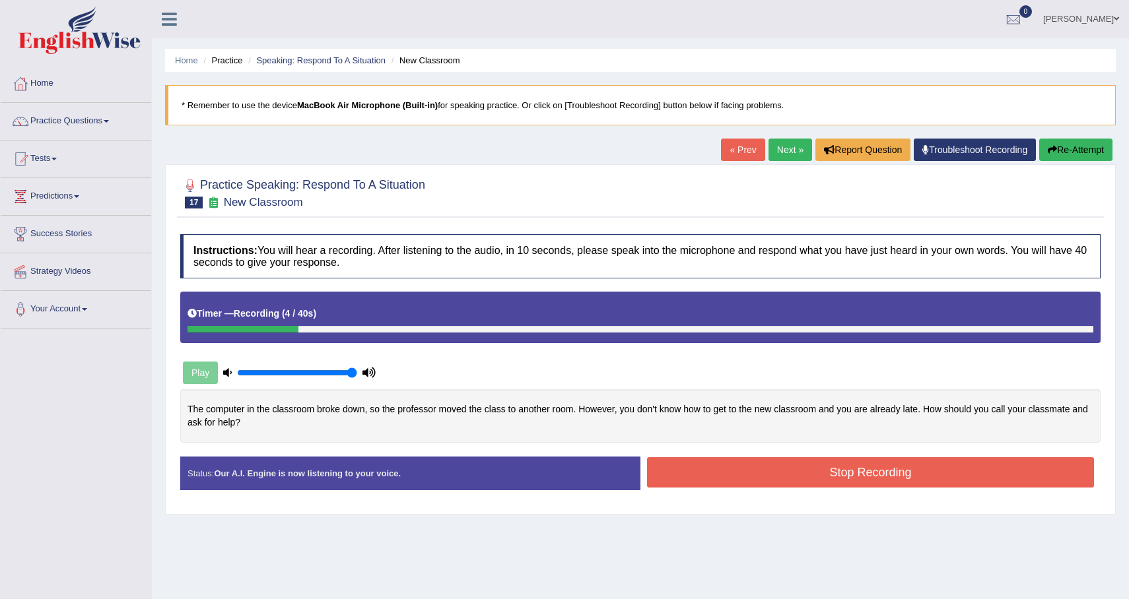
click at [1080, 162] on div "« Prev Next » Report Question Troubleshoot Recording Re-Attempt" at bounding box center [918, 152] width 395 height 26
click at [1081, 154] on button "Re-Attempt" at bounding box center [1075, 150] width 73 height 22
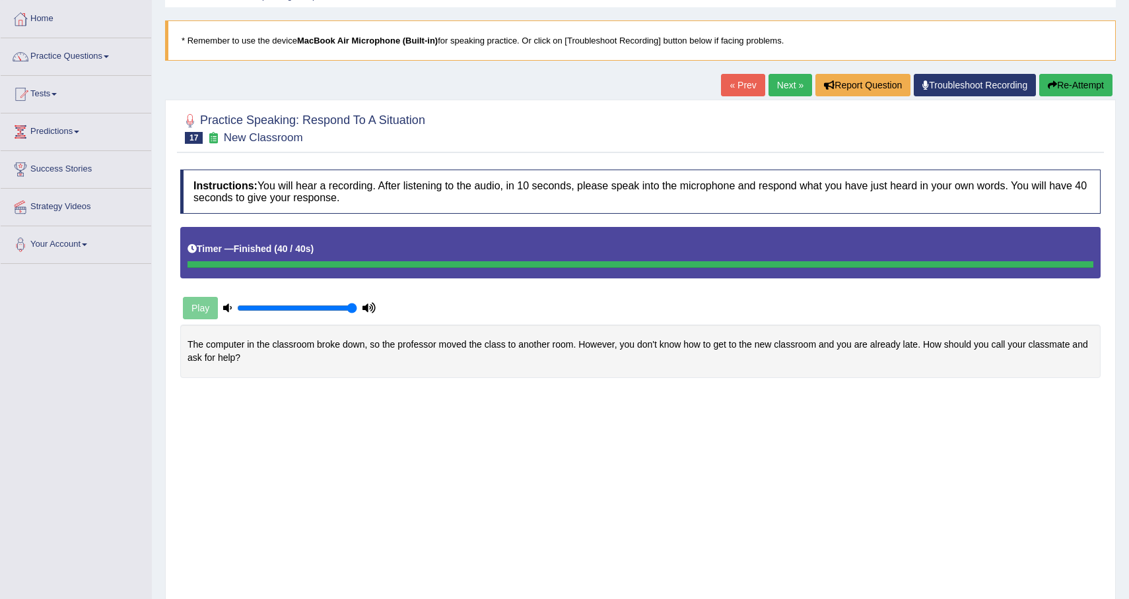
click at [854, 421] on body "Toggle navigation Home Practice Questions Speaking Practice Read Aloud Repeat S…" at bounding box center [564, 234] width 1129 height 599
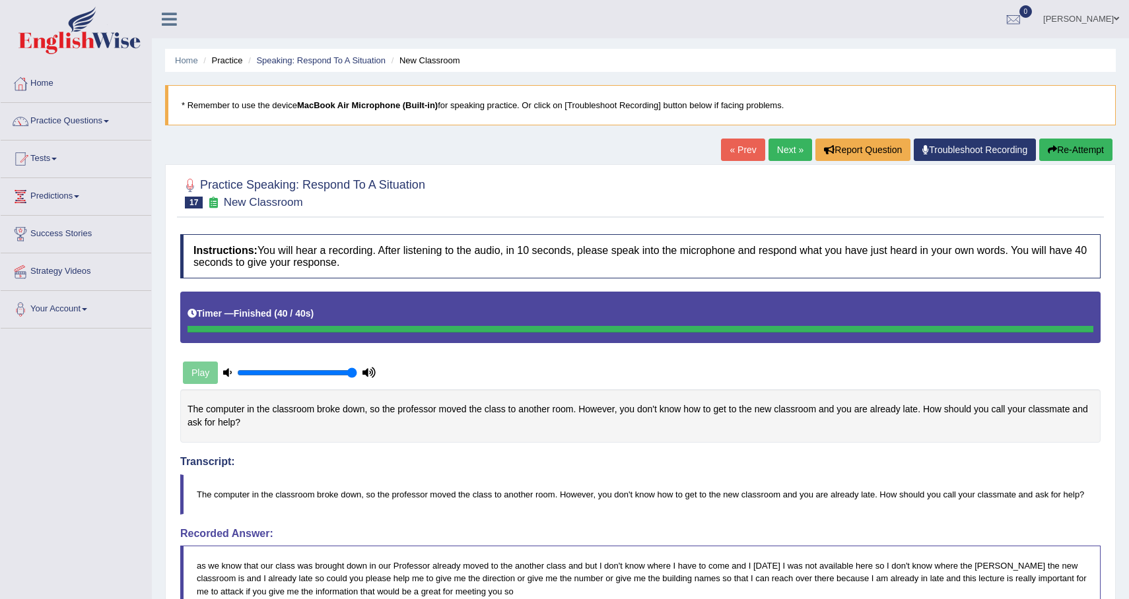
click at [1057, 151] on button "Re-Attempt" at bounding box center [1075, 150] width 73 height 22
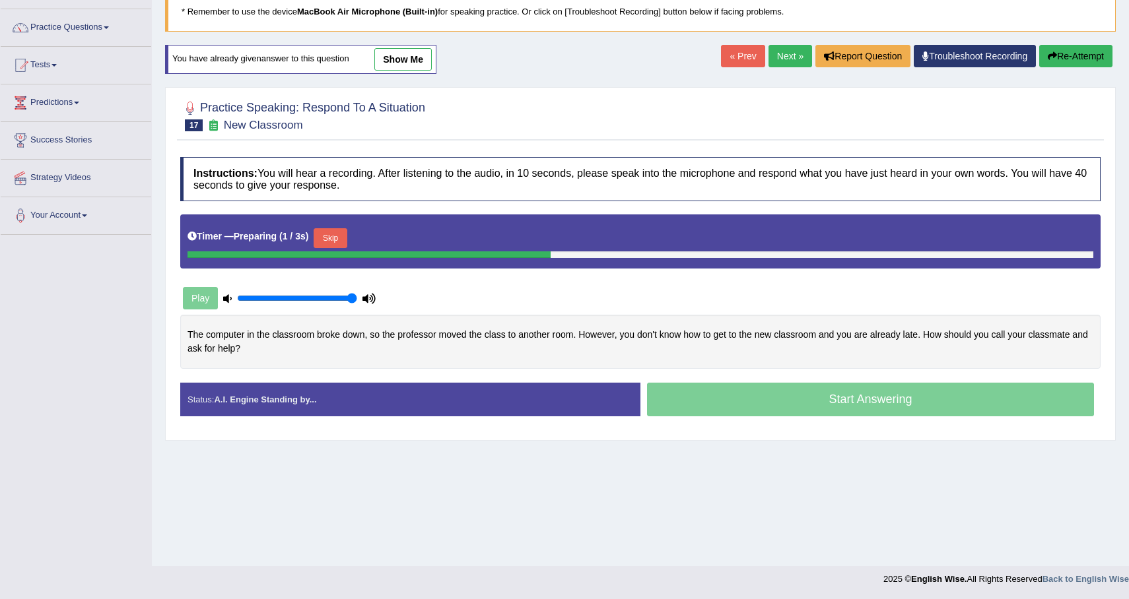
click at [323, 237] on button "Skip" at bounding box center [330, 238] width 33 height 20
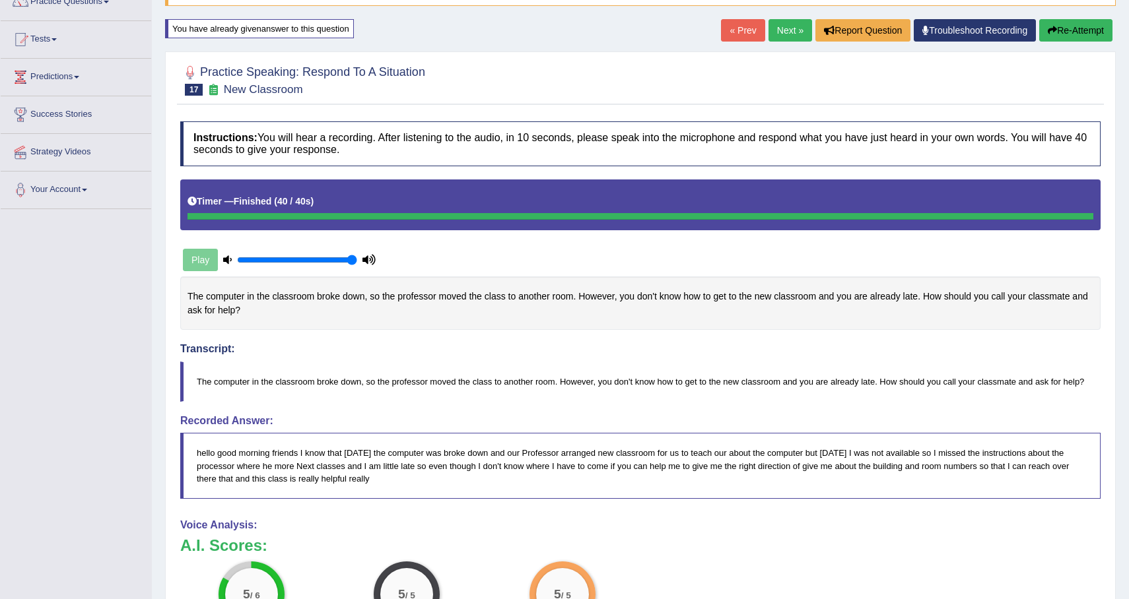
scroll to position [86, 0]
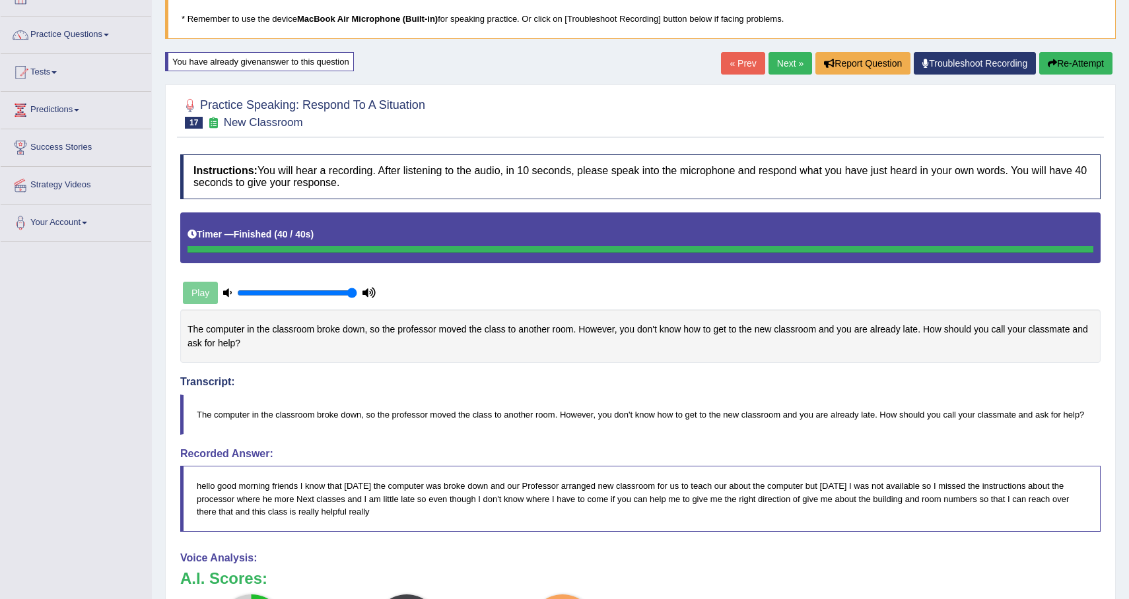
click at [1067, 54] on button "Re-Attempt" at bounding box center [1075, 63] width 73 height 22
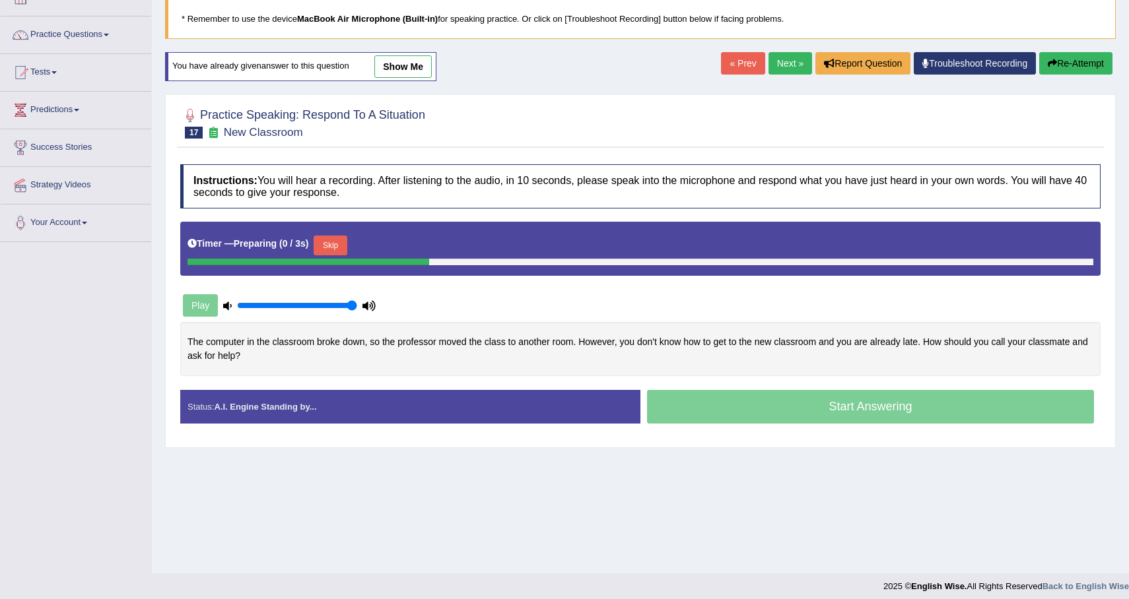
click at [332, 246] on button "Skip" at bounding box center [330, 246] width 33 height 20
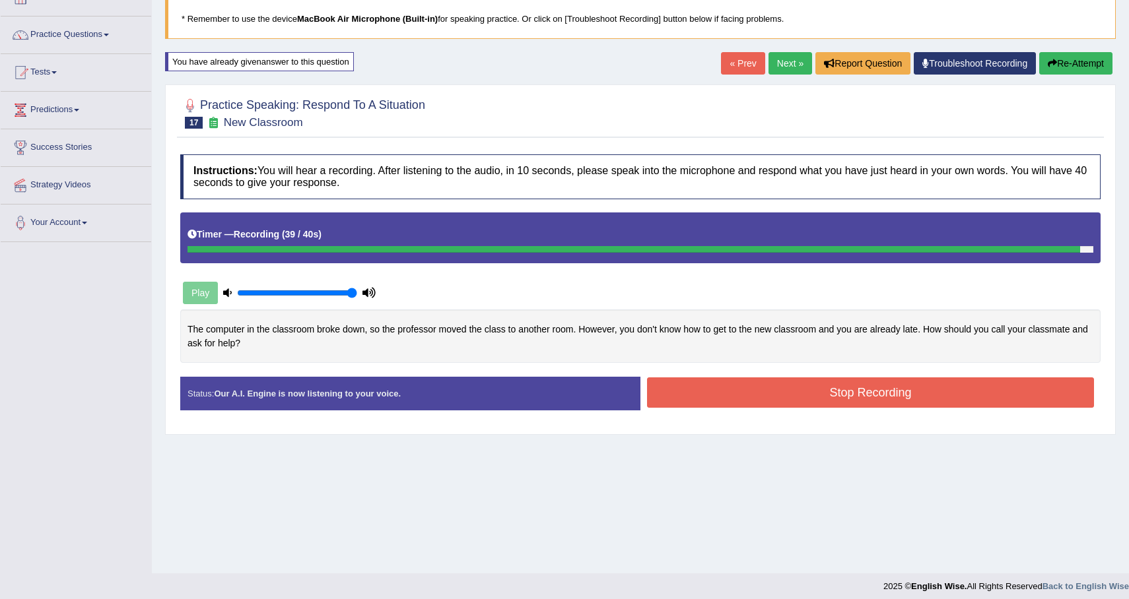
click at [862, 388] on button "Stop Recording" at bounding box center [870, 393] width 447 height 30
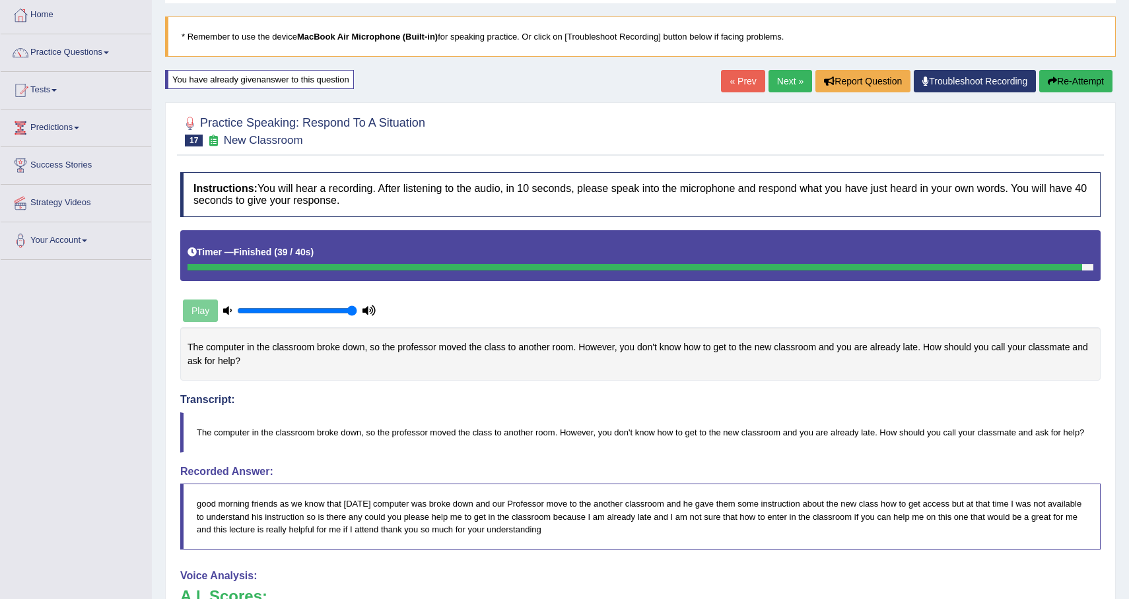
scroll to position [17, 0]
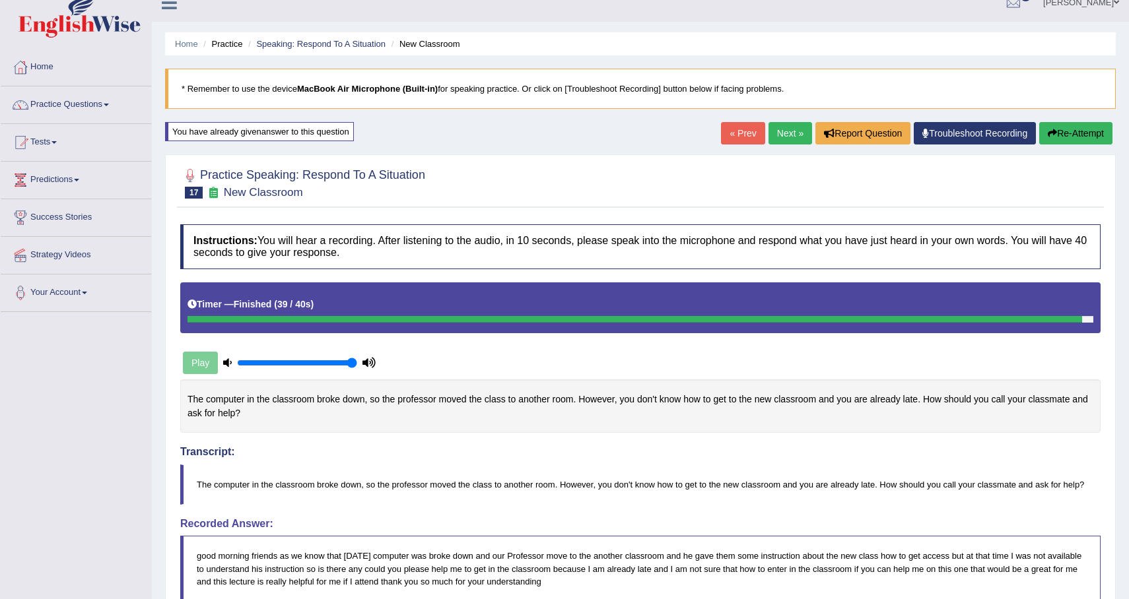
click at [782, 130] on link "Next »" at bounding box center [790, 133] width 44 height 22
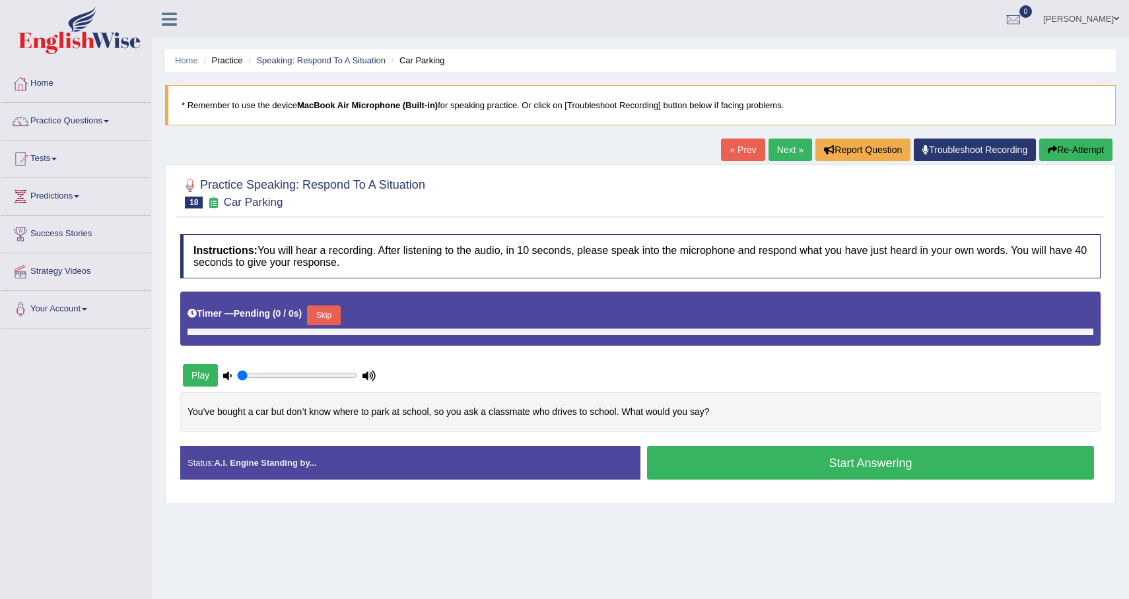
scroll to position [94, 0]
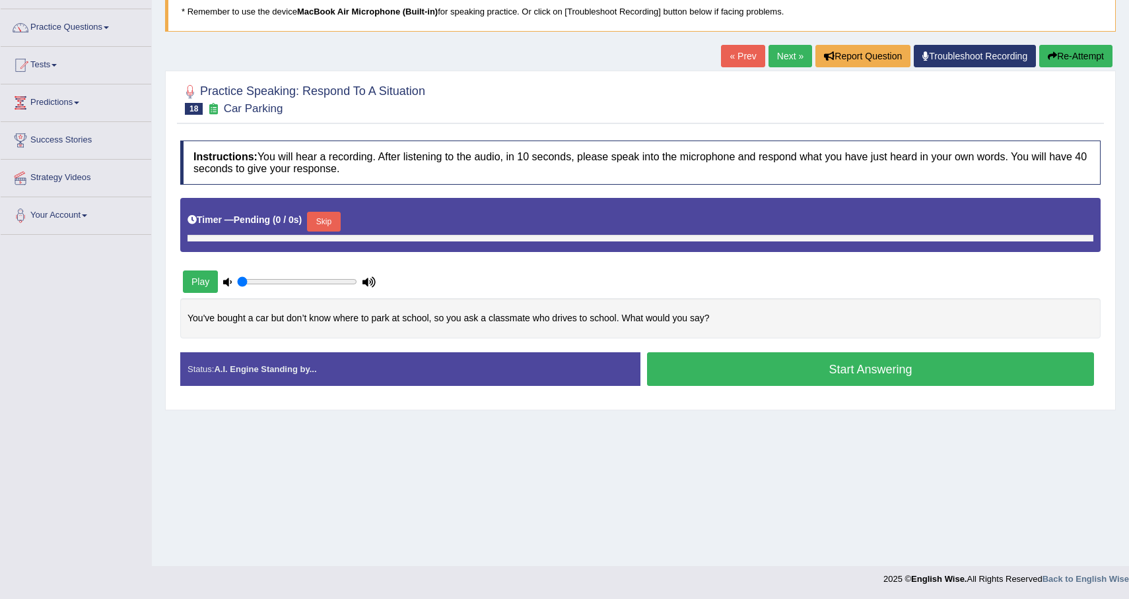
type input "1"
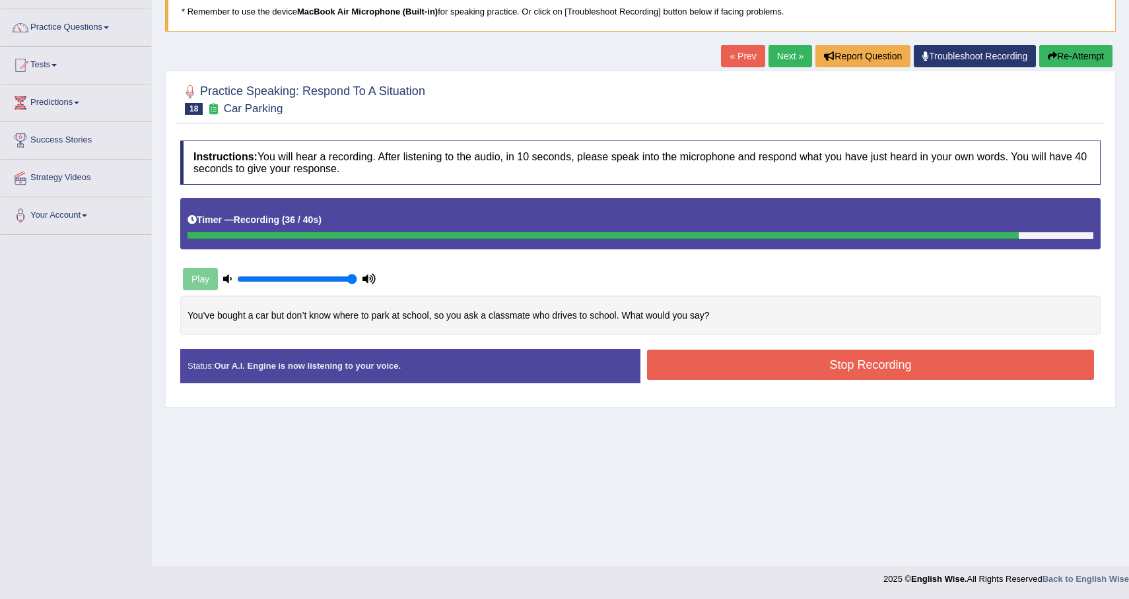
click at [717, 374] on button "Stop Recording" at bounding box center [870, 365] width 447 height 30
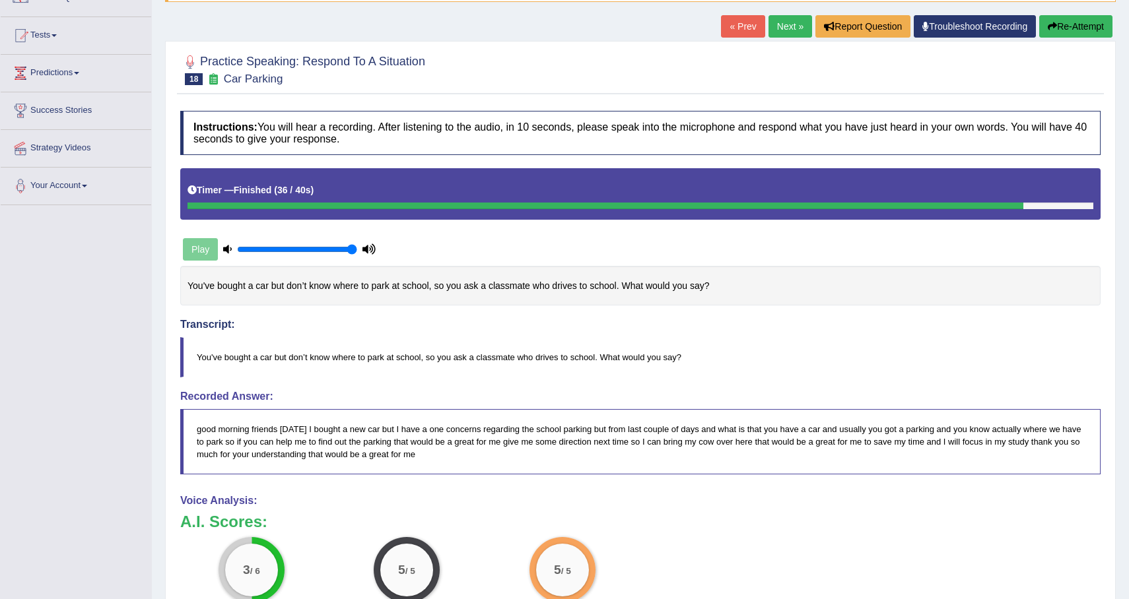
scroll to position [57, 0]
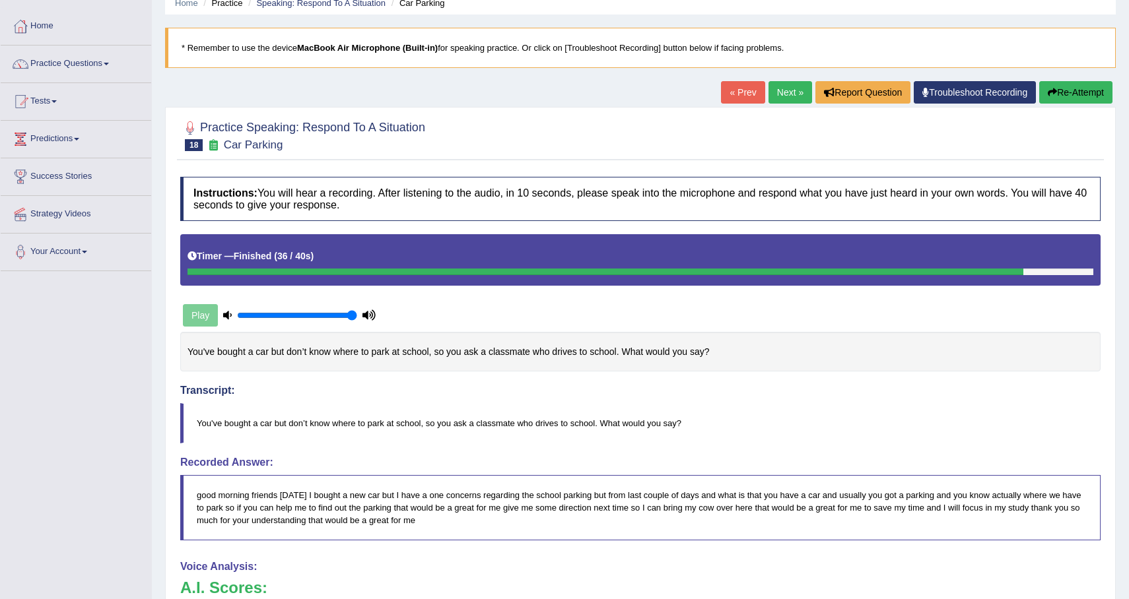
click at [1072, 93] on button "Re-Attempt" at bounding box center [1075, 92] width 73 height 22
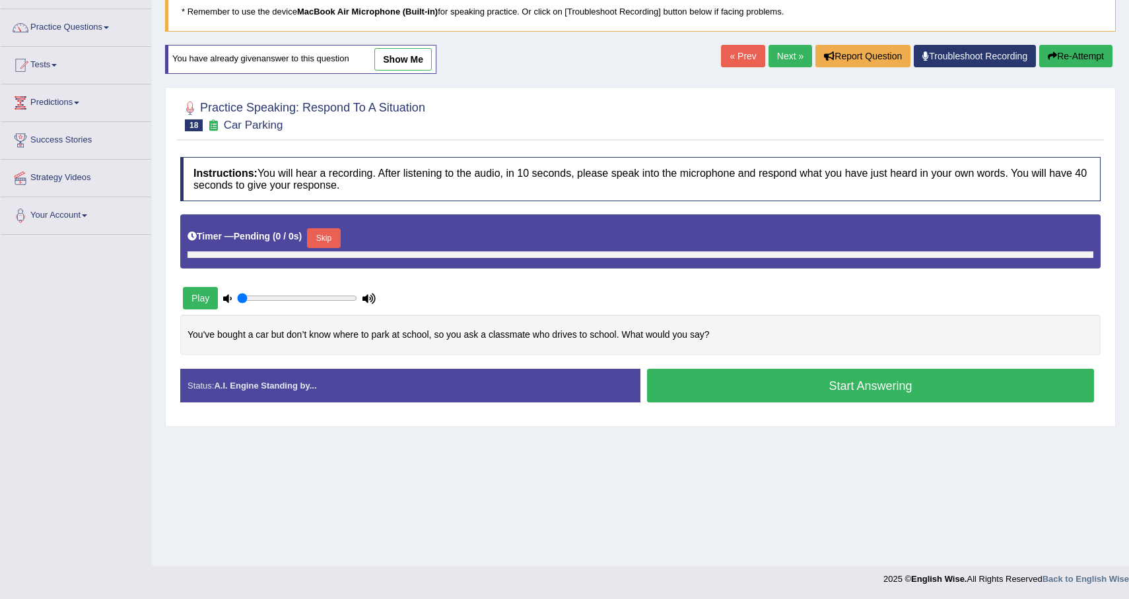
type input "1"
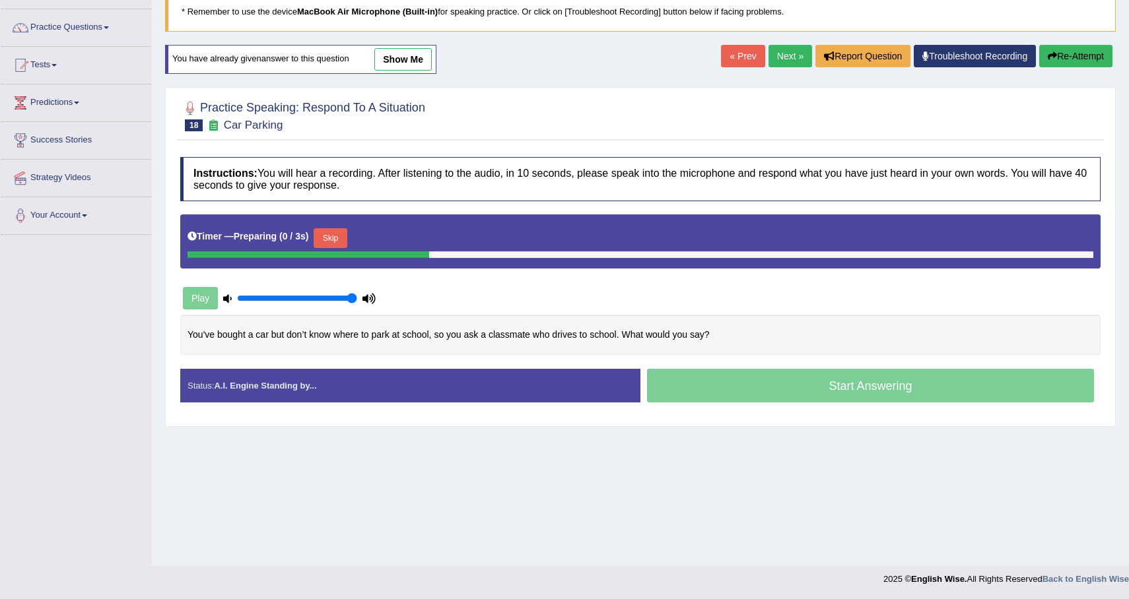
click at [216, 296] on div "Play" at bounding box center [279, 298] width 198 height 33
click at [347, 236] on button "Skip" at bounding box center [330, 238] width 33 height 20
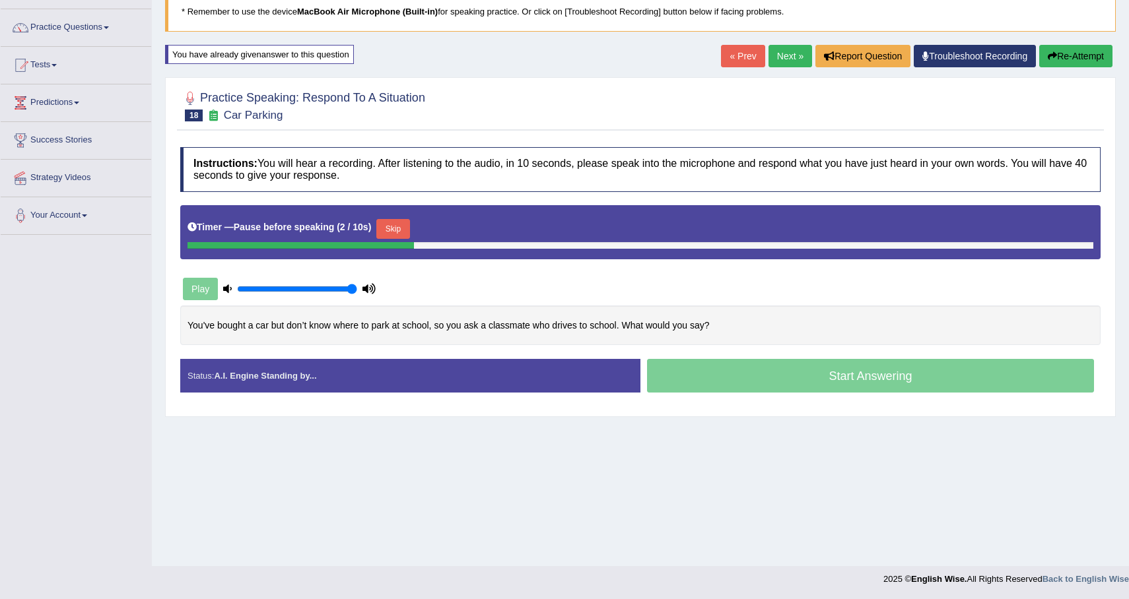
click at [393, 228] on button "Skip" at bounding box center [392, 229] width 33 height 20
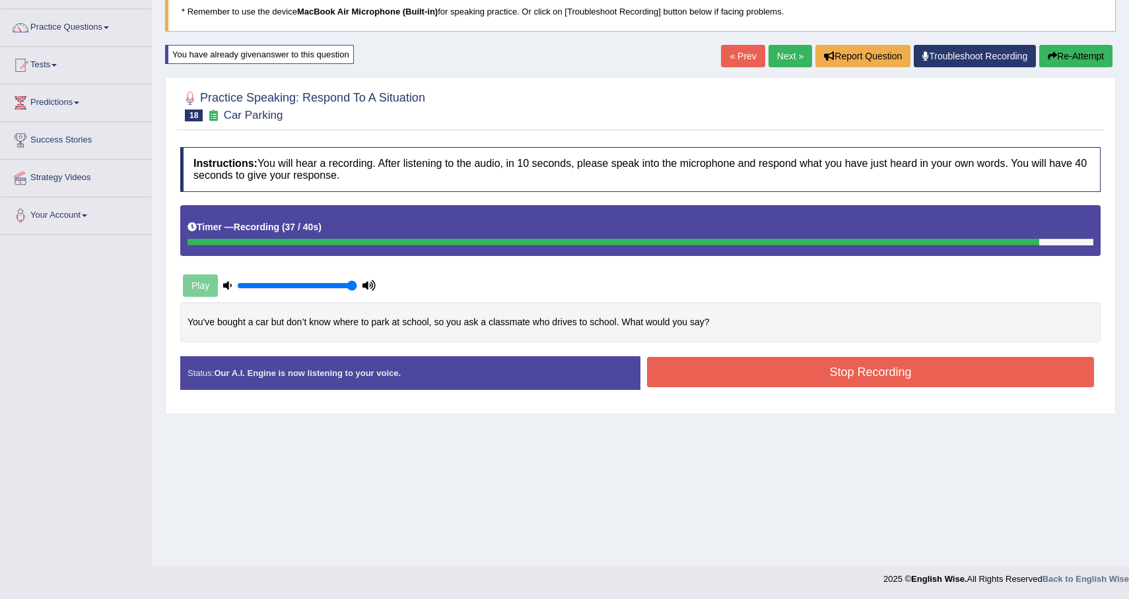
click at [841, 367] on button "Stop Recording" at bounding box center [870, 372] width 447 height 30
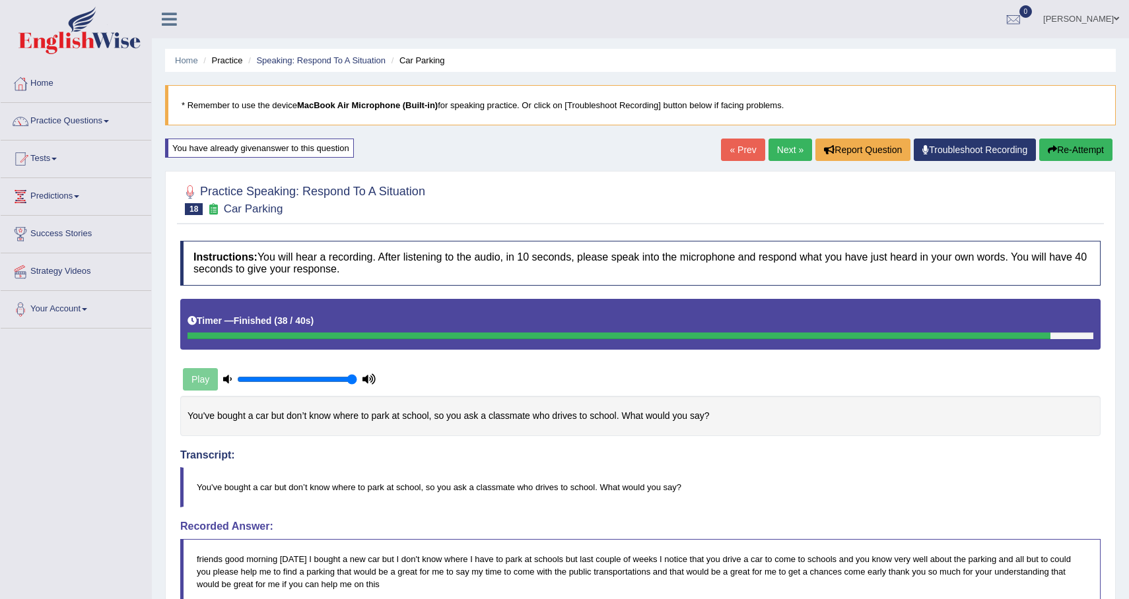
click at [1060, 151] on button "Re-Attempt" at bounding box center [1075, 150] width 73 height 22
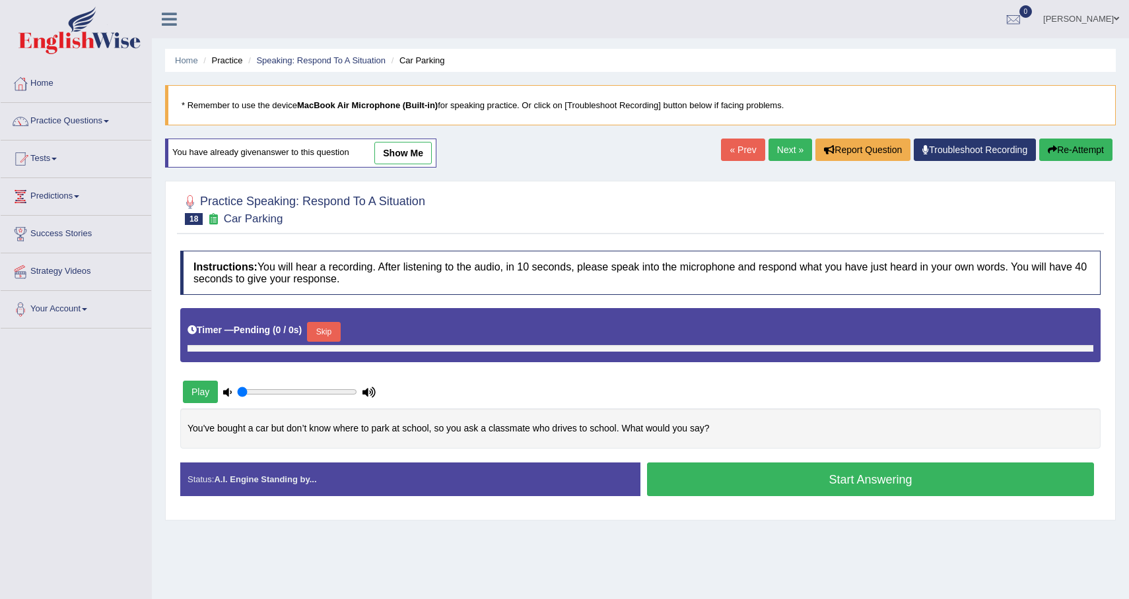
type input "1"
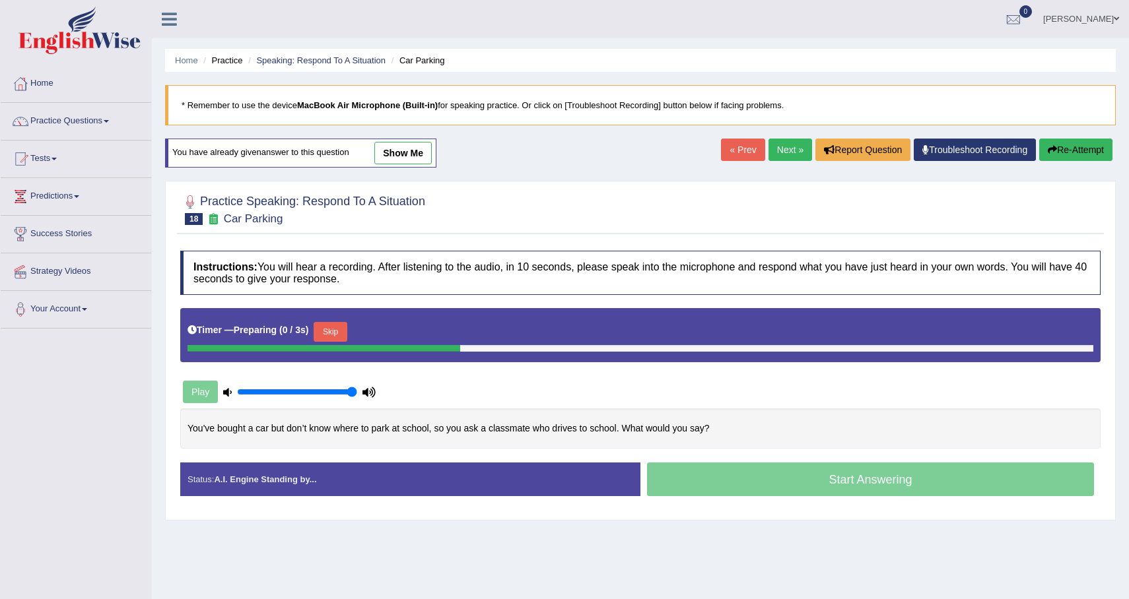
click at [335, 320] on div "Timer — Preparing ( 0 / 3s ) Skip" at bounding box center [640, 332] width 906 height 26
click at [335, 326] on button "Skip" at bounding box center [330, 332] width 33 height 20
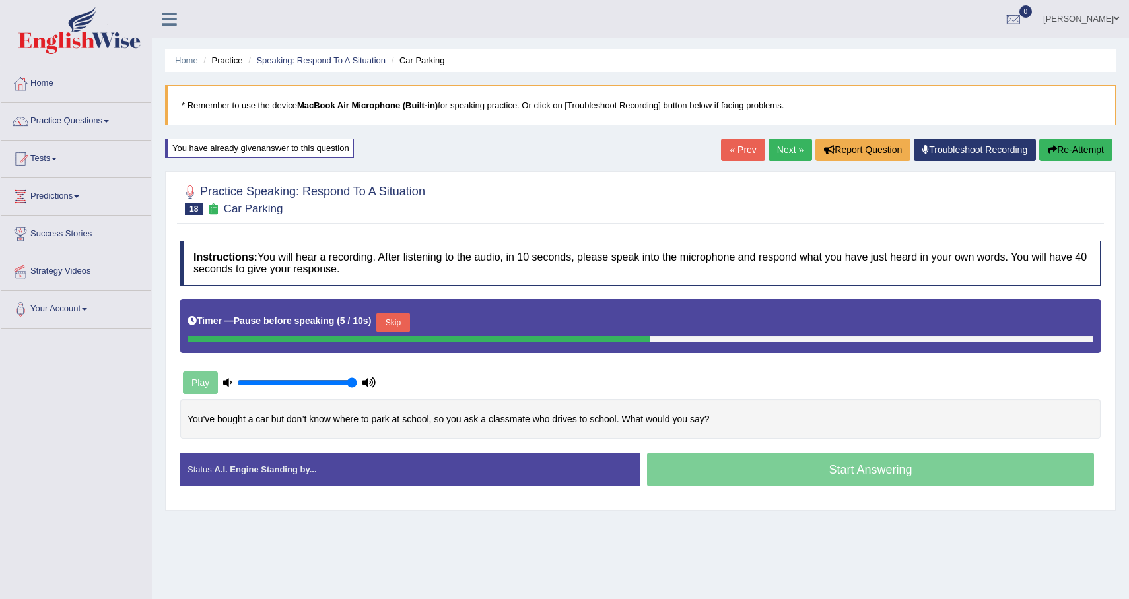
click at [396, 327] on button "Skip" at bounding box center [392, 323] width 33 height 20
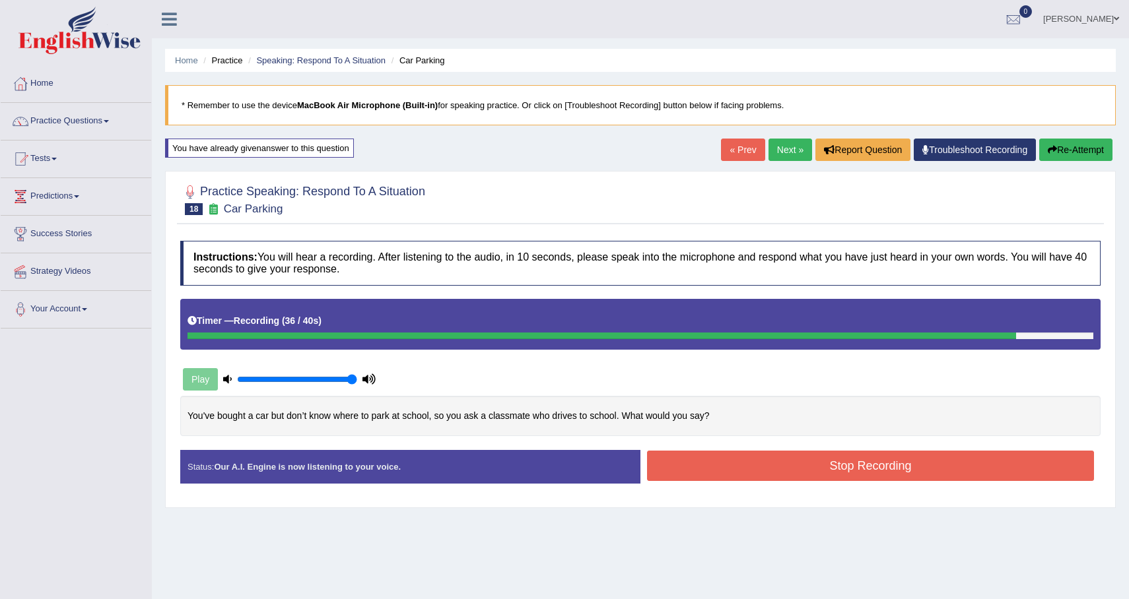
click at [745, 463] on button "Stop Recording" at bounding box center [870, 466] width 447 height 30
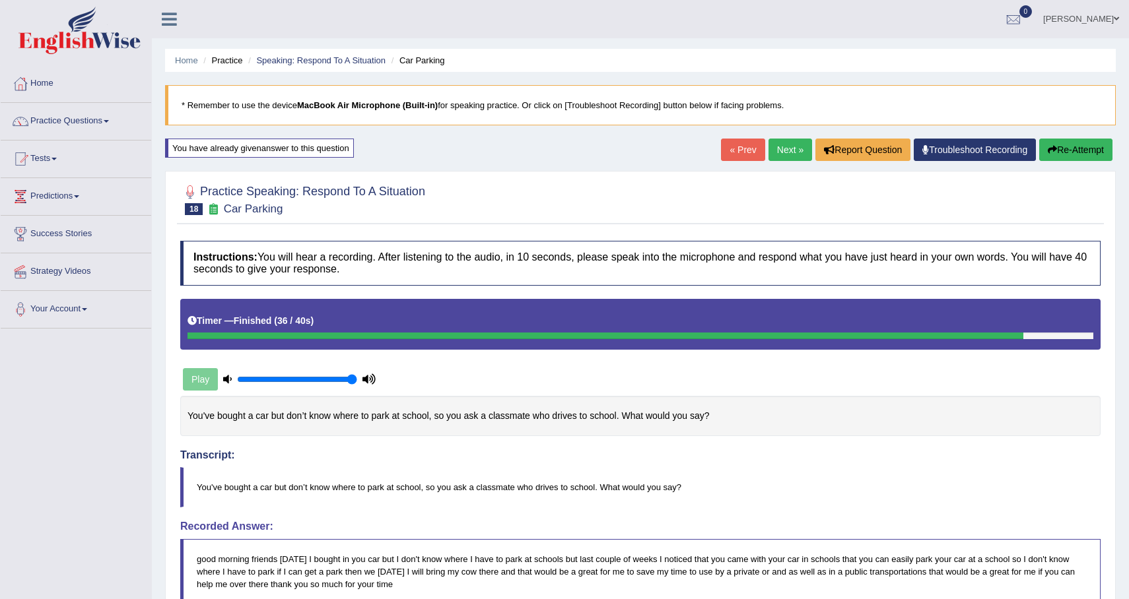
click at [1056, 155] on button "Re-Attempt" at bounding box center [1075, 150] width 73 height 22
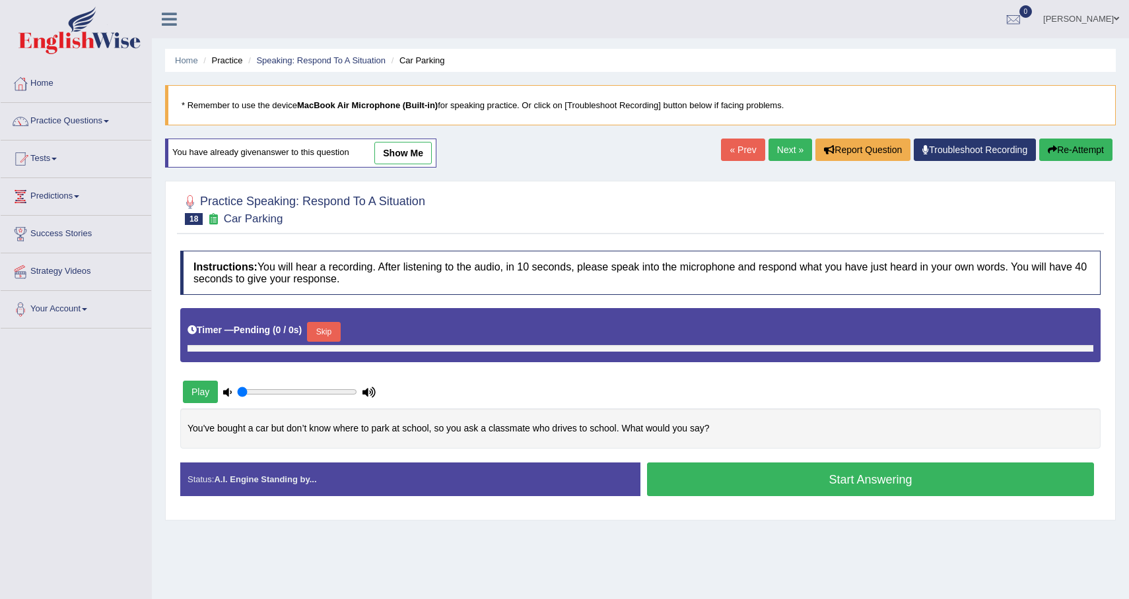
type input "1"
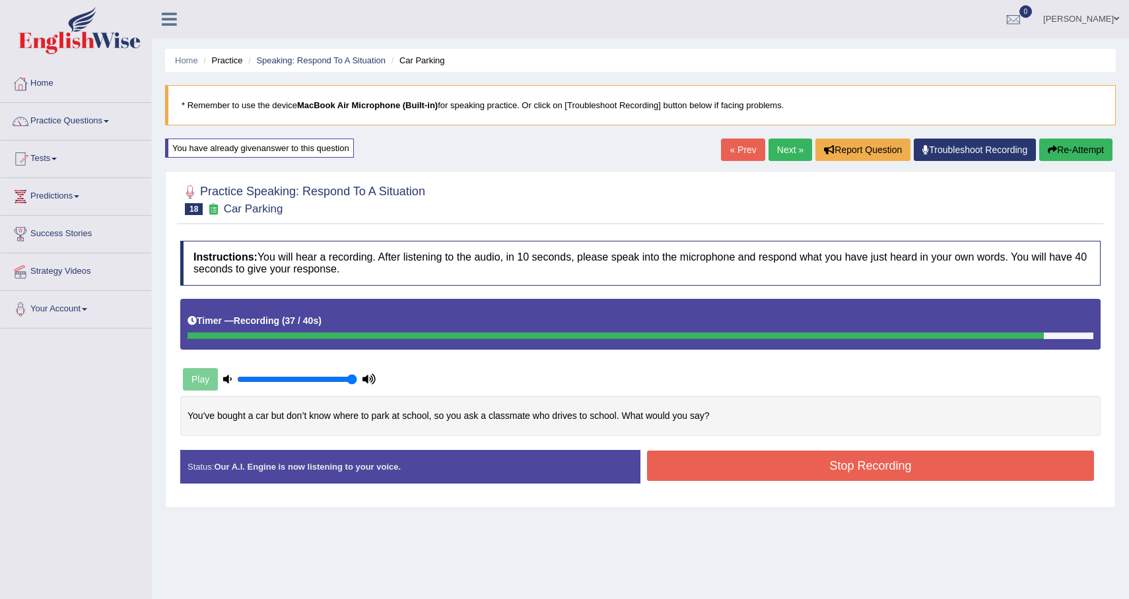
click at [967, 463] on button "Stop Recording" at bounding box center [870, 466] width 447 height 30
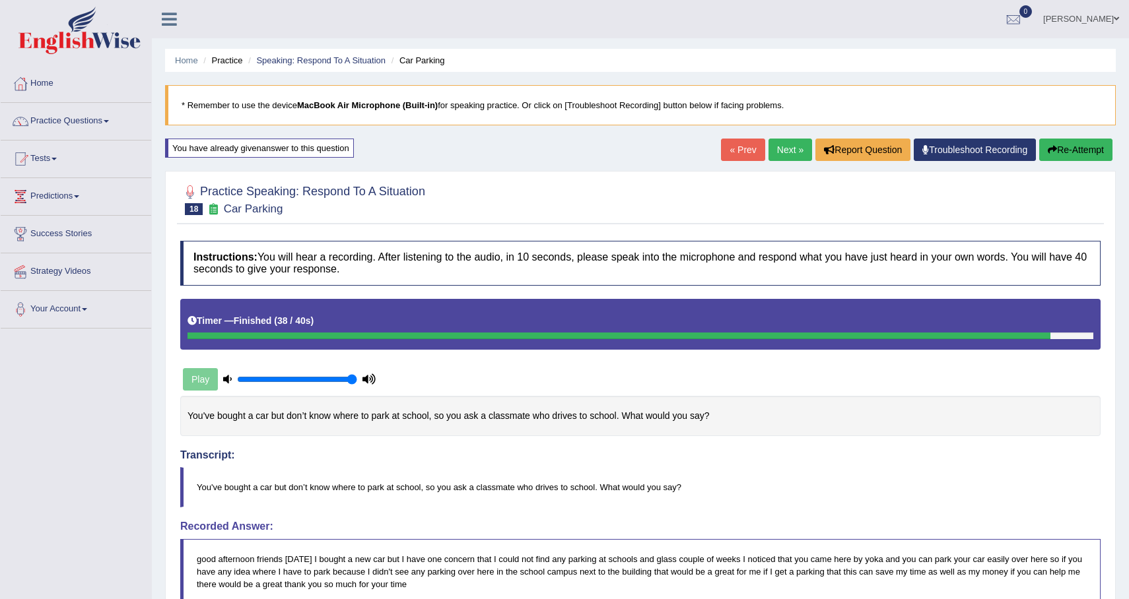
click at [1113, 130] on div "Home Practice Speaking: Respond To A Situation Car Parking * Remember to use th…" at bounding box center [640, 477] width 977 height 954
click at [1083, 135] on div "Home Practice Speaking: Respond To A Situation Car Parking * Remember to use th…" at bounding box center [640, 477] width 977 height 954
click at [1075, 148] on button "Re-Attempt" at bounding box center [1075, 150] width 73 height 22
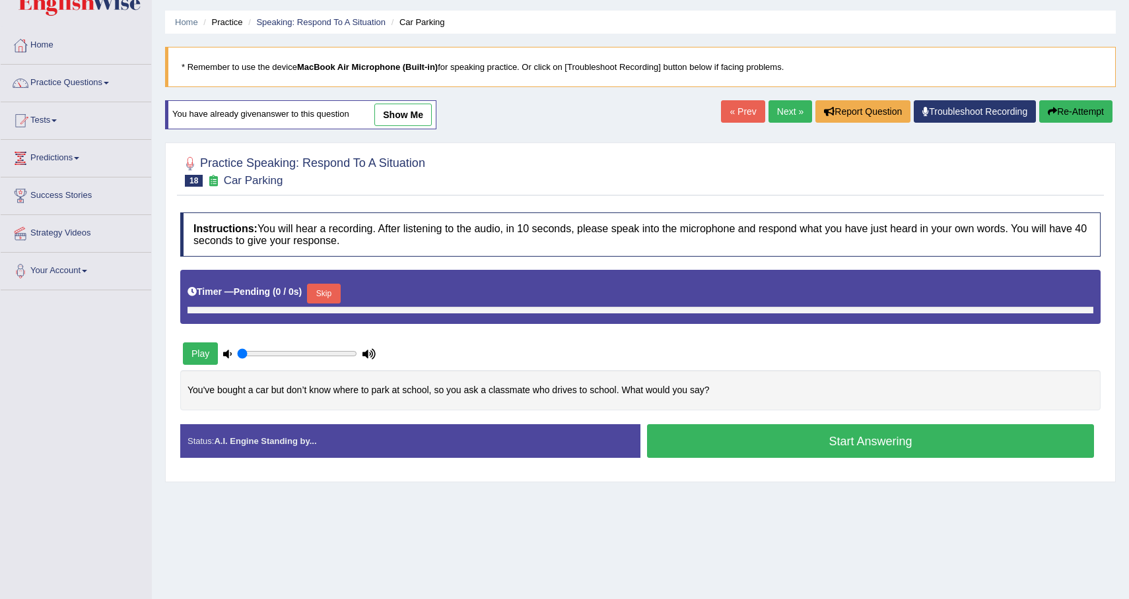
type input "1"
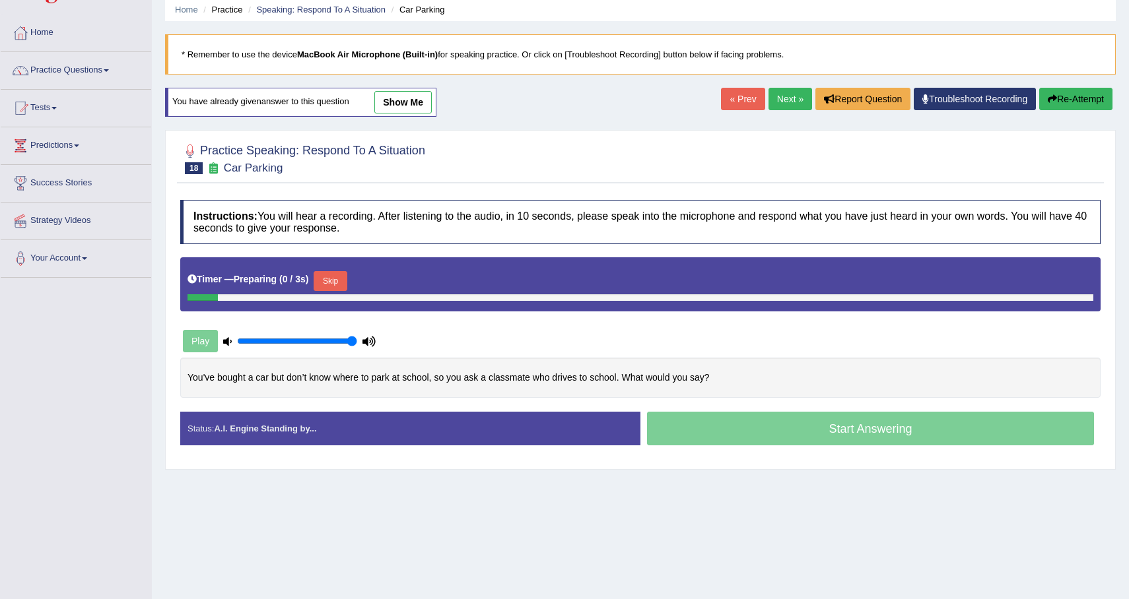
scroll to position [94, 0]
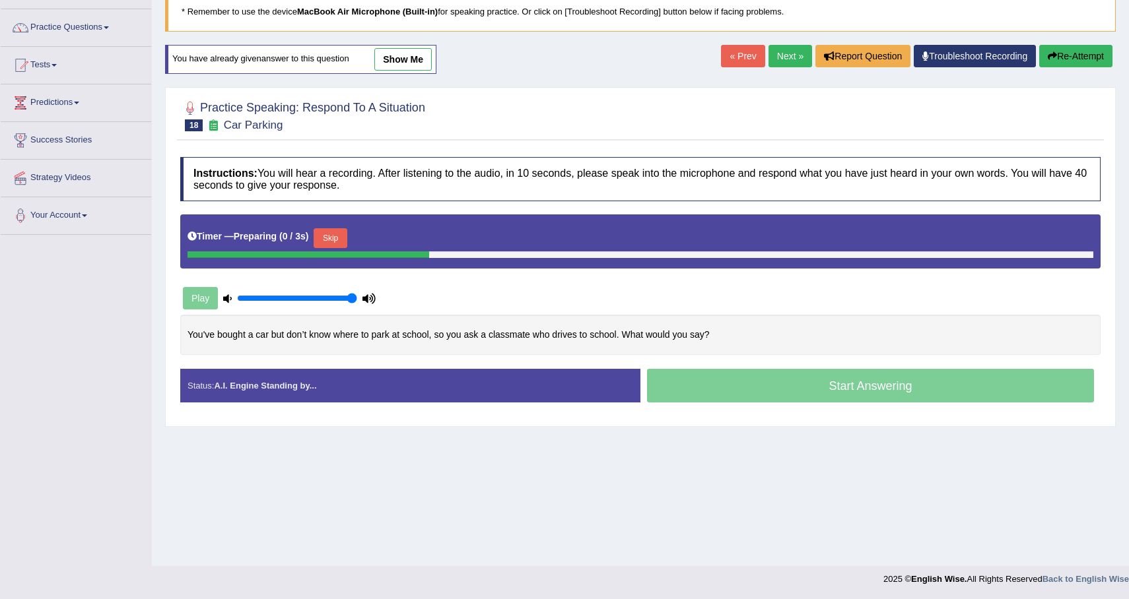
click at [343, 247] on button "Skip" at bounding box center [330, 238] width 33 height 20
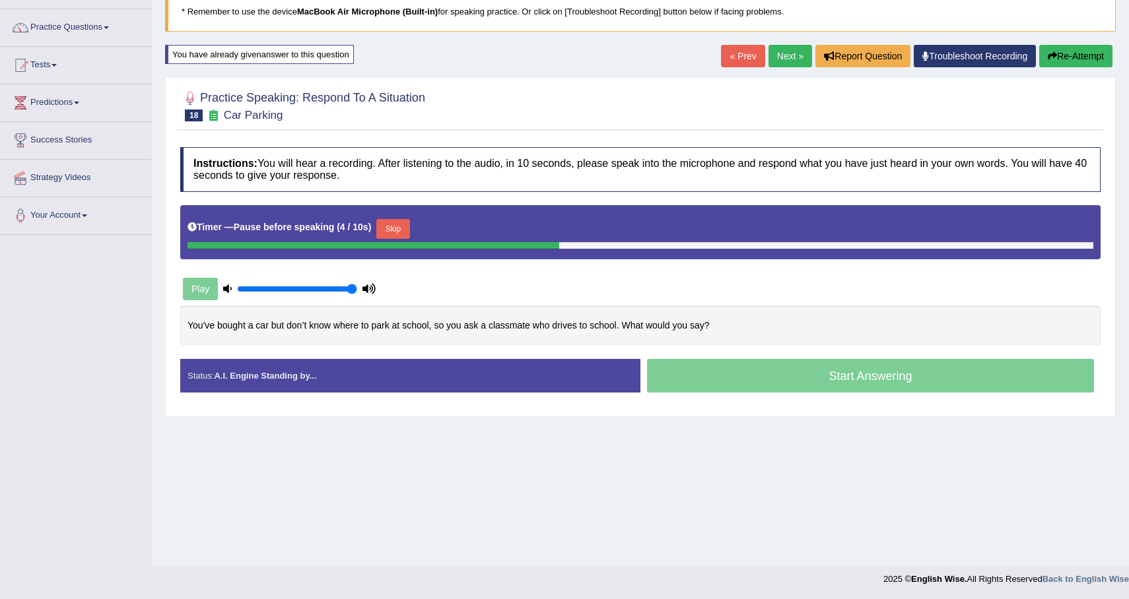
click at [392, 225] on button "Skip" at bounding box center [392, 229] width 33 height 20
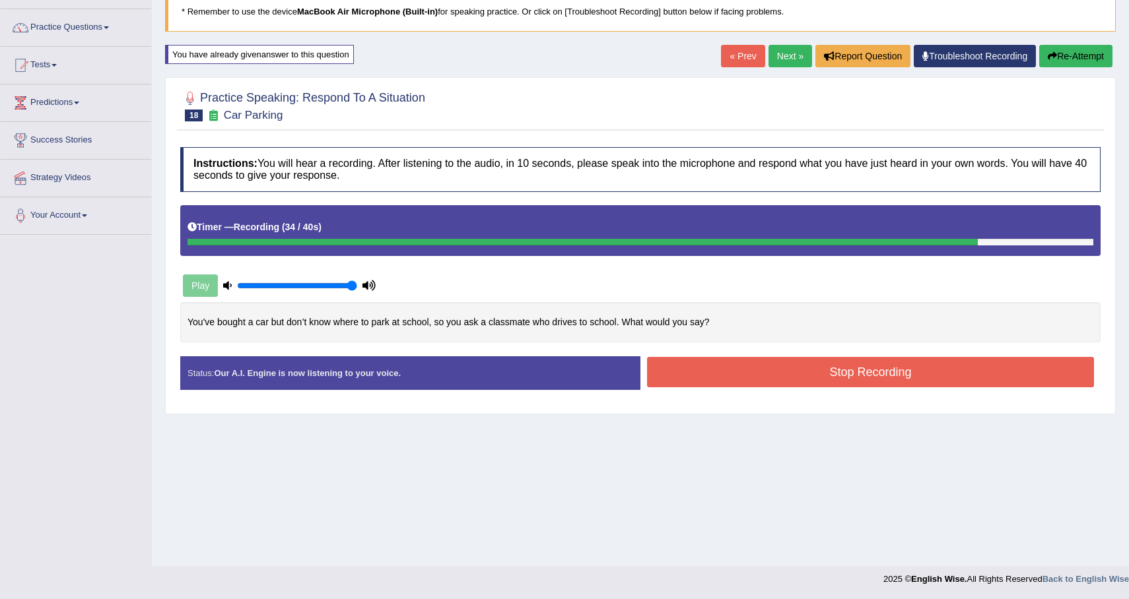
click at [881, 374] on button "Stop Recording" at bounding box center [870, 372] width 447 height 30
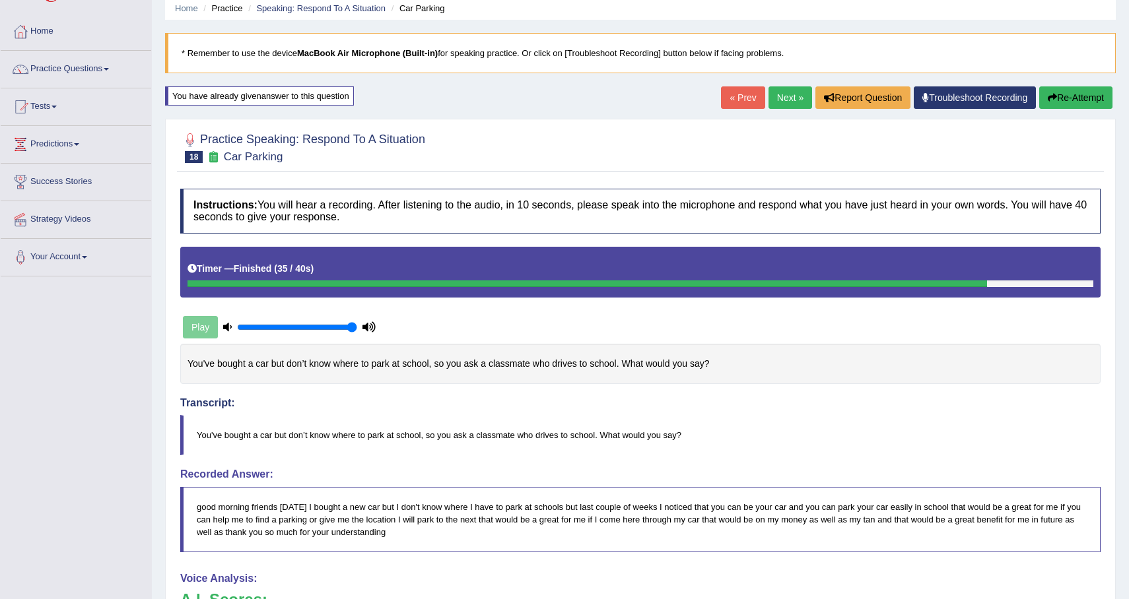
scroll to position [0, 0]
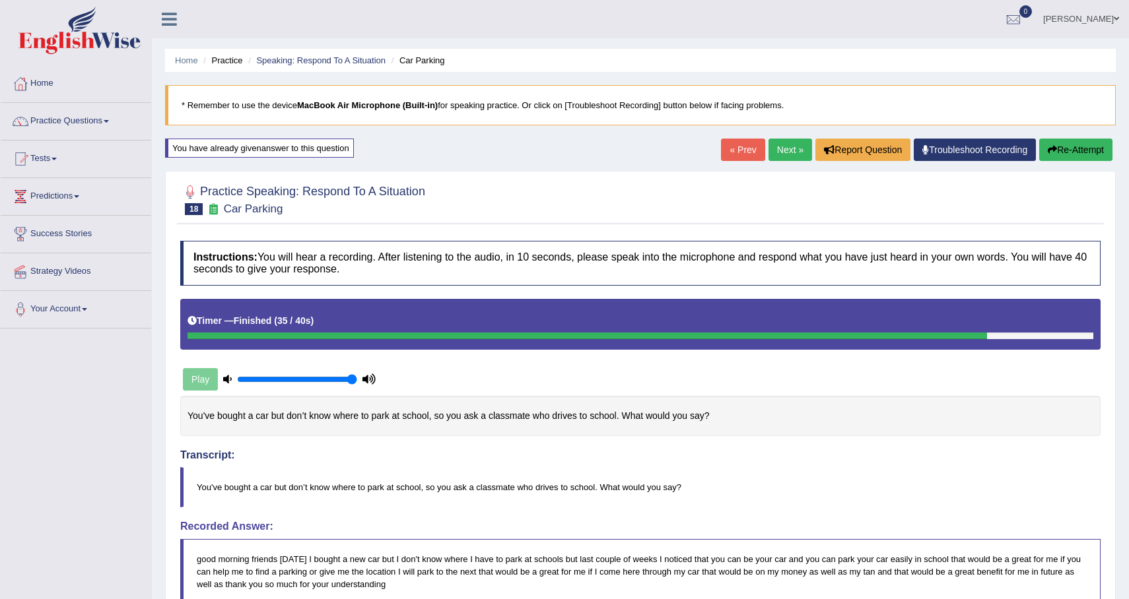
click at [1077, 148] on button "Re-Attempt" at bounding box center [1075, 150] width 73 height 22
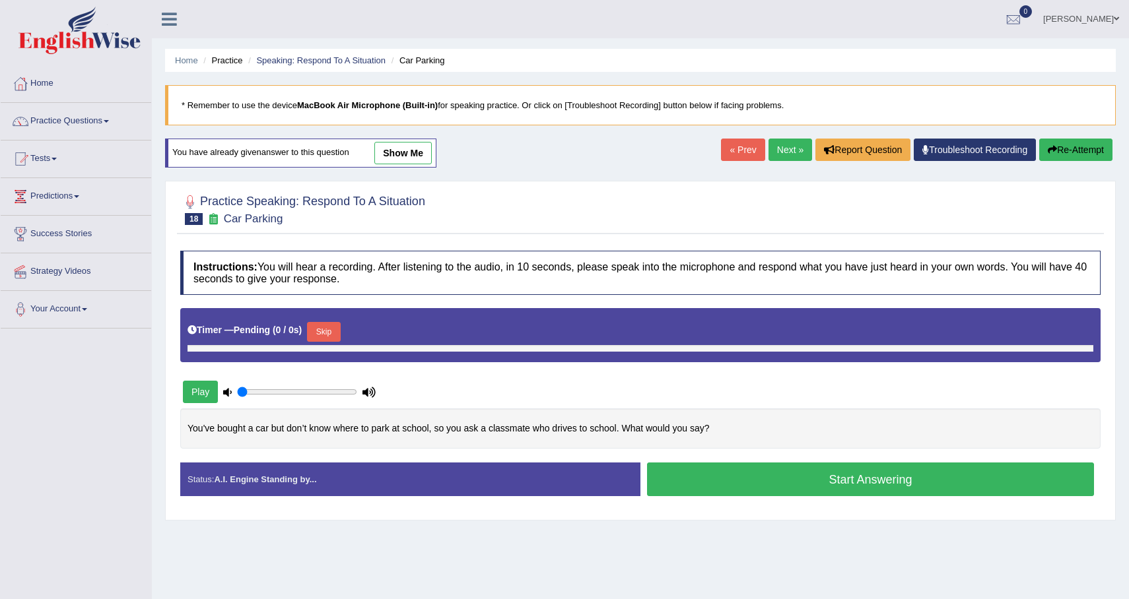
type input "1"
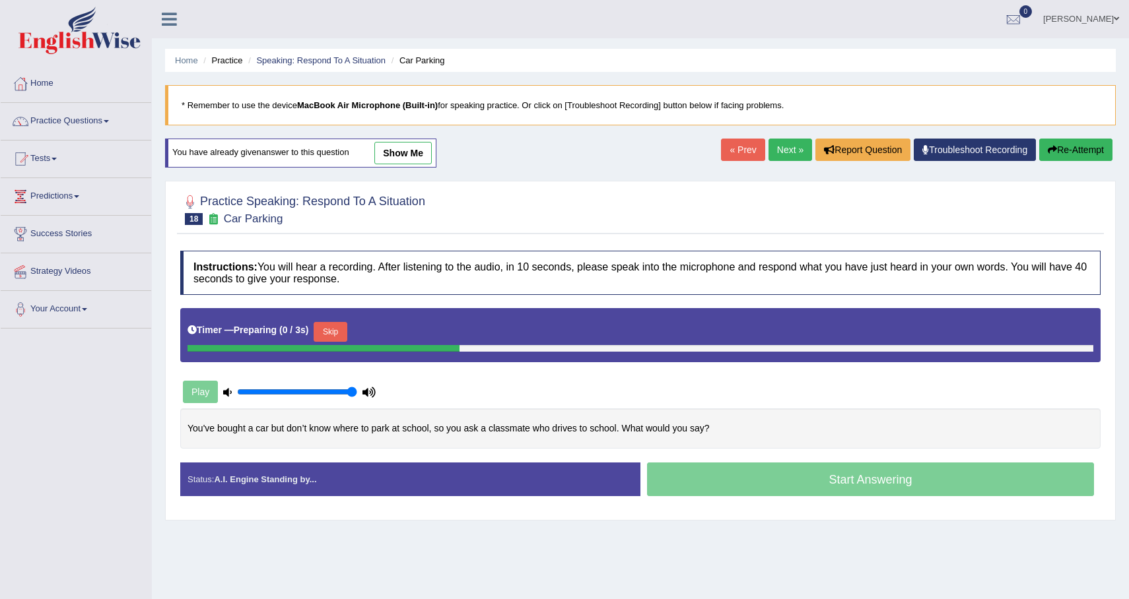
click at [327, 324] on button "Skip" at bounding box center [330, 332] width 33 height 20
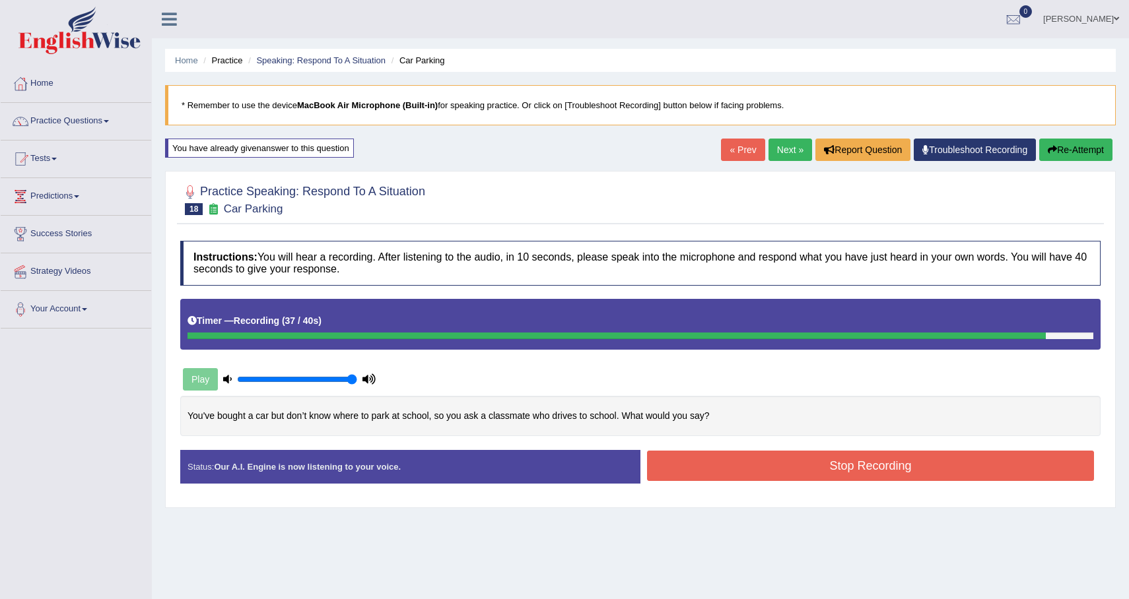
click at [803, 467] on button "Stop Recording" at bounding box center [870, 466] width 447 height 30
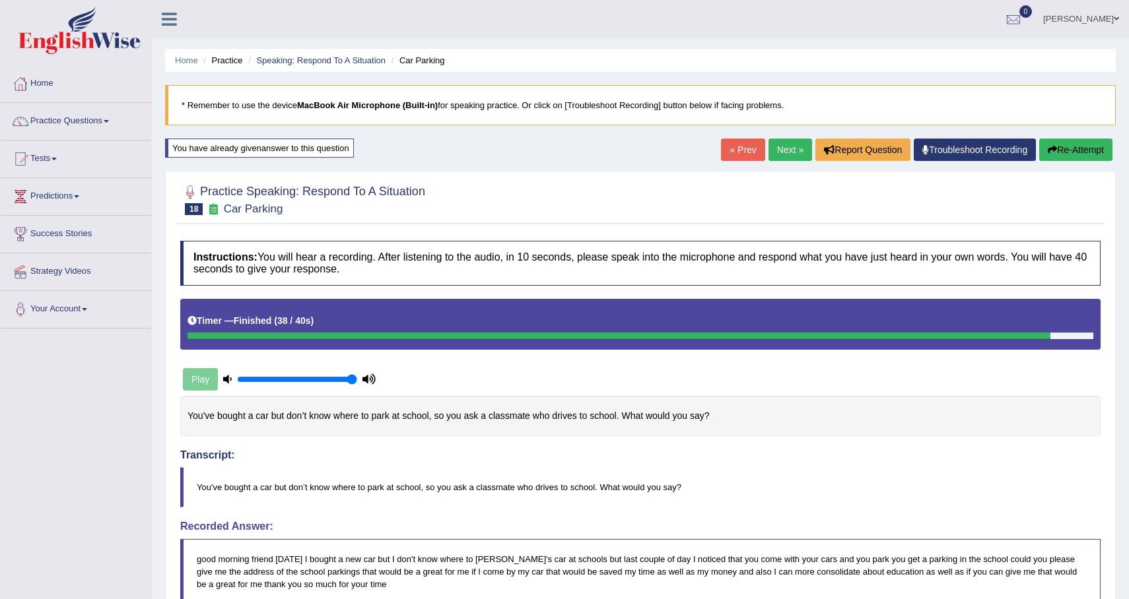
click at [1058, 152] on button "Re-Attempt" at bounding box center [1075, 150] width 73 height 22
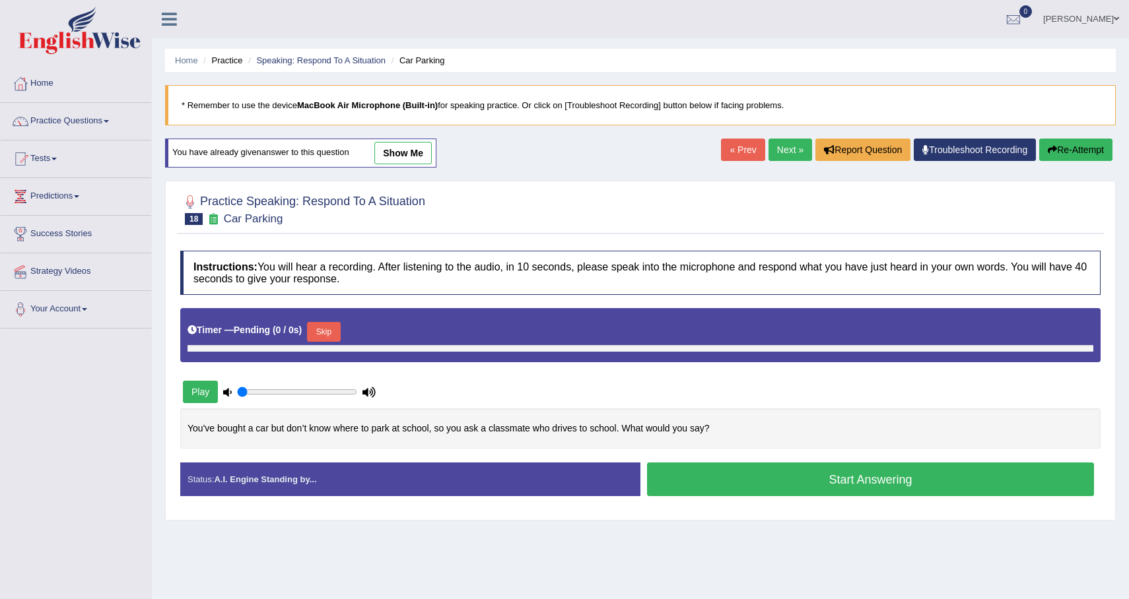
type input "1"
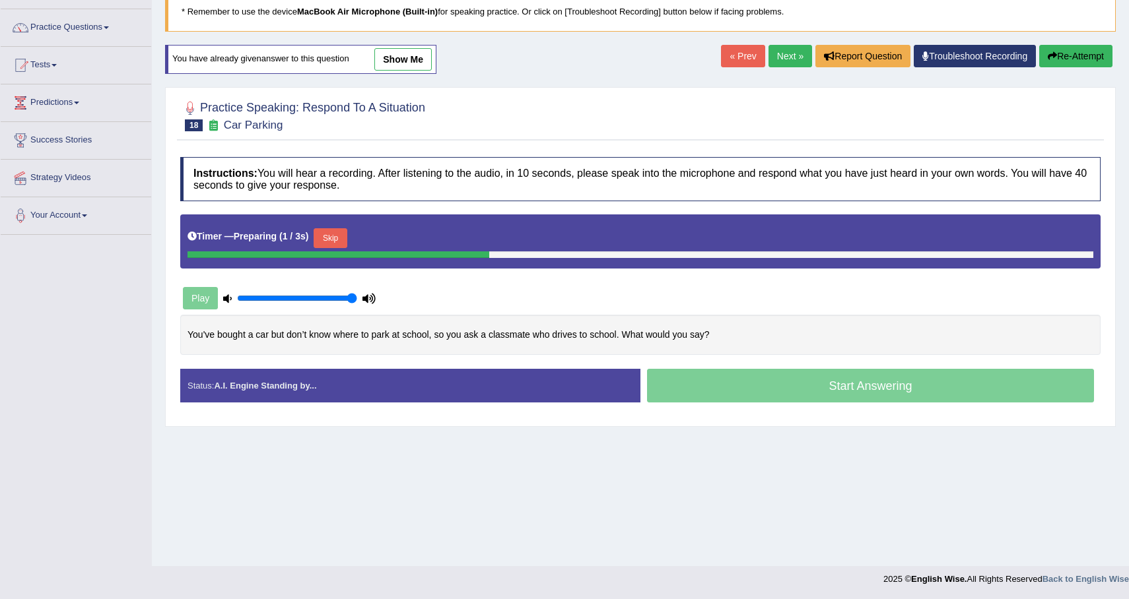
click at [340, 246] on button "Skip" at bounding box center [330, 238] width 33 height 20
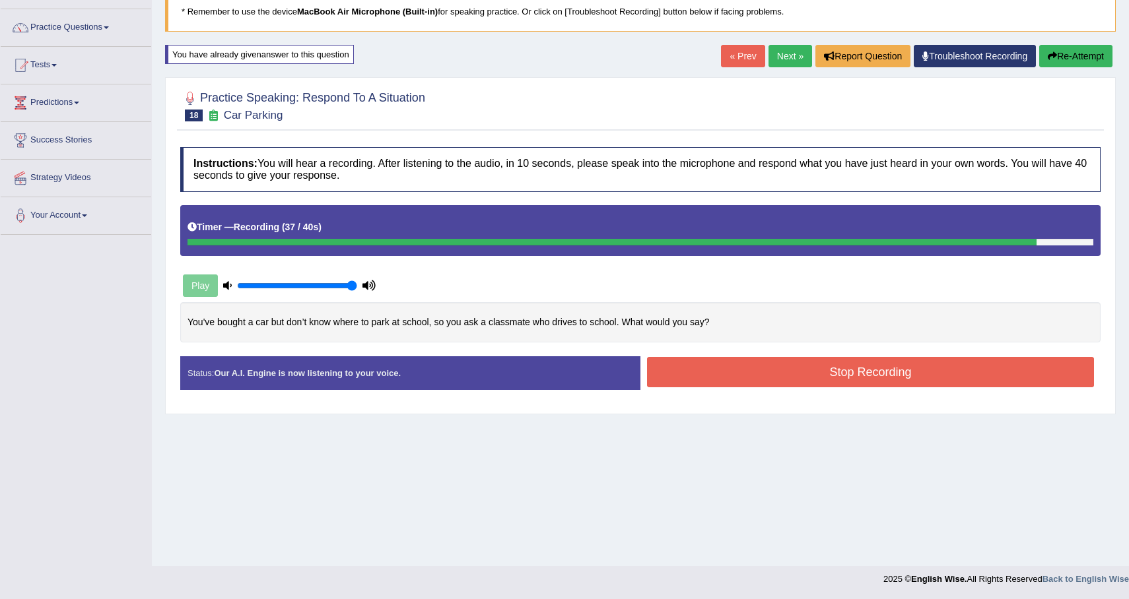
click at [759, 364] on button "Stop Recording" at bounding box center [870, 372] width 447 height 30
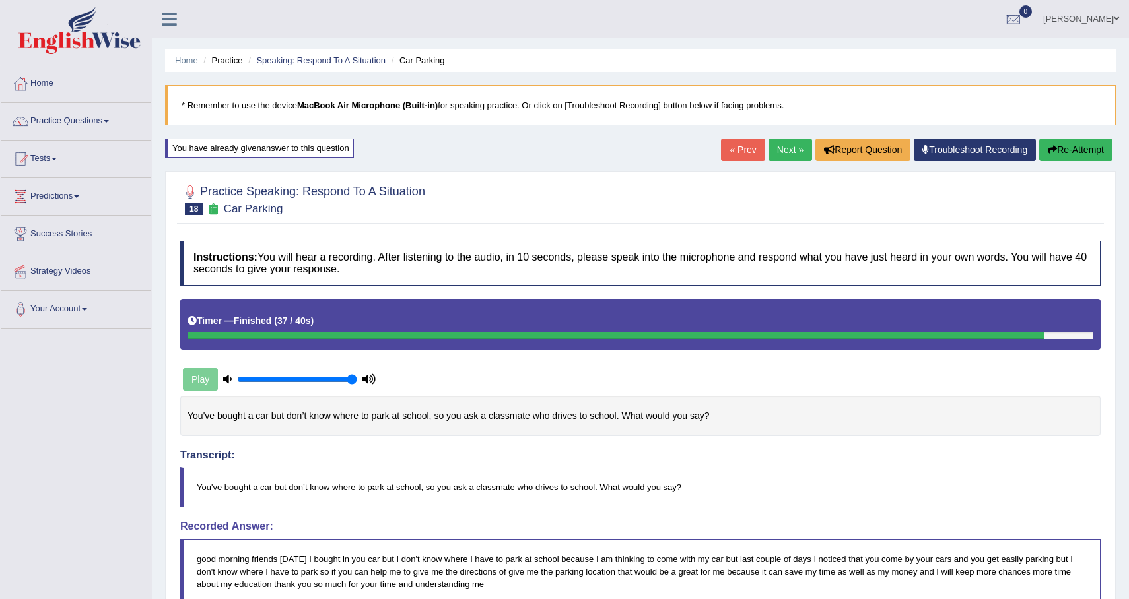
click at [1074, 143] on button "Re-Attempt" at bounding box center [1075, 150] width 73 height 22
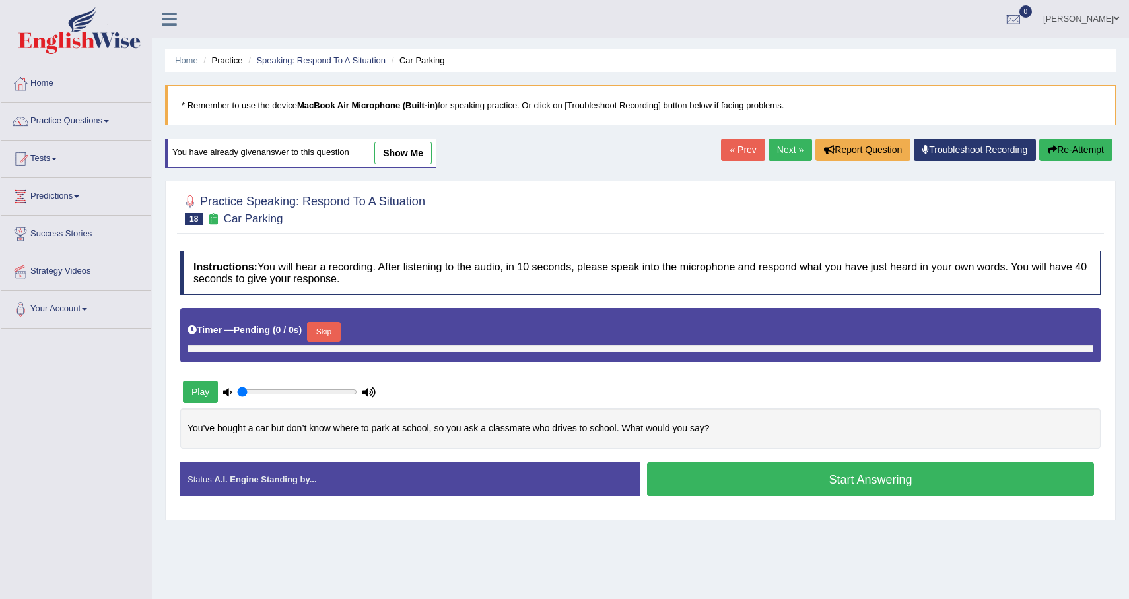
type input "1"
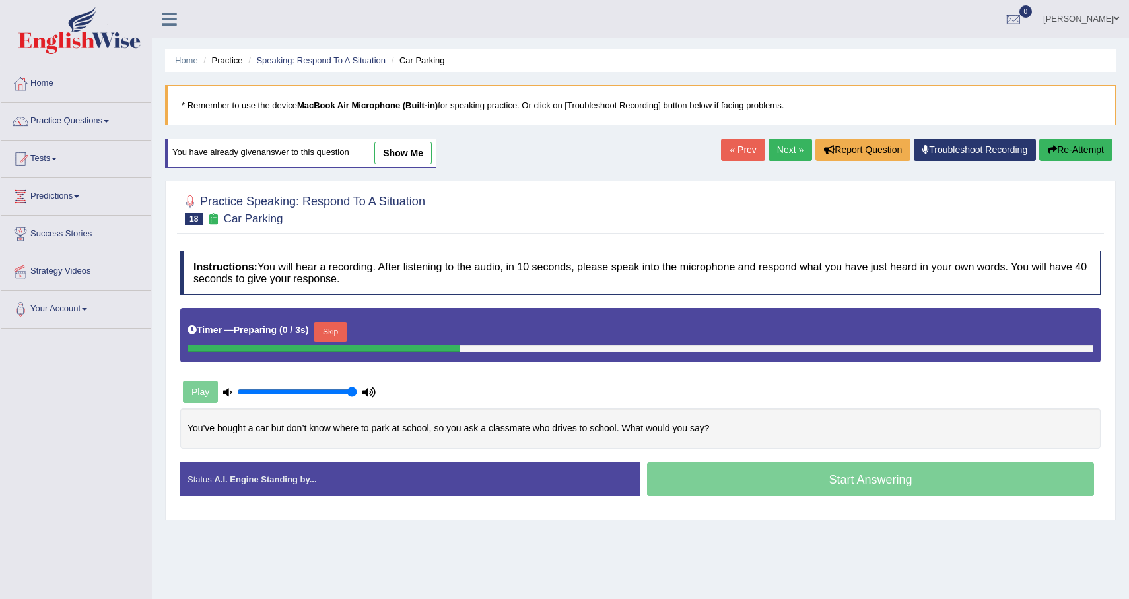
click at [332, 332] on button "Skip" at bounding box center [330, 332] width 33 height 20
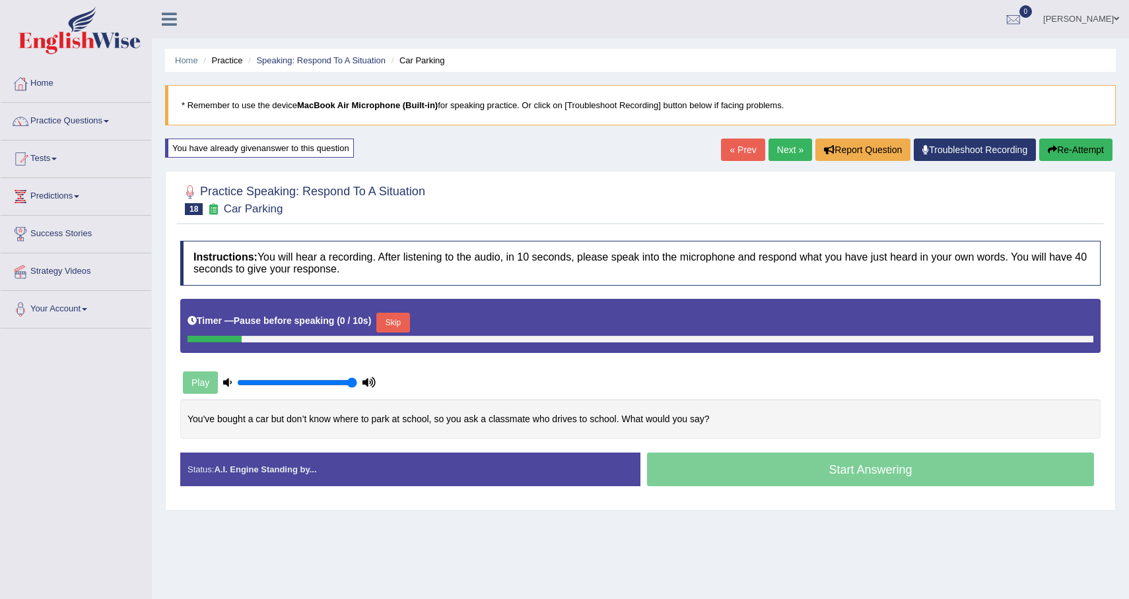
click at [392, 319] on button "Skip" at bounding box center [392, 323] width 33 height 20
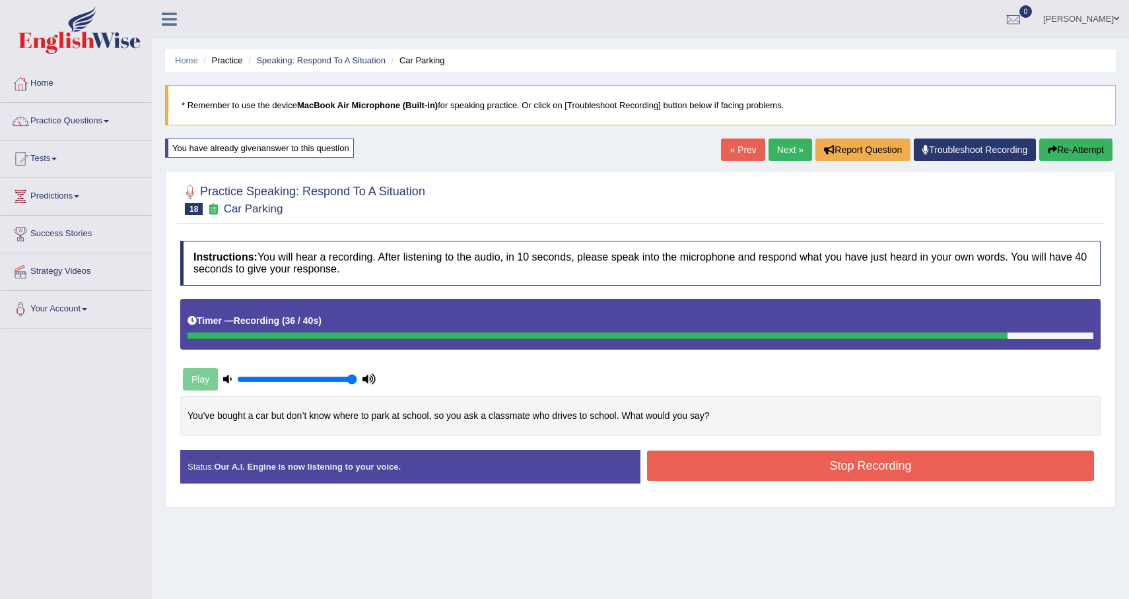
click at [805, 473] on button "Stop Recording" at bounding box center [870, 466] width 447 height 30
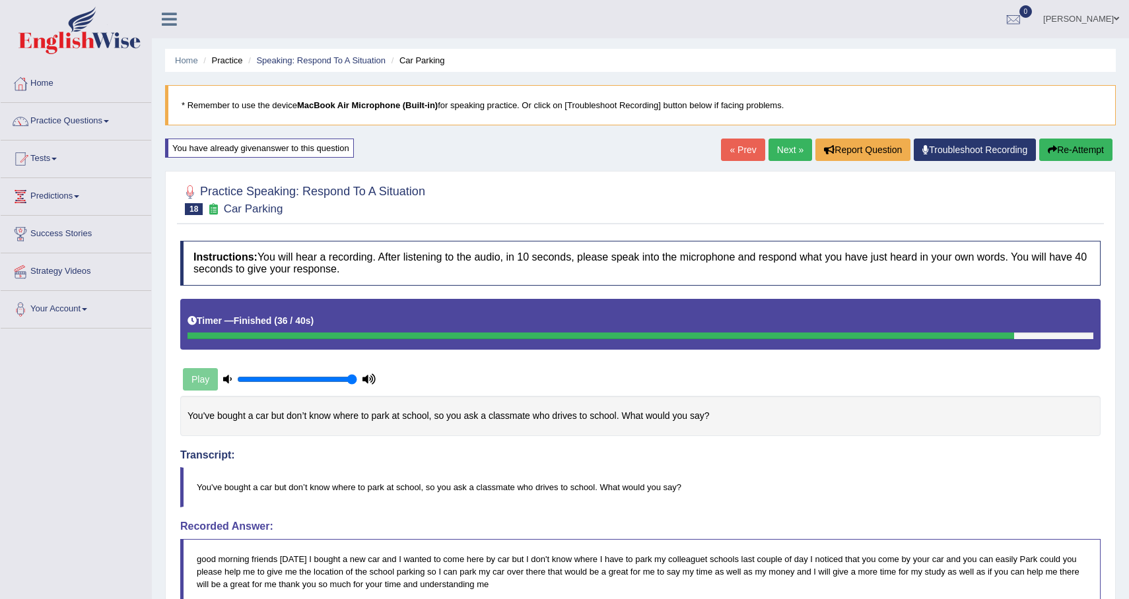
click at [779, 154] on link "Next »" at bounding box center [790, 150] width 44 height 22
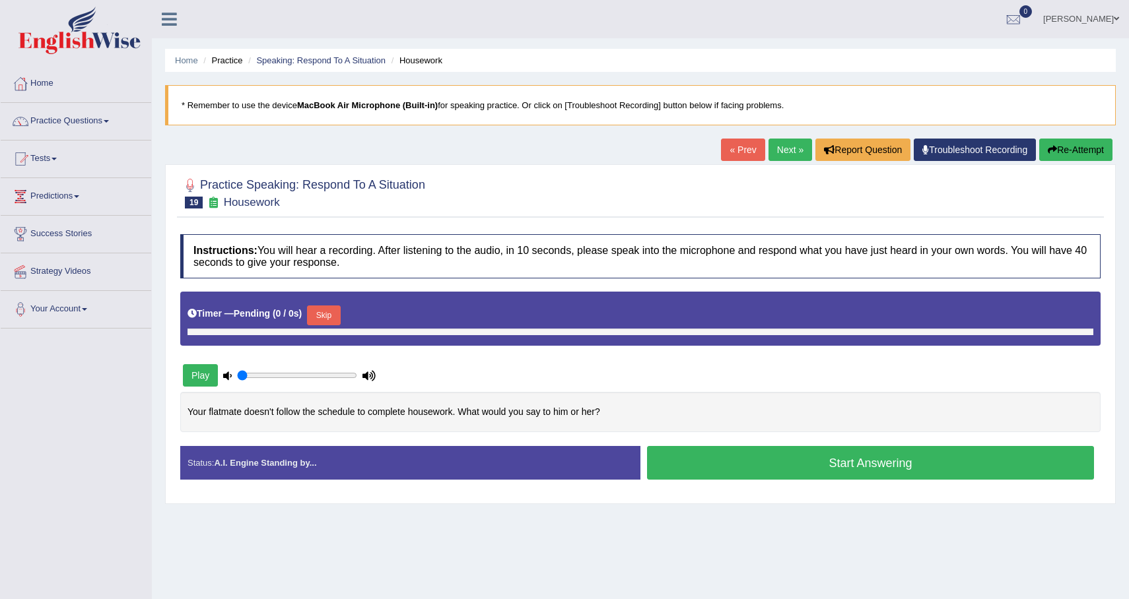
type input "1"
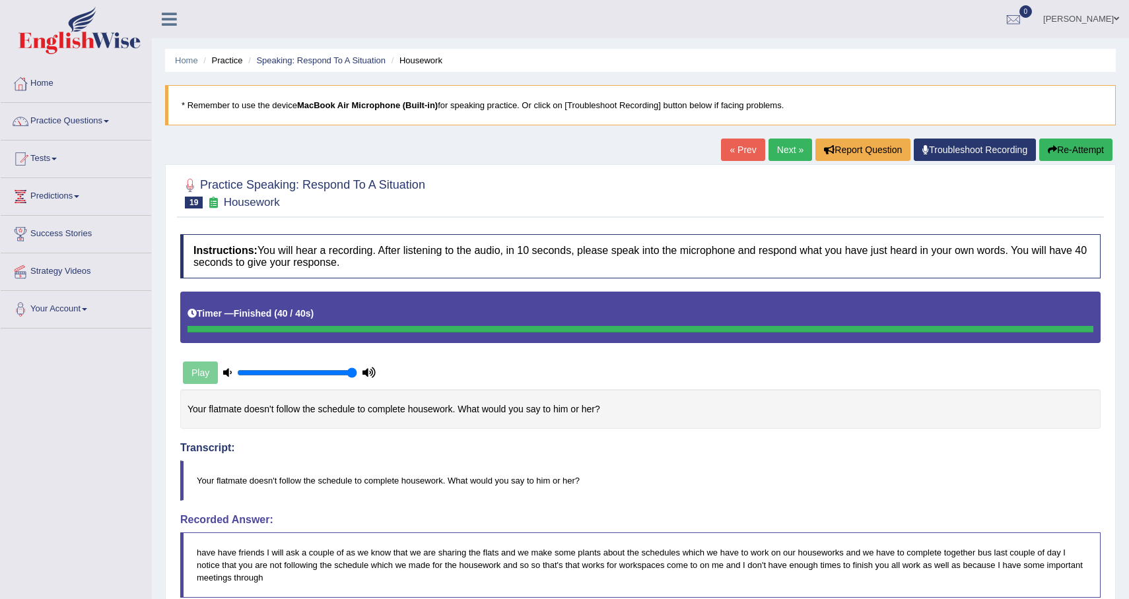
click at [1071, 152] on button "Re-Attempt" at bounding box center [1075, 150] width 73 height 22
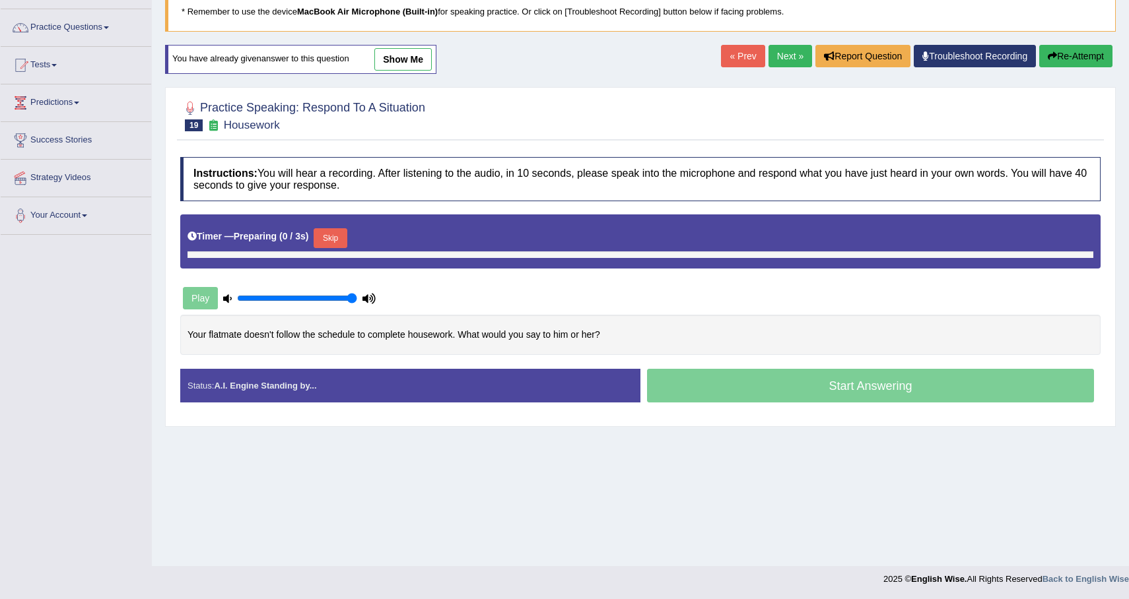
scroll to position [94, 0]
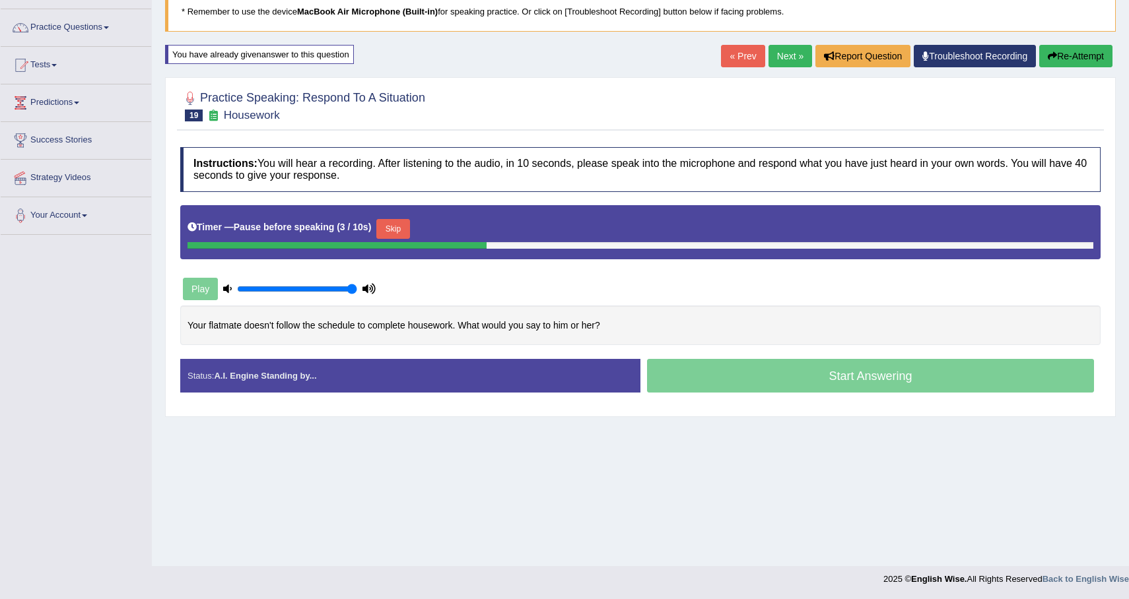
click at [401, 230] on button "Skip" at bounding box center [392, 229] width 33 height 20
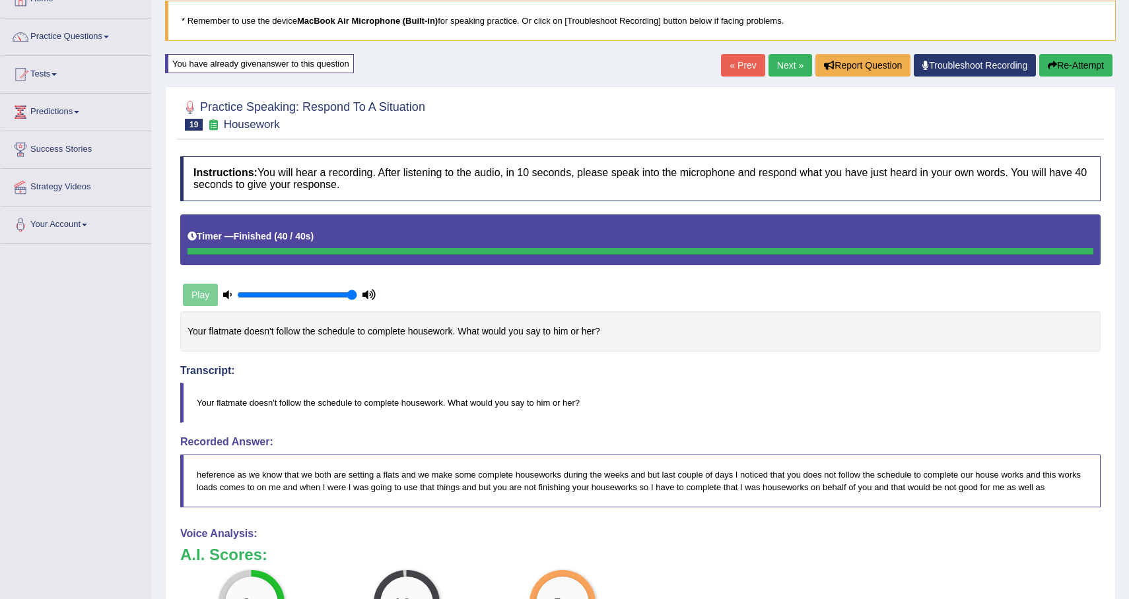
scroll to position [44, 0]
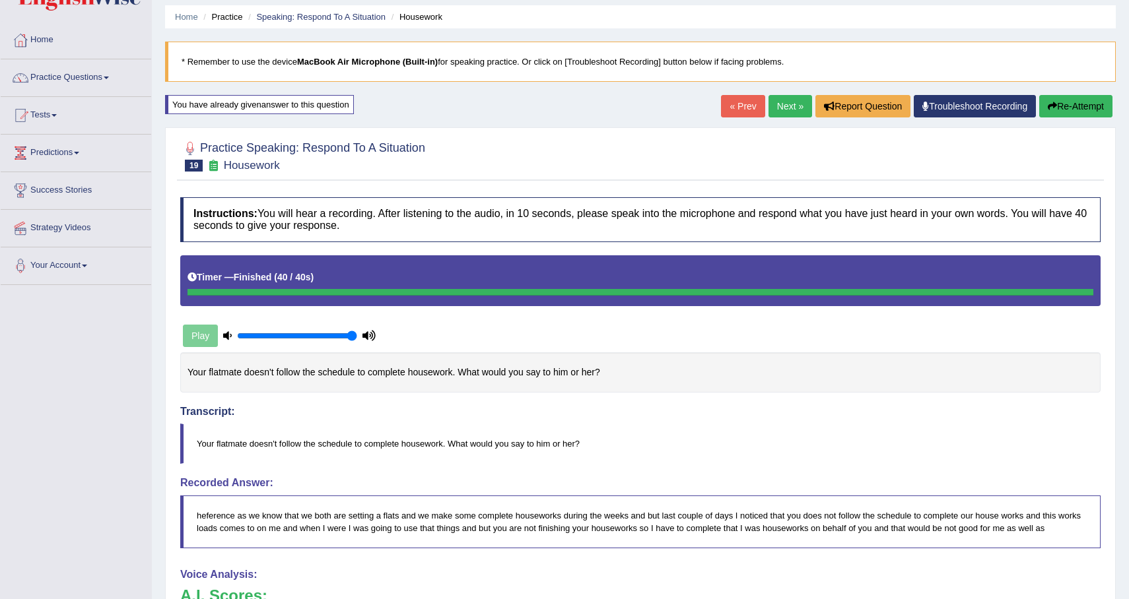
click at [1060, 108] on button "Re-Attempt" at bounding box center [1075, 106] width 73 height 22
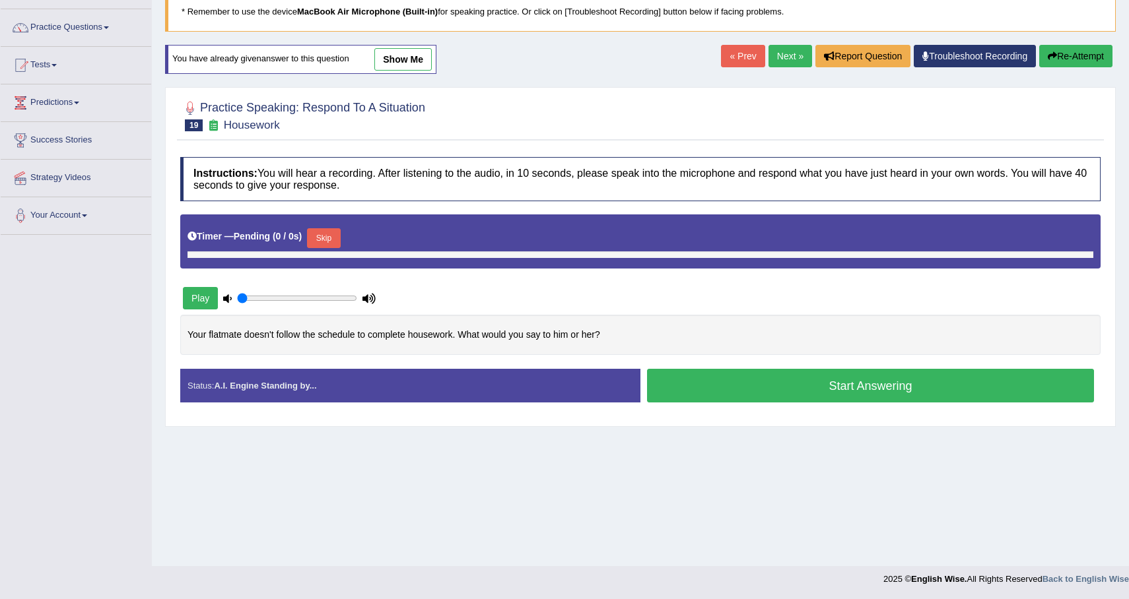
type input "1"
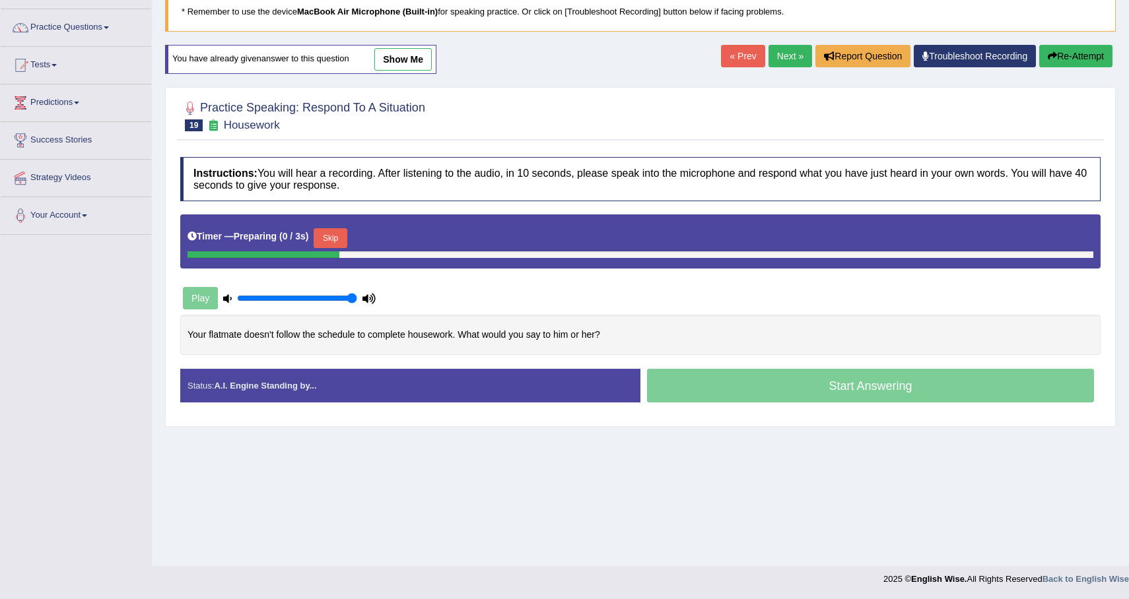
click at [332, 236] on button "Skip" at bounding box center [330, 238] width 33 height 20
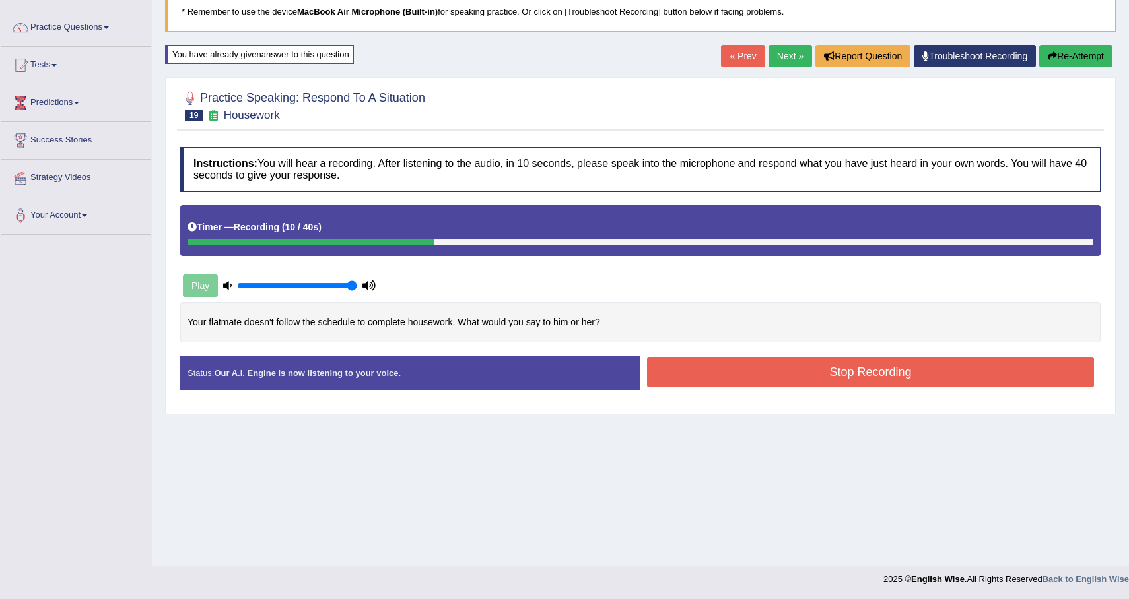
click at [1079, 53] on button "Re-Attempt" at bounding box center [1075, 56] width 73 height 22
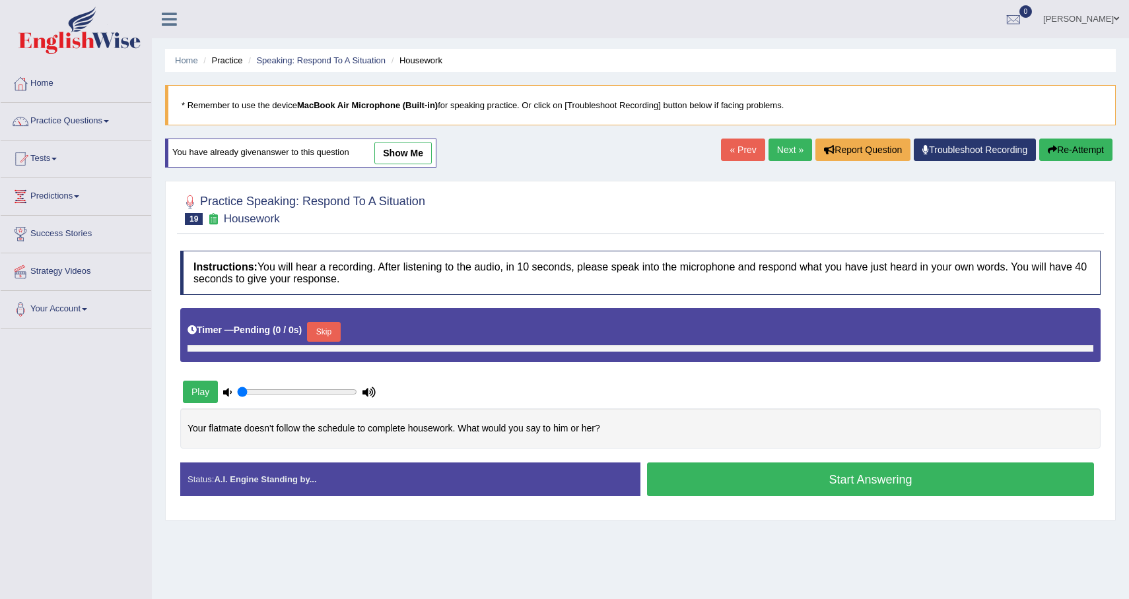
type input "1"
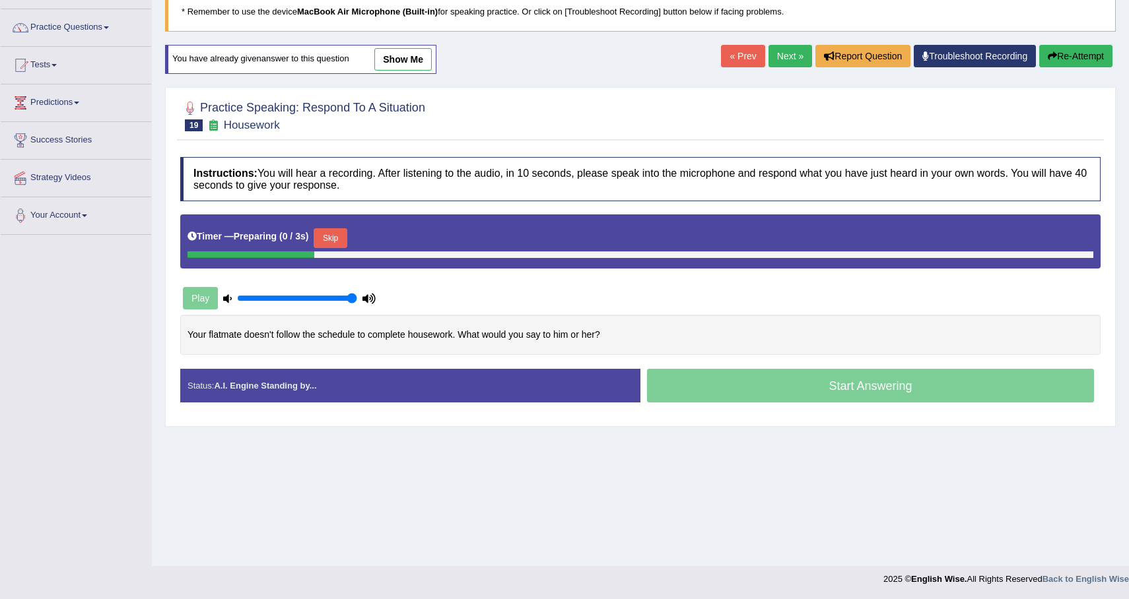
scroll to position [94, 0]
click at [333, 243] on button "Skip" at bounding box center [330, 238] width 33 height 20
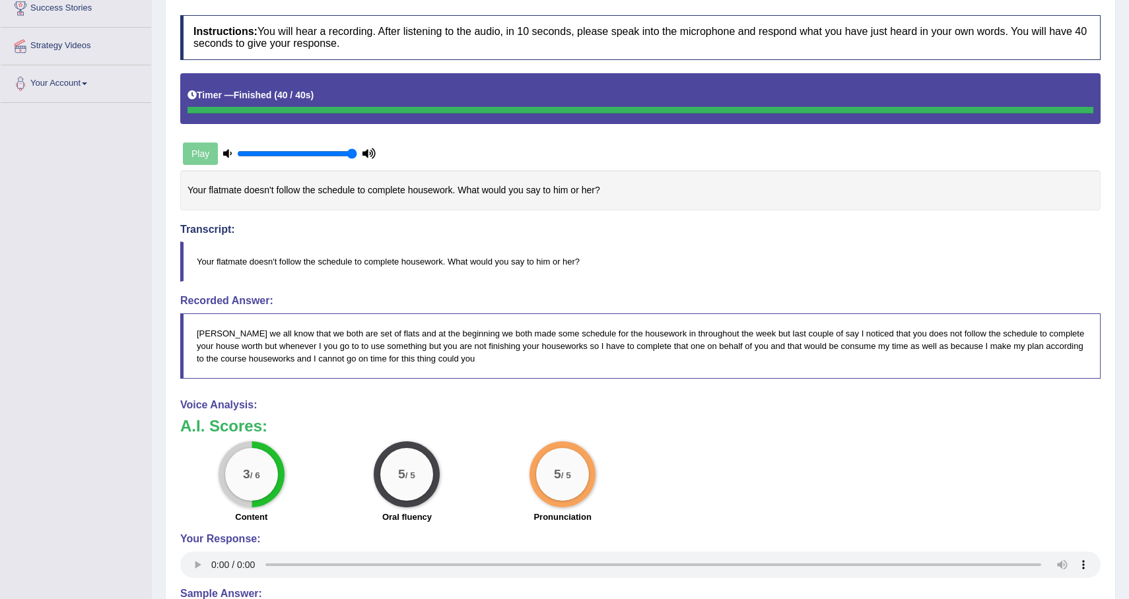
scroll to position [0, 0]
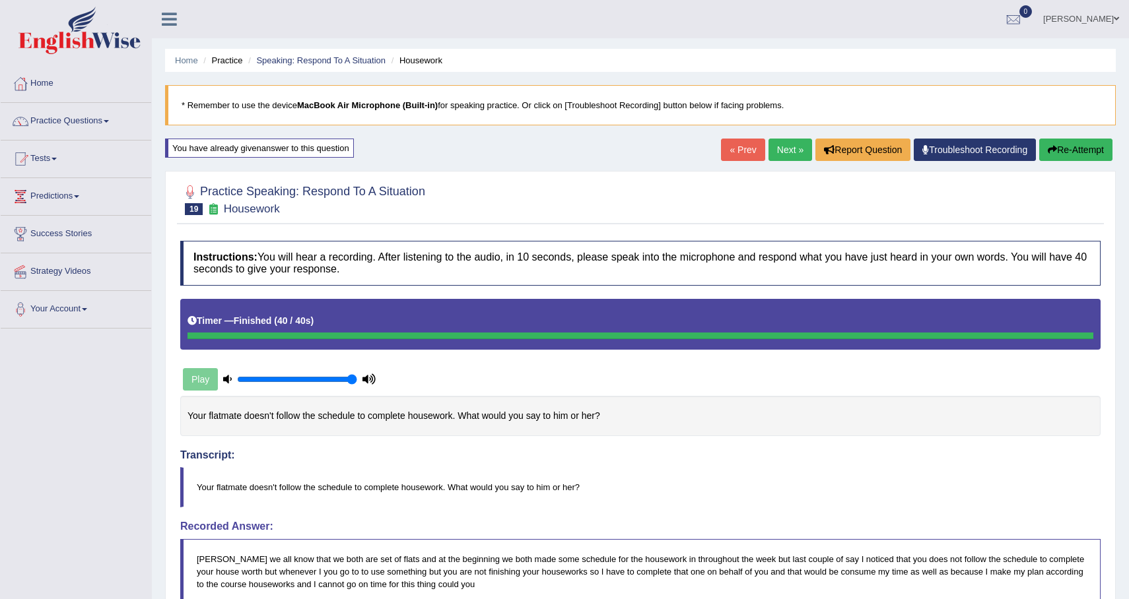
click at [1066, 150] on button "Re-Attempt" at bounding box center [1075, 150] width 73 height 22
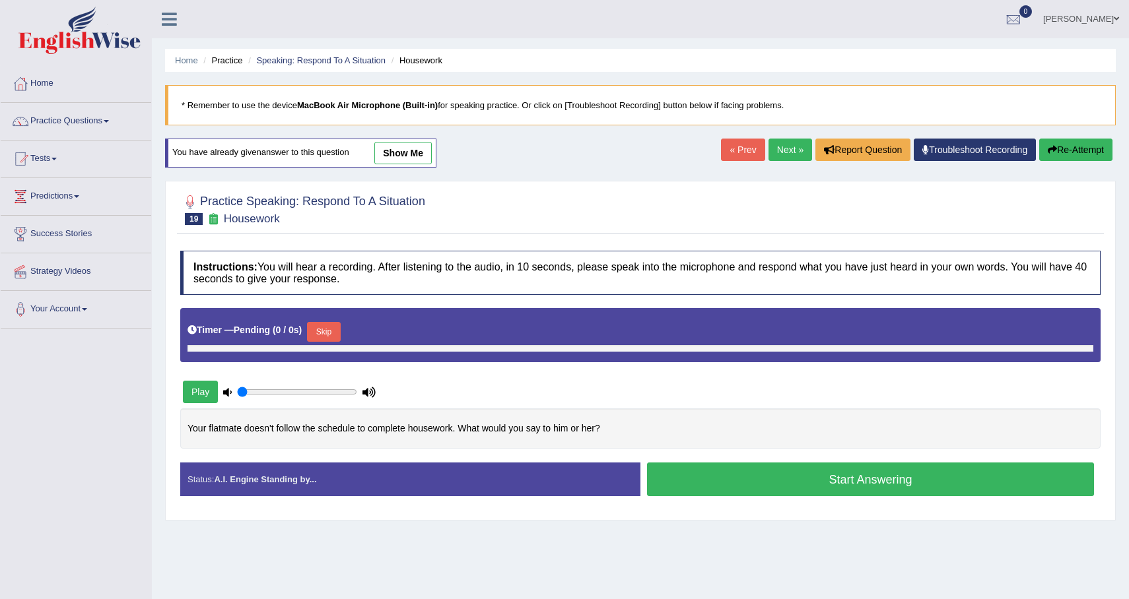
scroll to position [75, 0]
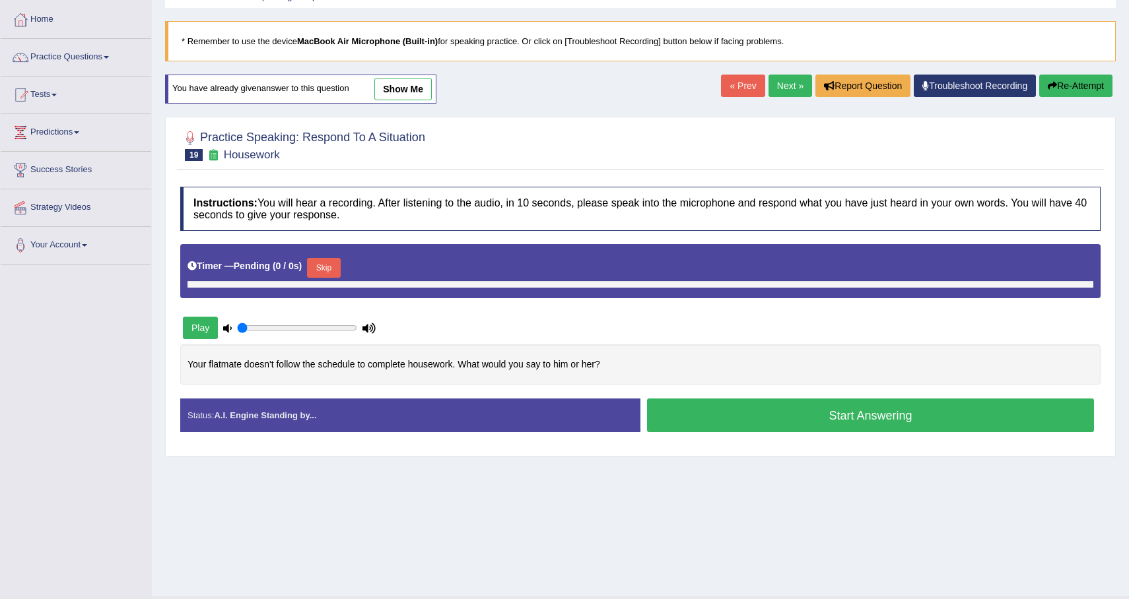
type input "1"
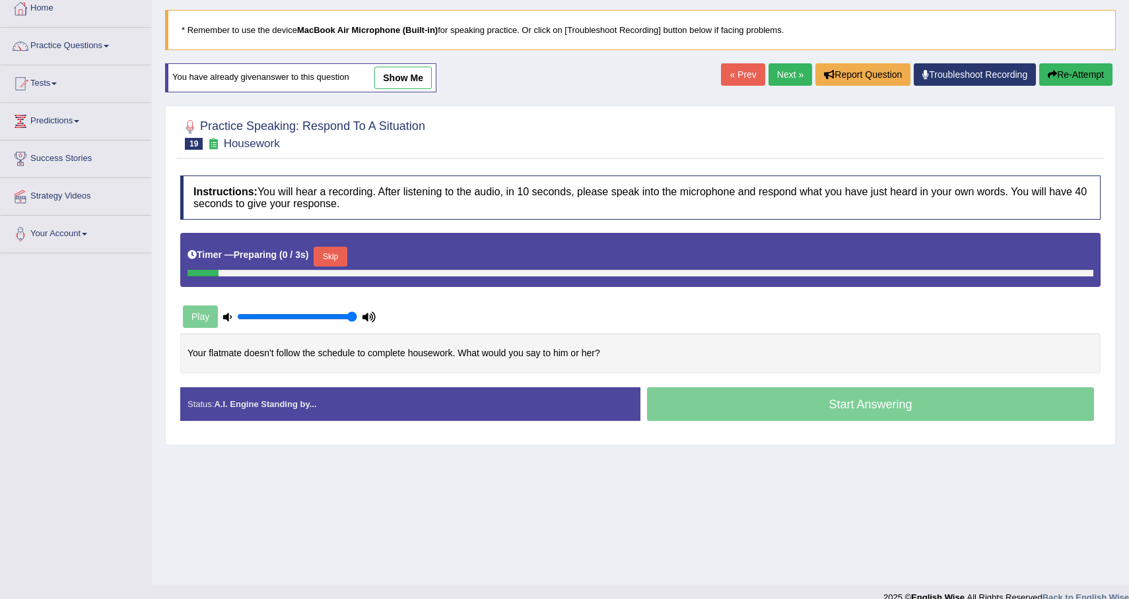
scroll to position [94, 0]
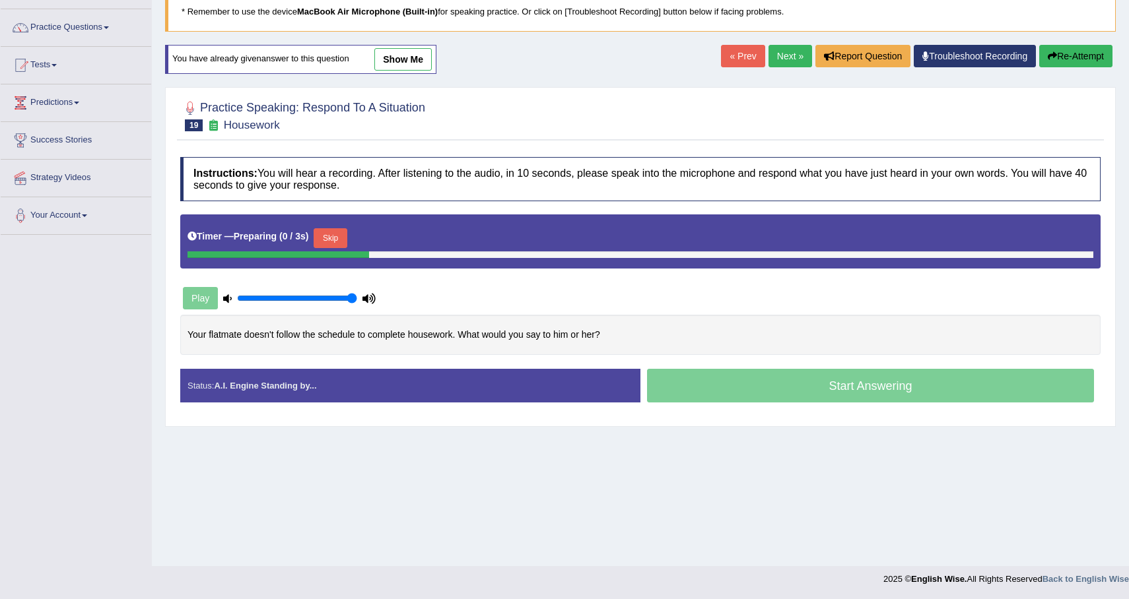
click at [331, 245] on button "Skip" at bounding box center [330, 238] width 33 height 20
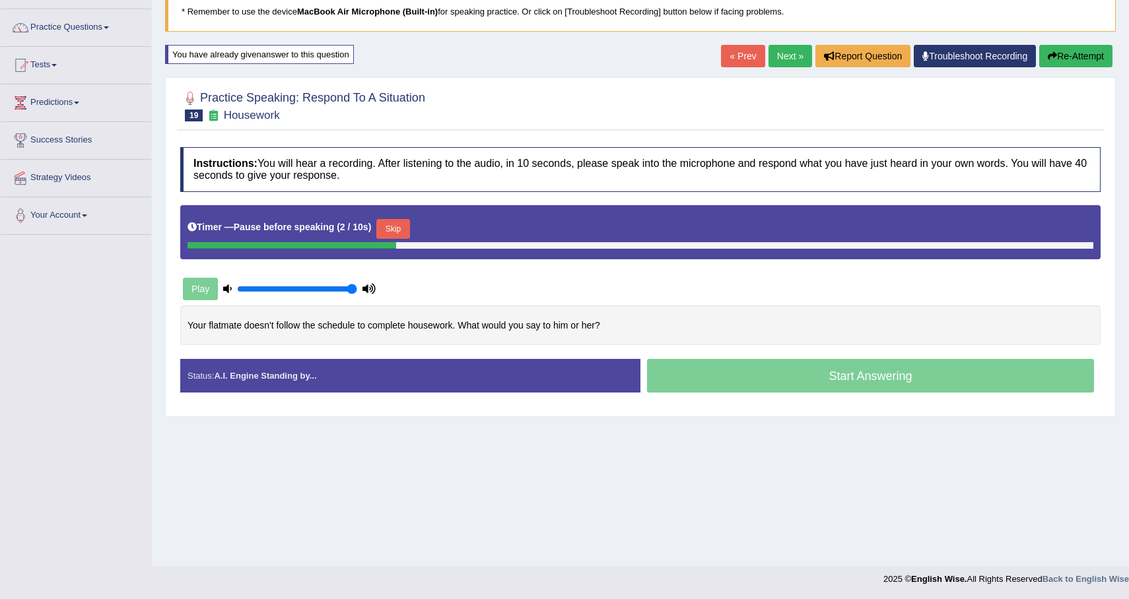
click at [401, 228] on button "Skip" at bounding box center [392, 229] width 33 height 20
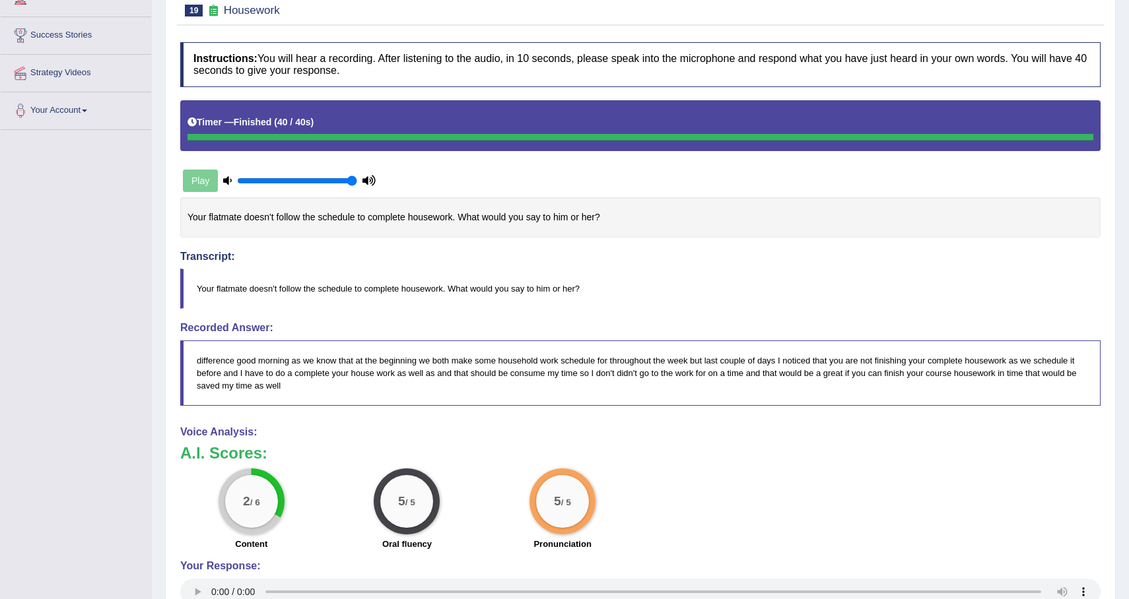
scroll to position [0, 0]
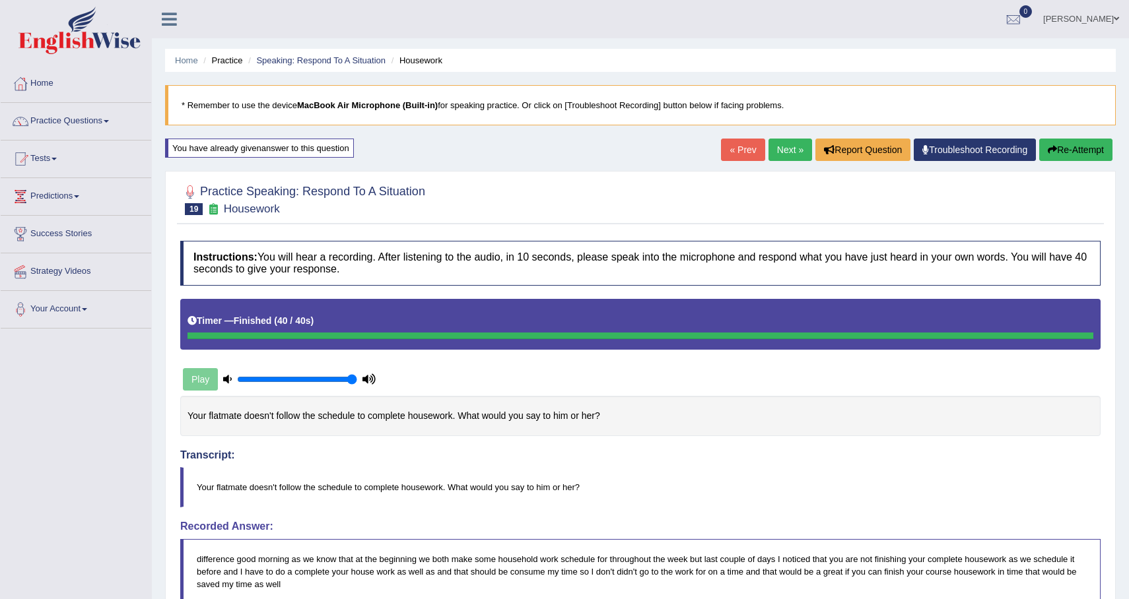
click at [1067, 137] on div "Home Practice Speaking: Respond To A Situation Housework * Remember to use the …" at bounding box center [640, 477] width 977 height 954
click at [1049, 157] on button "Re-Attempt" at bounding box center [1075, 150] width 73 height 22
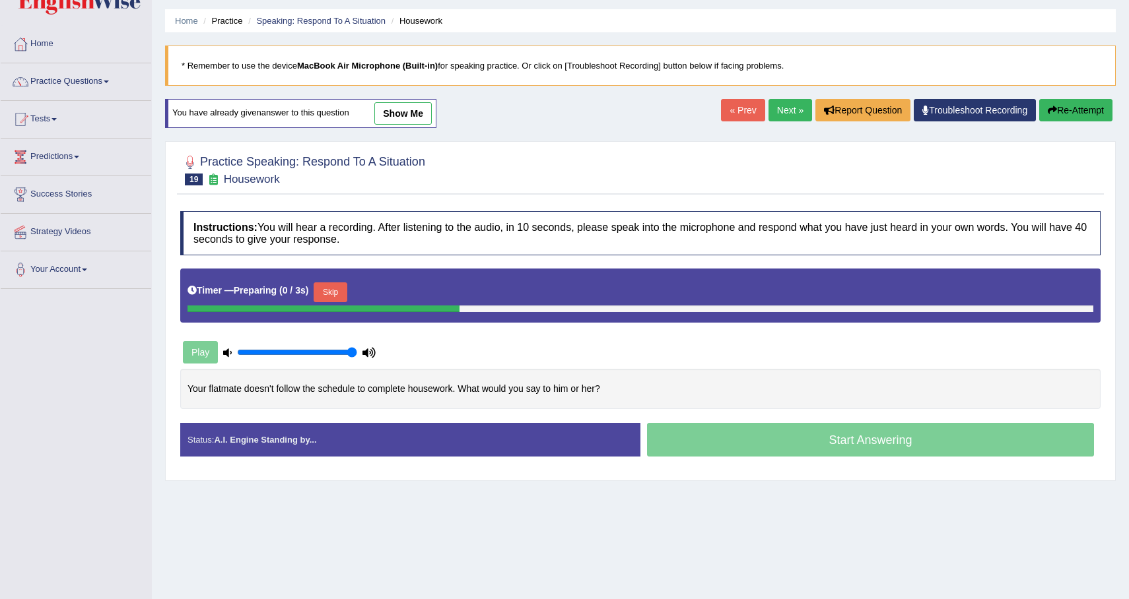
click at [335, 295] on button "Skip" at bounding box center [330, 293] width 33 height 20
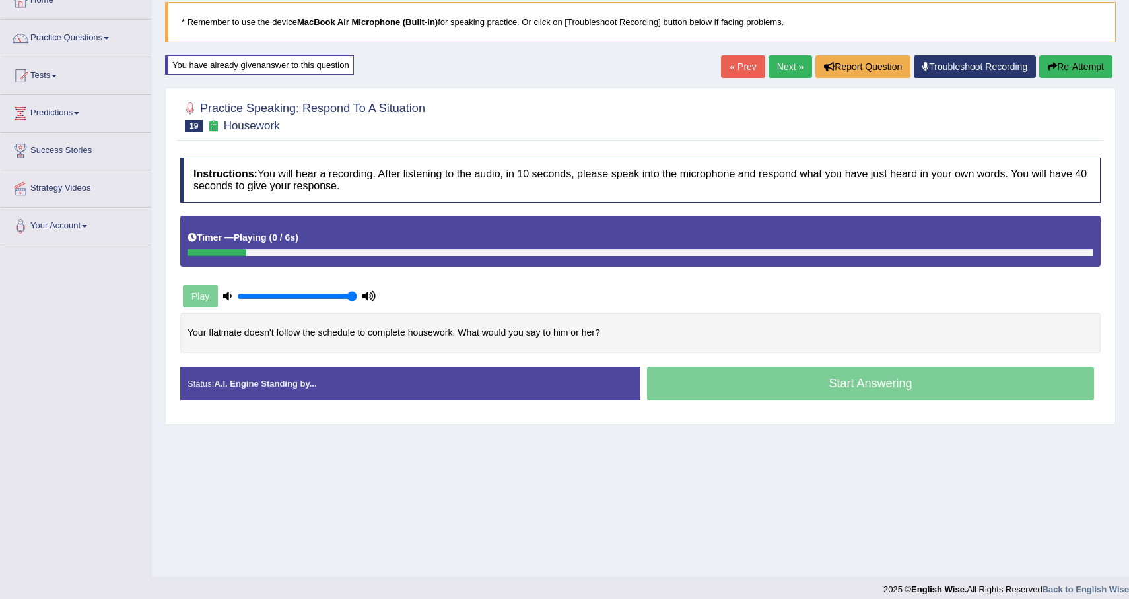
scroll to position [94, 0]
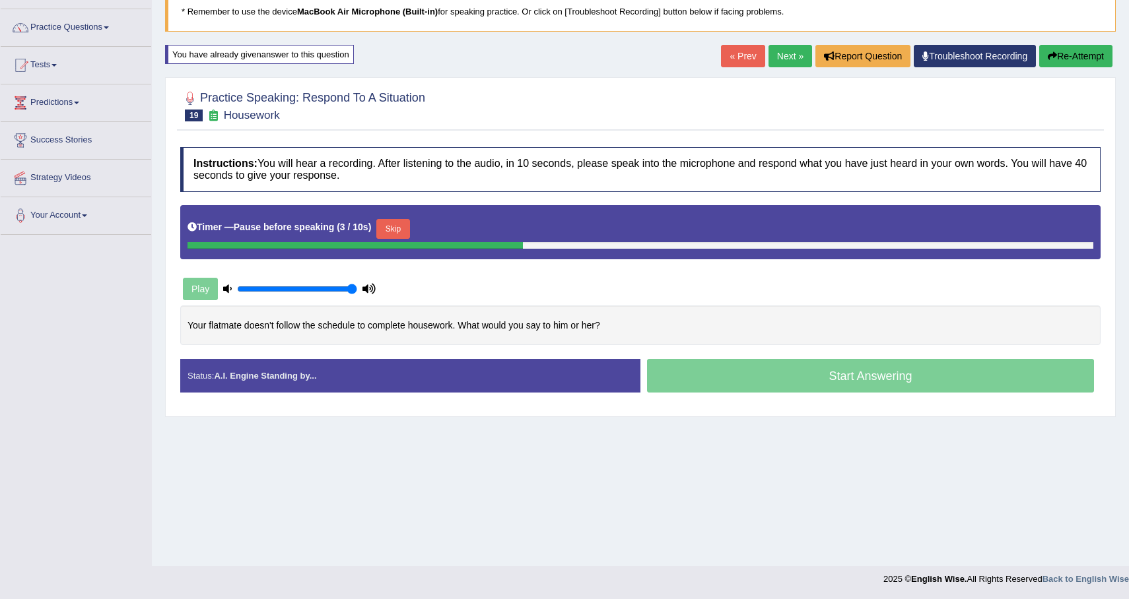
click at [392, 222] on button "Skip" at bounding box center [392, 229] width 33 height 20
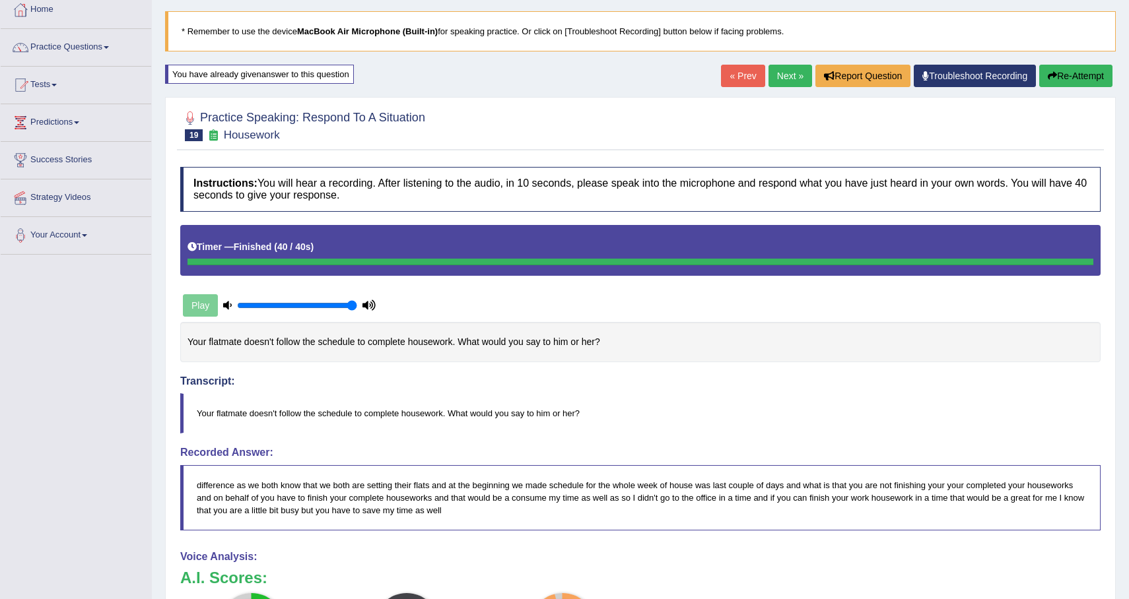
scroll to position [77, 0]
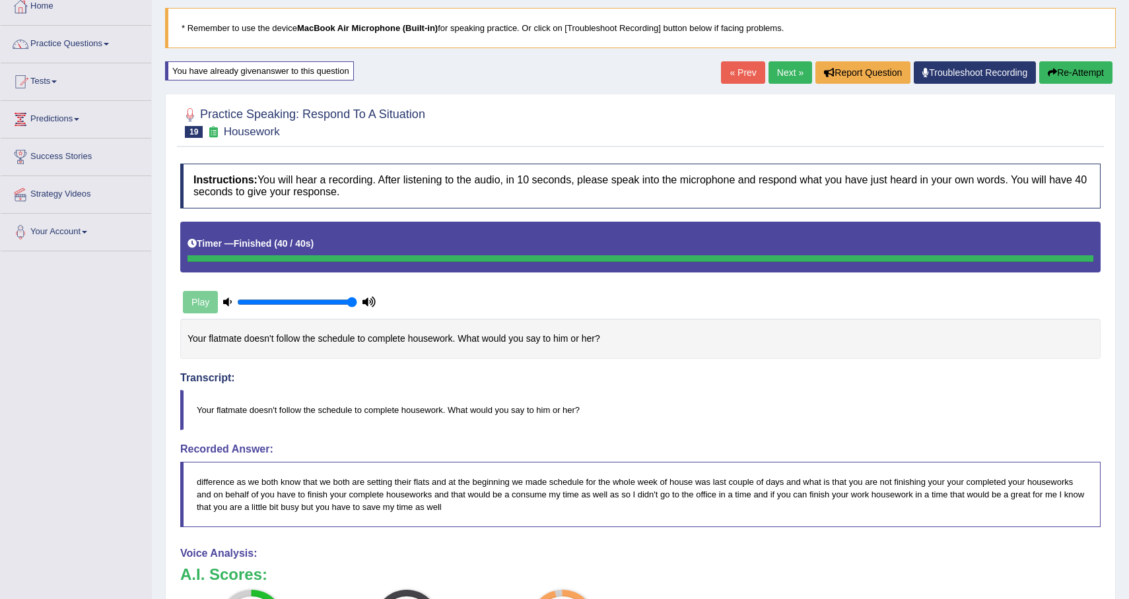
click at [1073, 70] on button "Re-Attempt" at bounding box center [1075, 72] width 73 height 22
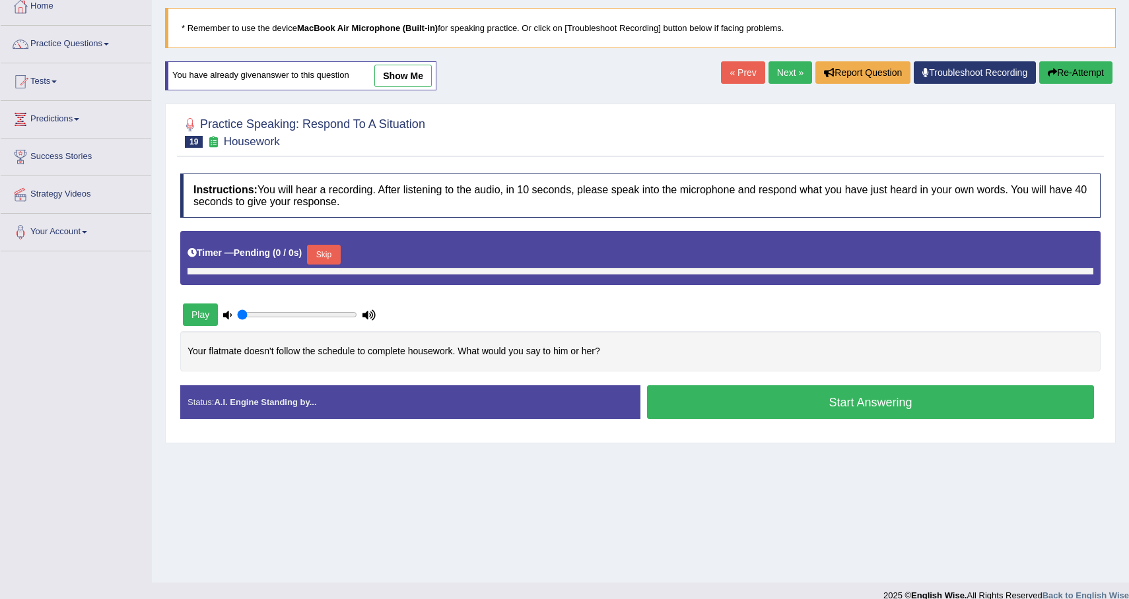
type input "1"
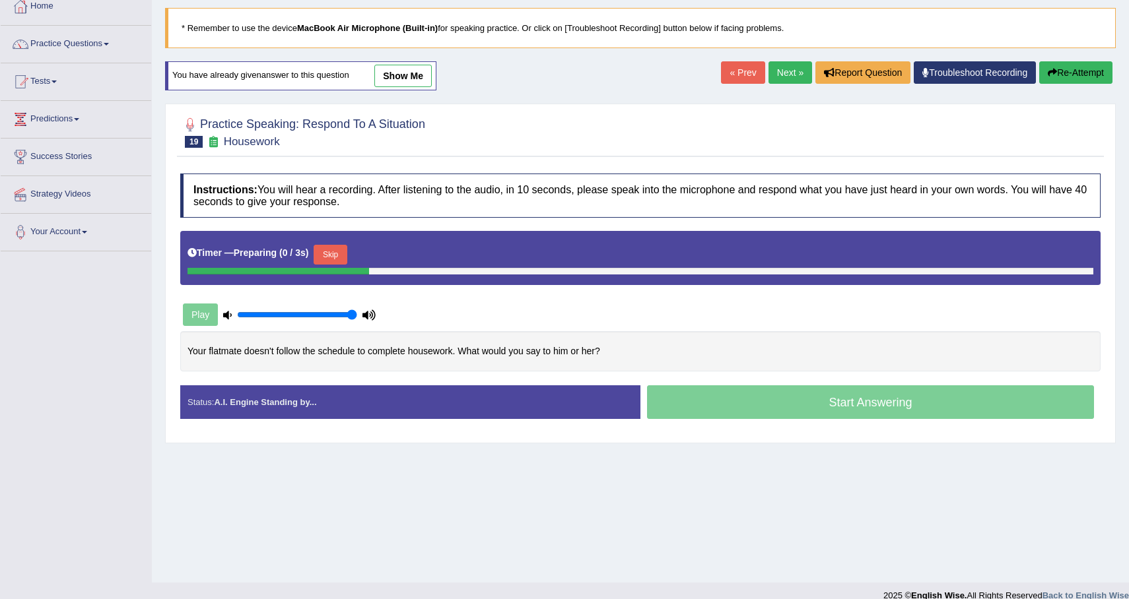
click at [319, 257] on button "Skip" at bounding box center [330, 255] width 33 height 20
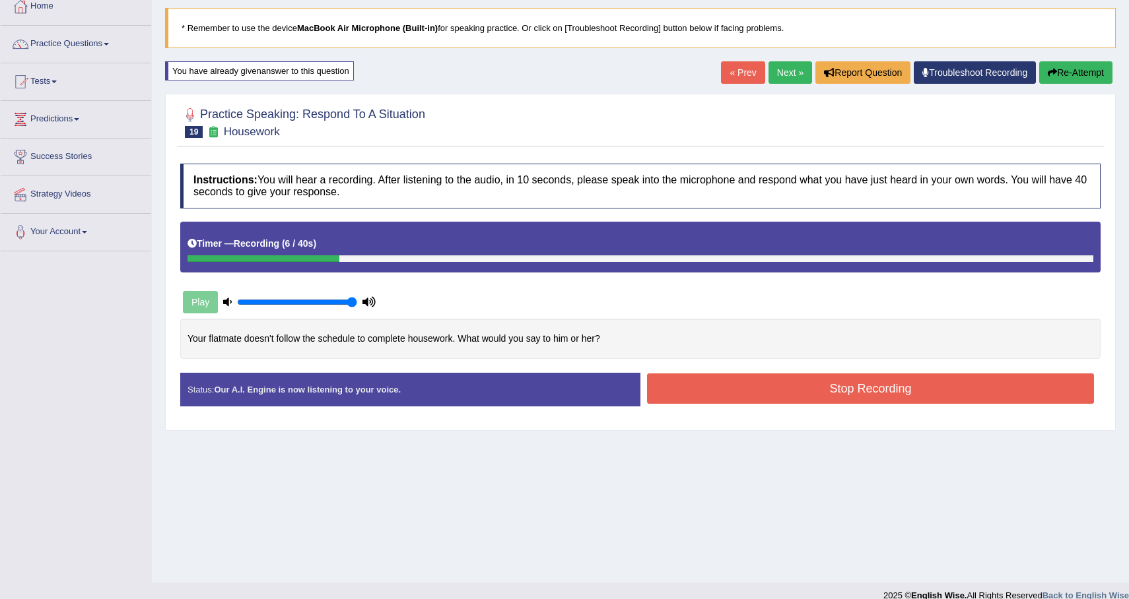
click at [1114, 65] on div "« Prev Next » Report Question Troubleshoot Recording Re-Attempt" at bounding box center [918, 74] width 395 height 26
click at [1098, 65] on button "Re-Attempt" at bounding box center [1075, 72] width 73 height 22
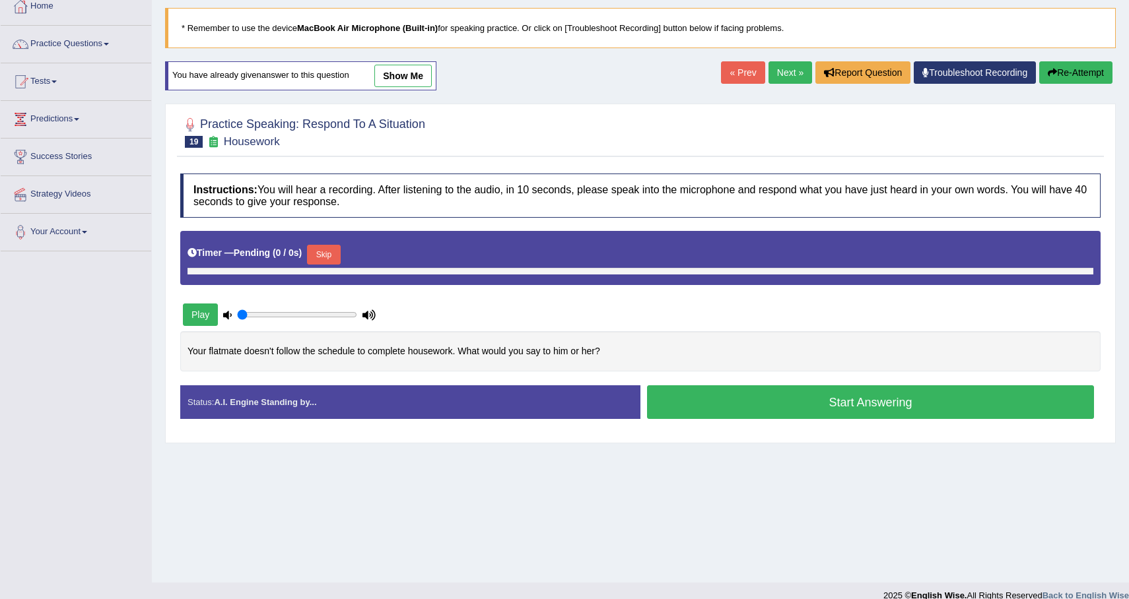
type input "1"
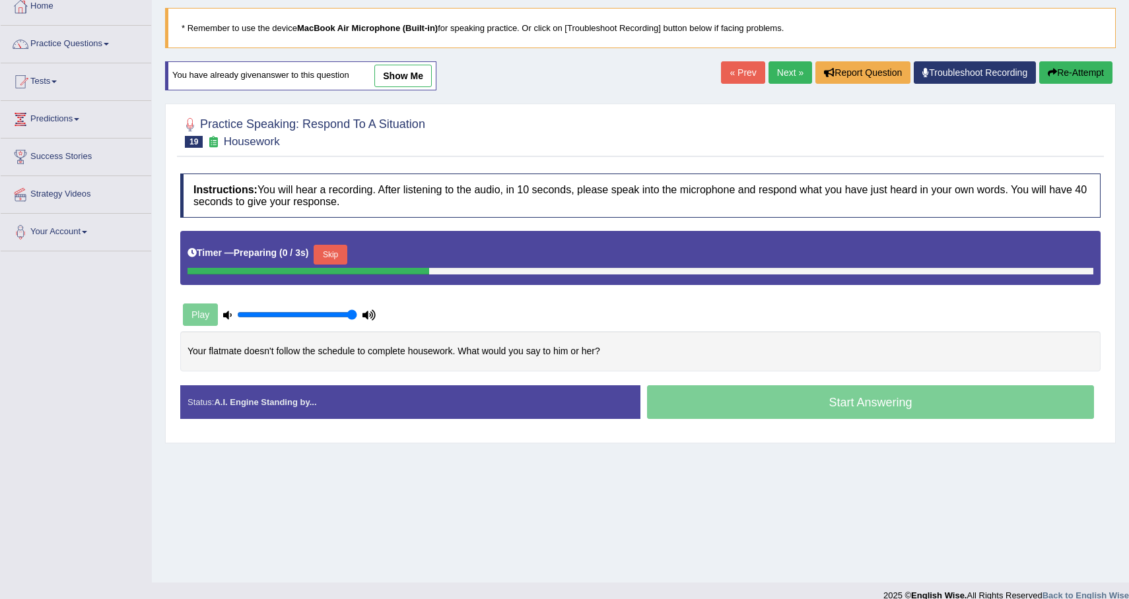
click at [340, 269] on div at bounding box center [308, 271] width 242 height 7
click at [327, 253] on button "Skip" at bounding box center [330, 255] width 33 height 20
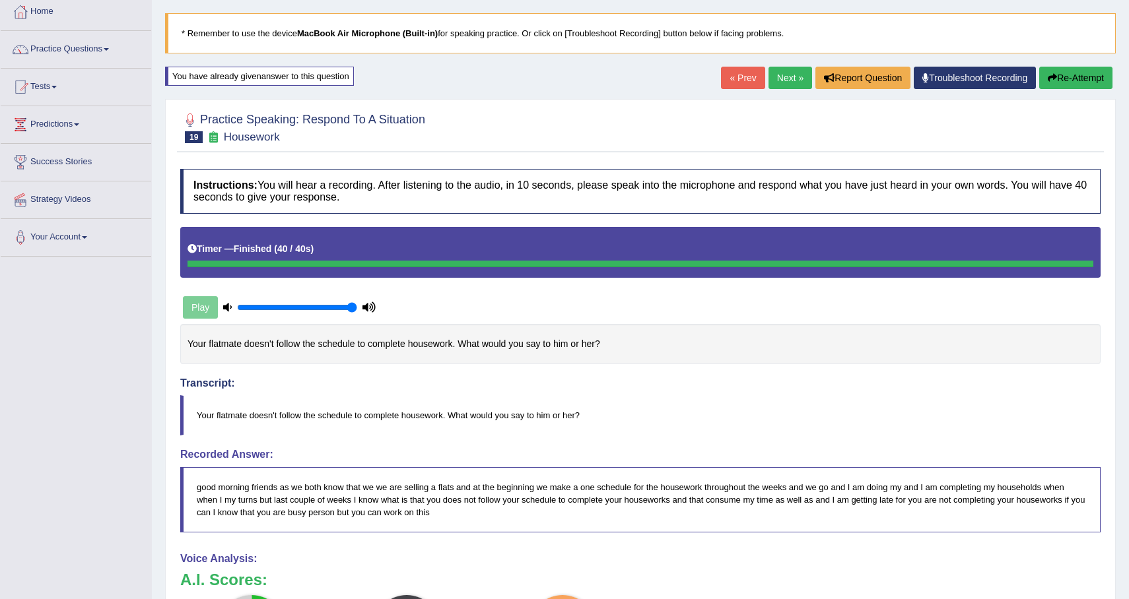
scroll to position [49, 0]
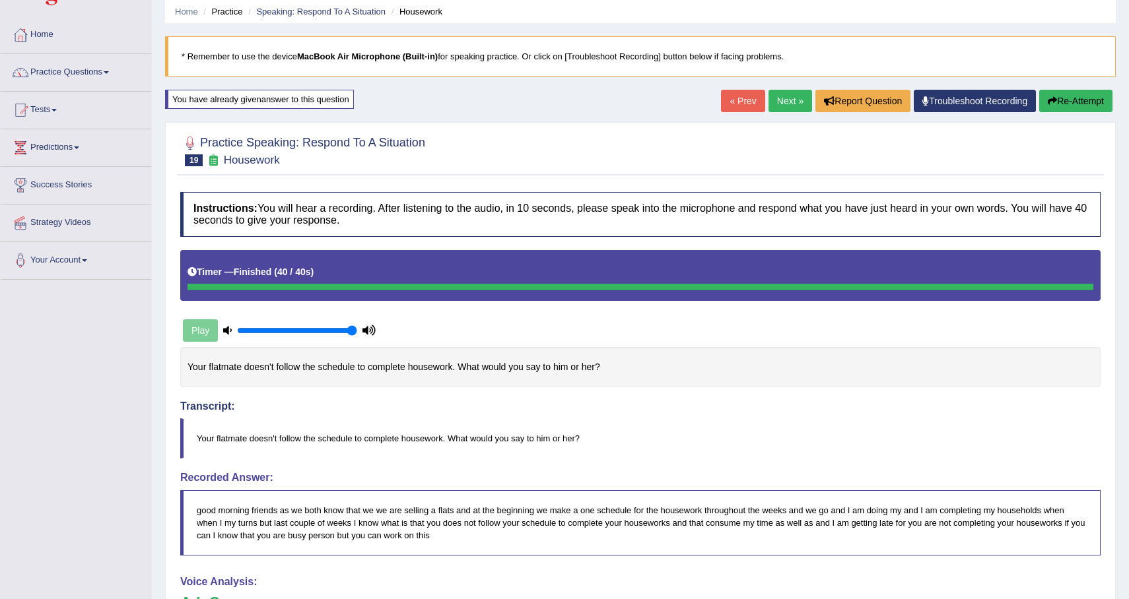
click at [1062, 95] on button "Re-Attempt" at bounding box center [1075, 101] width 73 height 22
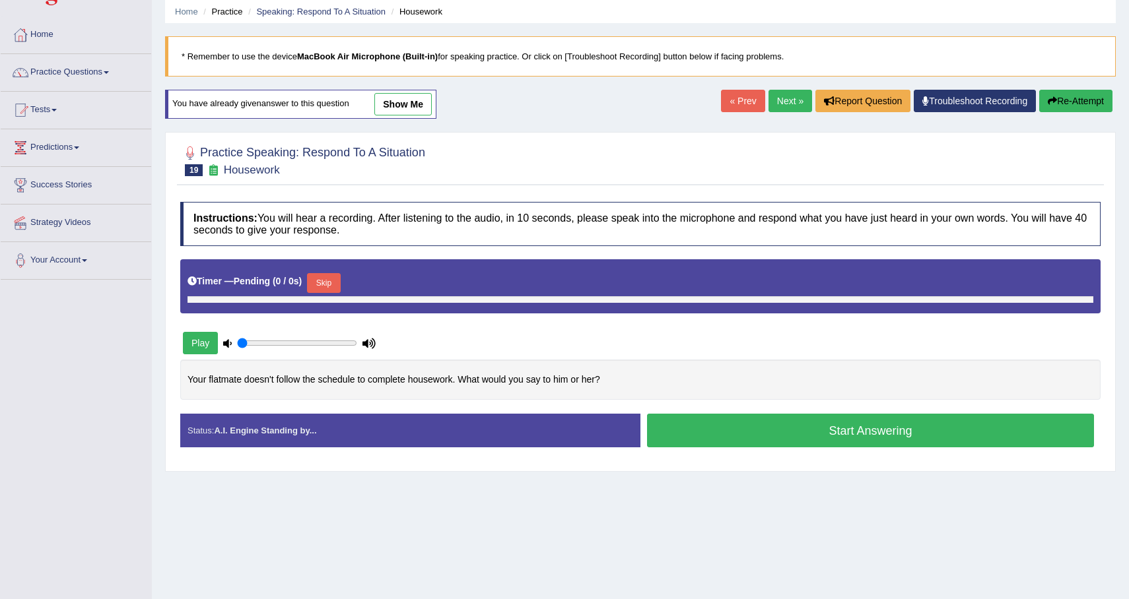
type input "1"
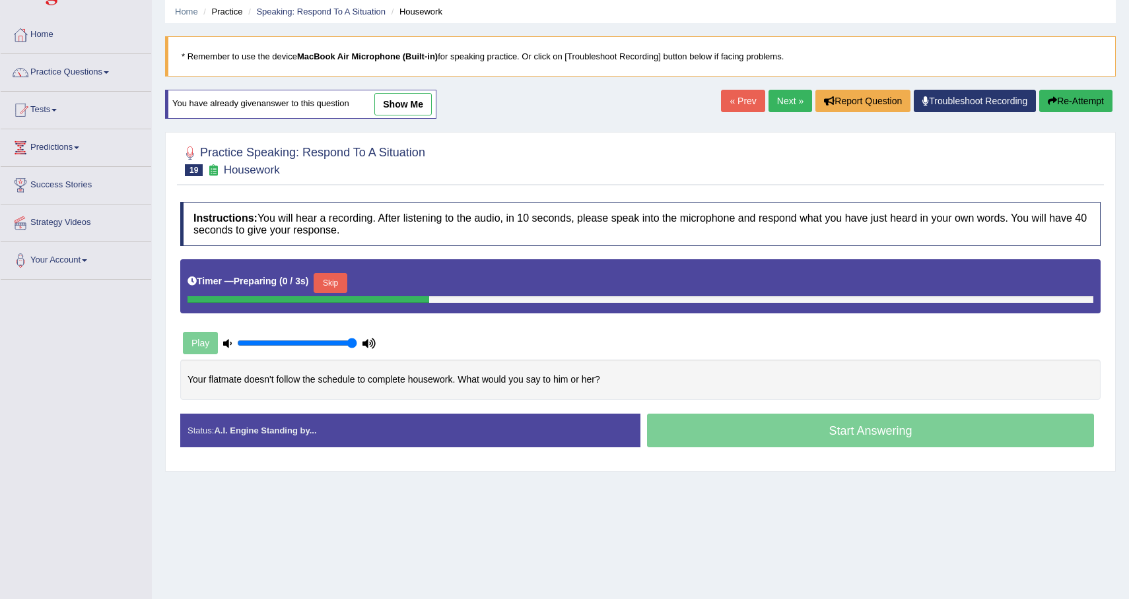
click at [330, 269] on div "Timer — Preparing ( 0 / 3s ) Skip" at bounding box center [640, 286] width 920 height 54
click at [330, 281] on button "Skip" at bounding box center [330, 283] width 33 height 20
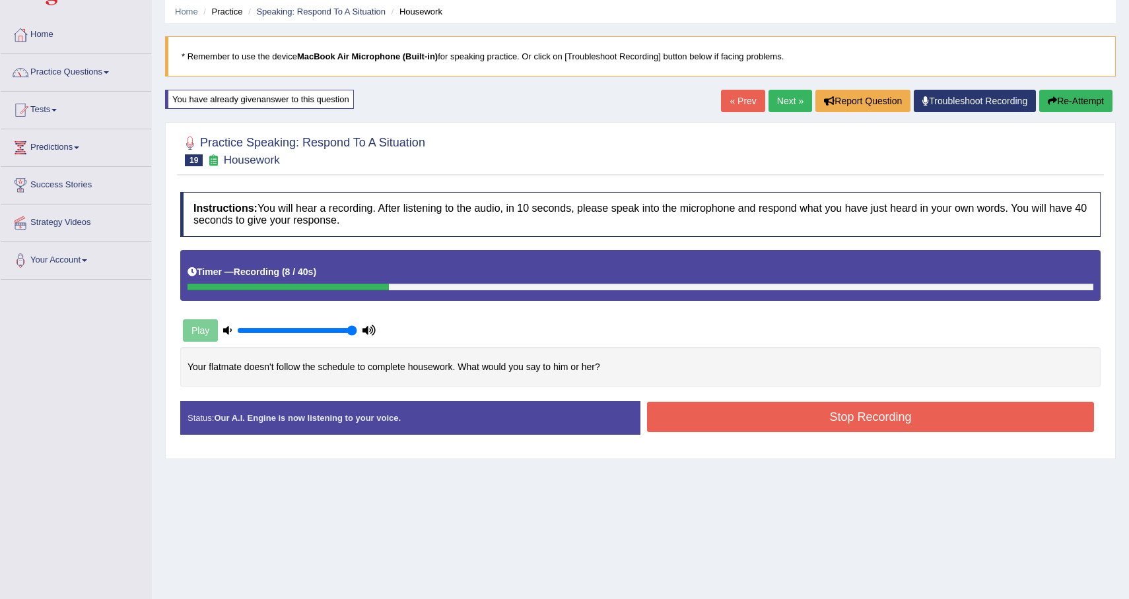
click at [1048, 112] on button "Re-Attempt" at bounding box center [1075, 101] width 73 height 22
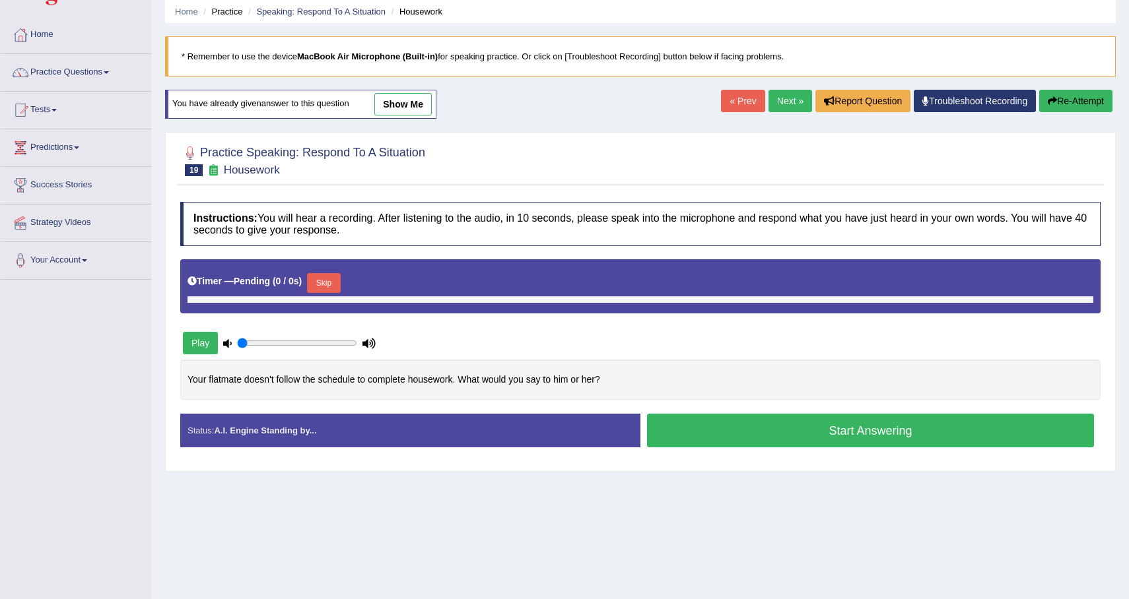
type input "1"
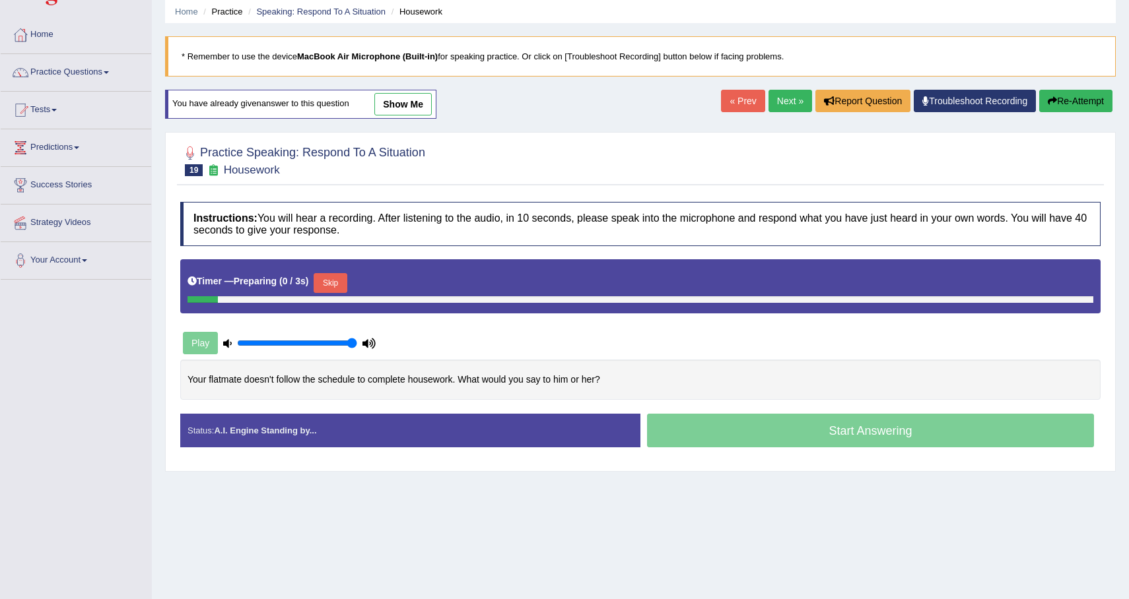
click at [320, 286] on button "Skip" at bounding box center [330, 283] width 33 height 20
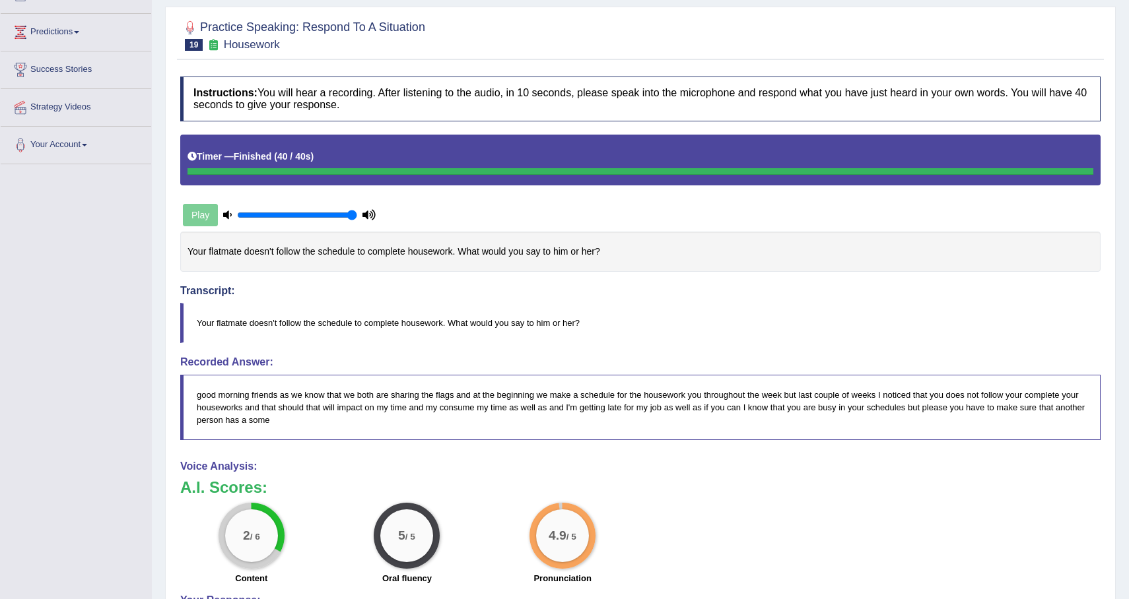
scroll to position [131, 0]
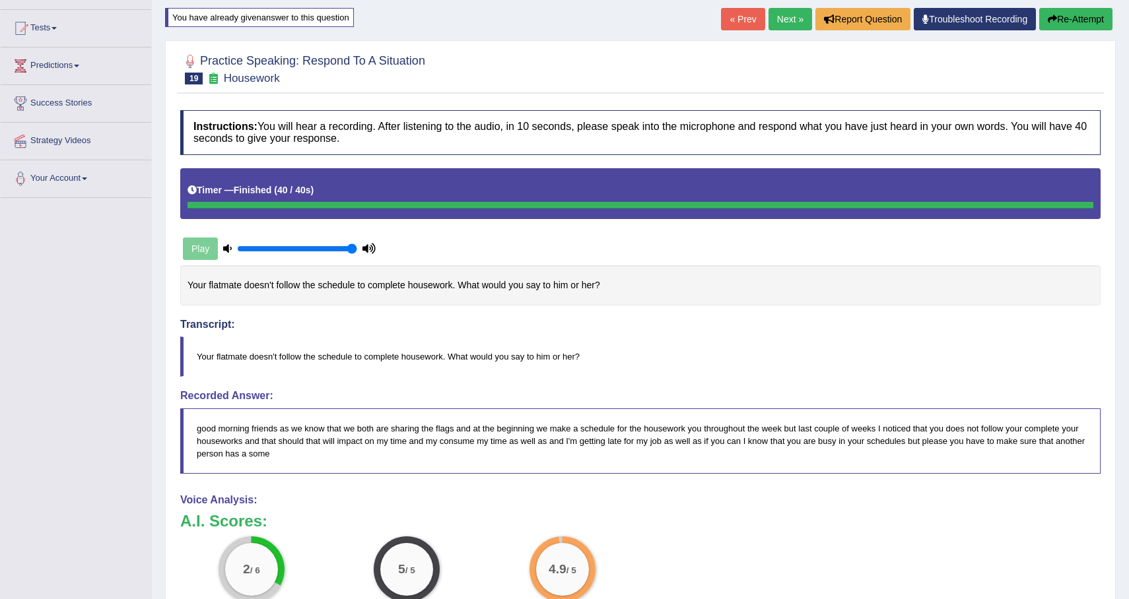
drag, startPoint x: 187, startPoint y: 288, endPoint x: 727, endPoint y: 236, distance: 541.9
click at [727, 236] on div "Instructions: You will hear a recording. After listening to the audio, in 10 se…" at bounding box center [640, 455] width 927 height 702
drag, startPoint x: 630, startPoint y: 283, endPoint x: 214, endPoint y: 294, distance: 416.7
click at [214, 294] on div "Your flatmate doesn't follow the schedule to complete housework. What would you…" at bounding box center [640, 285] width 920 height 40
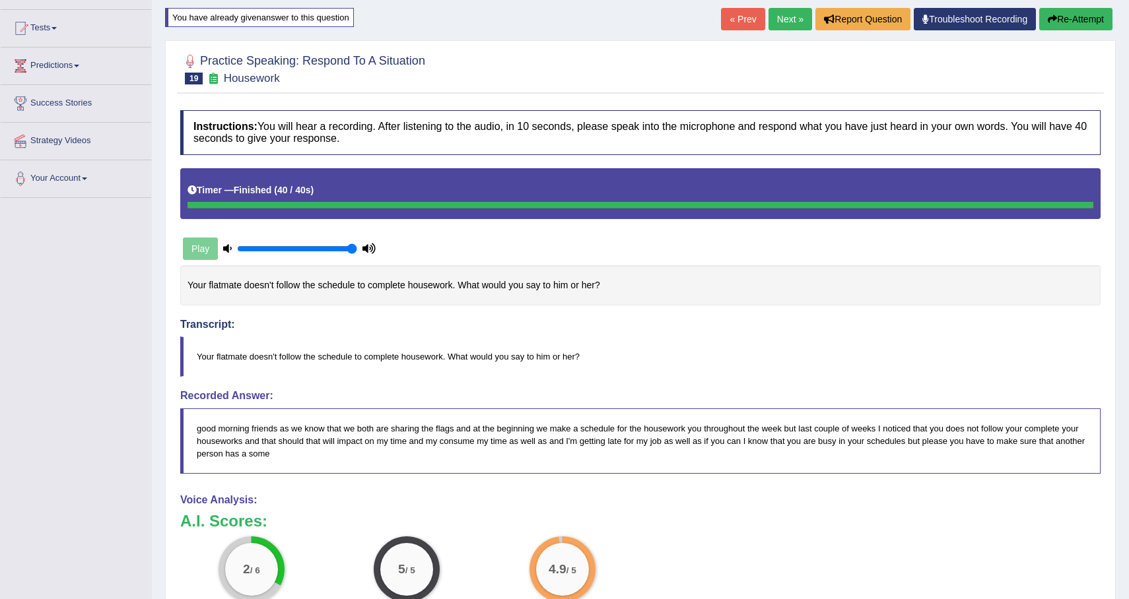
click at [1077, 24] on button "Re-Attempt" at bounding box center [1075, 19] width 73 height 22
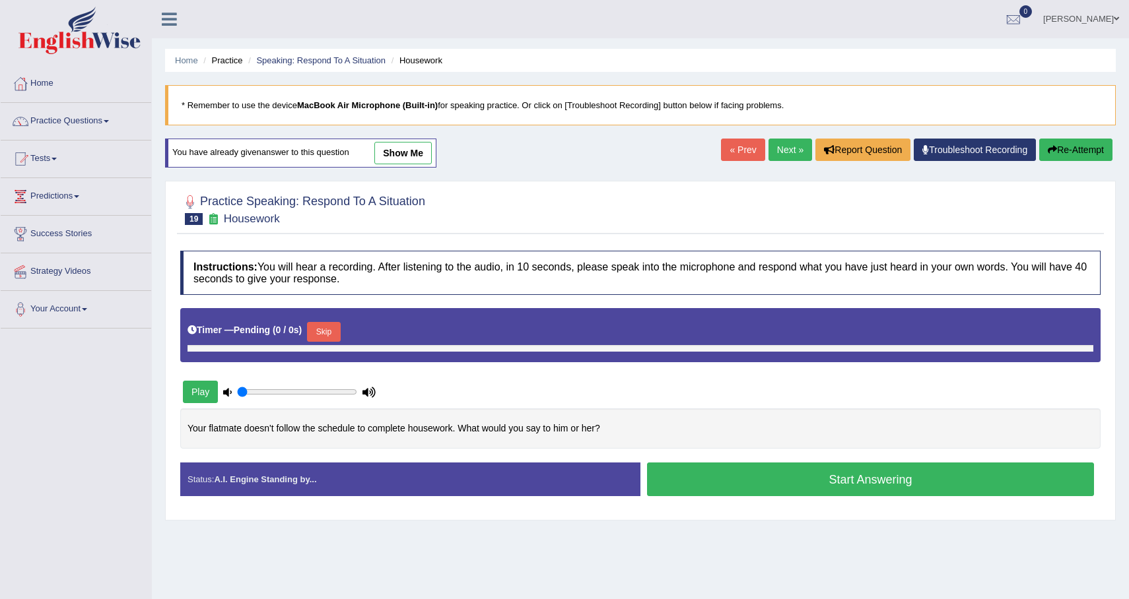
type input "1"
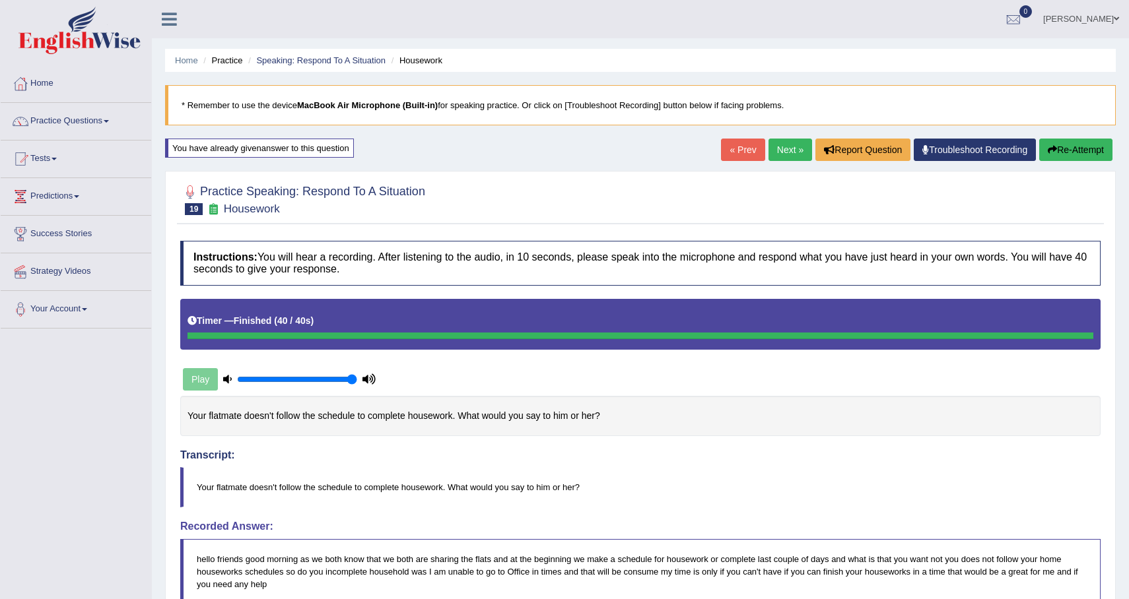
click at [1052, 143] on button "Re-Attempt" at bounding box center [1075, 150] width 73 height 22
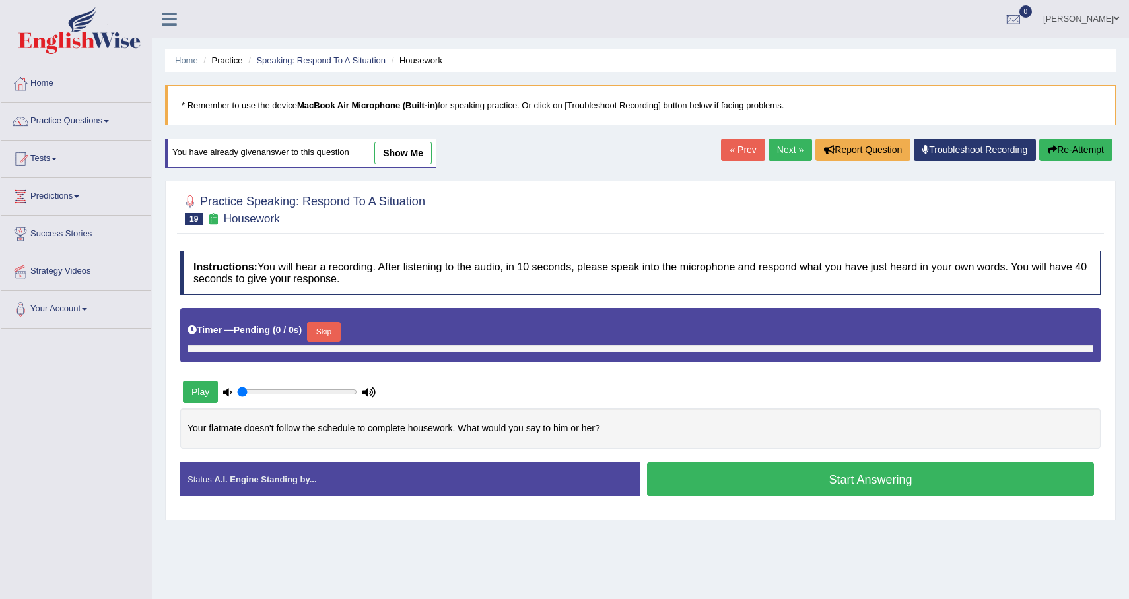
type input "1"
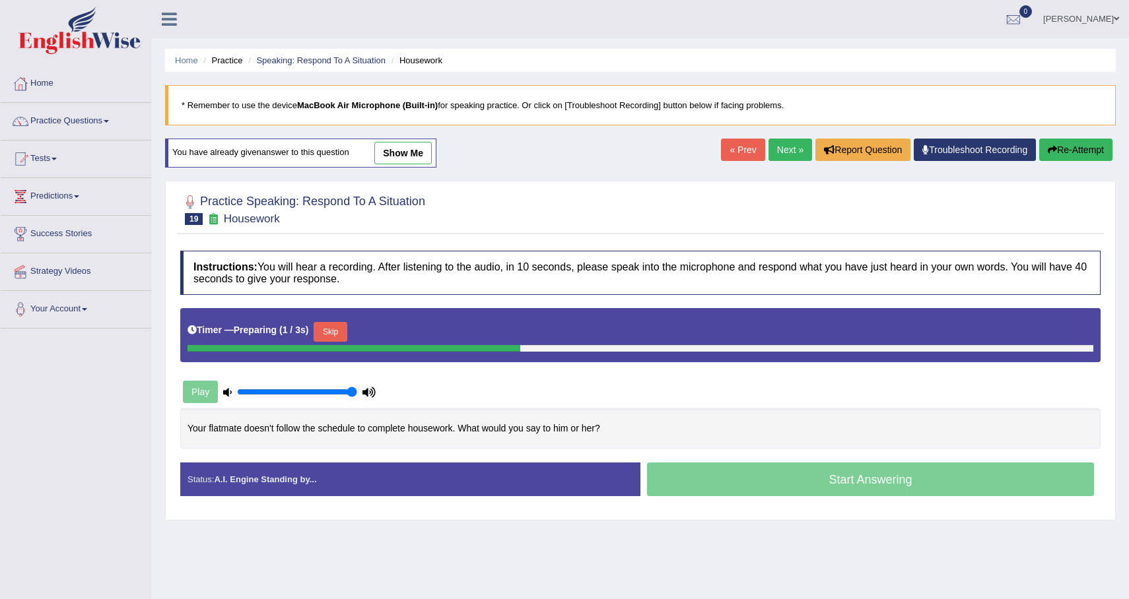
click at [343, 325] on button "Skip" at bounding box center [330, 332] width 33 height 20
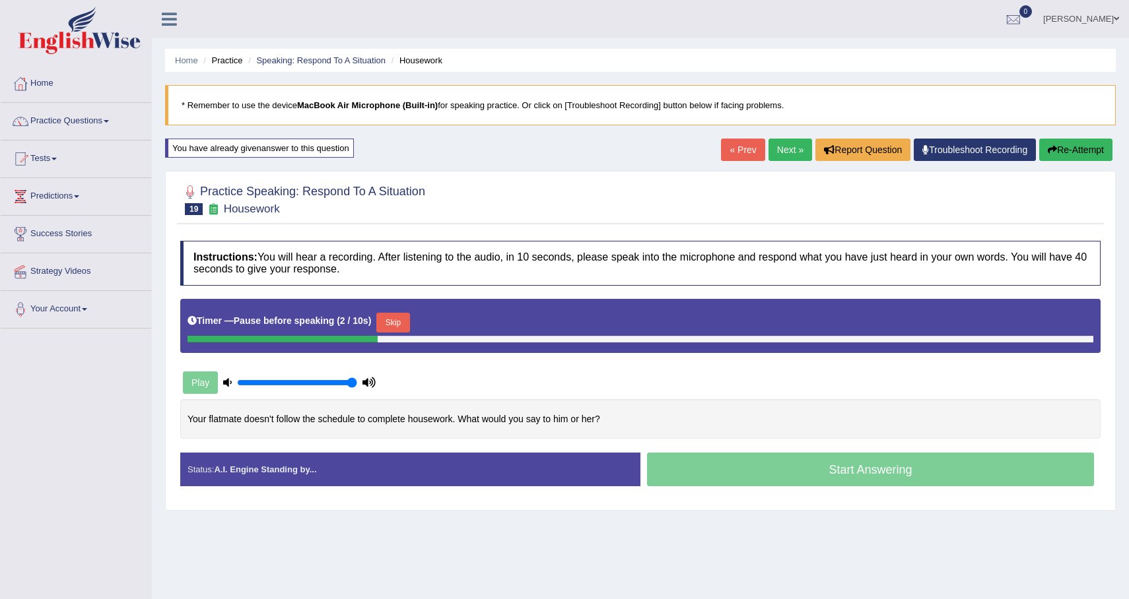
click at [403, 330] on button "Skip" at bounding box center [392, 323] width 33 height 20
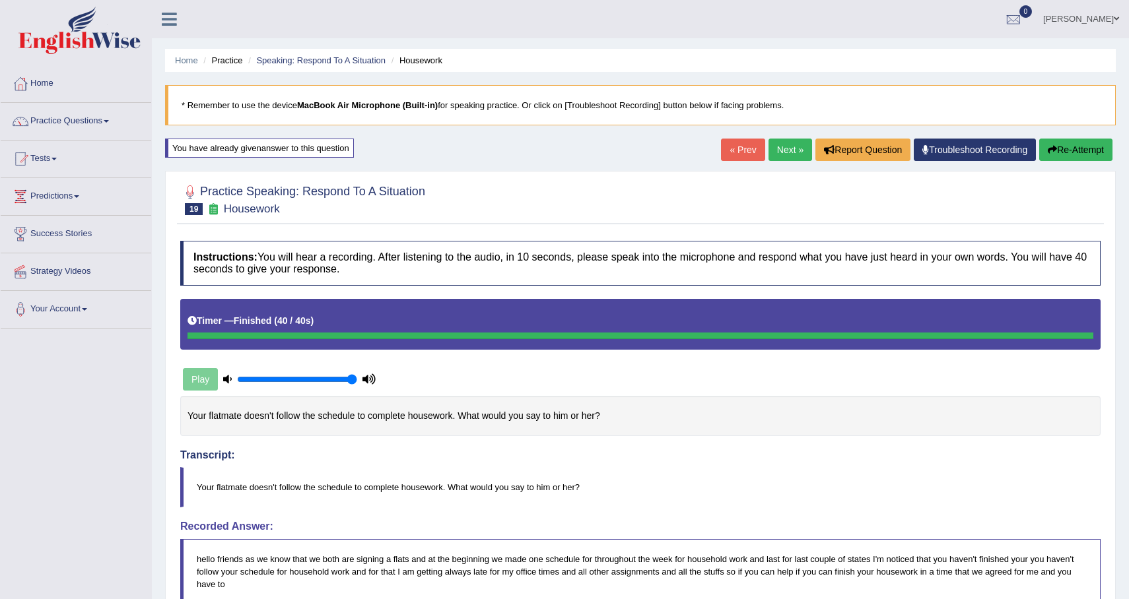
click at [595, 456] on h4 "Transcript:" at bounding box center [640, 432] width 920 height 58
drag, startPoint x: 584, startPoint y: 489, endPoint x: 166, endPoint y: 520, distance: 419.7
click at [166, 522] on div "Practice Speaking: Respond To A Situation 19 Housework Instructions: You will h…" at bounding box center [640, 557] width 951 height 773
drag, startPoint x: 214, startPoint y: 428, endPoint x: 809, endPoint y: 451, distance: 595.2
click at [809, 451] on div "Instructions: You will hear a recording. After listening to the audio, in 10 se…" at bounding box center [640, 585] width 927 height 702
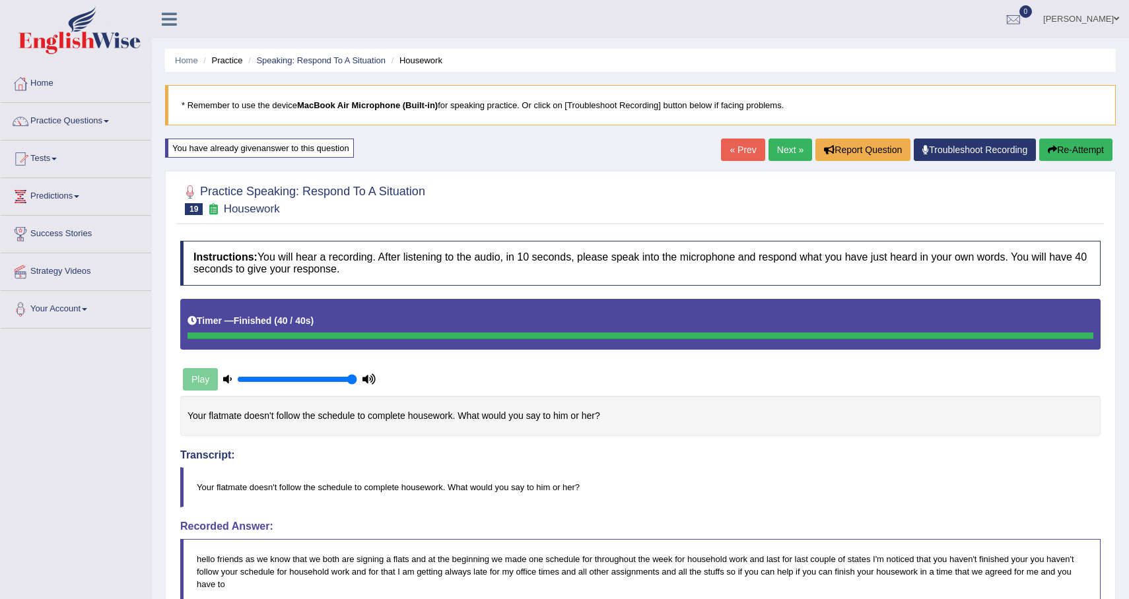
click at [778, 147] on link "Next »" at bounding box center [790, 150] width 44 height 22
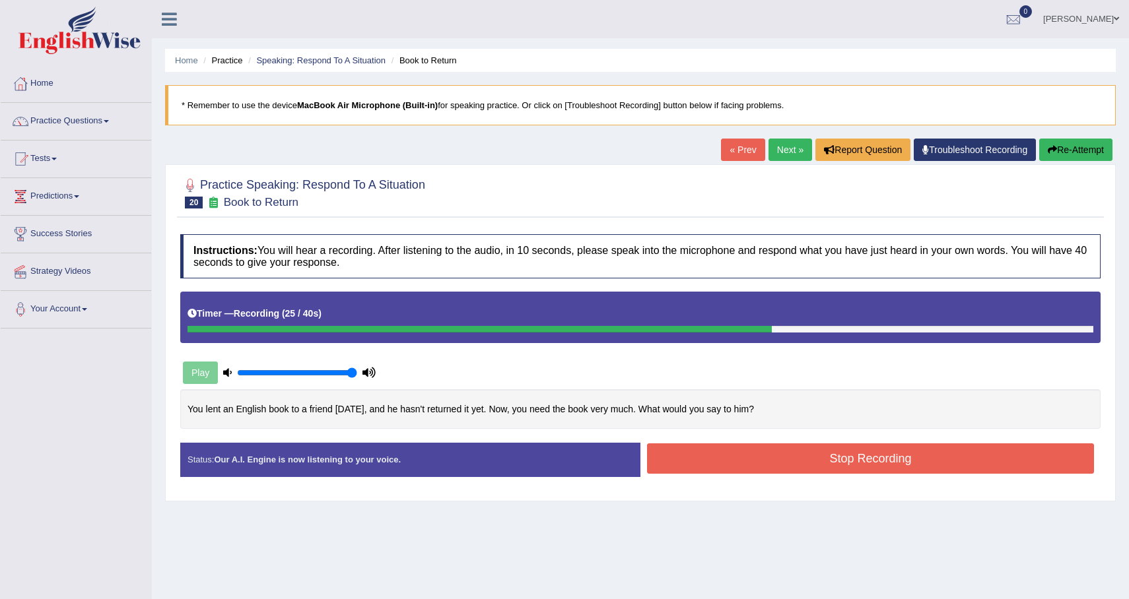
click at [1067, 148] on button "Re-Attempt" at bounding box center [1075, 150] width 73 height 22
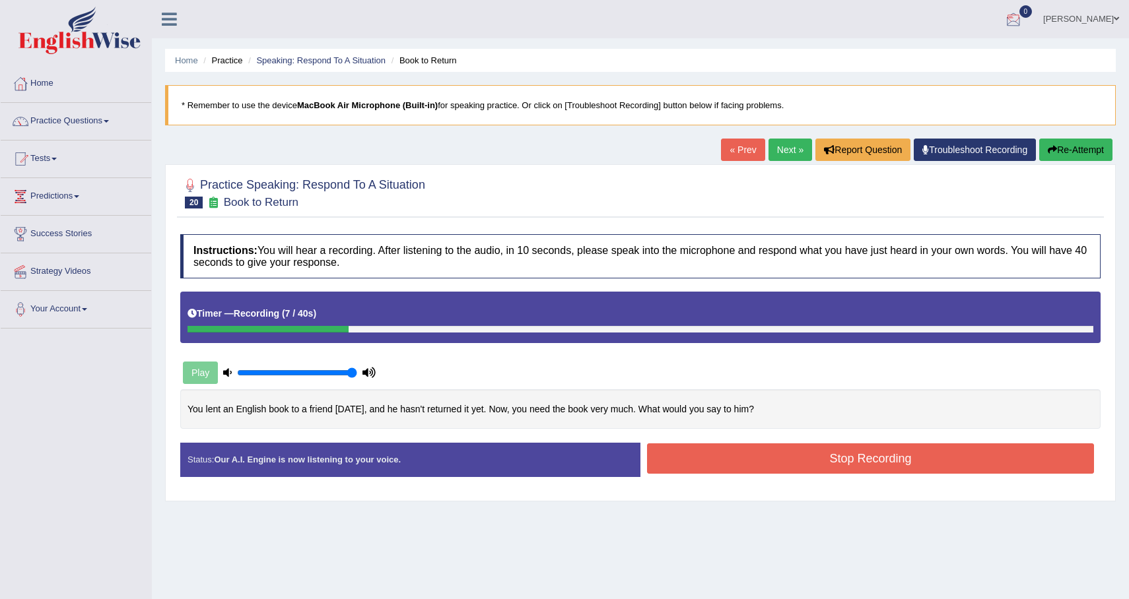
click at [1101, 157] on button "Re-Attempt" at bounding box center [1075, 150] width 73 height 22
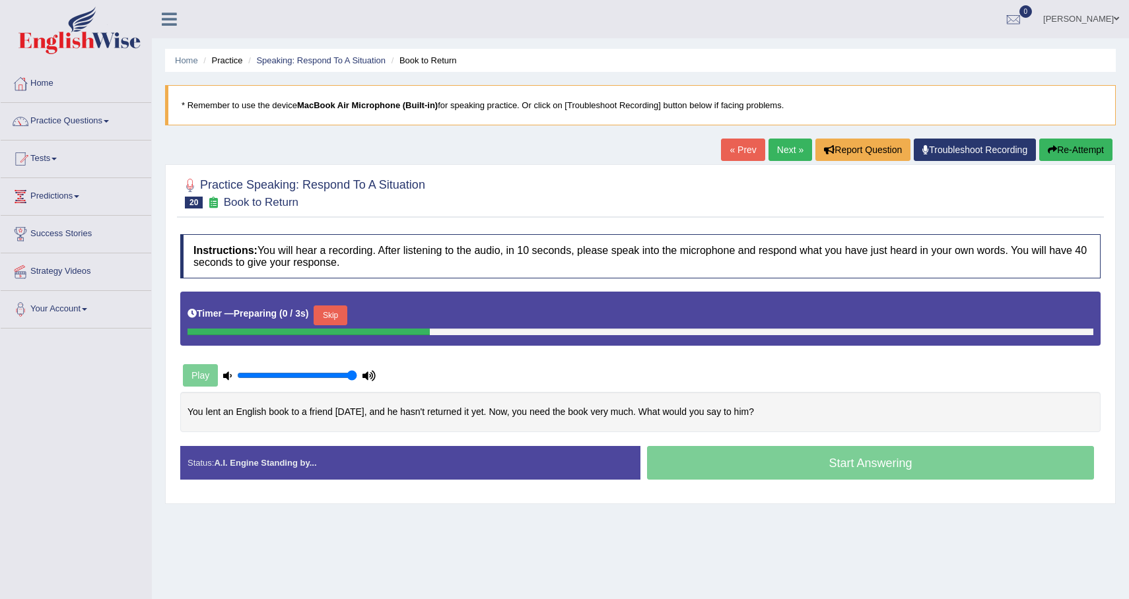
click at [335, 315] on button "Skip" at bounding box center [330, 316] width 33 height 20
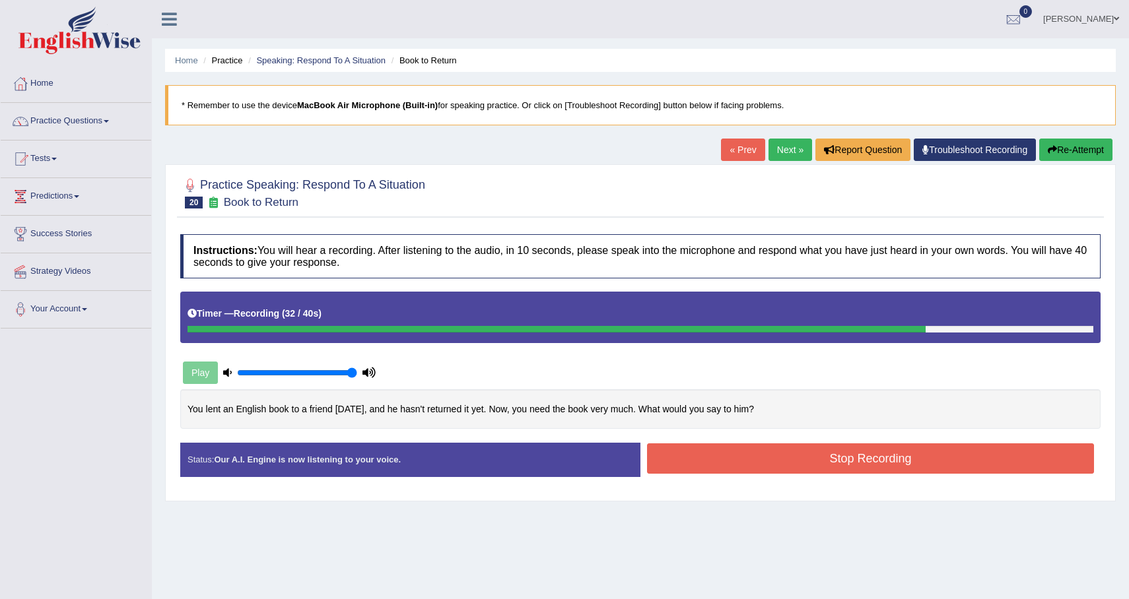
click at [772, 449] on button "Stop Recording" at bounding box center [870, 459] width 447 height 30
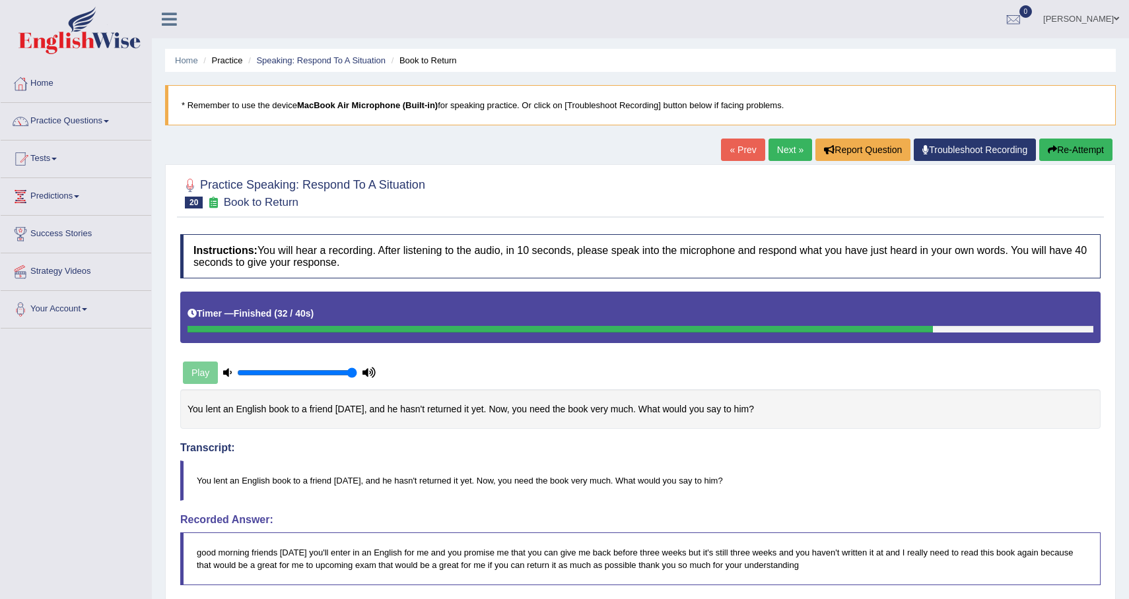
click at [1101, 143] on button "Re-Attempt" at bounding box center [1075, 150] width 73 height 22
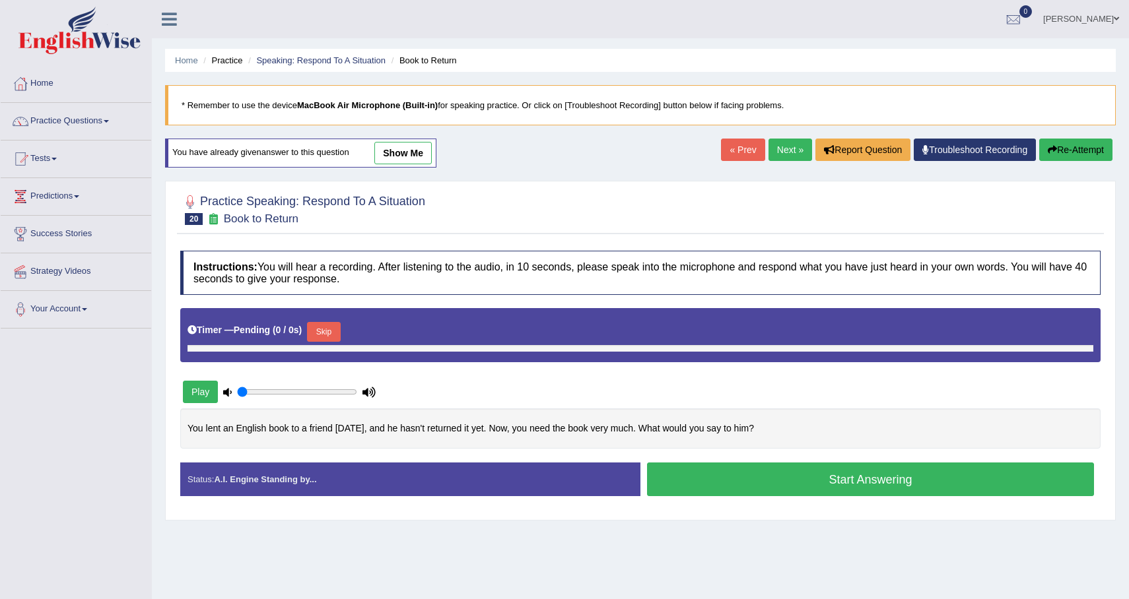
type input "1"
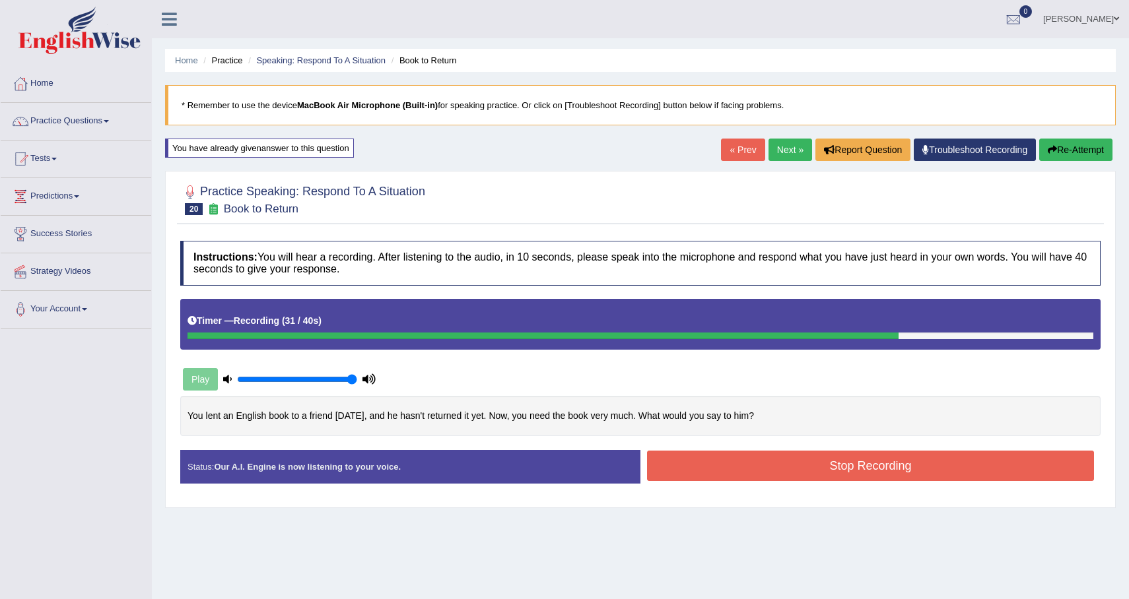
click at [898, 472] on button "Stop Recording" at bounding box center [870, 466] width 447 height 30
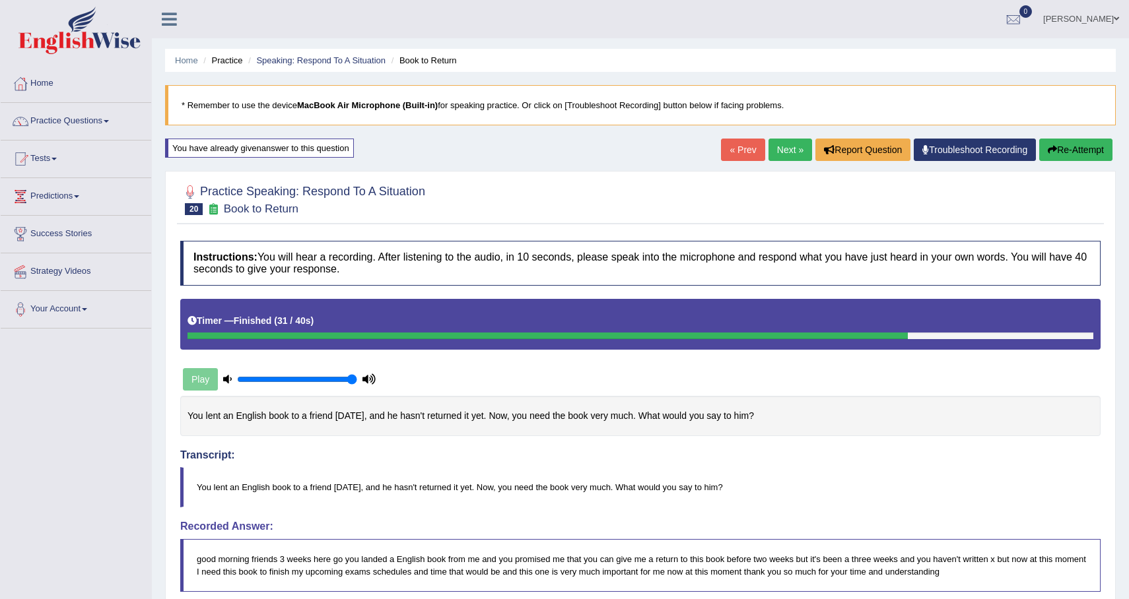
click at [1060, 145] on button "Re-Attempt" at bounding box center [1075, 150] width 73 height 22
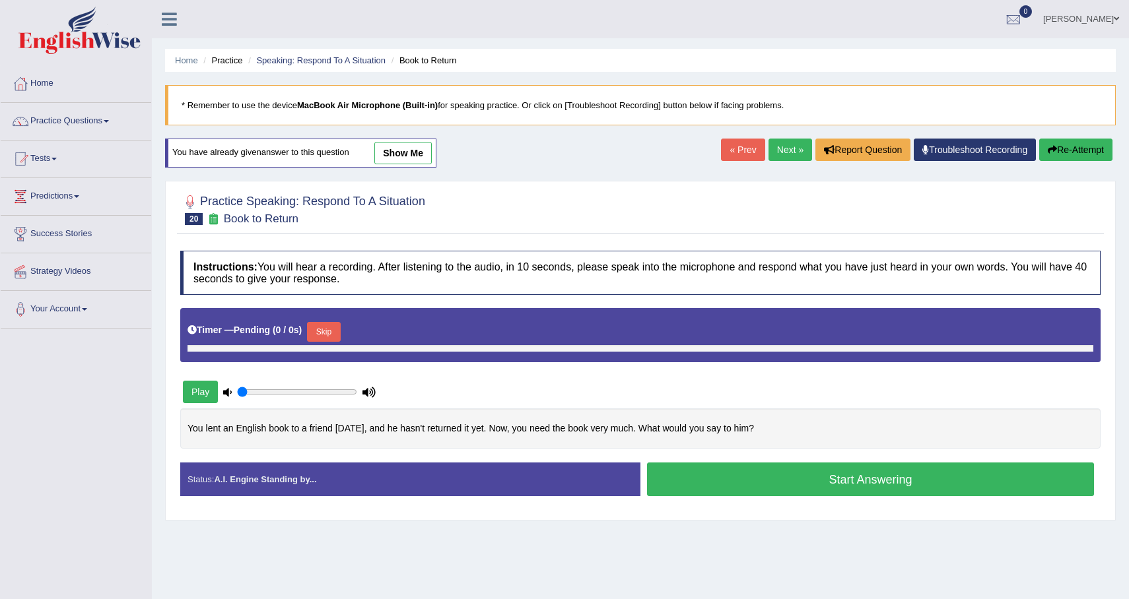
type input "1"
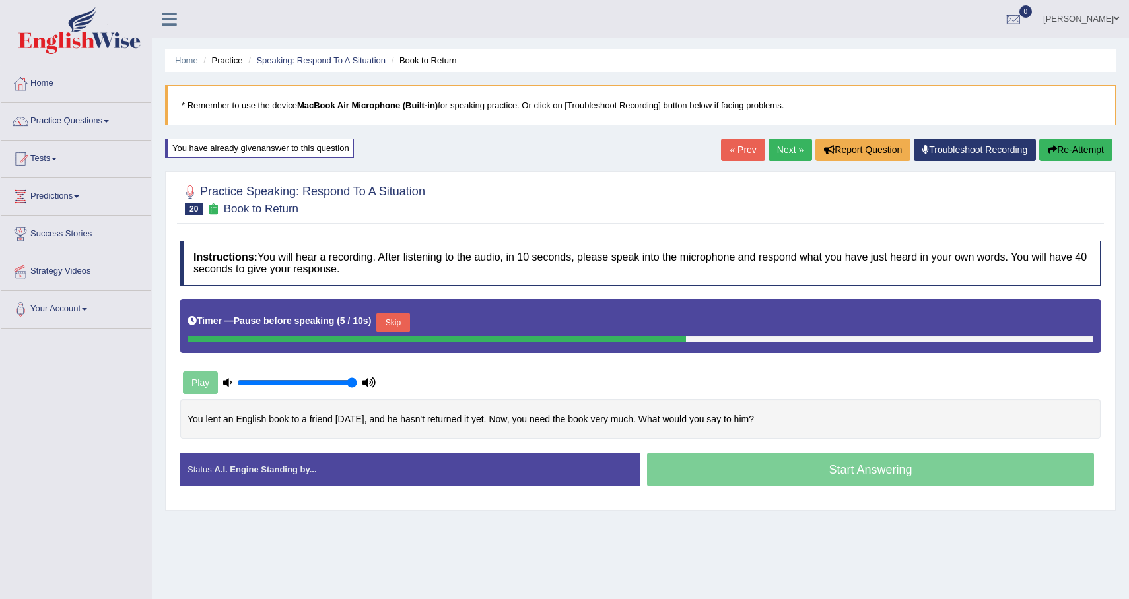
click at [399, 321] on button "Skip" at bounding box center [392, 323] width 33 height 20
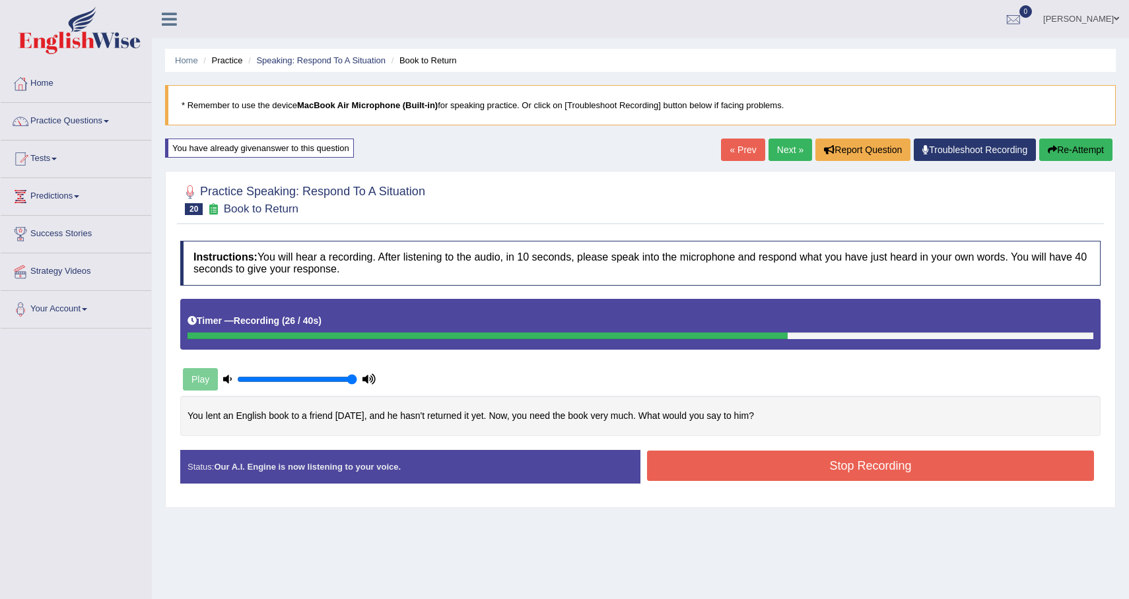
click at [806, 464] on button "Stop Recording" at bounding box center [870, 466] width 447 height 30
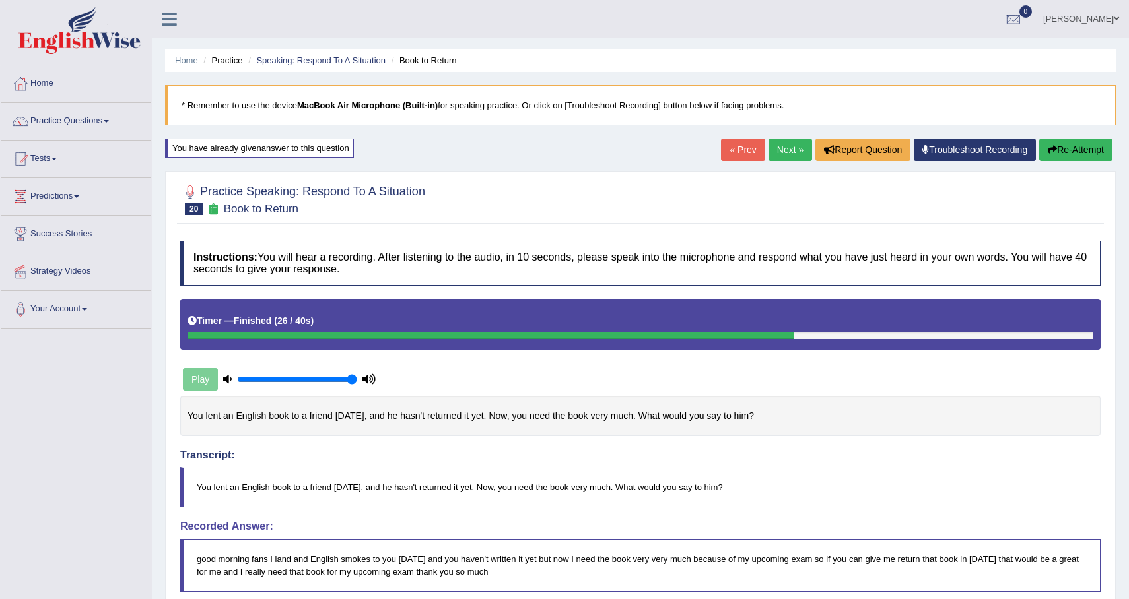
click at [791, 155] on link "Next »" at bounding box center [790, 150] width 44 height 22
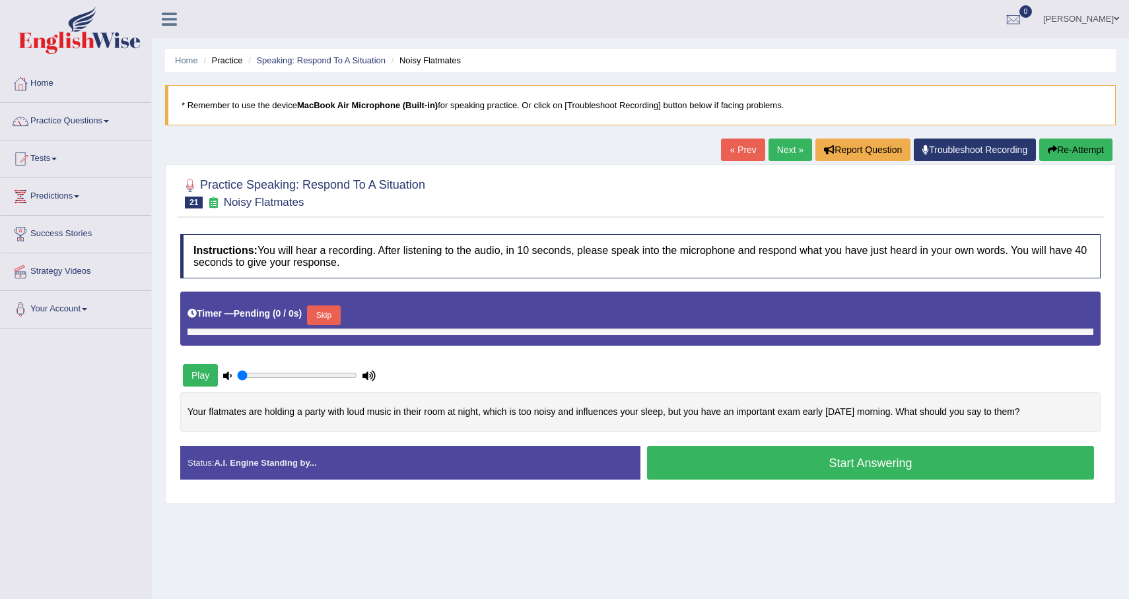
type input "1"
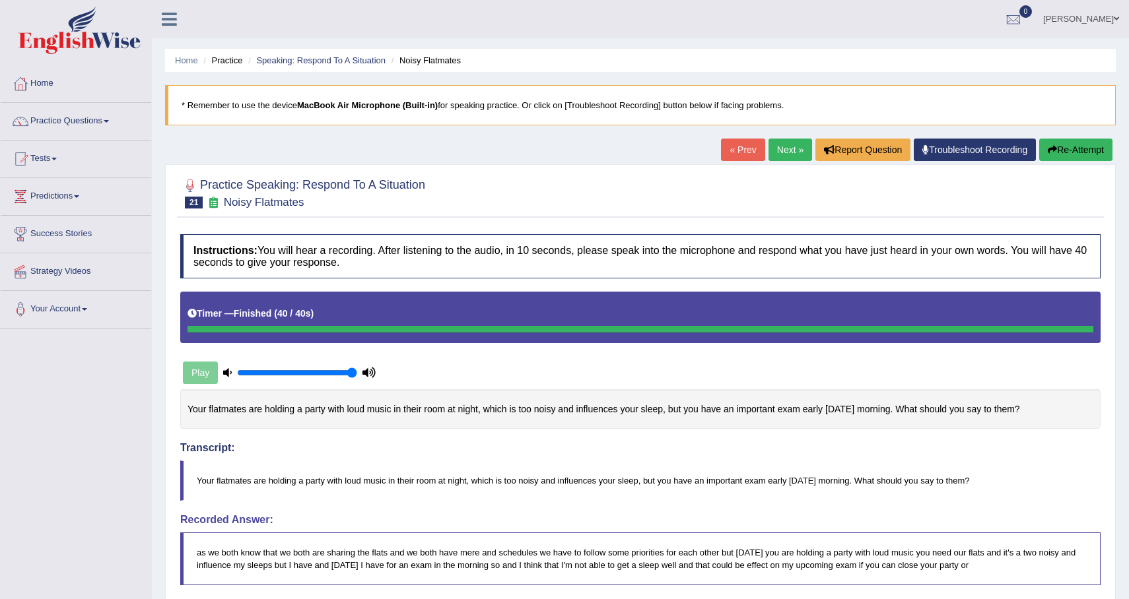
click at [780, 158] on link "Next »" at bounding box center [790, 150] width 44 height 22
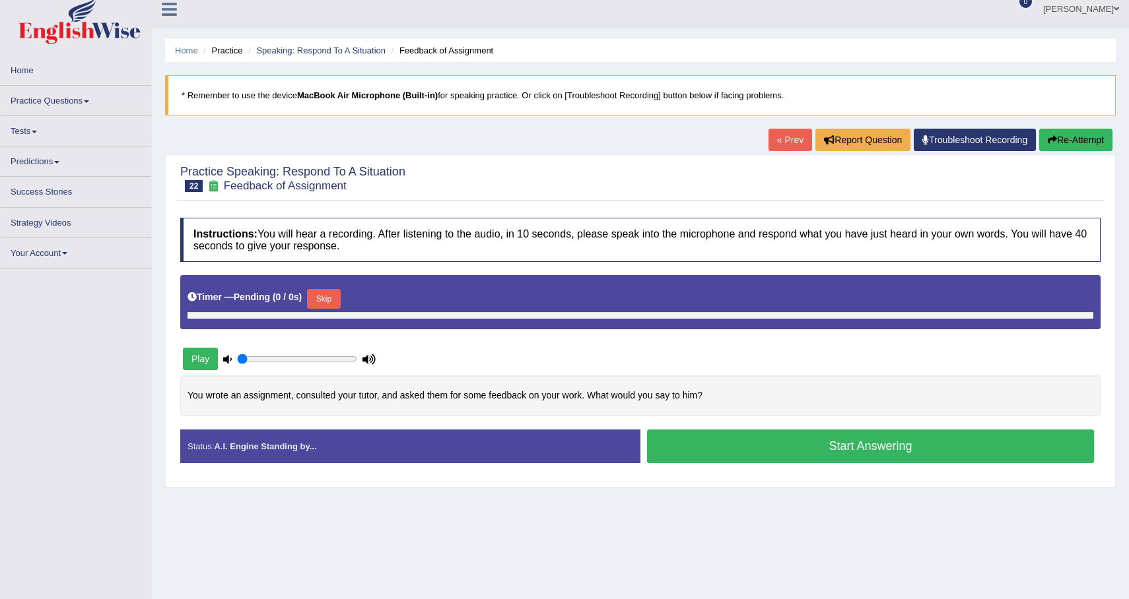
scroll to position [14, 0]
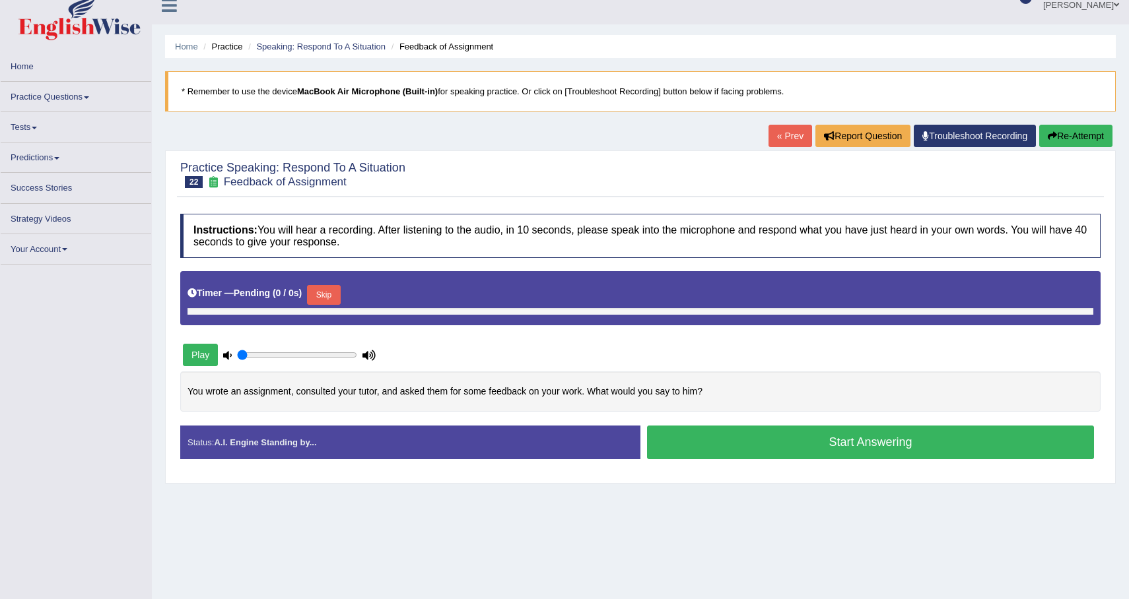
type input "1"
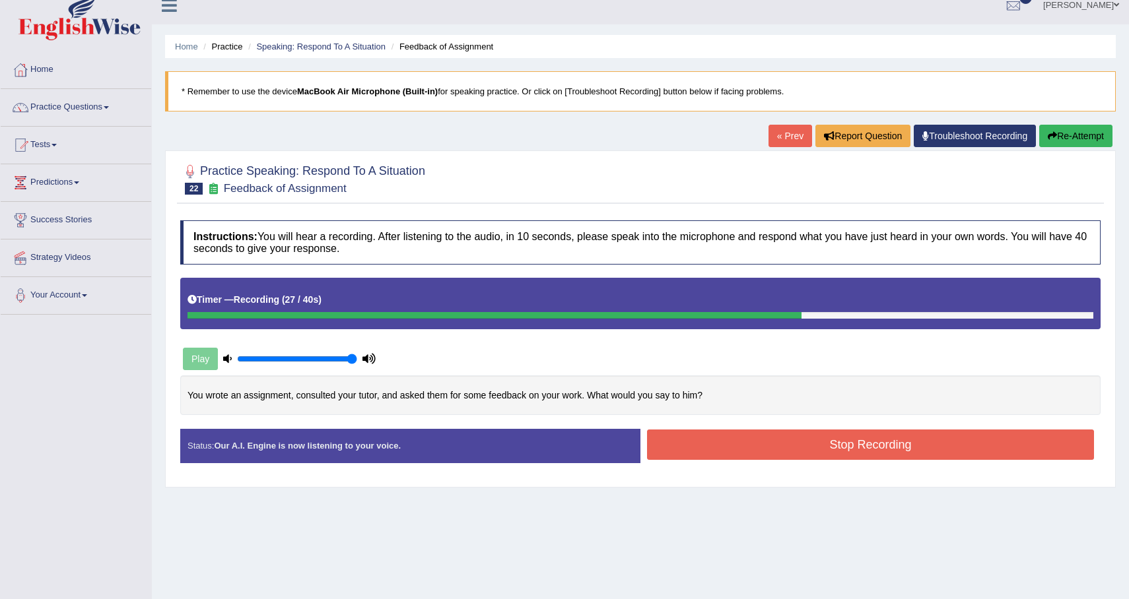
click at [1089, 121] on div "Home Practice Speaking: Respond To A Situation Feedback of Assignment * Remembe…" at bounding box center [640, 316] width 977 height 660
click at [1062, 154] on div "Practice Speaking: Respond To A Situation 22 Feedback of Assignment Instruction…" at bounding box center [640, 319] width 951 height 337
click at [1069, 131] on button "Re-Attempt" at bounding box center [1075, 136] width 73 height 22
click at [1080, 130] on button "Re-Attempt" at bounding box center [1075, 136] width 73 height 22
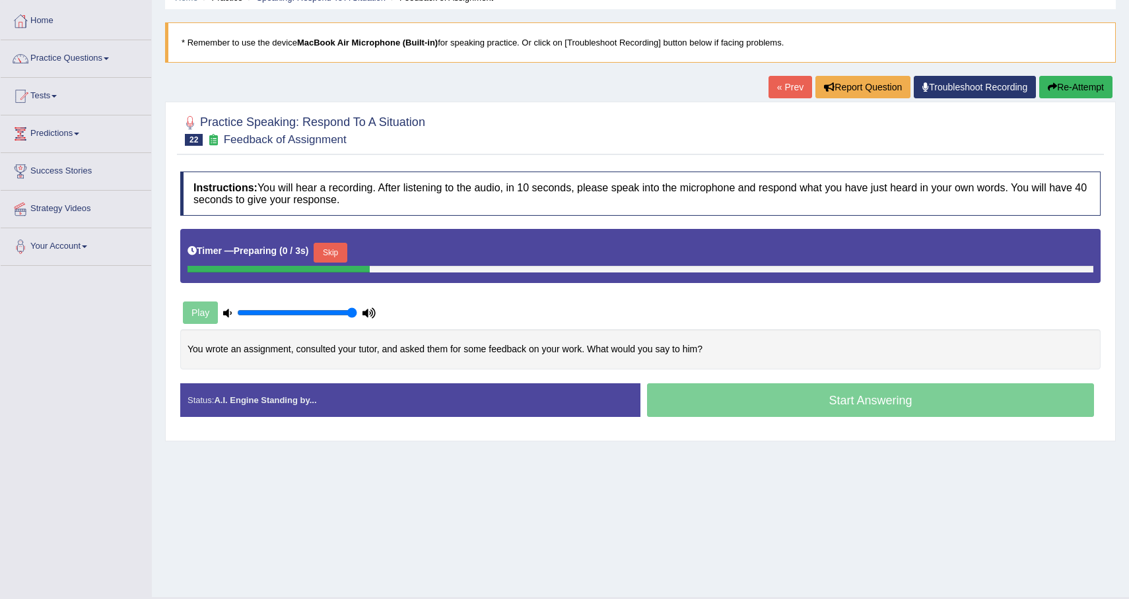
scroll to position [94, 0]
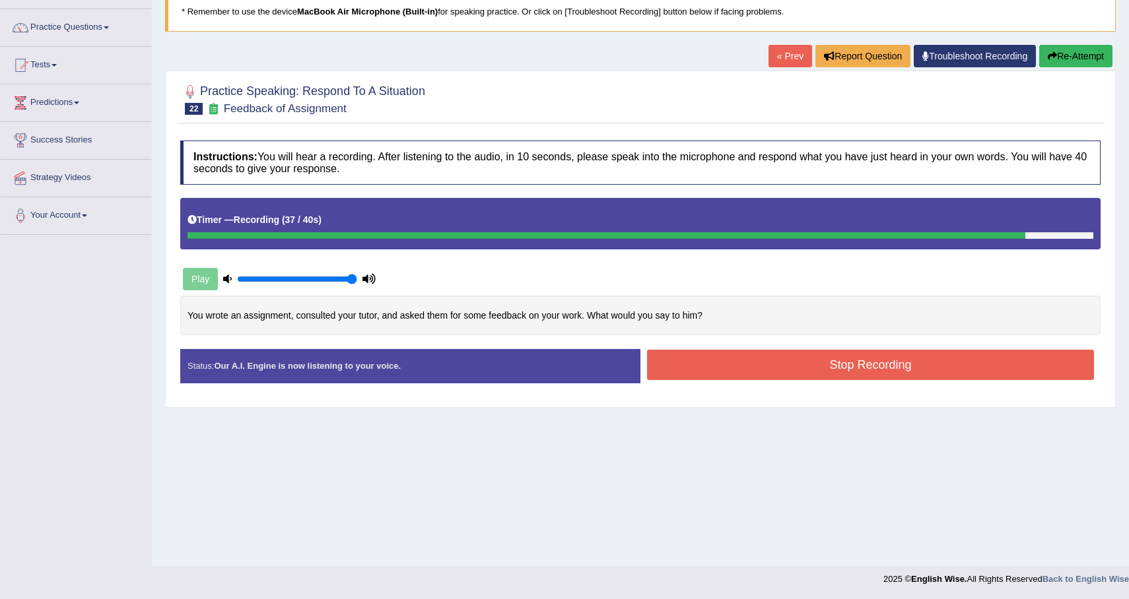
click at [840, 378] on button "Stop Recording" at bounding box center [870, 365] width 447 height 30
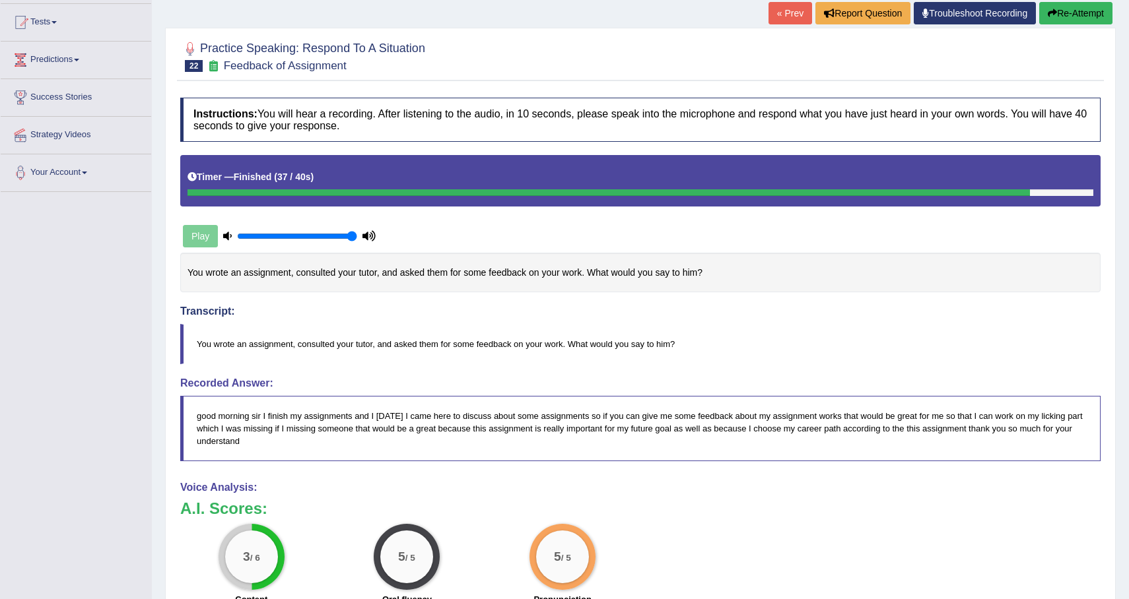
scroll to position [0, 0]
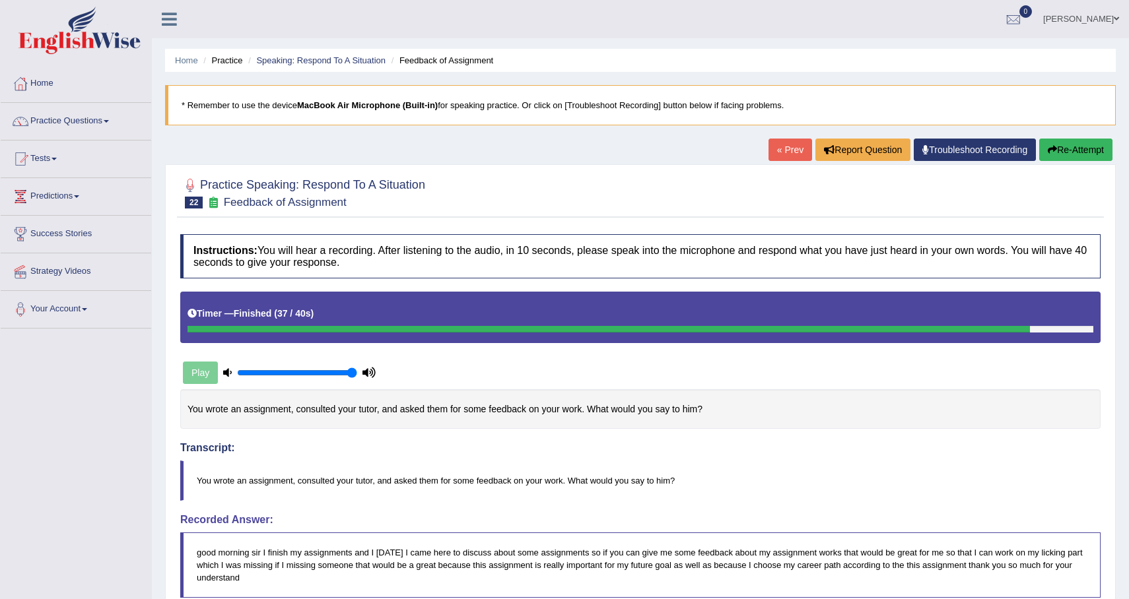
click at [1048, 153] on icon "button" at bounding box center [1052, 149] width 9 height 9
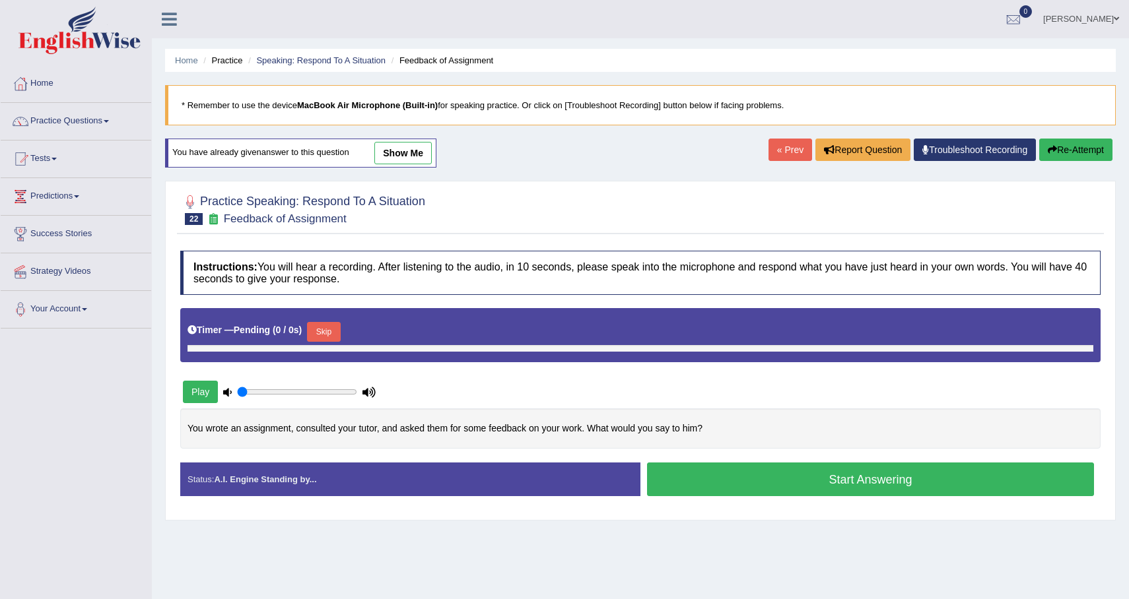
type input "1"
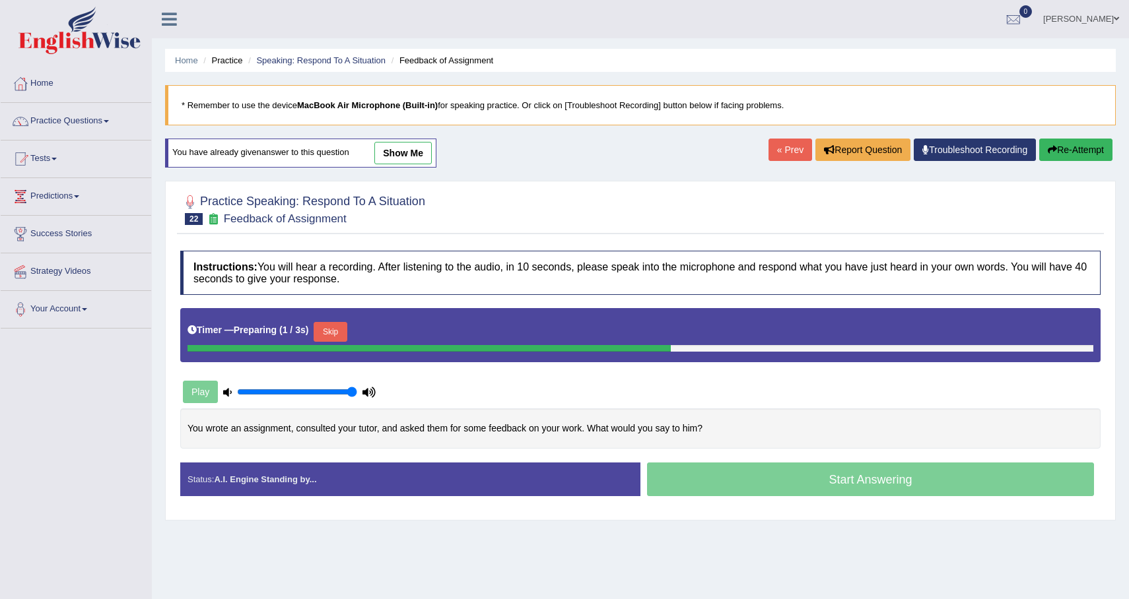
click at [339, 337] on button "Skip" at bounding box center [330, 332] width 33 height 20
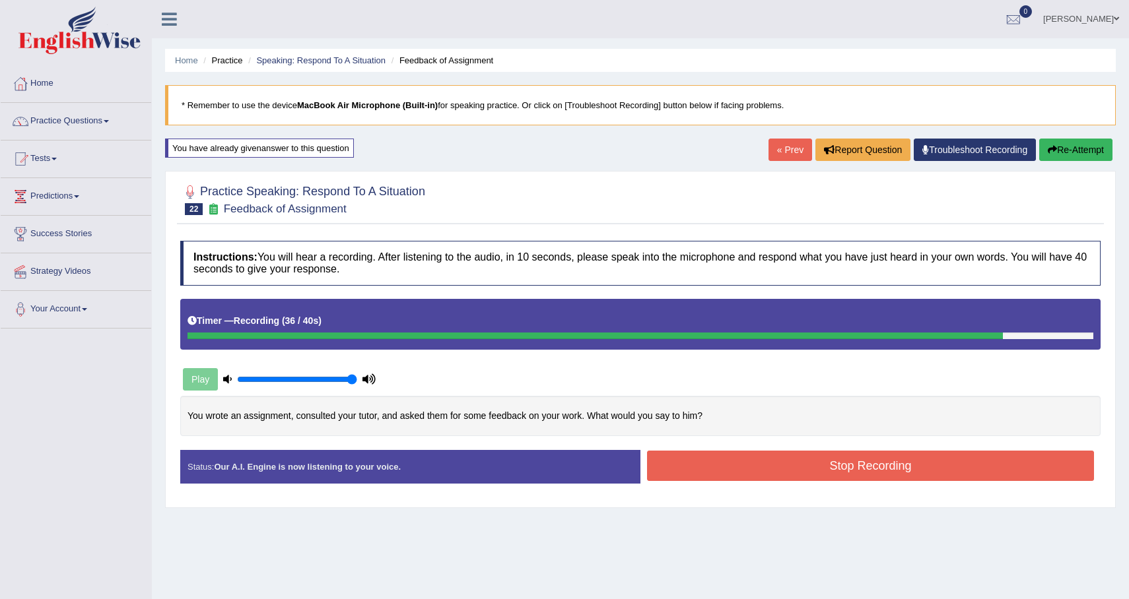
click at [815, 468] on button "Stop Recording" at bounding box center [870, 466] width 447 height 30
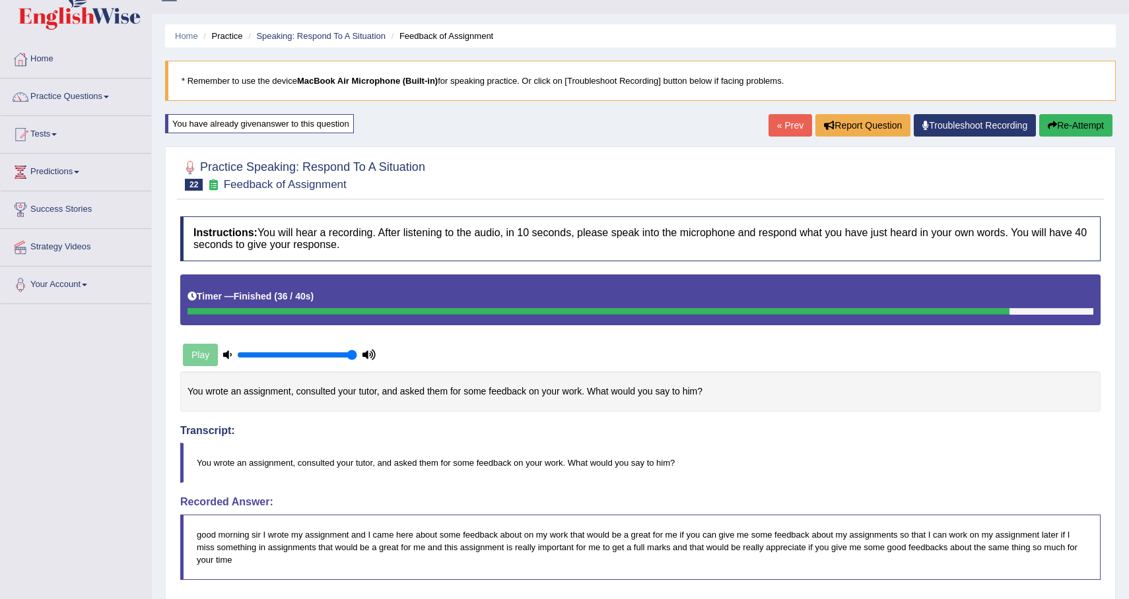
scroll to position [3, 0]
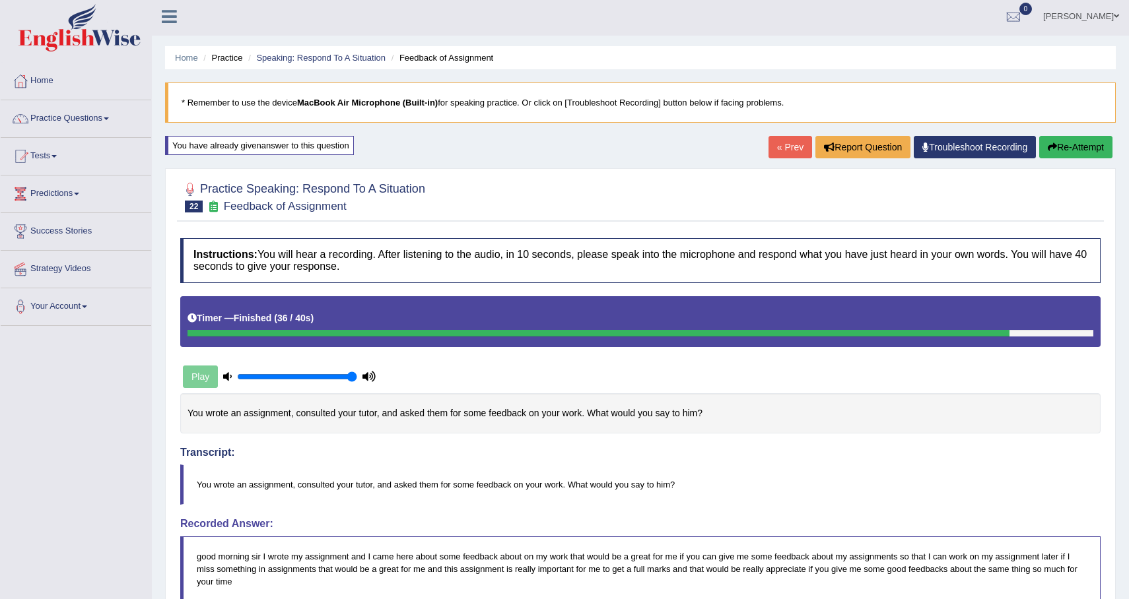
click at [1066, 160] on div "« Prev Report Question Troubleshoot Recording Re-Attempt" at bounding box center [941, 149] width 347 height 26
click at [1069, 147] on button "Re-Attempt" at bounding box center [1075, 147] width 73 height 22
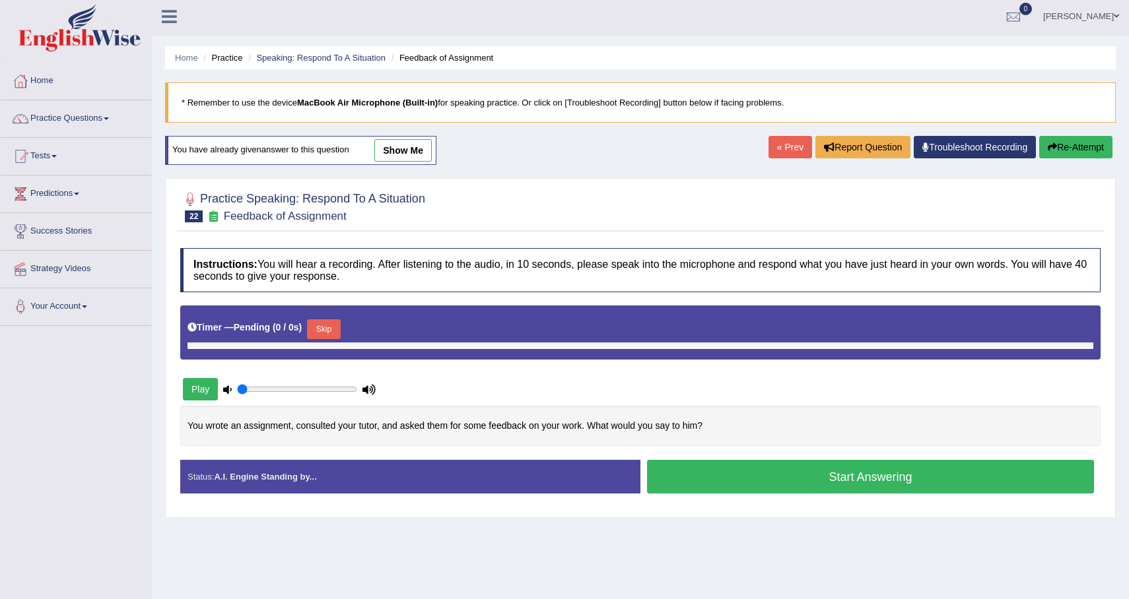
type input "1"
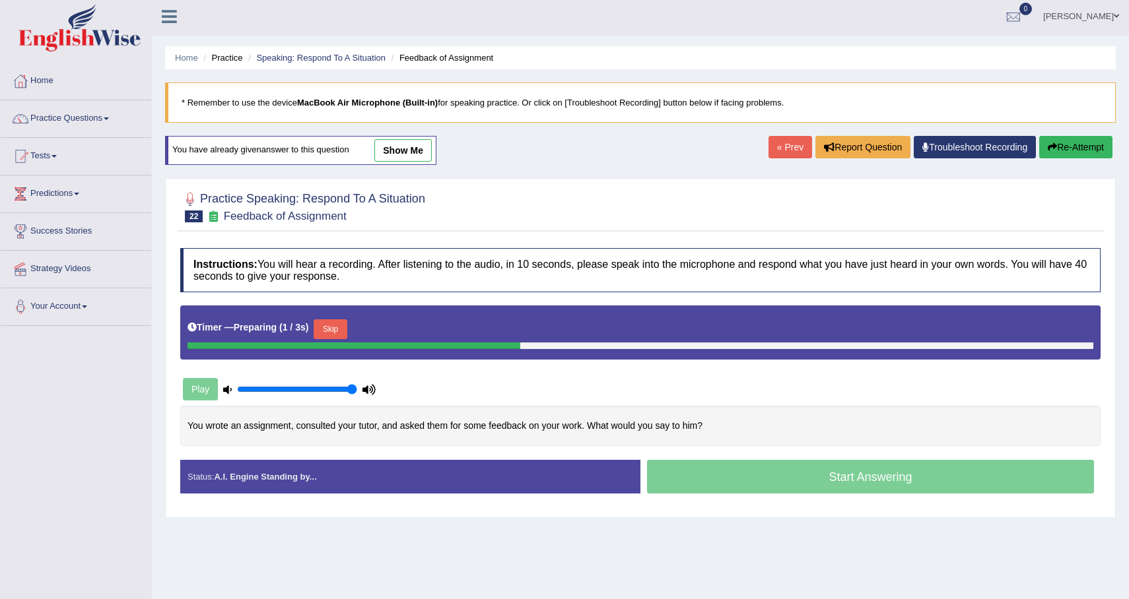
click at [341, 322] on button "Skip" at bounding box center [330, 330] width 33 height 20
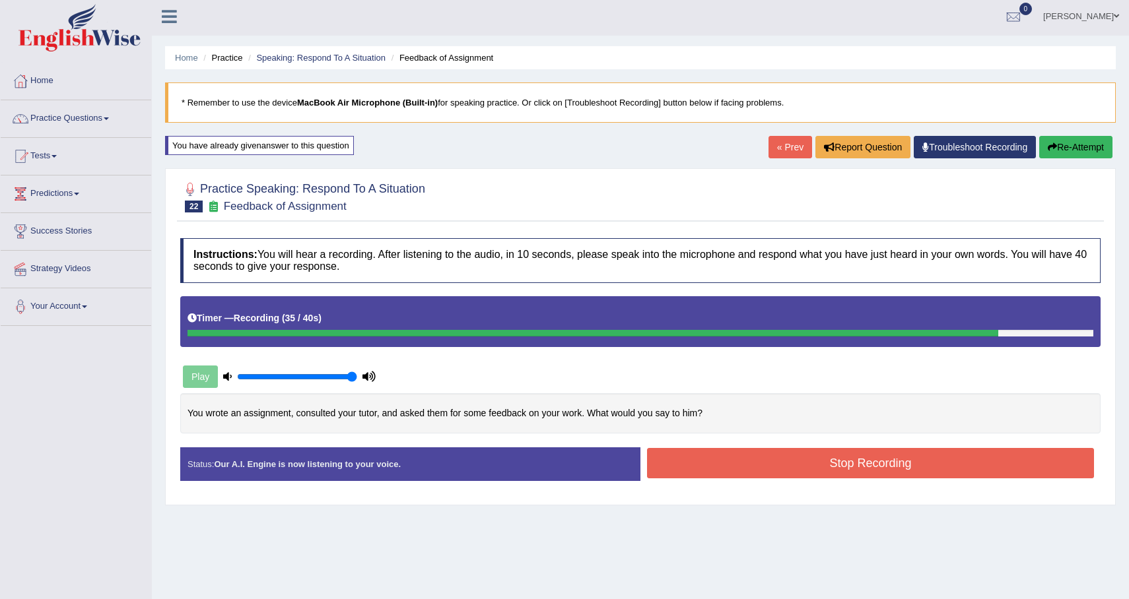
click at [722, 459] on button "Stop Recording" at bounding box center [870, 463] width 447 height 30
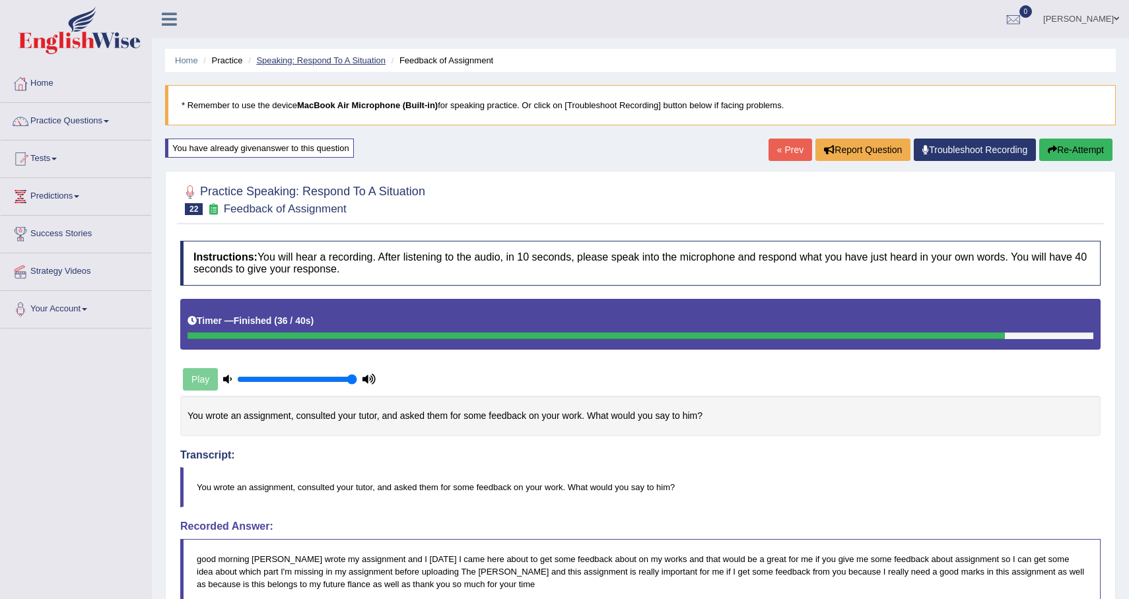
click at [291, 63] on link "Speaking: Respond To A Situation" at bounding box center [320, 60] width 129 height 10
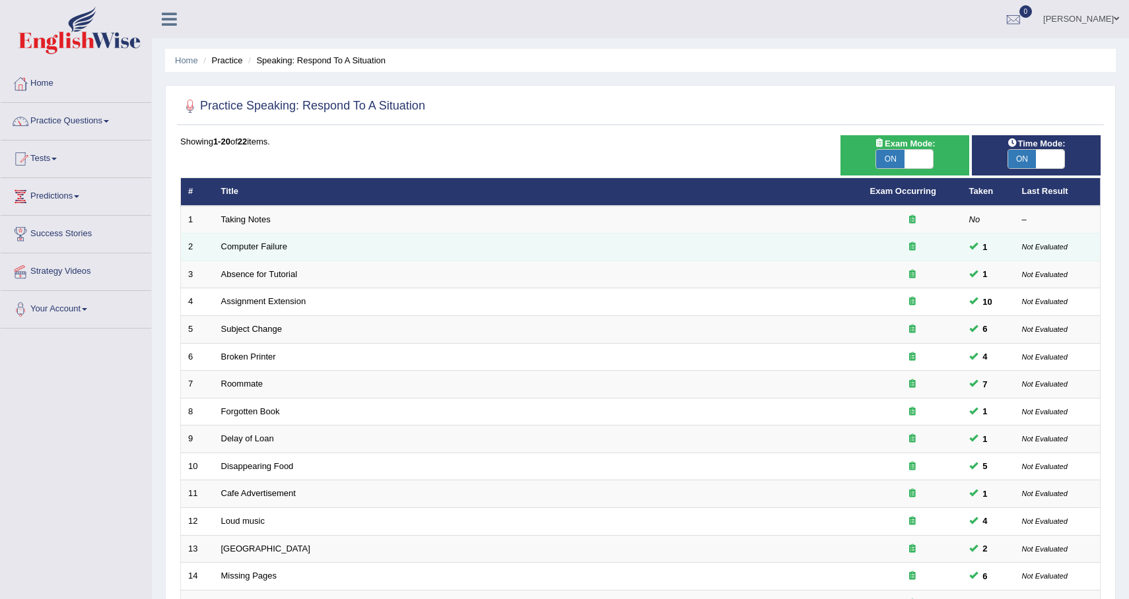
scroll to position [275, 0]
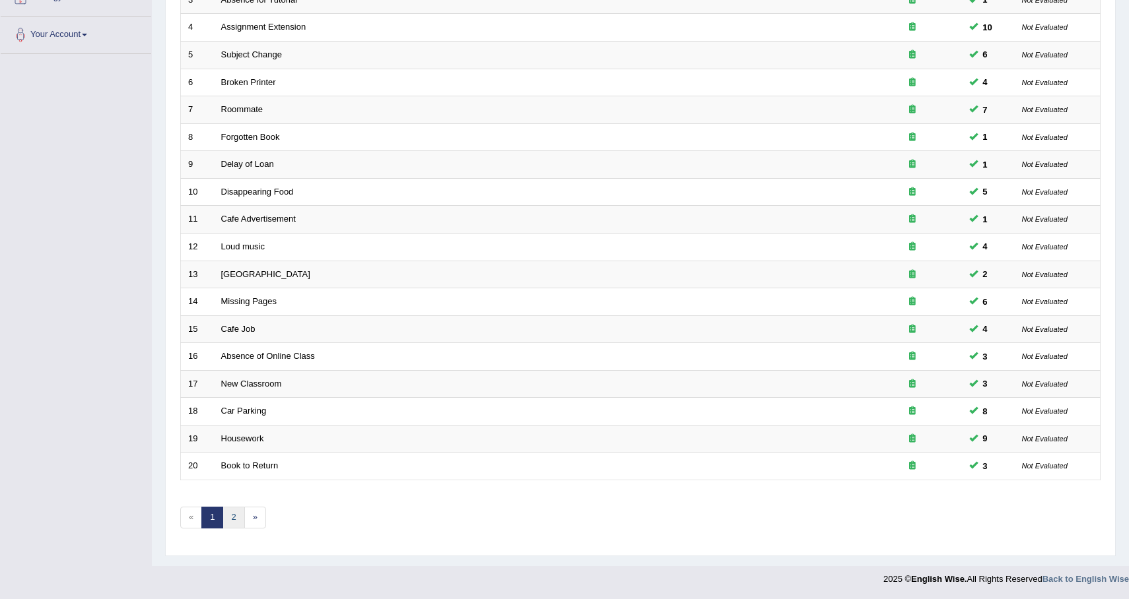
click at [240, 518] on link "2" at bounding box center [233, 518] width 22 height 22
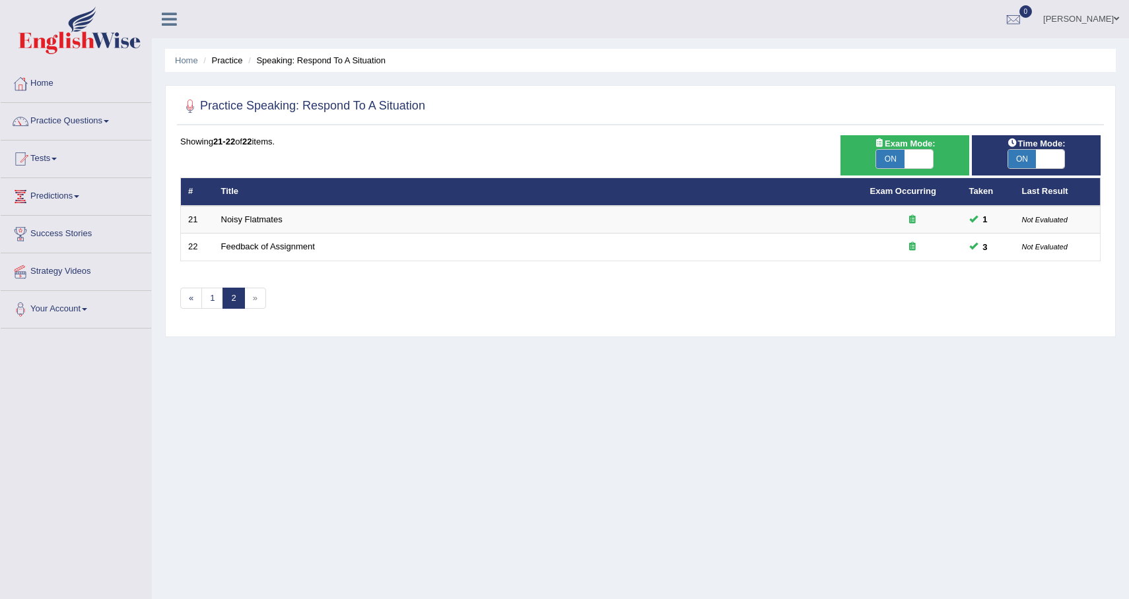
click at [888, 154] on span "ON" at bounding box center [890, 159] width 28 height 18
checkbox input "false"
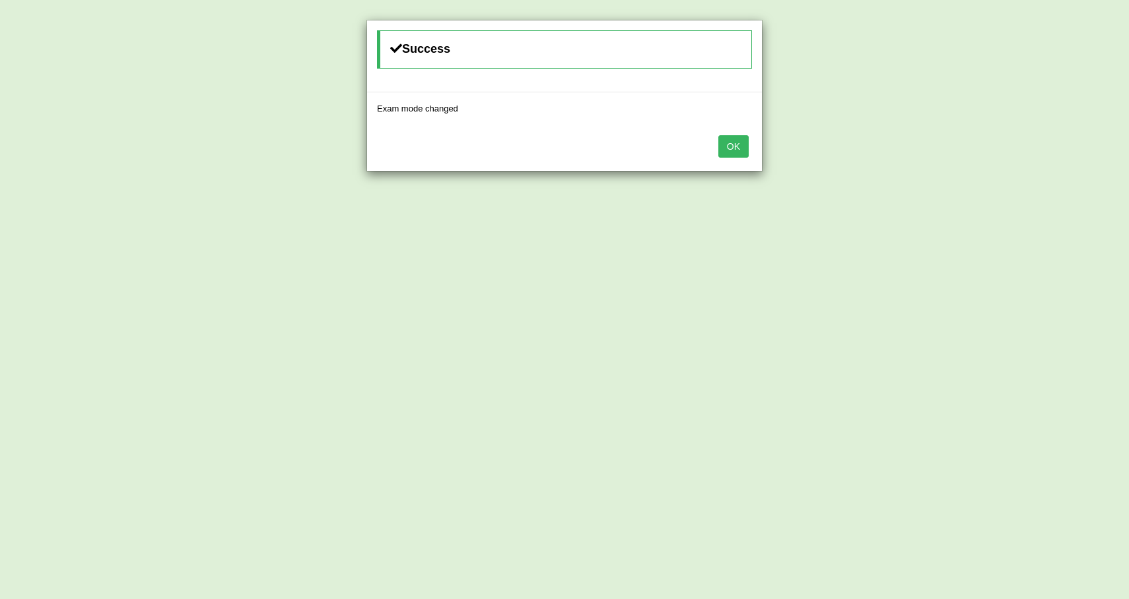
click at [739, 149] on button "OK" at bounding box center [733, 146] width 30 height 22
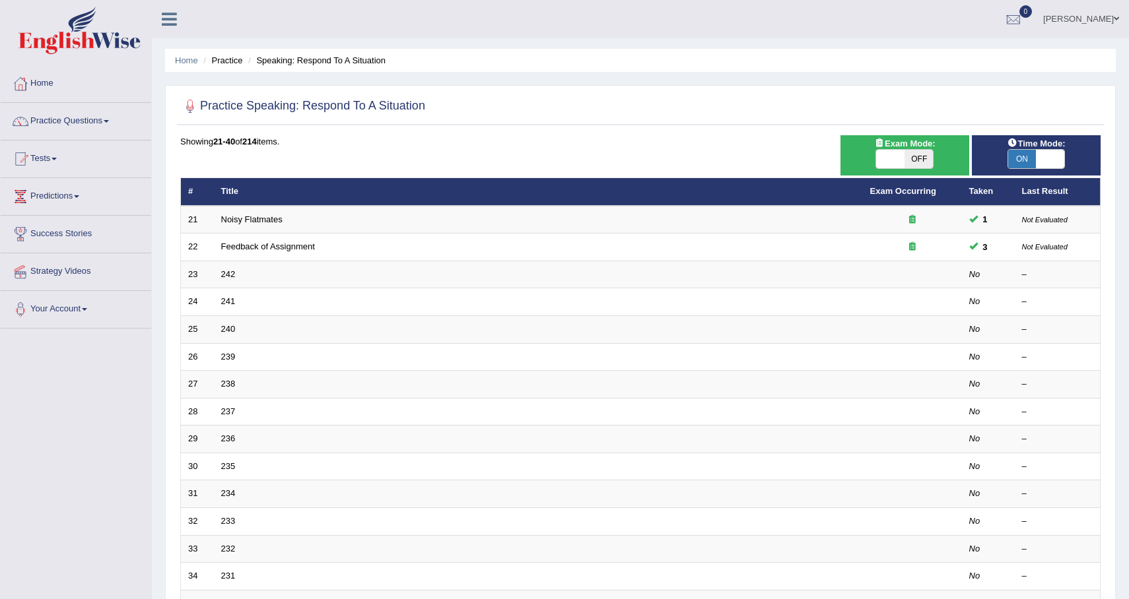
click at [1032, 156] on span "ON" at bounding box center [1022, 159] width 28 height 18
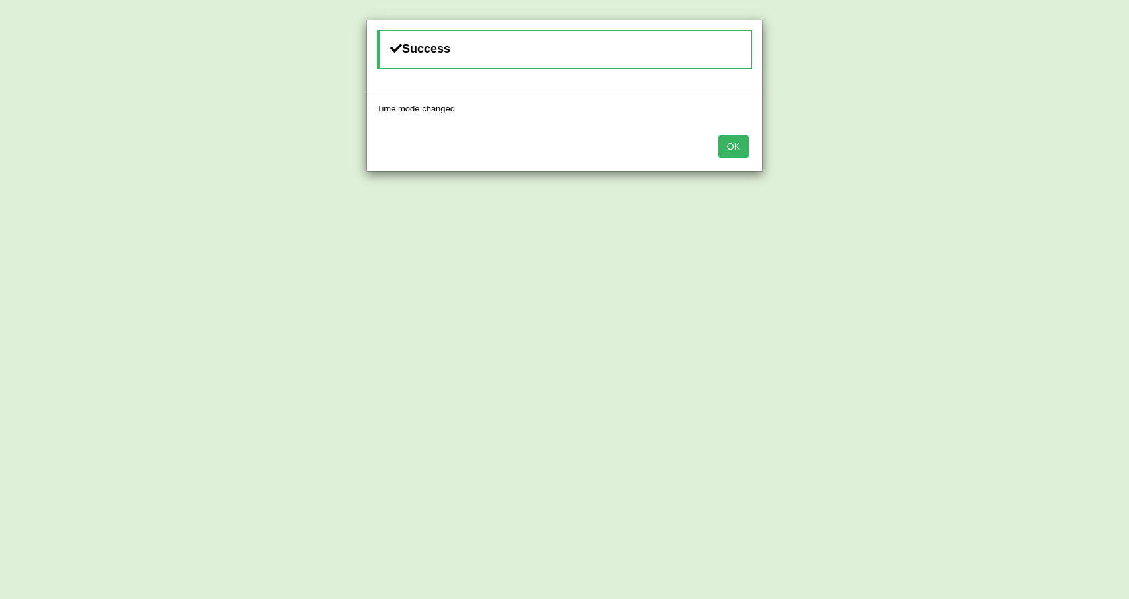
click at [749, 142] on div "OK" at bounding box center [564, 148] width 395 height 46
click at [730, 148] on button "OK" at bounding box center [733, 146] width 30 height 22
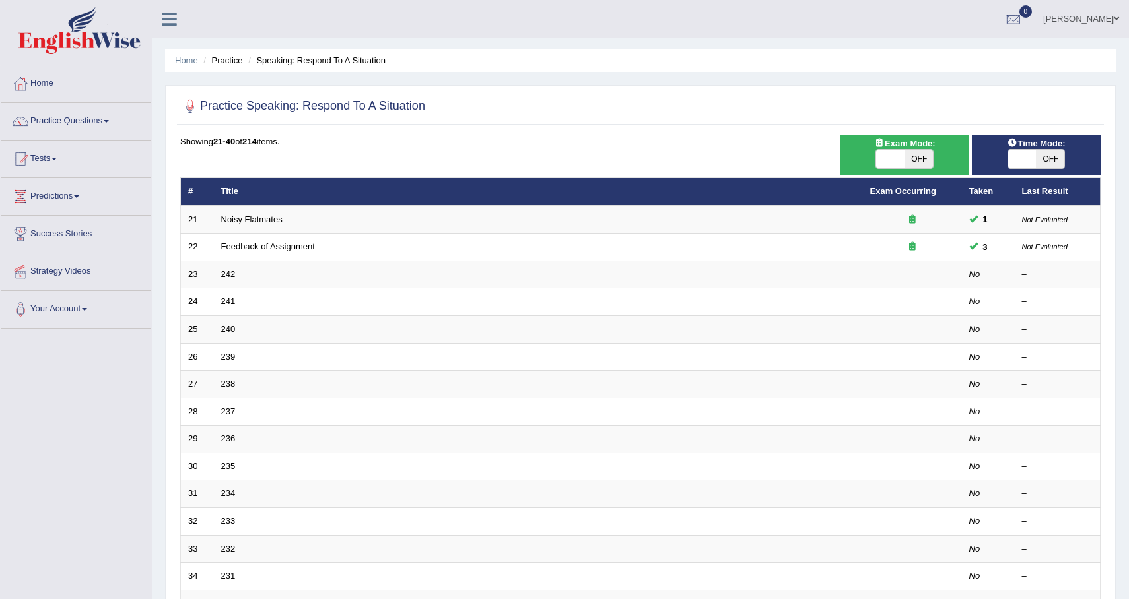
click at [1050, 176] on div "Time Mode: ON OFF" at bounding box center [1036, 155] width 129 height 40
click at [1050, 170] on div "Time Mode: ON OFF" at bounding box center [1036, 155] width 129 height 40
click at [1050, 153] on span "OFF" at bounding box center [1050, 159] width 28 height 18
checkbox input "true"
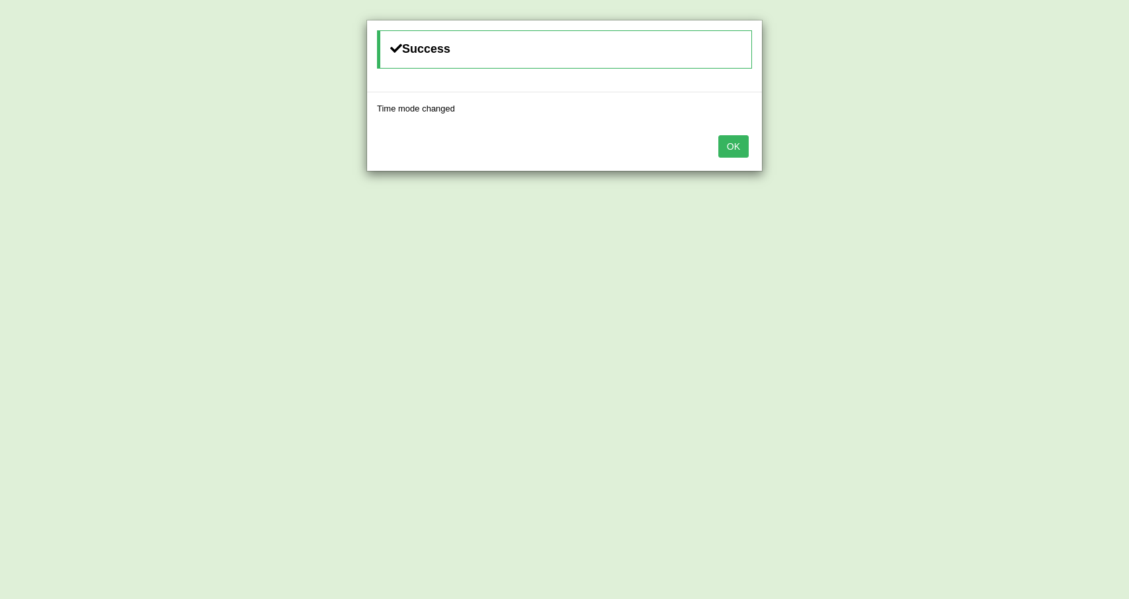
click at [725, 141] on button "OK" at bounding box center [733, 146] width 30 height 22
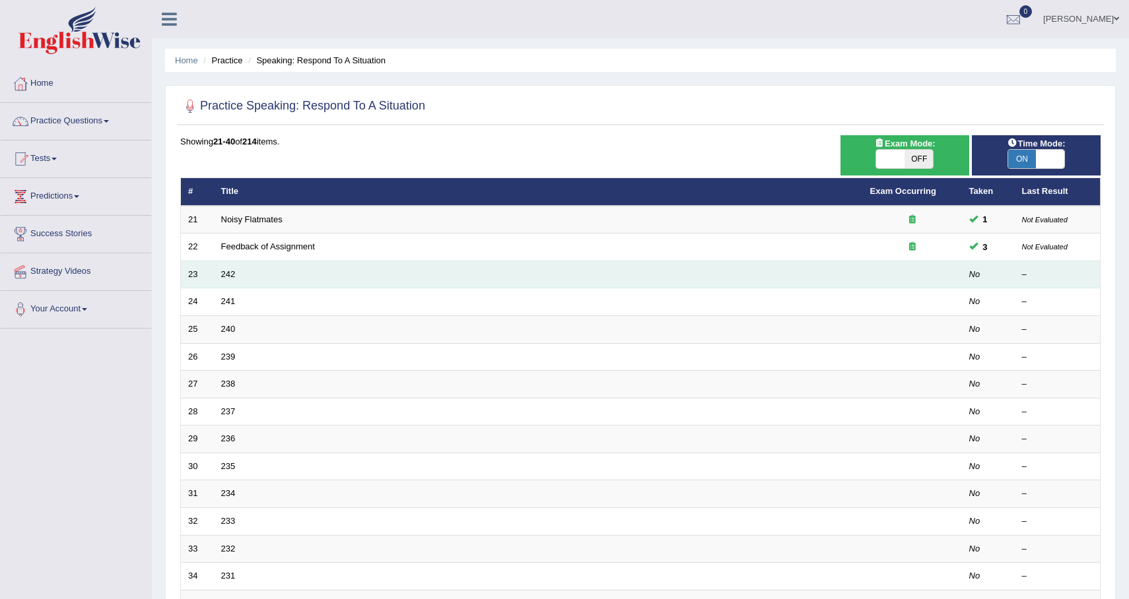
click at [223, 269] on td "242" at bounding box center [538, 275] width 649 height 28
click at [223, 270] on link "242" at bounding box center [228, 274] width 15 height 10
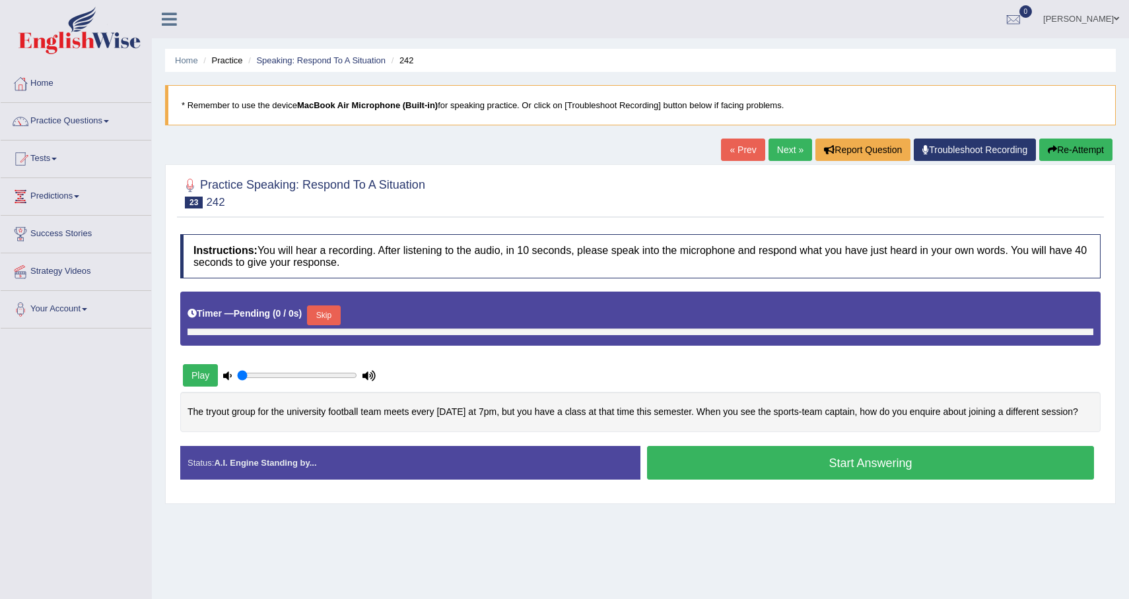
type input "1"
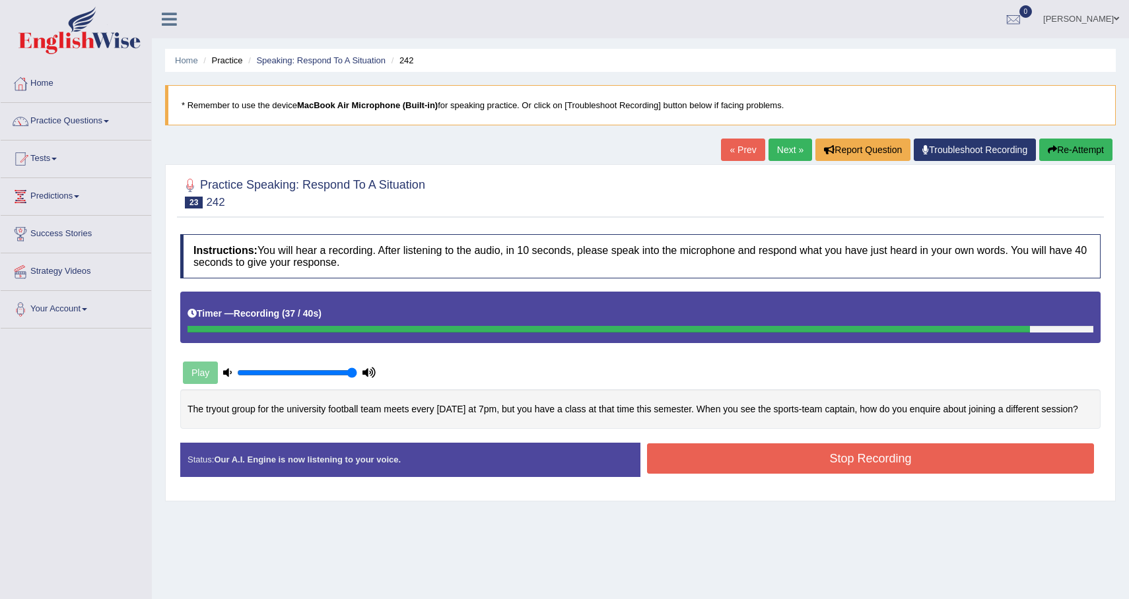
click at [696, 474] on button "Stop Recording" at bounding box center [870, 459] width 447 height 30
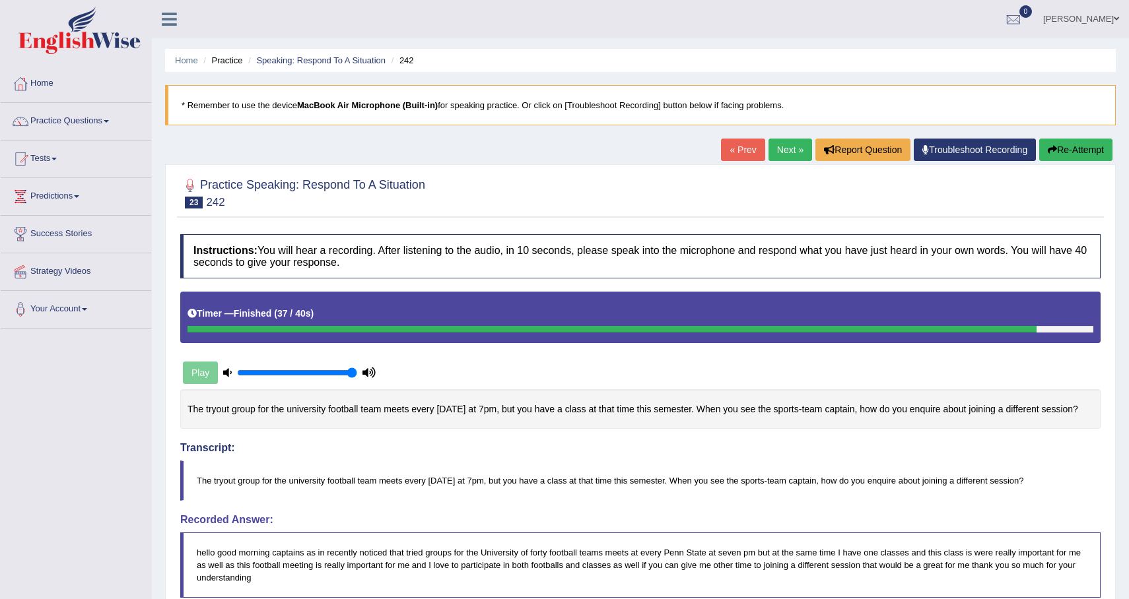
click at [787, 141] on link "Next »" at bounding box center [790, 150] width 44 height 22
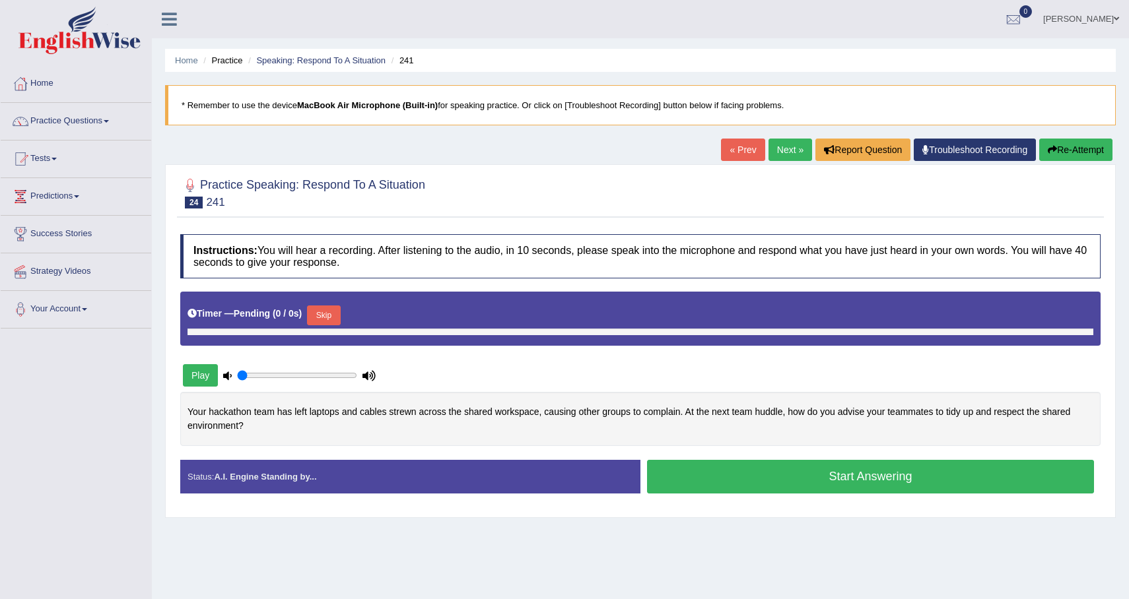
type input "1"
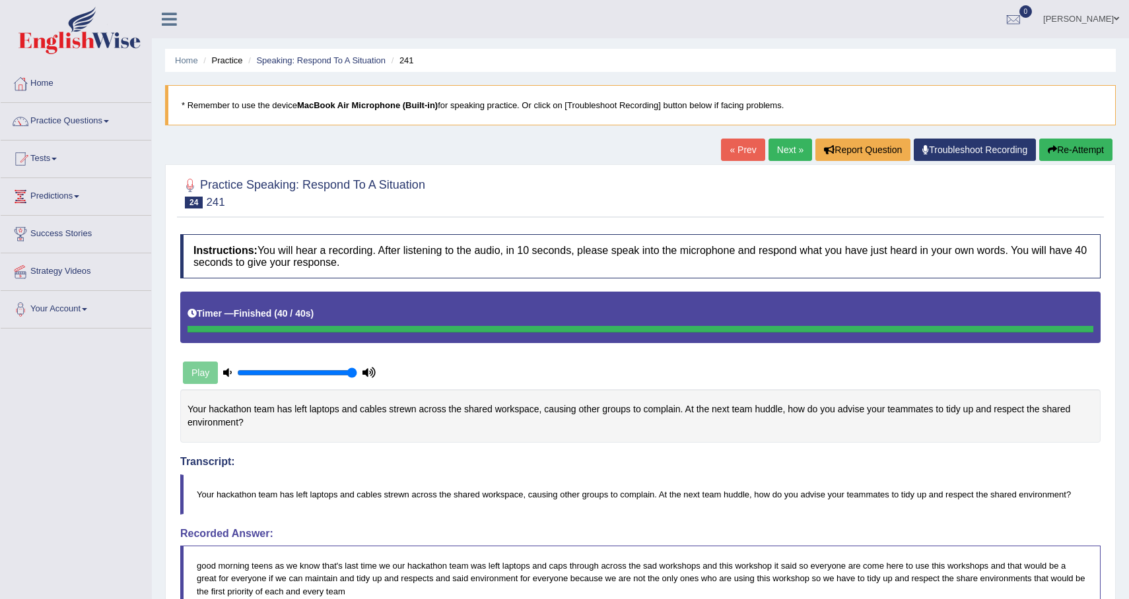
click at [1076, 151] on button "Re-Attempt" at bounding box center [1075, 150] width 73 height 22
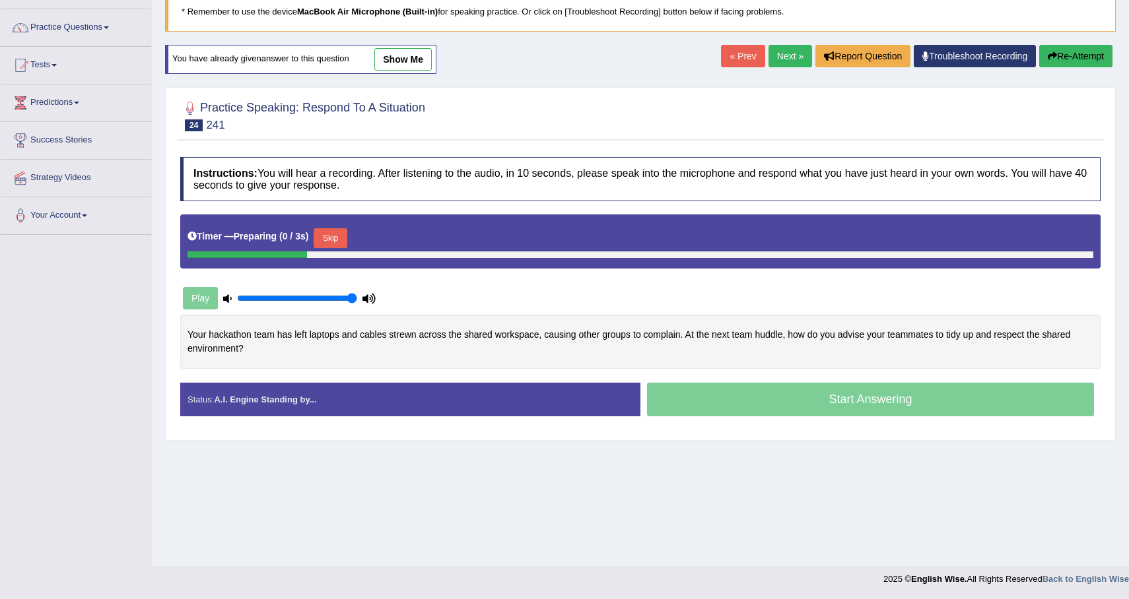
scroll to position [94, 0]
click at [328, 228] on div "Timer — Preparing ( 1 / 3s ) Skip" at bounding box center [640, 238] width 906 height 26
click at [331, 240] on button "Skip" at bounding box center [330, 238] width 33 height 20
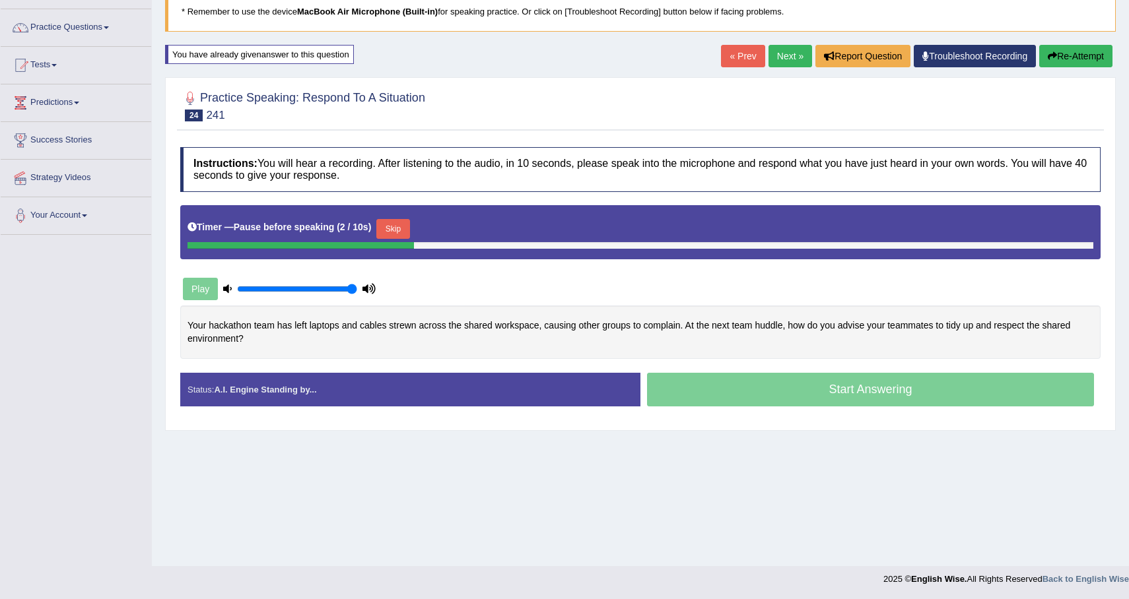
click at [388, 232] on button "Skip" at bounding box center [392, 229] width 33 height 20
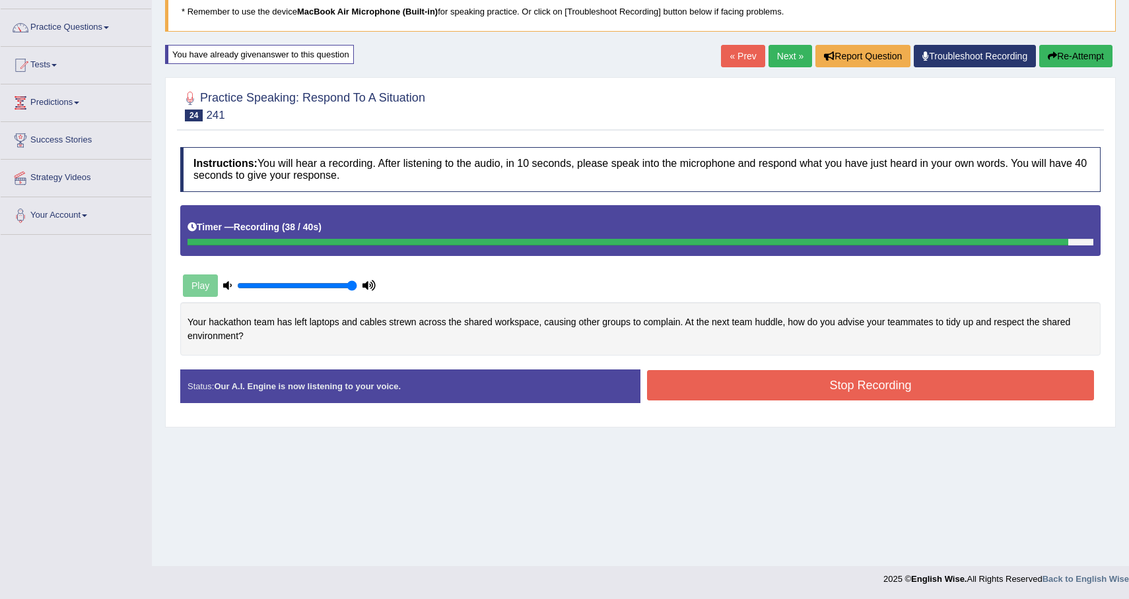
click at [727, 386] on button "Stop Recording" at bounding box center [870, 385] width 447 height 30
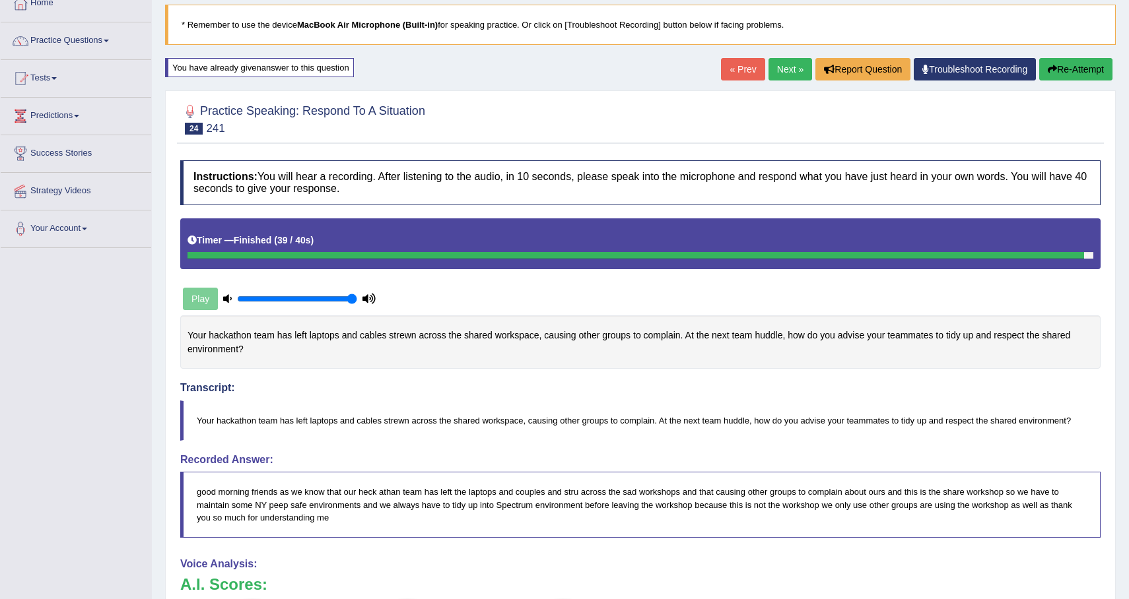
scroll to position [0, 0]
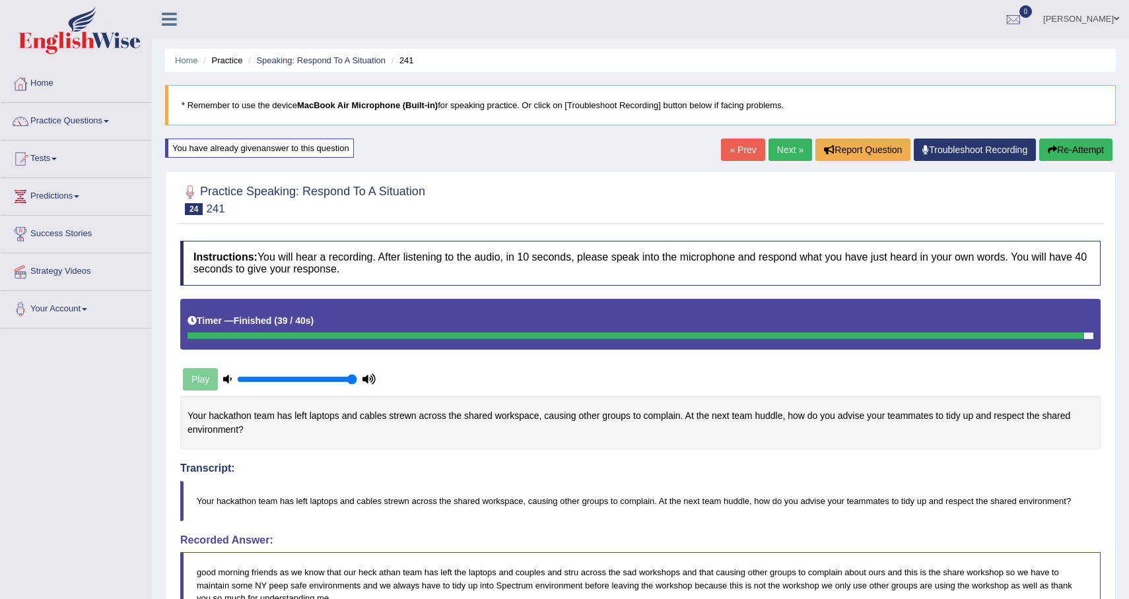
click at [788, 160] on link "Next »" at bounding box center [790, 150] width 44 height 22
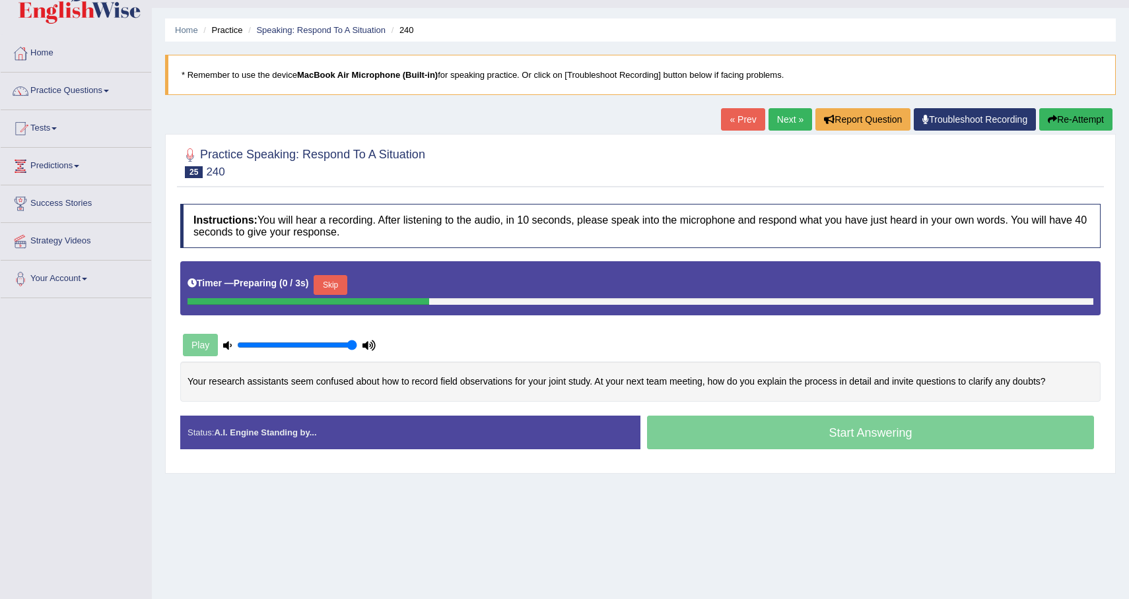
scroll to position [31, 0]
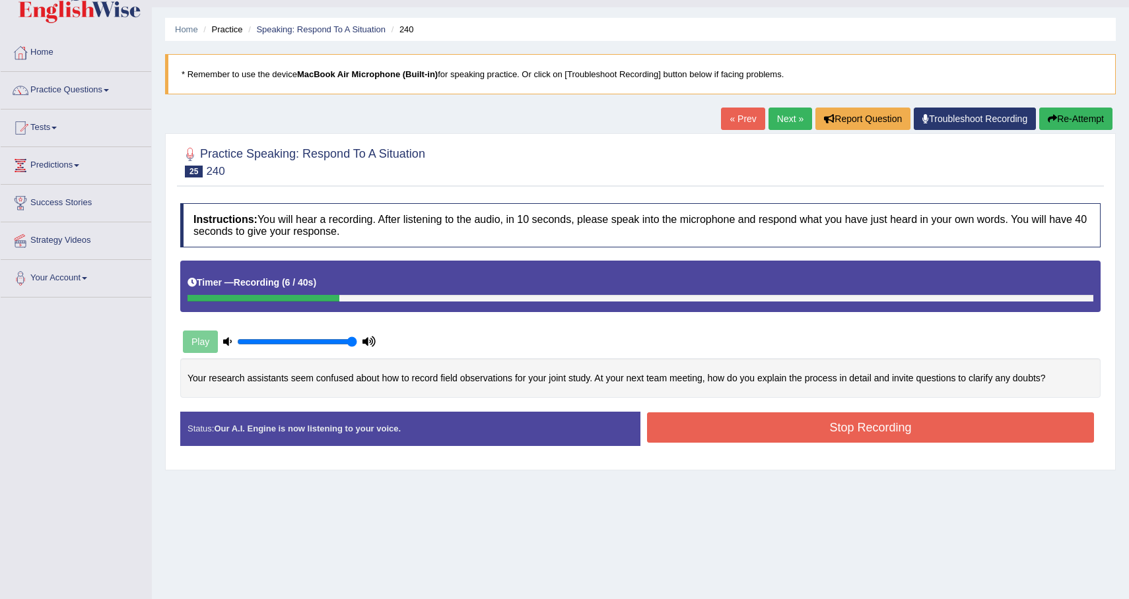
click at [1091, 121] on button "Re-Attempt" at bounding box center [1075, 119] width 73 height 22
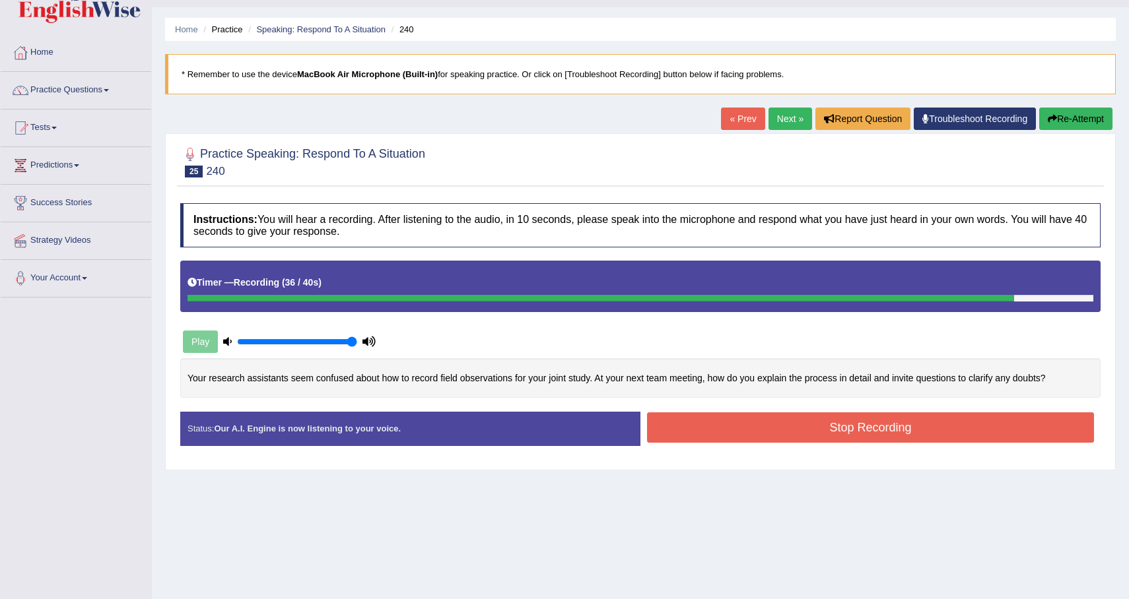
click at [837, 438] on button "Stop Recording" at bounding box center [870, 428] width 447 height 30
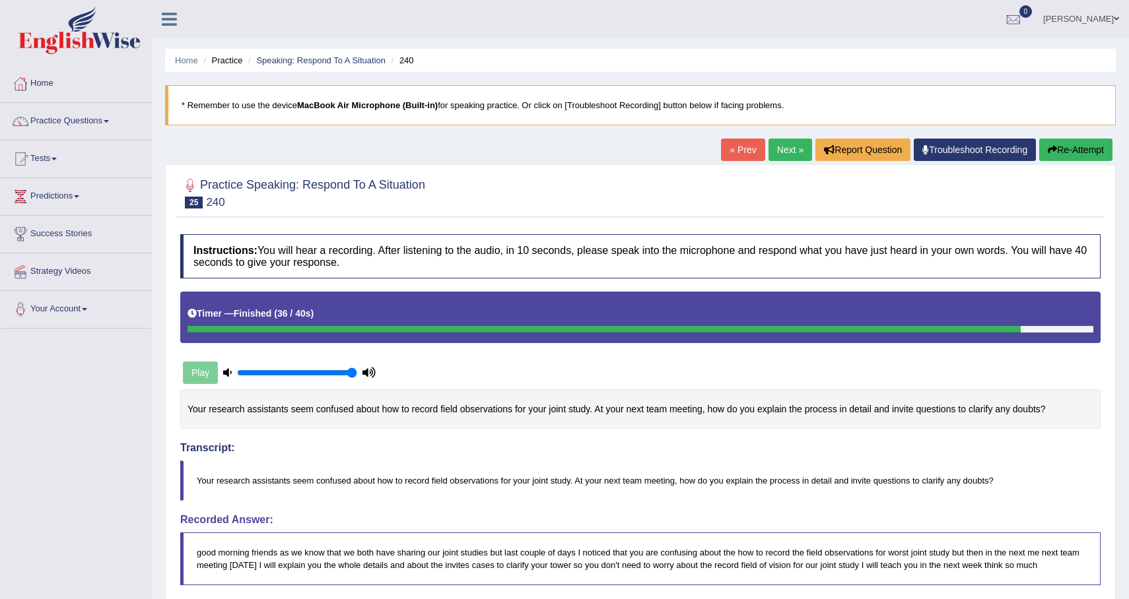
click at [786, 151] on link "Next »" at bounding box center [790, 150] width 44 height 22
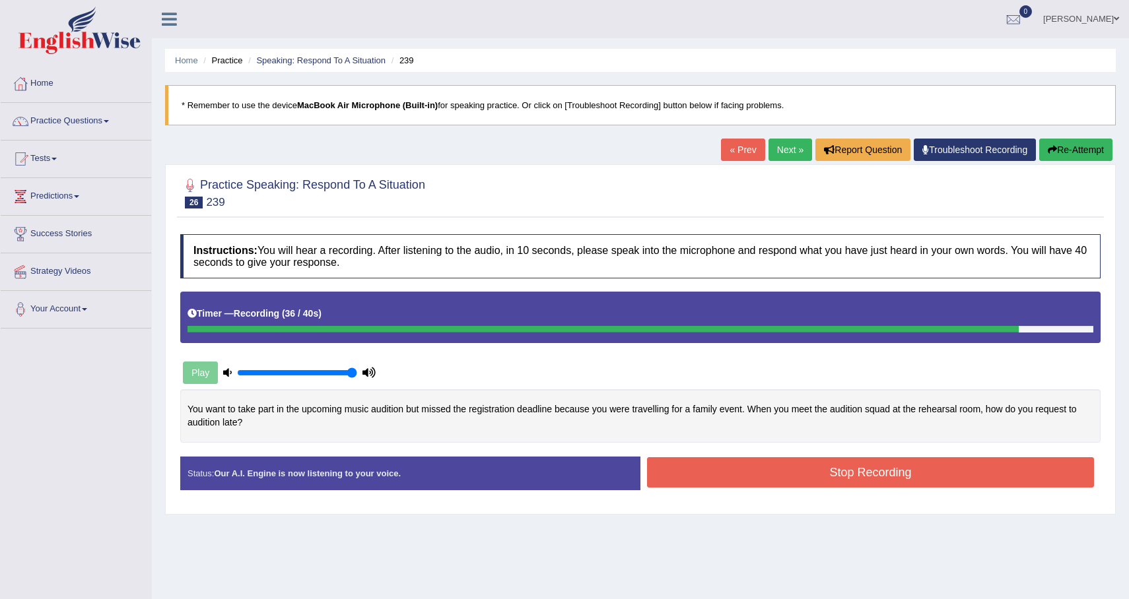
click at [1042, 144] on button "Re-Attempt" at bounding box center [1075, 150] width 73 height 22
click at [877, 477] on button "Stop Recording" at bounding box center [870, 472] width 447 height 30
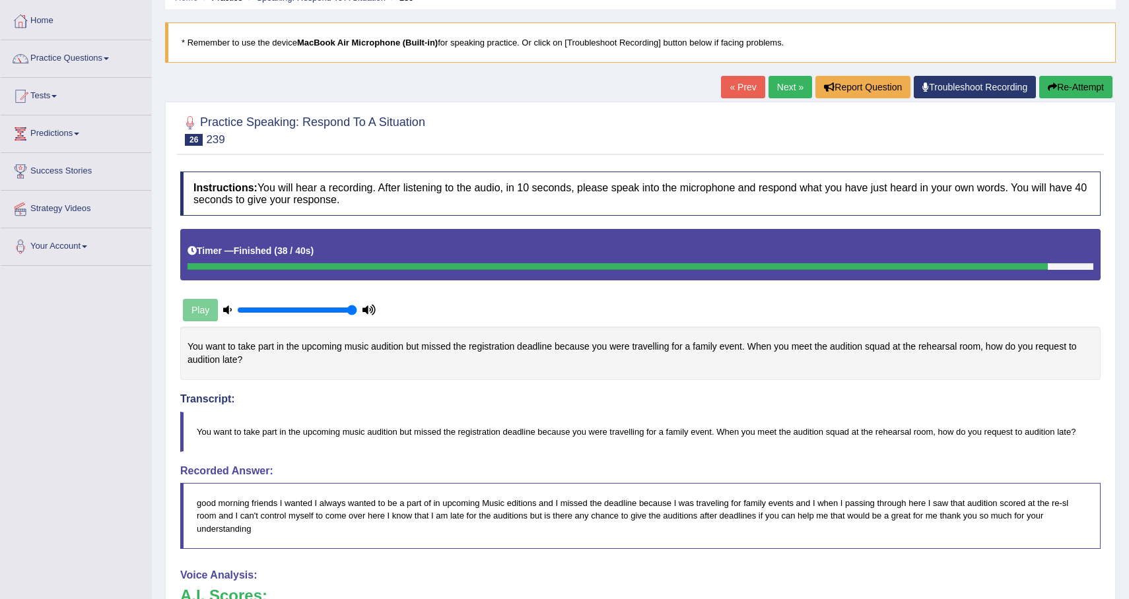
scroll to position [57, 0]
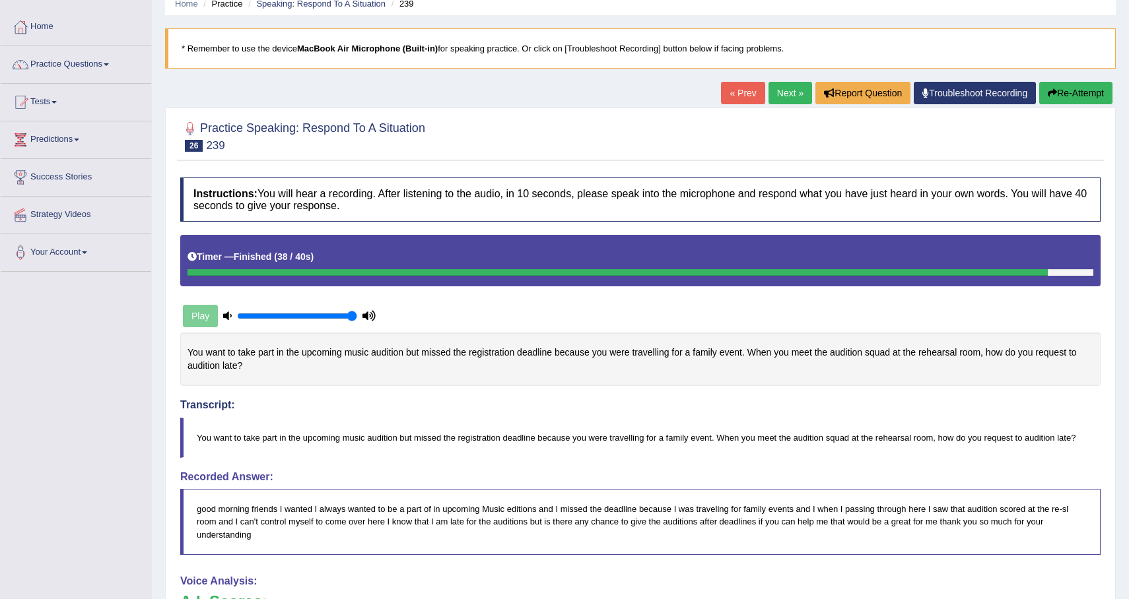
click at [789, 92] on link "Next »" at bounding box center [790, 93] width 44 height 22
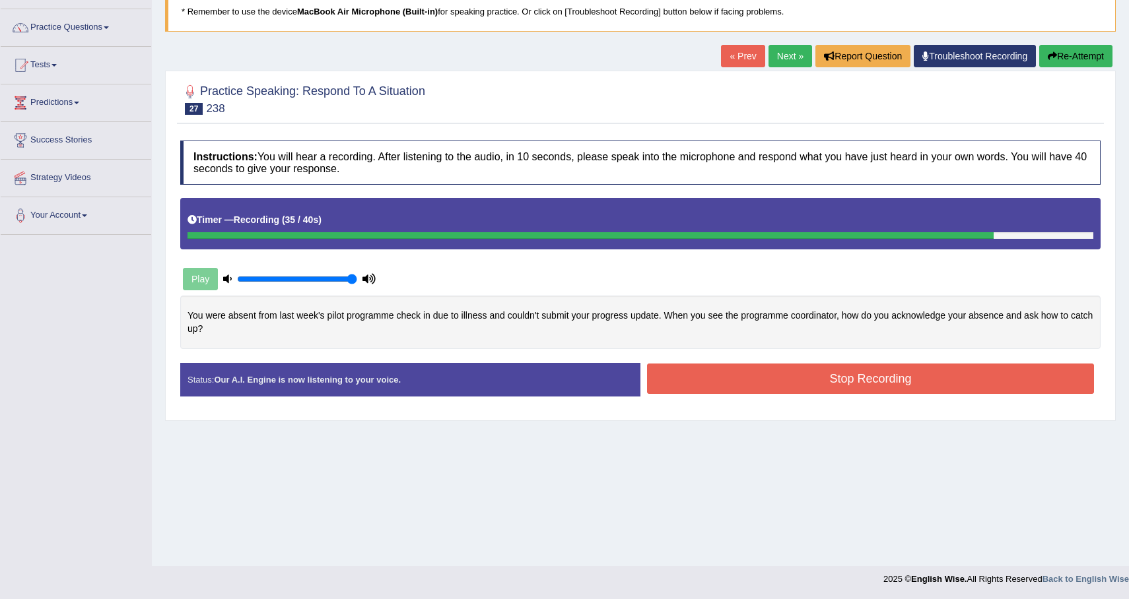
click at [830, 378] on button "Stop Recording" at bounding box center [870, 379] width 447 height 30
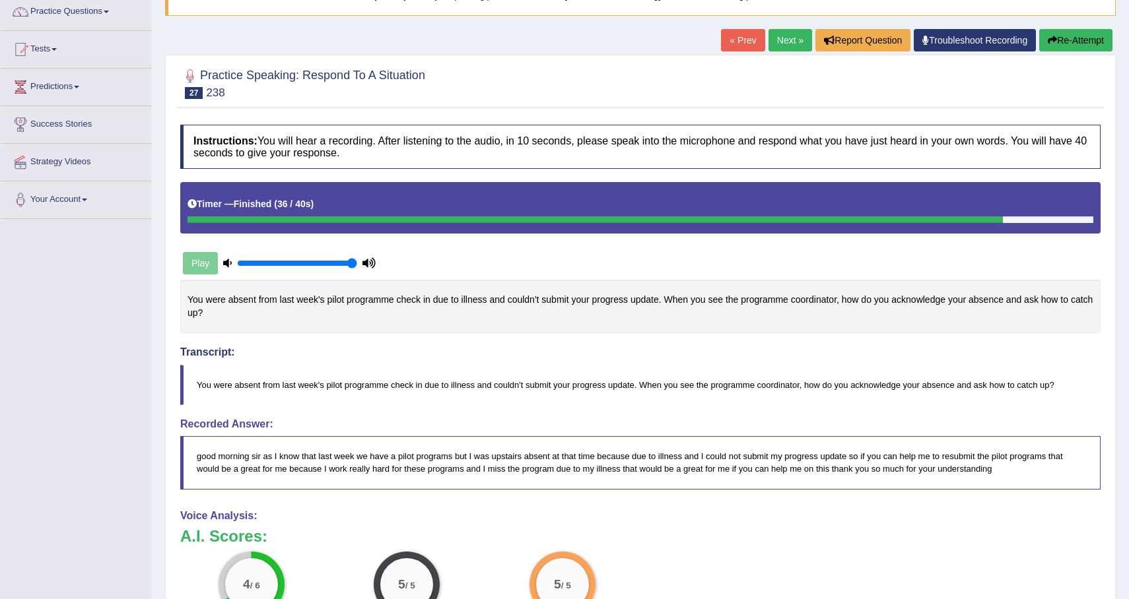
scroll to position [73, 0]
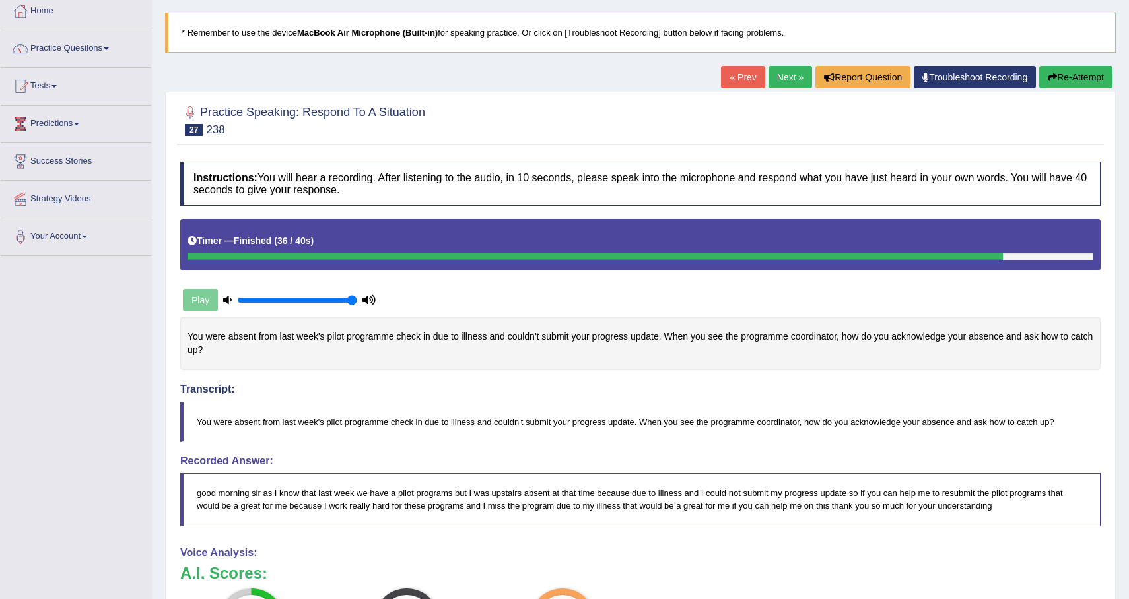
click at [1093, 81] on button "Re-Attempt" at bounding box center [1075, 77] width 73 height 22
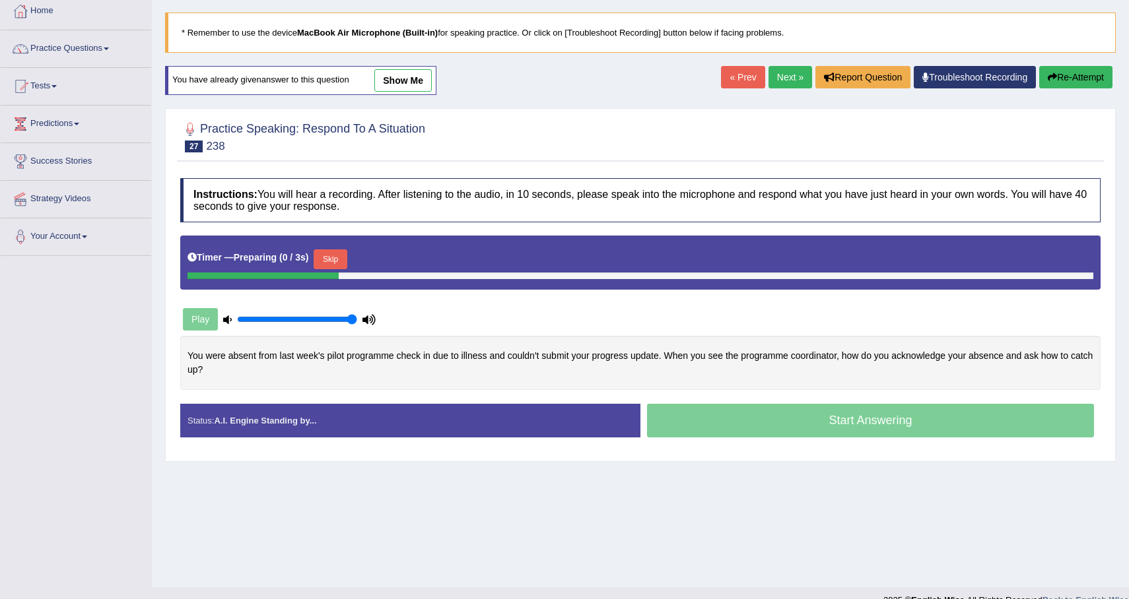
scroll to position [73, 0]
click at [333, 258] on button "Skip" at bounding box center [330, 260] width 33 height 20
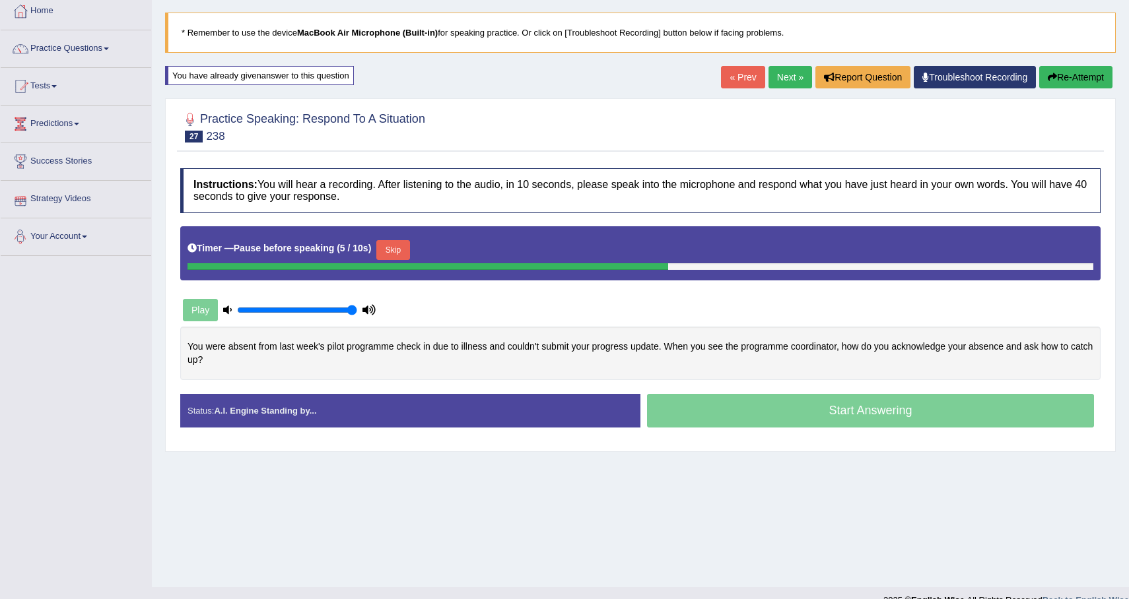
click at [389, 255] on button "Skip" at bounding box center [392, 250] width 33 height 20
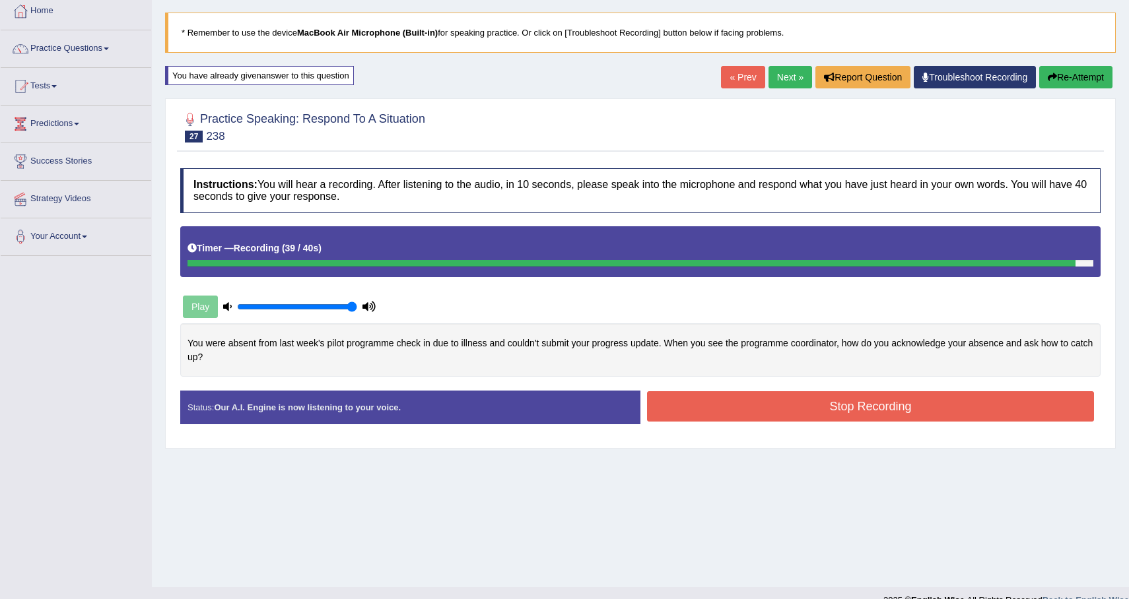
click at [820, 417] on button "Stop Recording" at bounding box center [870, 406] width 447 height 30
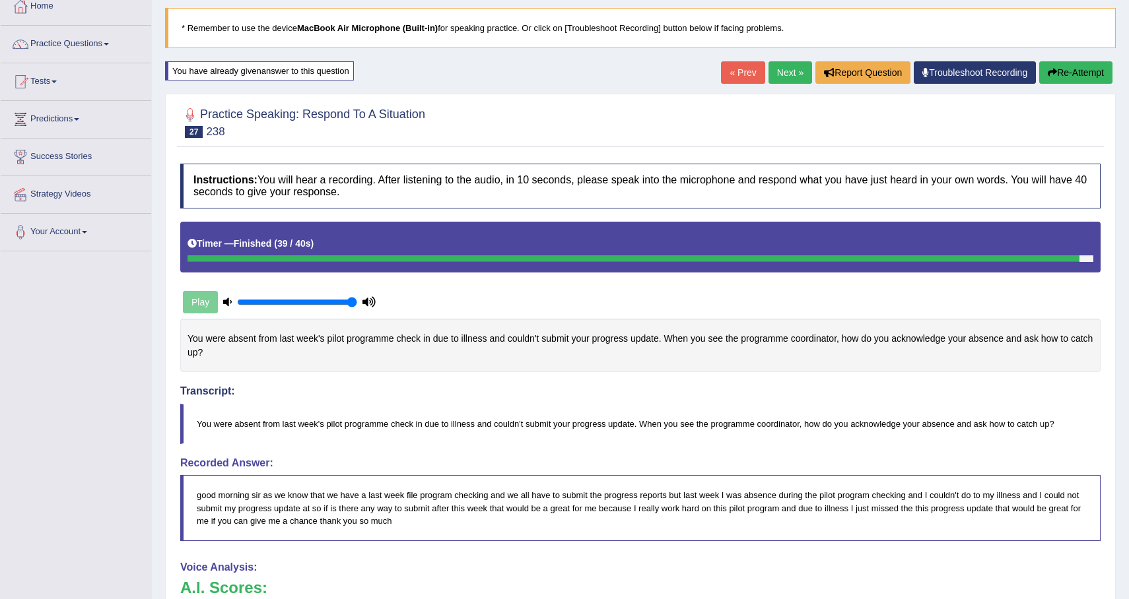
scroll to position [30, 0]
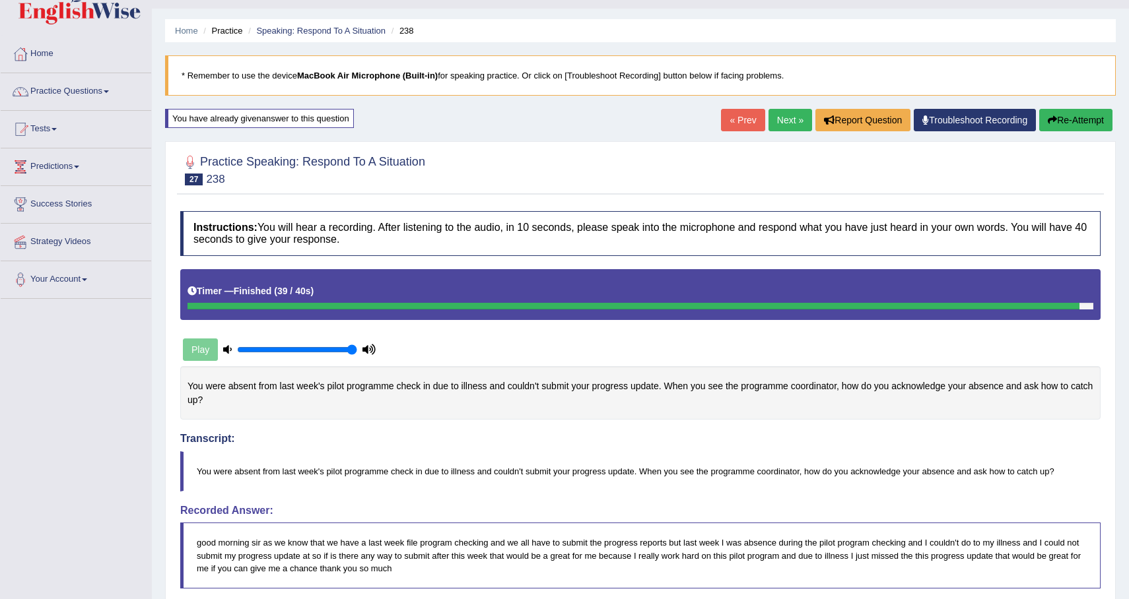
click at [784, 127] on link "Next »" at bounding box center [790, 120] width 44 height 22
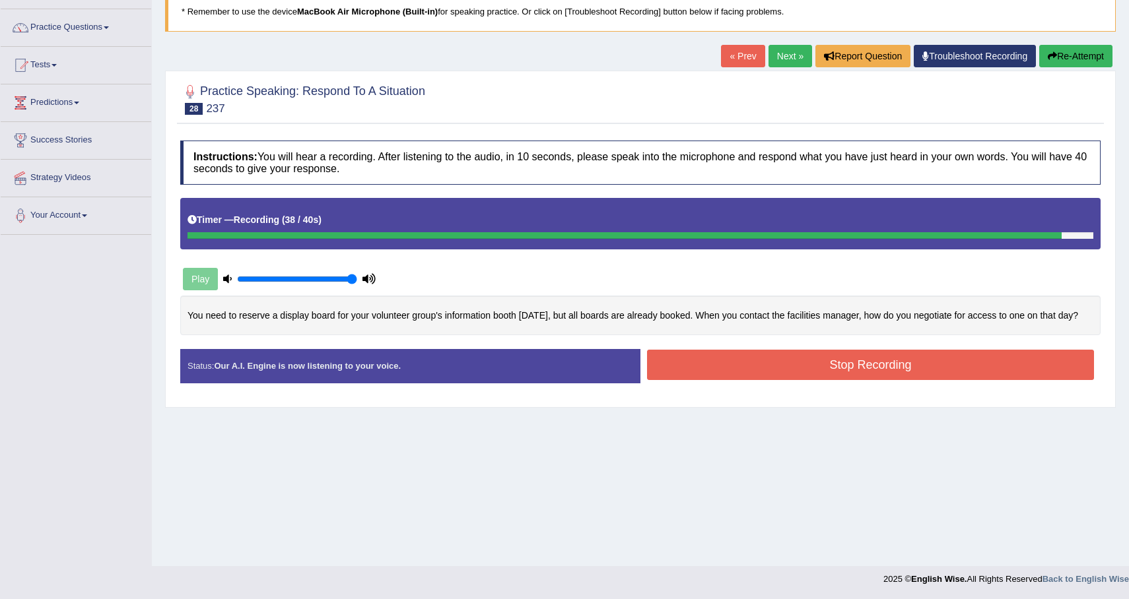
click at [898, 380] on button "Stop Recording" at bounding box center [870, 365] width 447 height 30
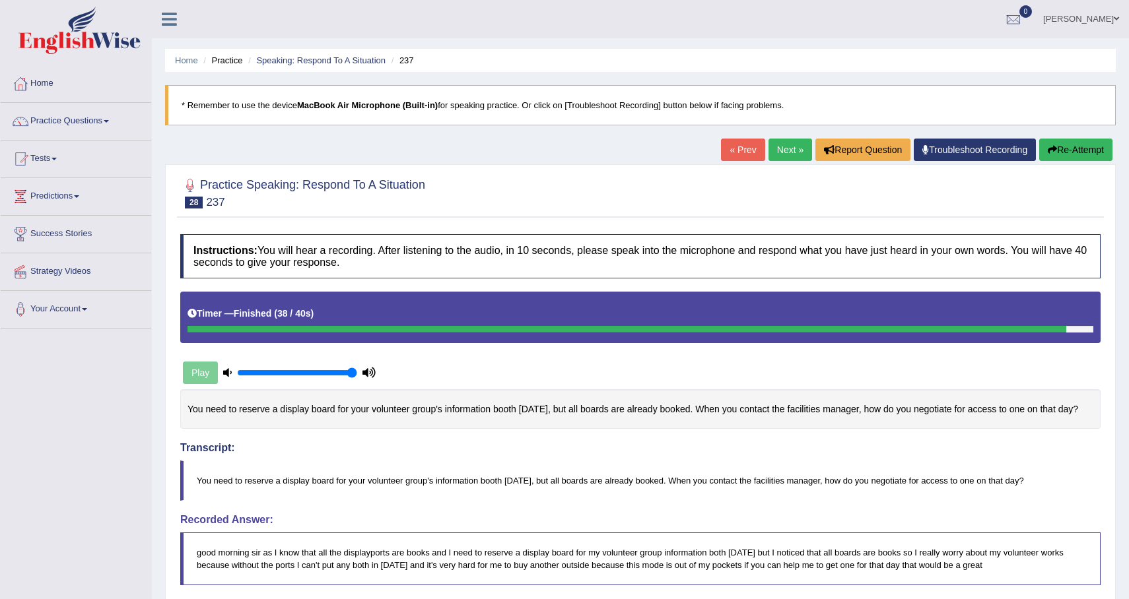
click at [778, 148] on link "Next »" at bounding box center [790, 150] width 44 height 22
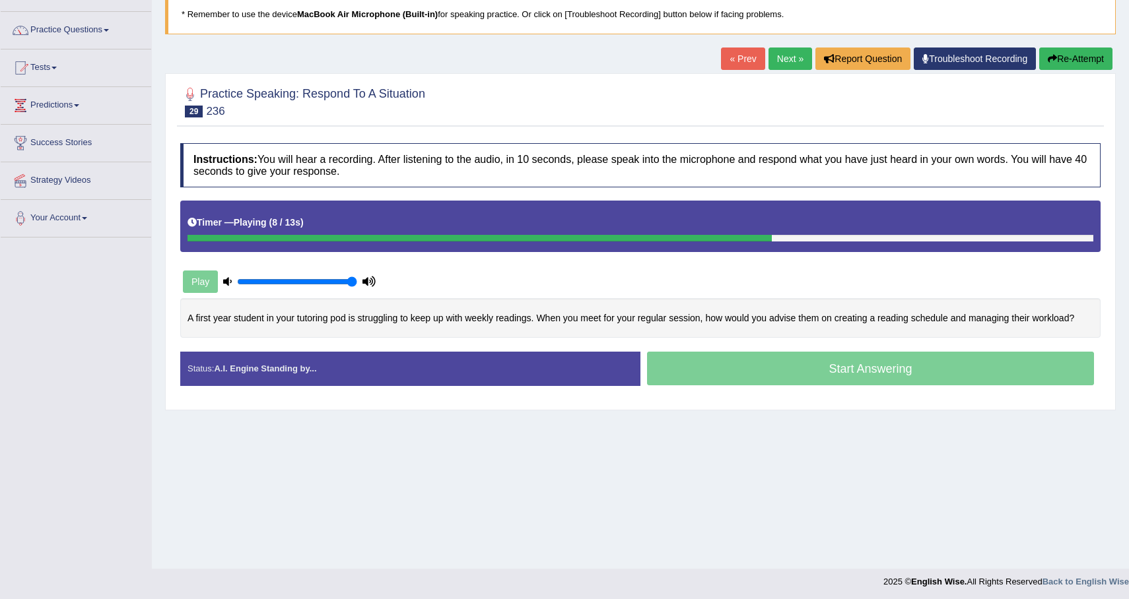
scroll to position [94, 0]
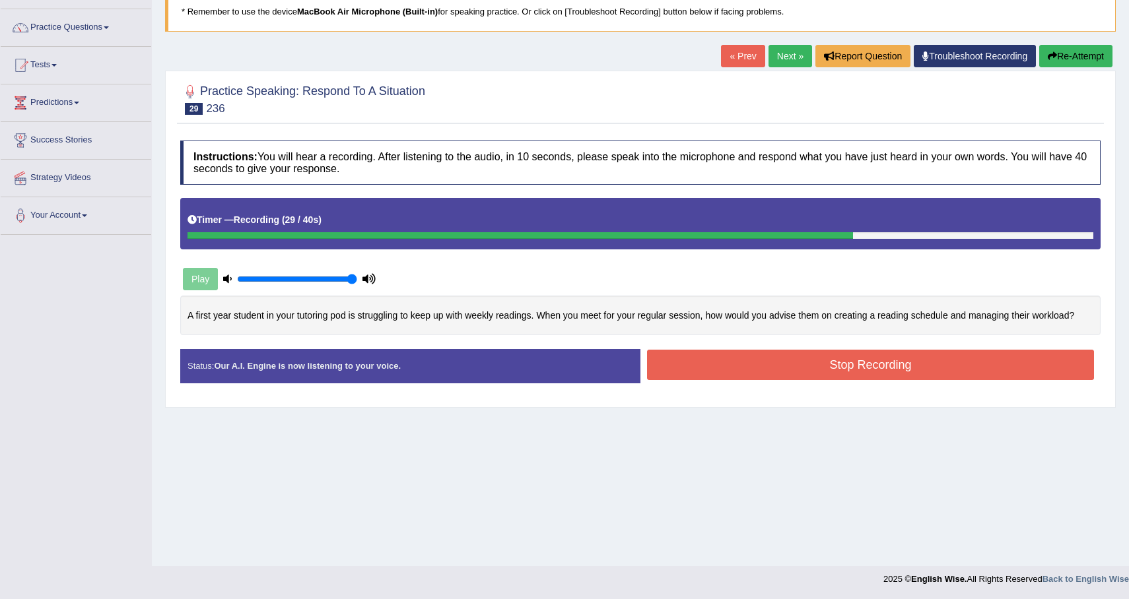
click at [1098, 54] on button "Re-Attempt" at bounding box center [1075, 56] width 73 height 22
click at [794, 362] on button "Stop Recording" at bounding box center [870, 365] width 447 height 30
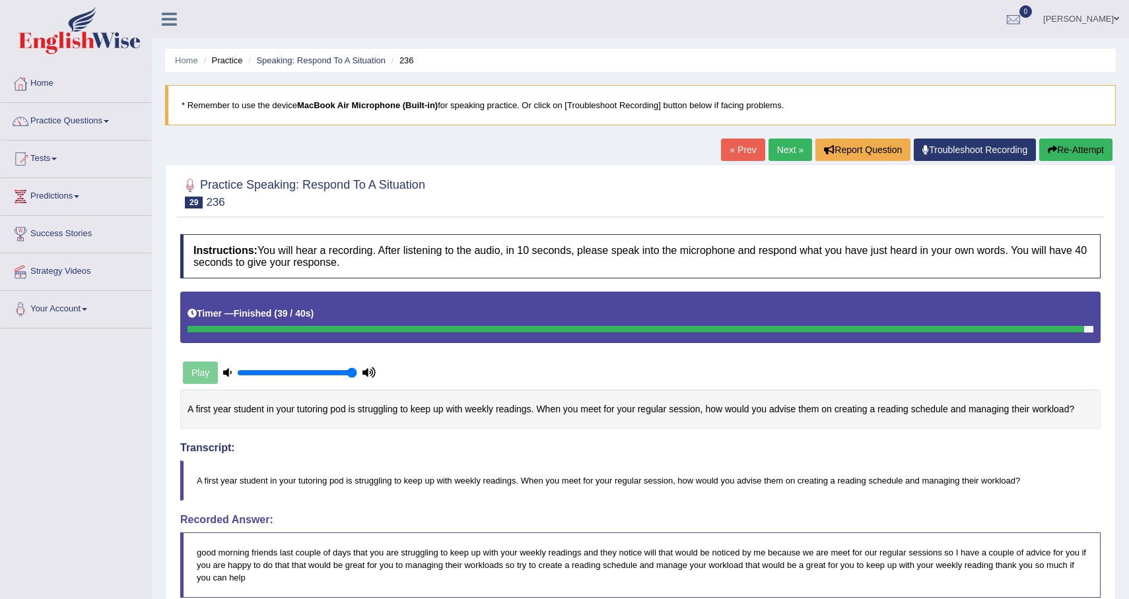
click at [785, 152] on link "Next »" at bounding box center [790, 150] width 44 height 22
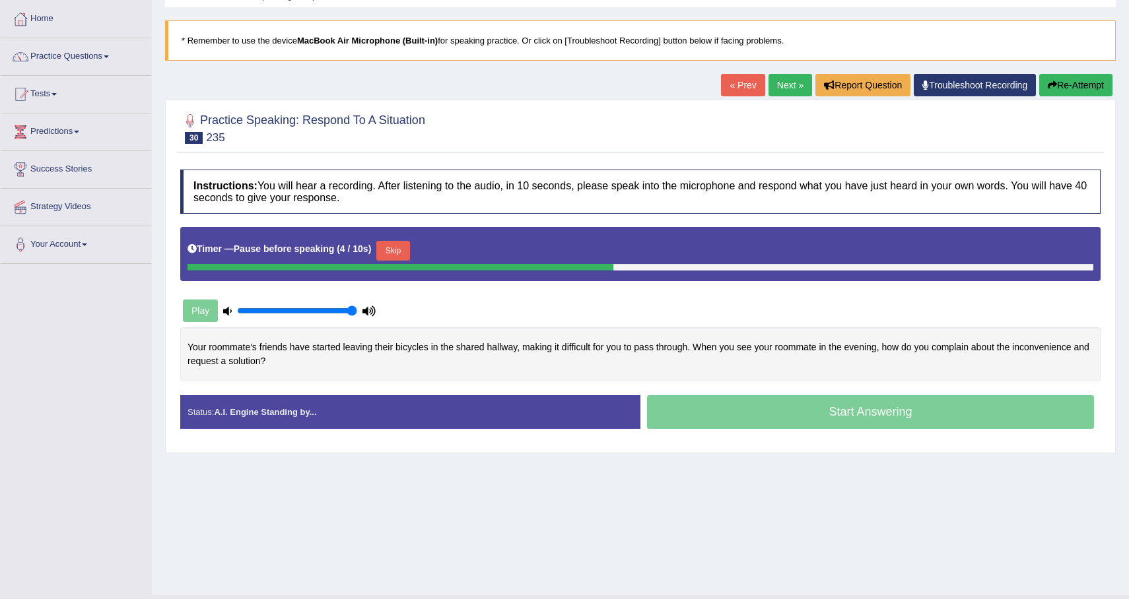
scroll to position [64, 0]
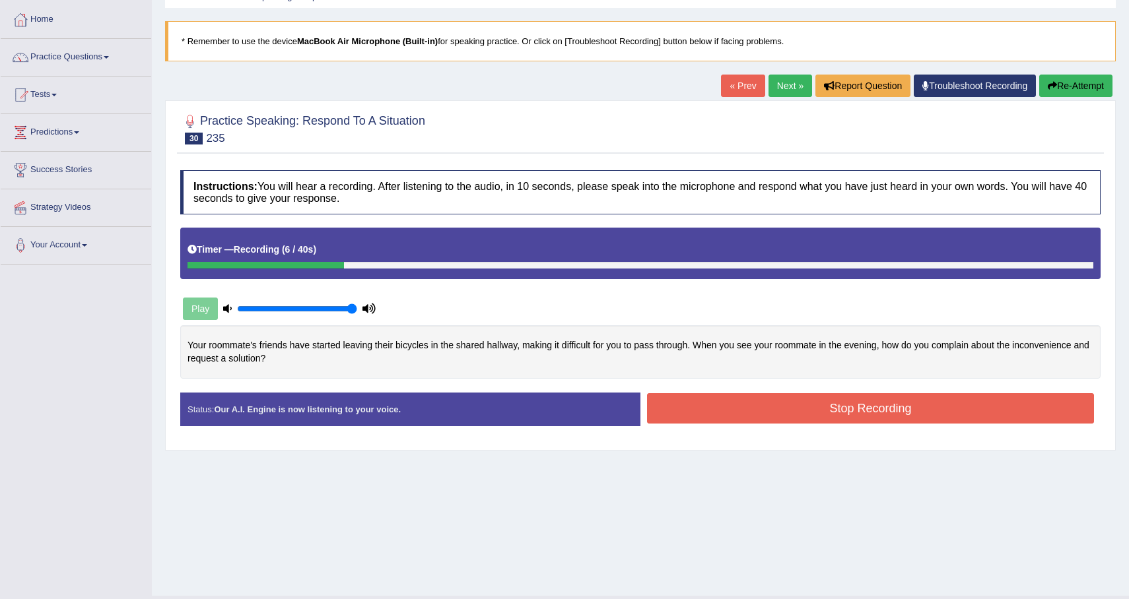
click at [1071, 98] on div "« Prev Next » Report Question Troubleshoot Recording Re-Attempt" at bounding box center [918, 88] width 395 height 26
click at [1071, 90] on button "Re-Attempt" at bounding box center [1075, 86] width 73 height 22
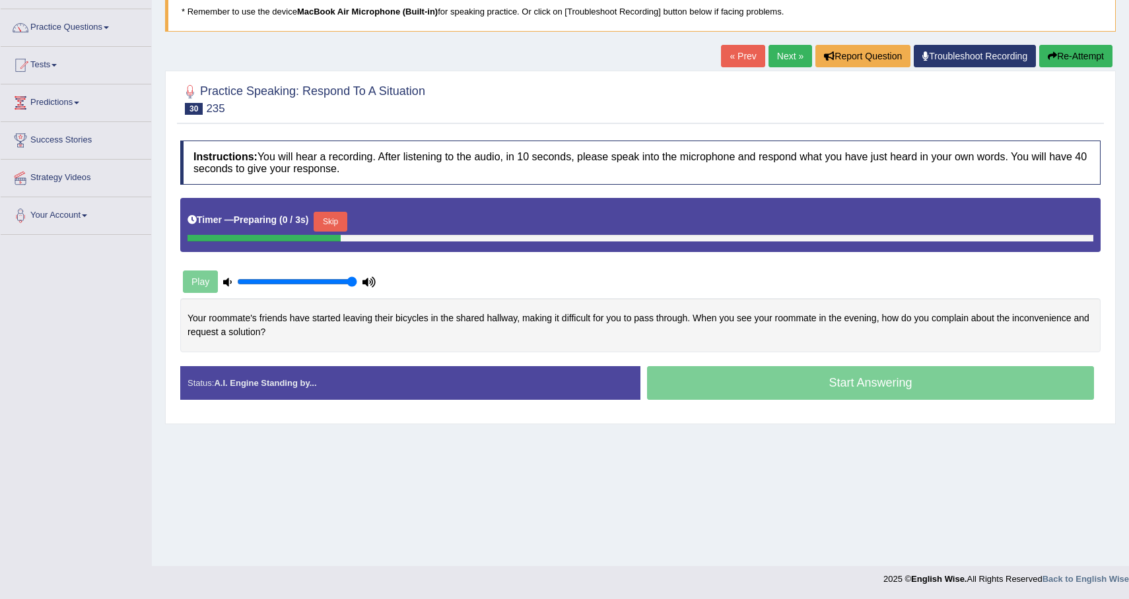
scroll to position [94, 0]
click at [340, 226] on button "Skip" at bounding box center [330, 222] width 33 height 20
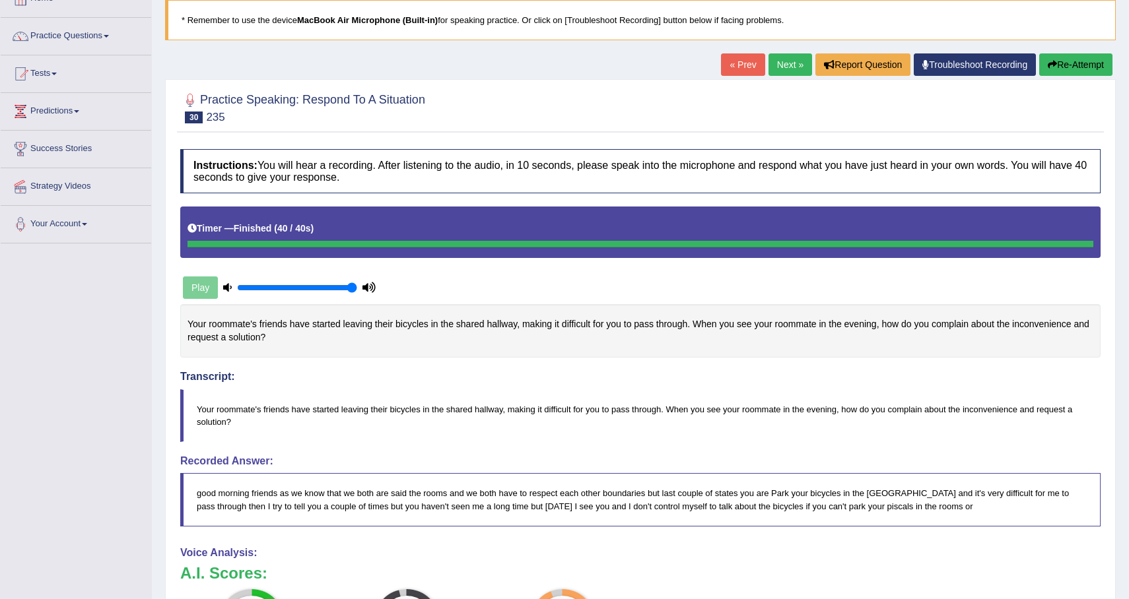
scroll to position [40, 0]
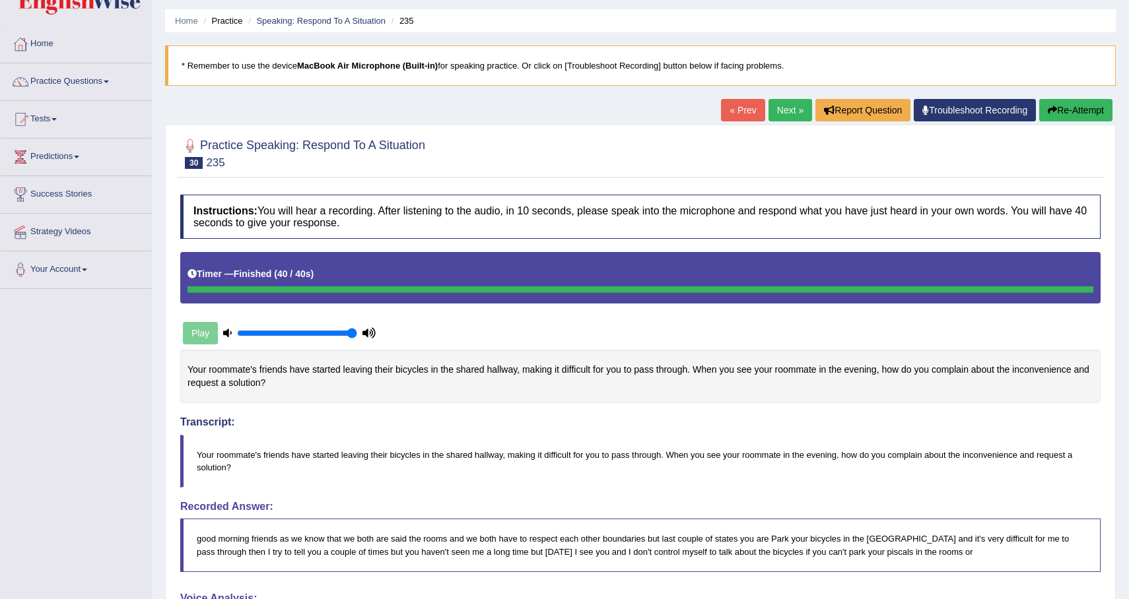
click at [1088, 109] on button "Re-Attempt" at bounding box center [1075, 110] width 73 height 22
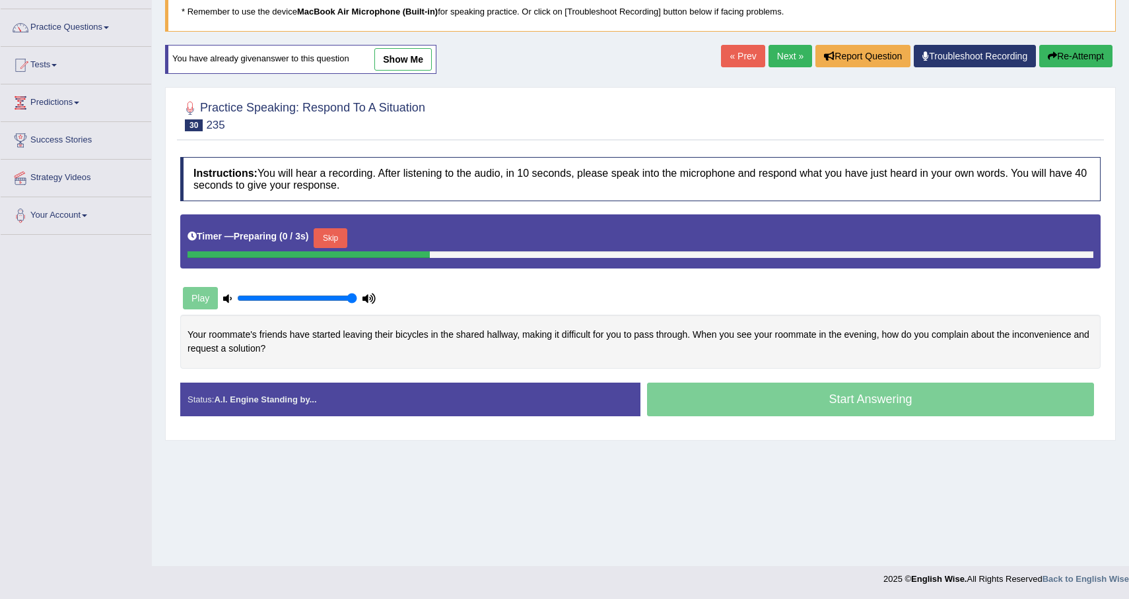
click at [327, 245] on button "Skip" at bounding box center [330, 238] width 33 height 20
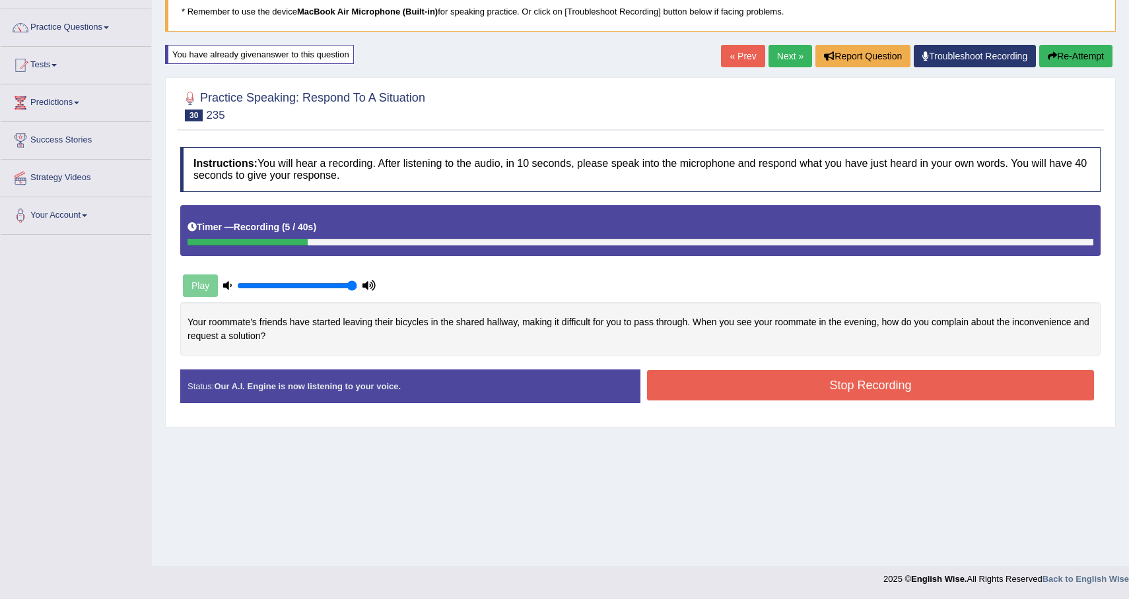
click at [1104, 54] on button "Re-Attempt" at bounding box center [1075, 56] width 73 height 22
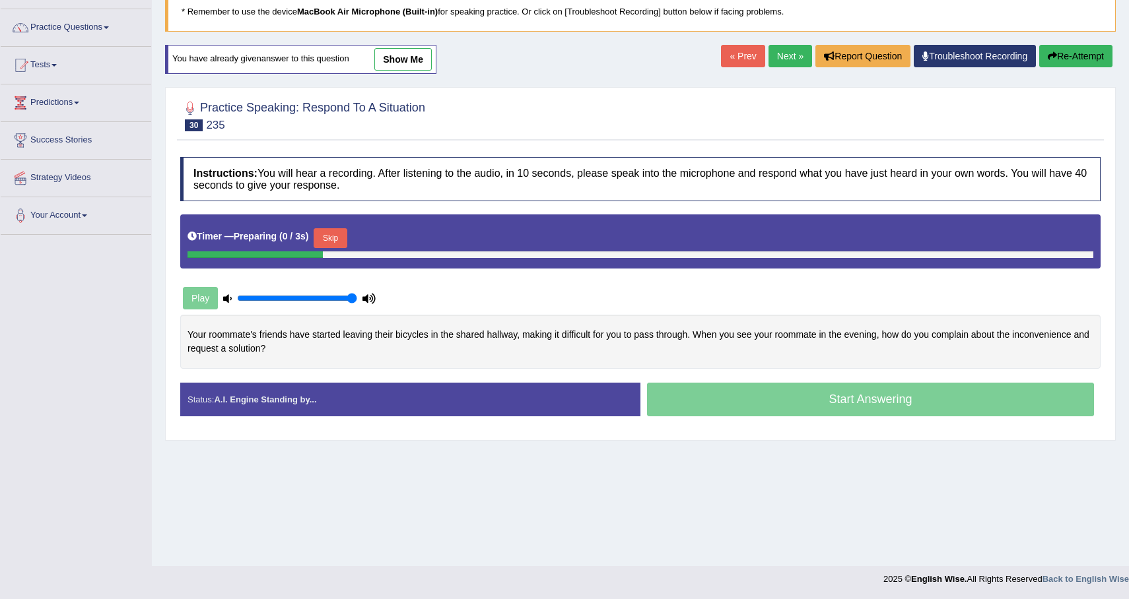
scroll to position [94, 0]
click at [340, 237] on button "Skip" at bounding box center [330, 238] width 33 height 20
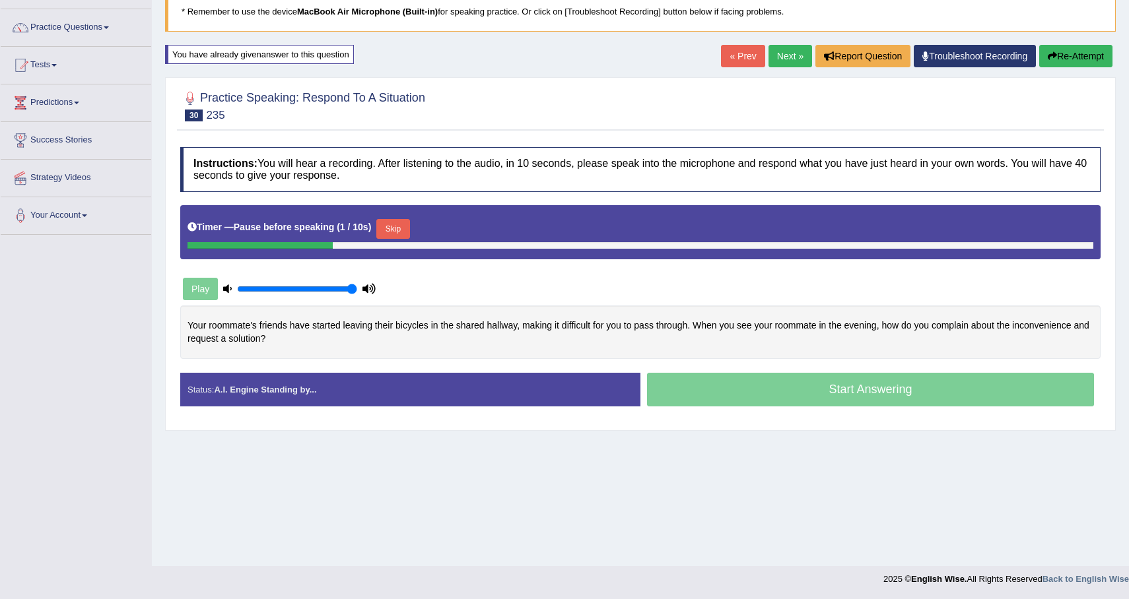
click at [387, 226] on button "Skip" at bounding box center [392, 229] width 33 height 20
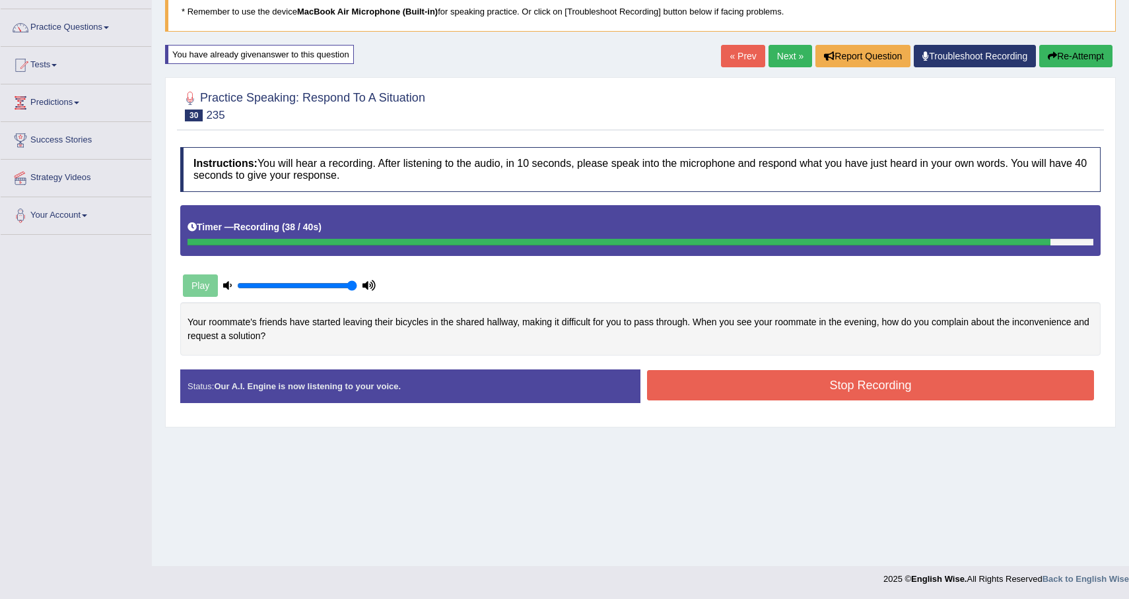
click at [850, 388] on button "Stop Recording" at bounding box center [870, 385] width 447 height 30
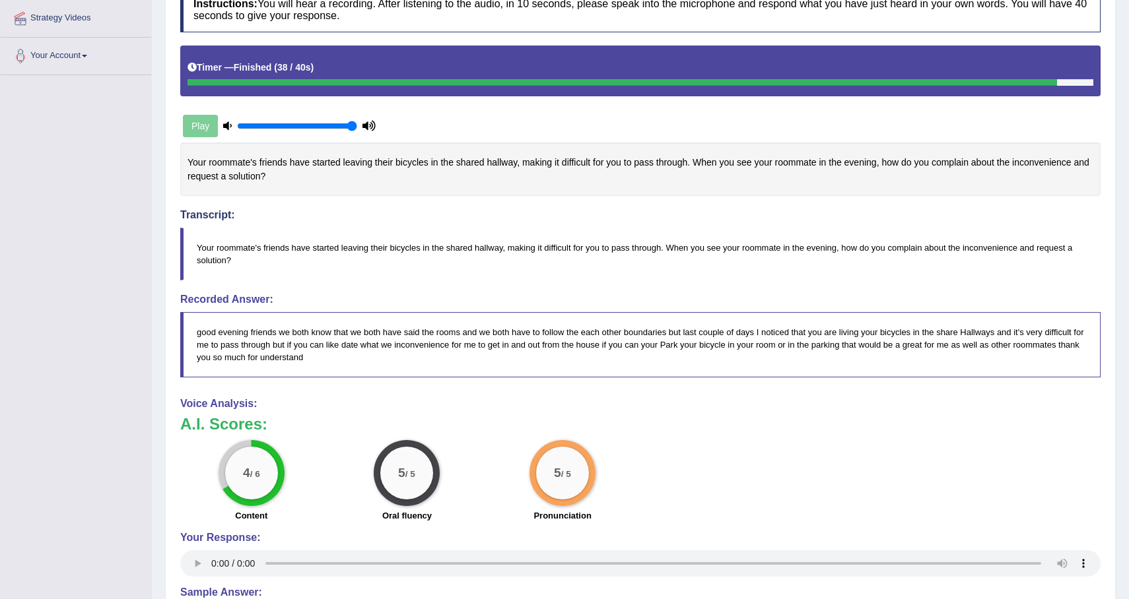
scroll to position [0, 0]
